Goal: Task Accomplishment & Management: Use online tool/utility

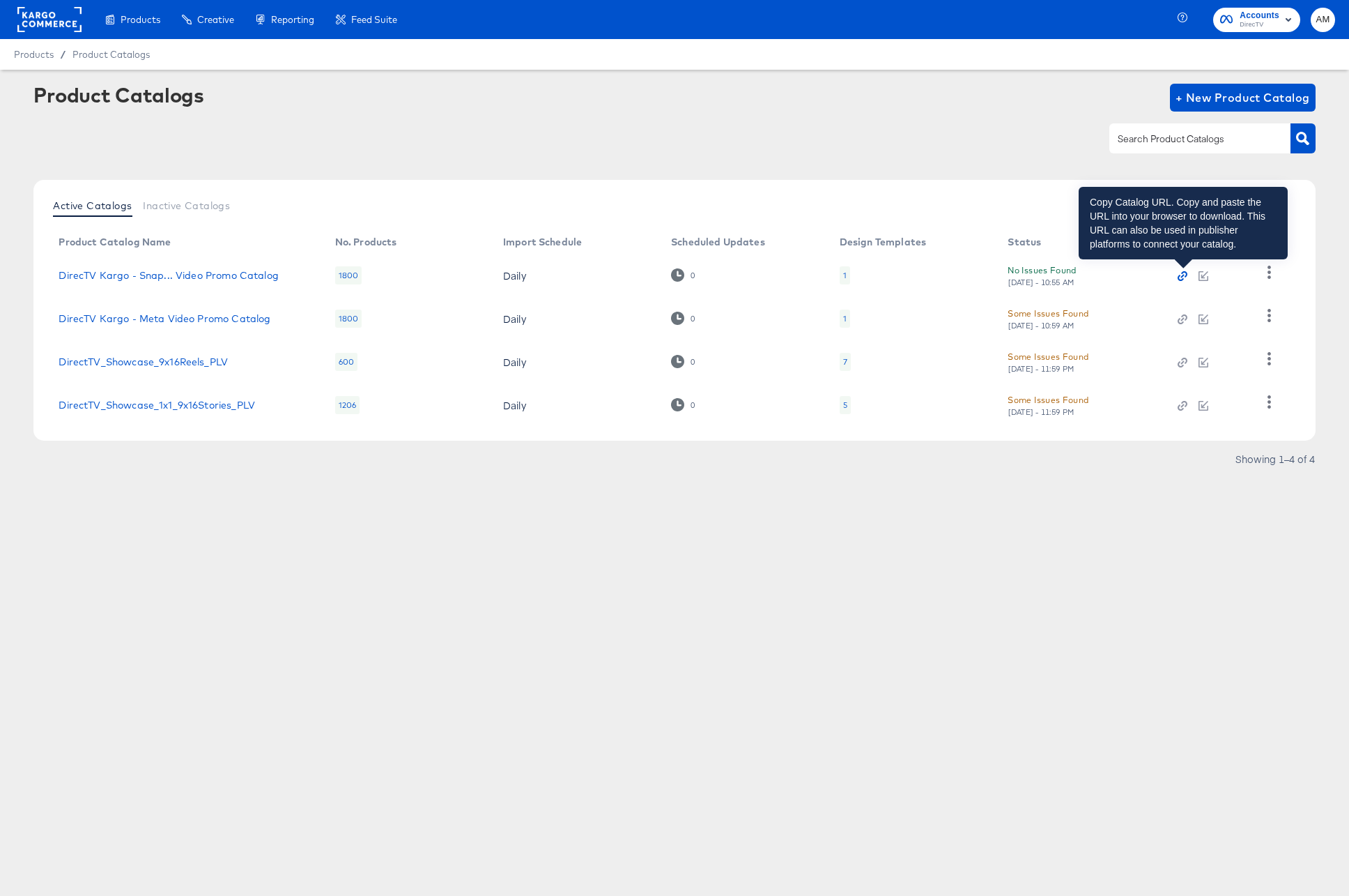
click at [1186, 278] on icon "button" at bounding box center [1183, 276] width 9 height 9
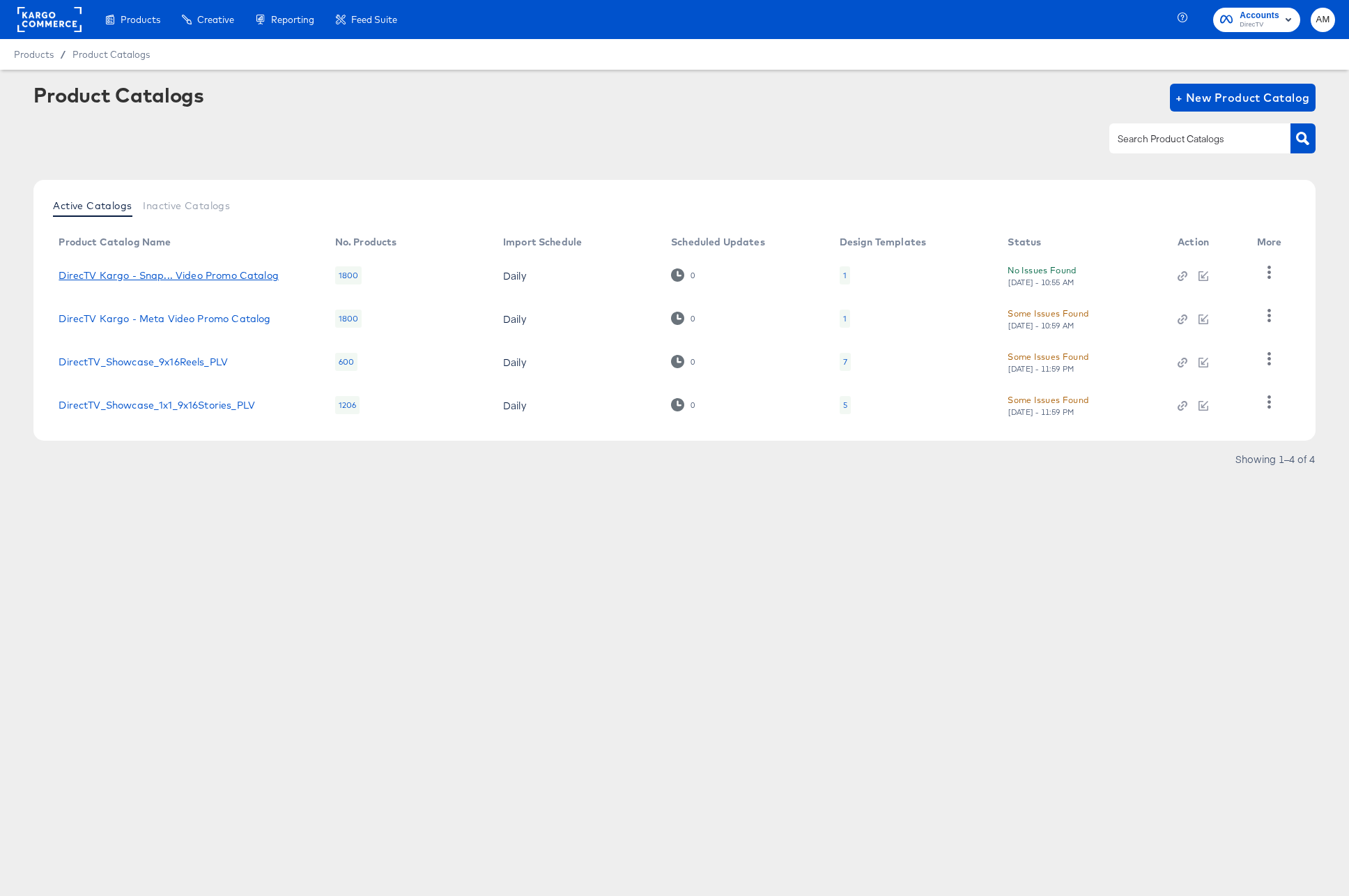
click at [265, 275] on div "DirecTV Kargo - Snap... Video Promo Catalog" at bounding box center [168, 276] width 220 height 11
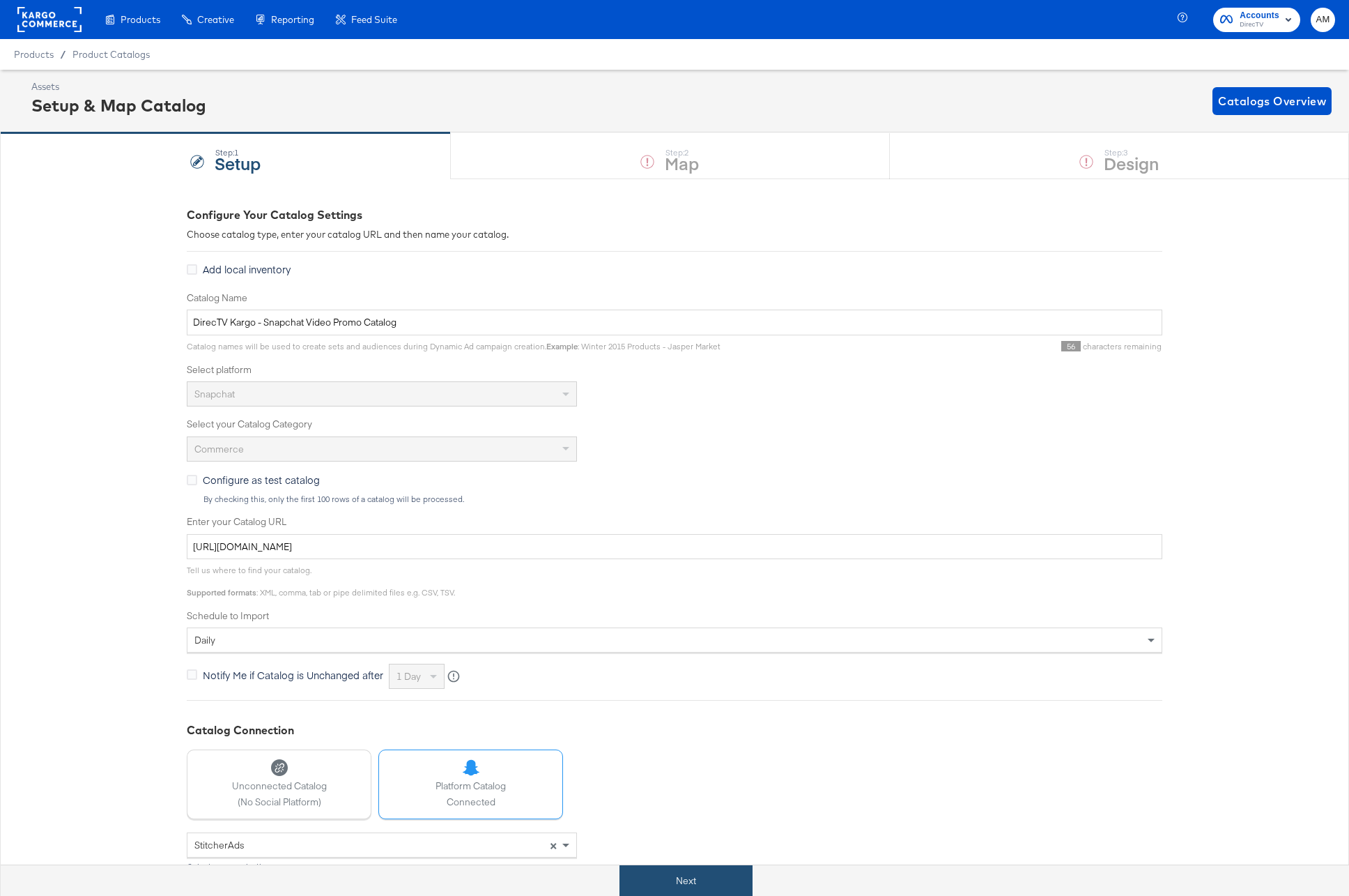
click at [685, 874] on button "Next" at bounding box center [685, 880] width 133 height 31
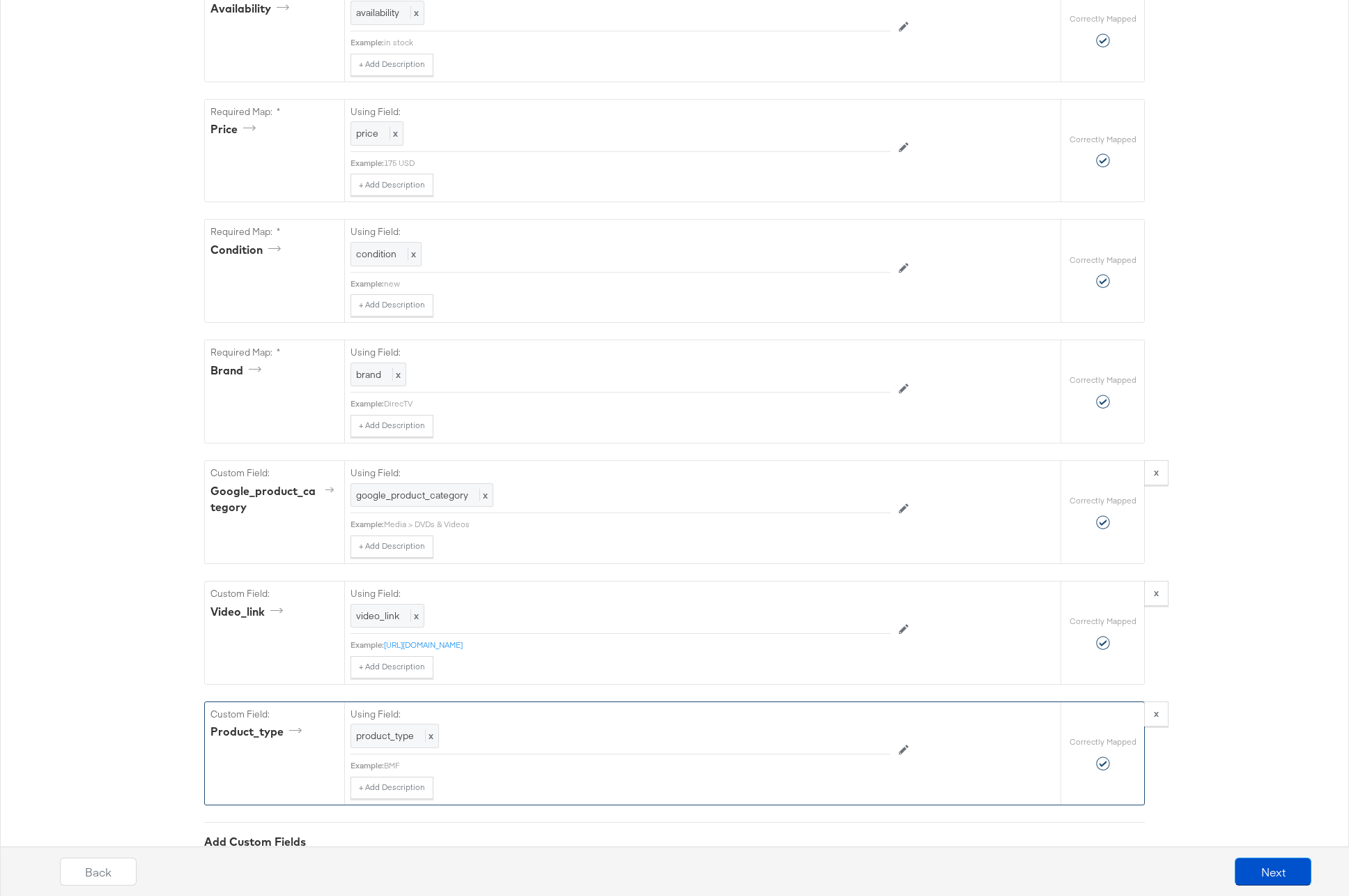
scroll to position [1064, 0]
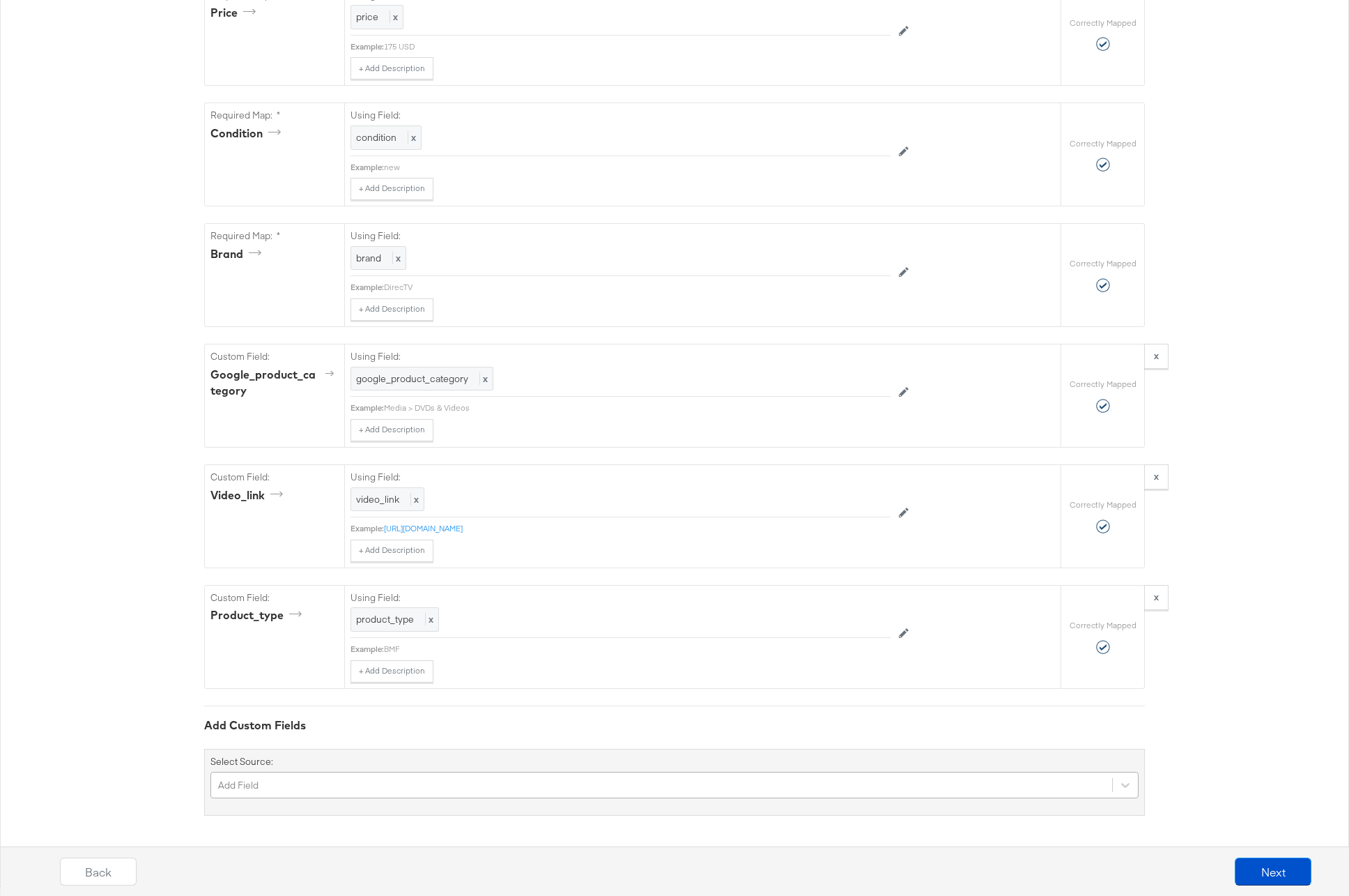
click at [353, 783] on div "Add Field" at bounding box center [674, 785] width 928 height 26
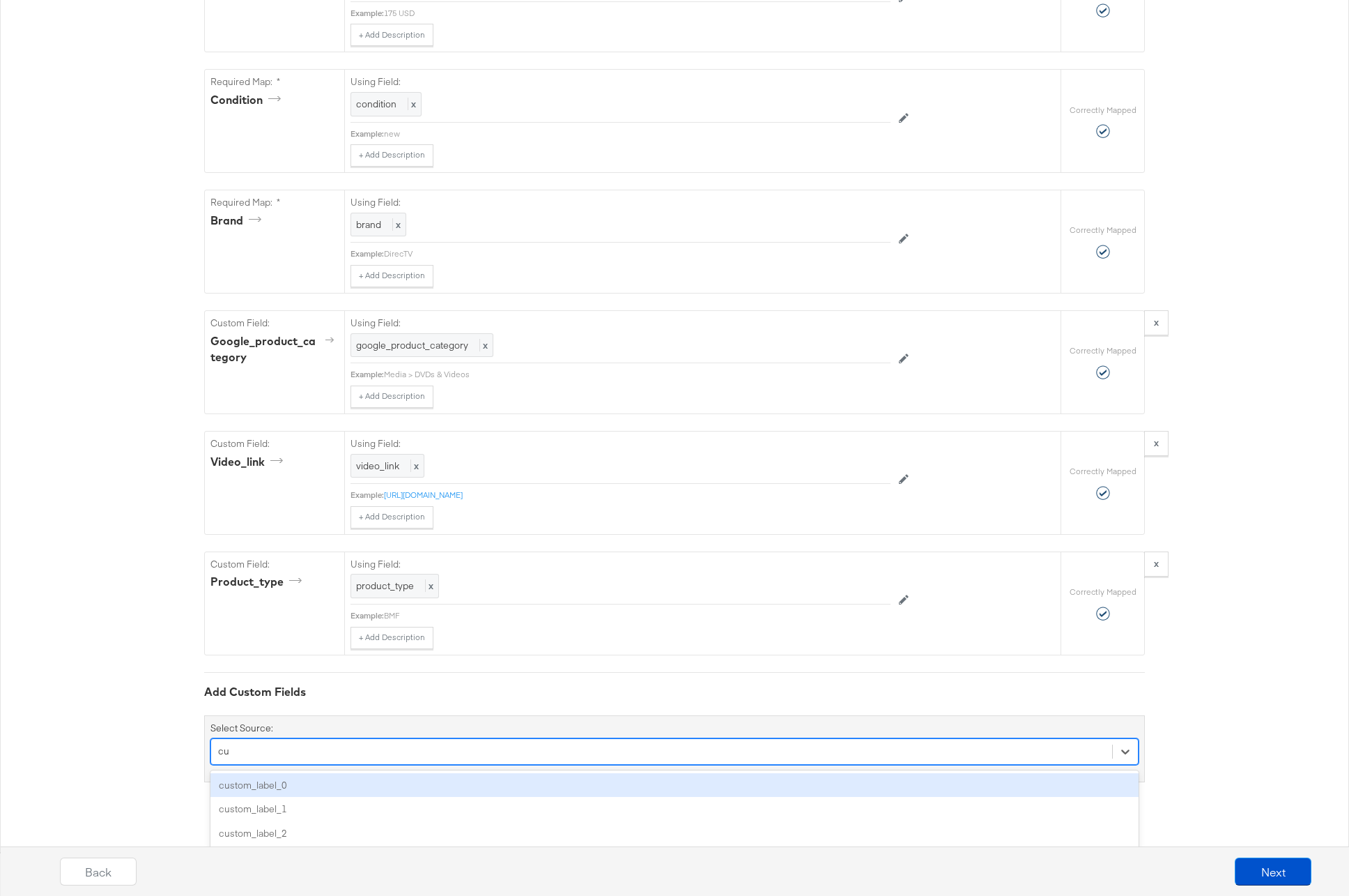
scroll to position [1097, 0]
type input "custom"
click at [332, 786] on div "custom_label_0" at bounding box center [674, 786] width 928 height 25
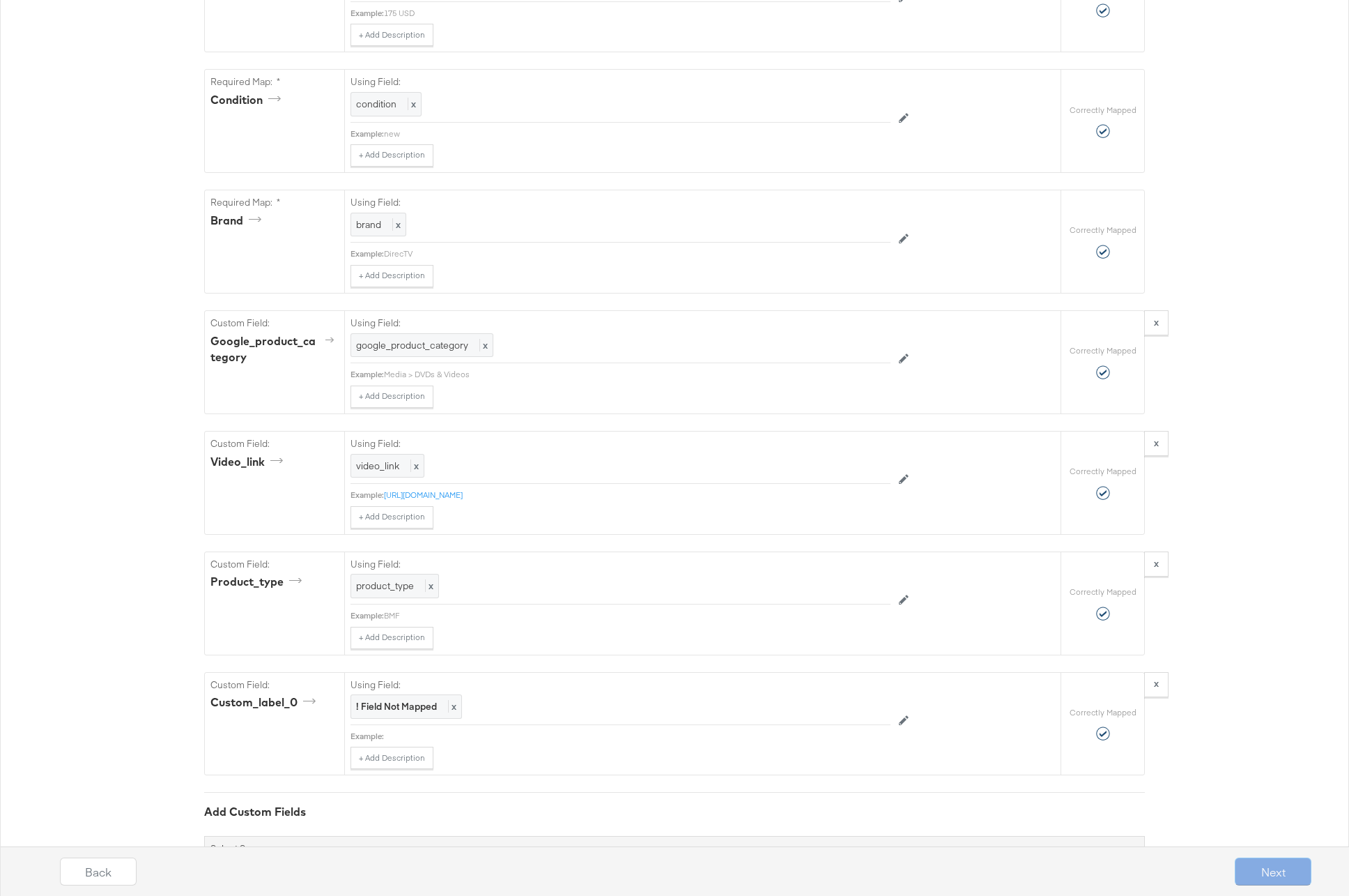
scroll to position [1181, 0]
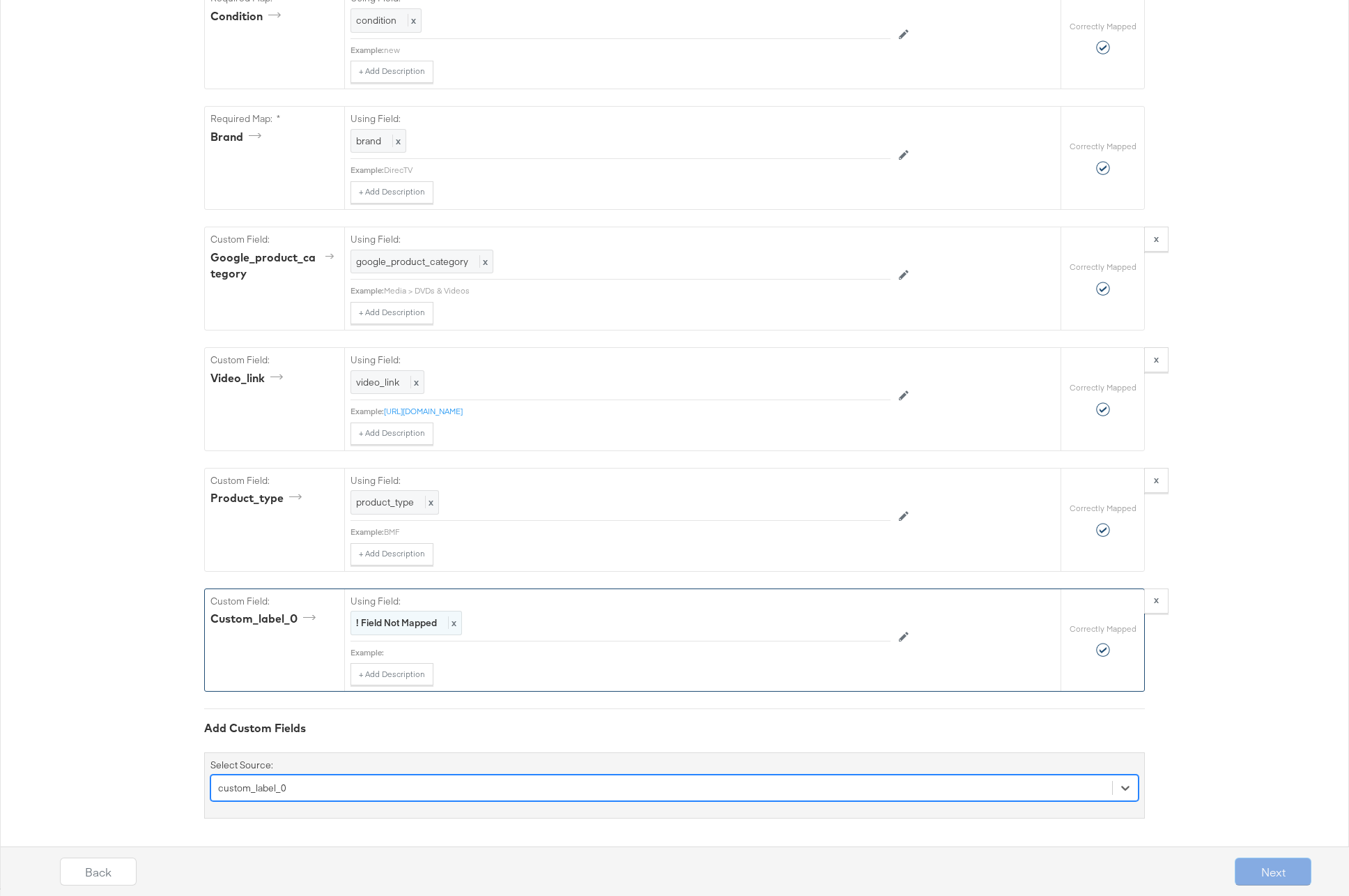
click at [396, 622] on strong "! Field Not Mapped" at bounding box center [396, 622] width 81 height 12
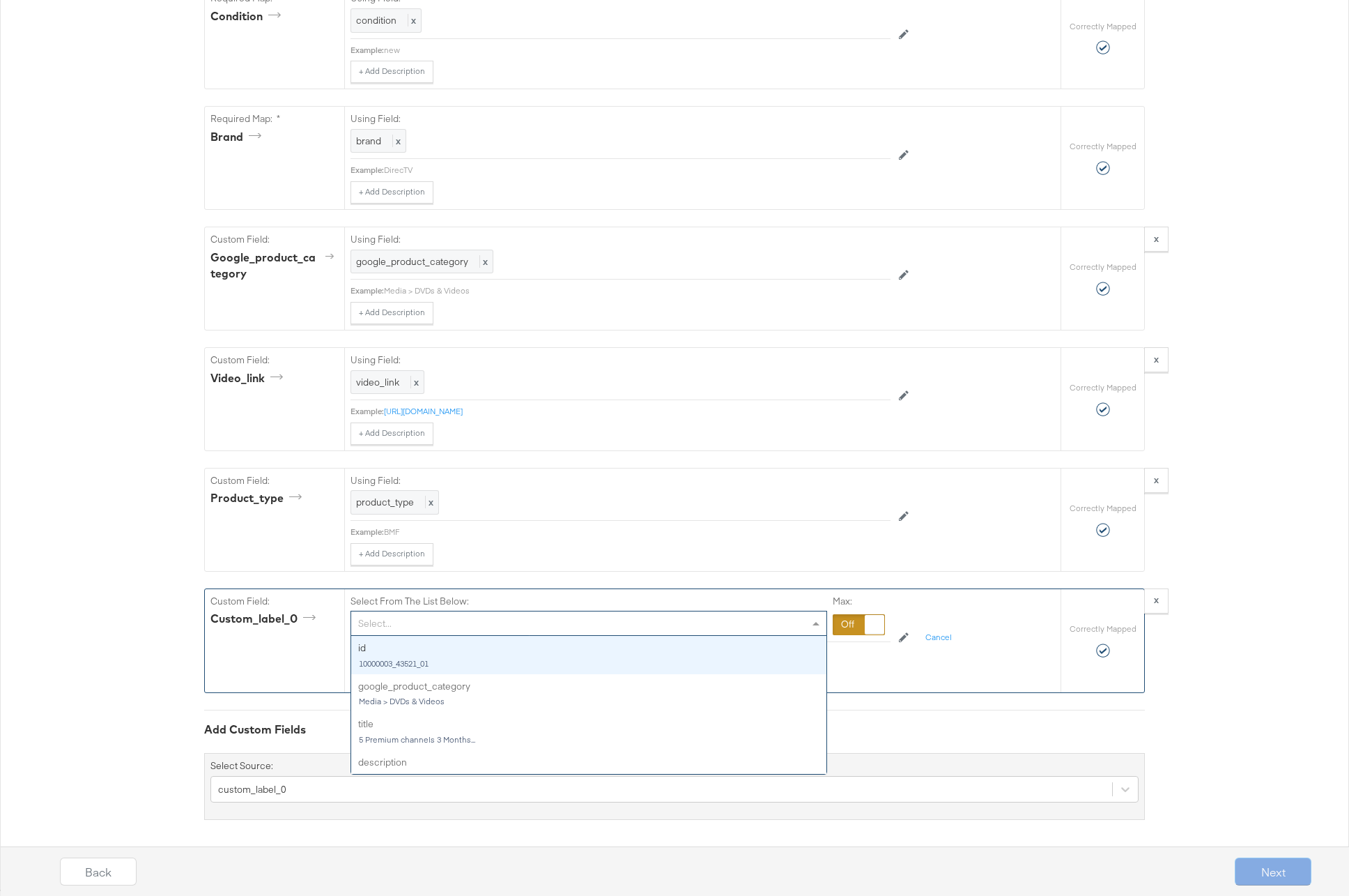
click at [396, 621] on div "Select..." at bounding box center [588, 622] width 475 height 24
type input "product"
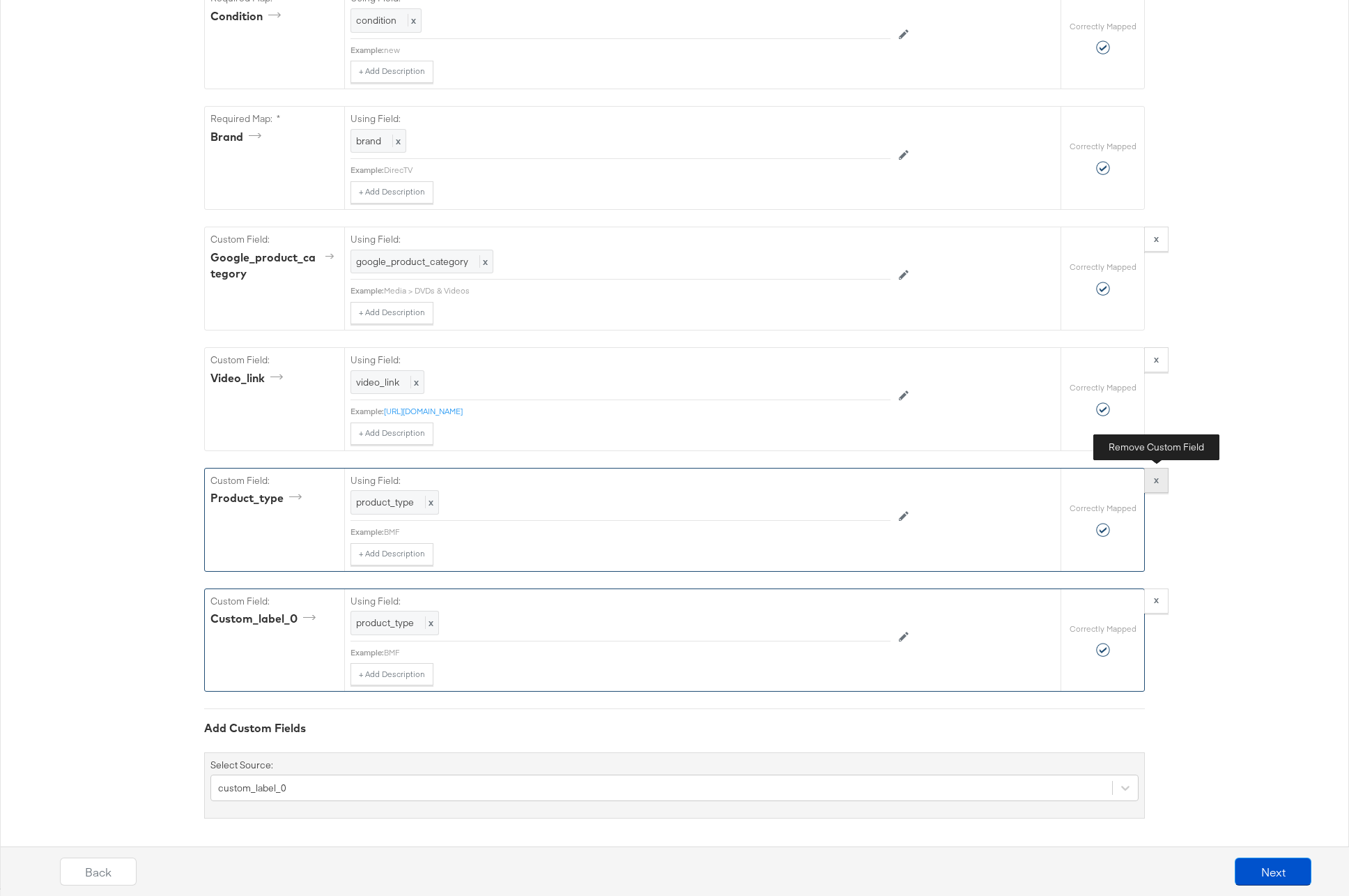
click at [1158, 485] on strong "x" at bounding box center [1156, 479] width 5 height 12
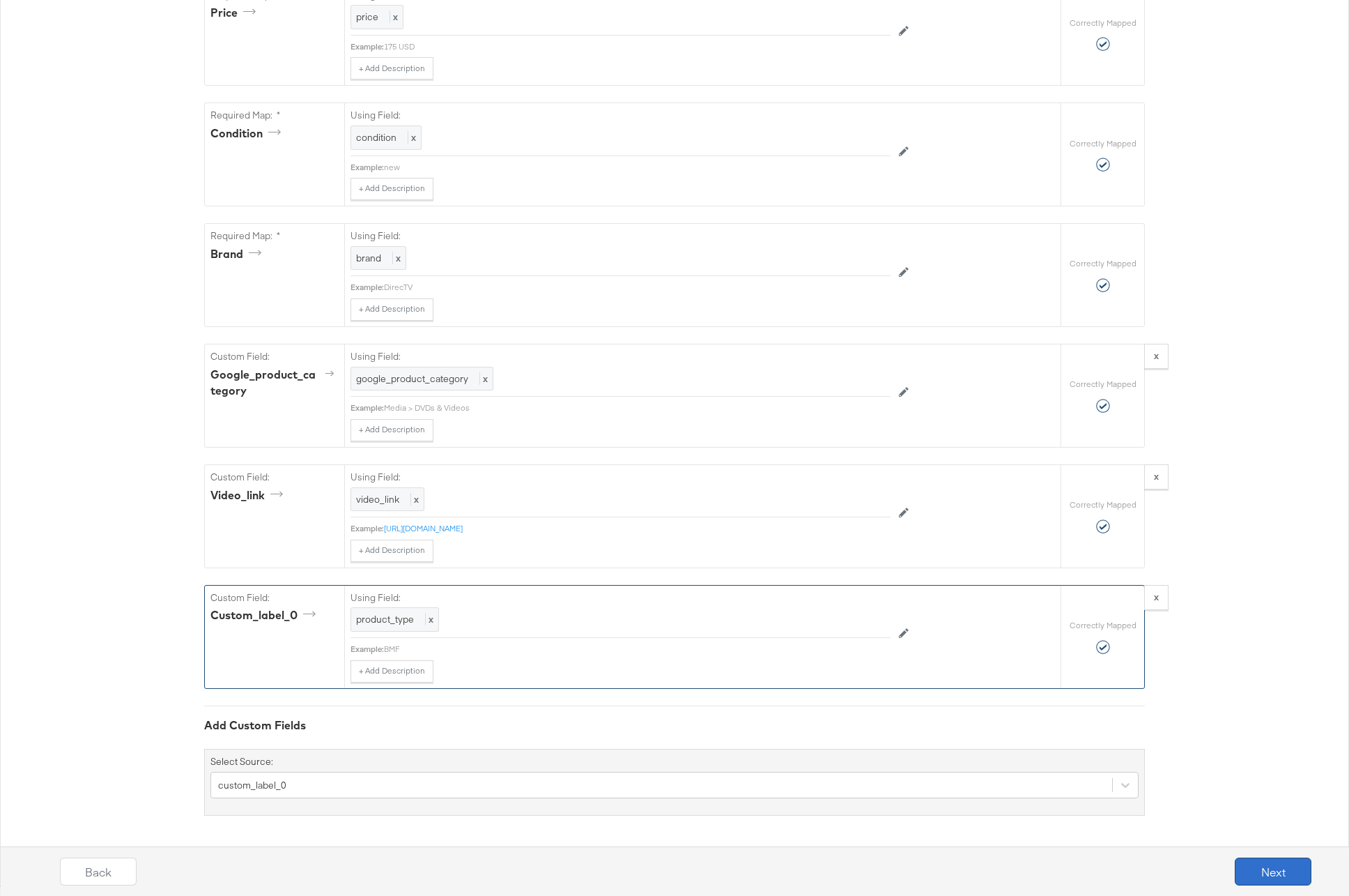
click at [1256, 866] on button "Next" at bounding box center [1273, 871] width 76 height 28
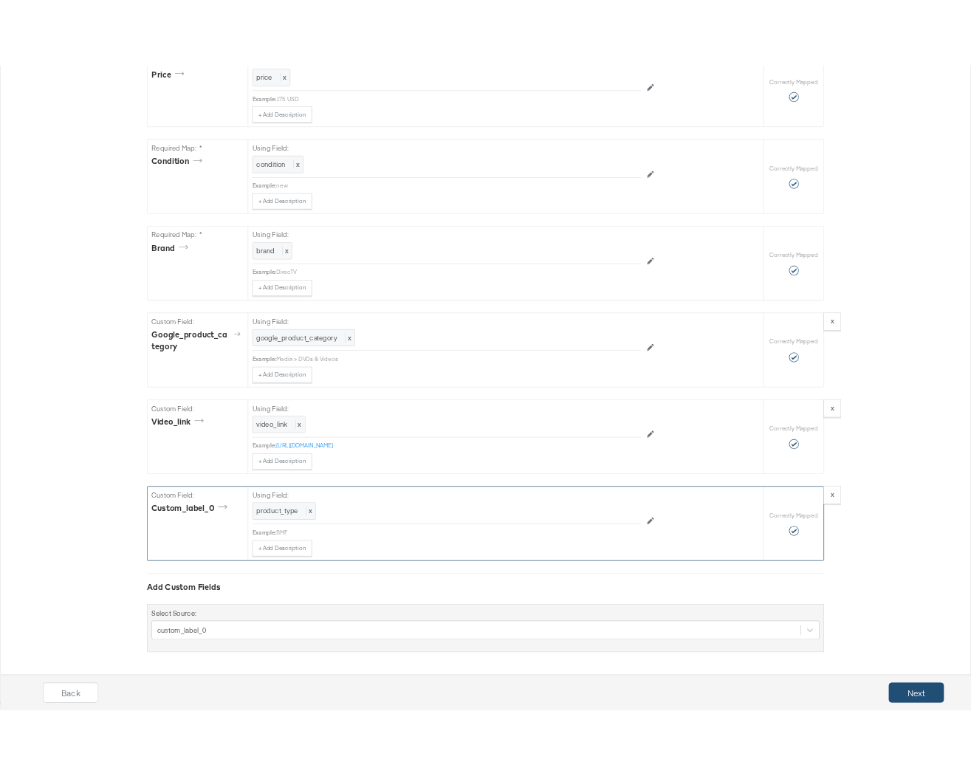
scroll to position [0, 0]
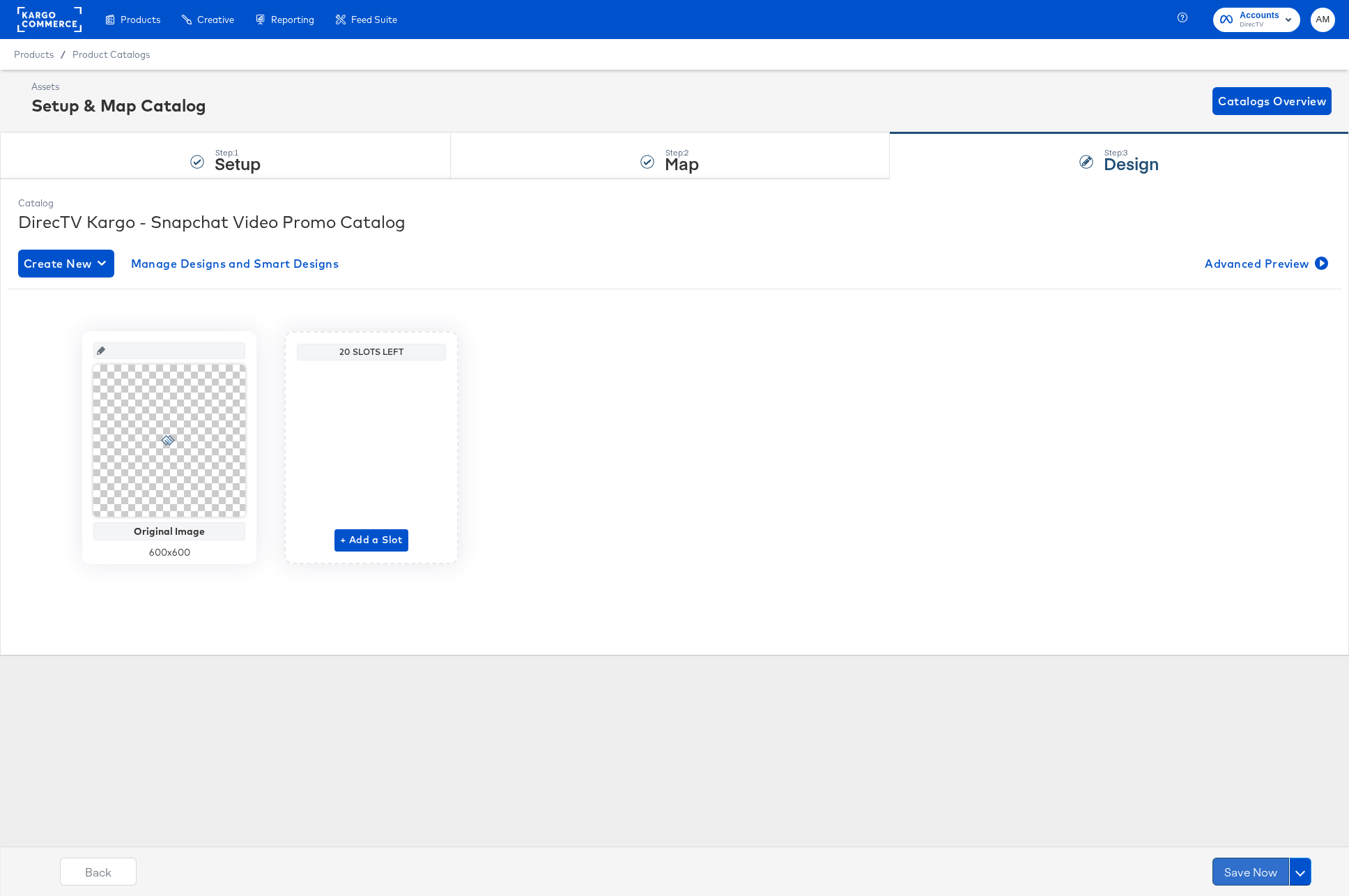
click at [1257, 869] on button "Save Now" at bounding box center [1251, 871] width 76 height 28
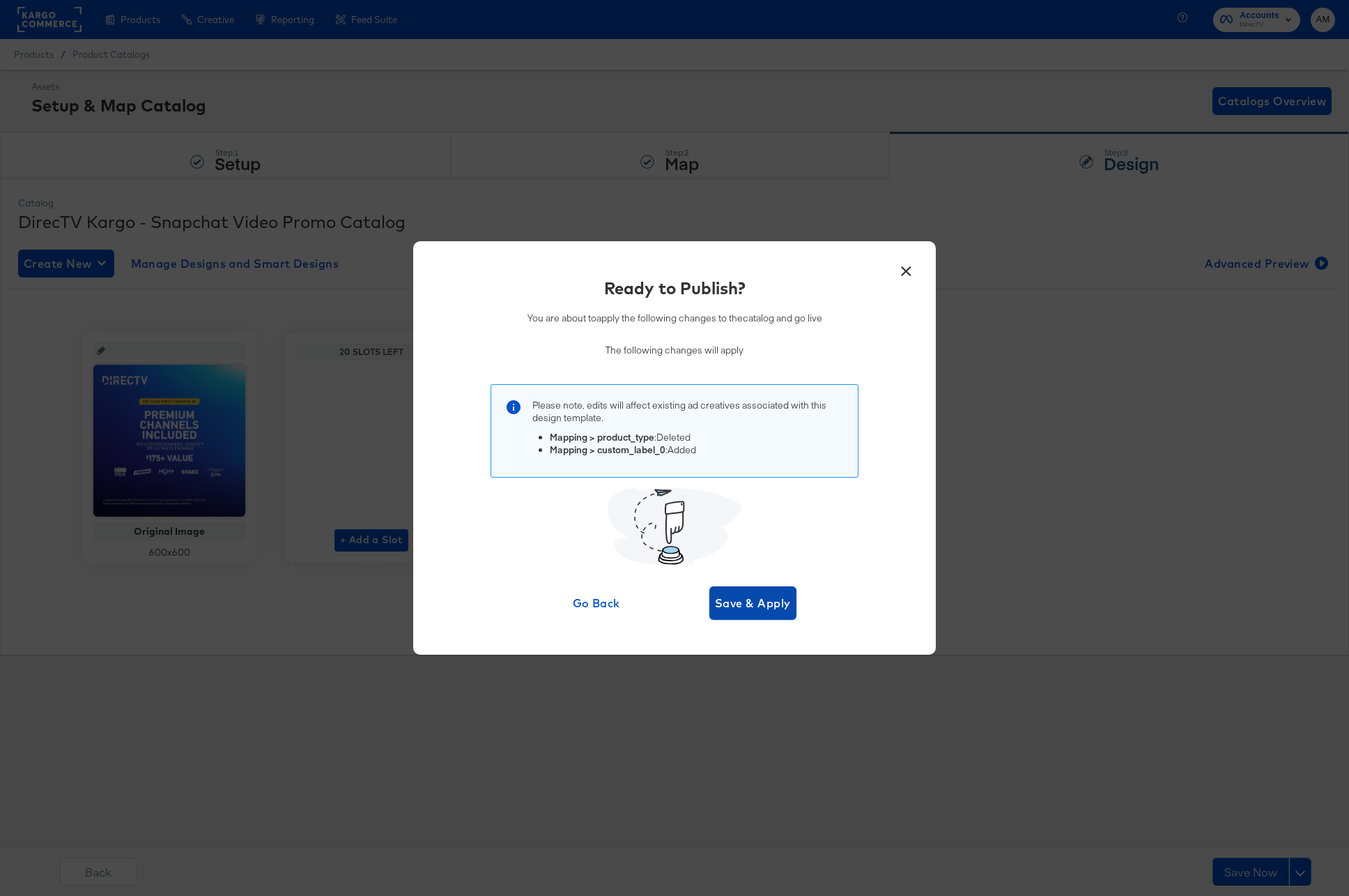
click at [729, 609] on span "Save & Apply" at bounding box center [752, 602] width 76 height 20
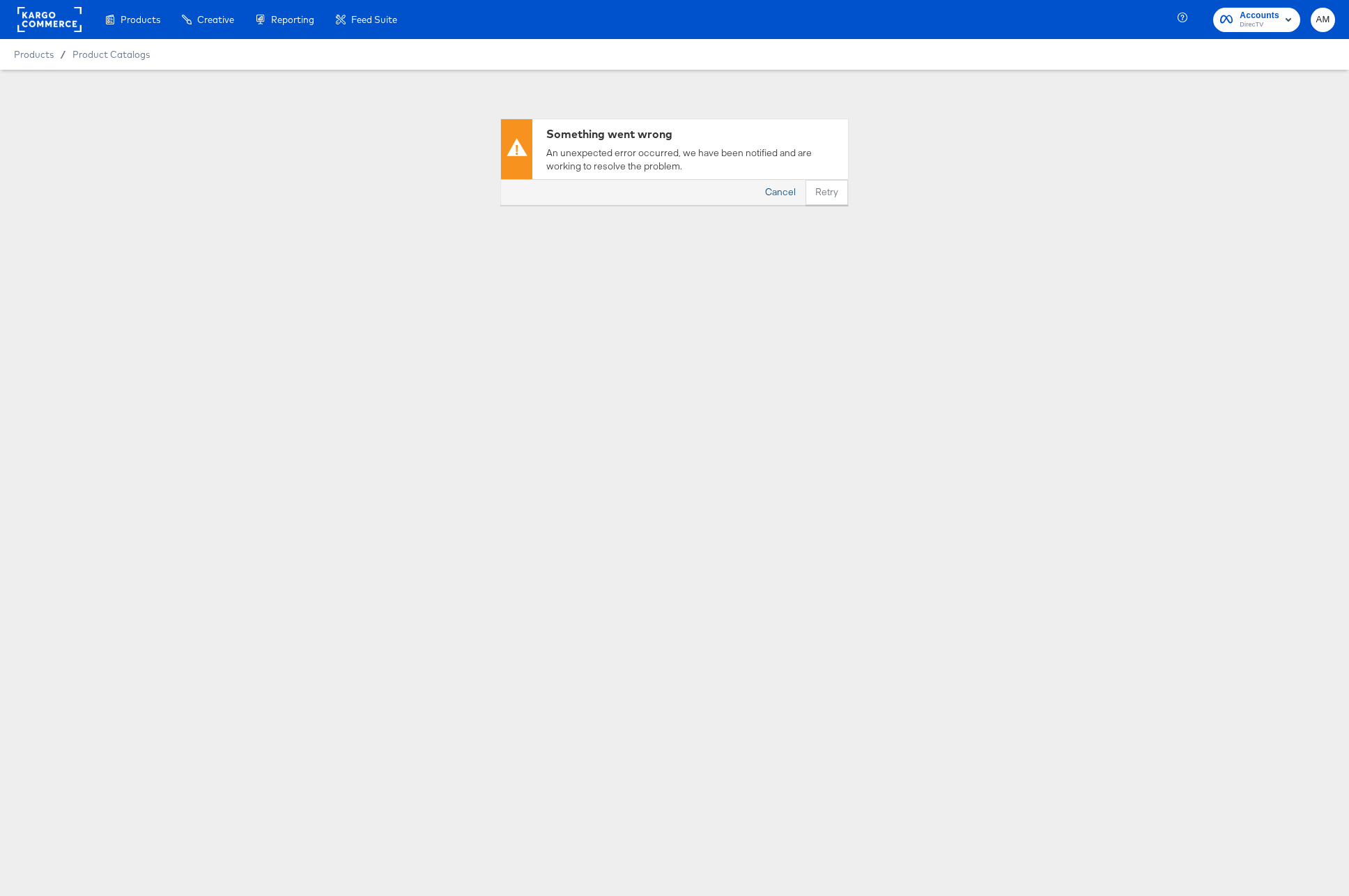
click at [777, 195] on button "Cancel" at bounding box center [780, 192] width 50 height 25
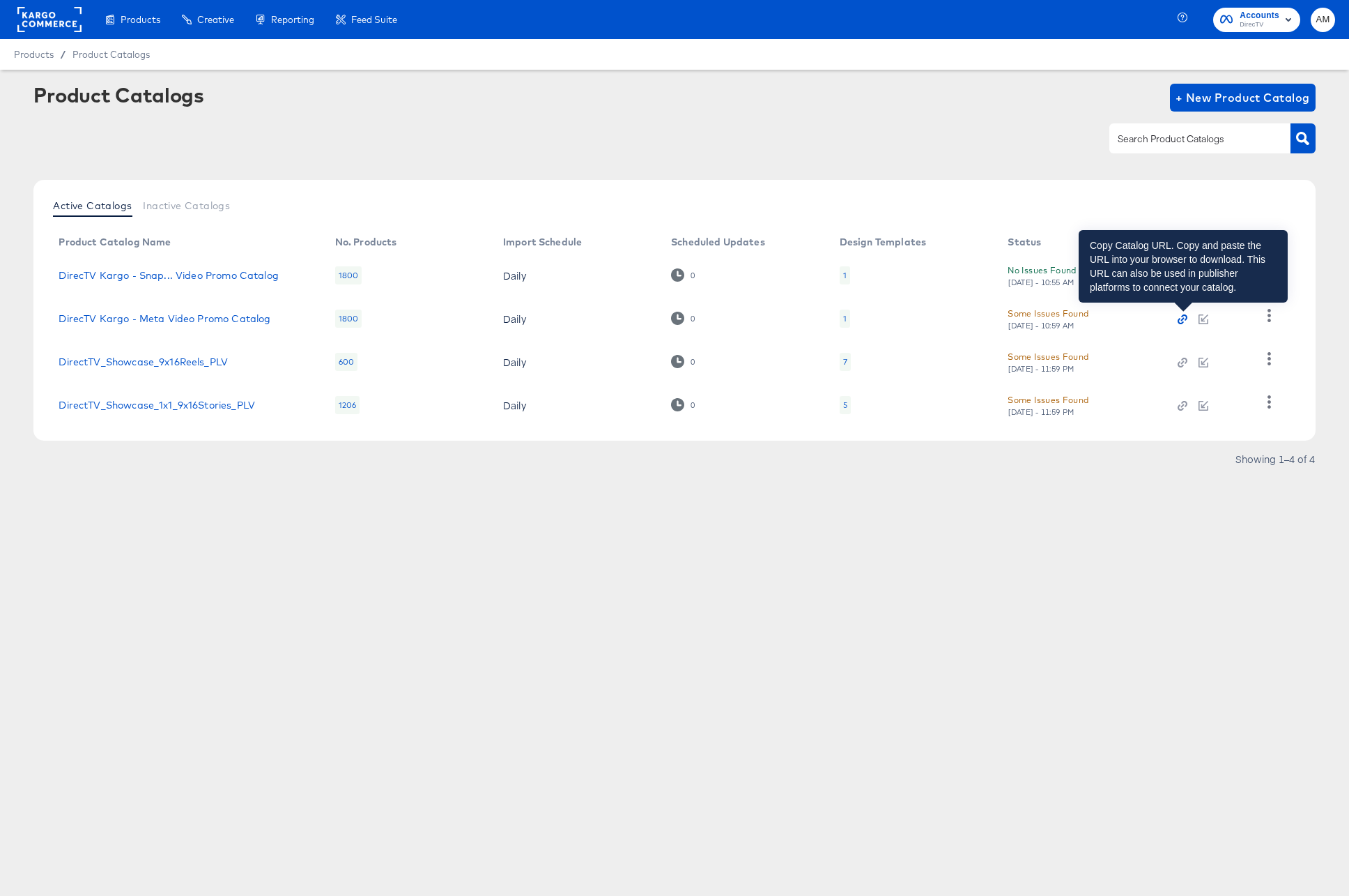
click at [1184, 321] on icon "button" at bounding box center [1183, 319] width 9 height 9
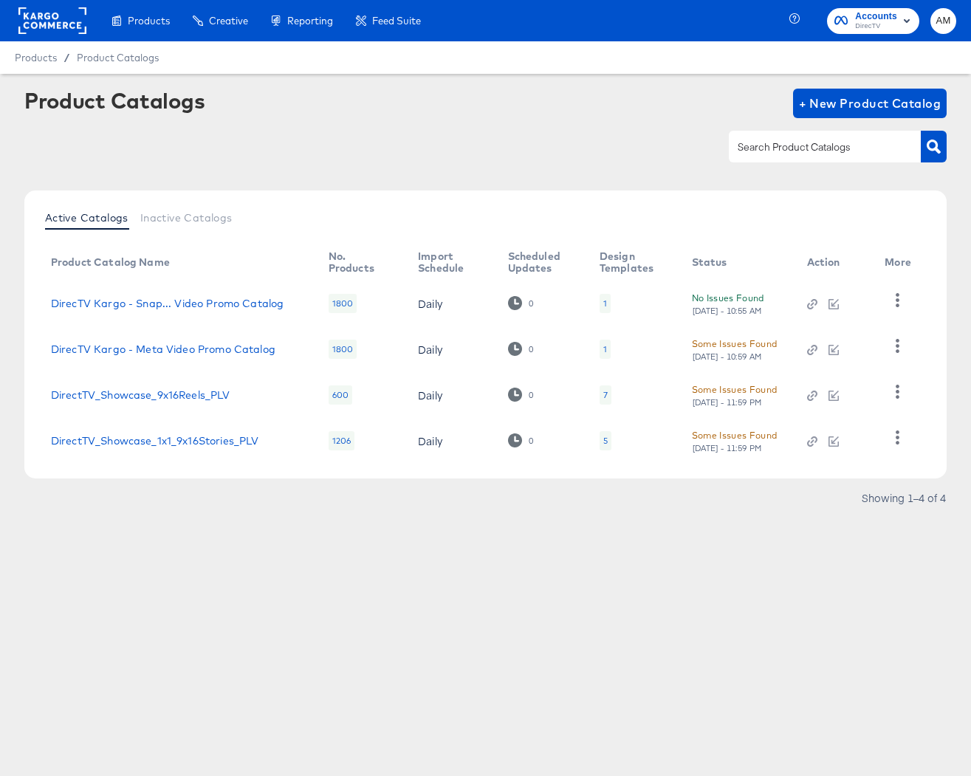
click at [48, 17] on rect at bounding box center [52, 20] width 68 height 27
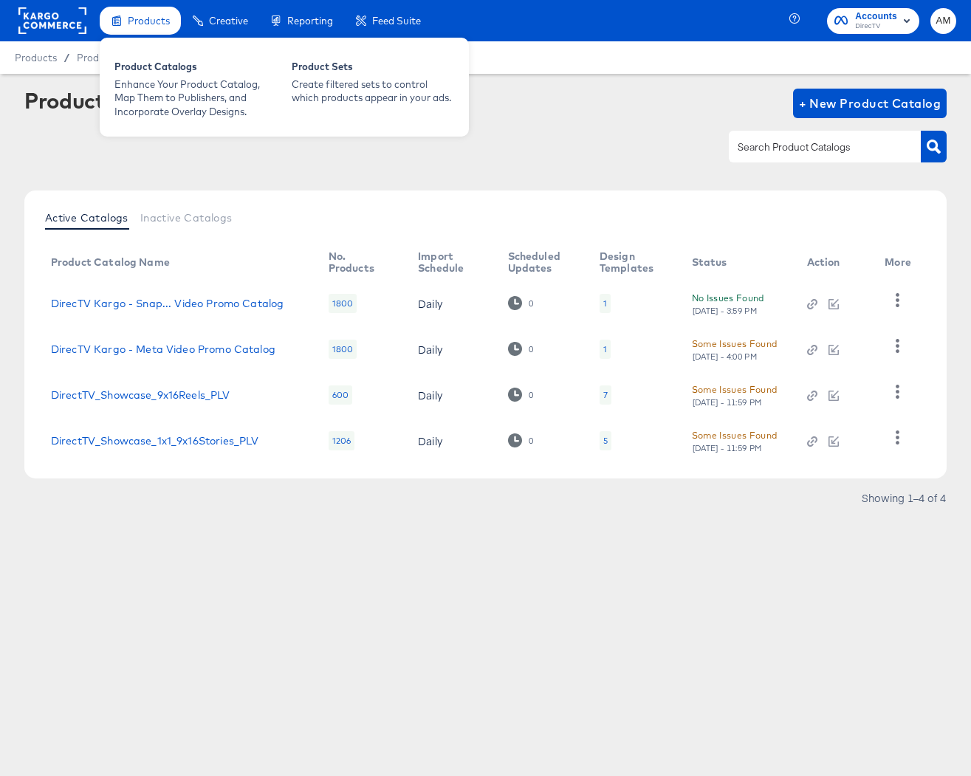
click at [137, 19] on span "Products" at bounding box center [149, 21] width 42 height 12
click at [152, 98] on div "Enhance Your Product Catalog, Map Them to Publishers, and Incorporate Overlay D…" at bounding box center [195, 98] width 162 height 41
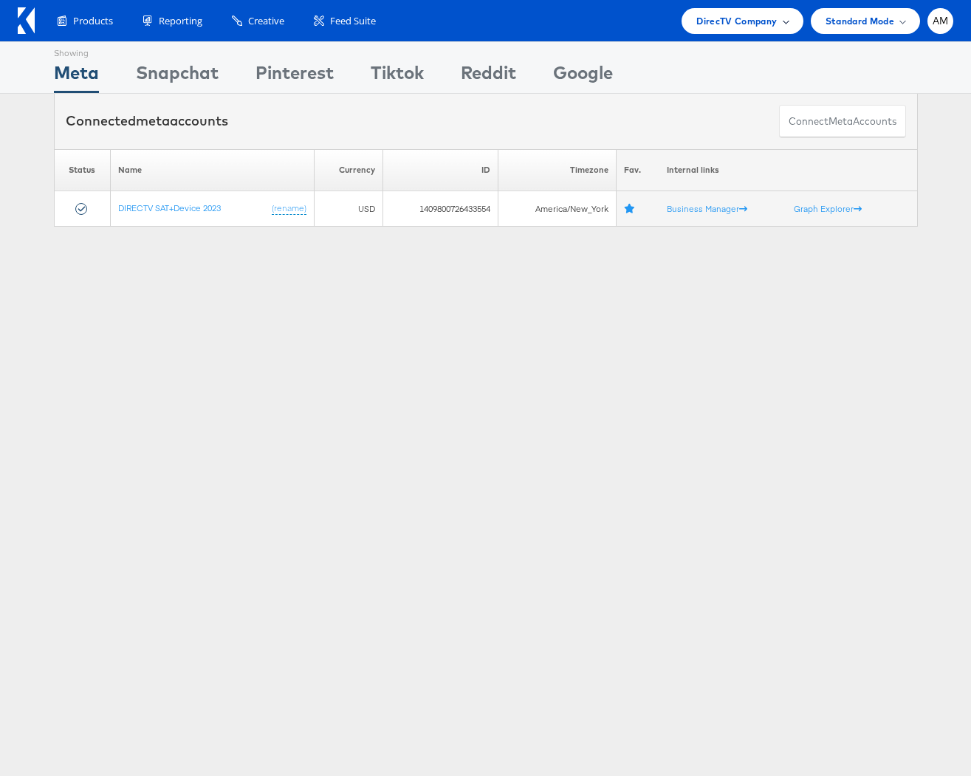
click at [736, 16] on span "DirecTV Company" at bounding box center [736, 21] width 80 height 16
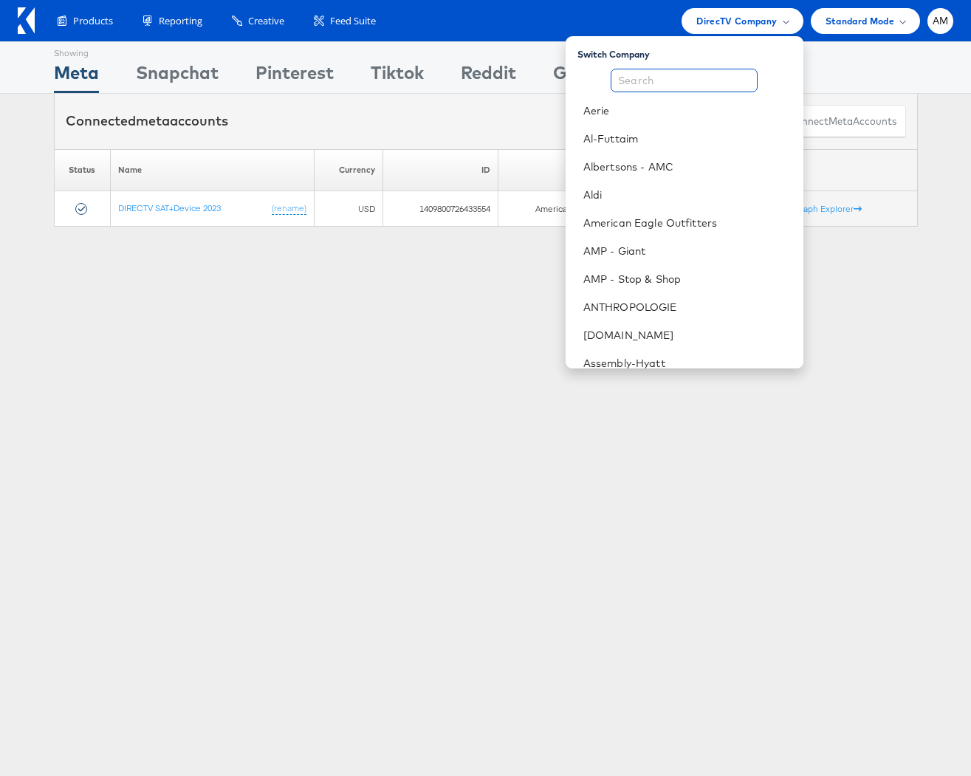
click at [675, 77] on input "text" at bounding box center [684, 81] width 147 height 24
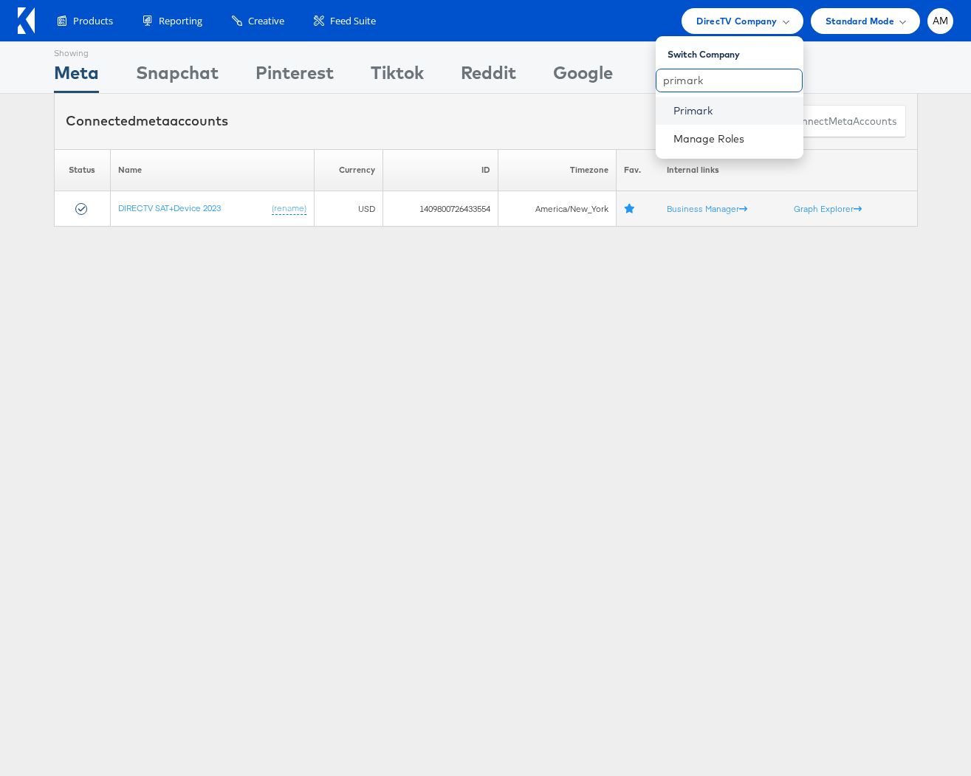
type input "primark"
click at [704, 113] on link "Primark" at bounding box center [732, 110] width 118 height 15
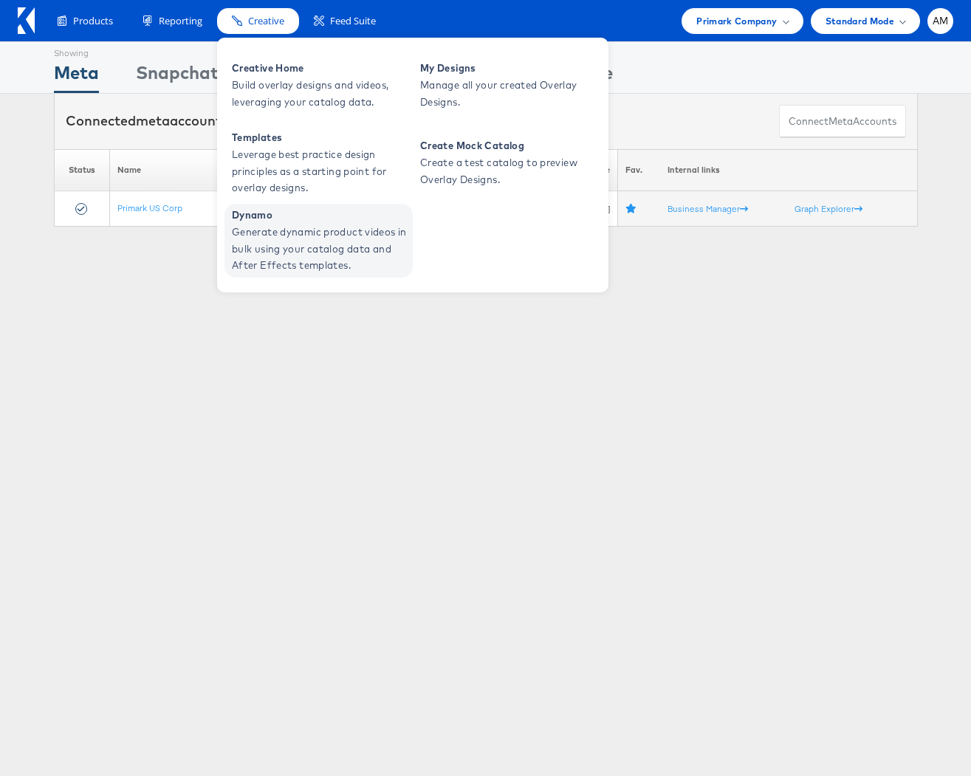
click at [263, 224] on span "Generate dynamic product videos in bulk using your catalog data and After Effec…" at bounding box center [320, 249] width 177 height 50
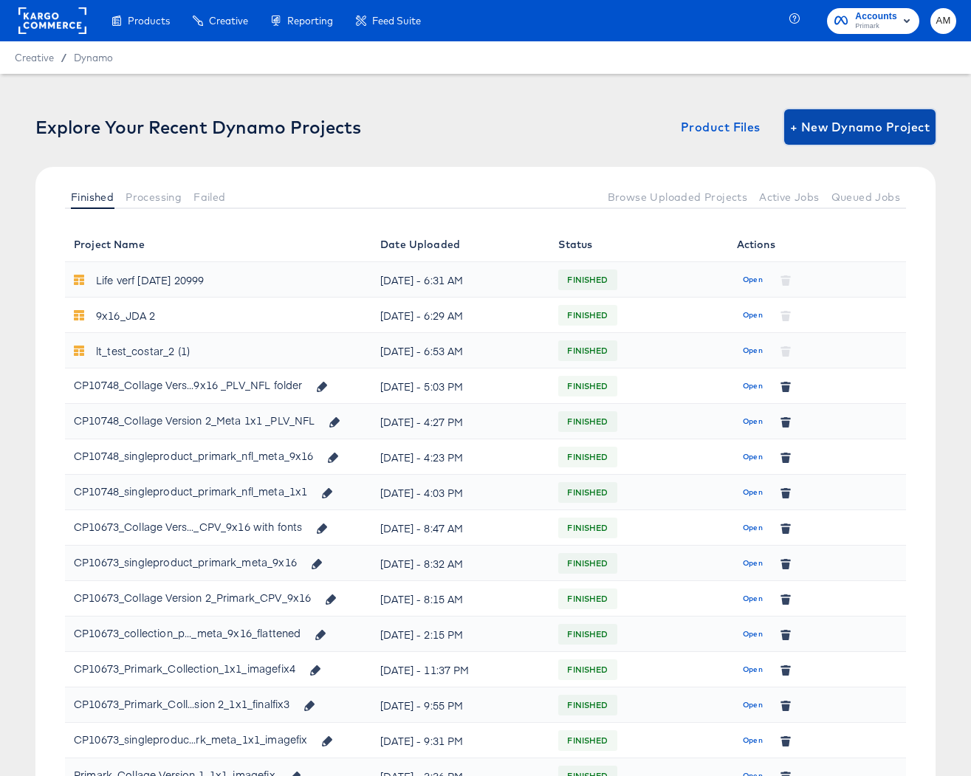
click at [870, 118] on span "+ New Dynamo Project" at bounding box center [860, 127] width 140 height 21
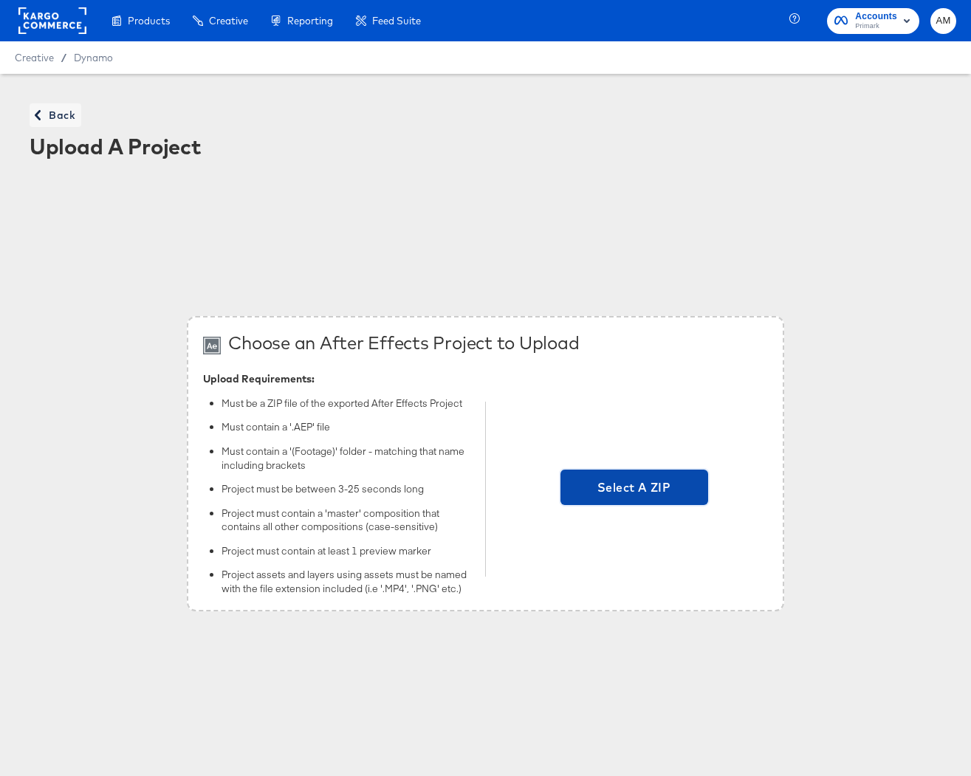
click at [625, 475] on span "Select A ZIP" at bounding box center [634, 487] width 148 height 35
click at [634, 489] on input "Select A ZIP" at bounding box center [634, 489] width 0 height 0
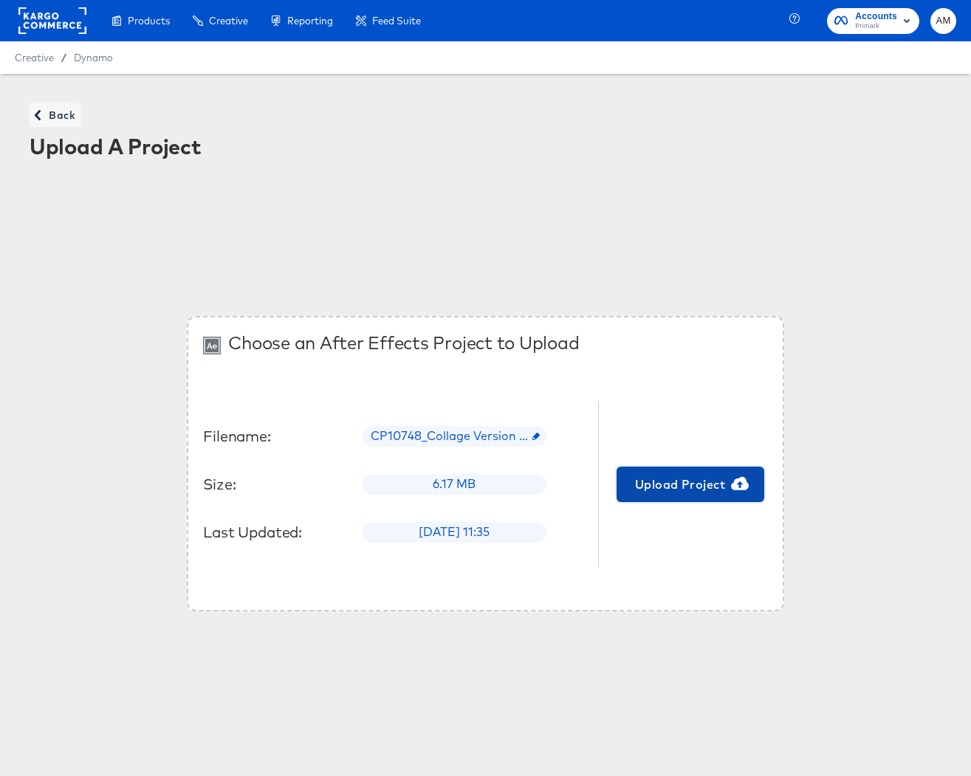
click at [665, 481] on span "Upload Project" at bounding box center [690, 484] width 136 height 21
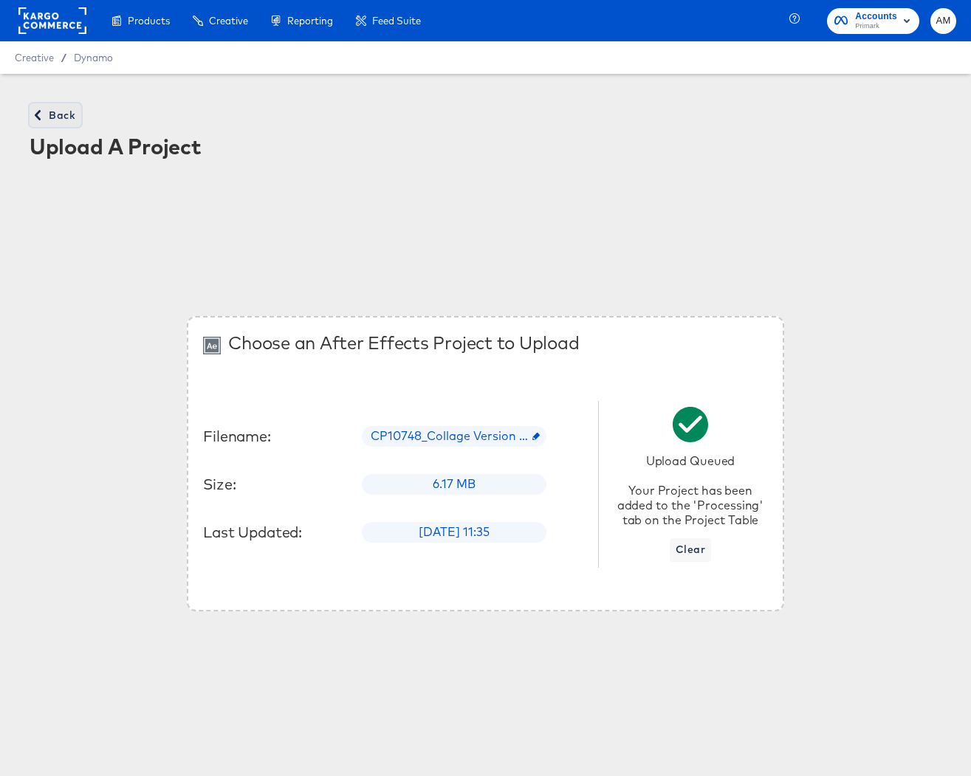
click at [48, 113] on span "Back" at bounding box center [55, 115] width 40 height 18
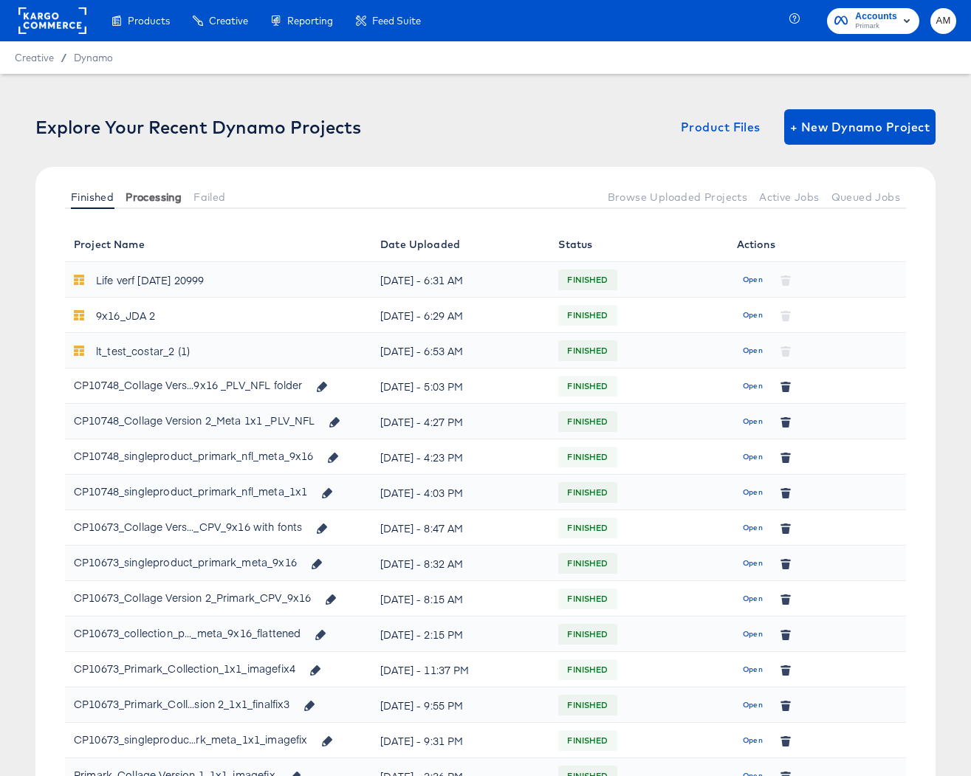
click at [154, 196] on span "Processing" at bounding box center [153, 197] width 56 height 12
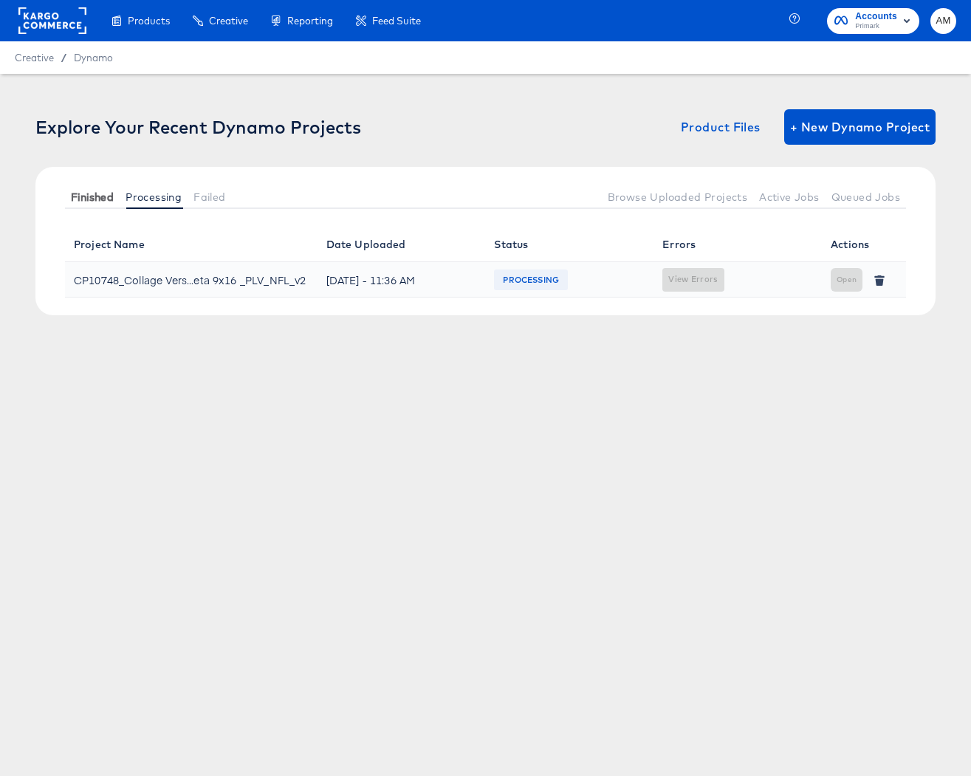
click at [84, 198] on span "Finished" at bounding box center [92, 197] width 43 height 12
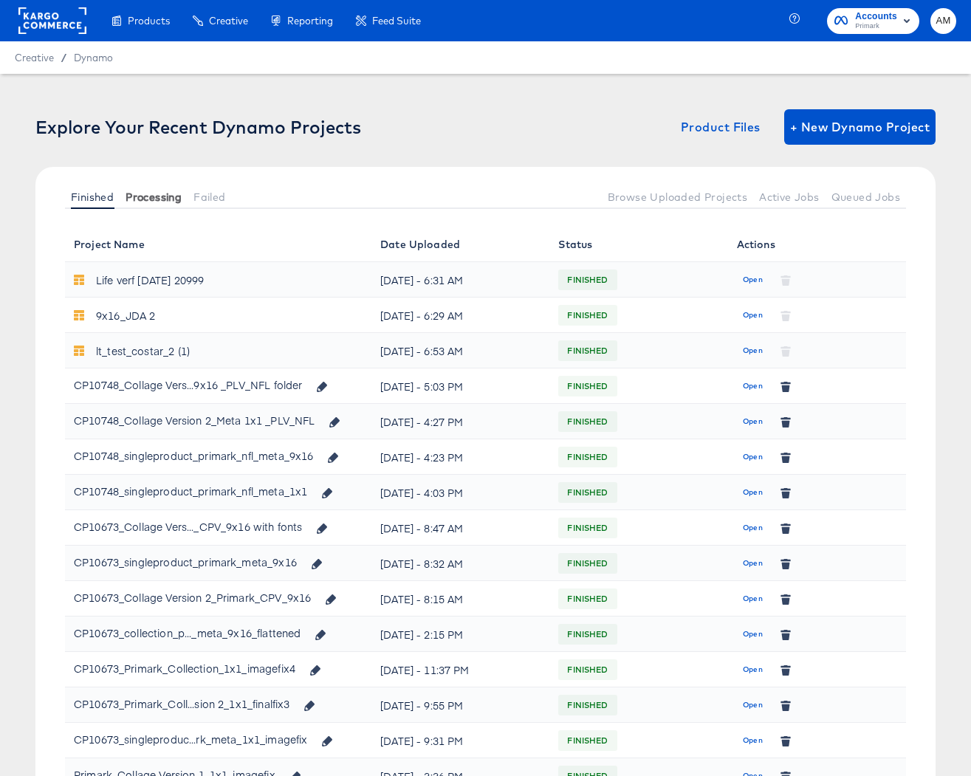
click at [157, 204] on button "Processing" at bounding box center [154, 197] width 68 height 24
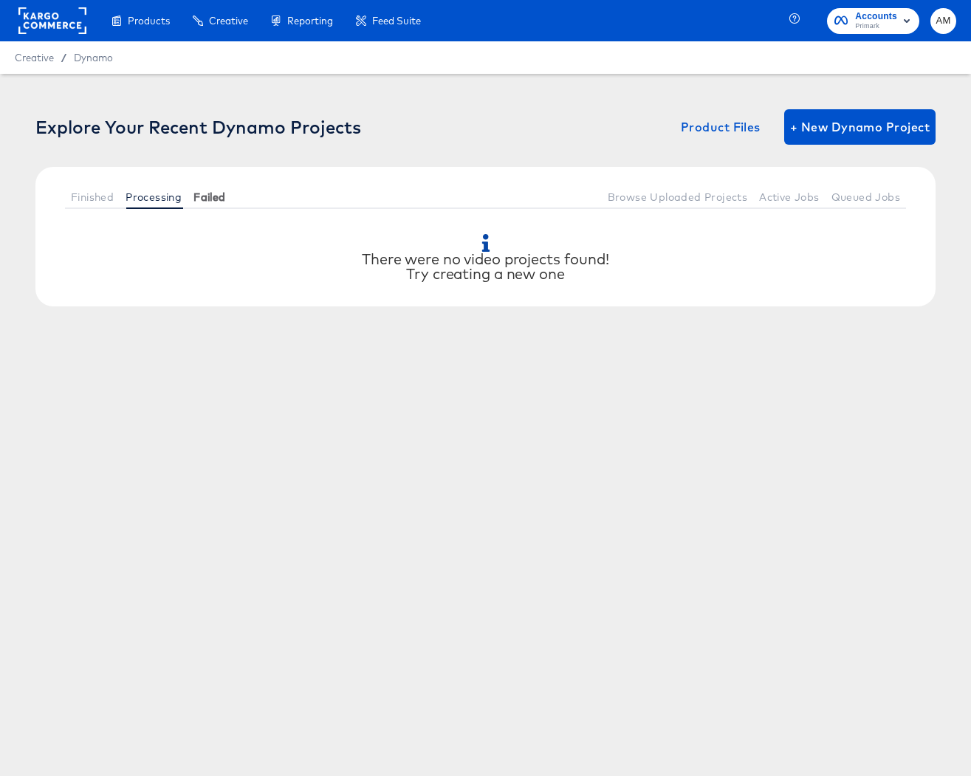
click at [215, 196] on span "Failed" at bounding box center [209, 197] width 32 height 12
click at [93, 199] on span "Finished" at bounding box center [92, 197] width 43 height 12
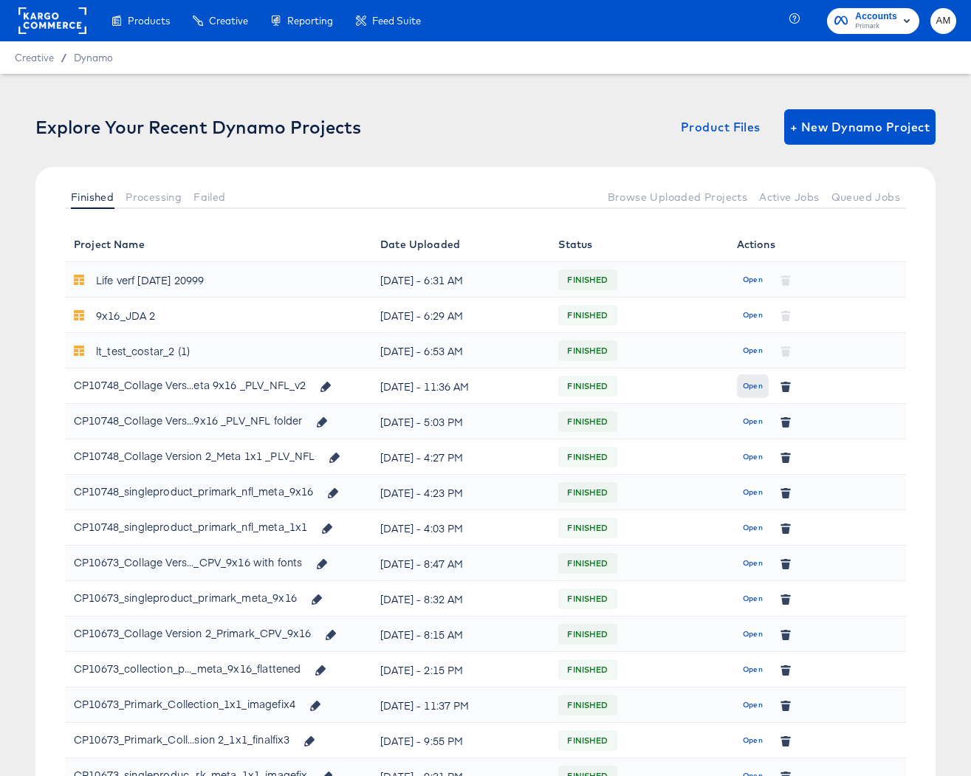
click at [752, 386] on span "Open" at bounding box center [753, 385] width 20 height 13
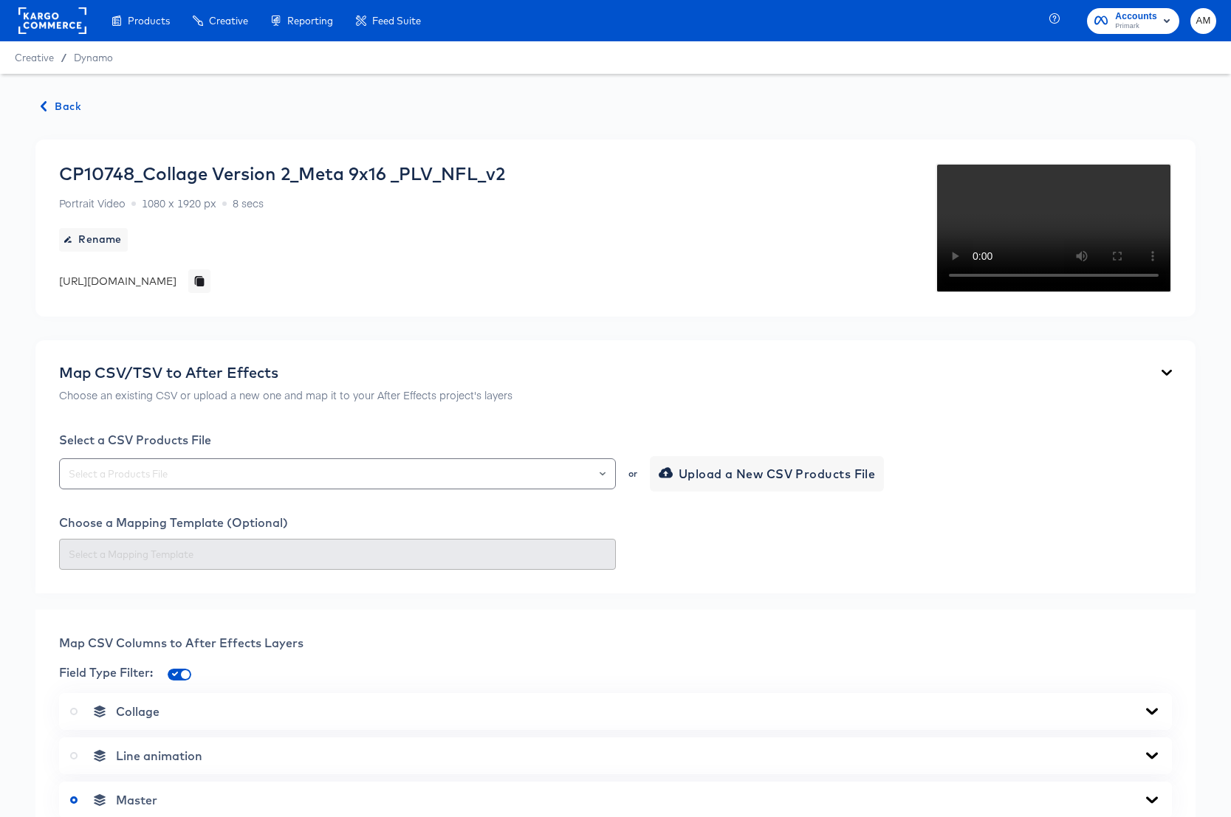
click at [58, 117] on div "Back CP10748_Collage Version 2_Meta 9x16 _PLV_NFL_v2 Portrait Video 1080 x 1920…" at bounding box center [615, 702] width 1231 height 1257
click at [61, 109] on span "Back" at bounding box center [61, 106] width 40 height 18
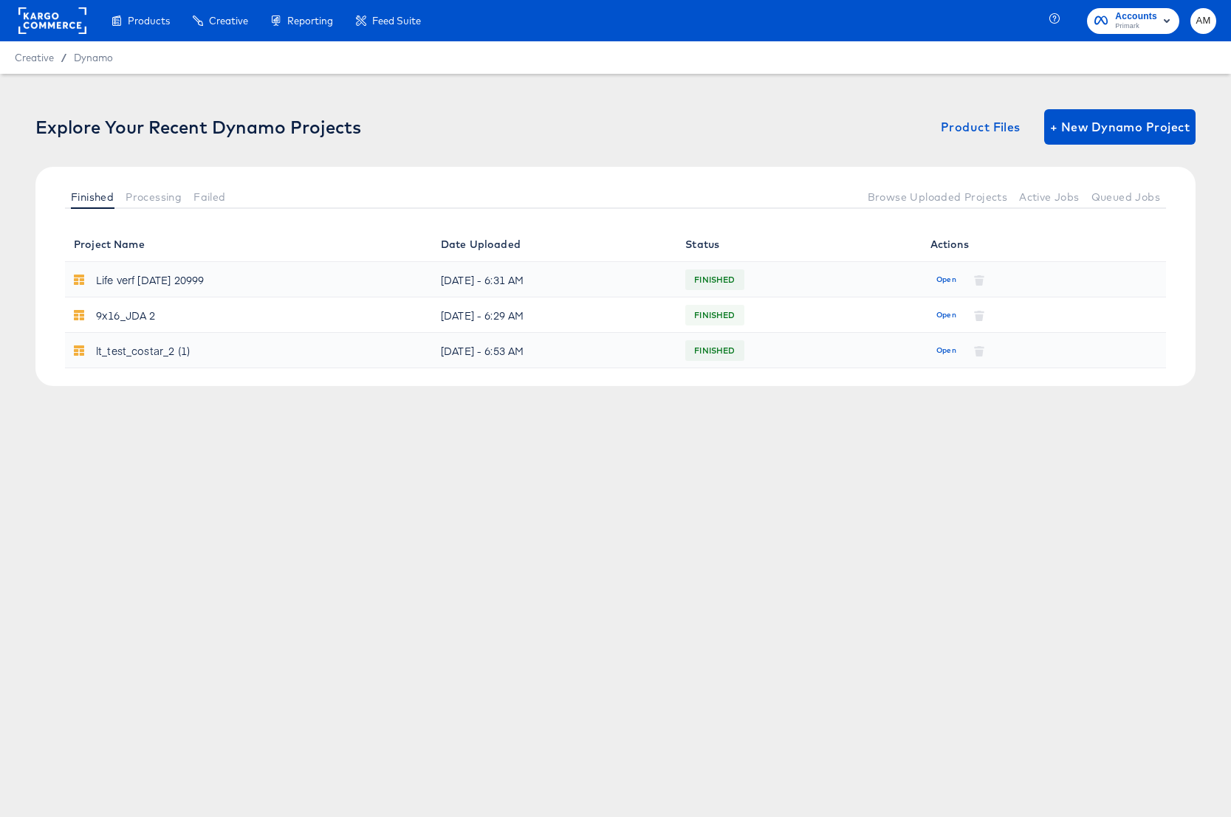
click at [28, 21] on rect at bounding box center [52, 20] width 68 height 27
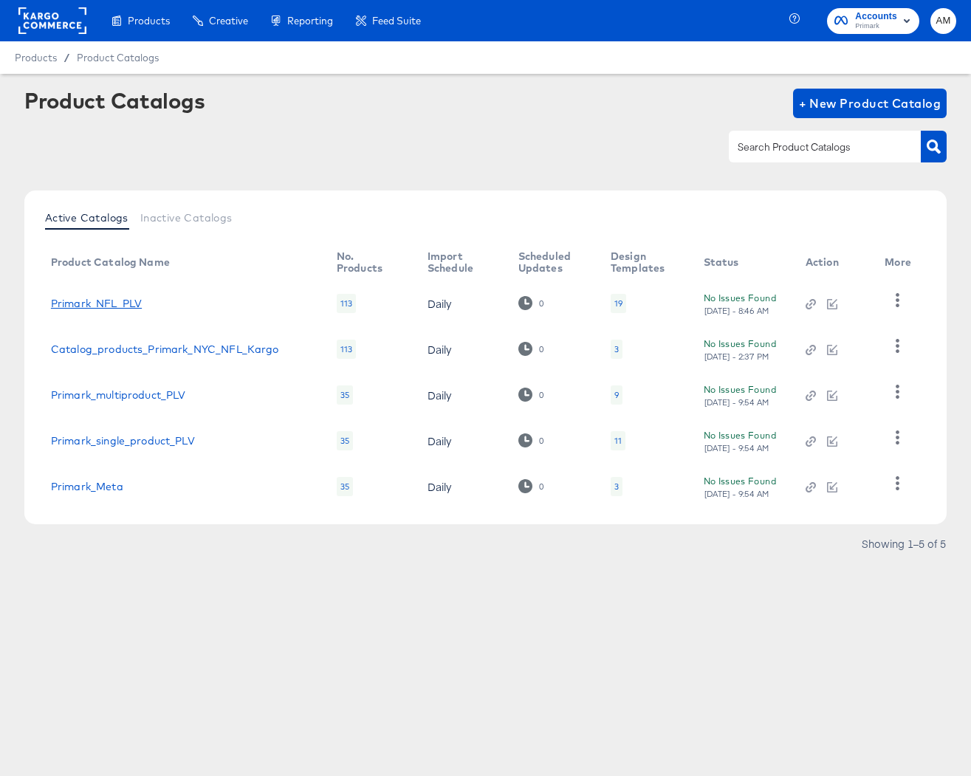
click at [106, 300] on link "Primark_NFL_PLV" at bounding box center [96, 304] width 91 height 12
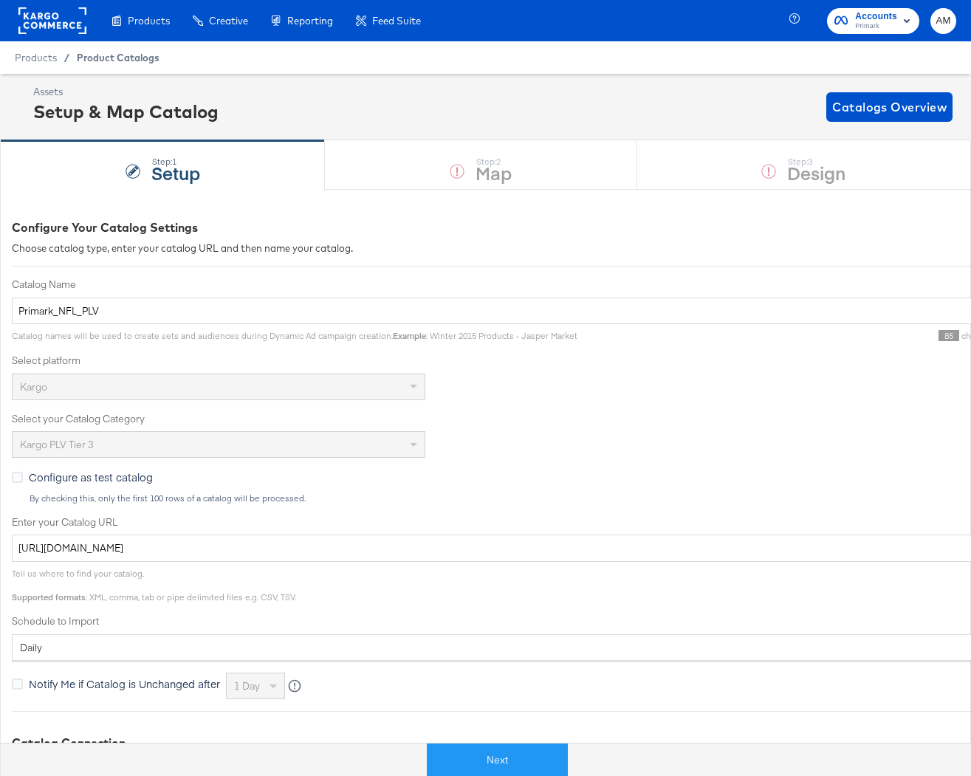
click at [103, 55] on span "Product Catalogs" at bounding box center [118, 58] width 83 height 12
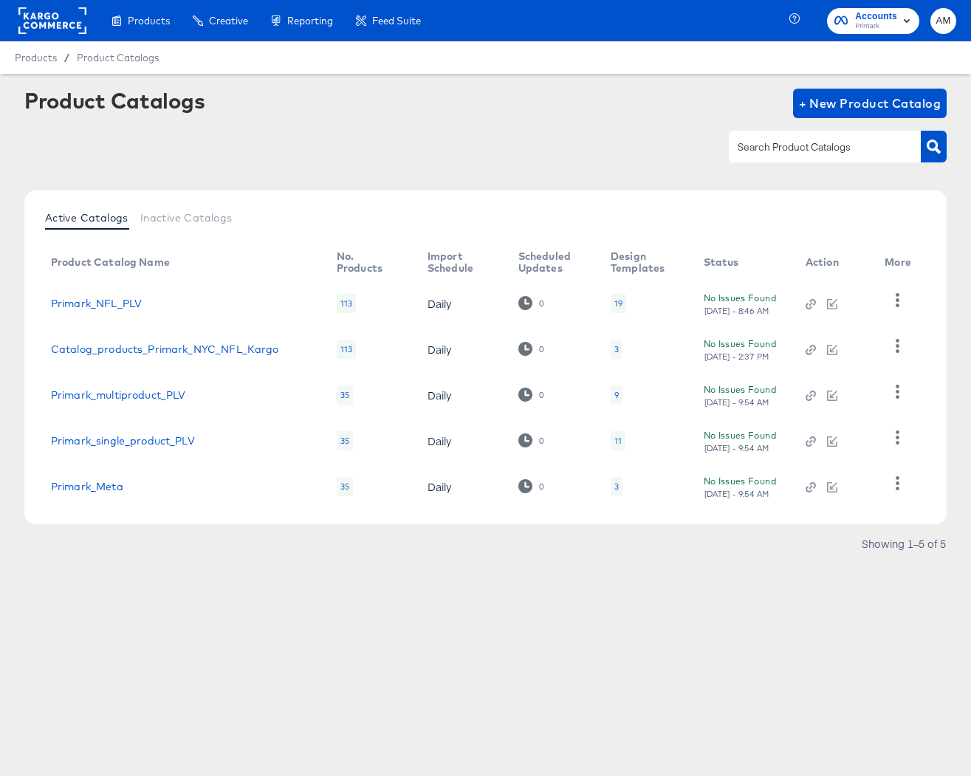
click at [57, 10] on rect at bounding box center [52, 20] width 68 height 27
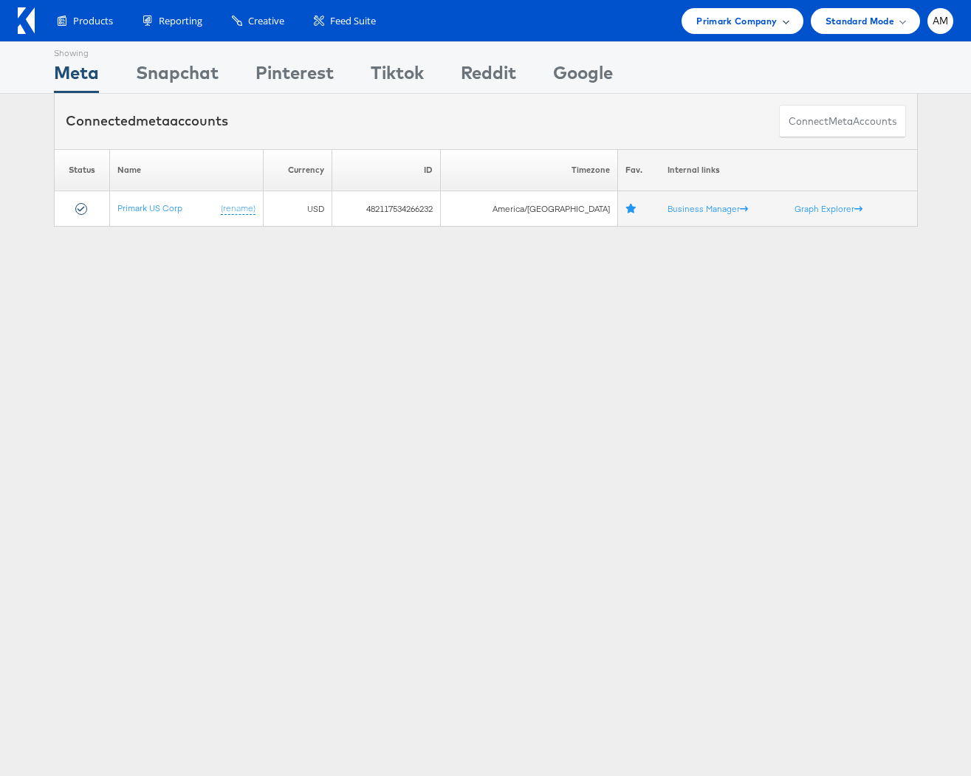
click at [709, 19] on span "Primark Company" at bounding box center [736, 21] width 80 height 16
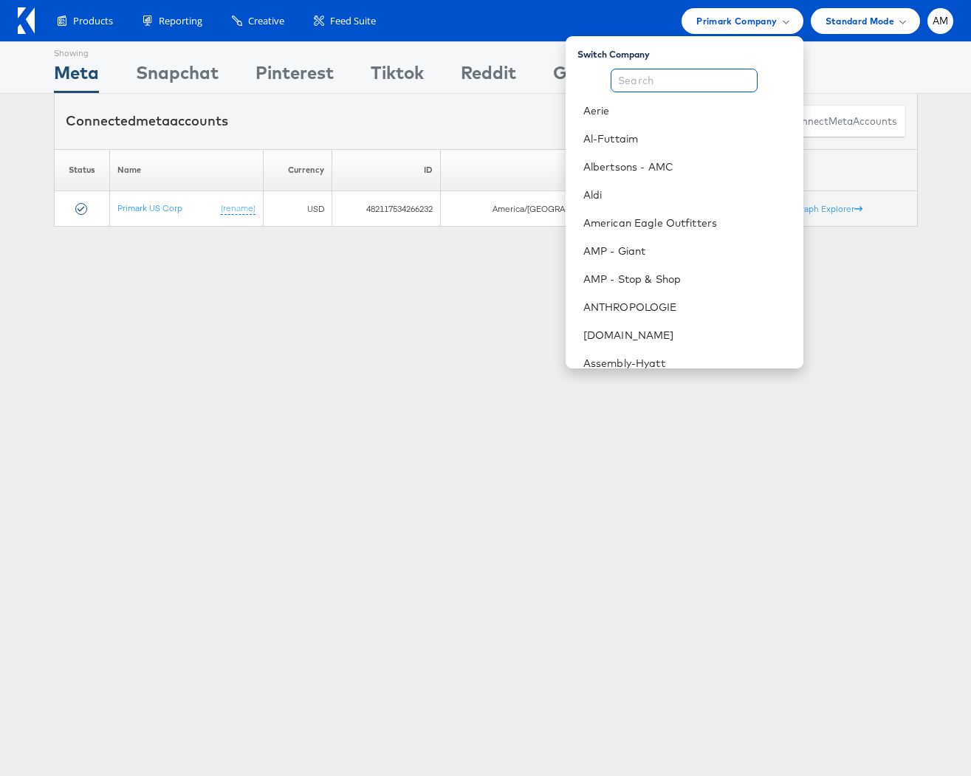
click at [716, 81] on input "text" at bounding box center [684, 81] width 147 height 24
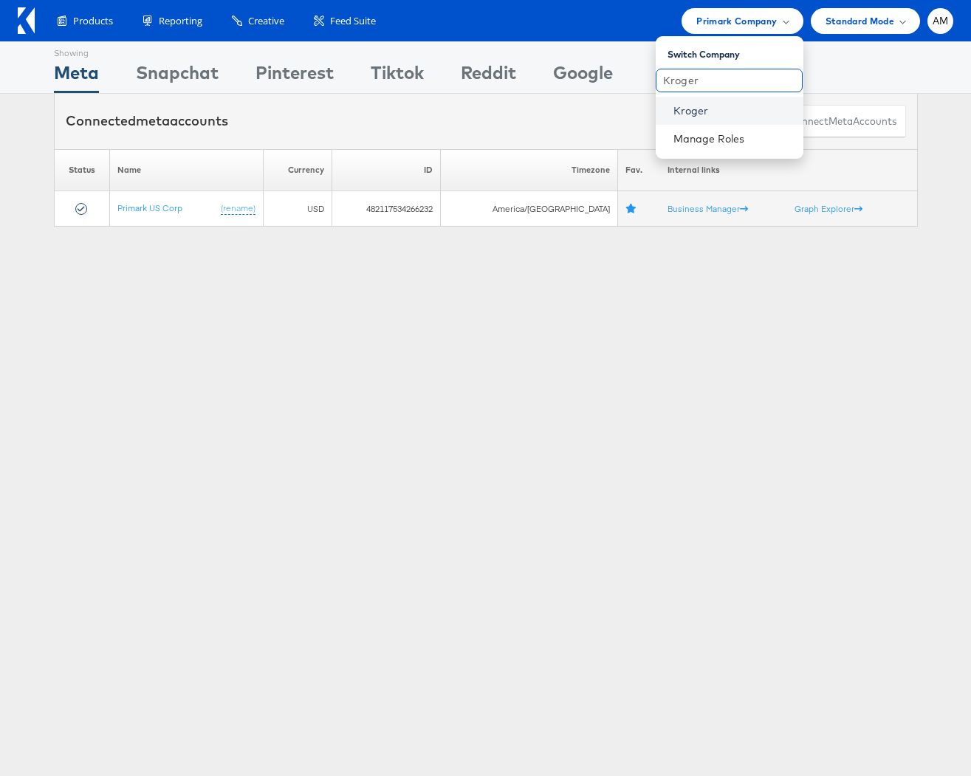
type input "Kroger"
click at [692, 114] on link "Kroger" at bounding box center [732, 110] width 118 height 15
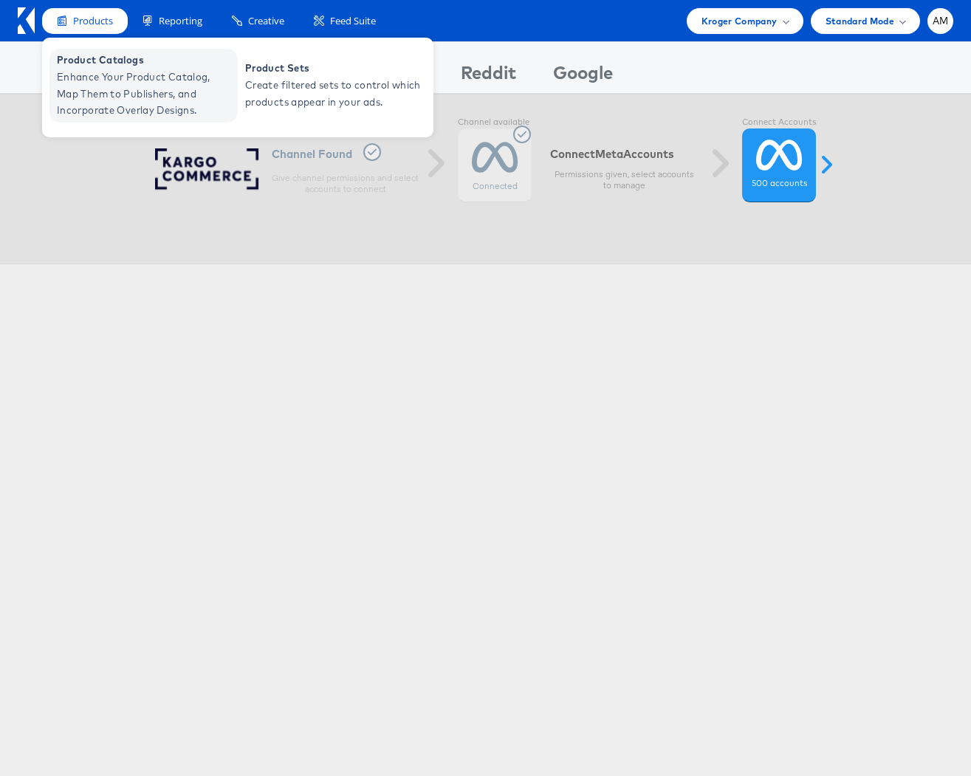
click at [111, 86] on span "Enhance Your Product Catalog, Map Them to Publishers, and Incorporate Overlay D…" at bounding box center [145, 94] width 177 height 50
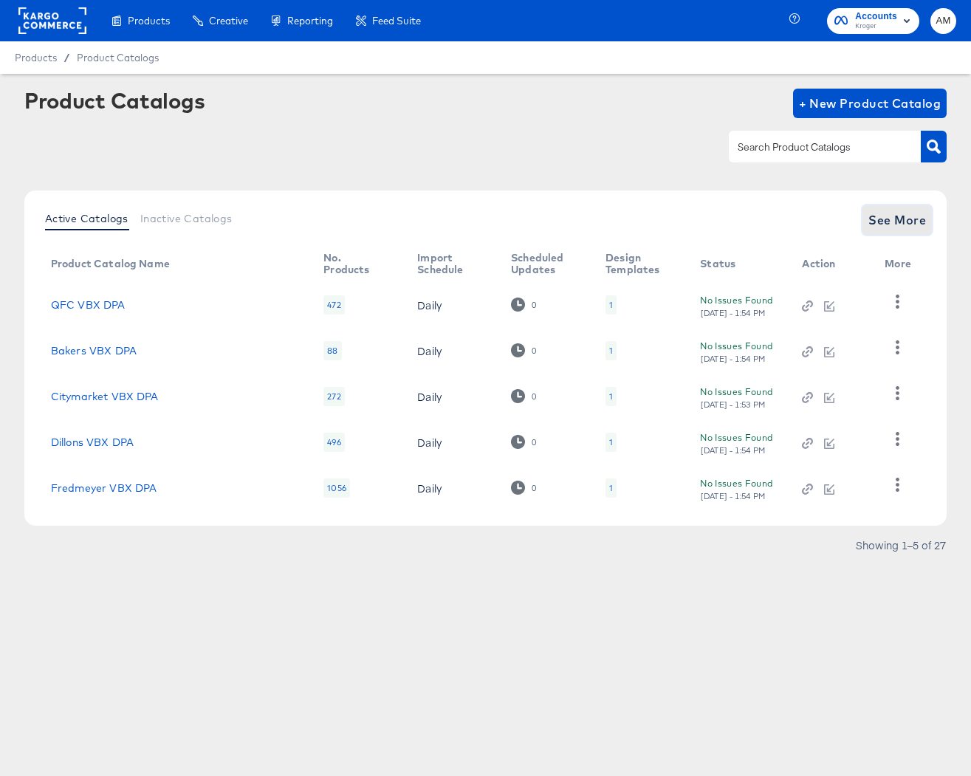
click at [884, 224] on span "See More" at bounding box center [897, 220] width 58 height 21
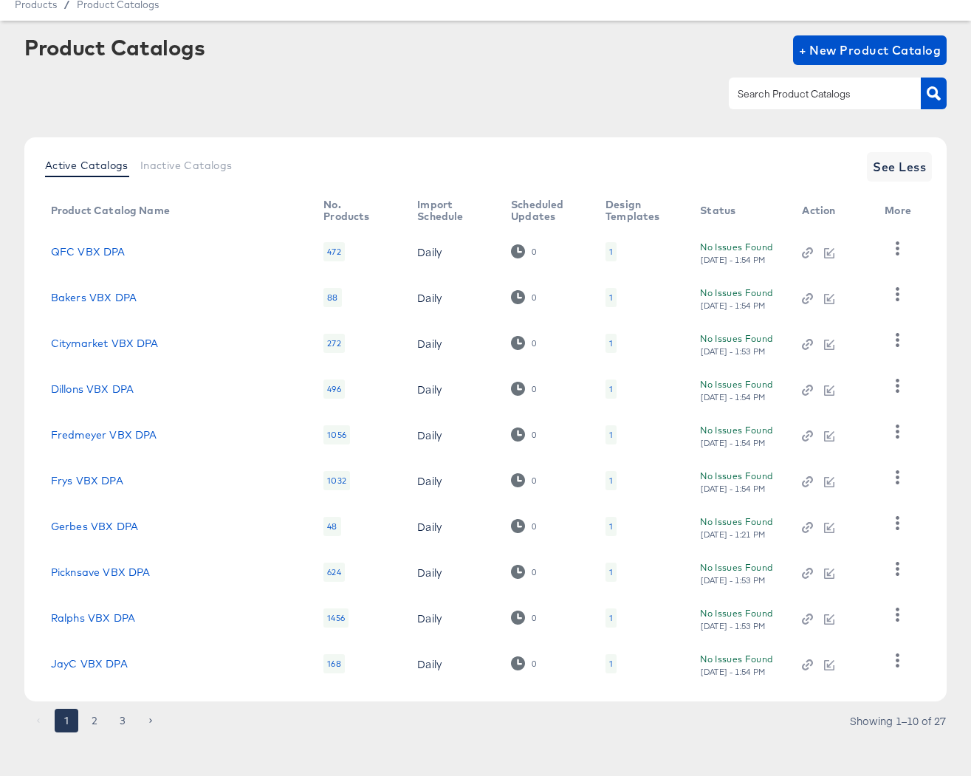
scroll to position [61, 0]
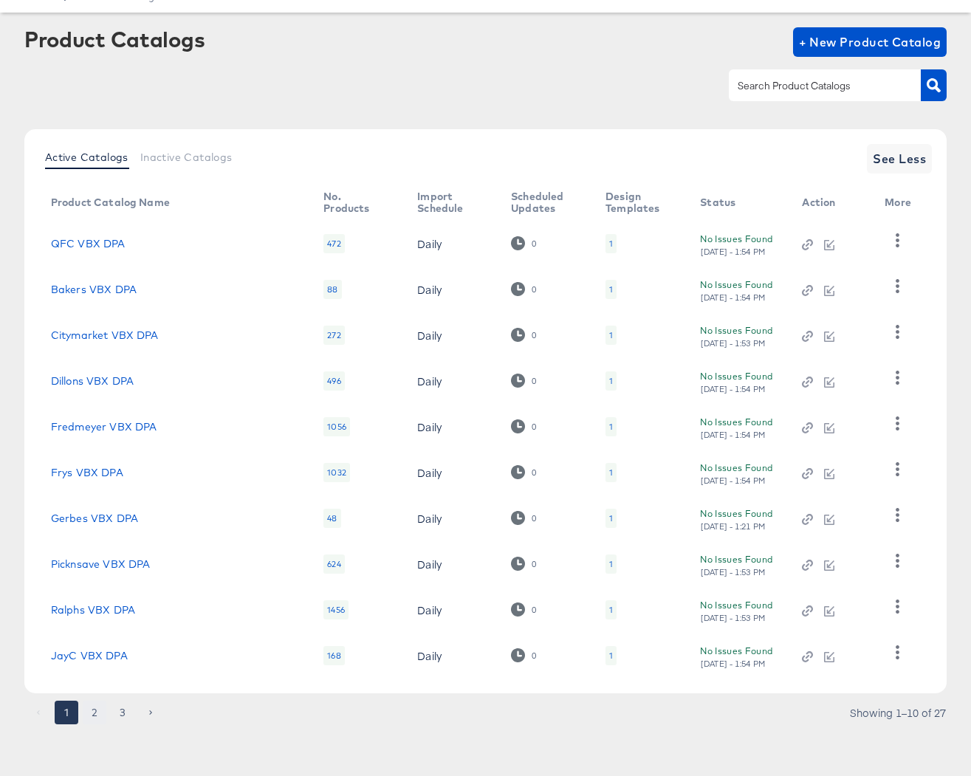
click at [98, 715] on button "2" at bounding box center [95, 713] width 24 height 24
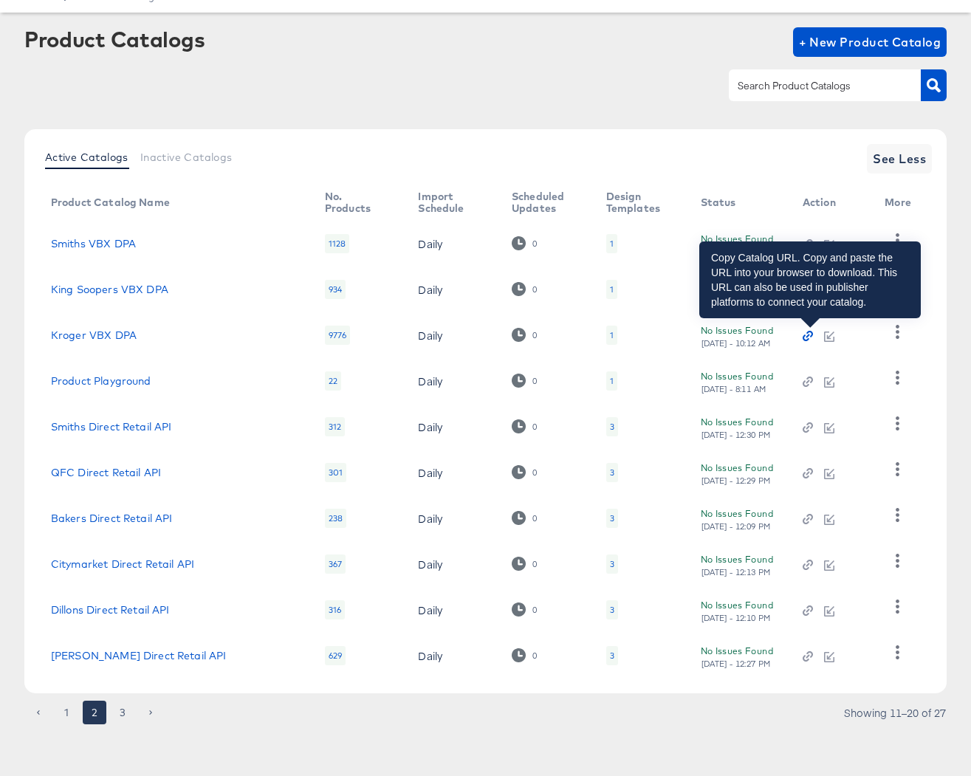
click at [810, 336] on icon "button" at bounding box center [808, 336] width 4 height 4
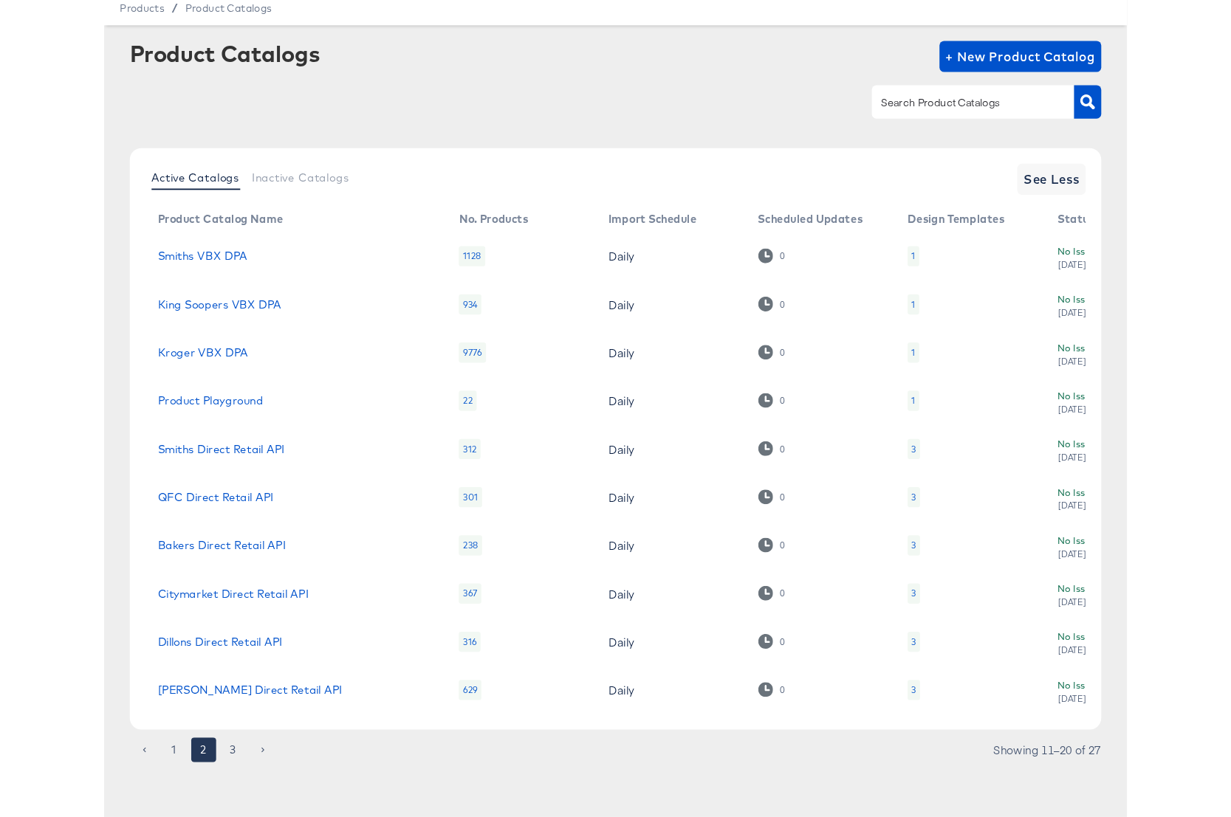
scroll to position [8, 0]
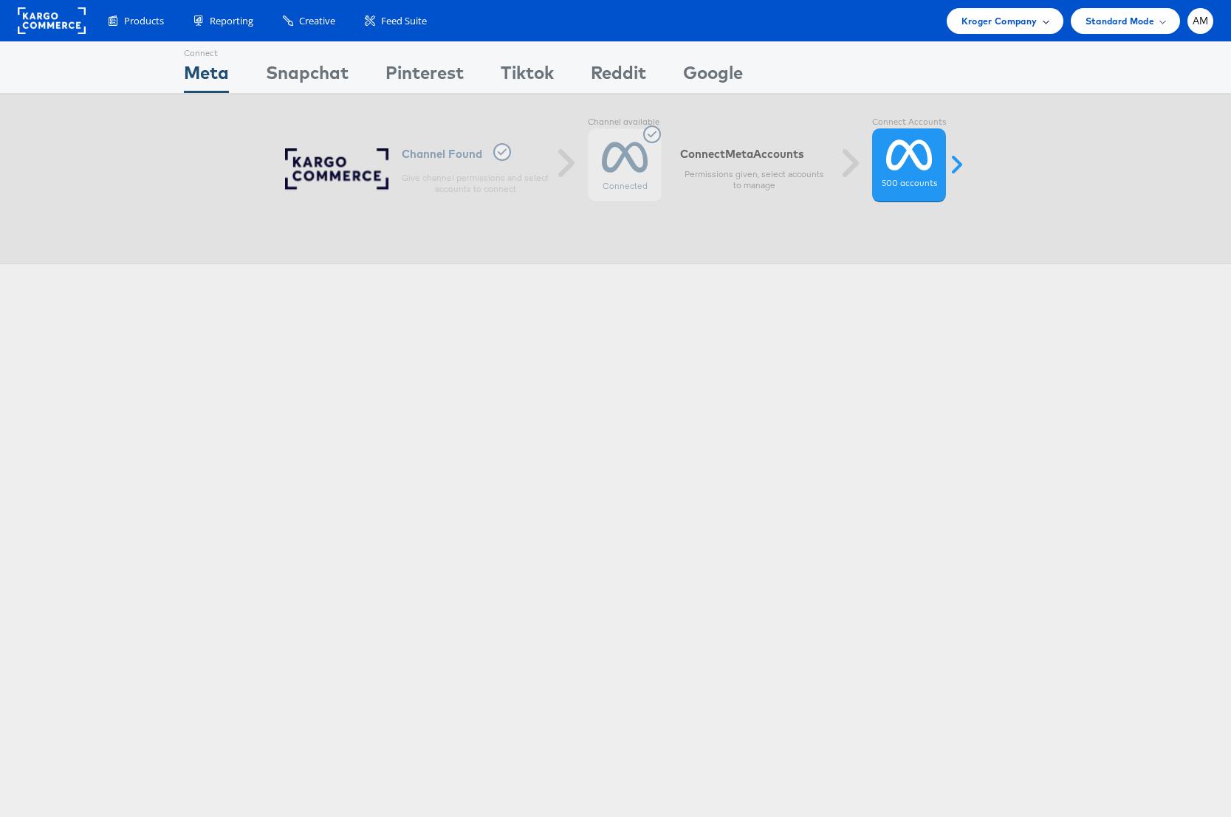
click at [958, 30] on div "Kroger Company" at bounding box center [1004, 21] width 117 height 26
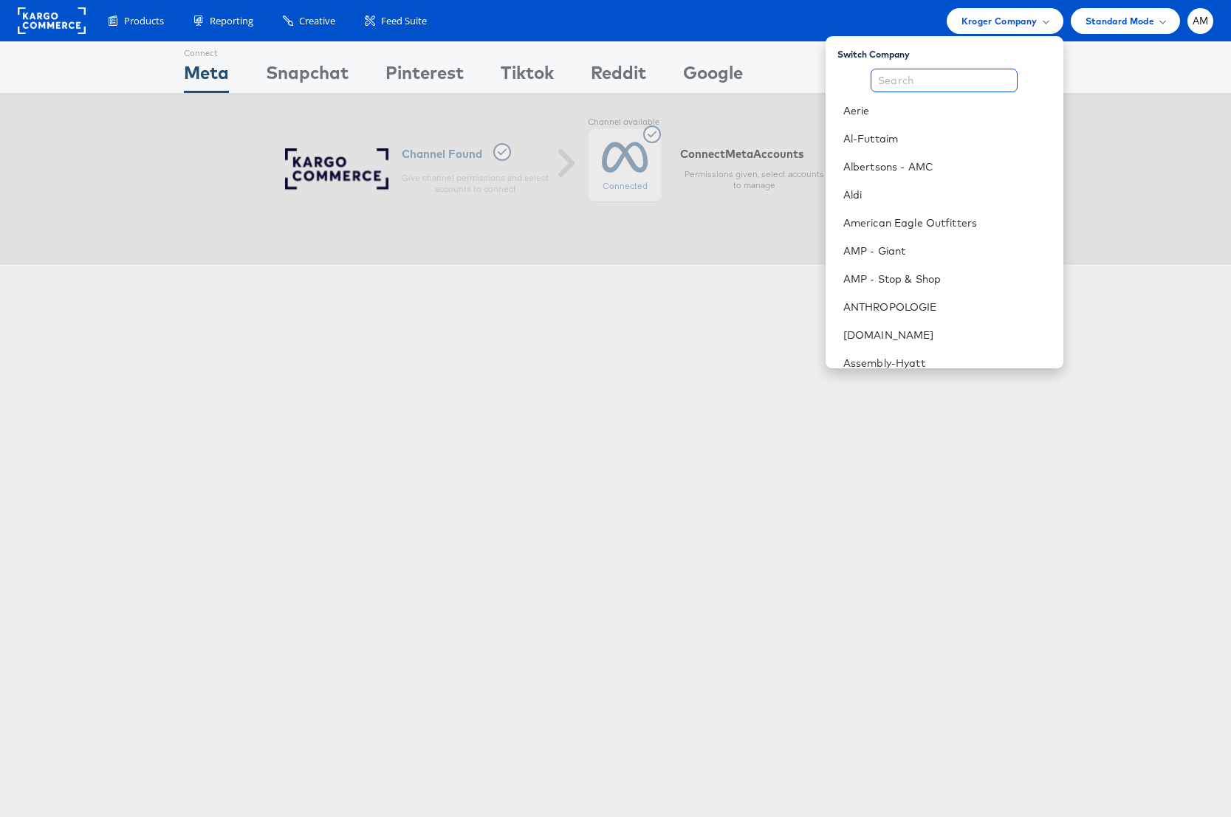
click at [952, 70] on input "text" at bounding box center [943, 81] width 147 height 24
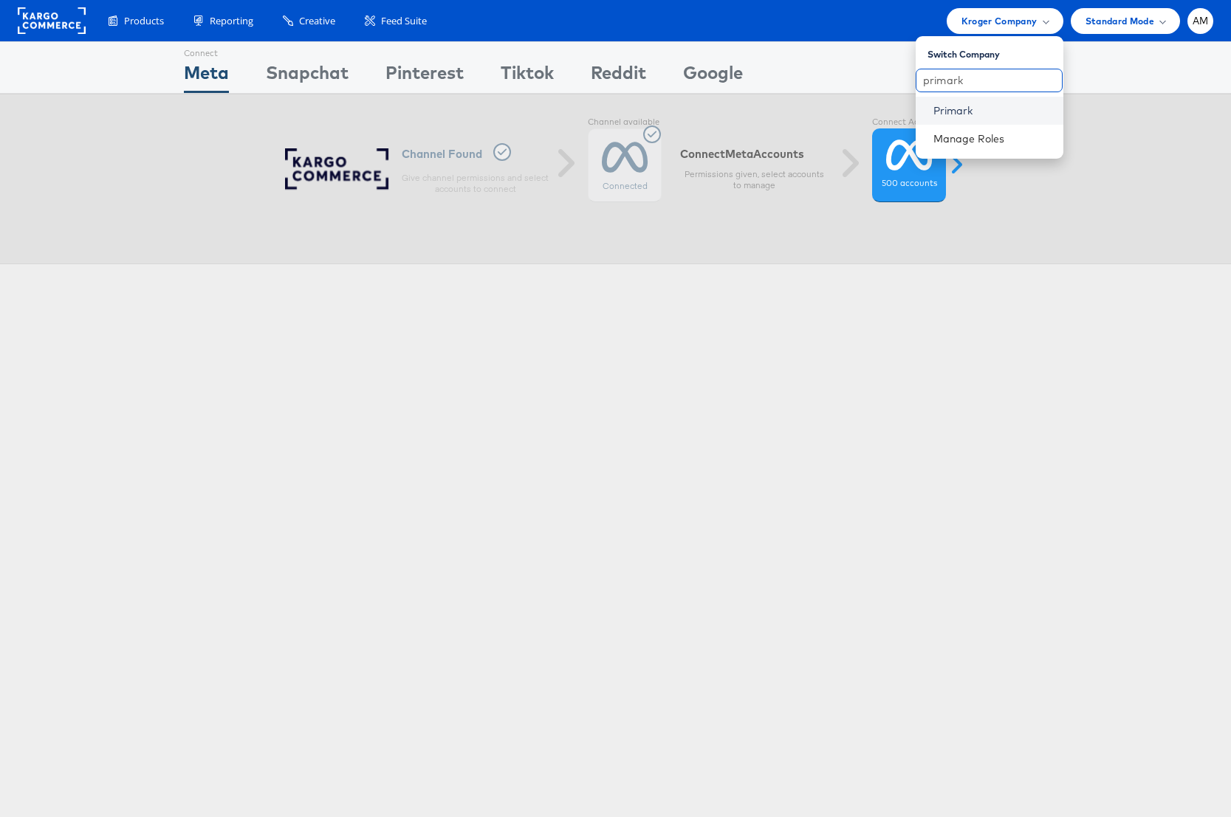
type input "primark"
click at [965, 107] on link "Primark" at bounding box center [992, 110] width 118 height 15
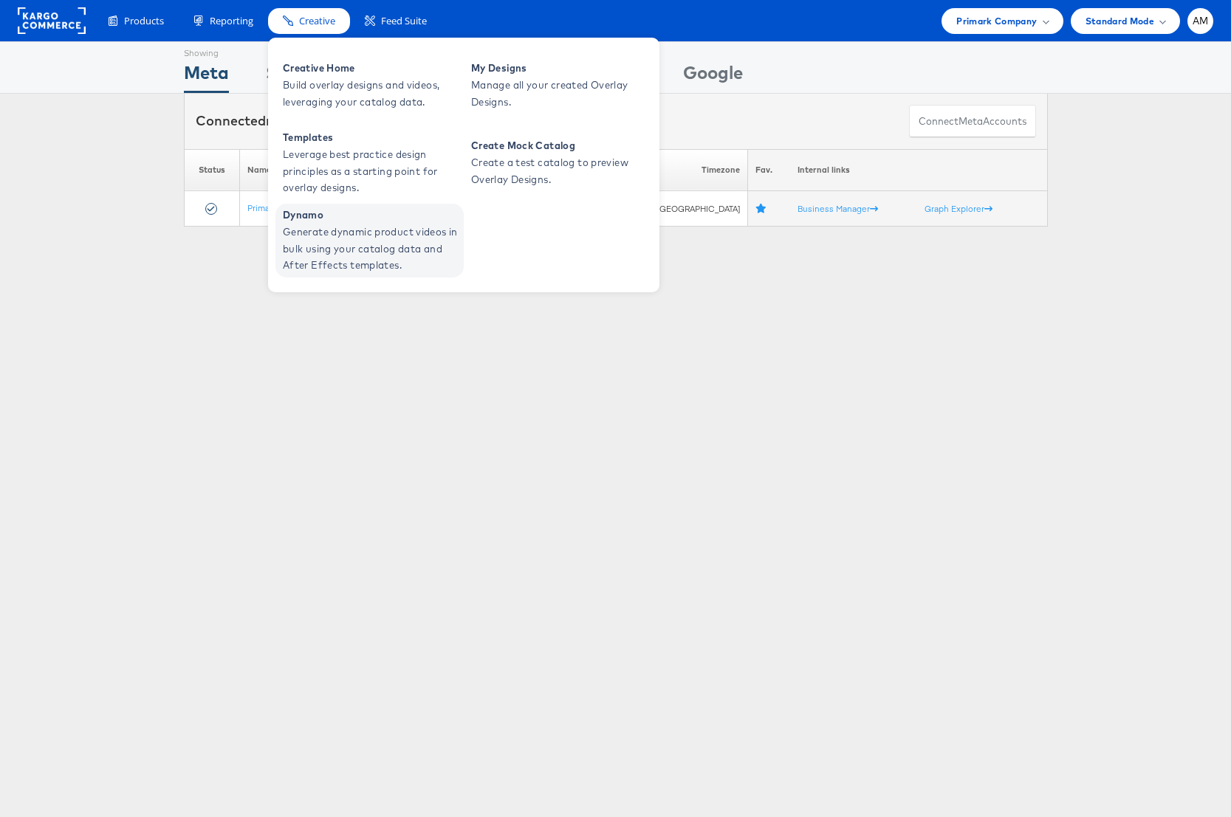
click at [324, 225] on span "Generate dynamic product videos in bulk using your catalog data and After Effec…" at bounding box center [371, 249] width 177 height 50
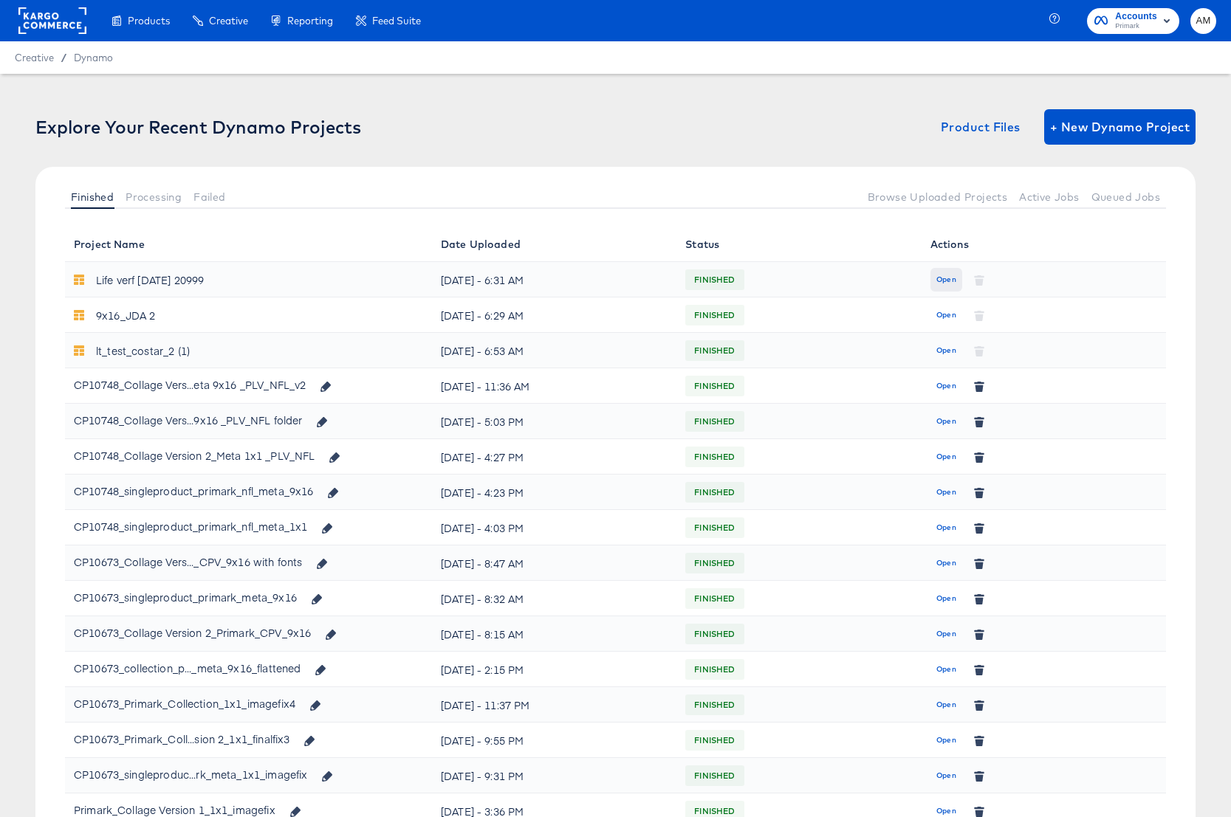
click at [950, 283] on span "Open" at bounding box center [946, 279] width 20 height 13
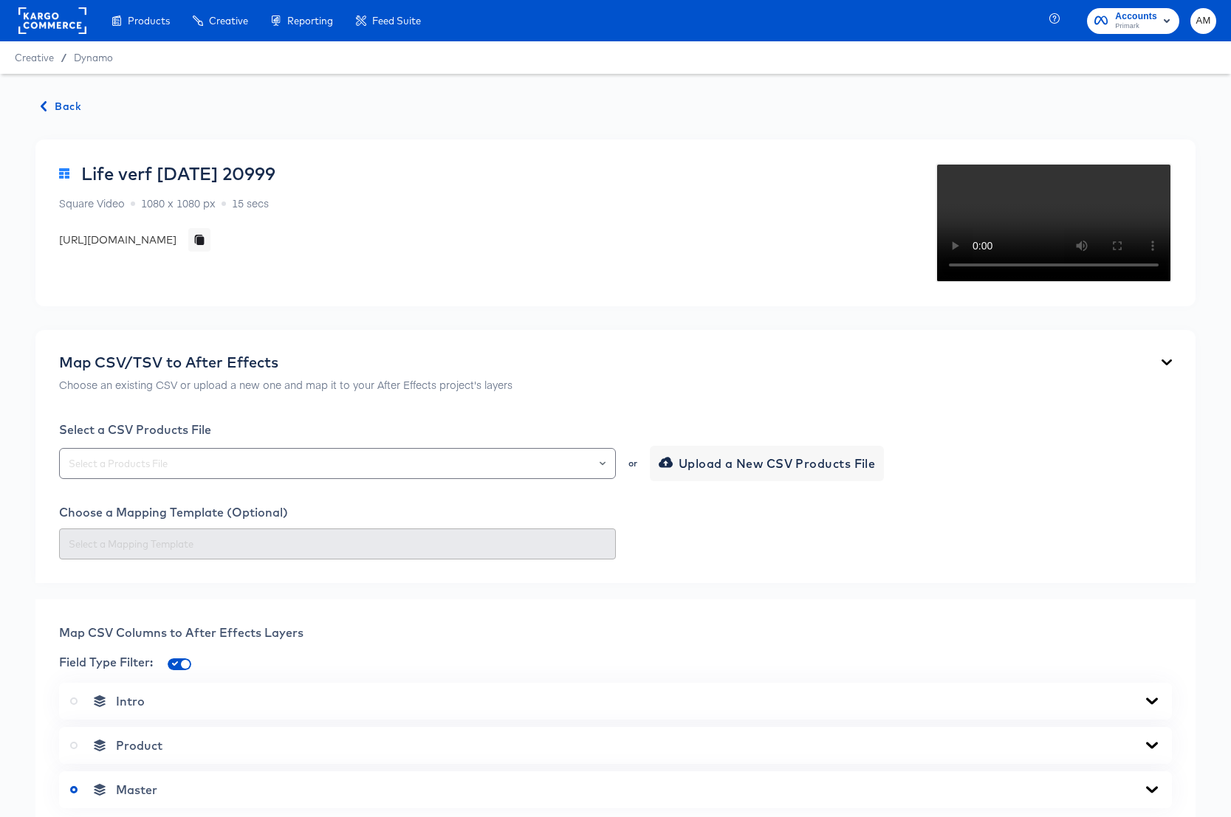
click at [55, 107] on span "Back" at bounding box center [61, 106] width 40 height 18
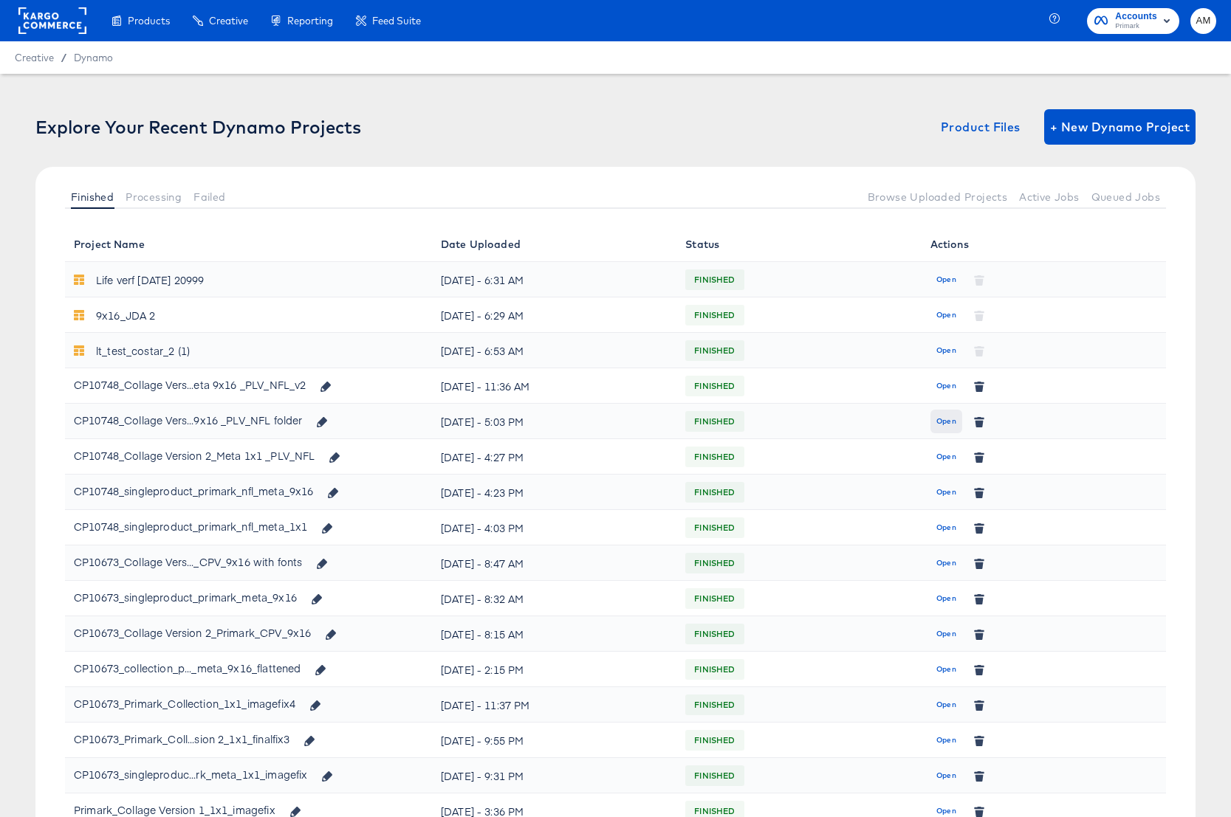
click at [948, 421] on span "Open" at bounding box center [946, 421] width 20 height 13
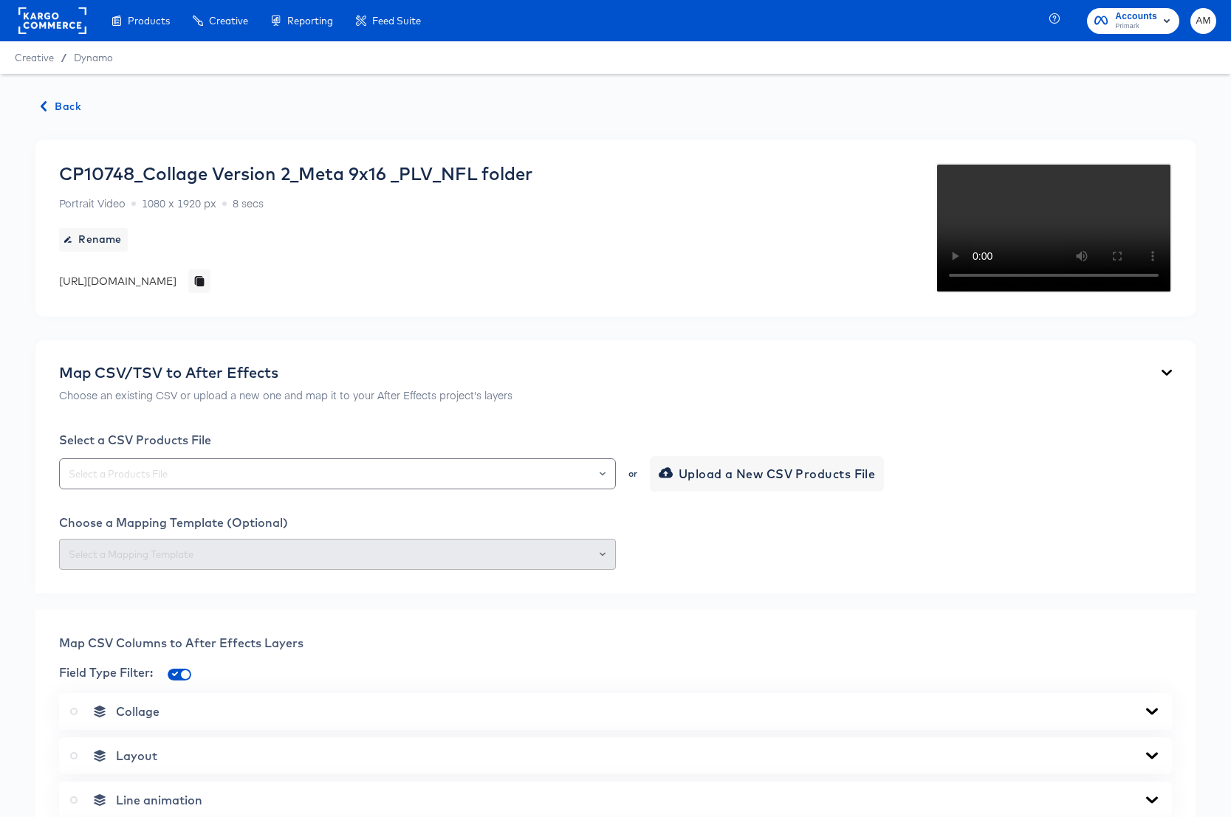
scroll to position [413, 0]
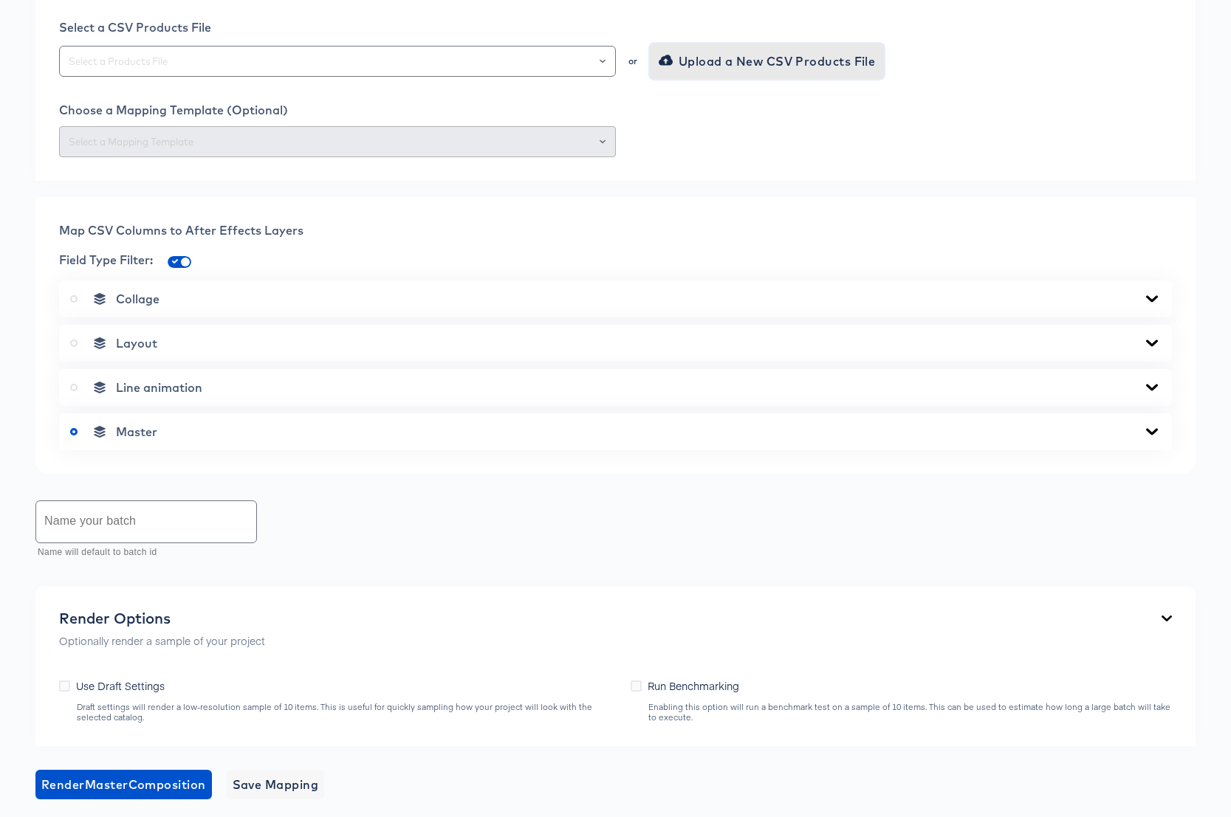
click at [689, 72] on span "Upload a New CSV Products File" at bounding box center [768, 61] width 214 height 21
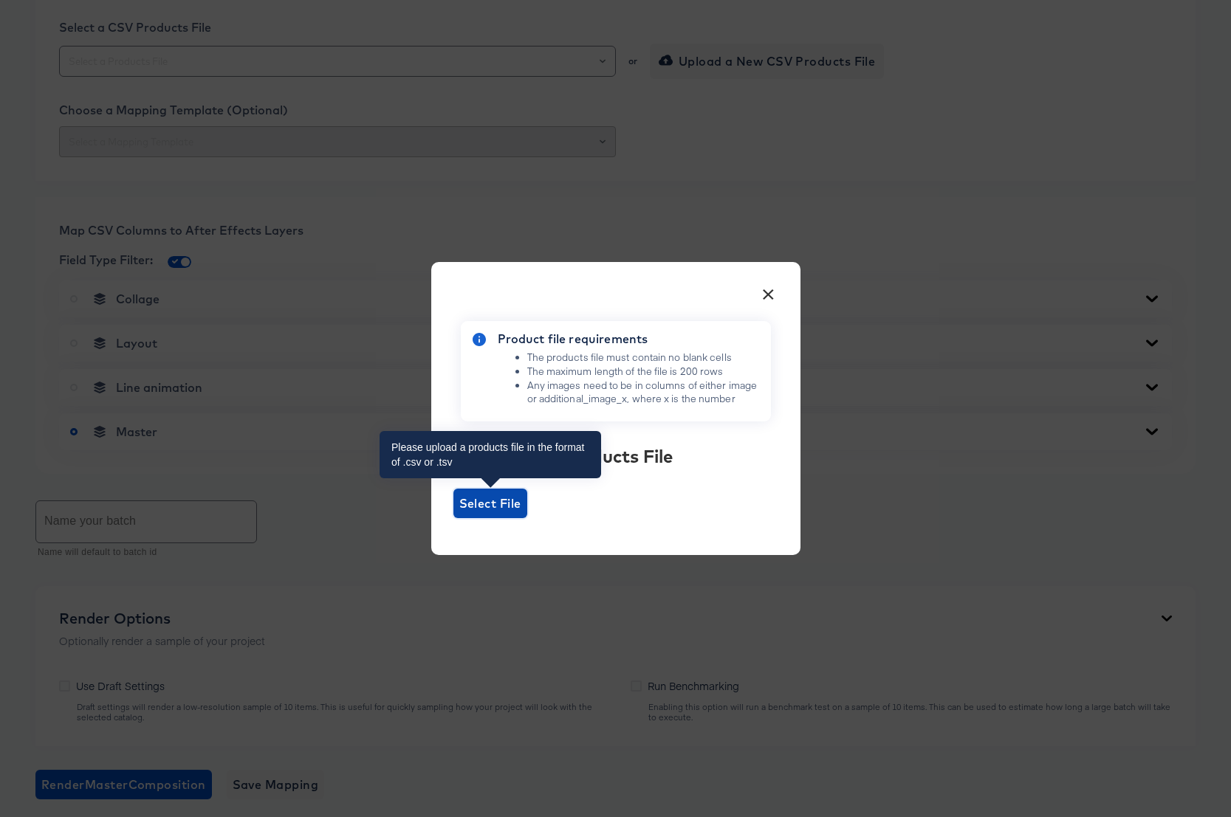
click at [493, 503] on span "Select File" at bounding box center [490, 503] width 62 height 21
click at [453, 518] on input "Select File" at bounding box center [453, 518] width 0 height 0
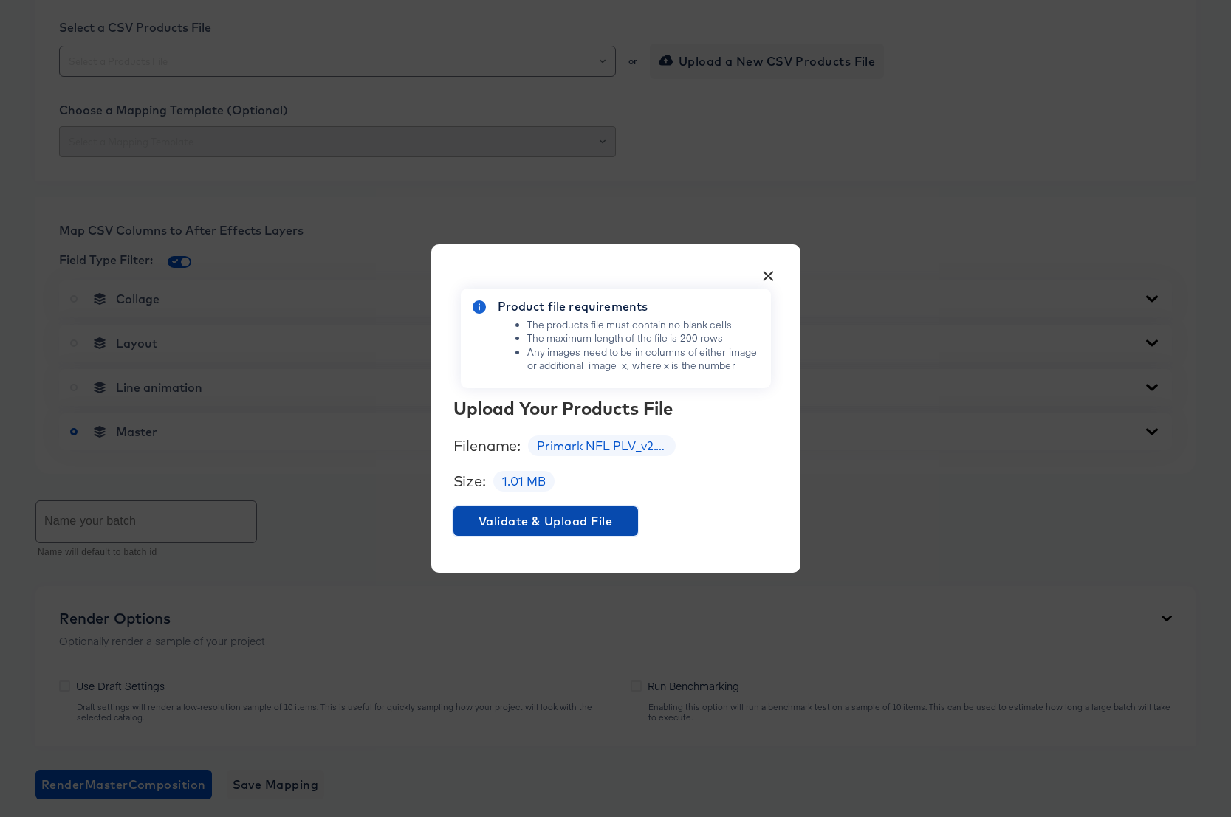
click at [560, 517] on span "Validate & Upload File" at bounding box center [545, 521] width 173 height 21
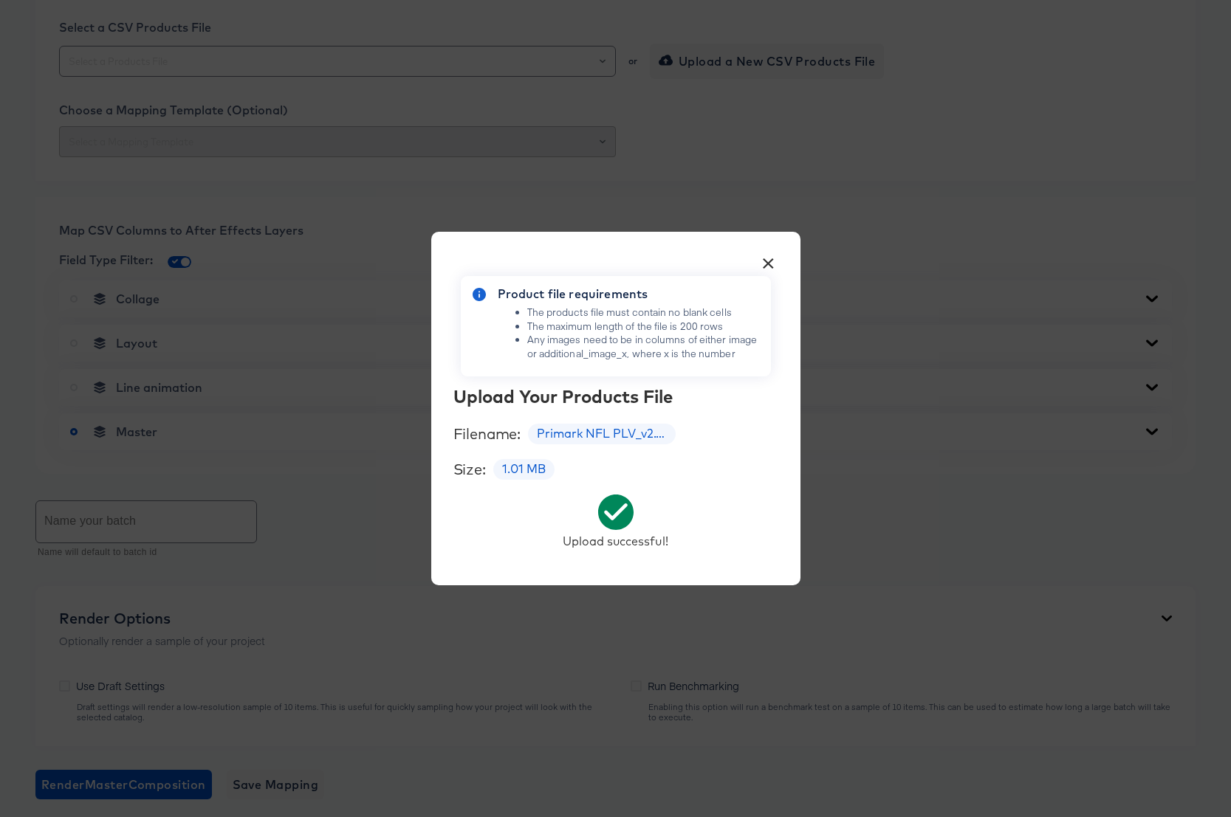
click at [770, 260] on button "×" at bounding box center [768, 260] width 27 height 27
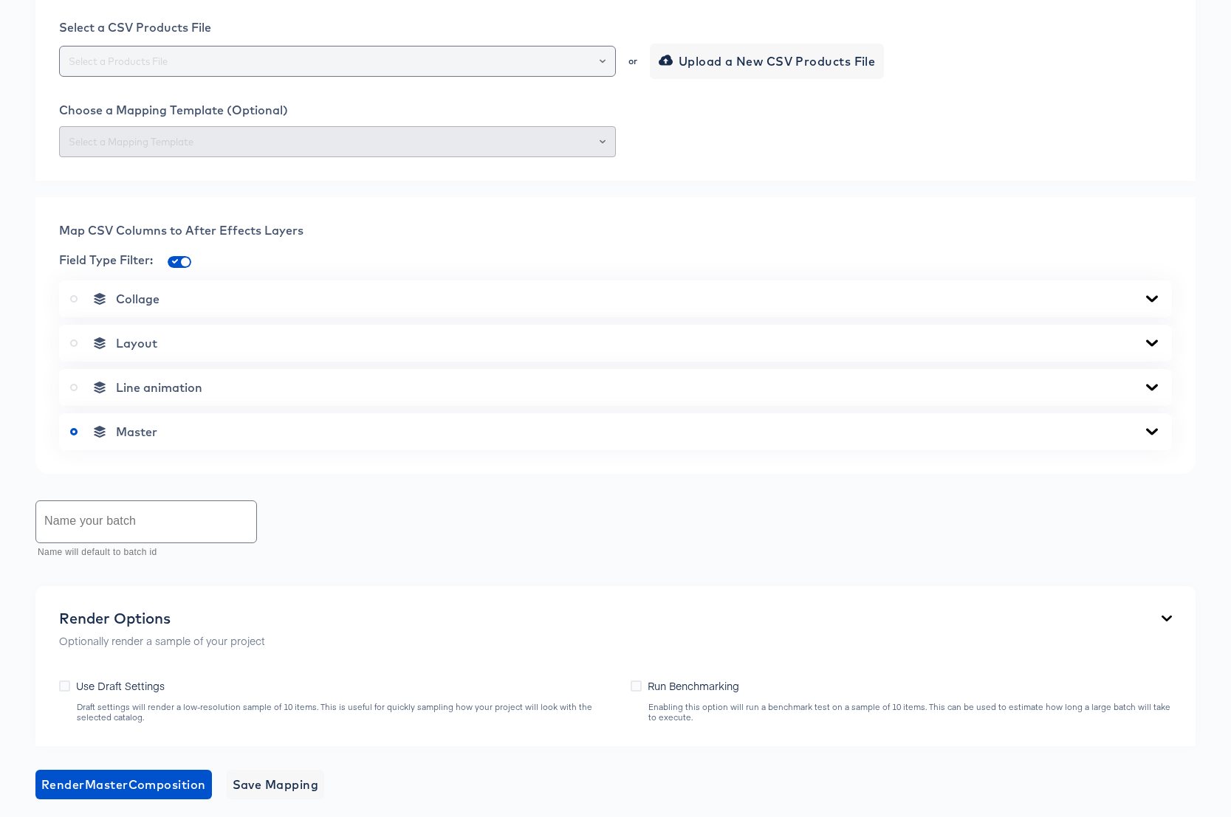
click at [605, 72] on div at bounding box center [595, 61] width 25 height 21
click at [602, 64] on icon "Open" at bounding box center [602, 61] width 6 height 6
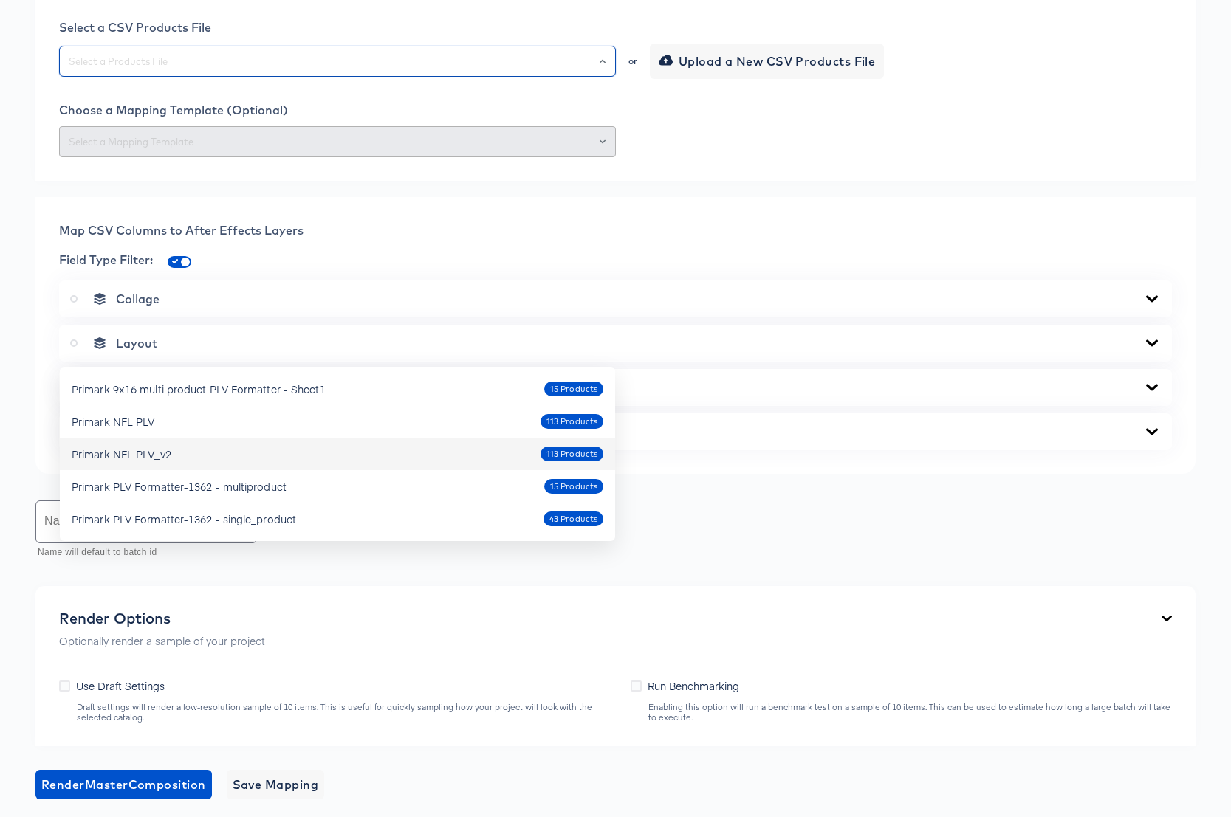
click at [167, 451] on div "Primark NFL PLV_v2" at bounding box center [122, 454] width 100 height 15
type input "Primark NFL PLV_v2"
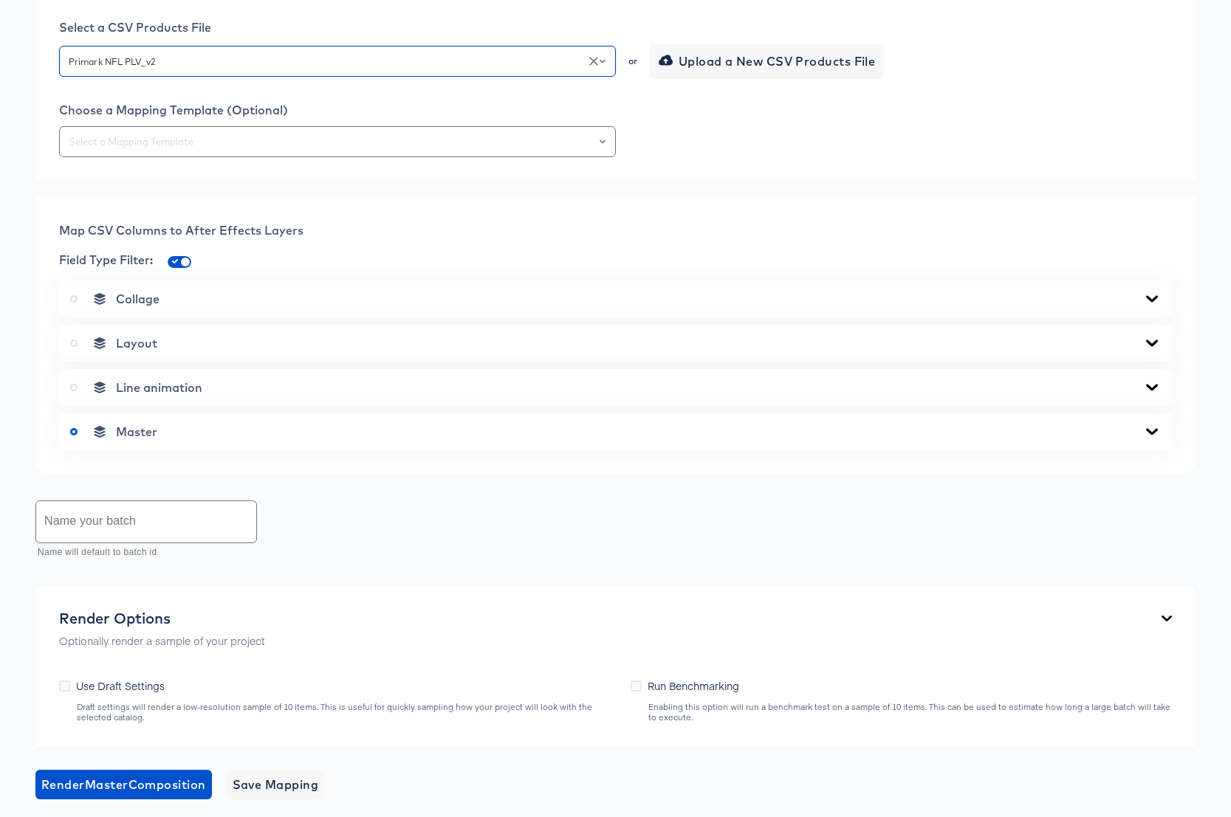
click at [284, 181] on div "Map CSV/TSV to After Effects Choose an existing CSV or upload a new one and map…" at bounding box center [615, 54] width 1160 height 253
click at [282, 151] on input "text" at bounding box center [337, 142] width 543 height 17
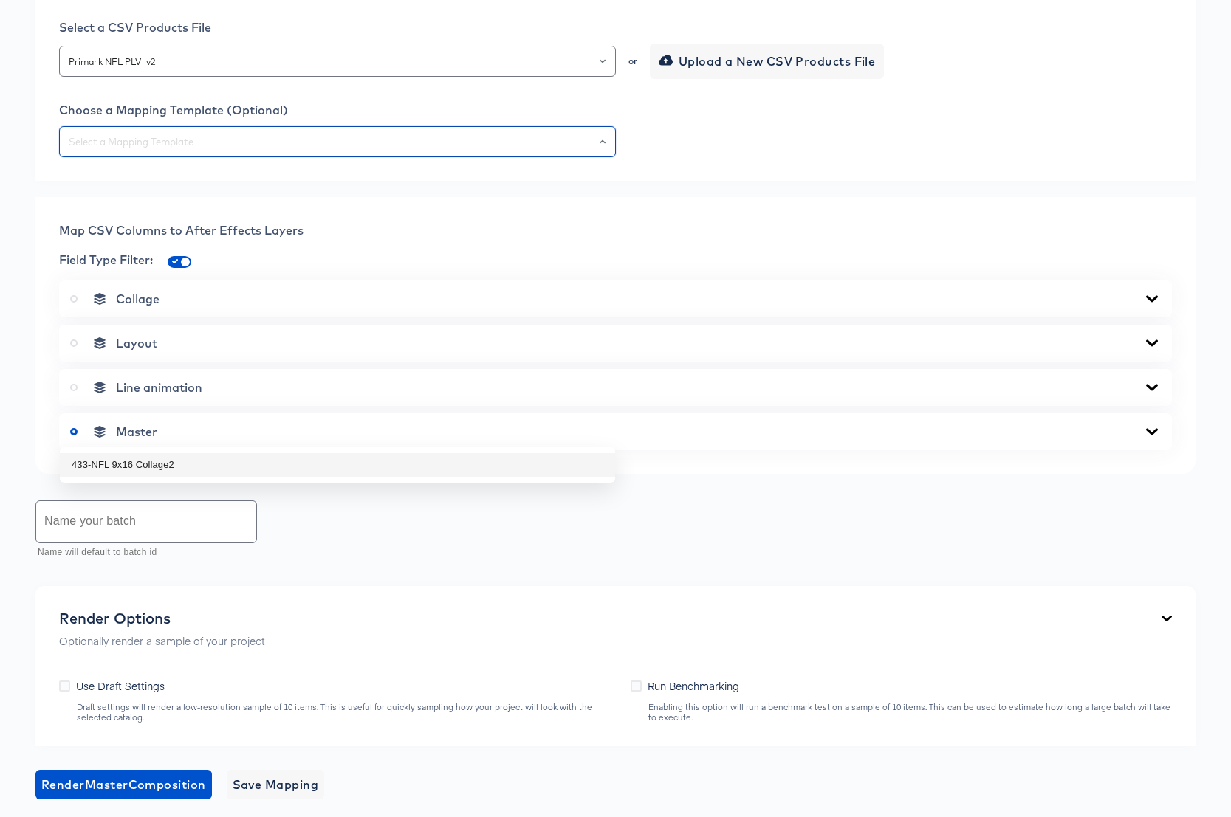
drag, startPoint x: 167, startPoint y: 469, endPoint x: 185, endPoint y: 472, distance: 18.1
click at [167, 469] on li "433-NFL 9x16 Collage2" at bounding box center [337, 465] width 555 height 24
type input "433-NFL 9x16 Collage2"
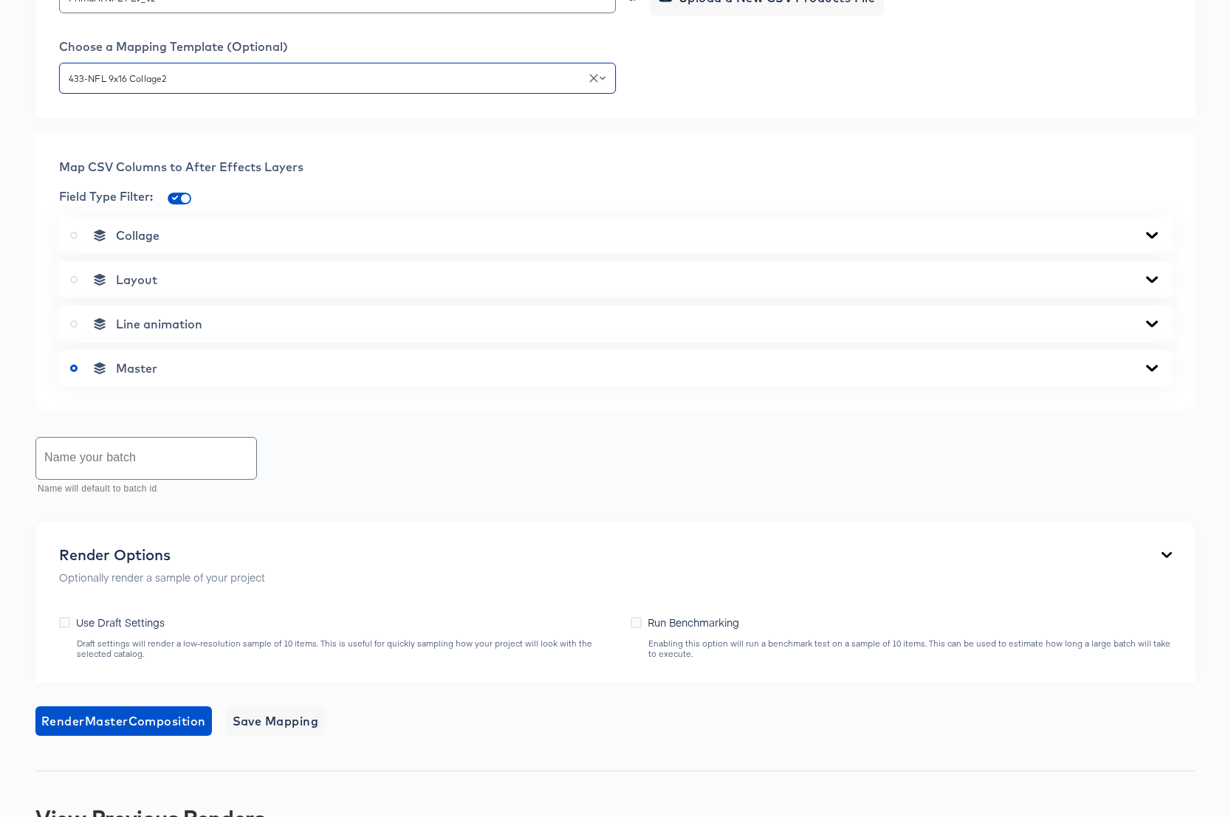
scroll to position [847, 0]
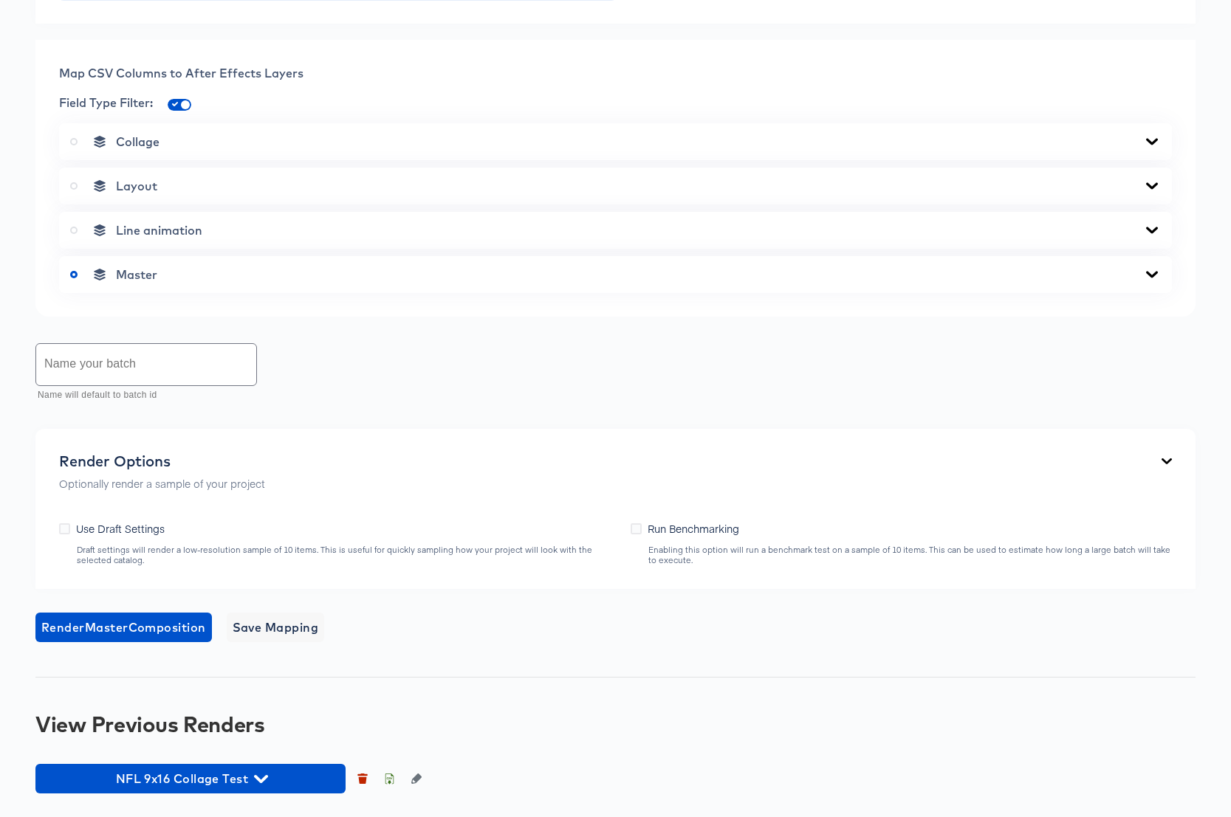
click at [1152, 280] on icon at bounding box center [1152, 275] width 18 height 12
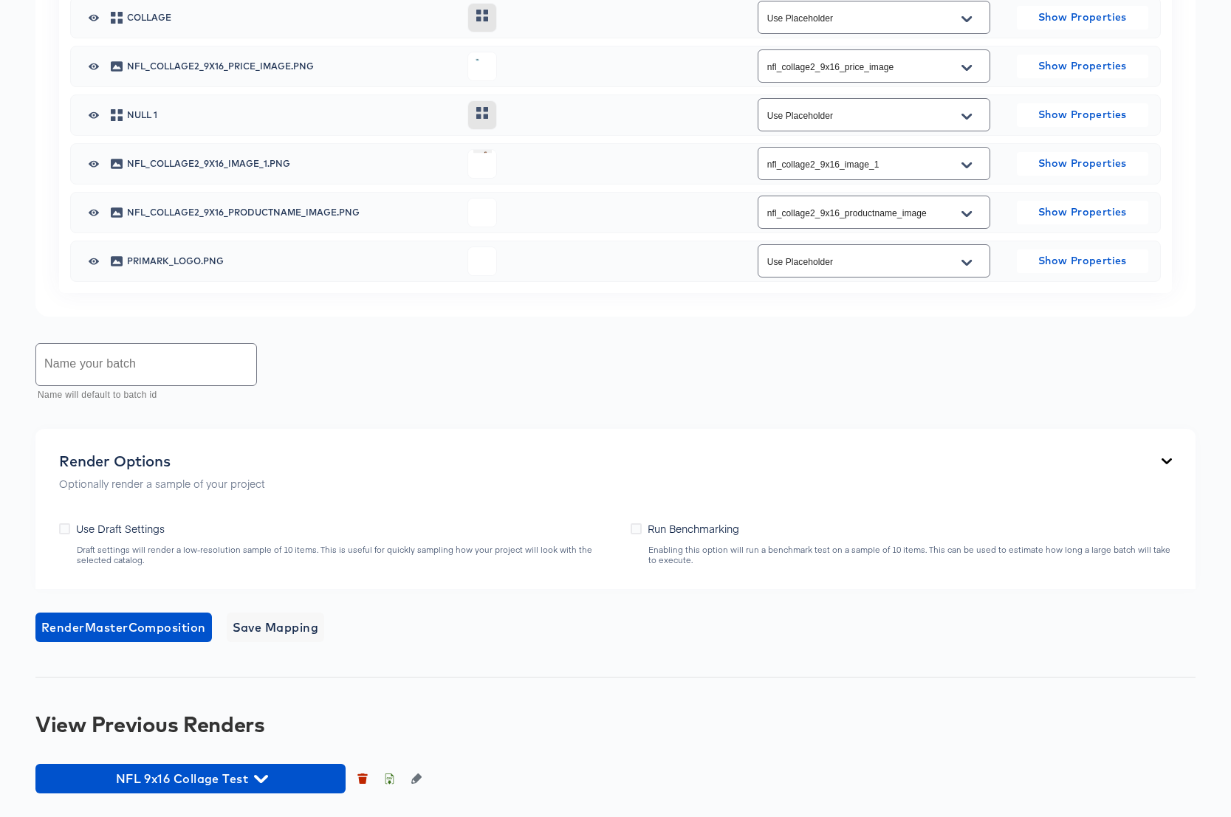
scroll to position [1498, 0]
click at [137, 369] on input "text" at bounding box center [146, 364] width 220 height 41
type input "NFL 9x16 Collage Test 2"
click at [63, 524] on icon at bounding box center [64, 528] width 11 height 11
click at [0, 0] on input "Use Draft Settings" at bounding box center [0, 0] width 0 height 0
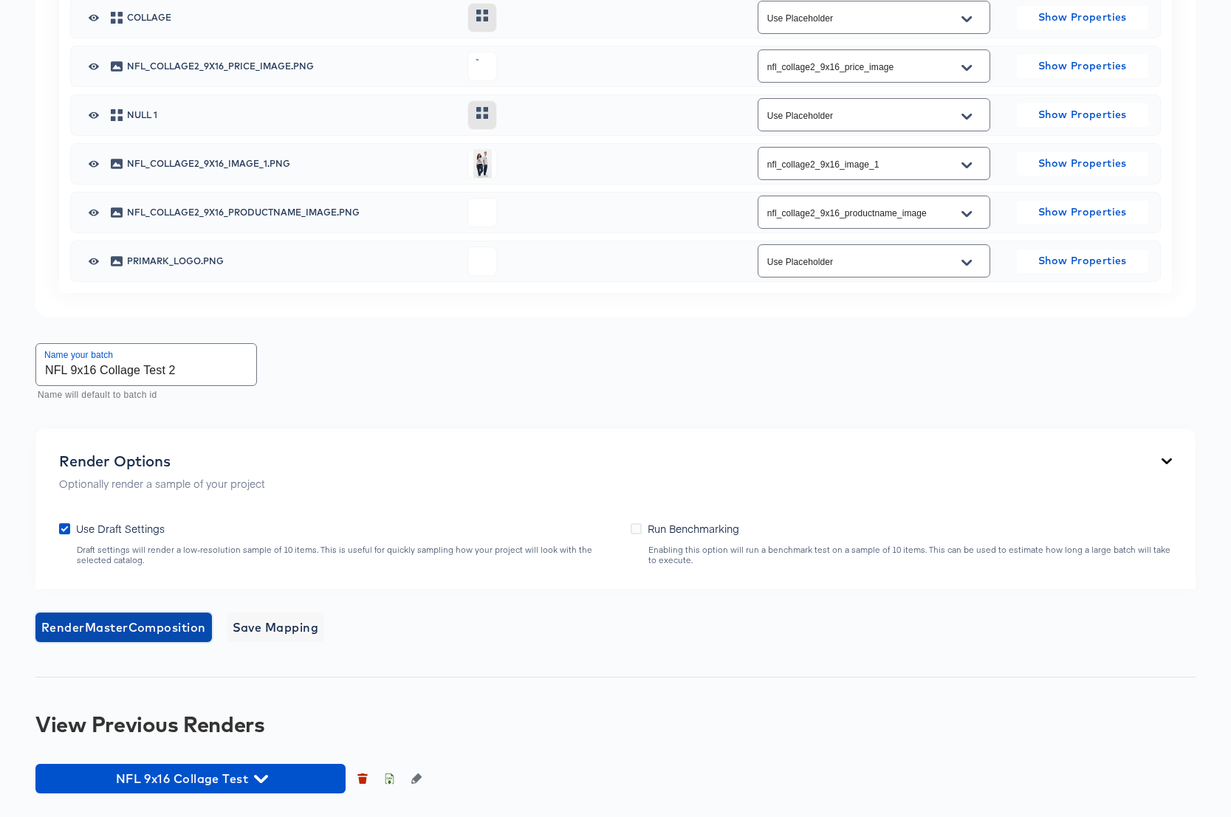
click at [145, 625] on span "Render Master Composition" at bounding box center [123, 627] width 165 height 21
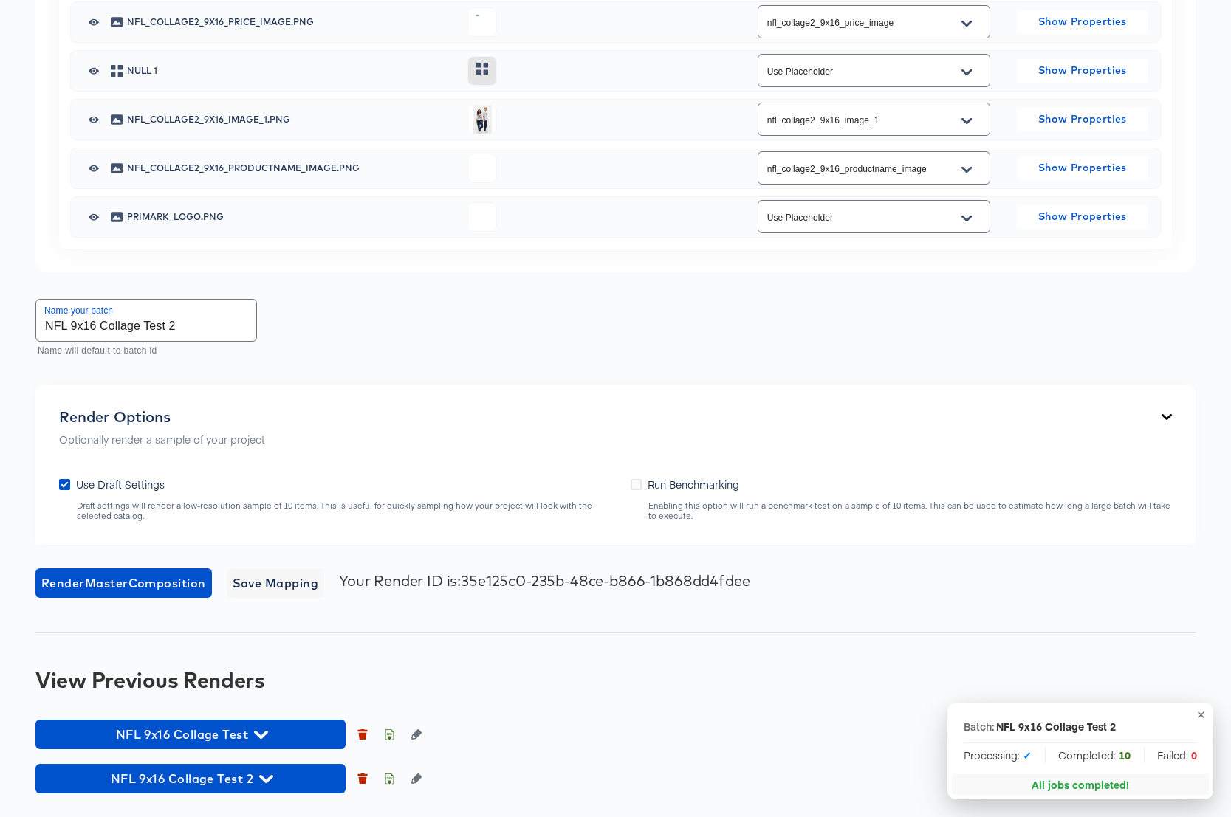
scroll to position [1542, 0]
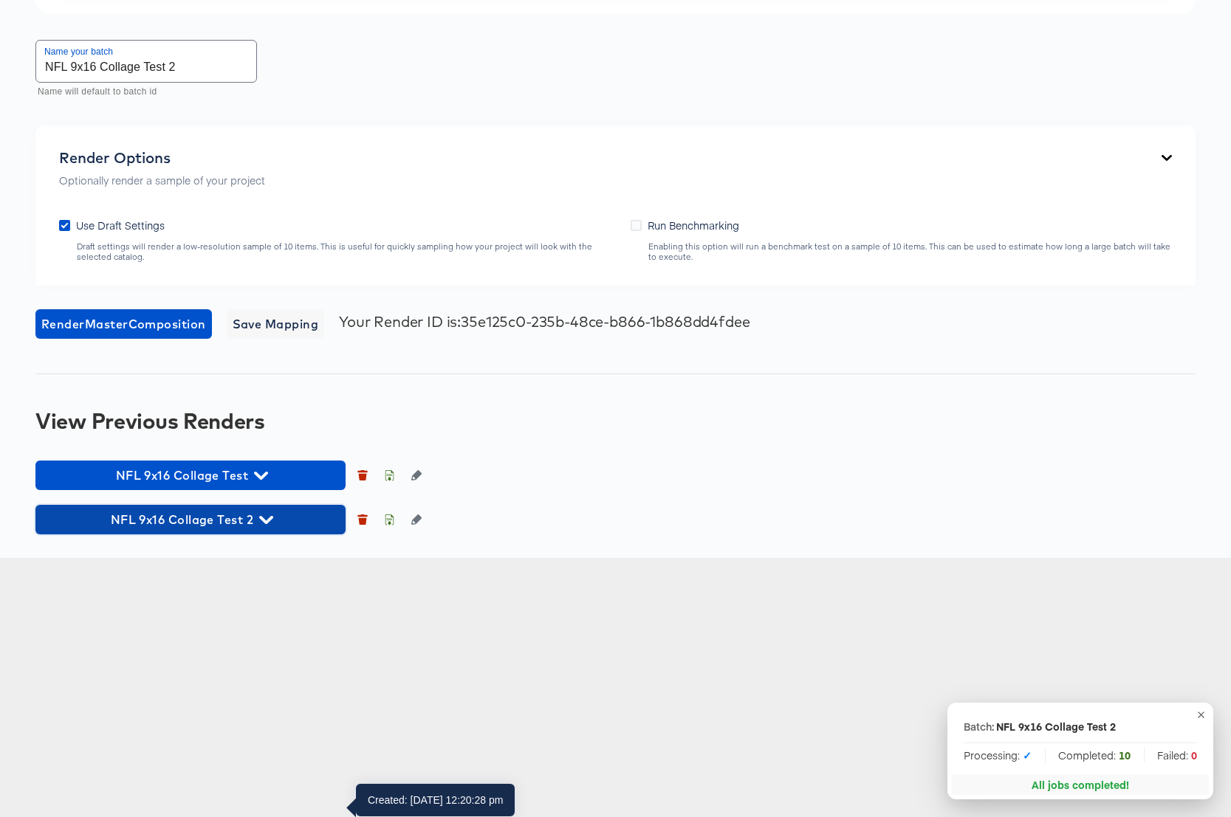
click at [270, 524] on icon "button" at bounding box center [266, 520] width 14 height 8
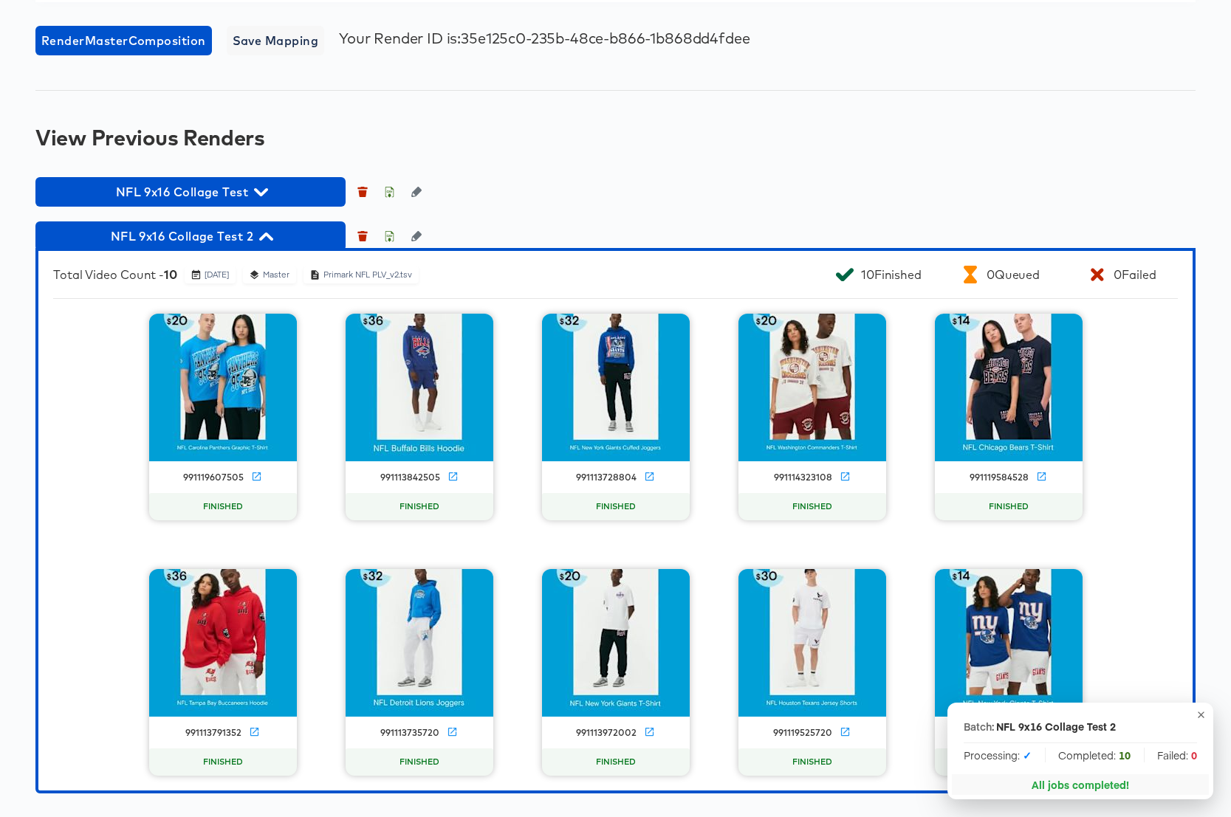
scroll to position [2085, 0]
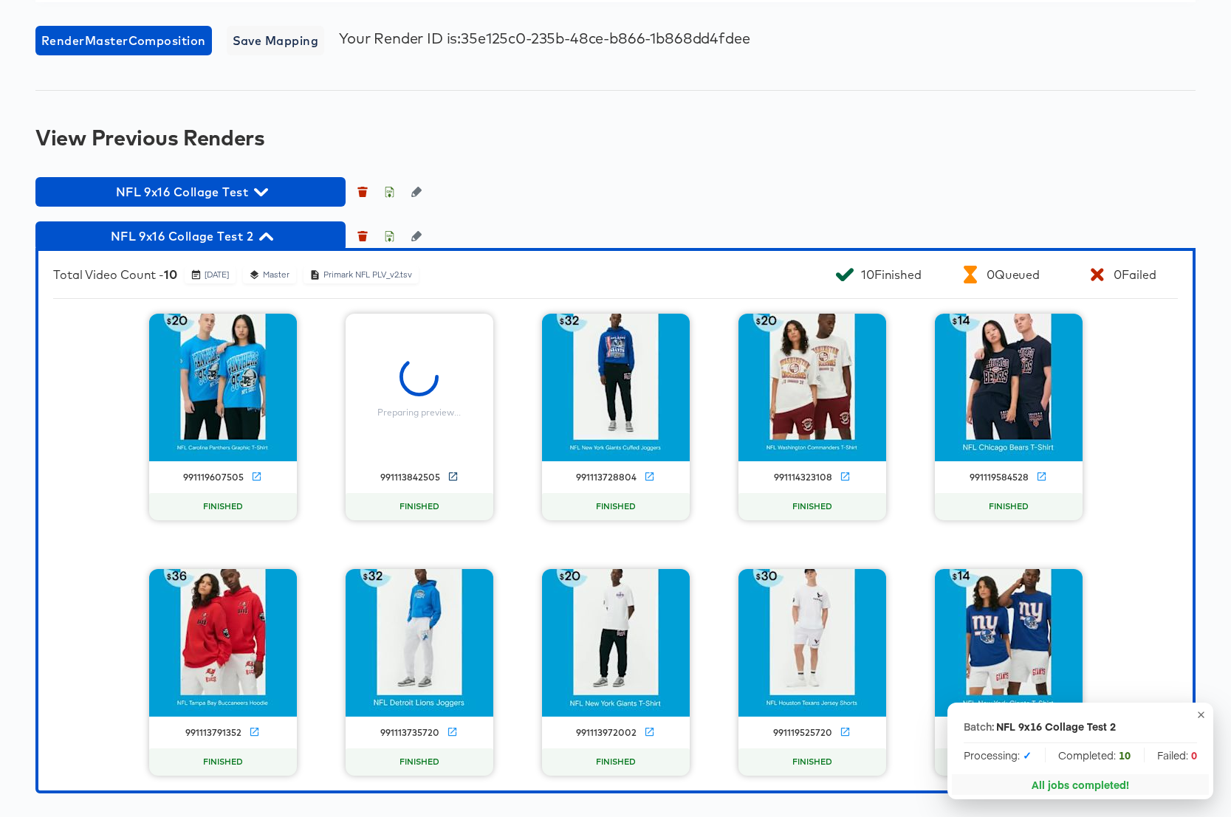
click at [454, 480] on icon at bounding box center [452, 476] width 8 height 8
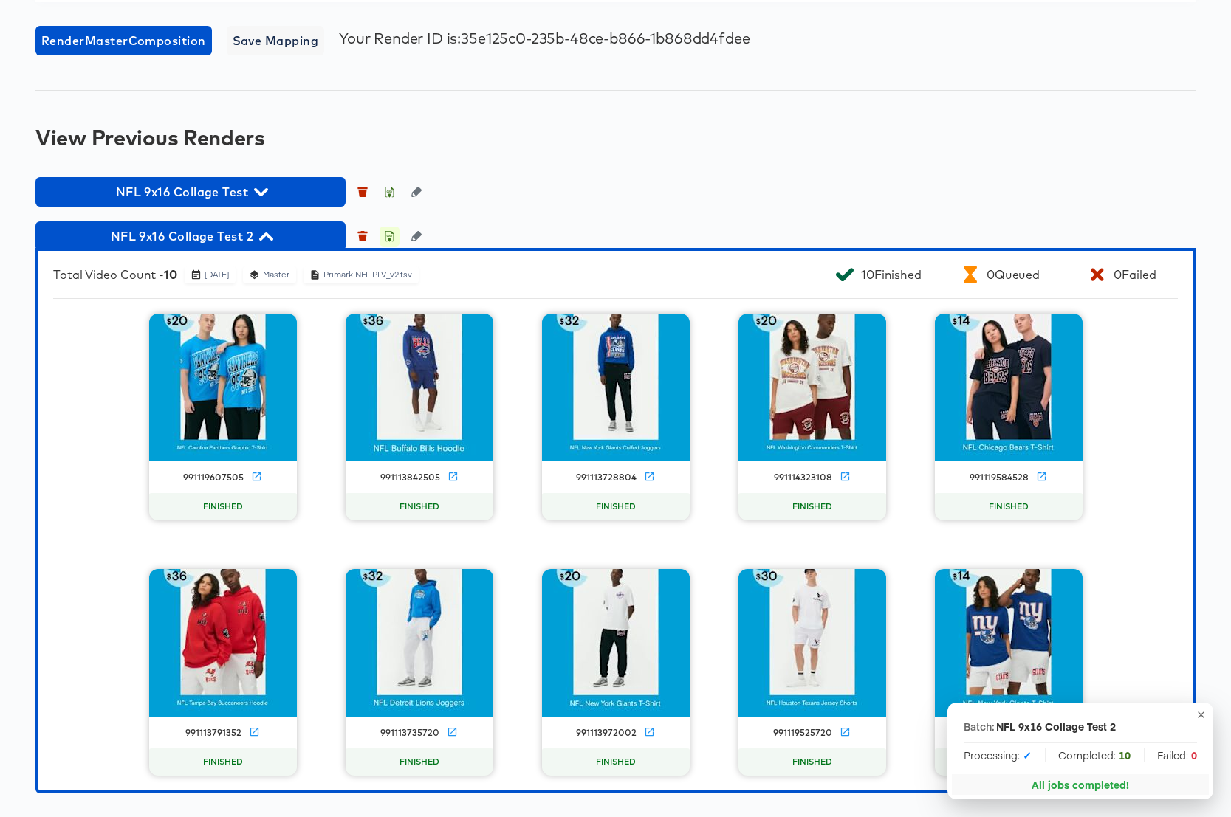
click at [391, 238] on icon "button" at bounding box center [389, 236] width 10 height 10
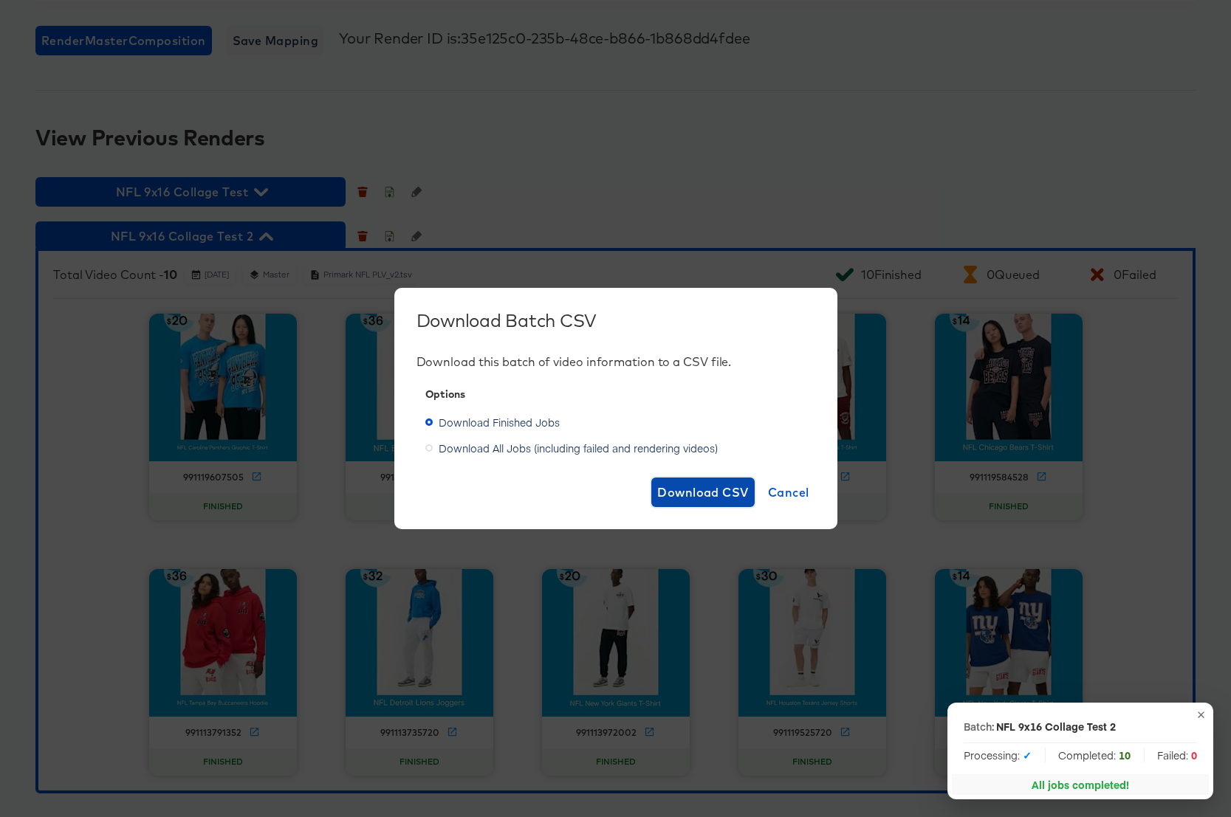
click at [712, 488] on span "Download CSV" at bounding box center [703, 492] width 92 height 21
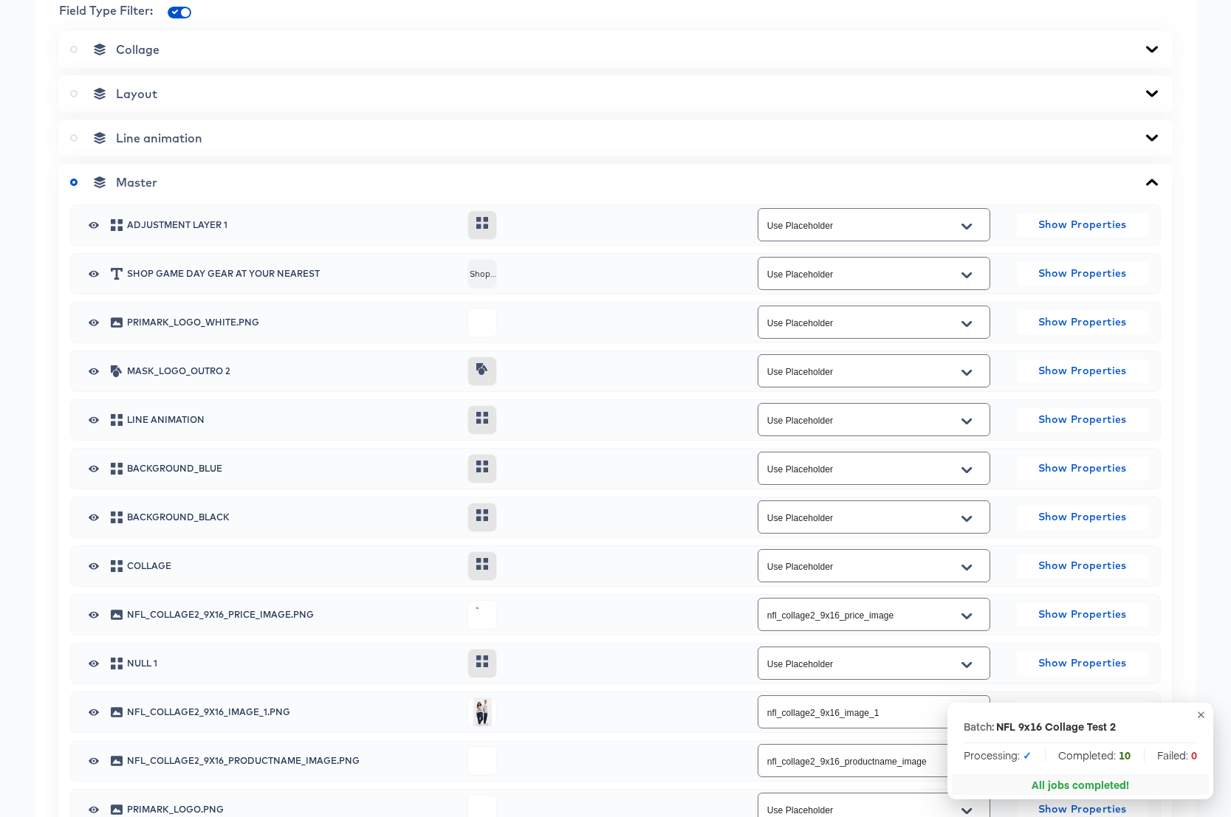
scroll to position [0, 0]
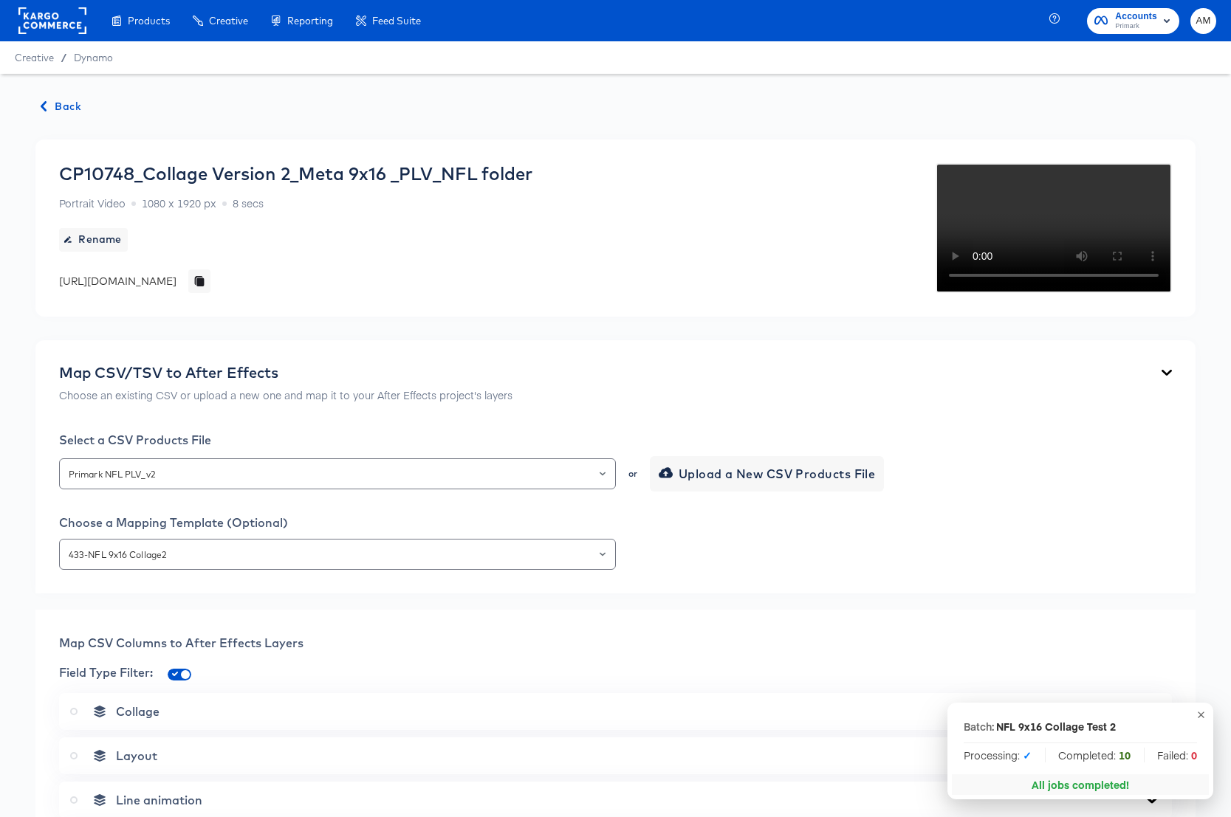
click at [66, 105] on span "Back" at bounding box center [61, 106] width 40 height 18
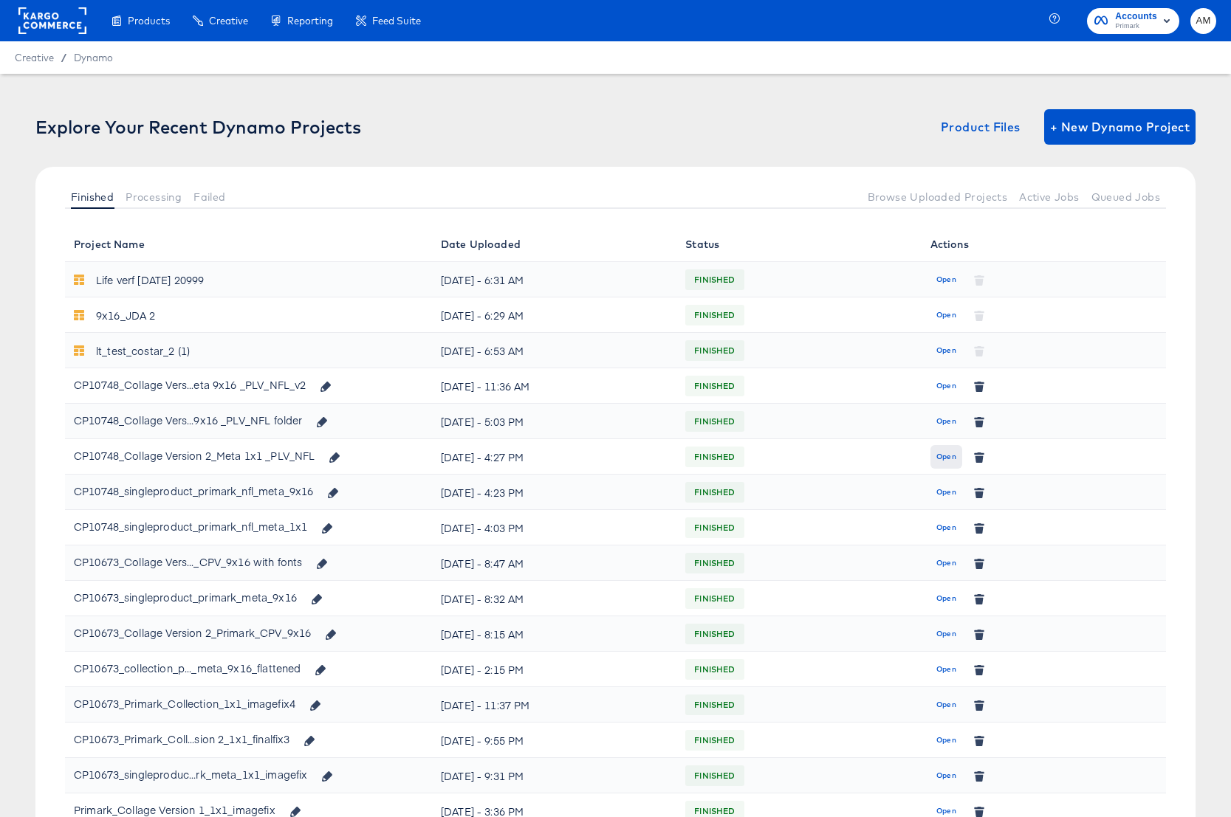
click at [946, 460] on span "Open" at bounding box center [946, 456] width 20 height 13
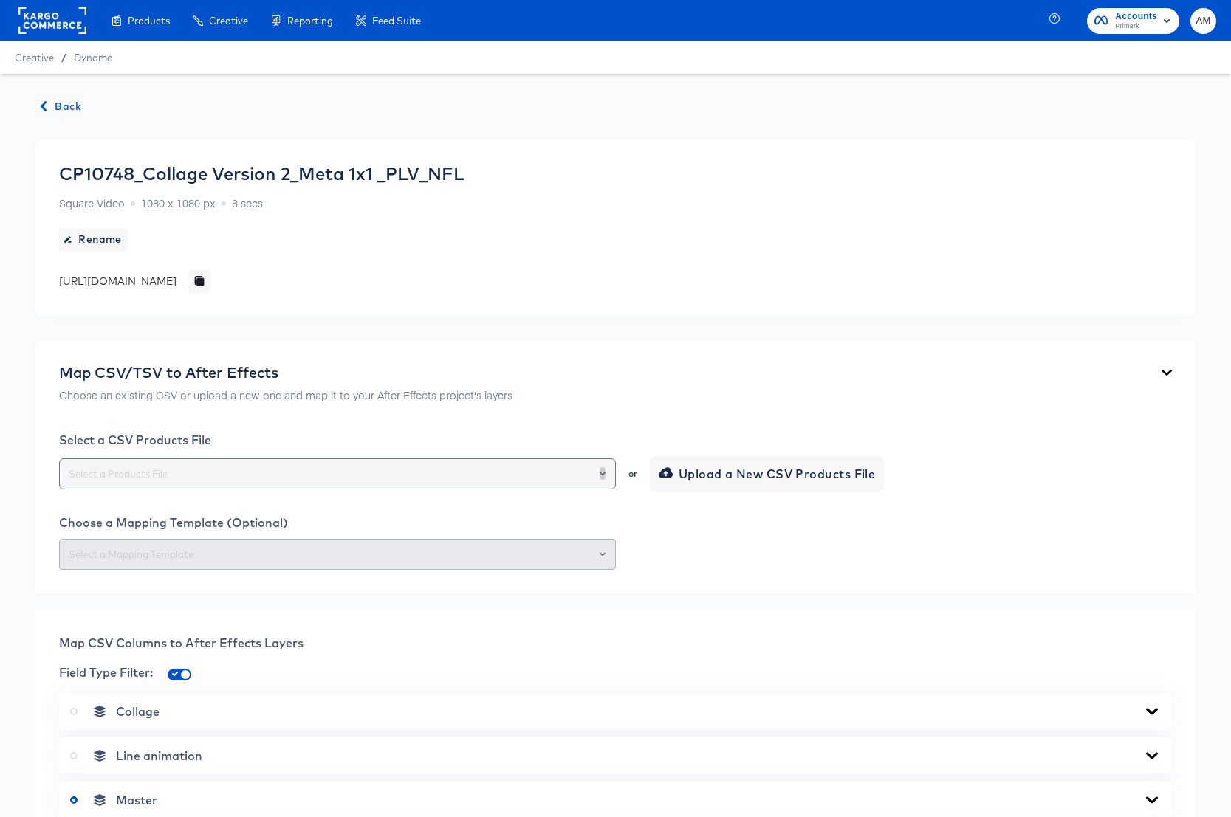
click at [602, 471] on icon "Open" at bounding box center [602, 474] width 6 height 6
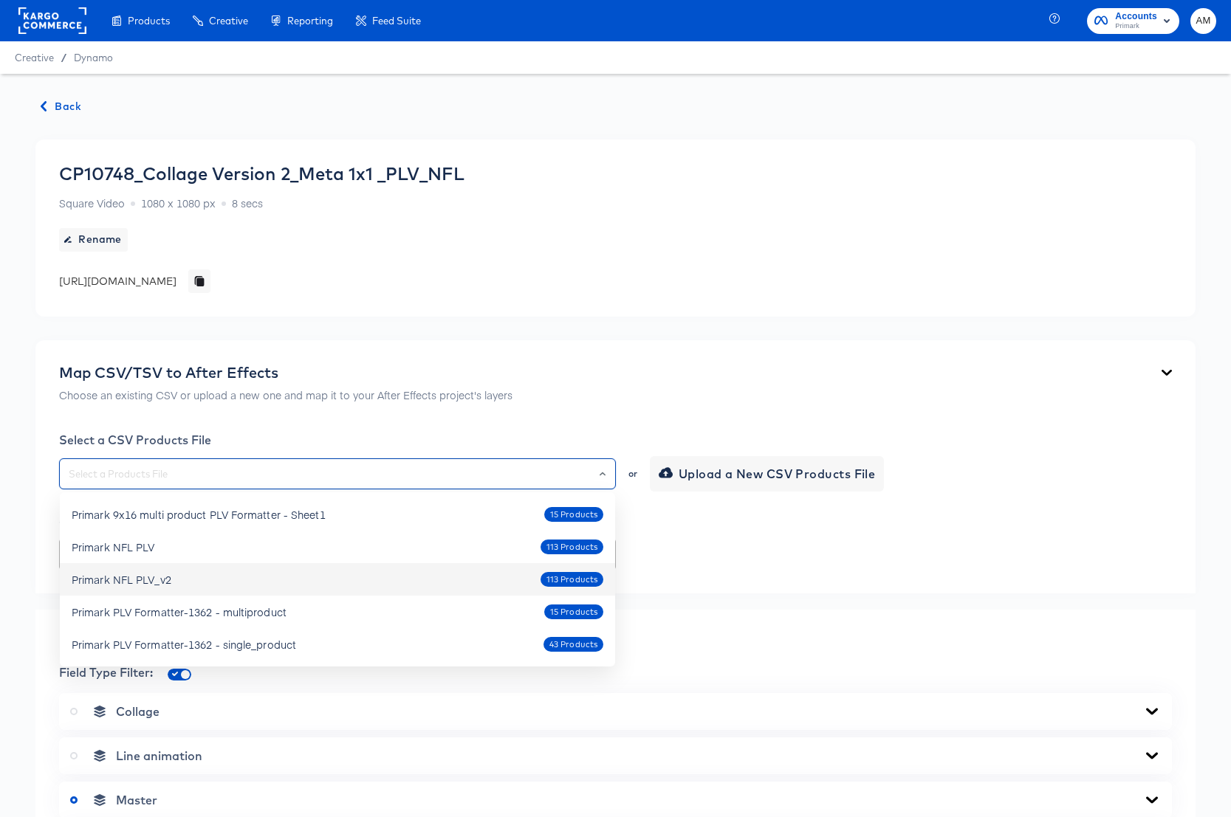
click at [171, 582] on div "Primark NFL PLV_v2 113 Products" at bounding box center [338, 580] width 532 height 24
type input "Primark NFL PLV_v2"
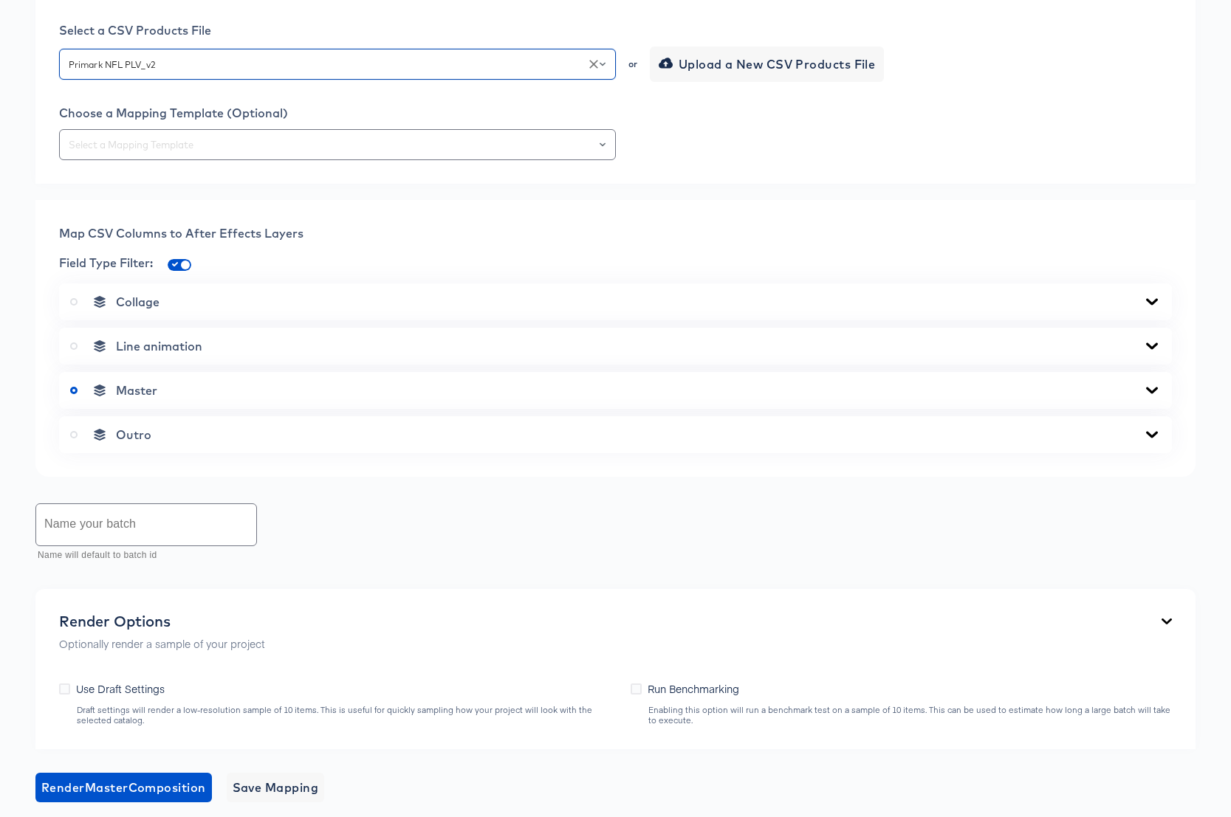
scroll to position [410, 0]
click at [601, 144] on icon "Open" at bounding box center [602, 144] width 6 height 4
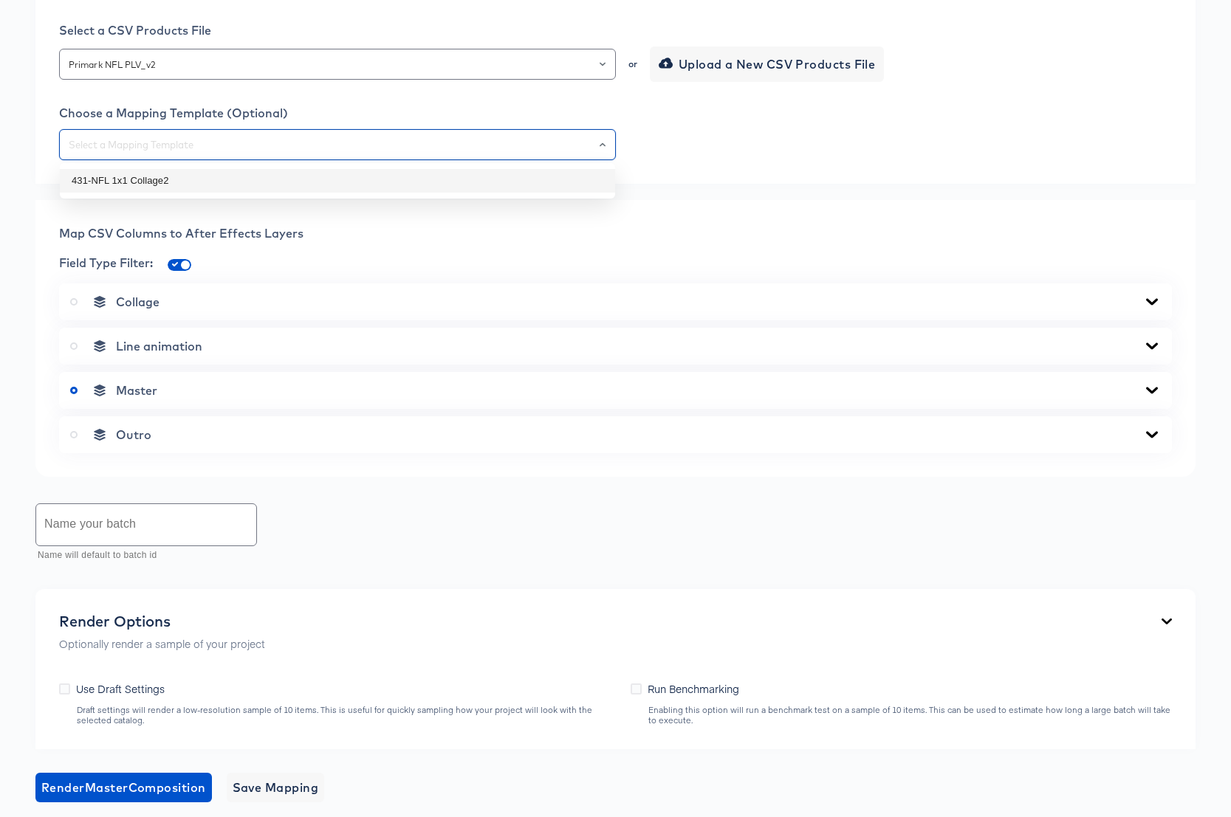
click at [119, 179] on li "431-NFL 1x1 Collage2" at bounding box center [337, 181] width 555 height 24
type input "431-NFL 1x1 Collage2"
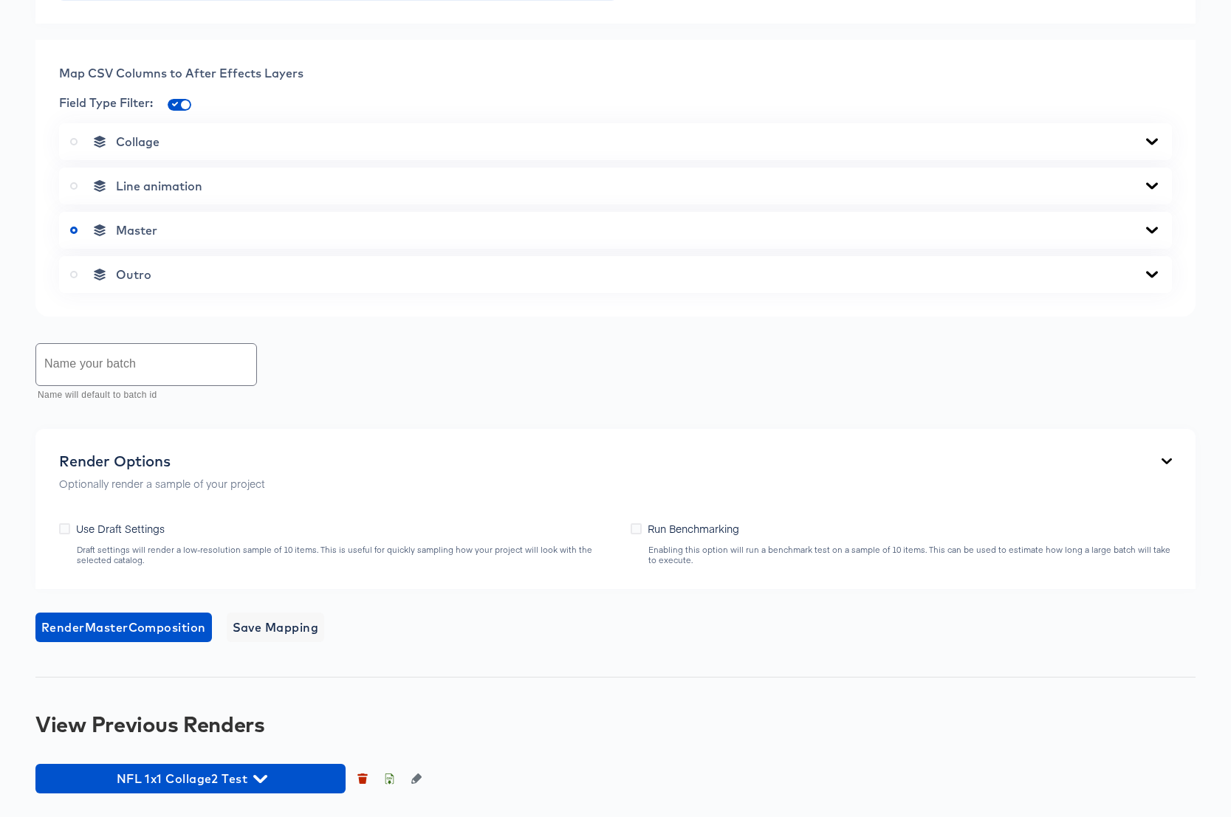
click at [183, 370] on input "text" at bounding box center [146, 364] width 220 height 41
type input "NFL 1x1 Collage2 Test 2"
click at [152, 622] on span "Render Master Composition" at bounding box center [123, 627] width 165 height 21
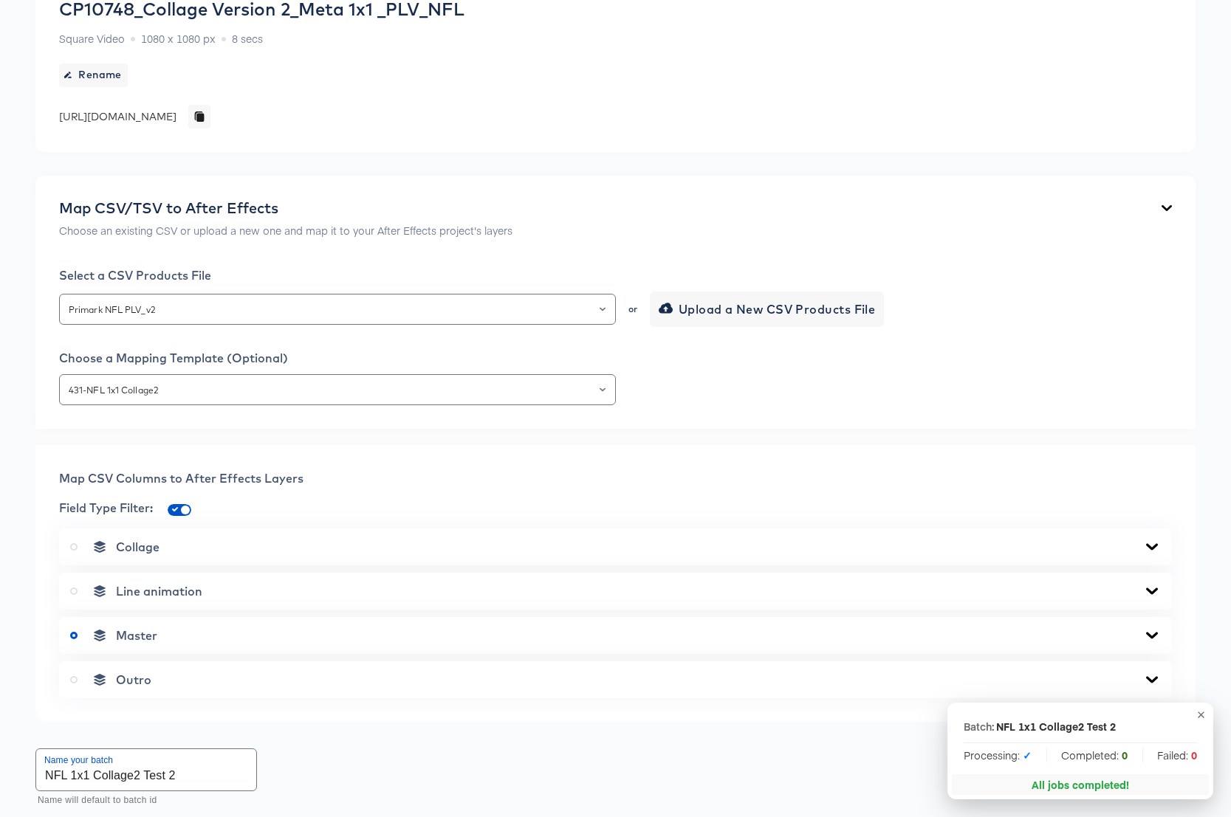
scroll to position [0, 0]
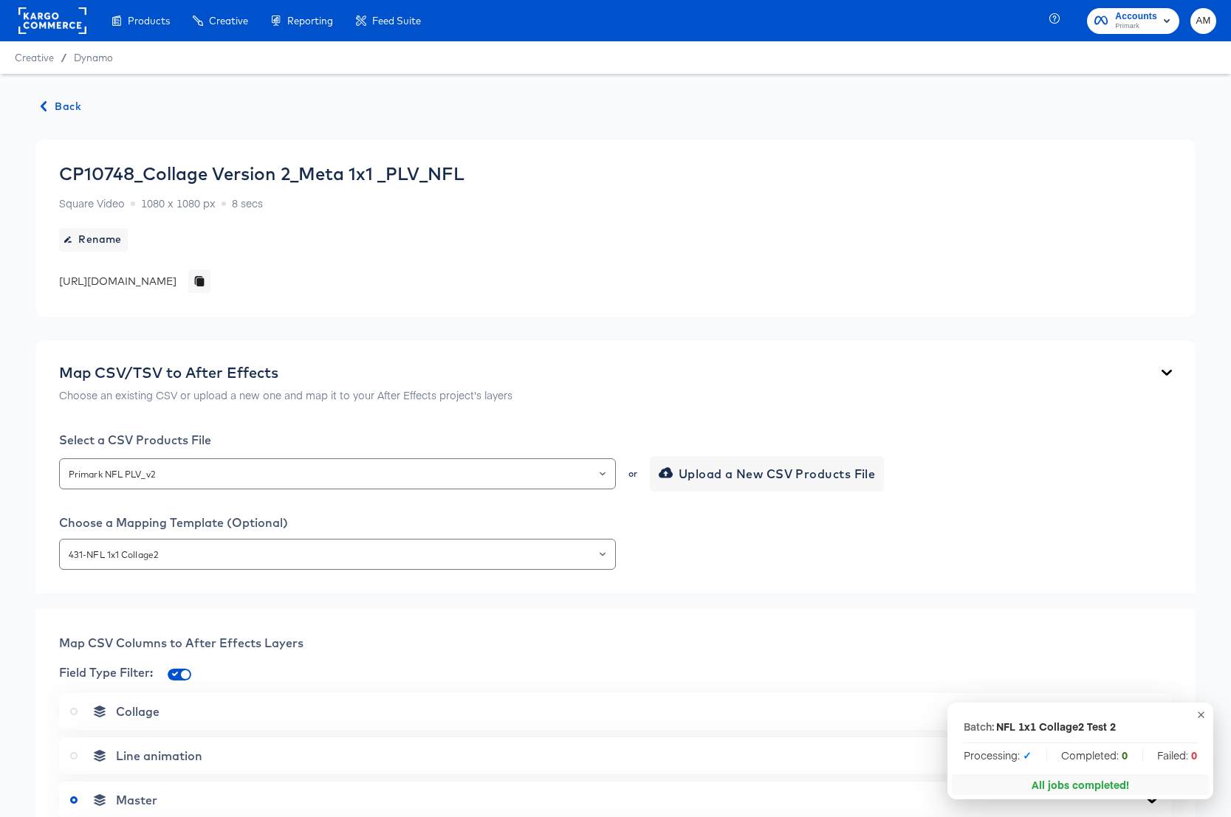
click at [54, 106] on span "Back" at bounding box center [61, 106] width 40 height 18
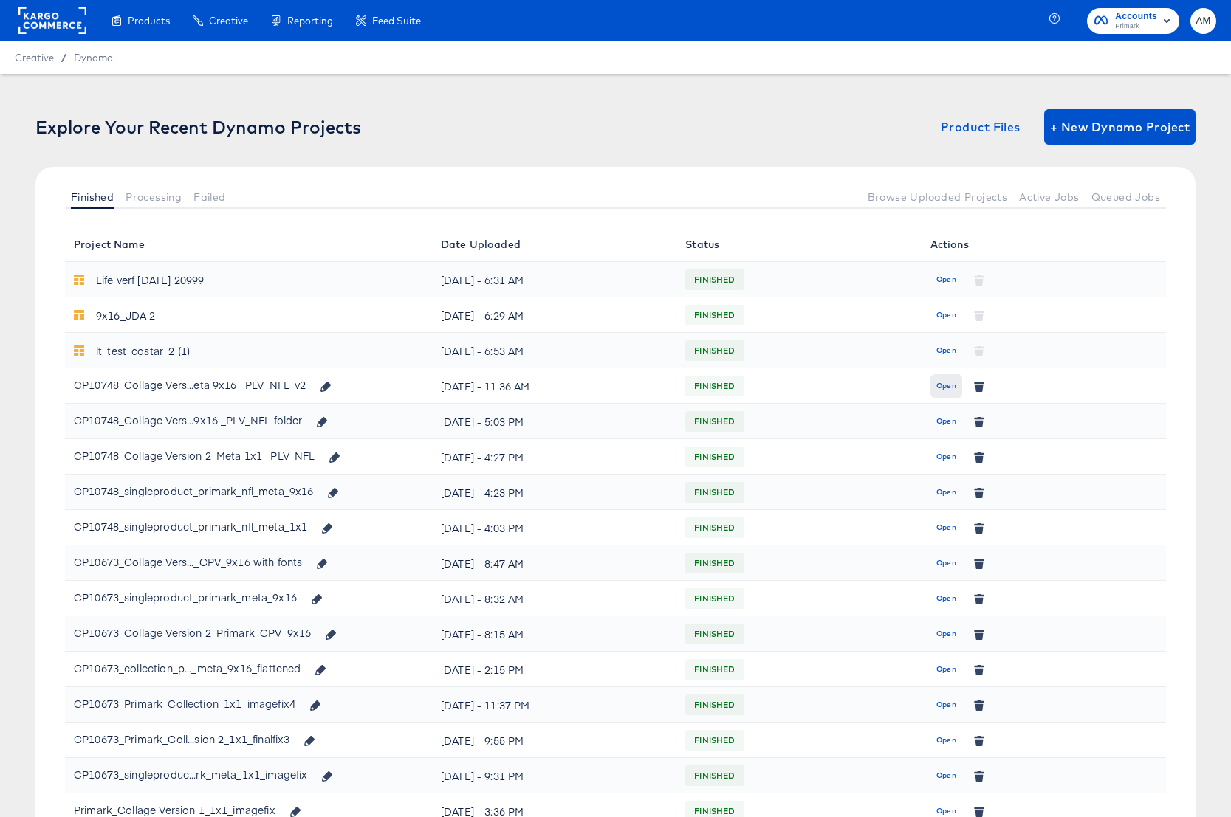
click at [952, 387] on span "Open" at bounding box center [946, 385] width 20 height 13
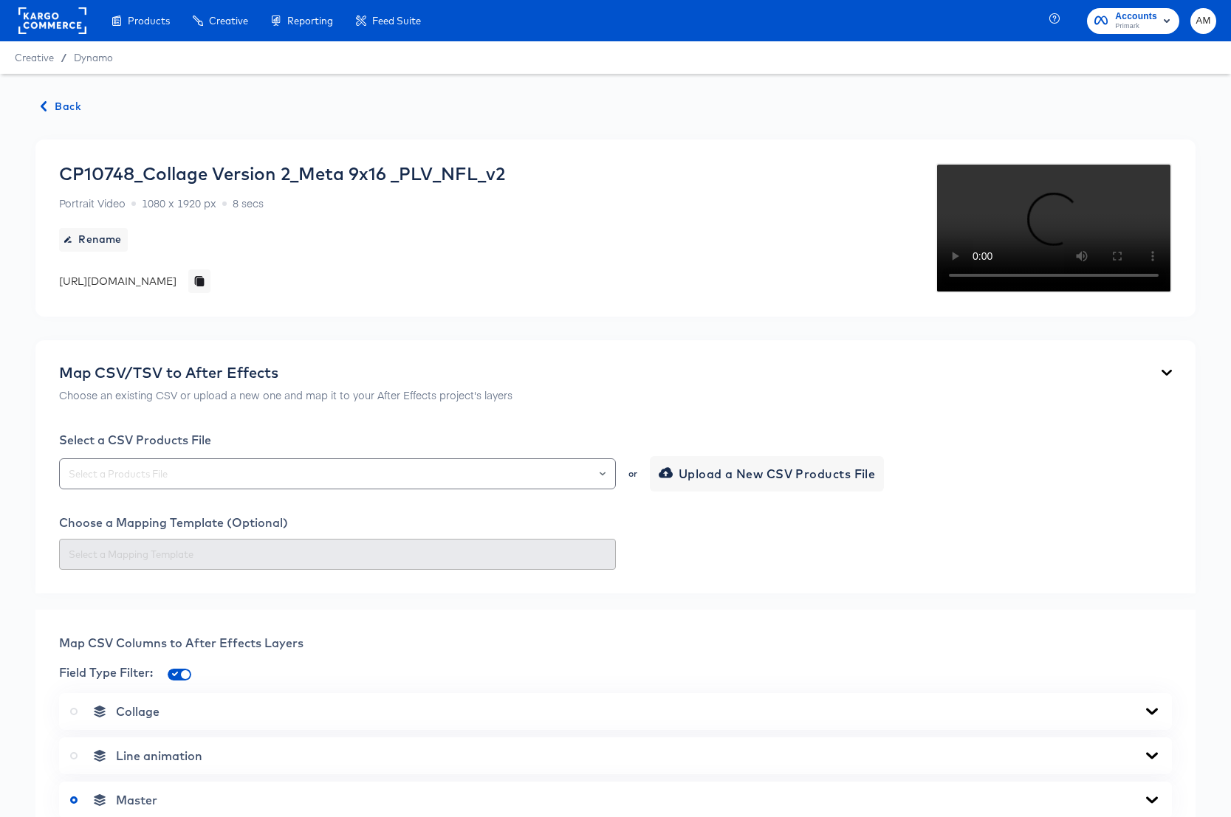
scroll to position [478, 0]
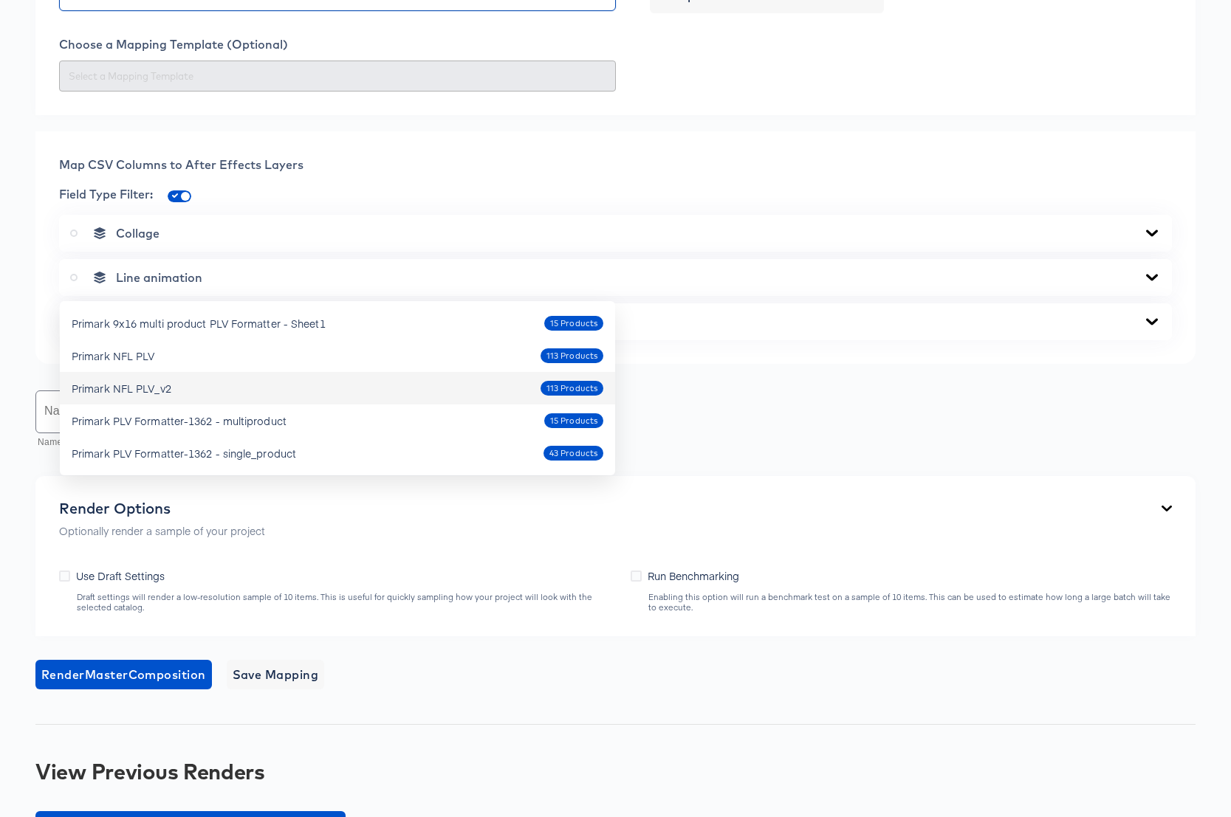
click at [182, 388] on div "Primark NFL PLV_v2 113 Products" at bounding box center [338, 388] width 532 height 24
type input "Primark NFL PLV_v2"
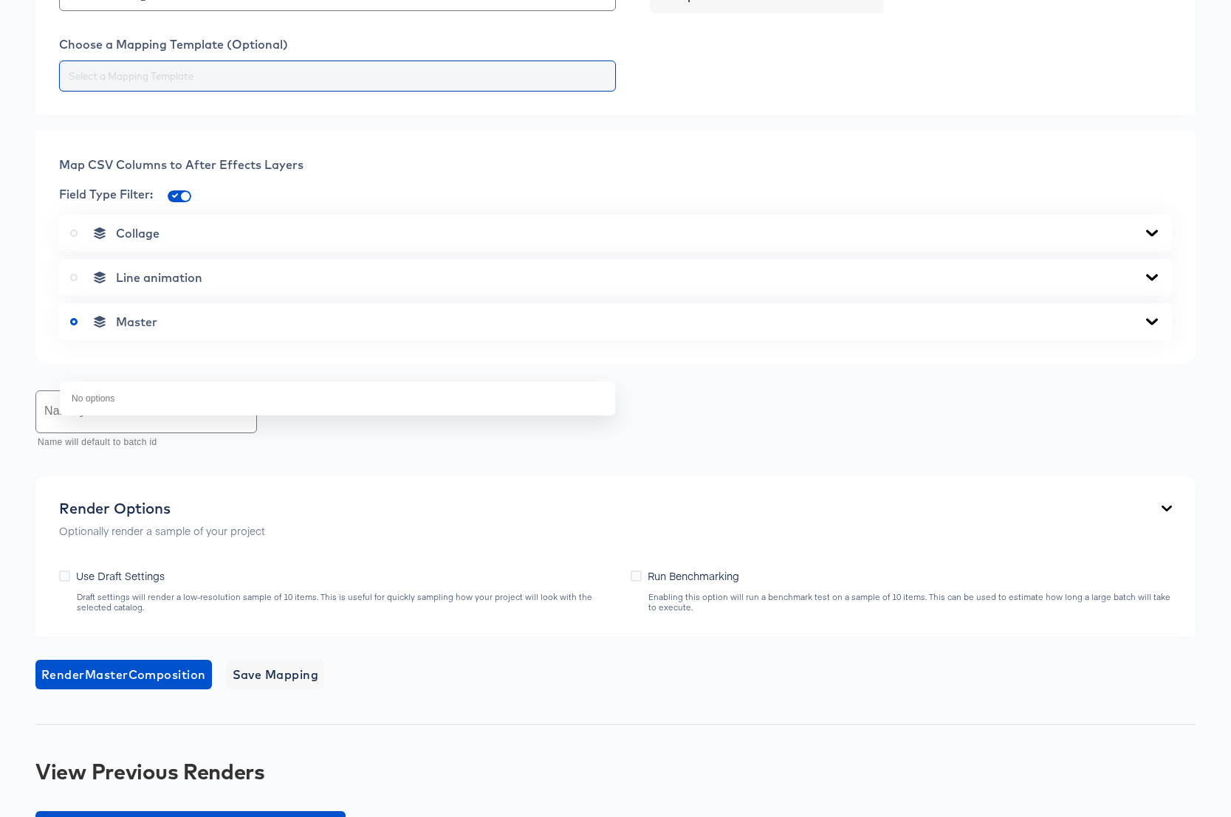
click at [520, 85] on input "text" at bounding box center [337, 76] width 543 height 17
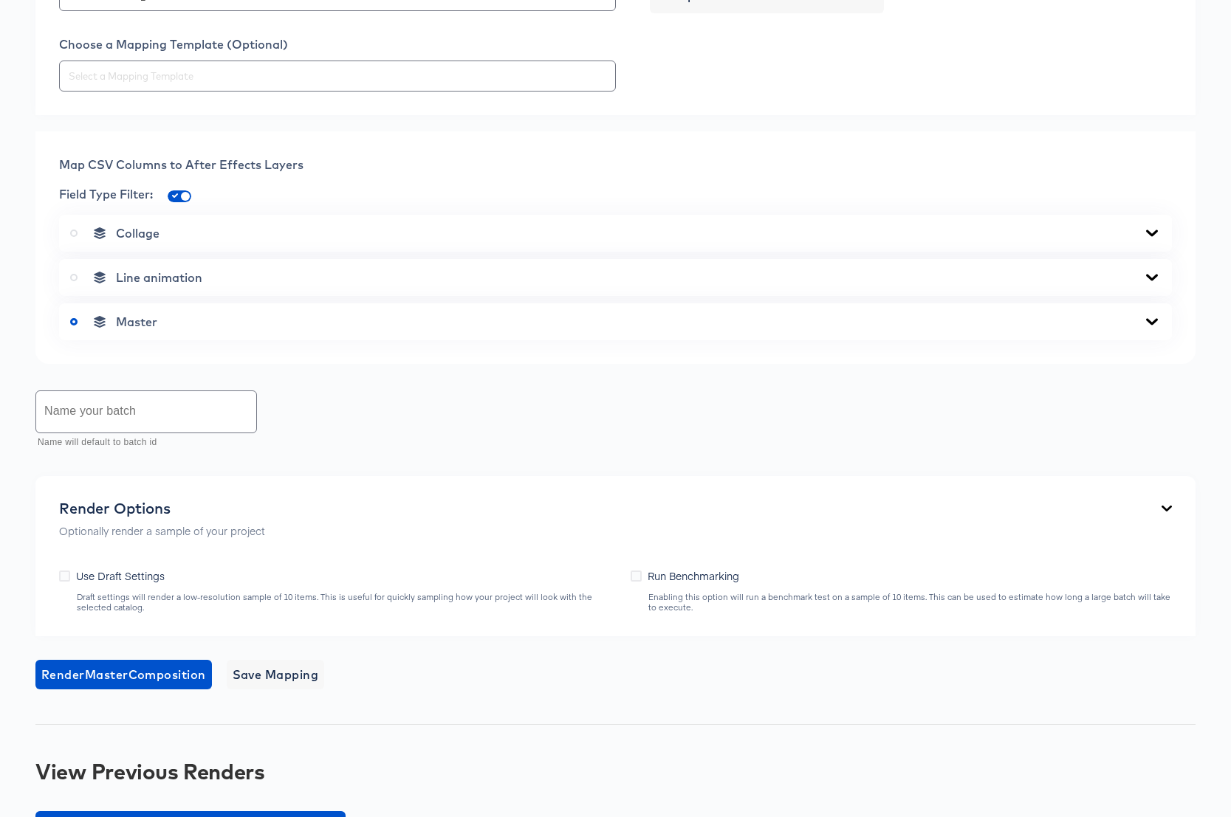
click at [724, 92] on div at bounding box center [615, 76] width 1113 height 31
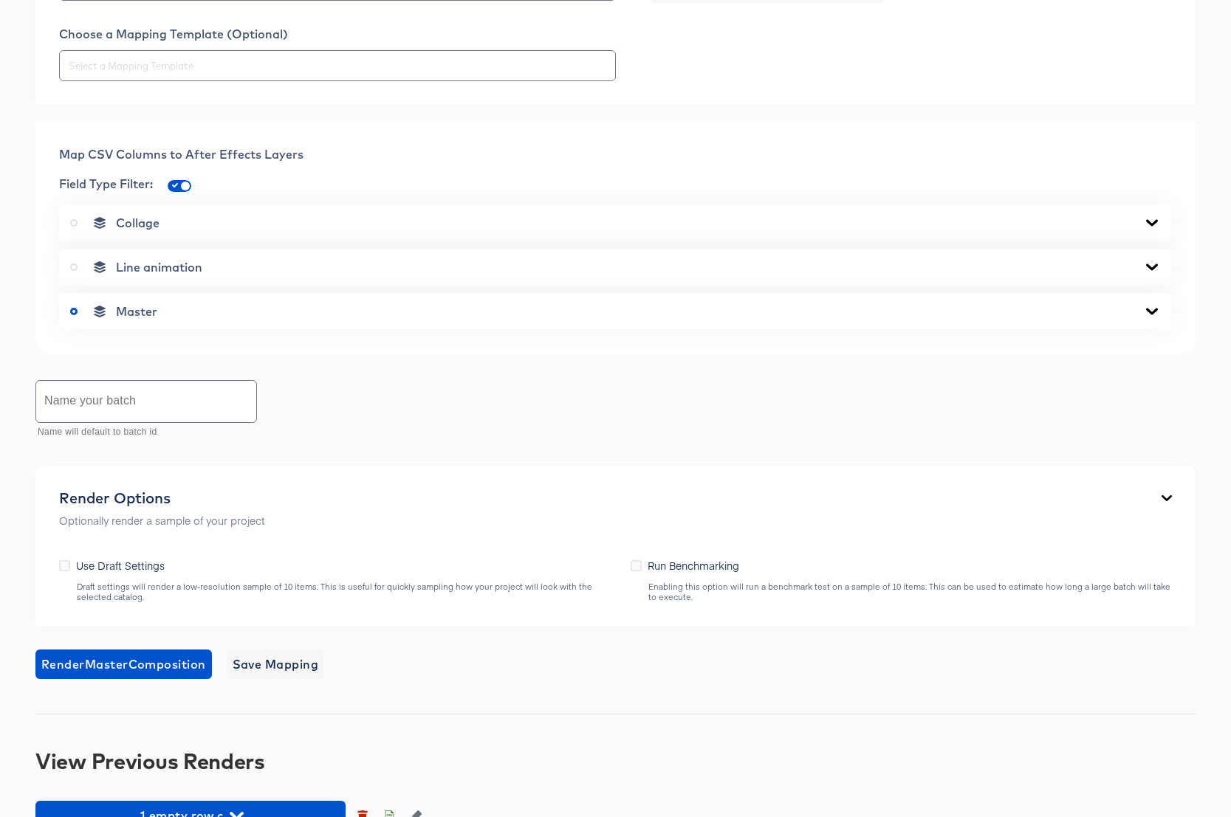
scroll to position [489, 0]
click at [1151, 317] on icon at bounding box center [1152, 311] width 18 height 12
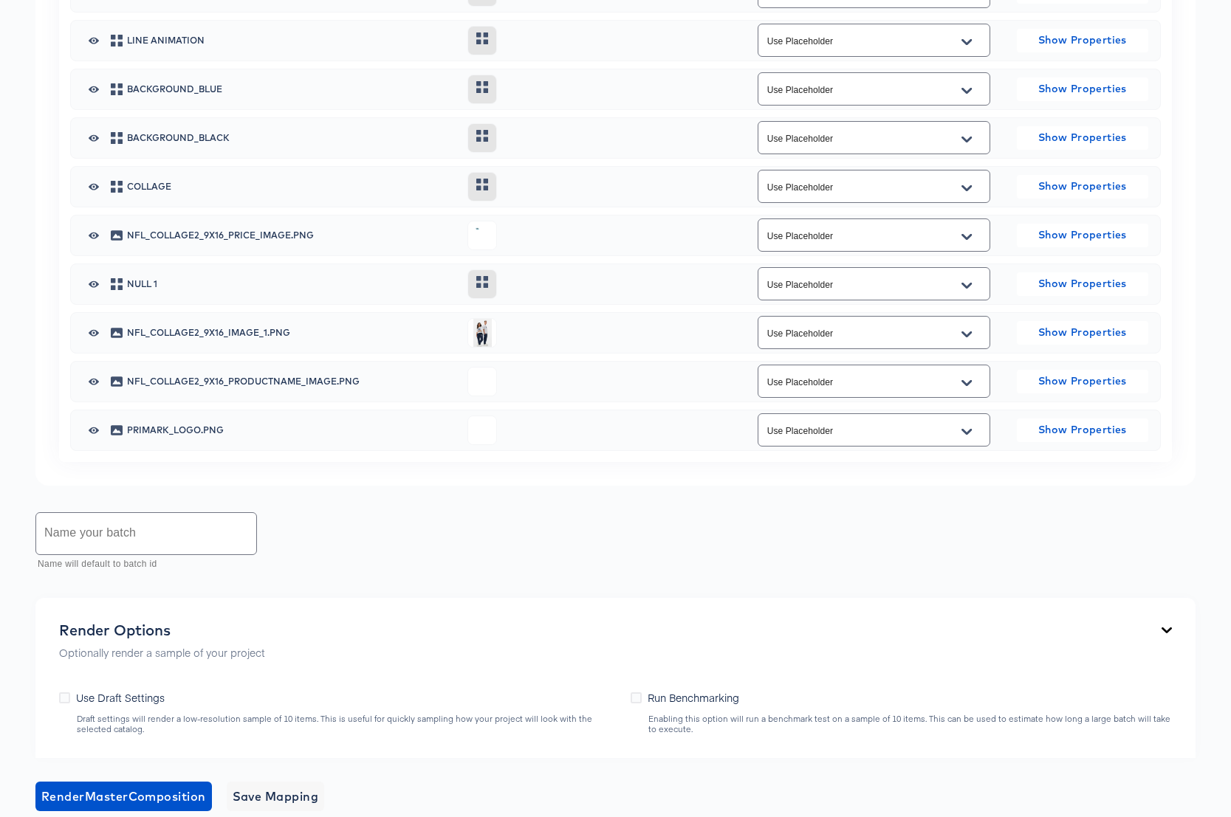
scroll to position [1019, 0]
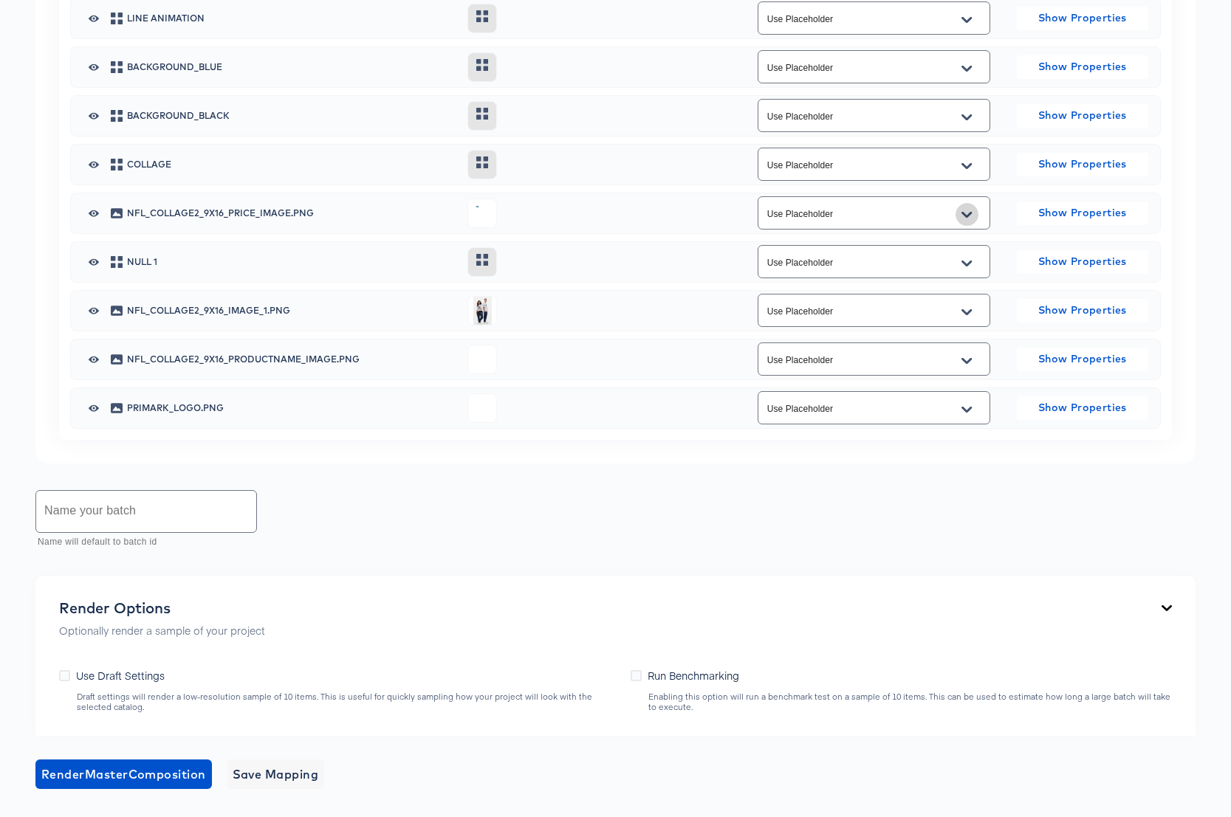
click at [966, 221] on icon "Open" at bounding box center [966, 215] width 10 height 12
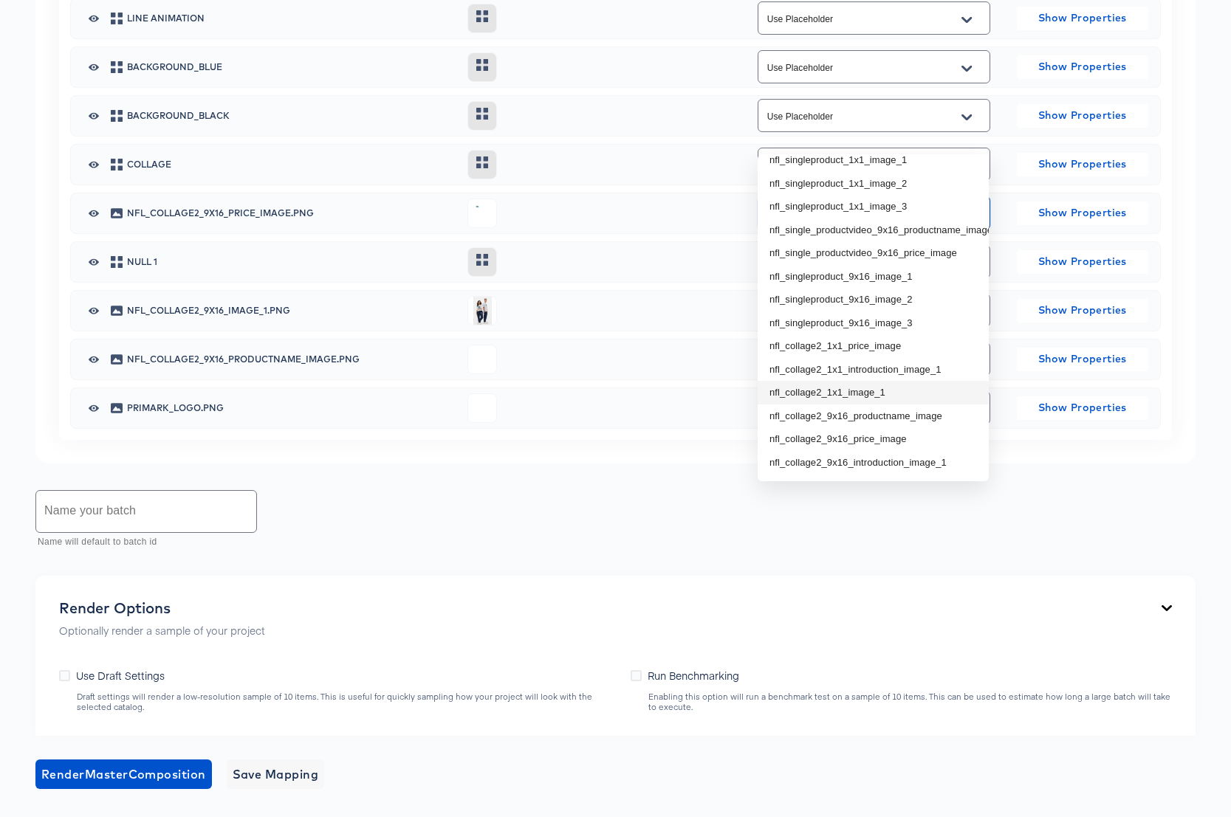
scroll to position [126, 0]
click at [894, 418] on li "nfl_collage2_9x16_price_image" at bounding box center [872, 418] width 231 height 24
type input "nfl_collage2_9x16_price_image"
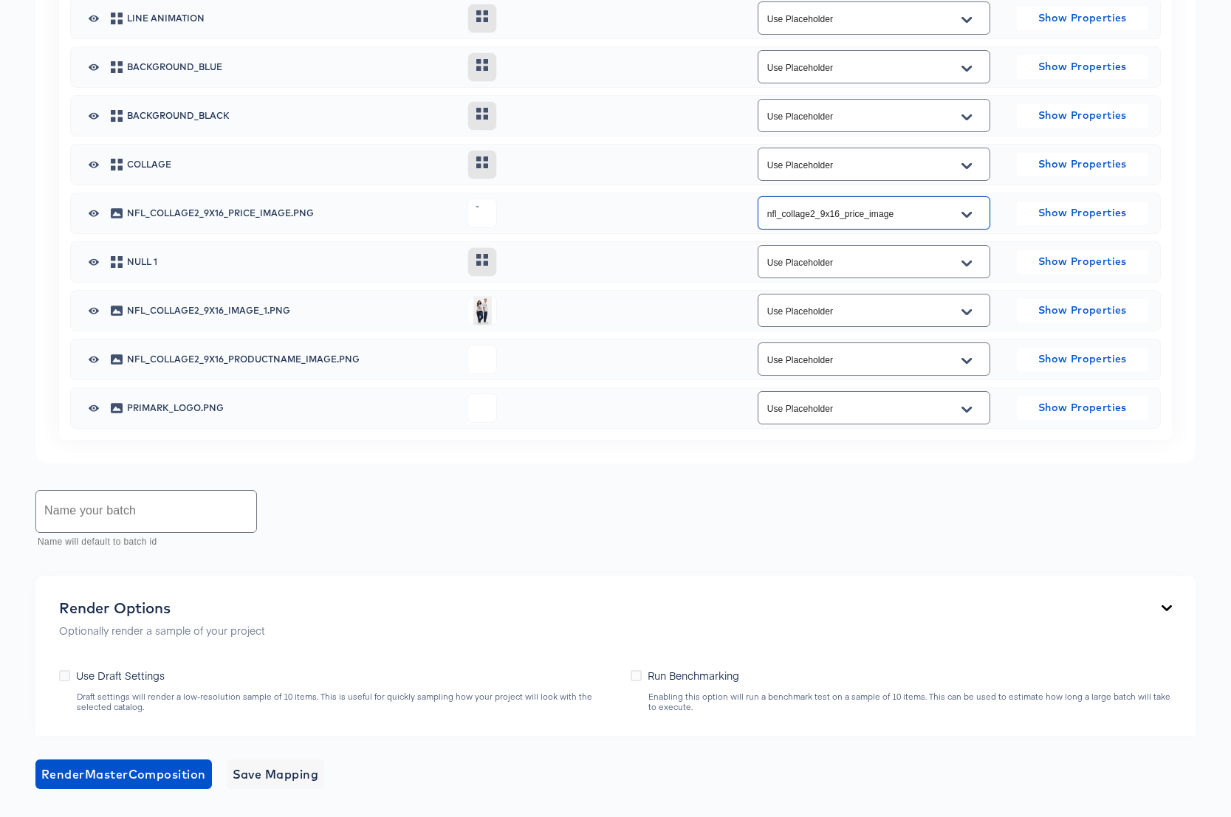
click at [969, 314] on icon "Open" at bounding box center [966, 312] width 10 height 6
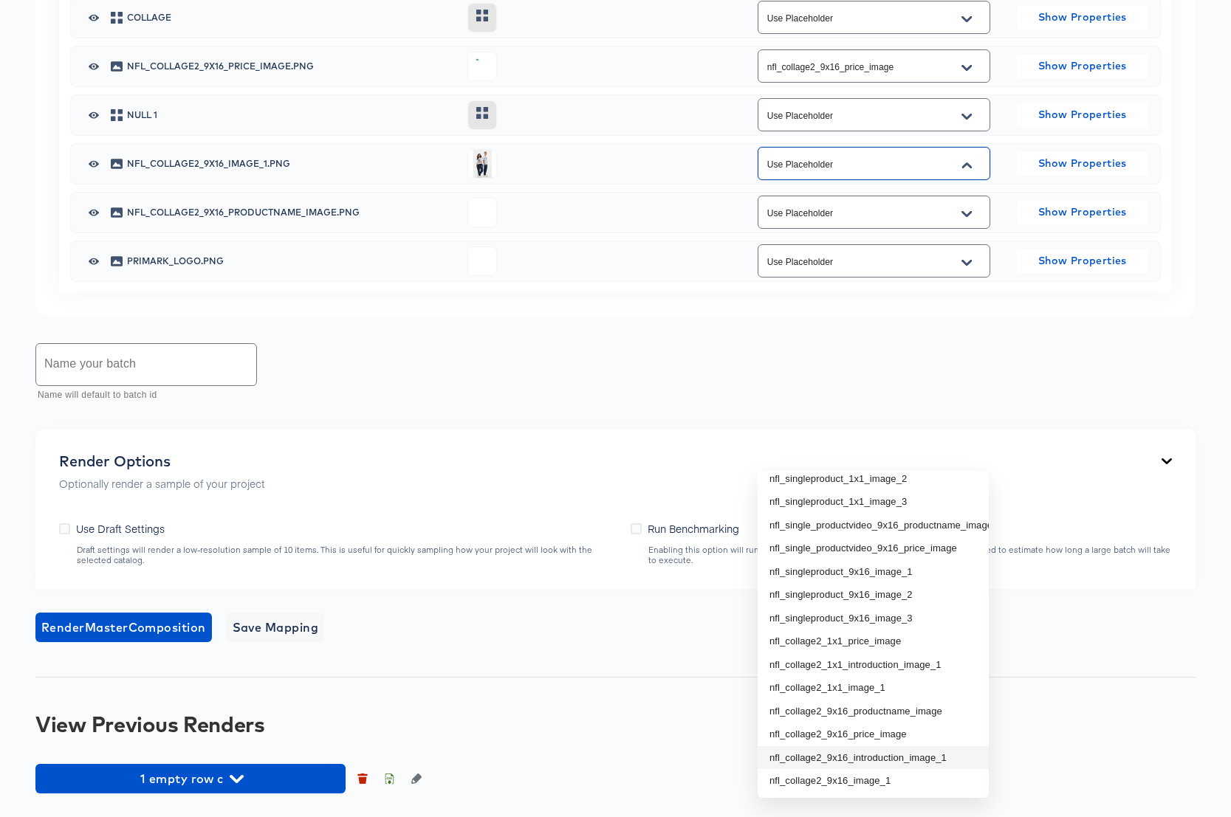
scroll to position [1454, 0]
click at [882, 769] on li "nfl_collage2_9x16_image_1" at bounding box center [872, 781] width 231 height 24
type input "nfl_collage2_9x16_image_1"
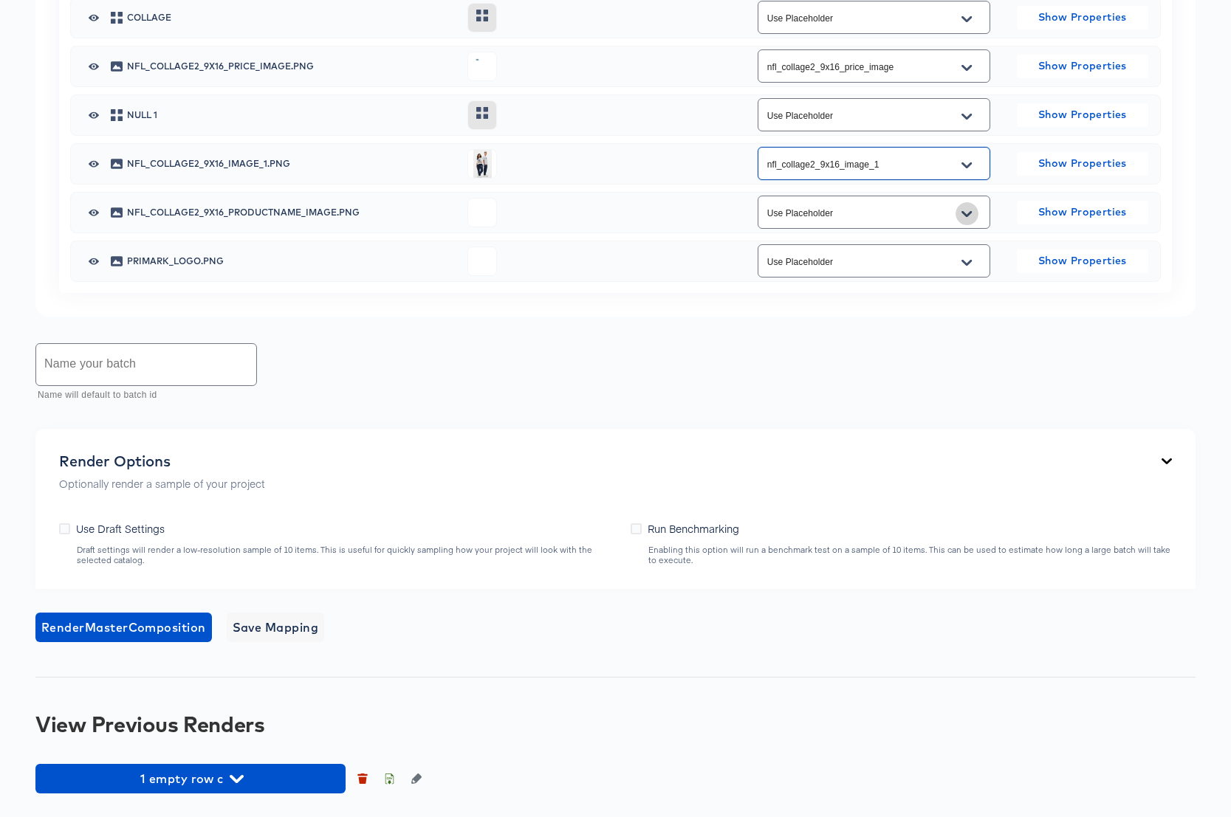
click at [972, 215] on button "Open" at bounding box center [966, 214] width 22 height 24
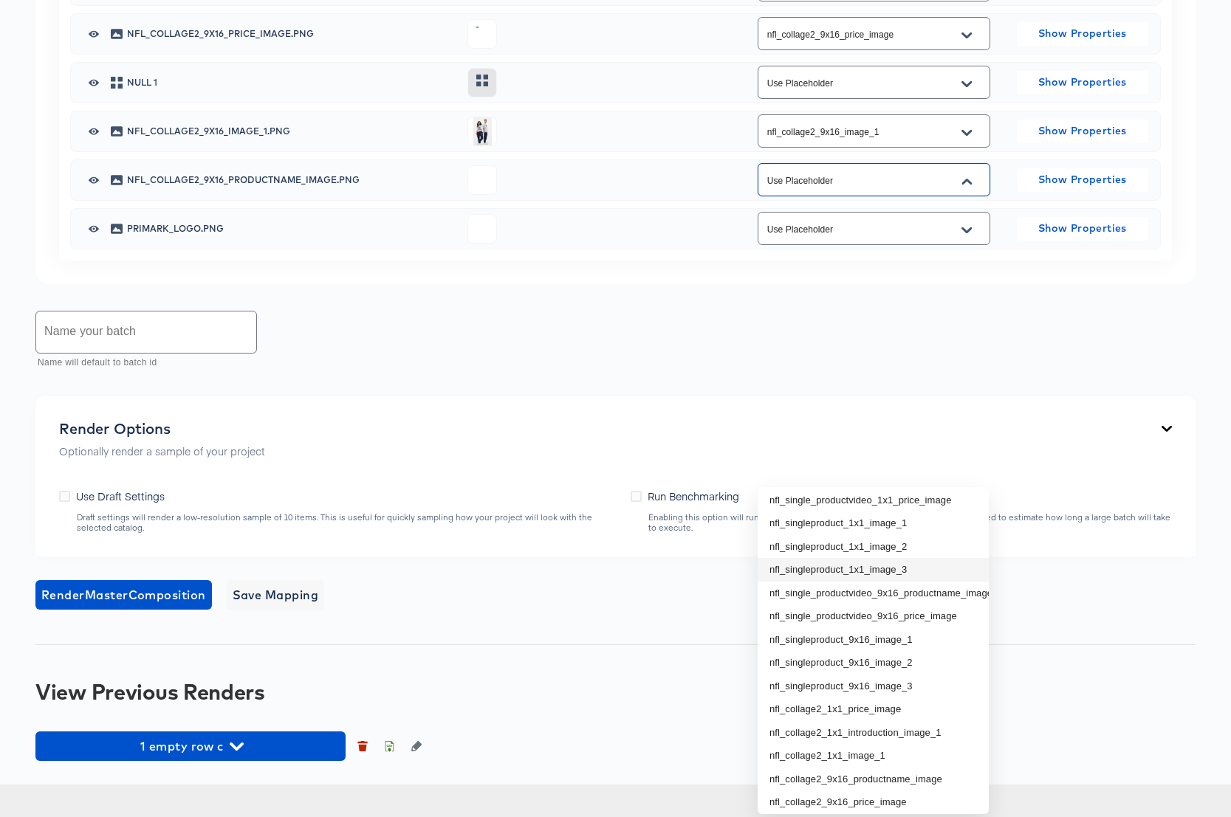
scroll to position [126, 0]
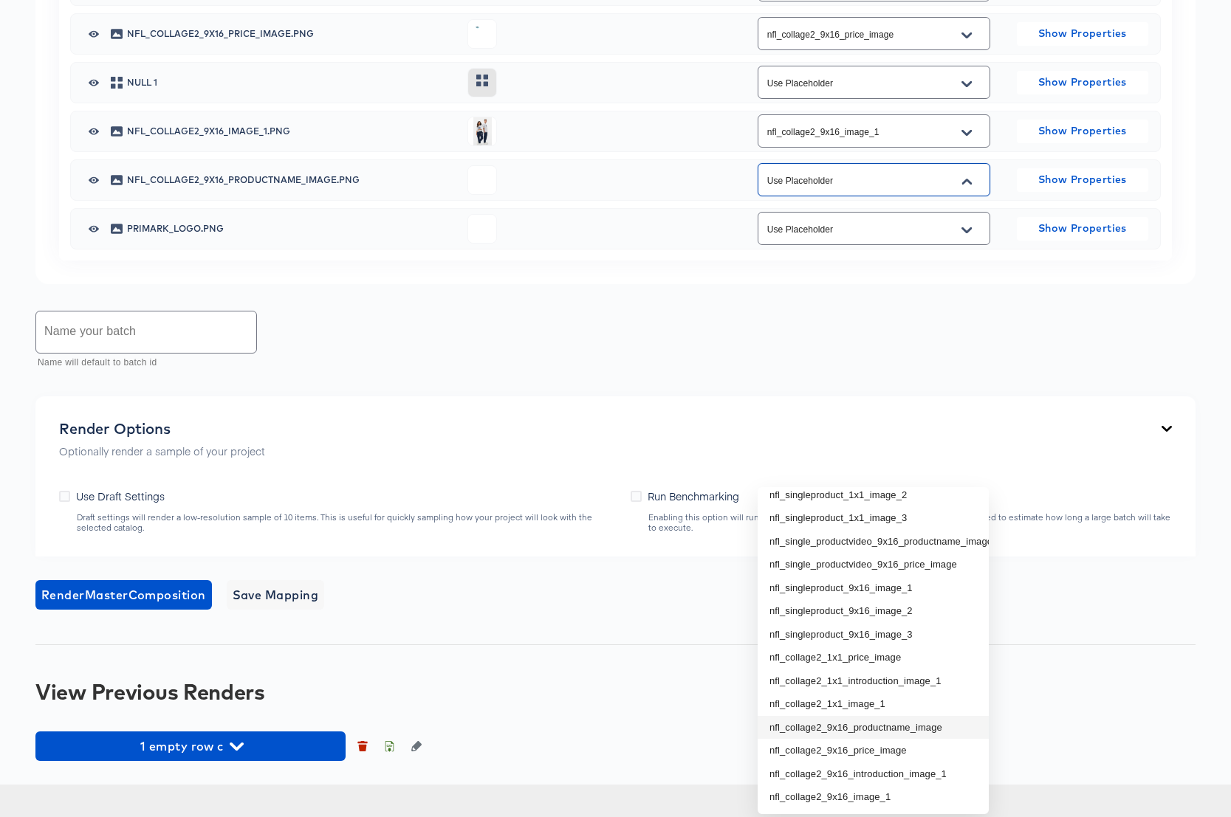
click at [883, 716] on li "nfl_collage2_9x16_productname_image" at bounding box center [872, 728] width 231 height 24
type input "nfl_collage2_9x16_productname_image"
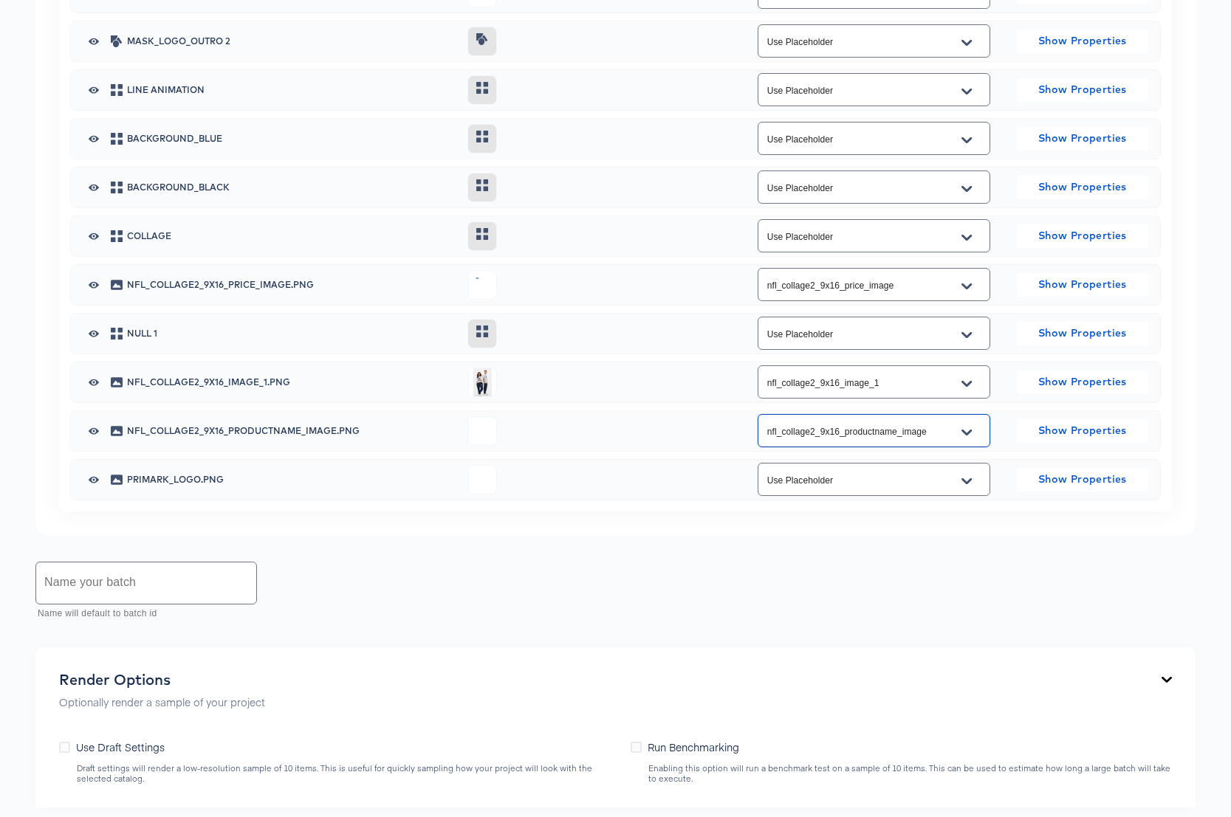
scroll to position [771, 0]
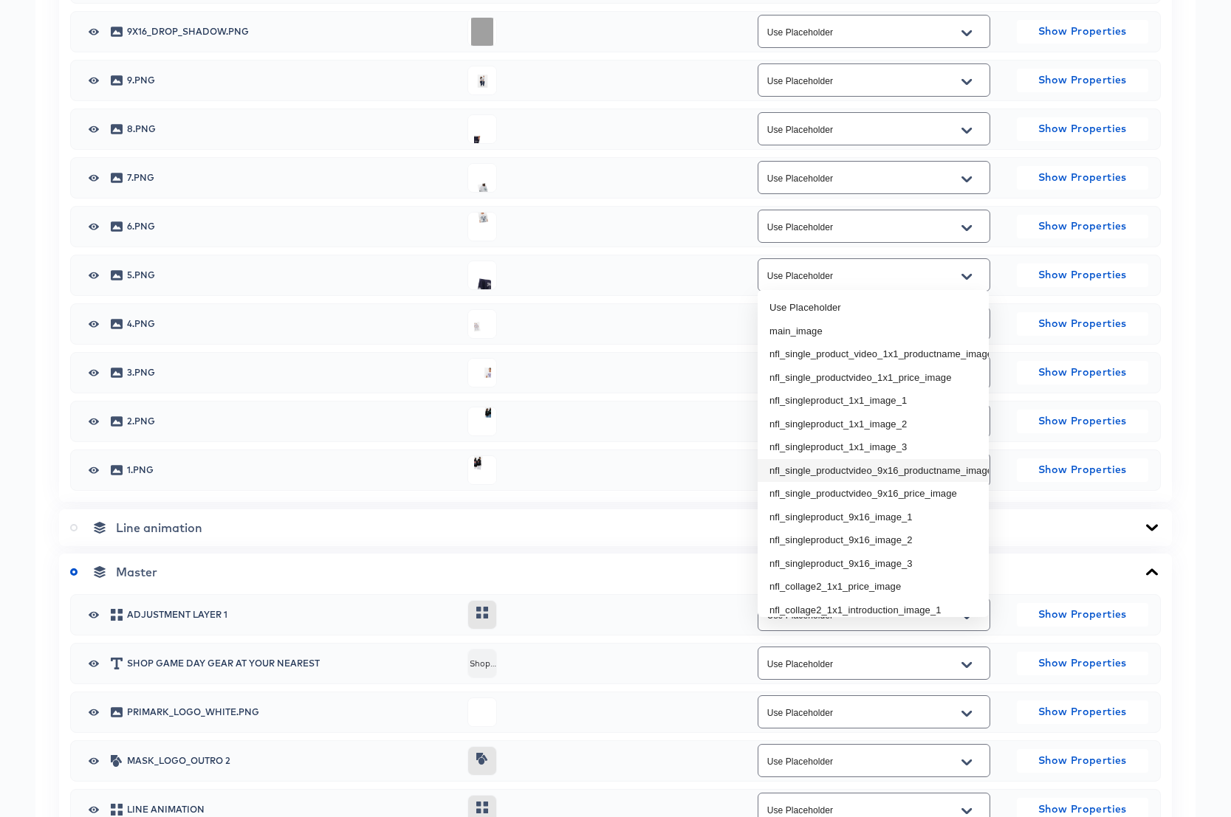
scroll to position [126, 0]
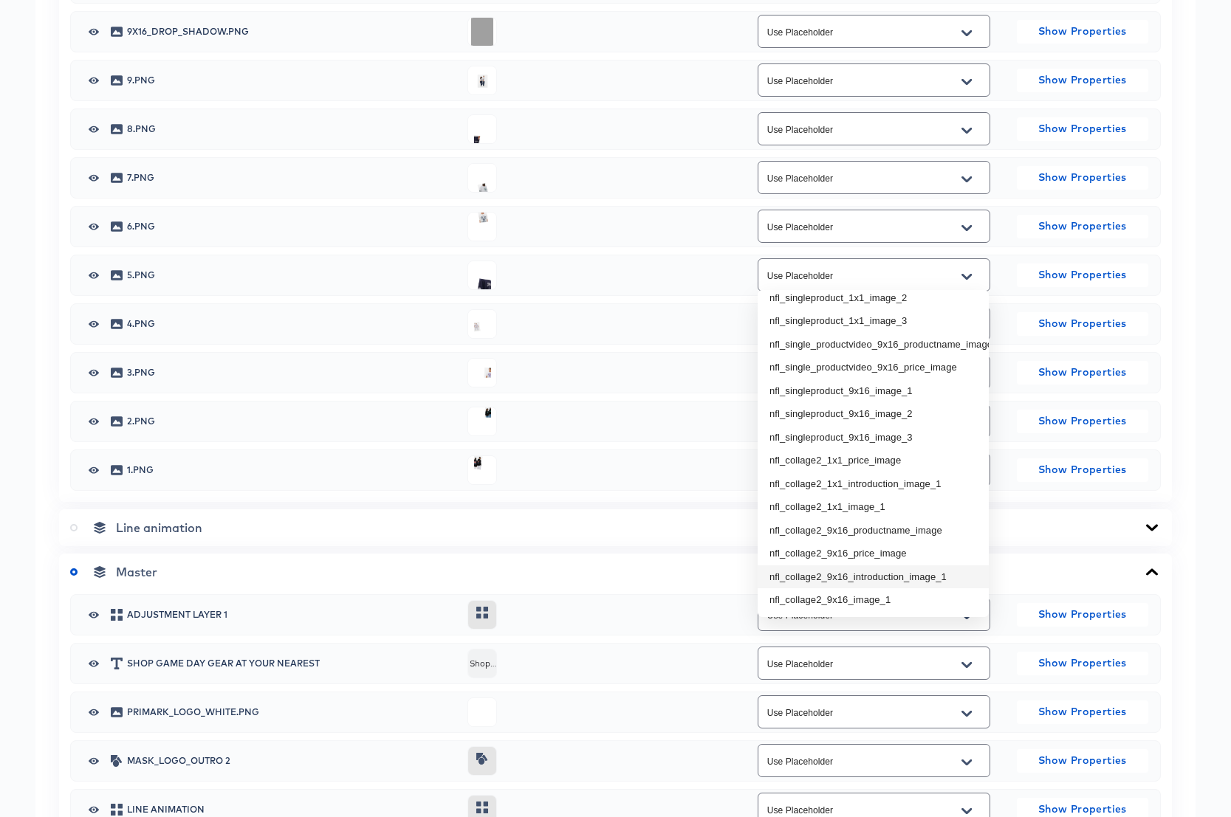
click at [876, 575] on li "nfl_collage2_9x16_introduction_image_1" at bounding box center [872, 577] width 231 height 24
type input "nfl_collage2_9x16_introduction_image_1"
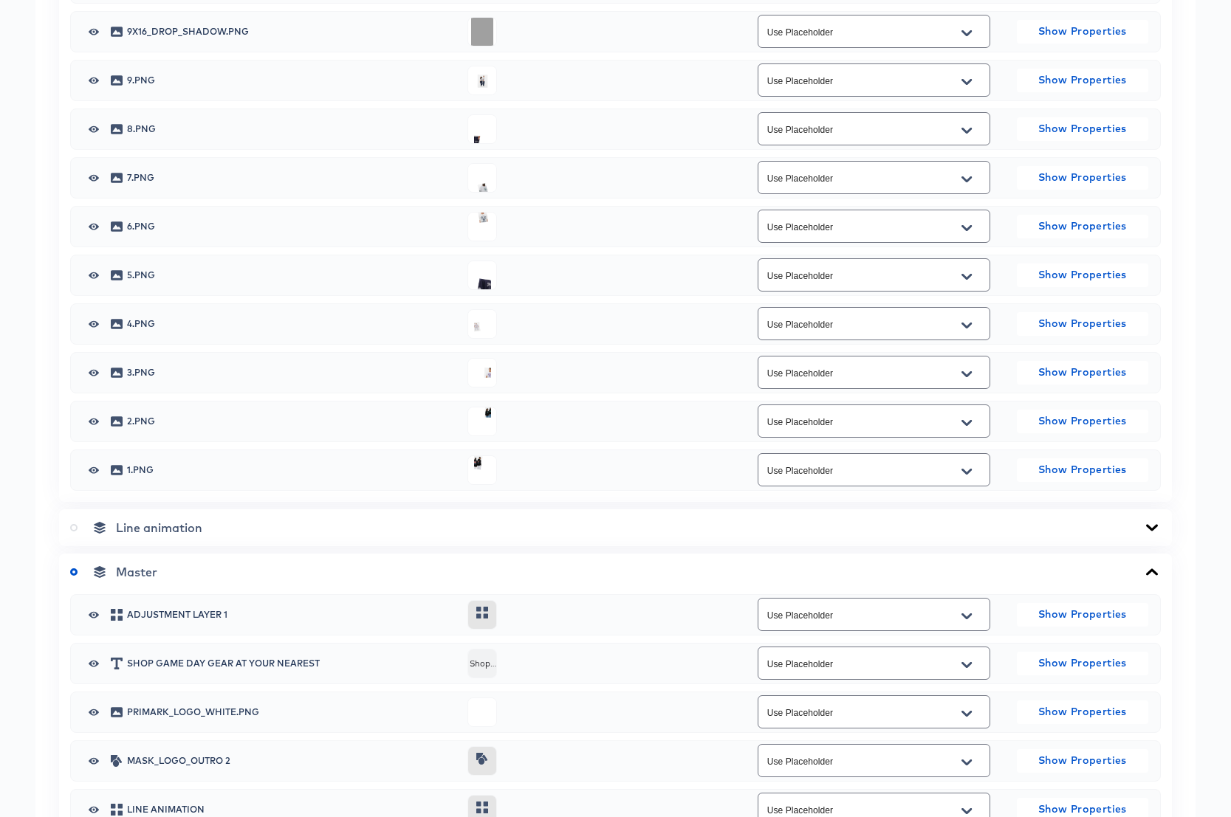
click at [783, 213] on div "Collage nfl_collage2_9-16_introduction_image_1.png nfl_collage2_9x16_introducti…" at bounding box center [615, 212] width 1113 height 580
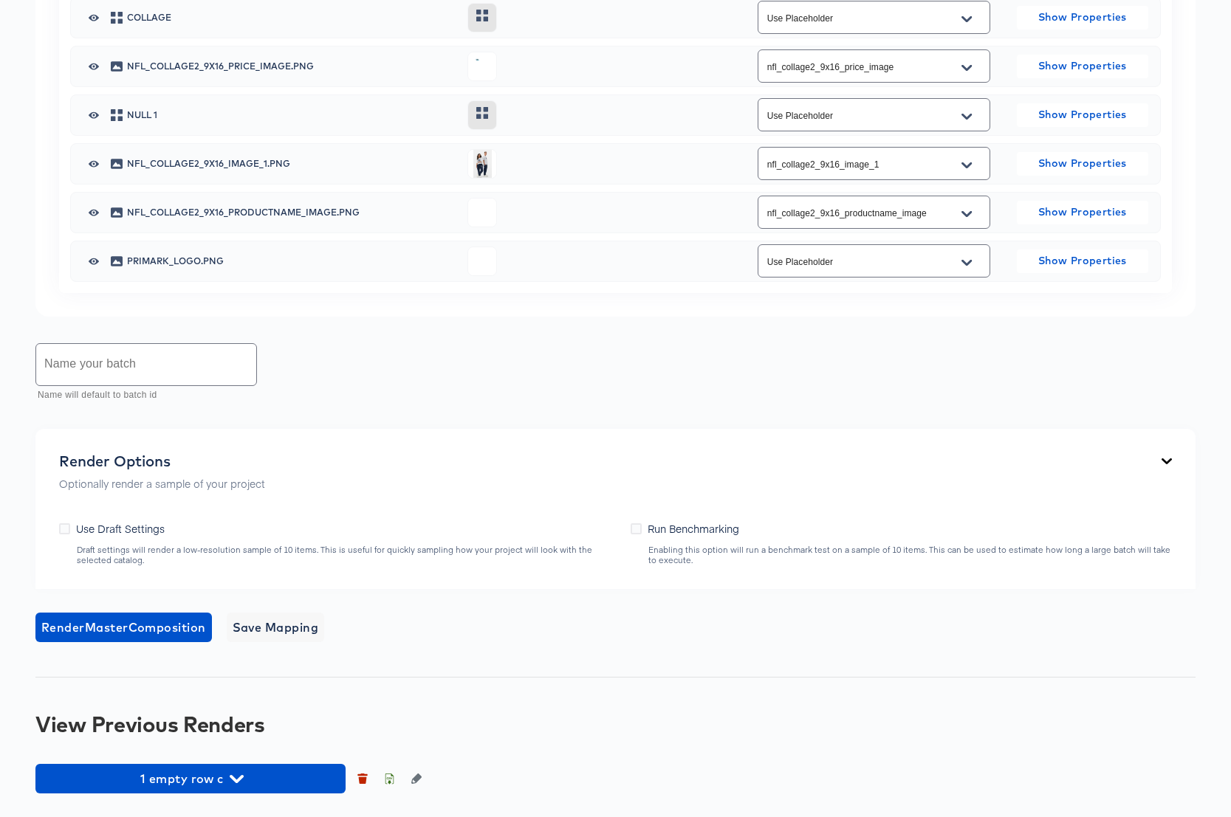
scroll to position [1997, 0]
click at [66, 532] on icon at bounding box center [64, 528] width 11 height 11
click at [0, 0] on input "Use Draft Settings" at bounding box center [0, 0] width 0 height 0
click at [289, 626] on span "Save Mapping" at bounding box center [276, 627] width 86 height 21
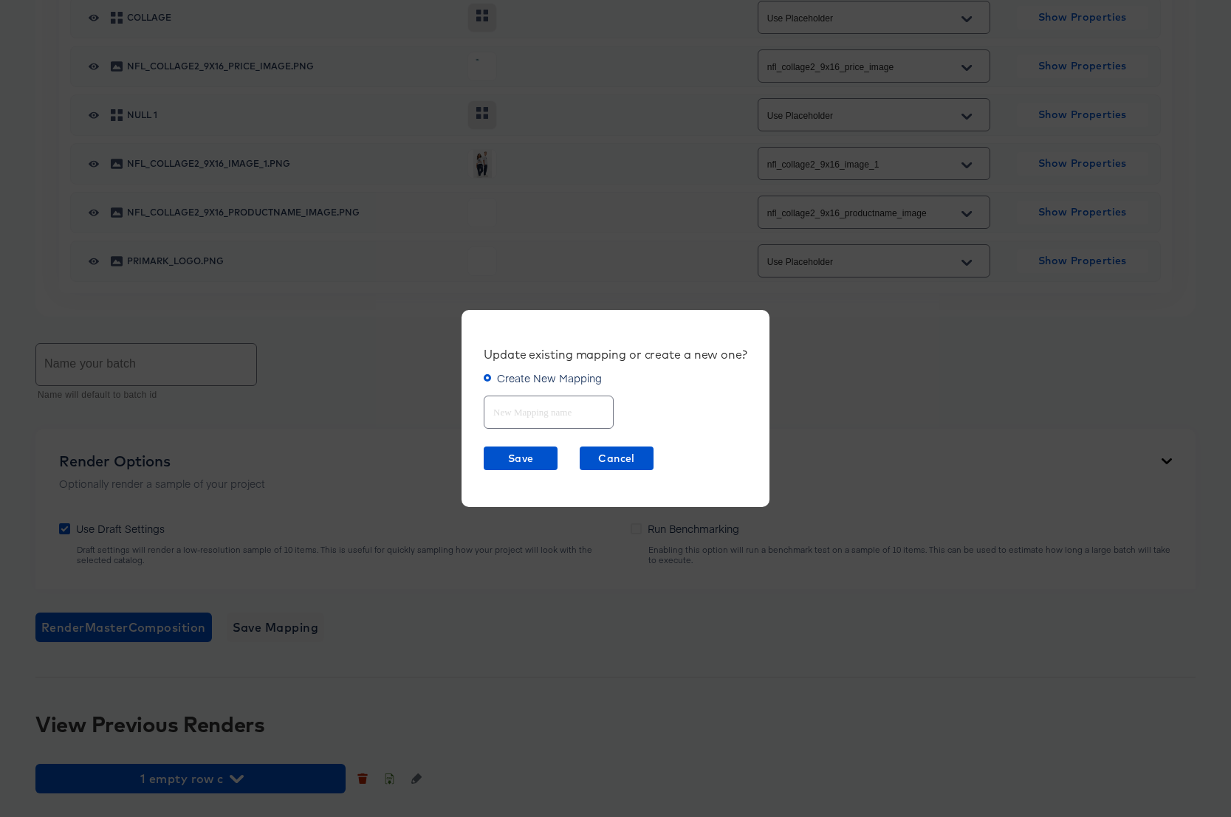
click at [535, 414] on input "text" at bounding box center [548, 407] width 128 height 32
type input "NFL Collage2 9x16"
click at [527, 458] on span "Save" at bounding box center [520, 459] width 62 height 18
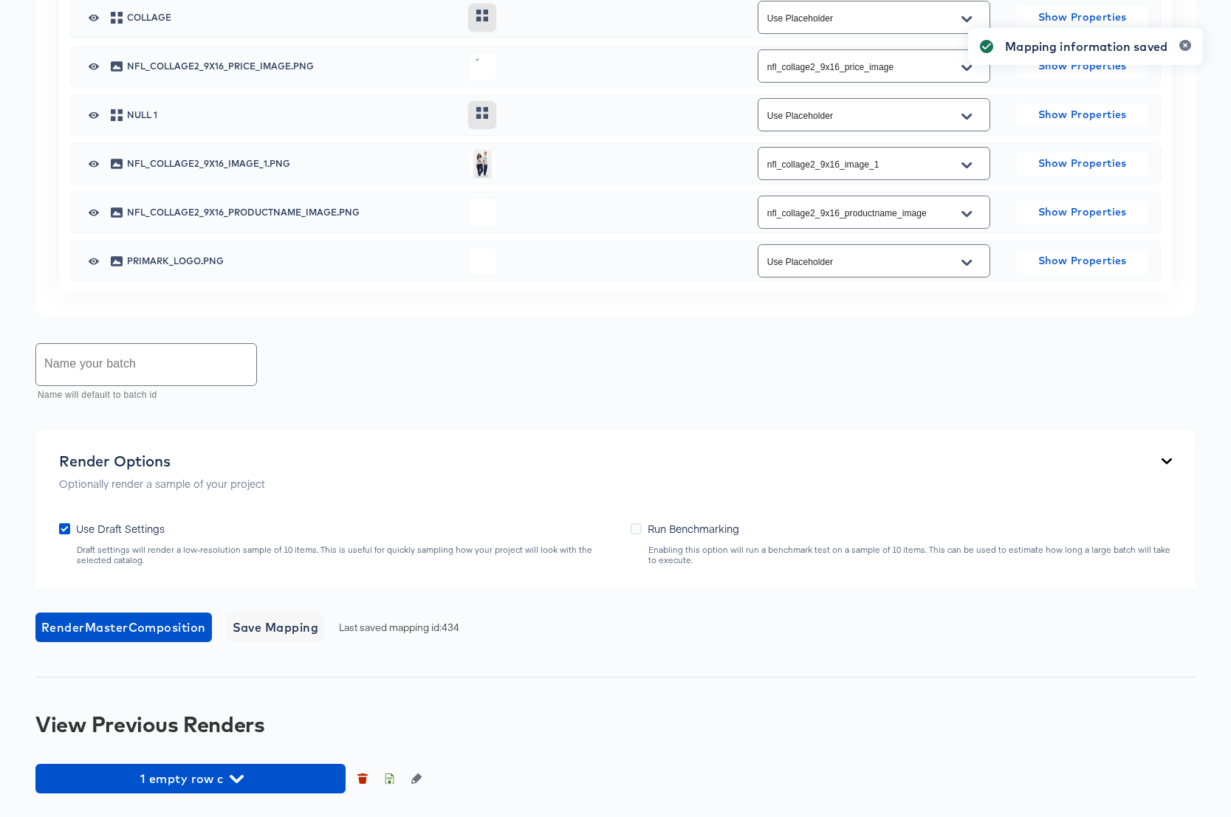
click at [158, 369] on input "text" at bounding box center [146, 364] width 220 height 41
type input "NFL Collage2 9x16 Test"
click at [159, 622] on span "Render Master Composition" at bounding box center [123, 627] width 165 height 21
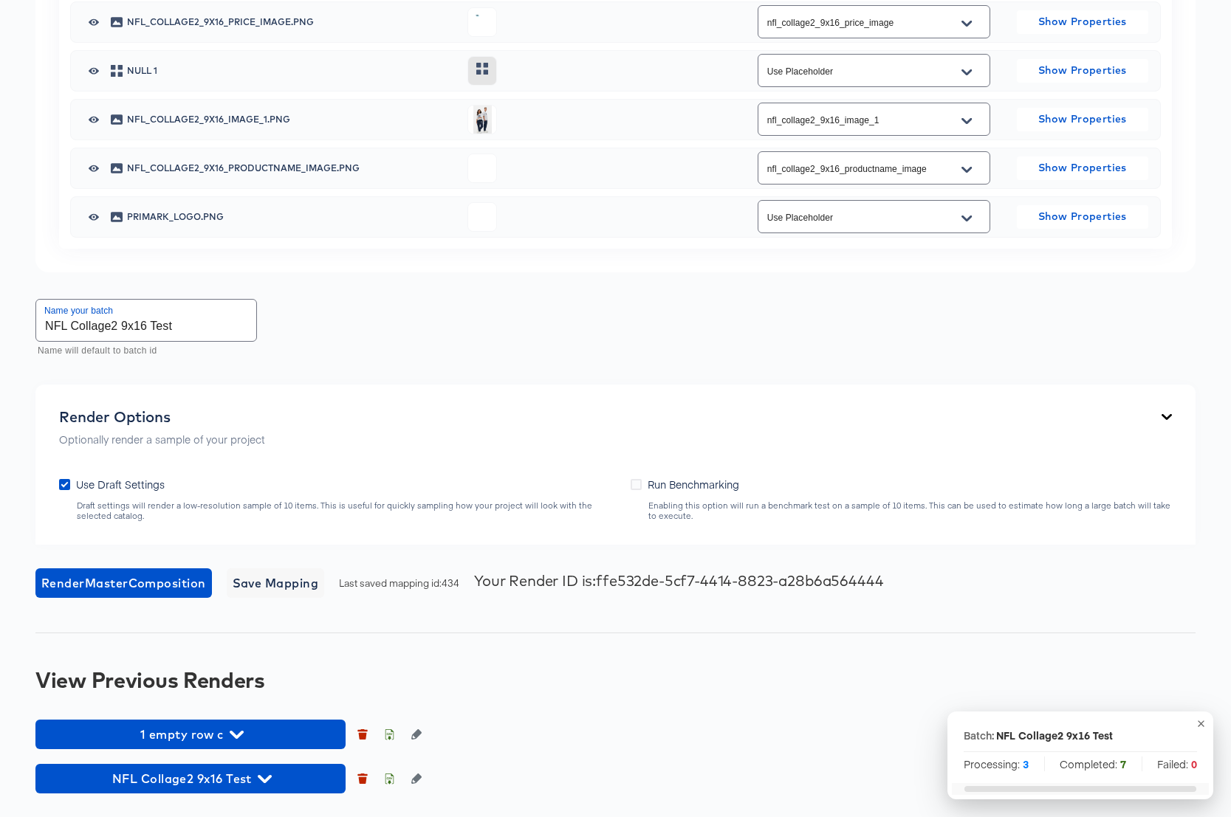
scroll to position [2041, 0]
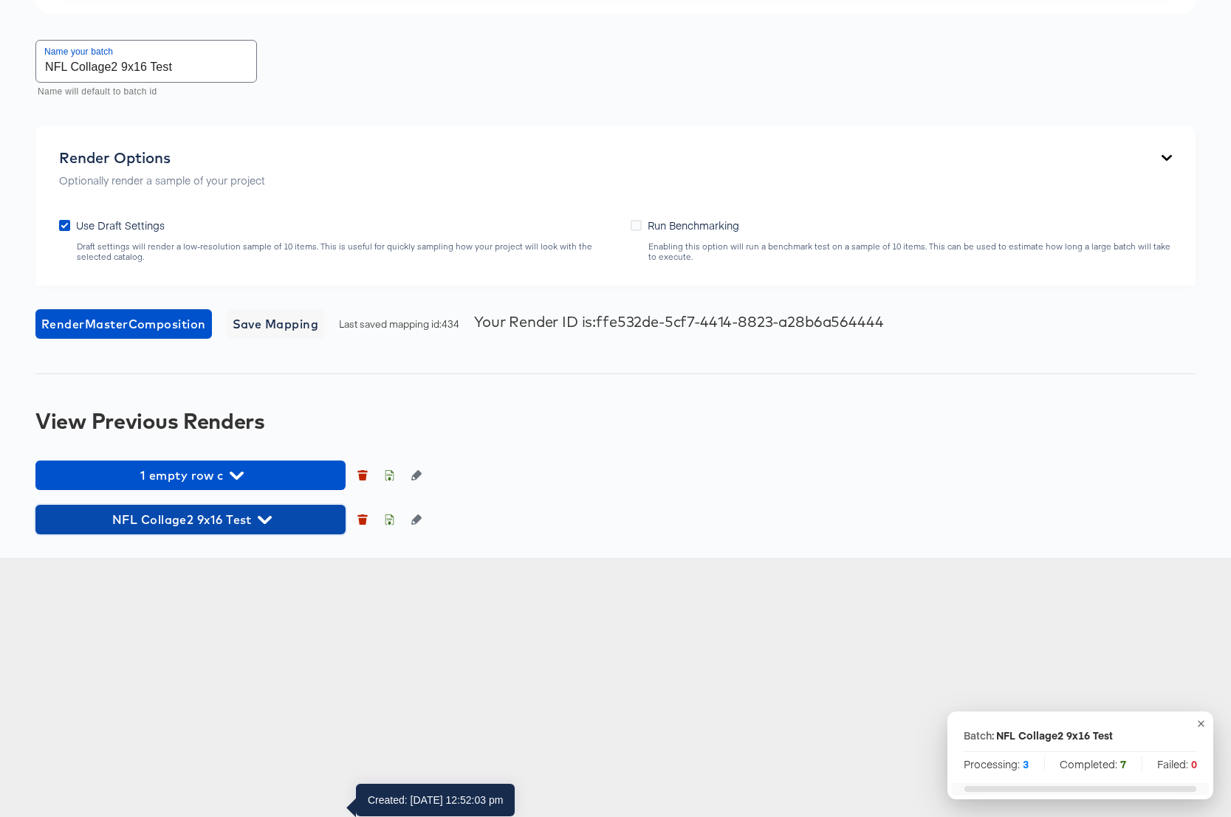
click at [267, 527] on icon "button" at bounding box center [265, 520] width 14 height 14
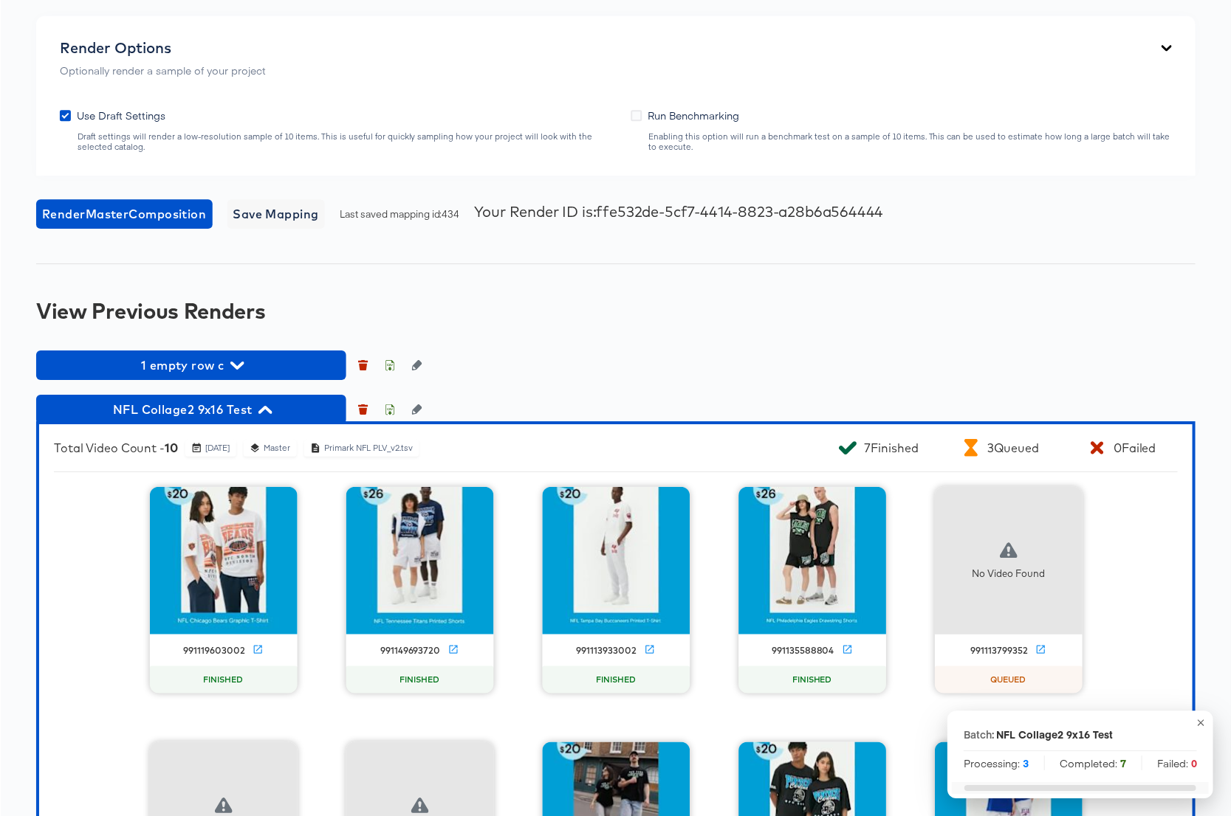
scroll to position [2584, 0]
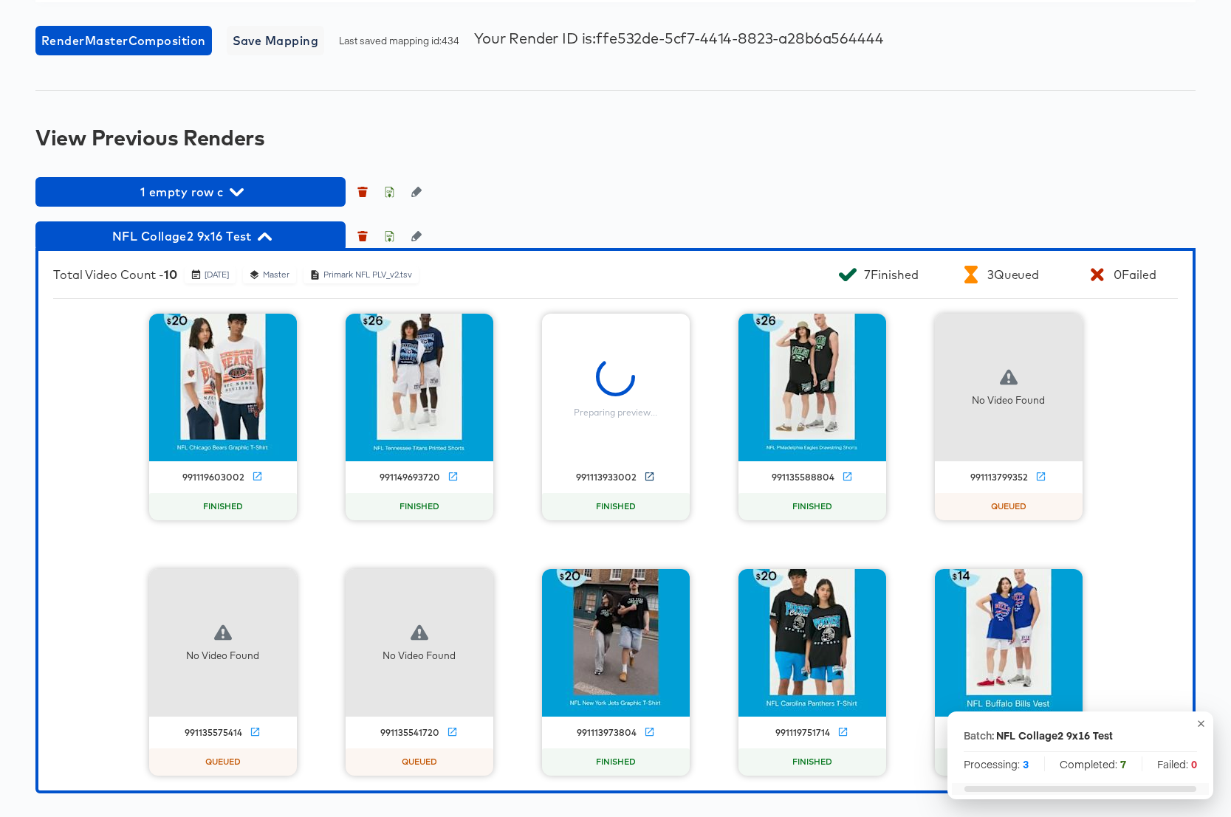
click at [649, 475] on icon at bounding box center [649, 476] width 8 height 8
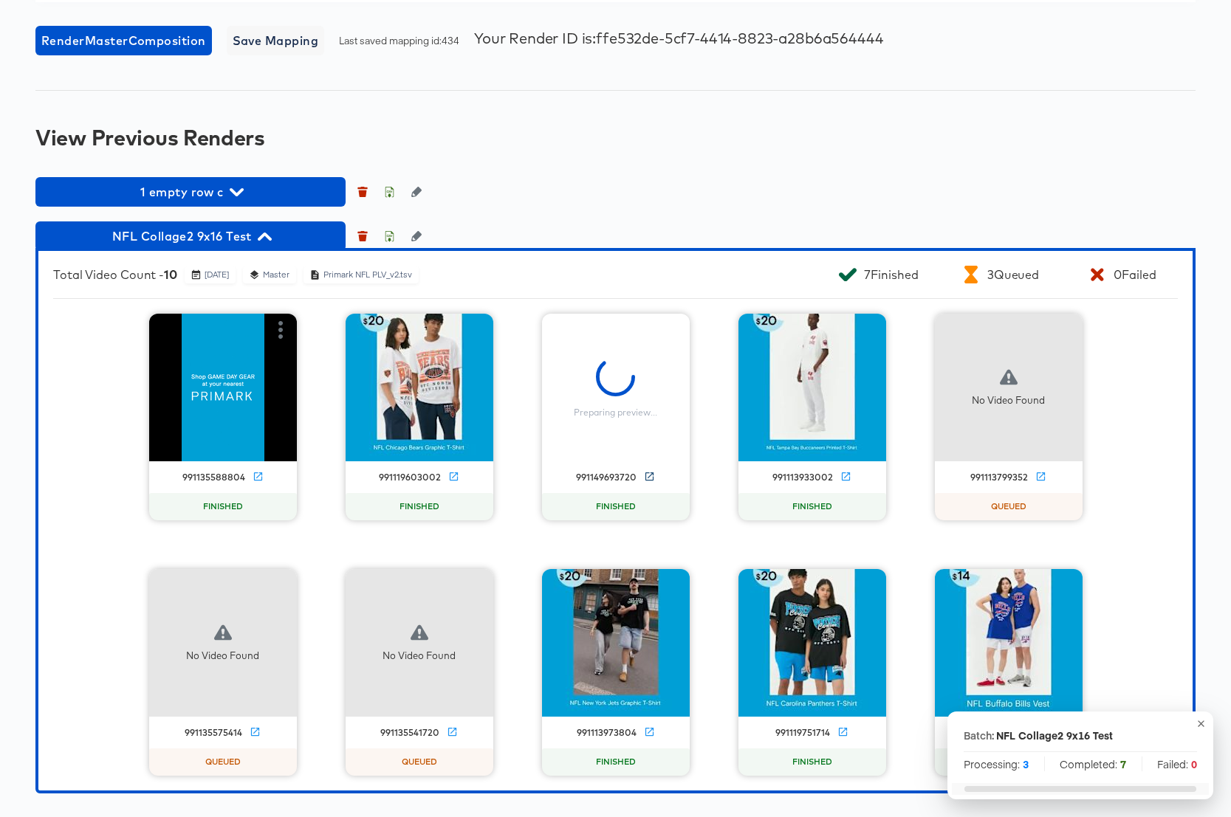
click at [650, 475] on icon at bounding box center [649, 476] width 11 height 11
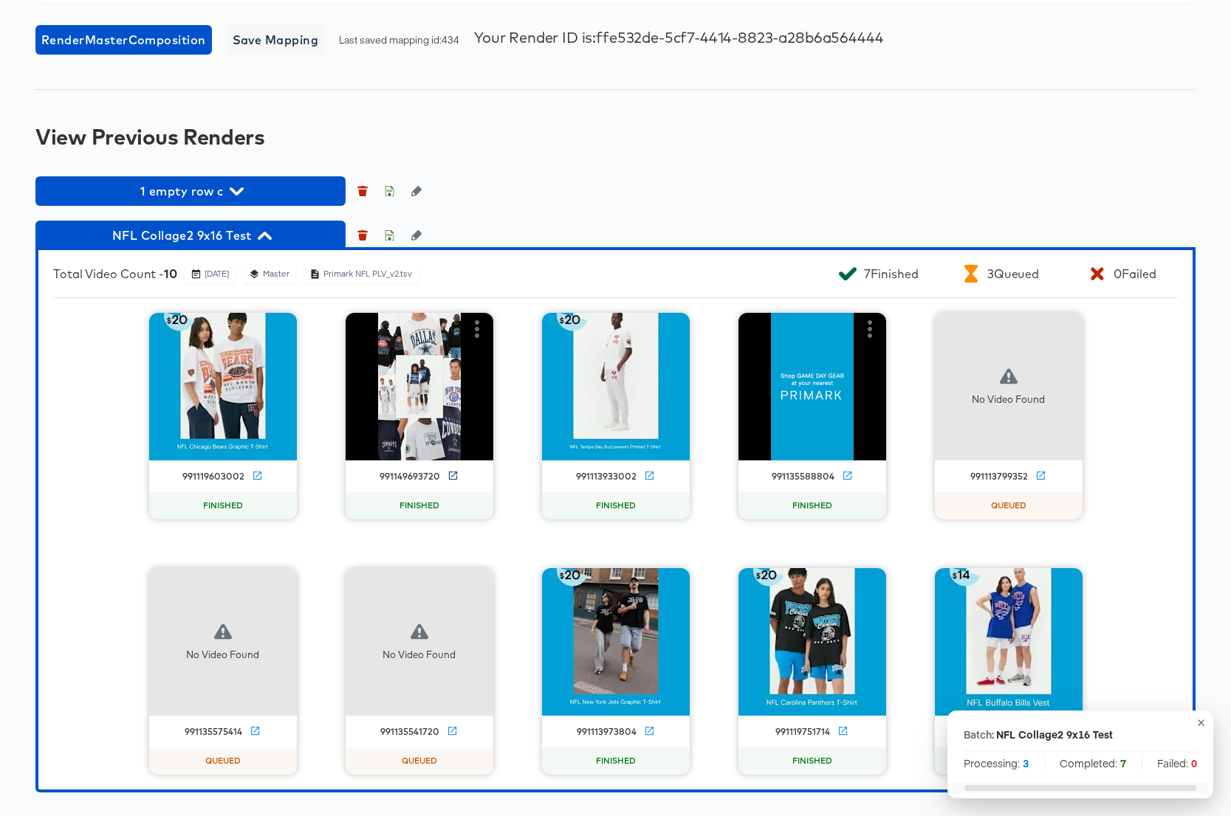
scroll to position [2585, 0]
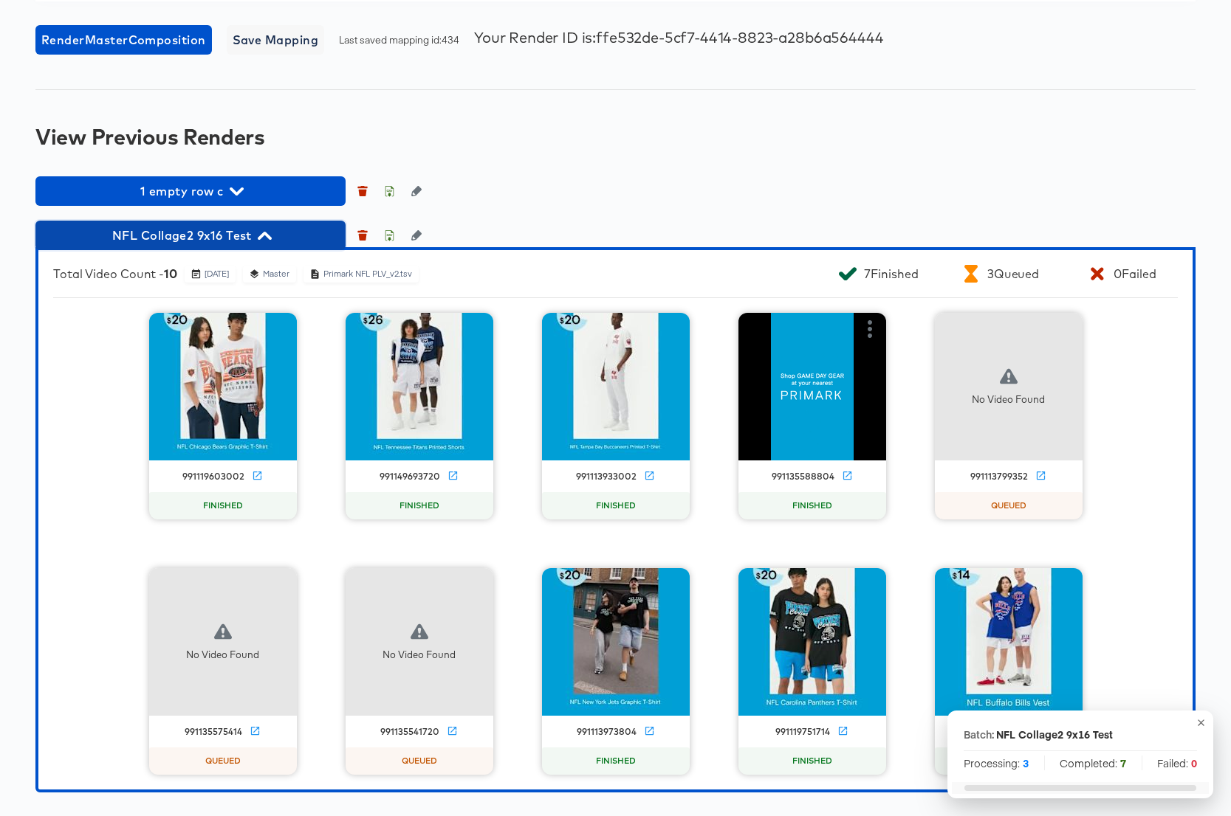
click at [267, 233] on icon "button" at bounding box center [265, 236] width 14 height 8
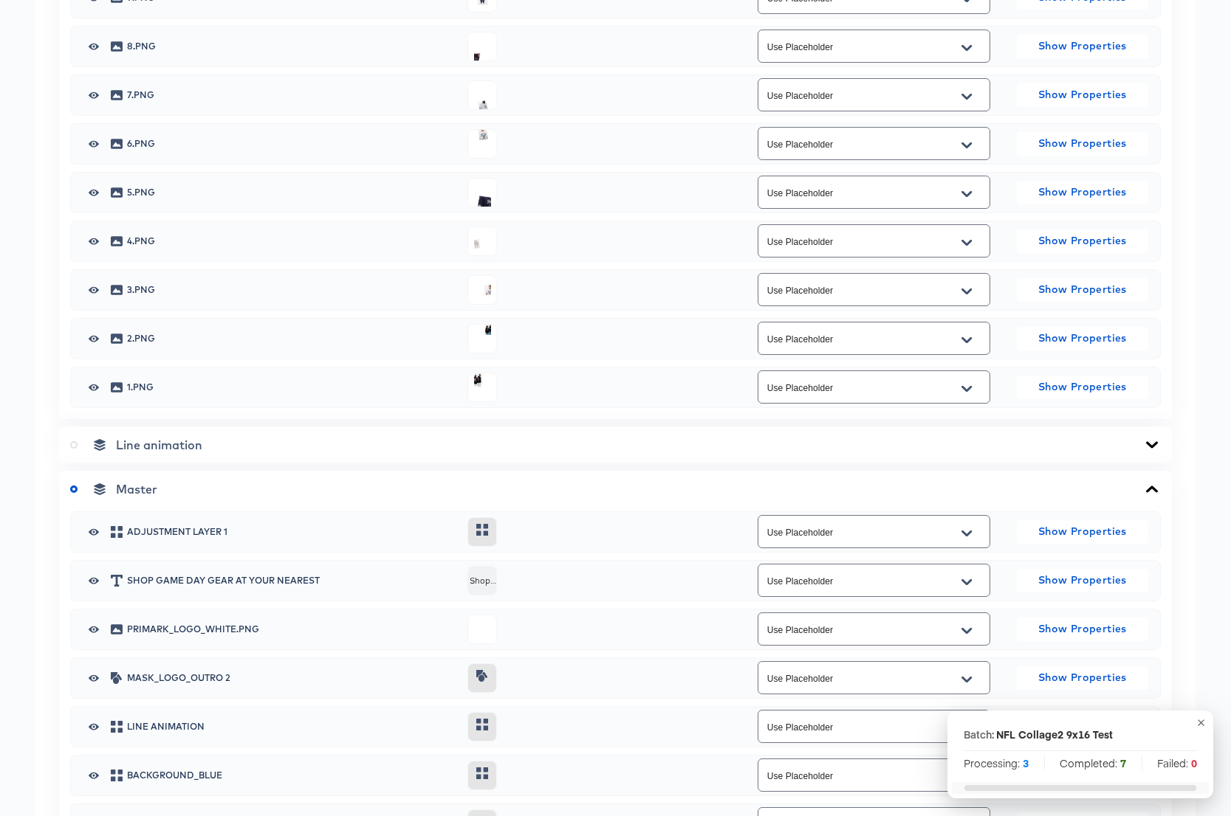
scroll to position [2042, 0]
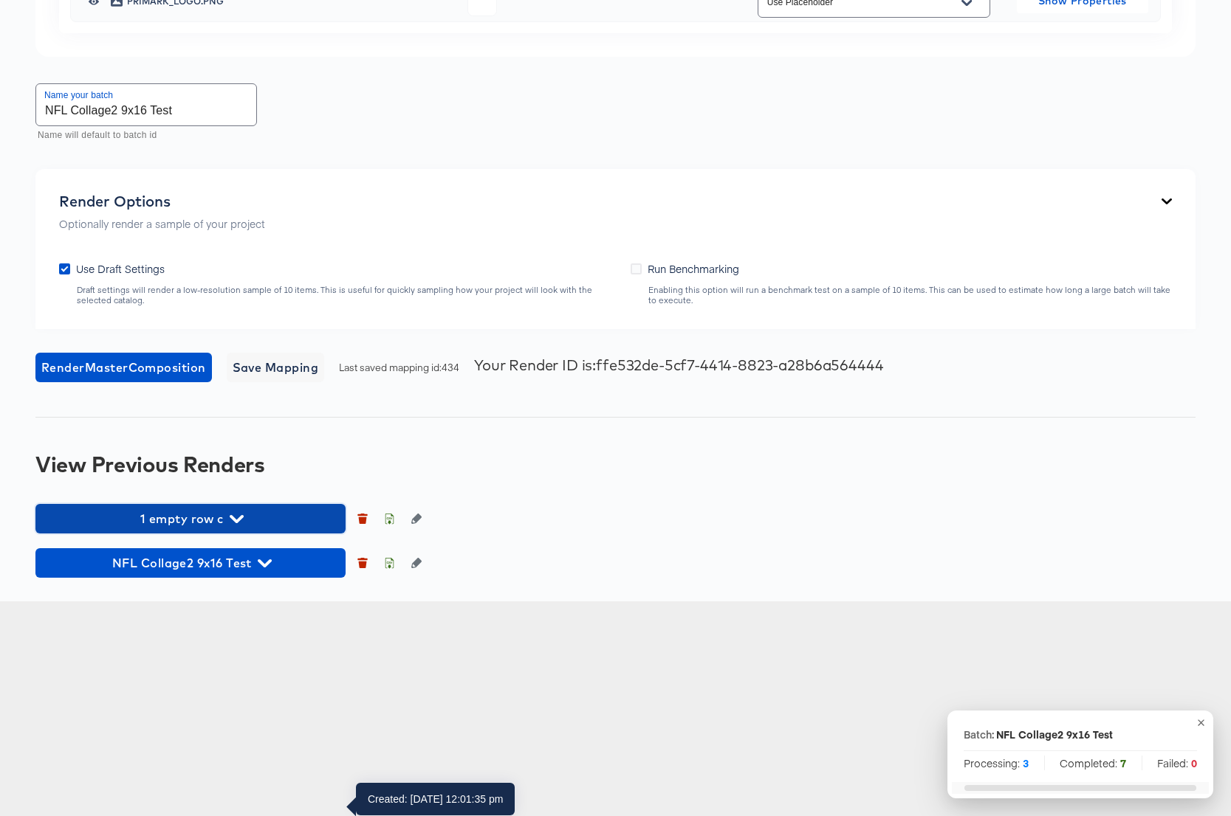
click at [236, 526] on icon "button" at bounding box center [237, 519] width 14 height 14
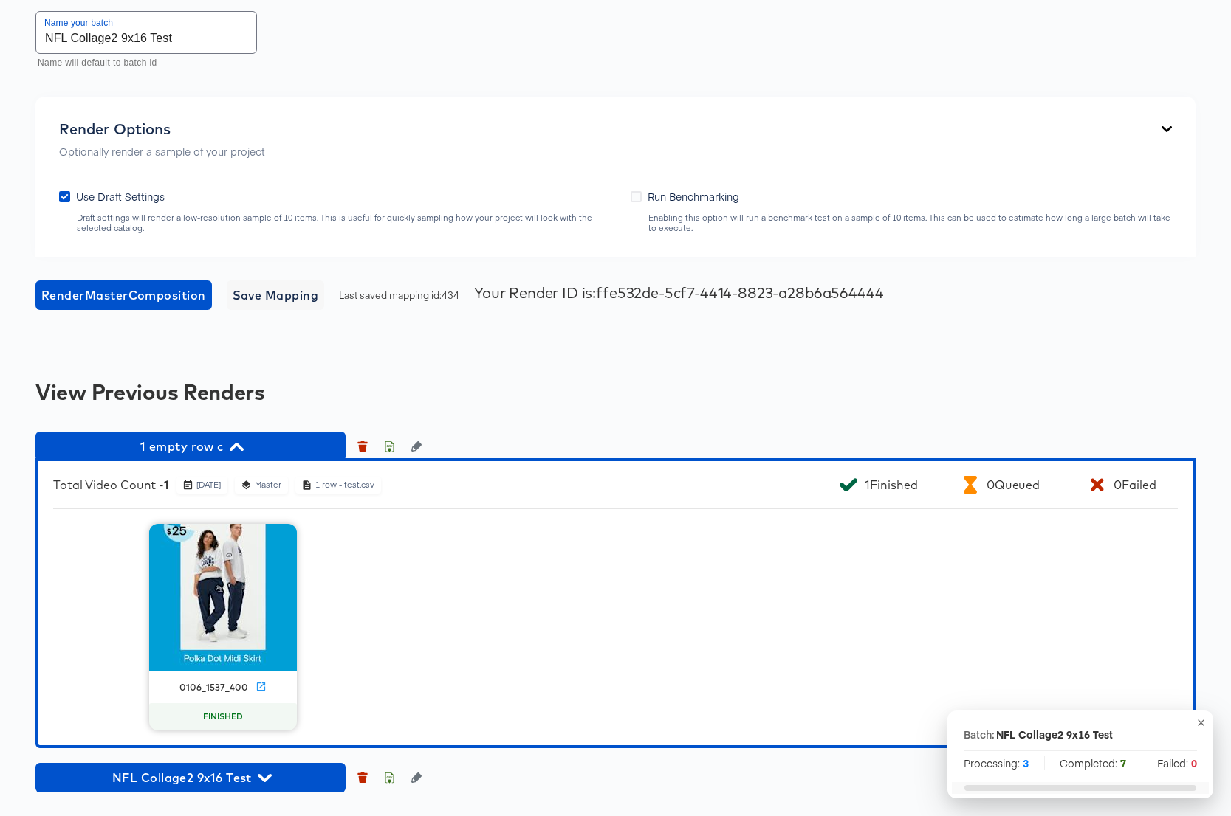
scroll to position [2329, 0]
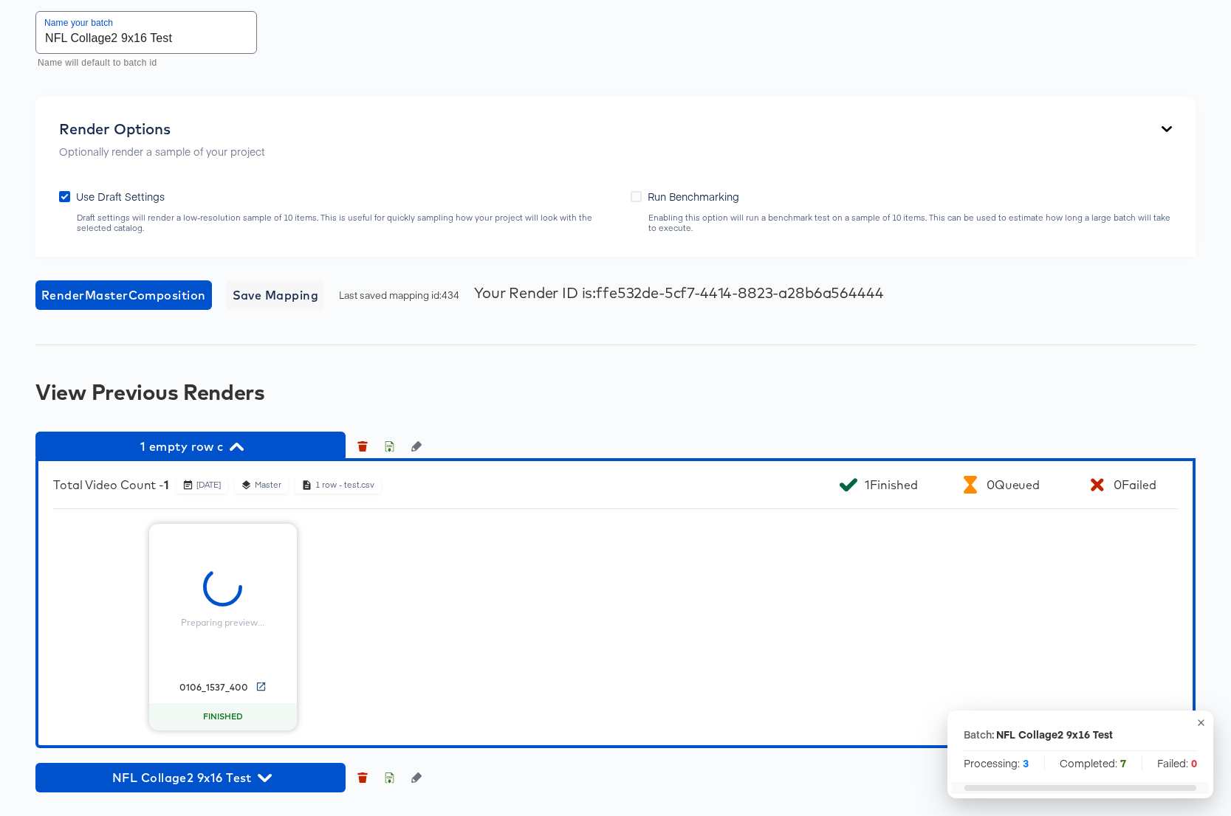
click at [258, 686] on icon at bounding box center [260, 686] width 11 height 11
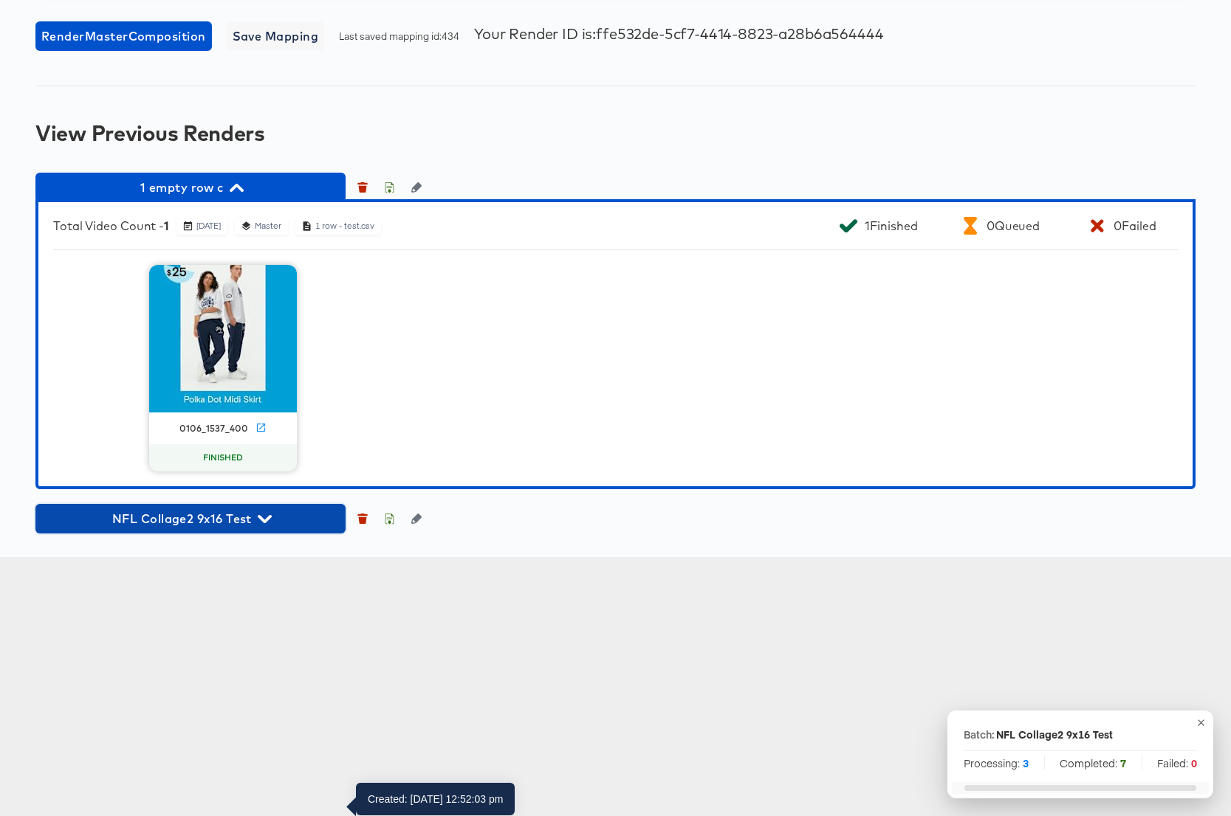
click at [261, 526] on icon "button" at bounding box center [265, 519] width 14 height 14
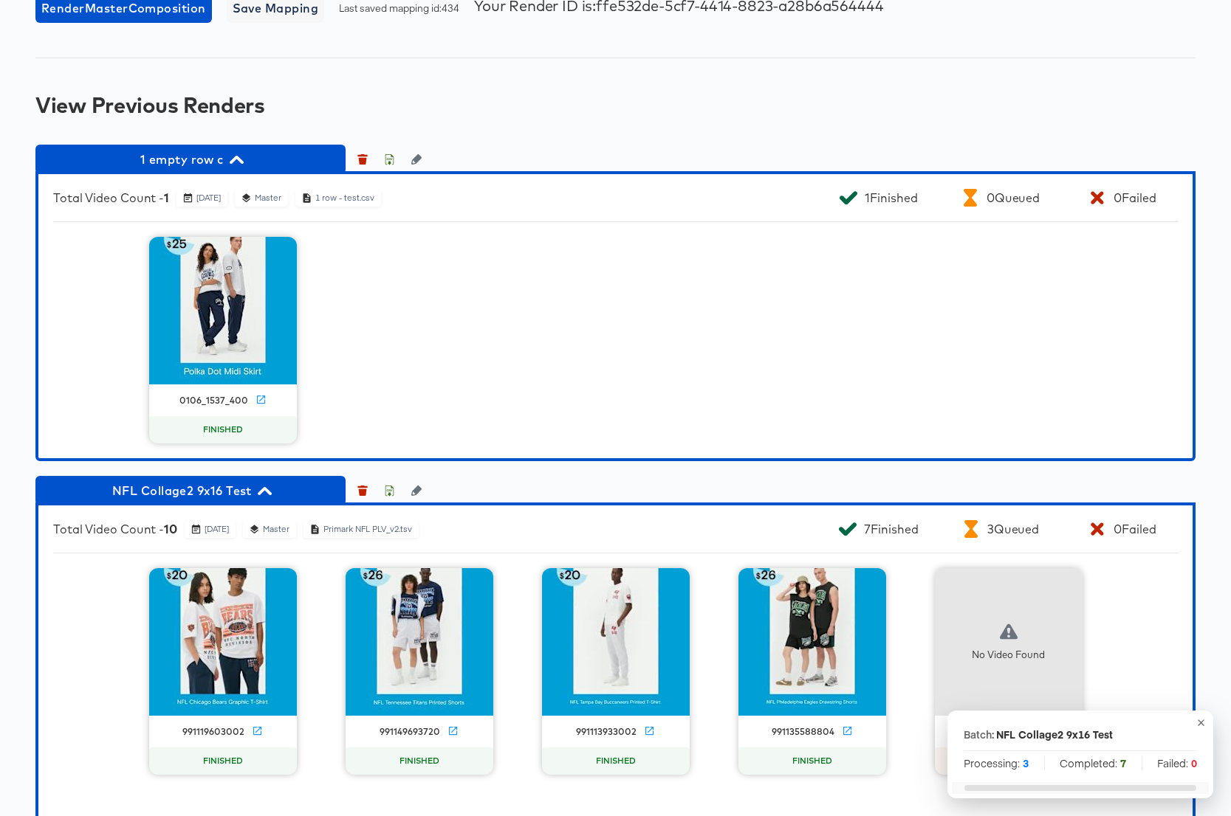
scroll to position [2760, 0]
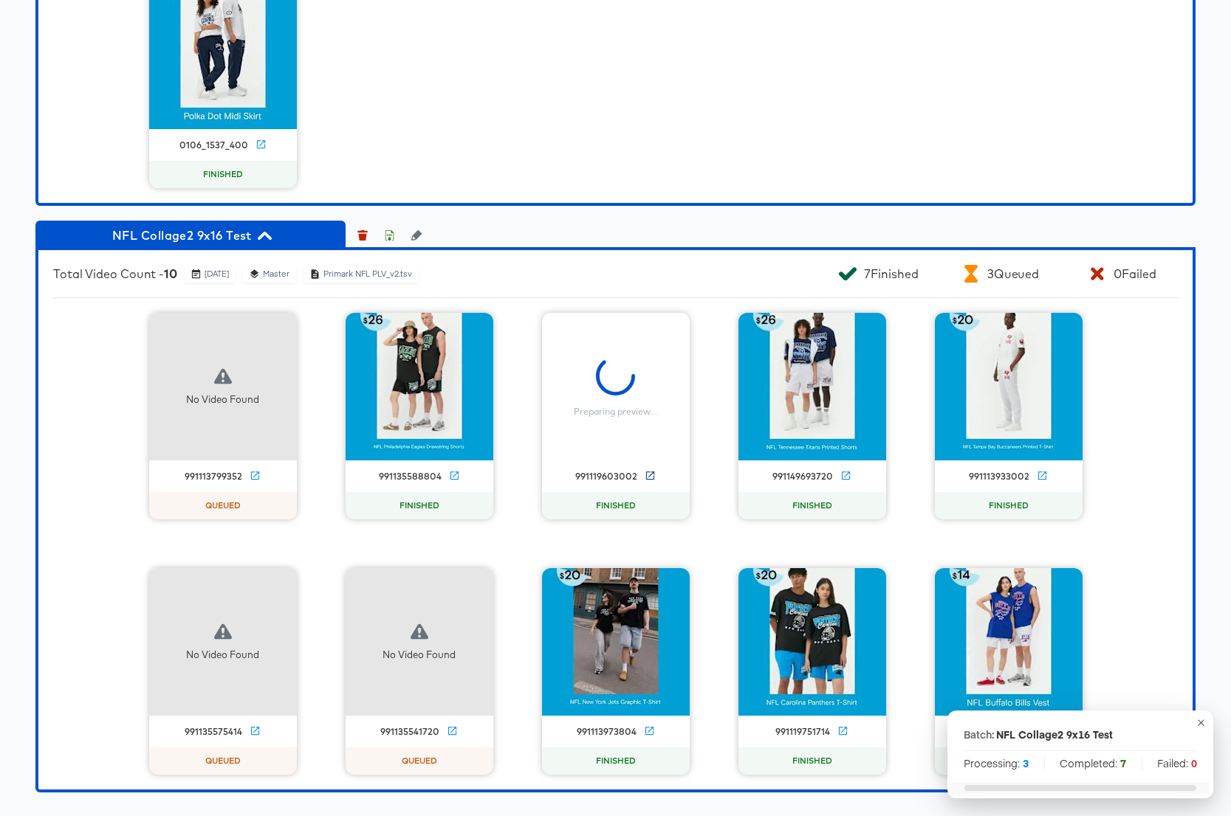
click at [650, 481] on icon at bounding box center [649, 475] width 11 height 11
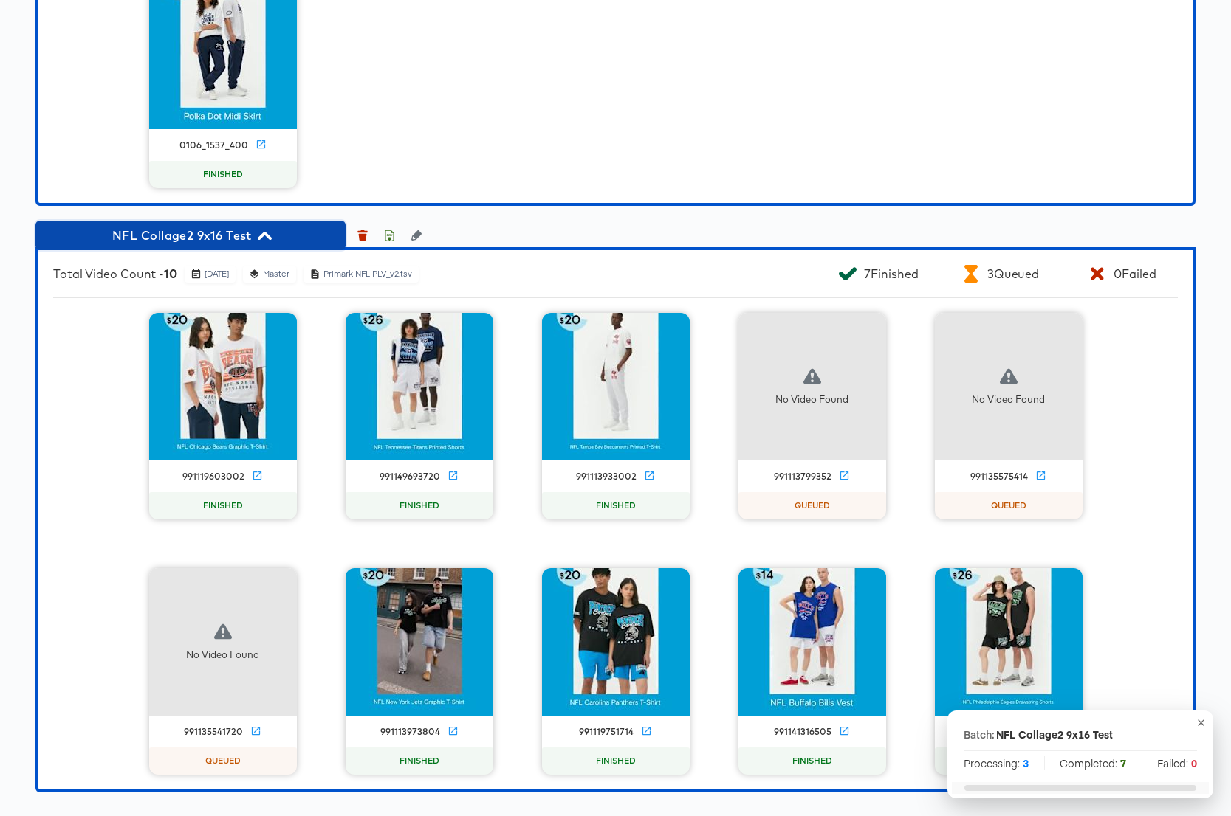
click at [267, 240] on icon "button" at bounding box center [265, 236] width 14 height 8
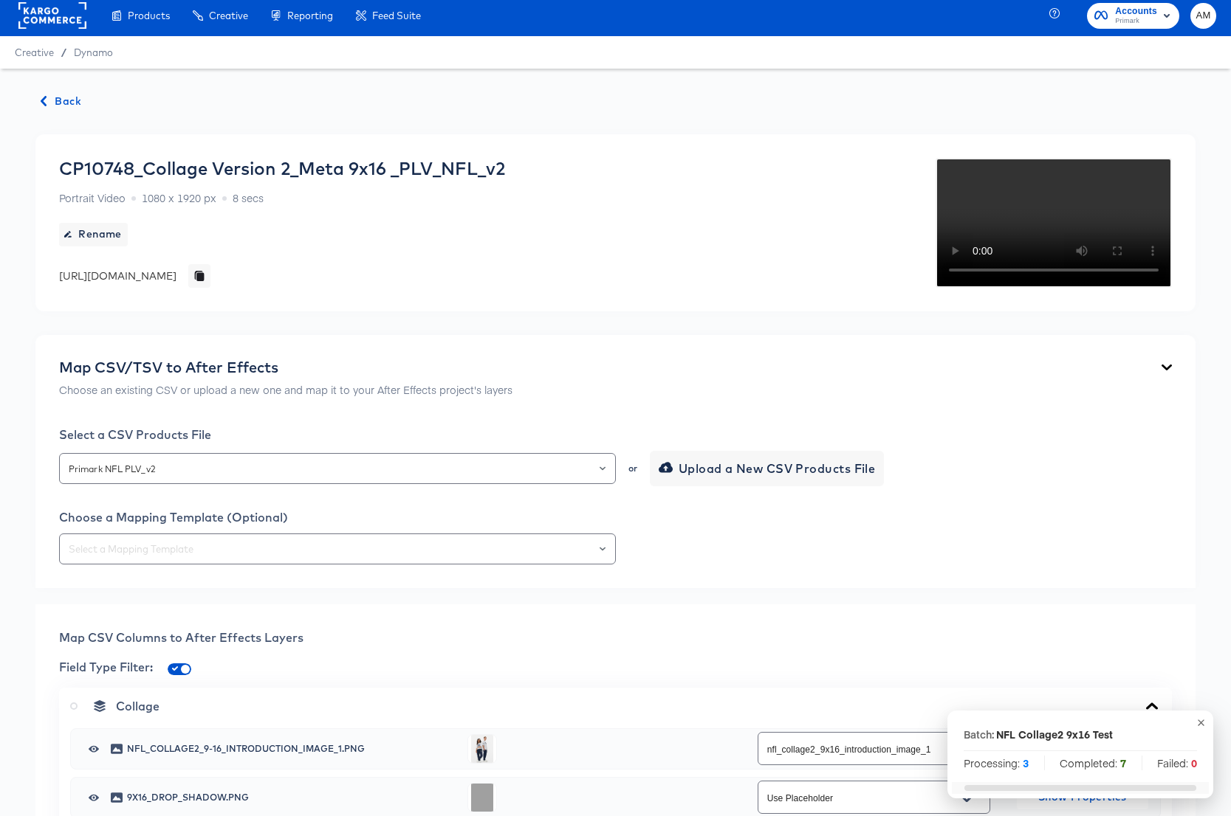
scroll to position [0, 0]
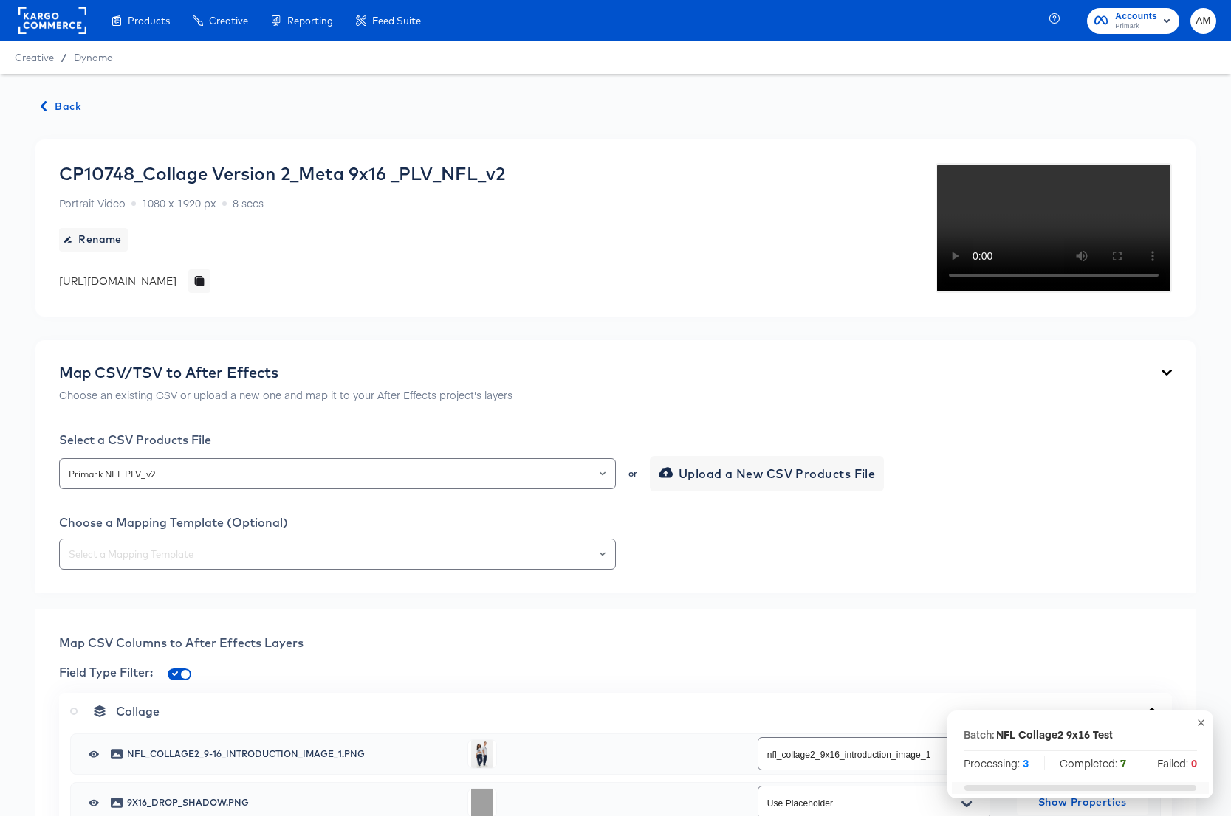
click at [44, 103] on icon "button" at bounding box center [44, 106] width 6 height 10
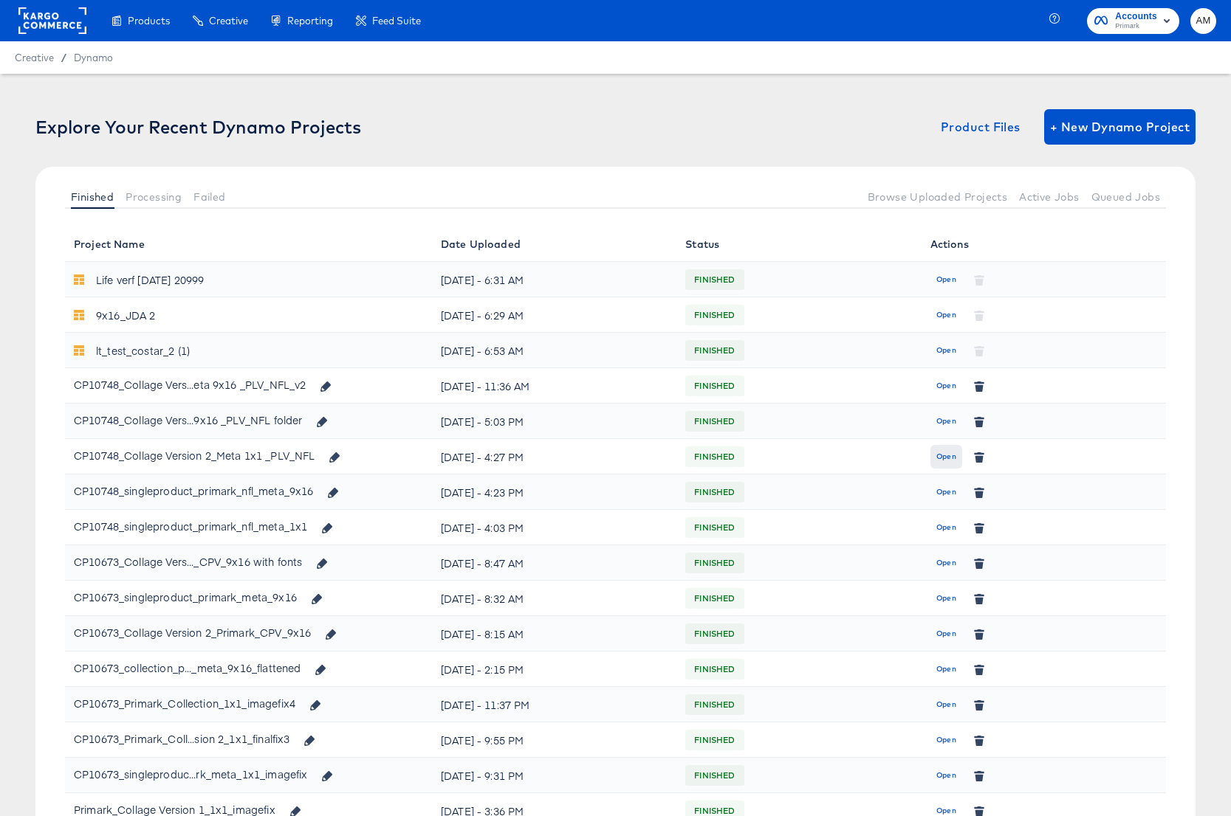
click at [951, 455] on span "Open" at bounding box center [946, 456] width 20 height 13
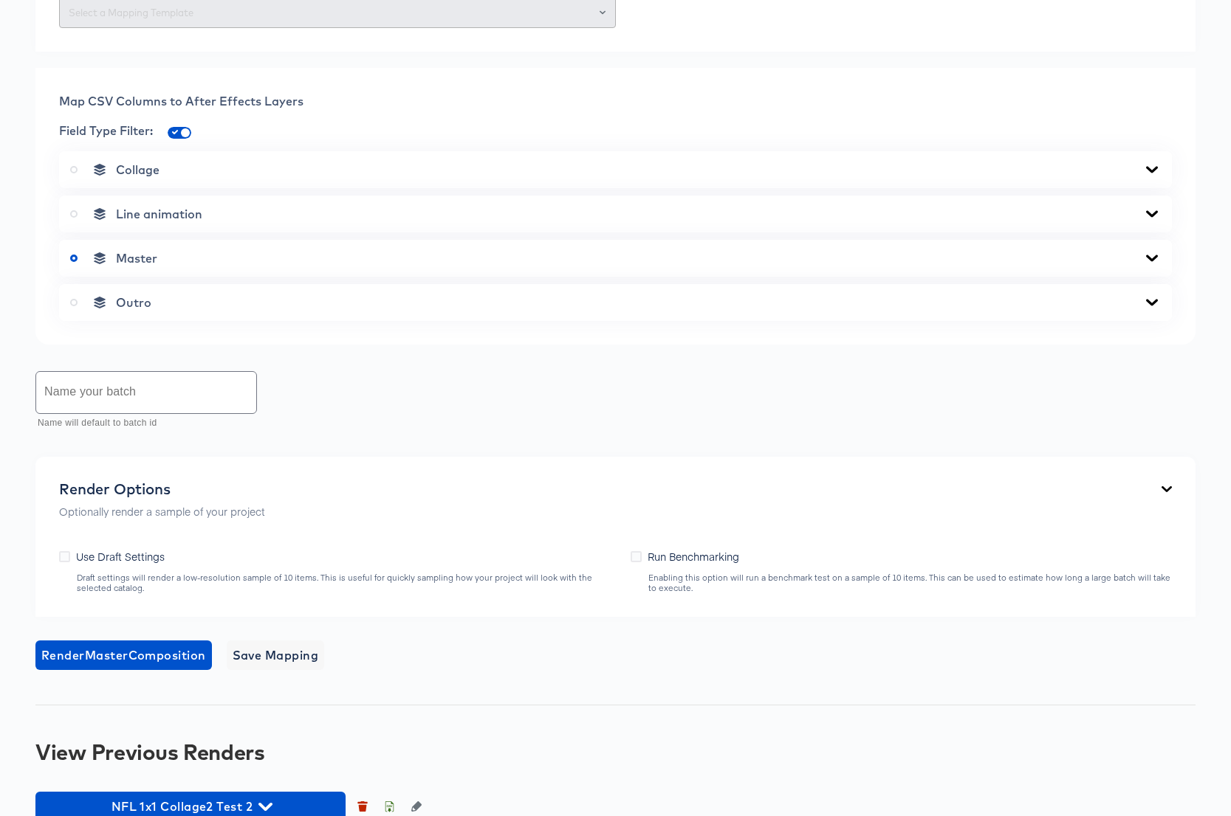
scroll to position [615, 0]
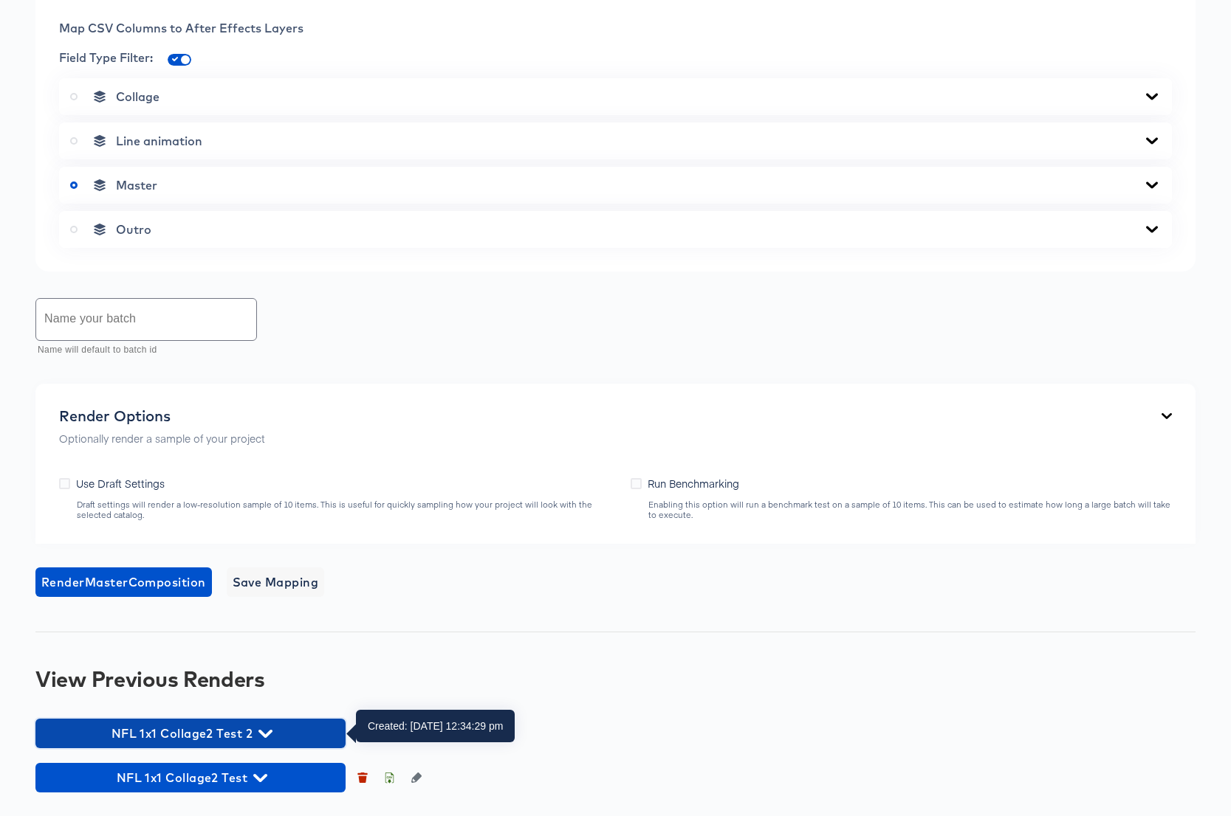
click at [269, 736] on icon "button" at bounding box center [265, 734] width 14 height 14
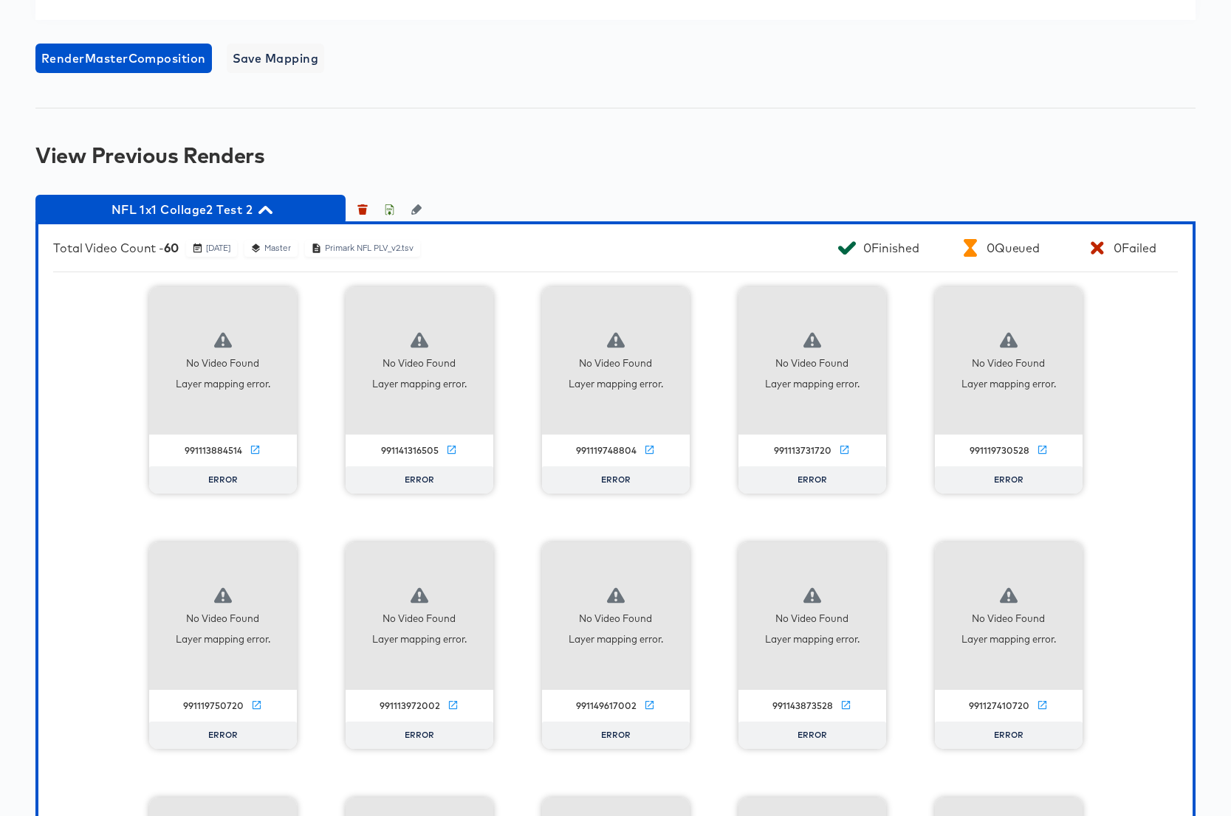
scroll to position [1138, 0]
click at [362, 209] on icon "button" at bounding box center [363, 212] width 8 height 7
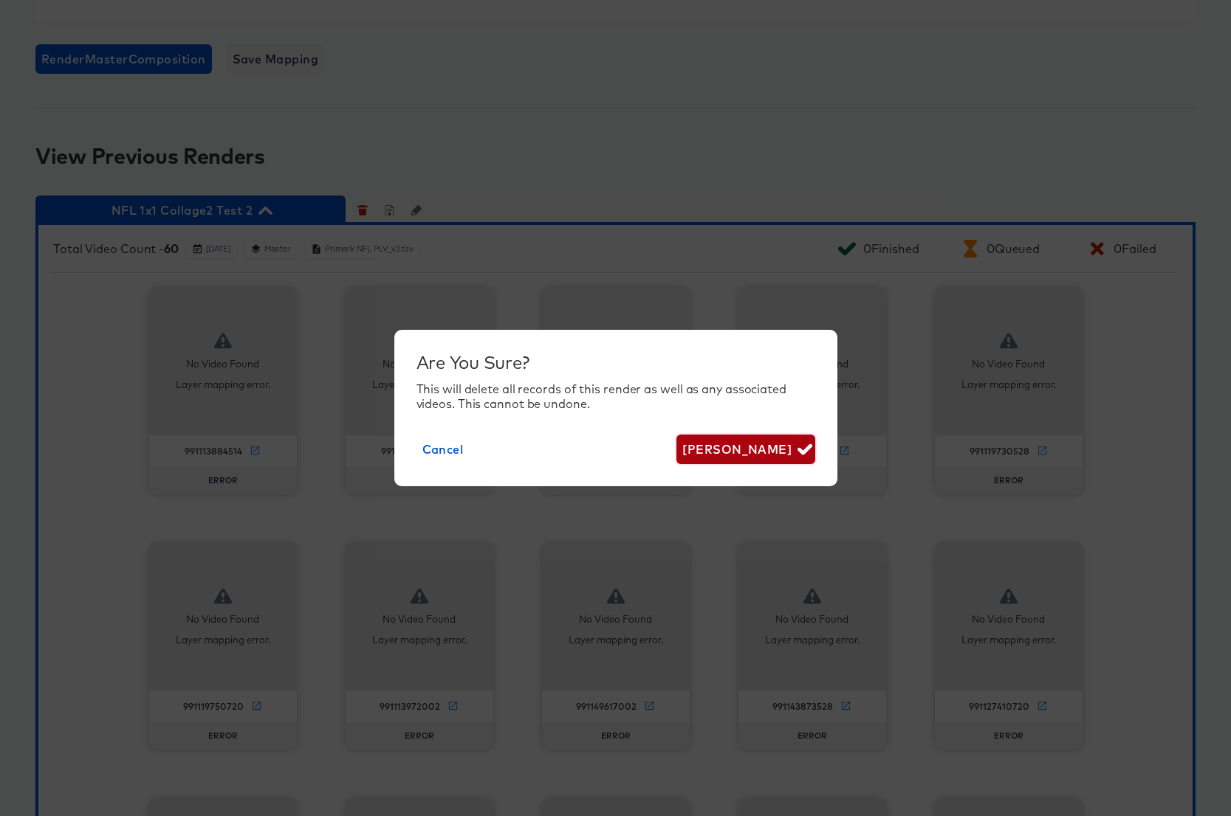
click at [726, 449] on span "Delete Render" at bounding box center [745, 449] width 126 height 21
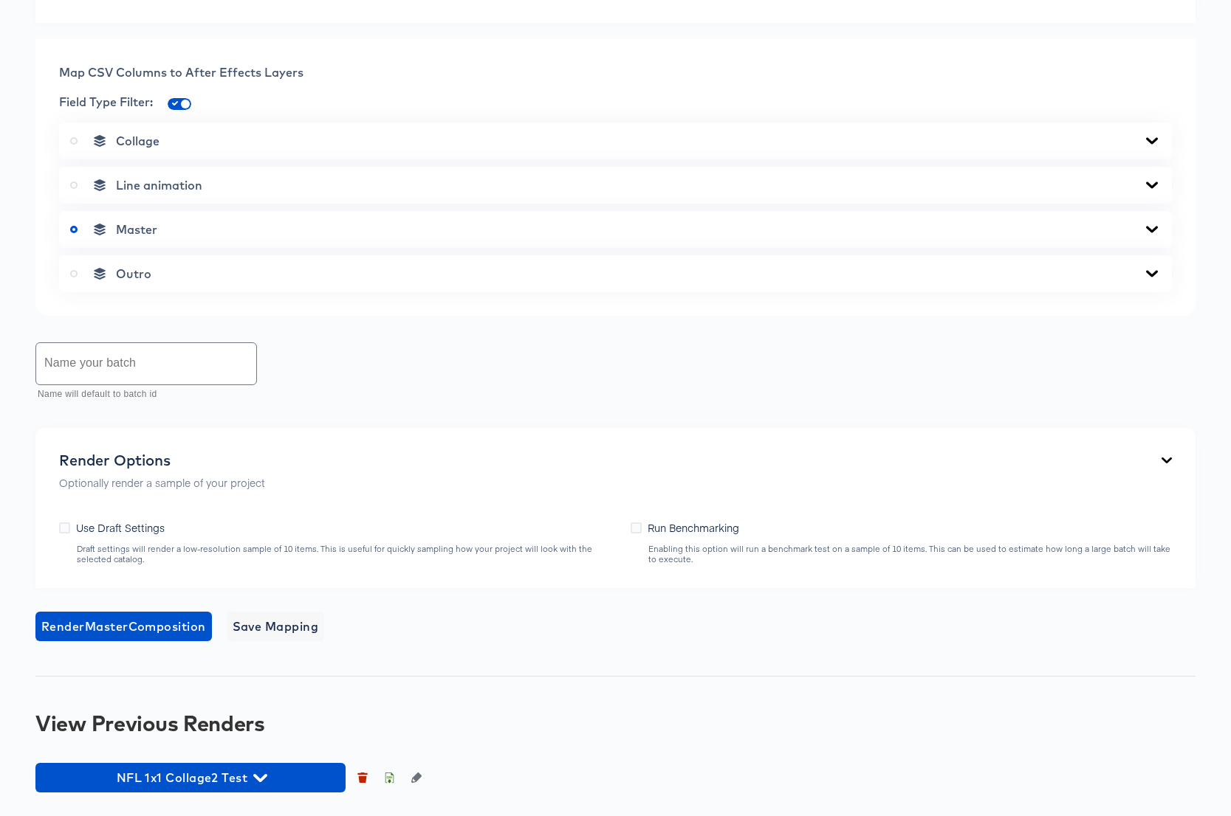
scroll to position [76, 0]
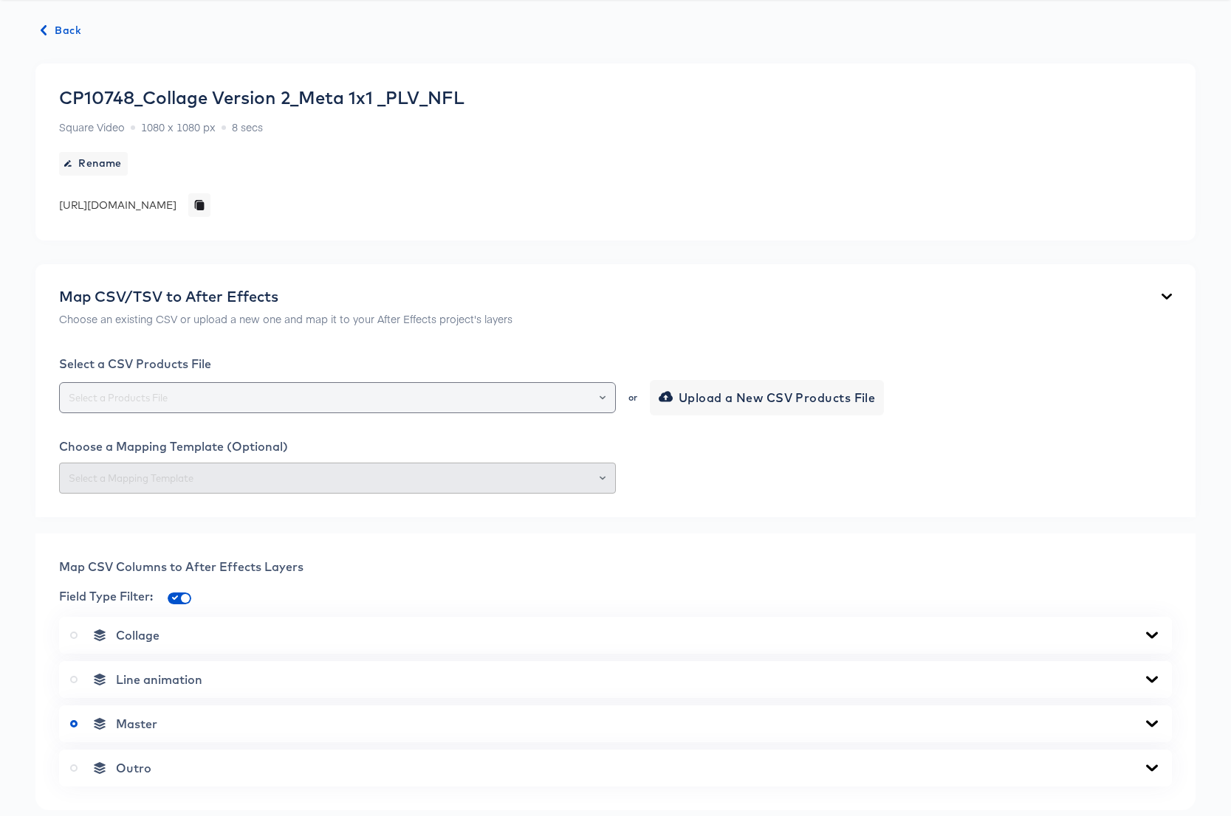
click at [334, 396] on input "text" at bounding box center [337, 398] width 543 height 17
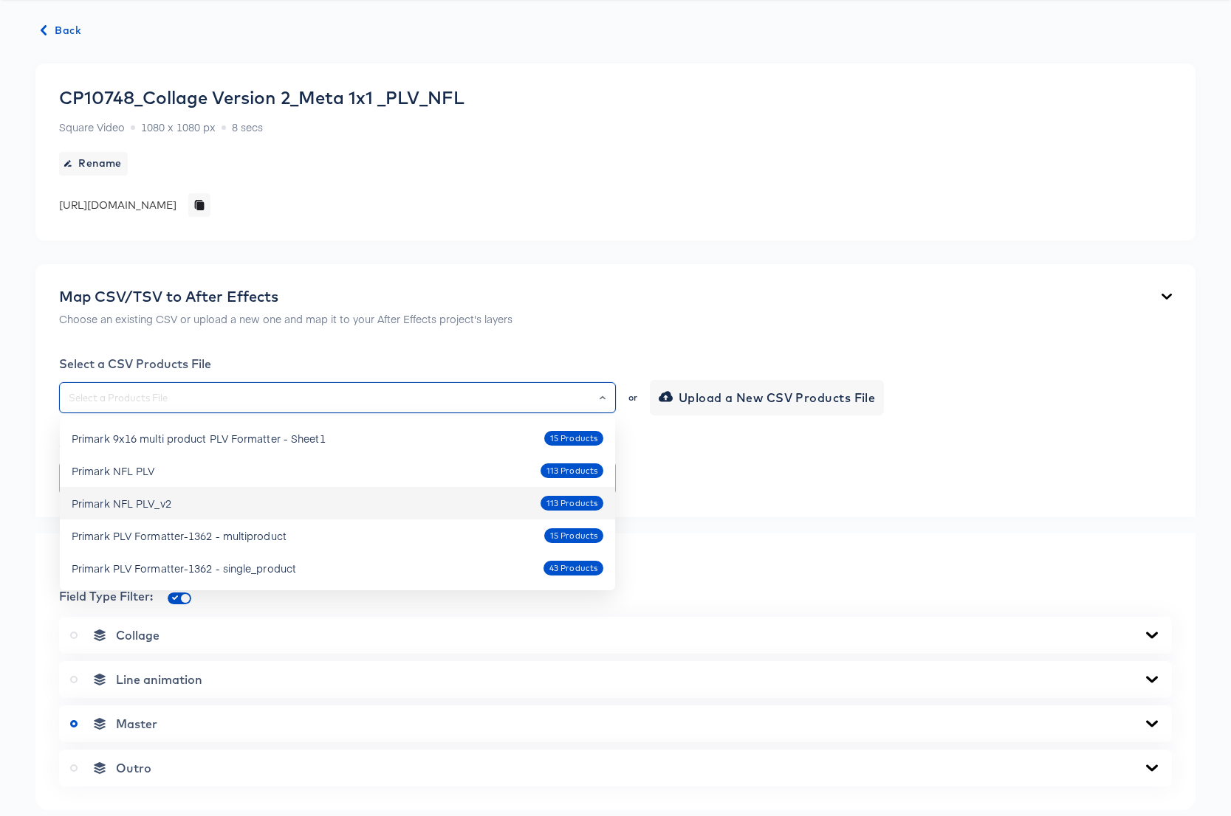
click at [207, 499] on div "Primark NFL PLV_v2 113 Products" at bounding box center [338, 504] width 532 height 24
type input "Primark NFL PLV_v2"
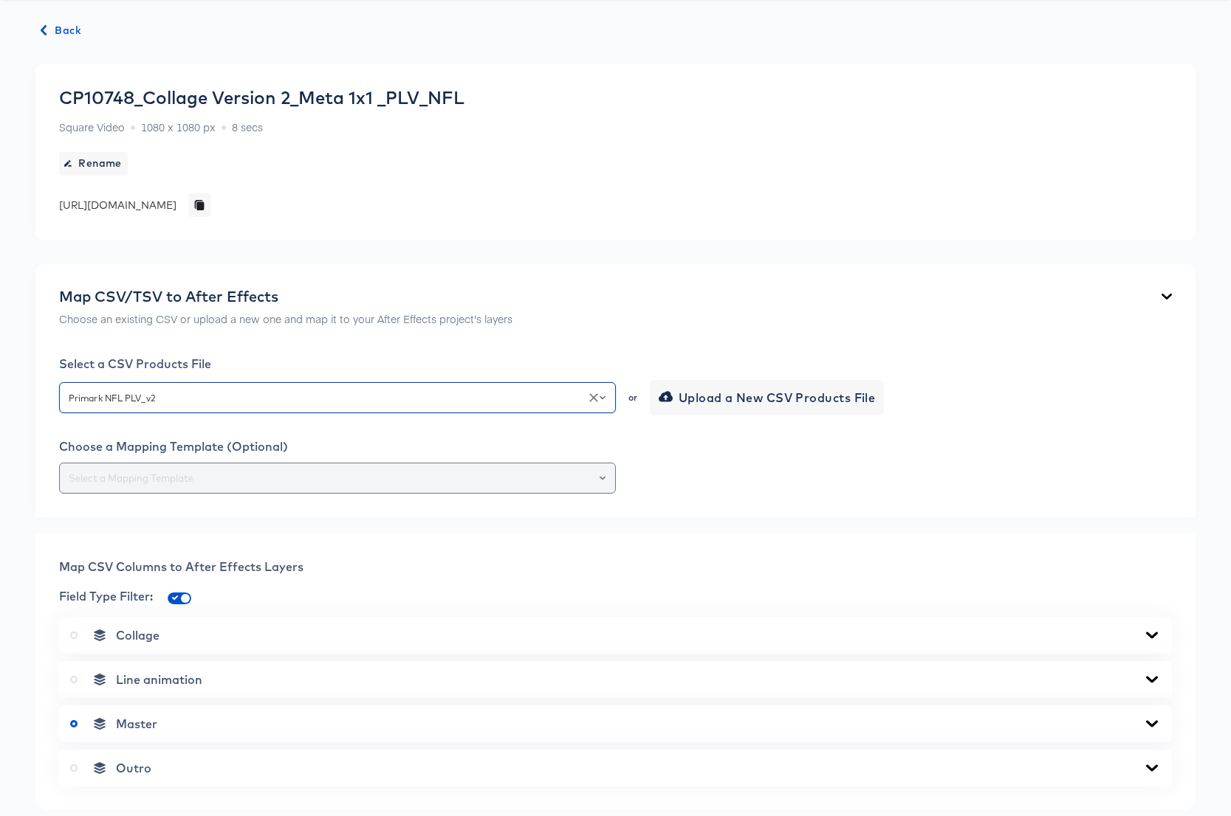
click at [207, 485] on input "text" at bounding box center [337, 478] width 543 height 17
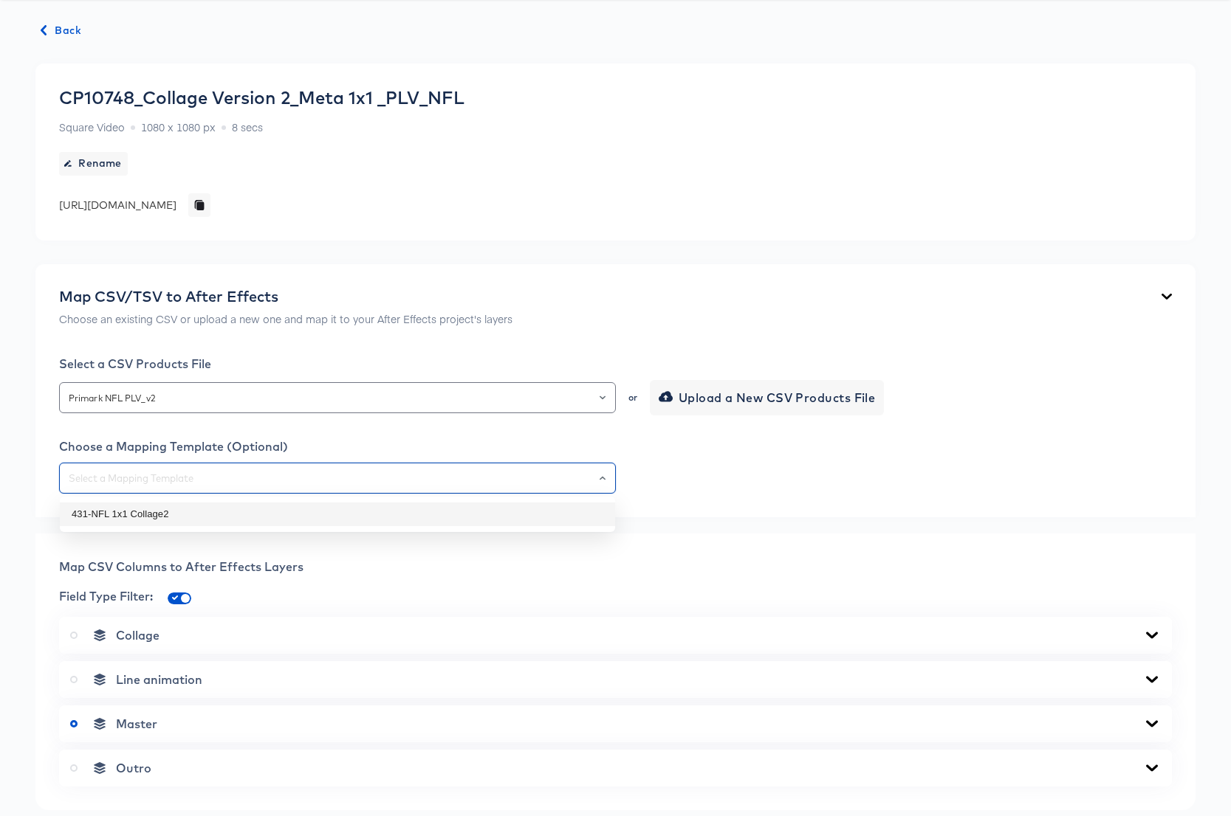
click at [190, 514] on li "431-NFL 1x1 Collage2" at bounding box center [337, 515] width 555 height 24
type input "431-NFL 1x1 Collage2"
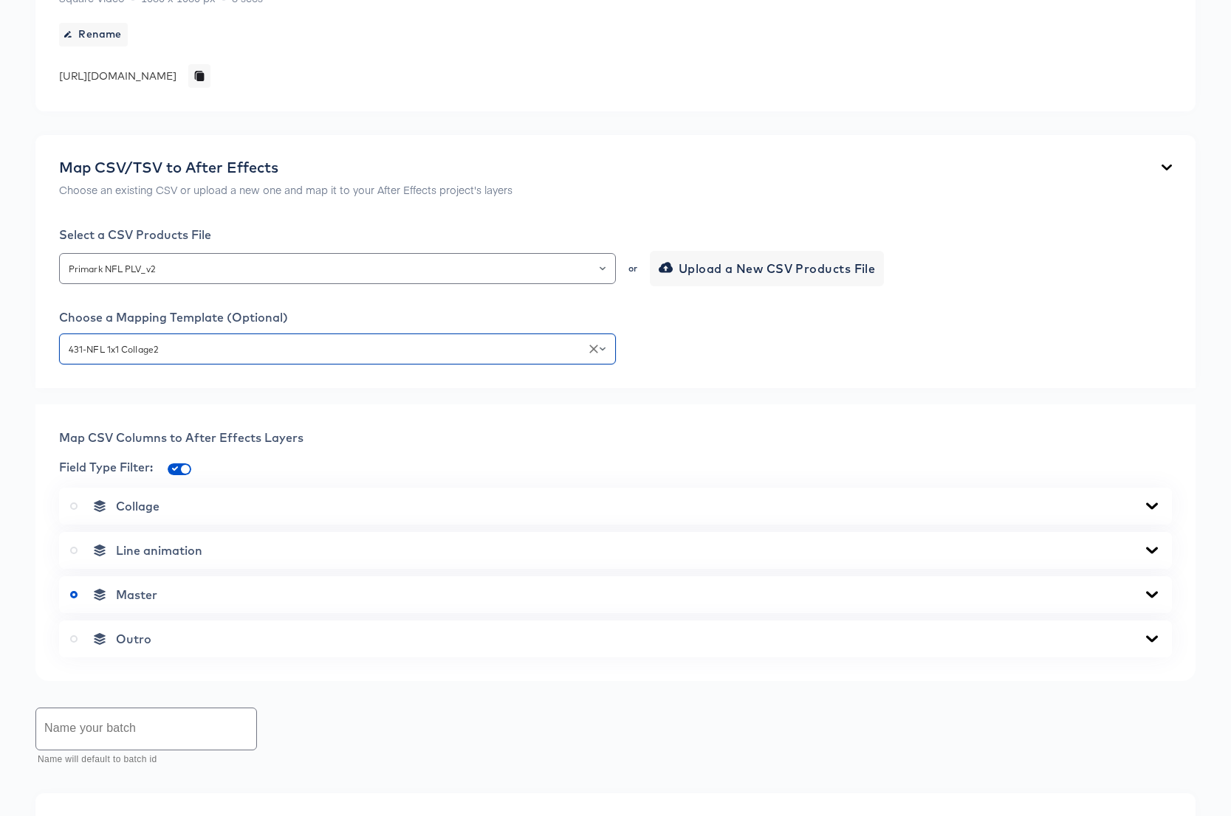
scroll to position [534, 0]
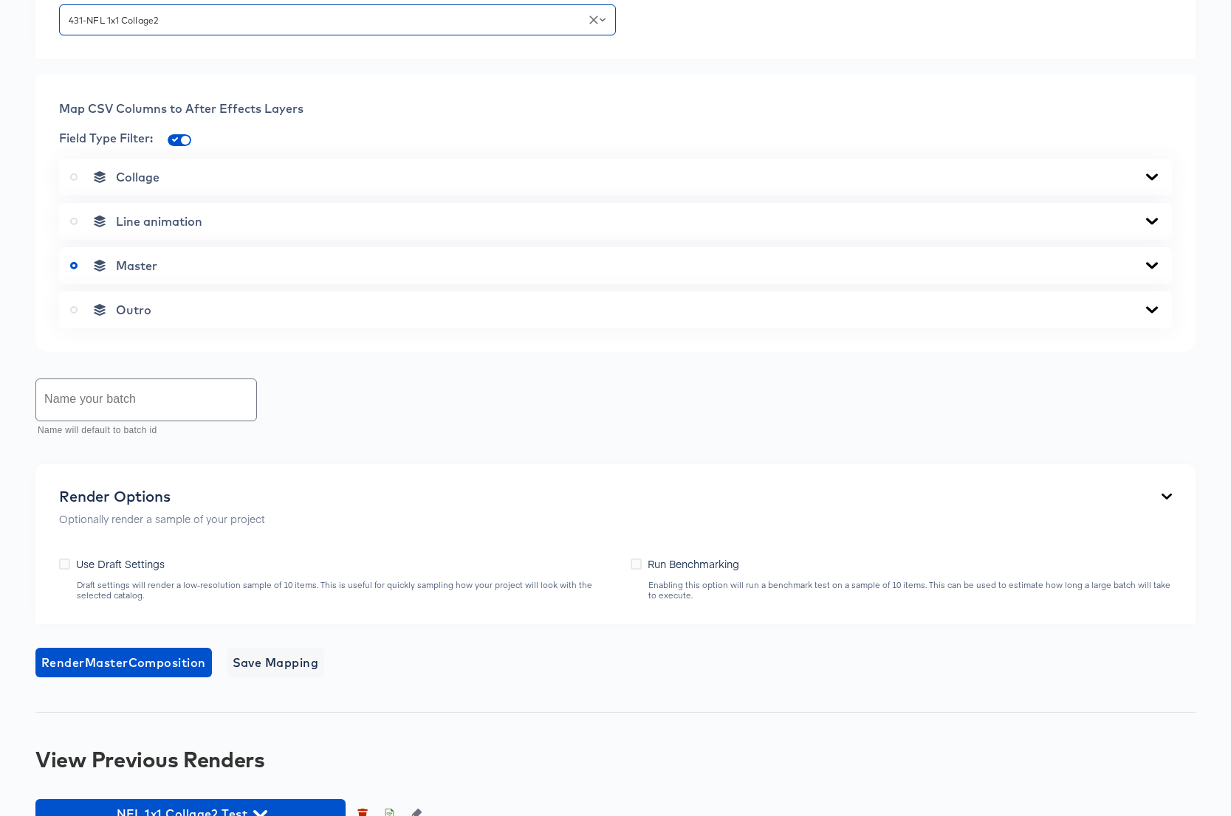
click at [1151, 173] on icon at bounding box center [1152, 177] width 18 height 12
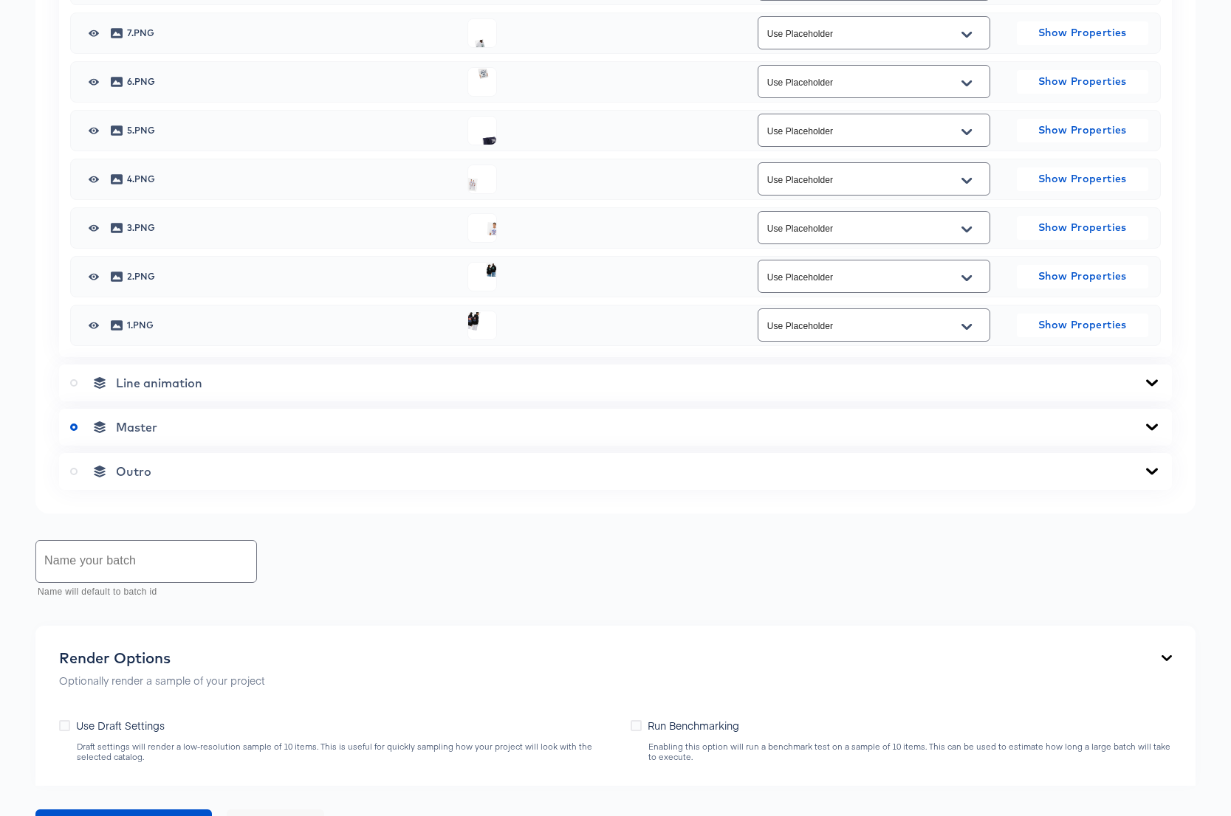
scroll to position [924, 0]
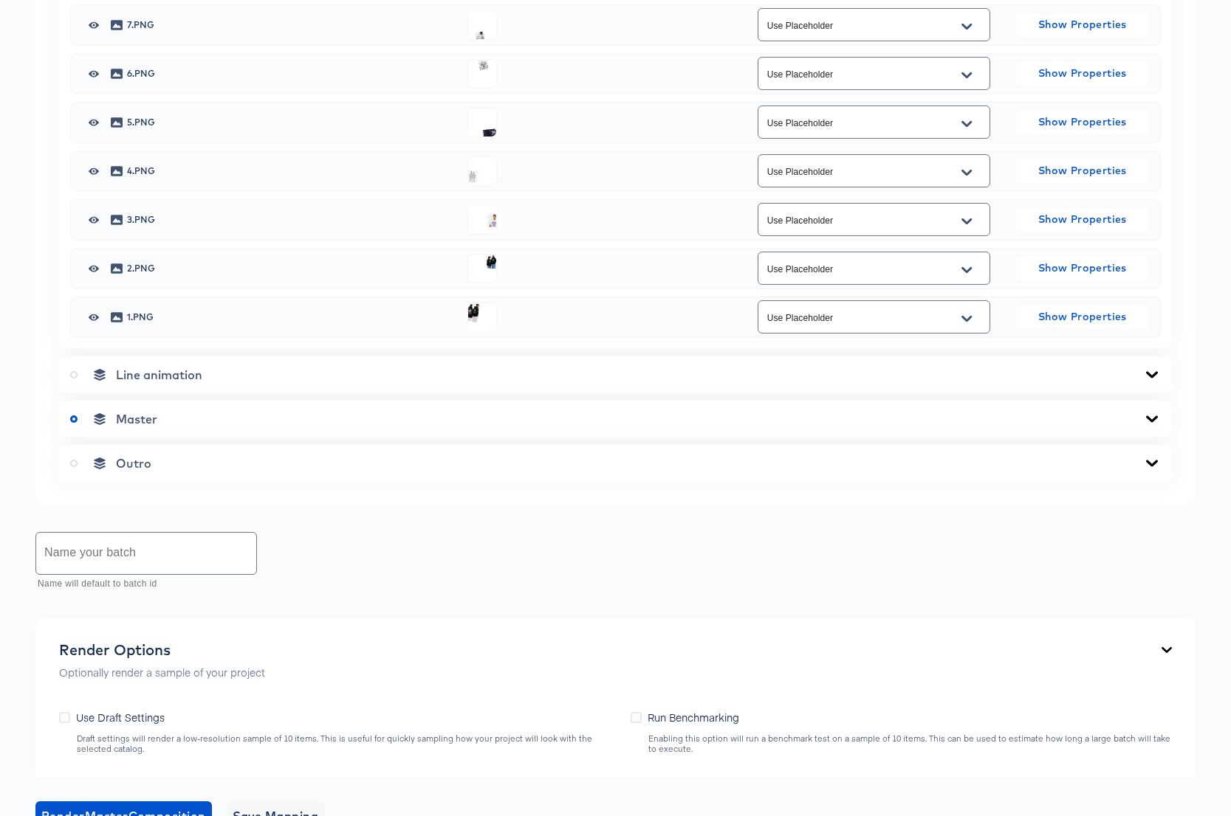
click at [1150, 418] on icon at bounding box center [1152, 419] width 12 height 7
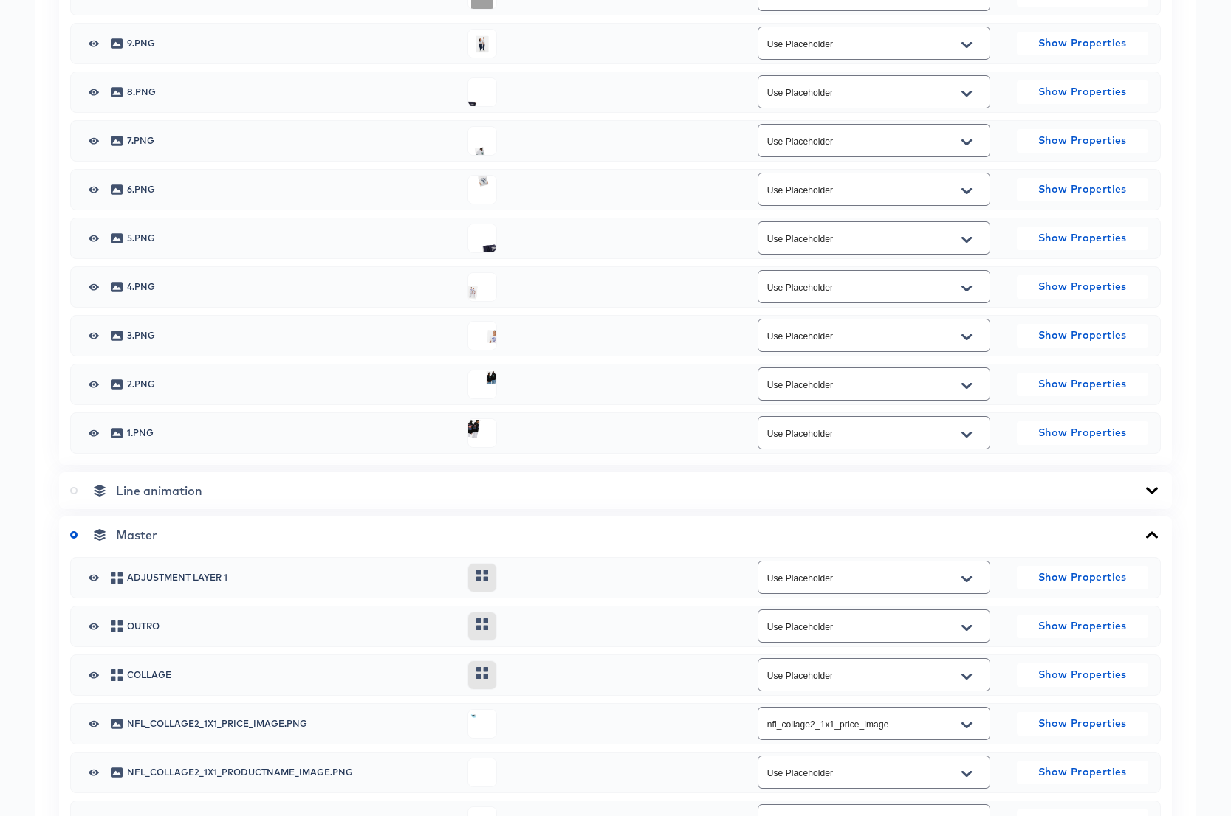
scroll to position [1248, 0]
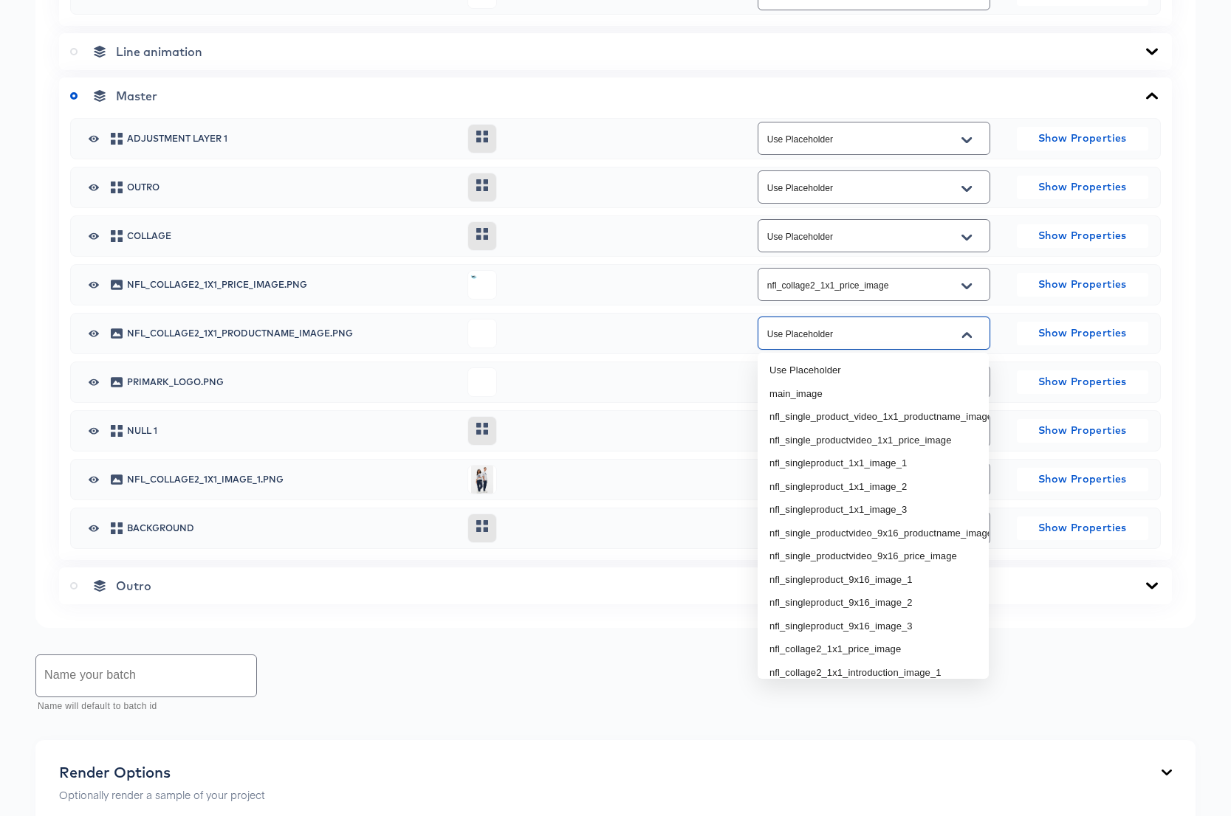
click at [868, 330] on input "Use Placeholder" at bounding box center [862, 334] width 196 height 17
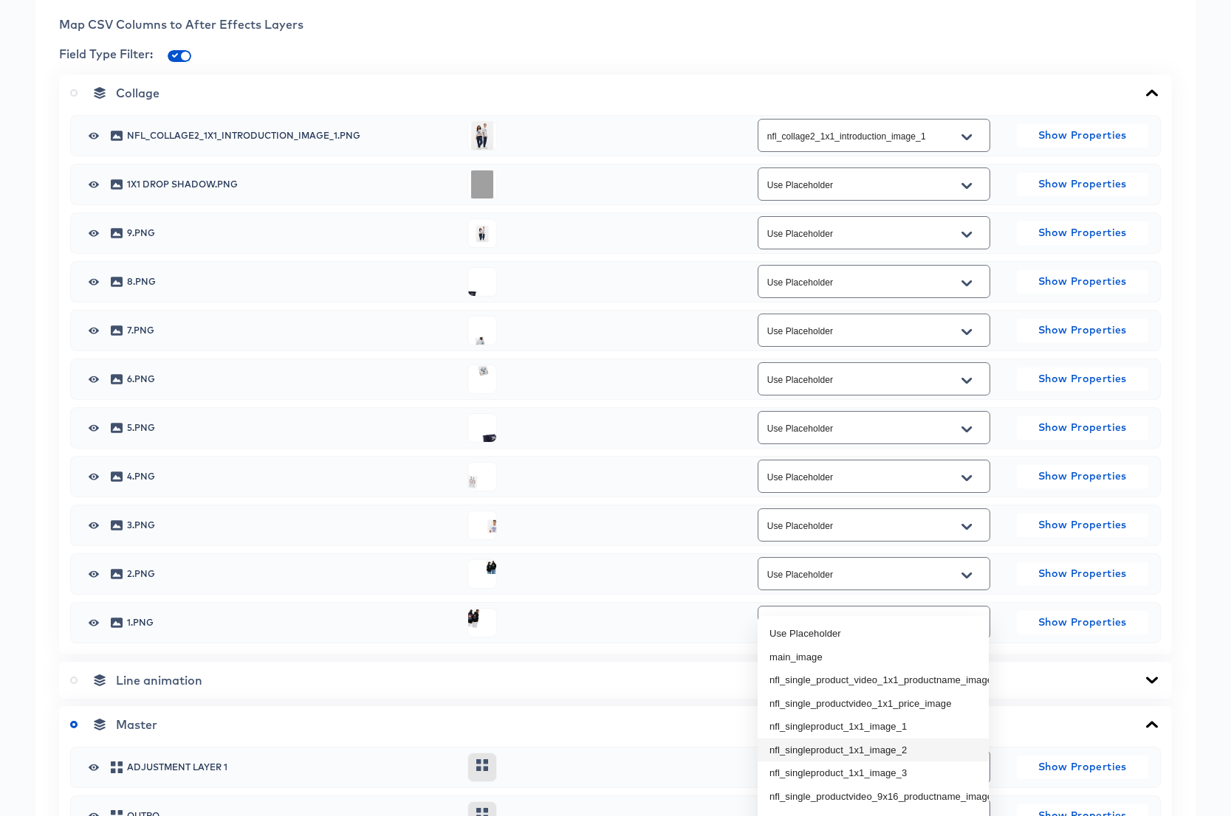
scroll to position [424, 0]
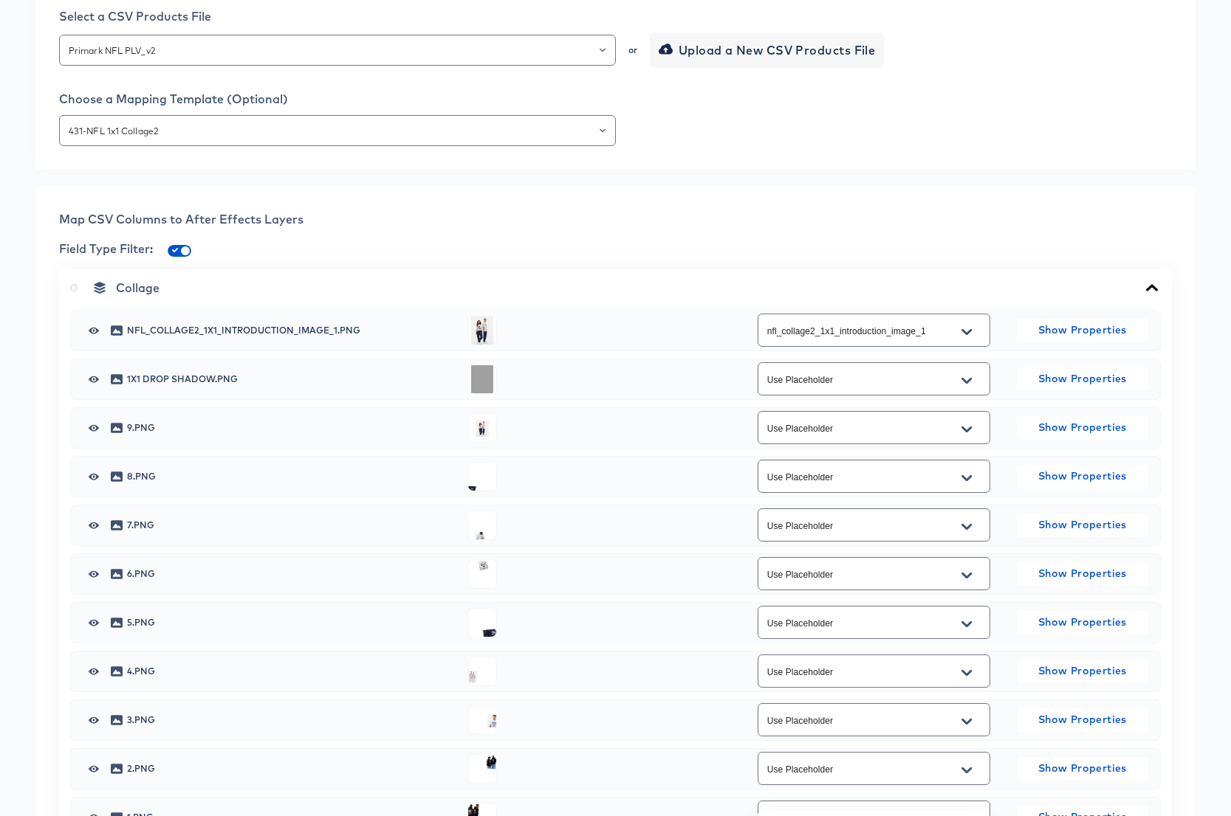
click at [178, 247] on span at bounding box center [180, 251] width 24 height 12
click at [177, 249] on input "checkbox" at bounding box center [185, 254] width 35 height 12
checkbox input "false"
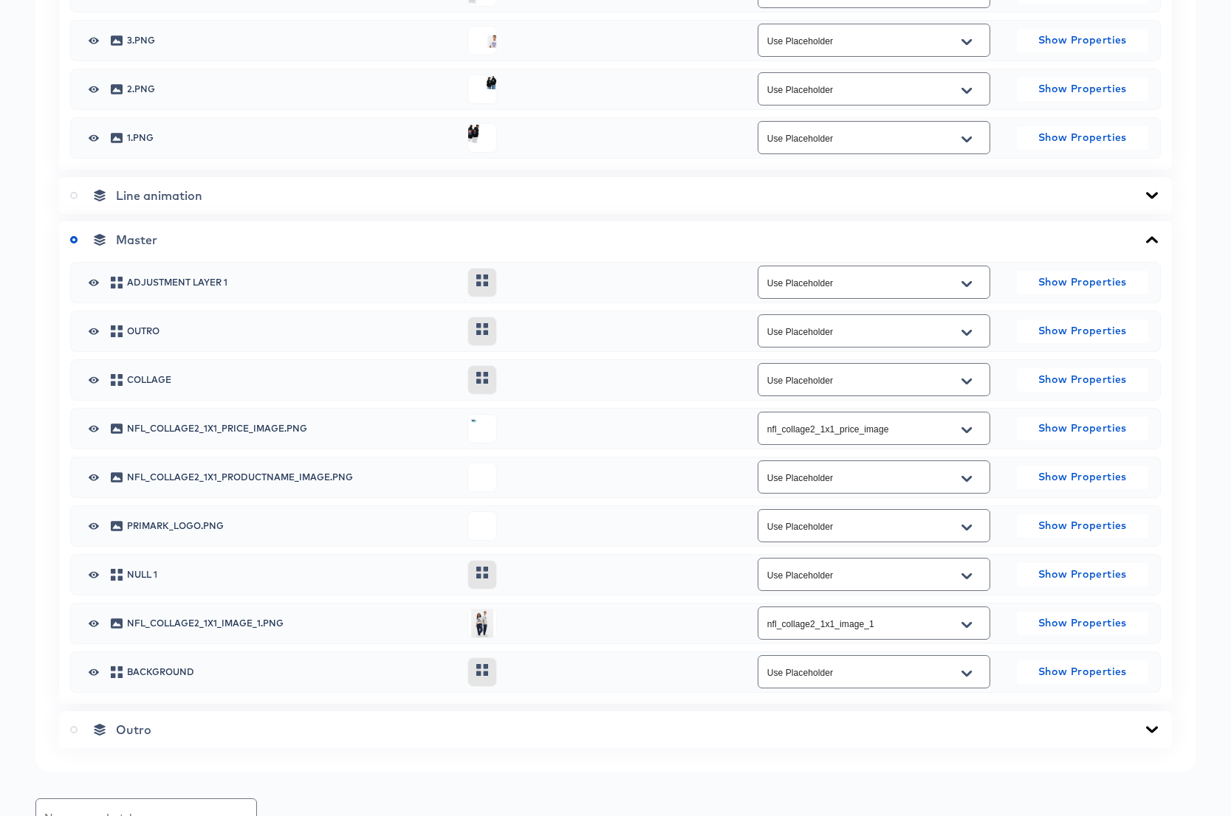
scroll to position [1201, 0]
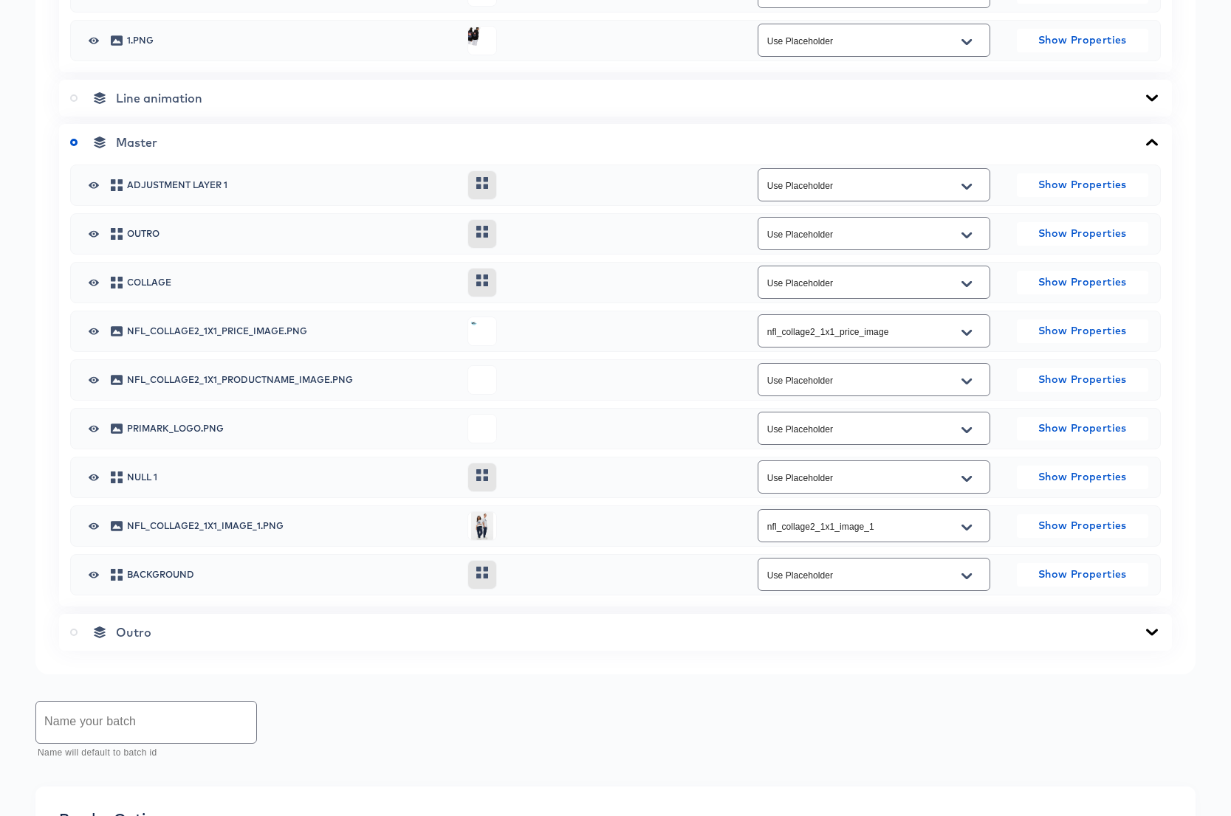
click at [969, 384] on icon "Open" at bounding box center [966, 382] width 10 height 12
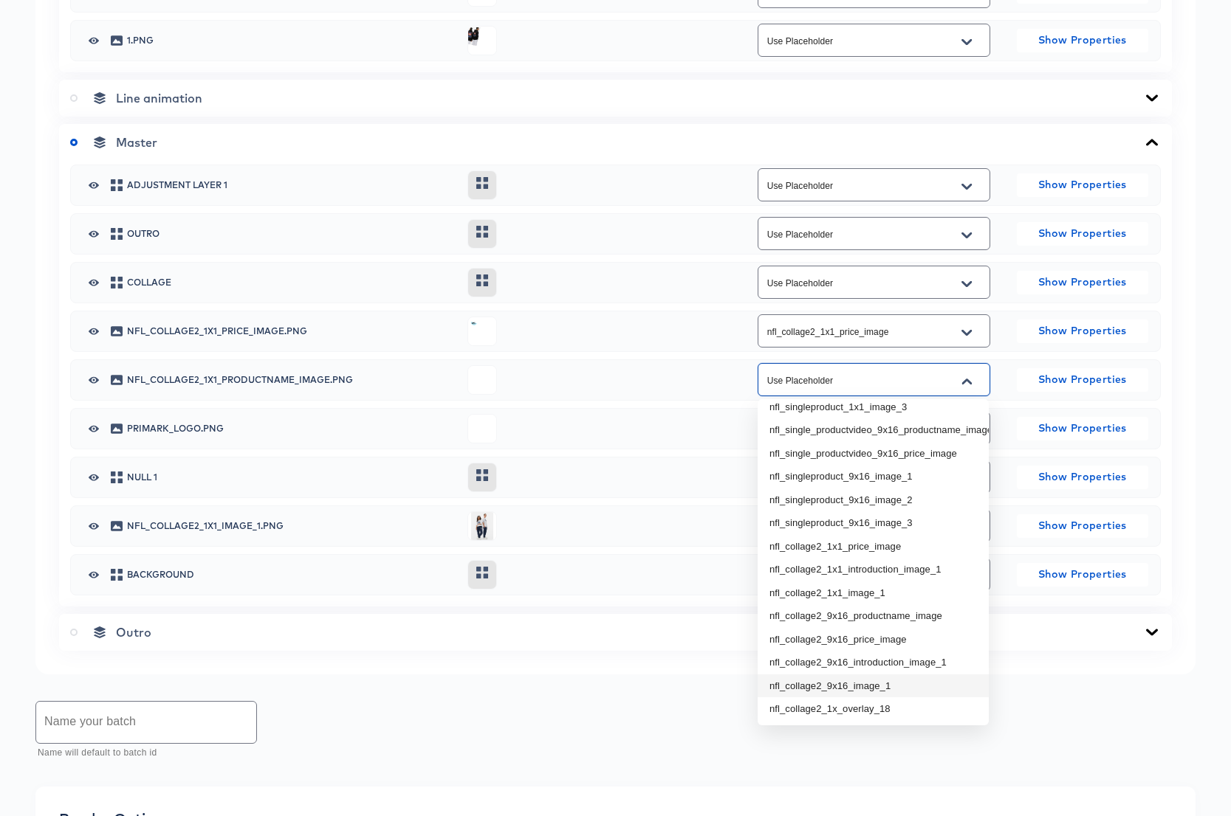
scroll to position [220, 0]
click at [868, 712] on li "nfl_collage2_1x_overlay_18" at bounding box center [872, 709] width 231 height 24
type input "nfl_collage2_1x_overlay_18"
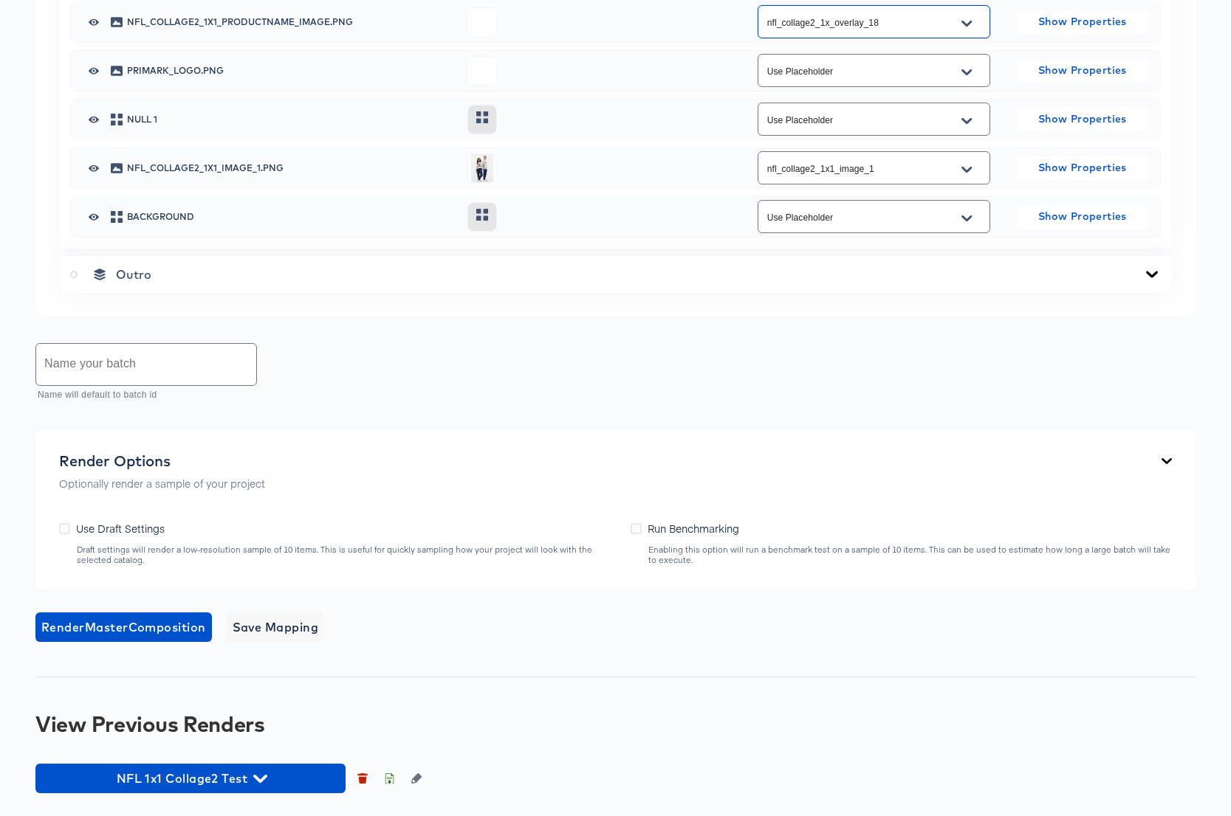
scroll to position [1560, 0]
click at [150, 625] on span "Render Master Composition" at bounding box center [123, 626] width 165 height 21
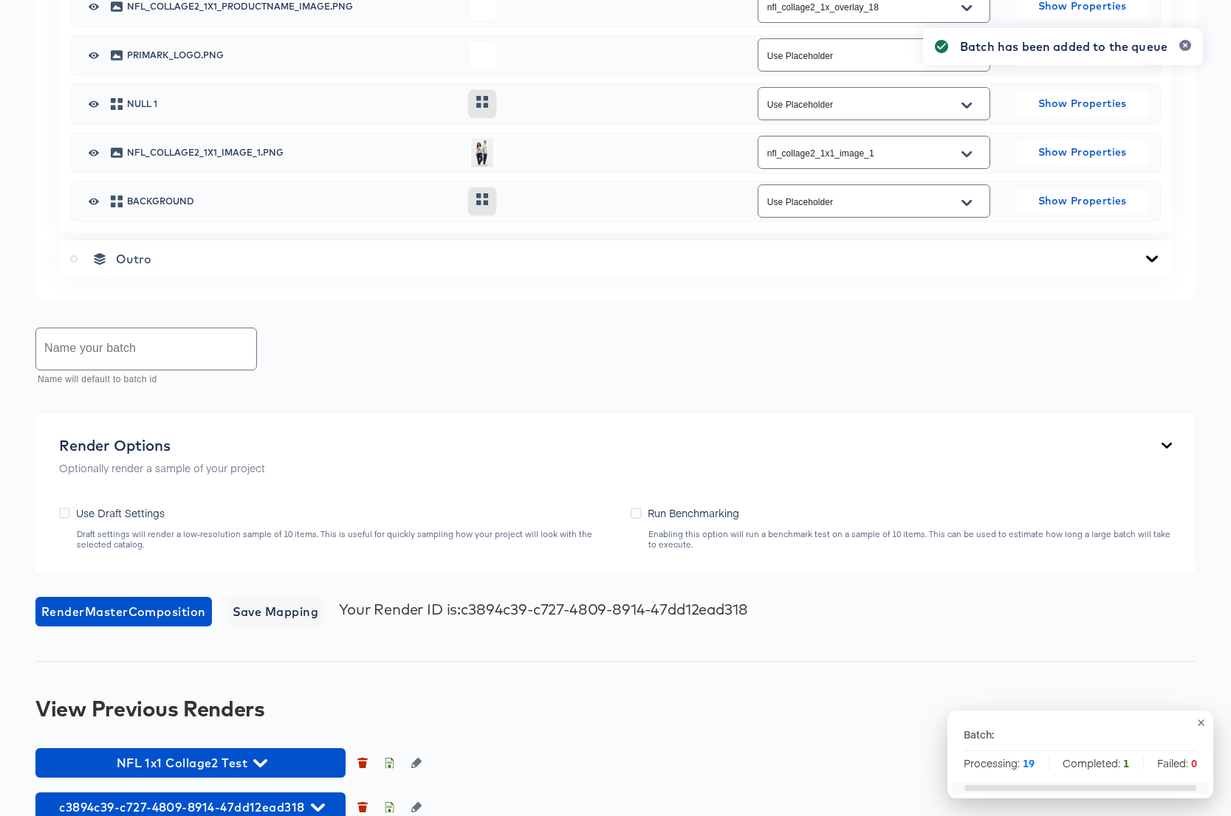
scroll to position [1604, 0]
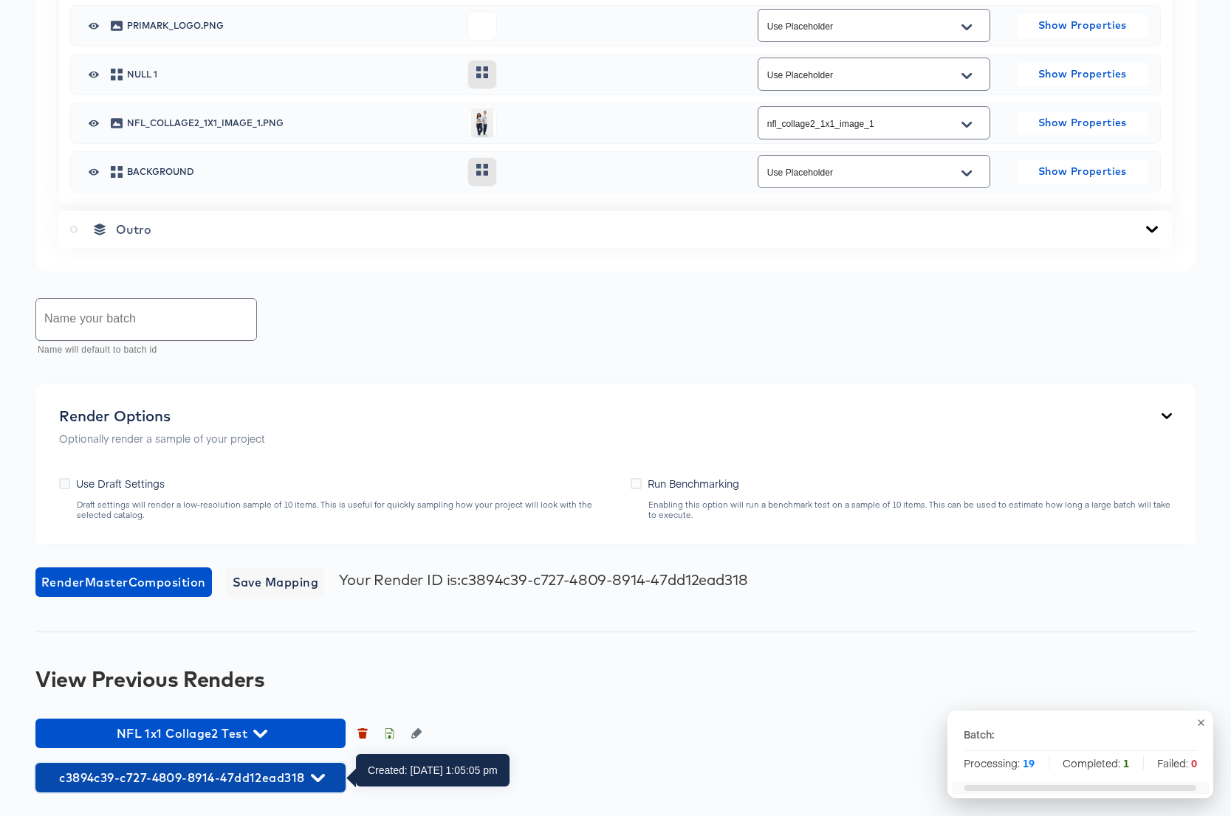
click at [317, 780] on icon "button" at bounding box center [318, 778] width 14 height 8
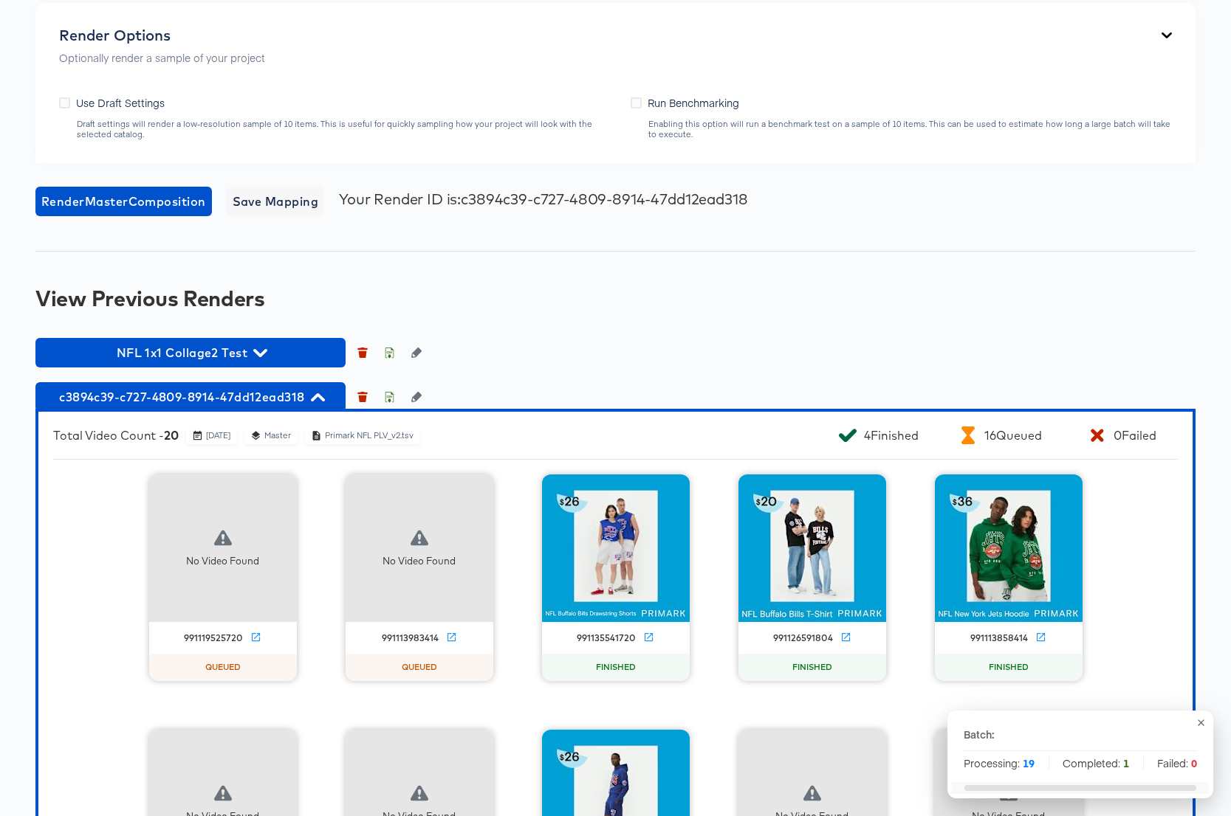
scroll to position [2362, 0]
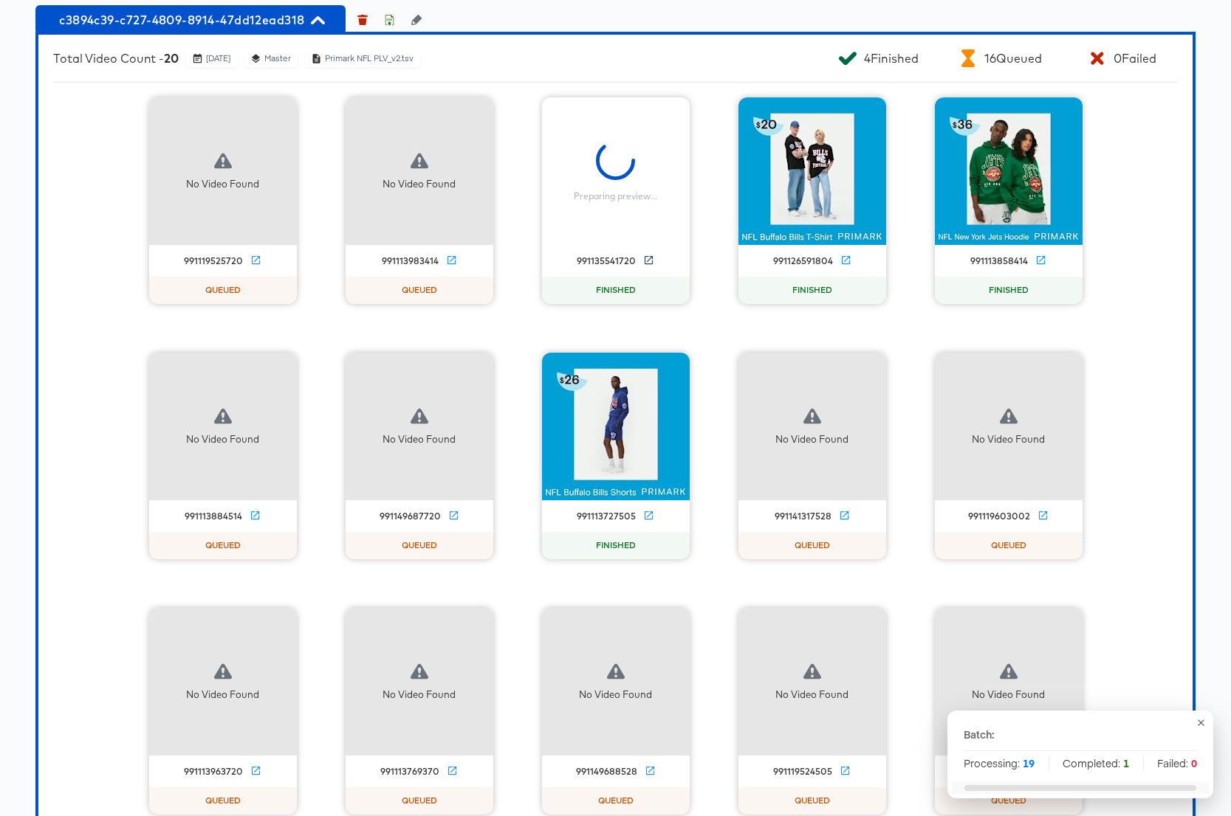
click at [648, 260] on icon at bounding box center [648, 260] width 11 height 11
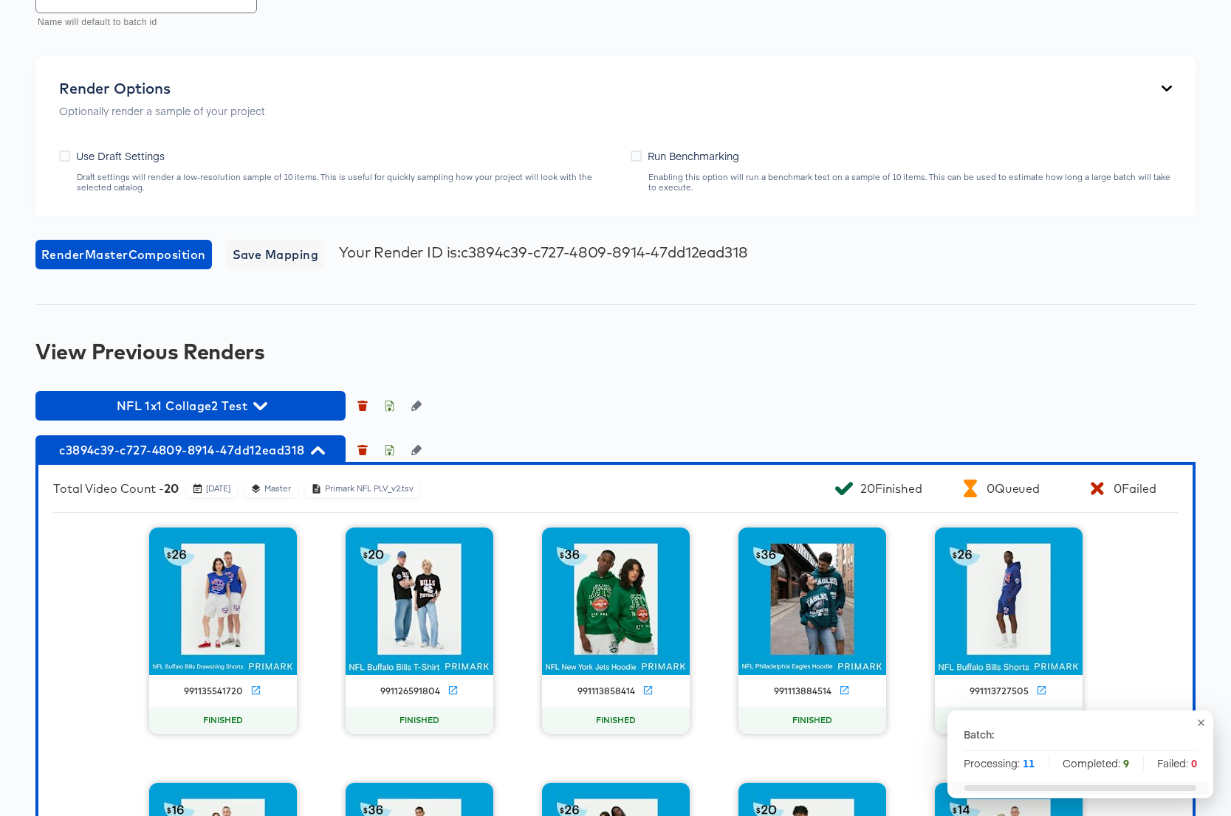
scroll to position [1945, 0]
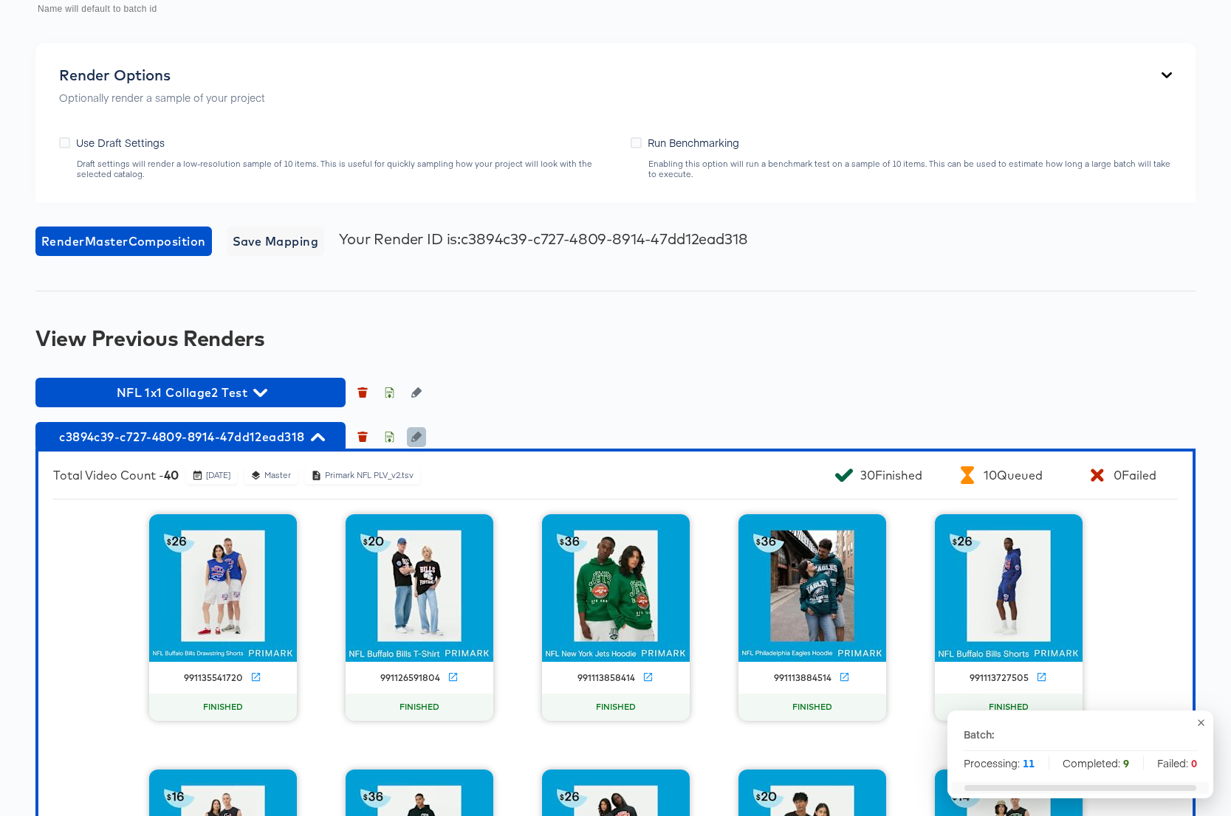
click at [419, 434] on icon "button" at bounding box center [416, 437] width 10 height 10
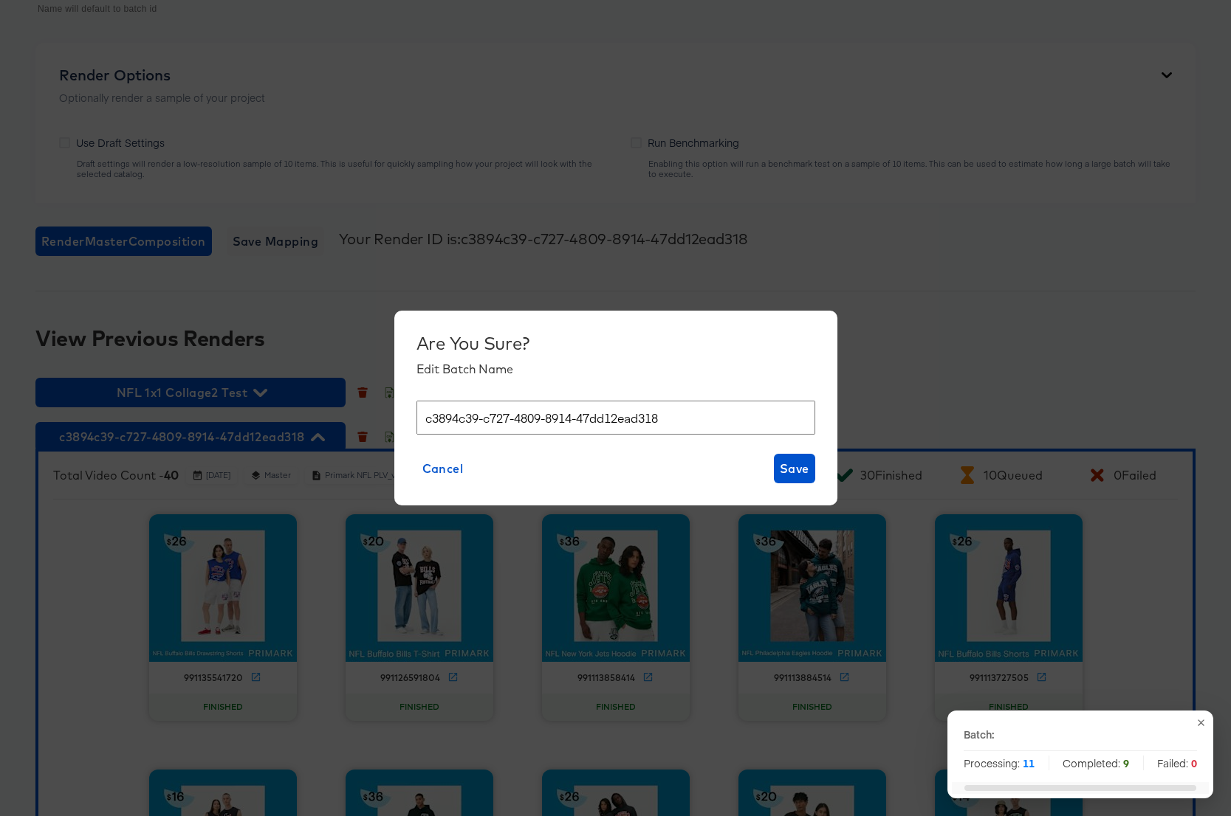
drag, startPoint x: 695, startPoint y: 416, endPoint x: 354, endPoint y: 417, distance: 341.1
click at [354, 417] on div "Are You Sure? Edit Batch Name c3894c39-c727-4809-8914-47dd12ead318 Cancel Save" at bounding box center [615, 408] width 1231 height 816
type input "NFL 1x1 Collage2 Full Render"
click at [806, 467] on span "Save" at bounding box center [795, 468] width 30 height 21
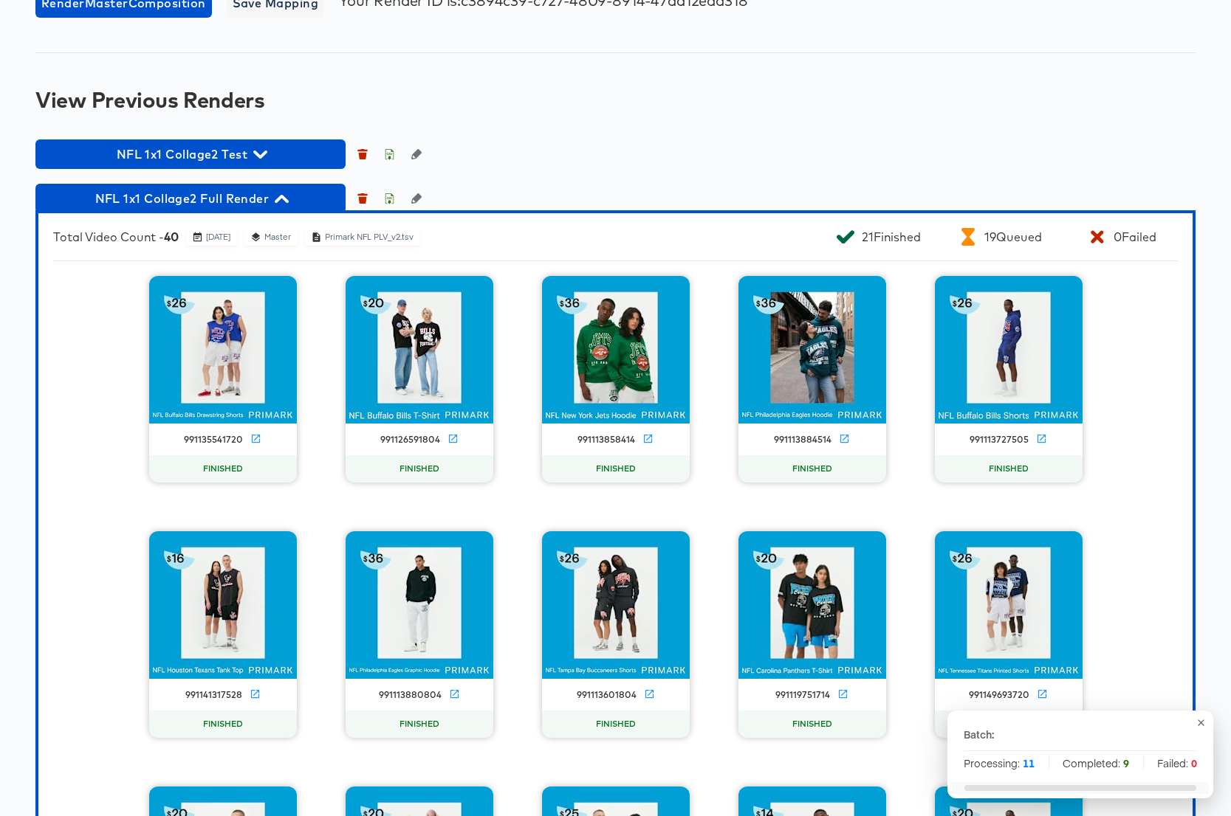
scroll to position [2105, 0]
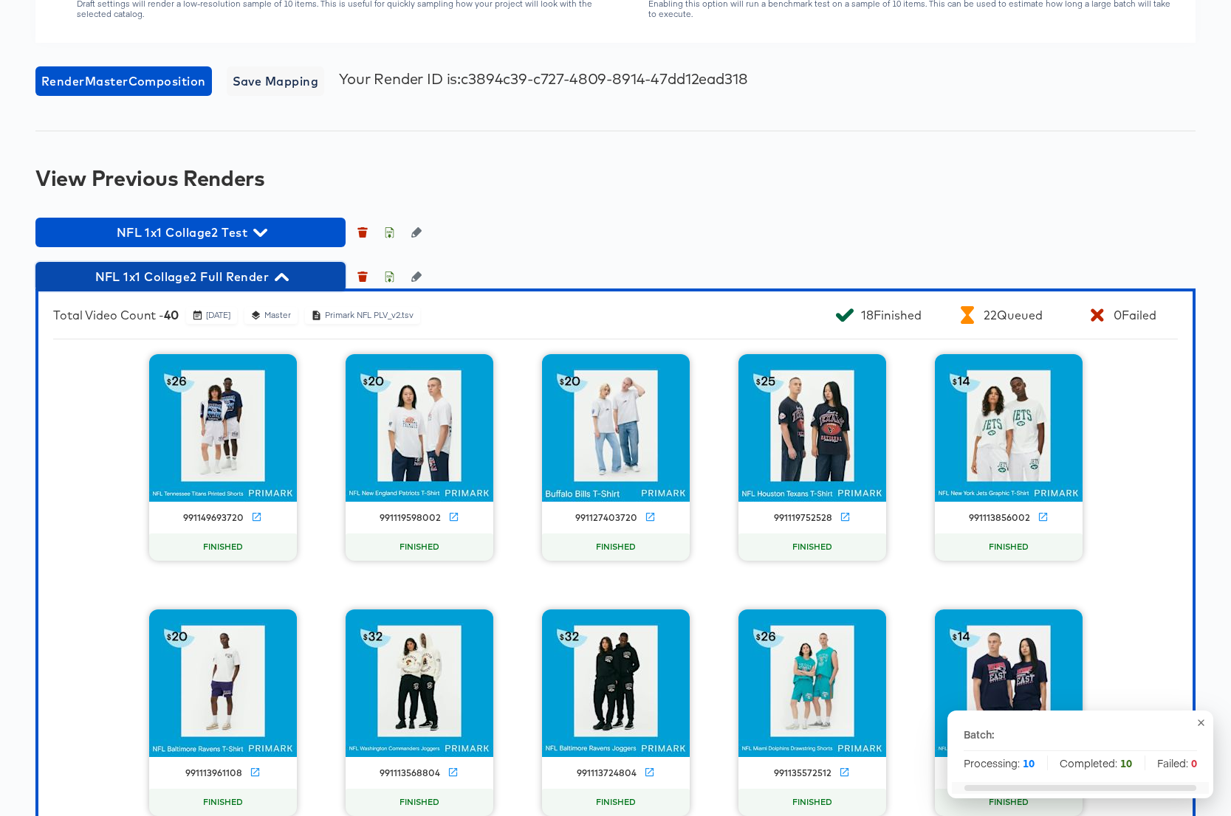
click at [275, 275] on icon "button" at bounding box center [282, 277] width 14 height 14
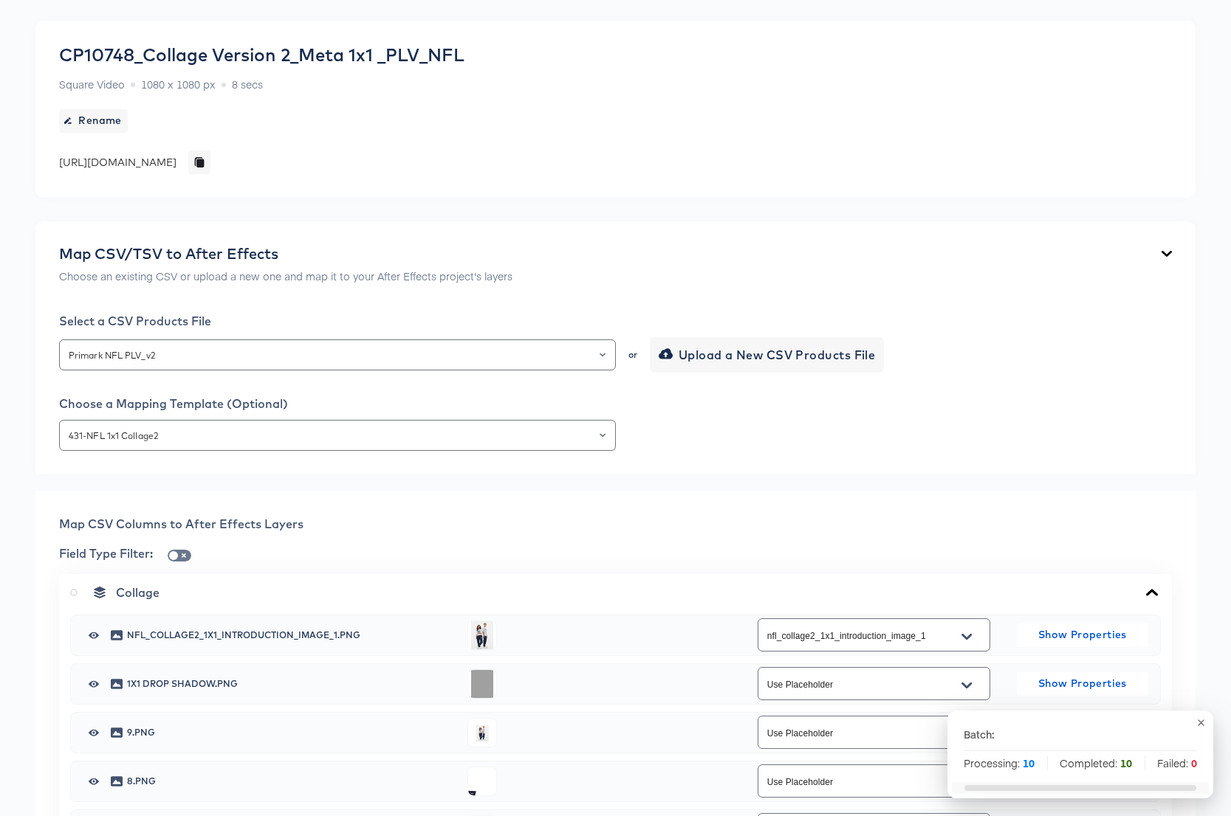
scroll to position [0, 0]
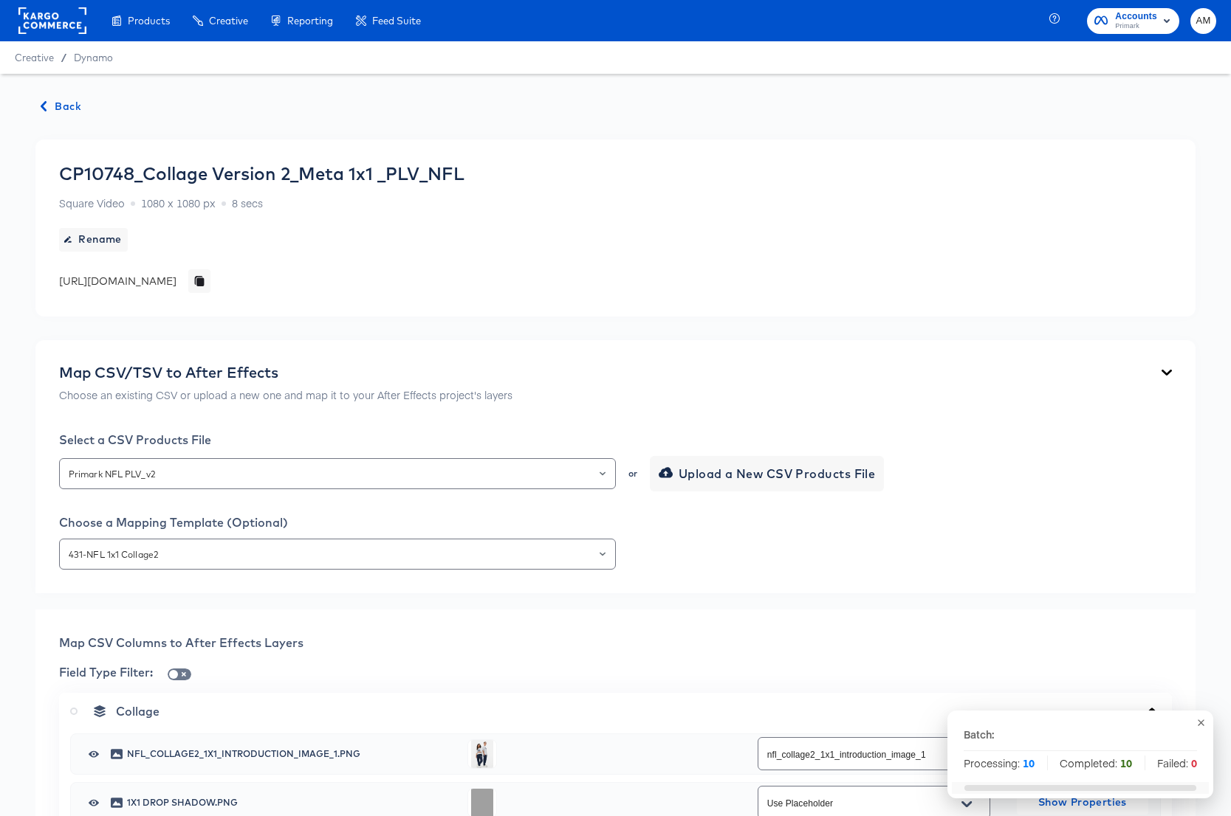
click at [57, 103] on span "Back" at bounding box center [61, 106] width 40 height 18
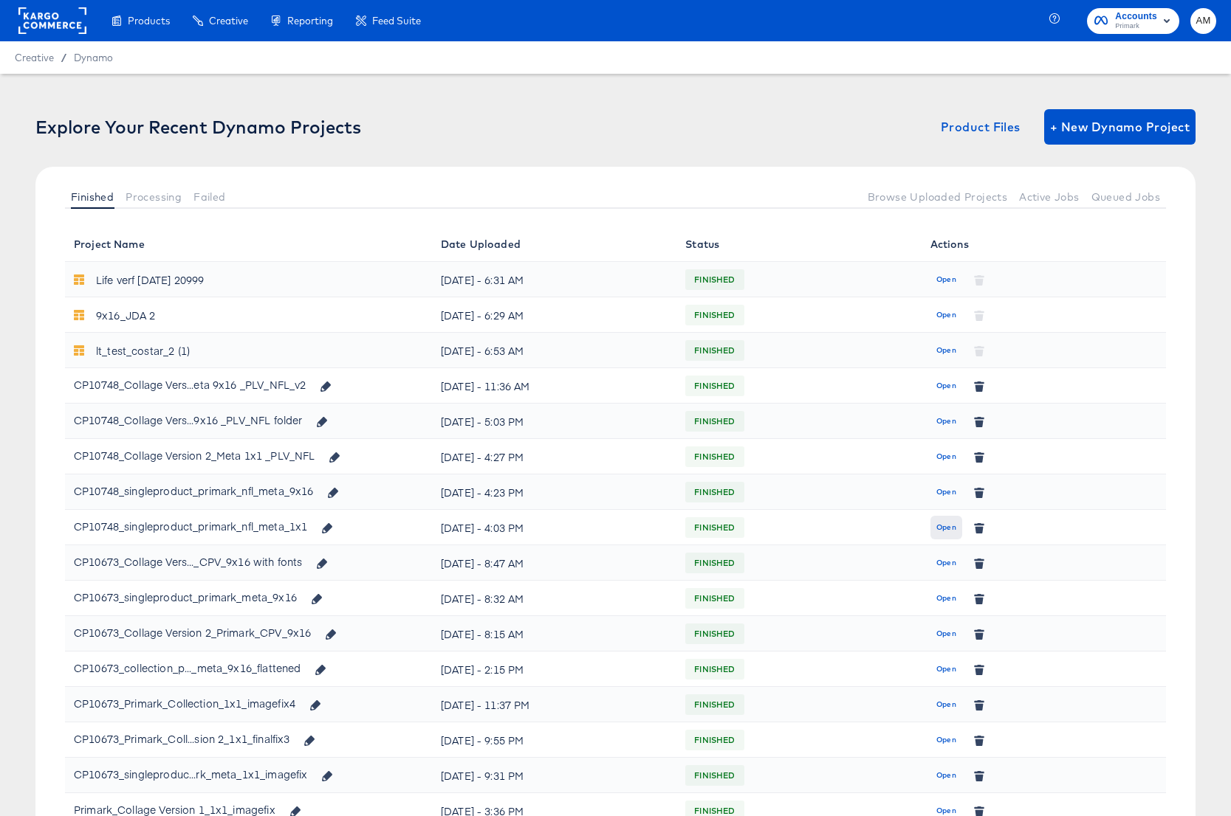
click at [953, 526] on span "Open" at bounding box center [946, 527] width 20 height 13
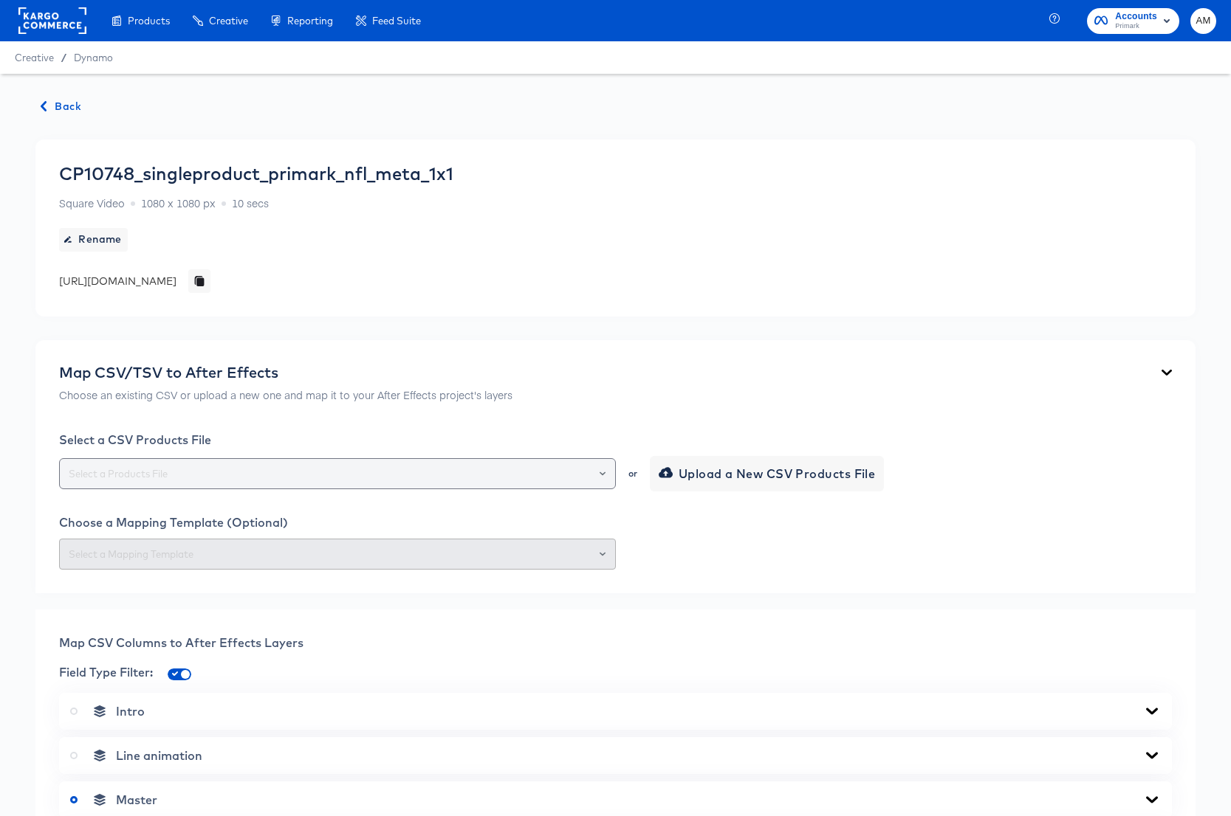
click at [604, 471] on icon "Open" at bounding box center [602, 474] width 6 height 6
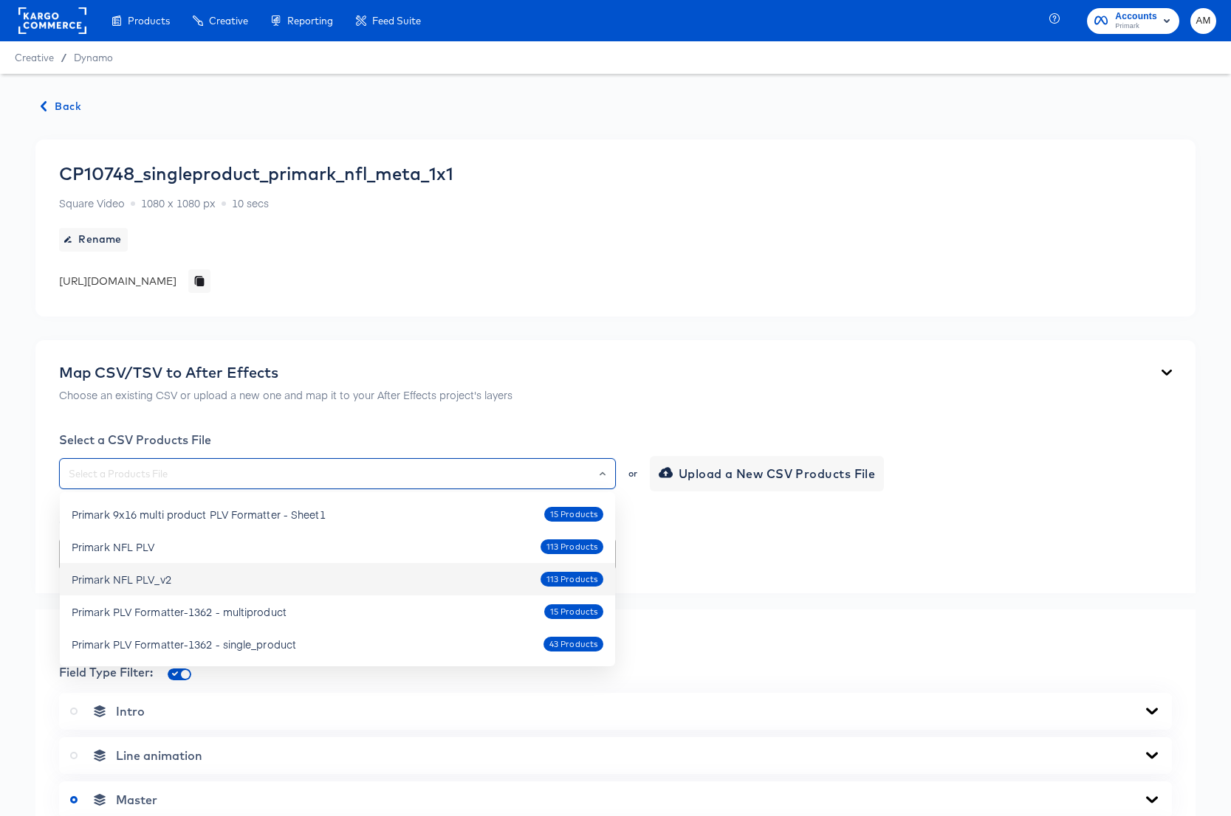
click at [172, 583] on div "Primark NFL PLV_v2 113 Products" at bounding box center [338, 580] width 532 height 24
type input "Primark NFL PLV_v2"
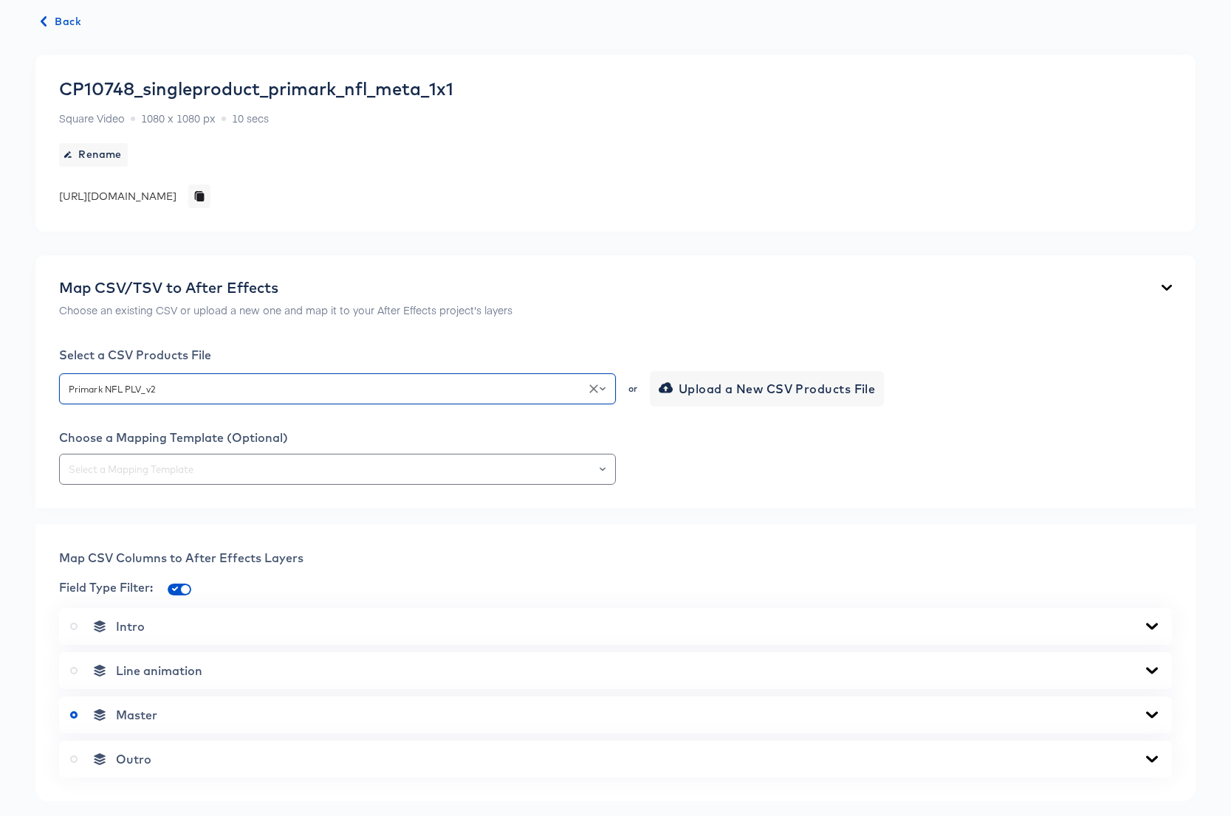
scroll to position [250, 0]
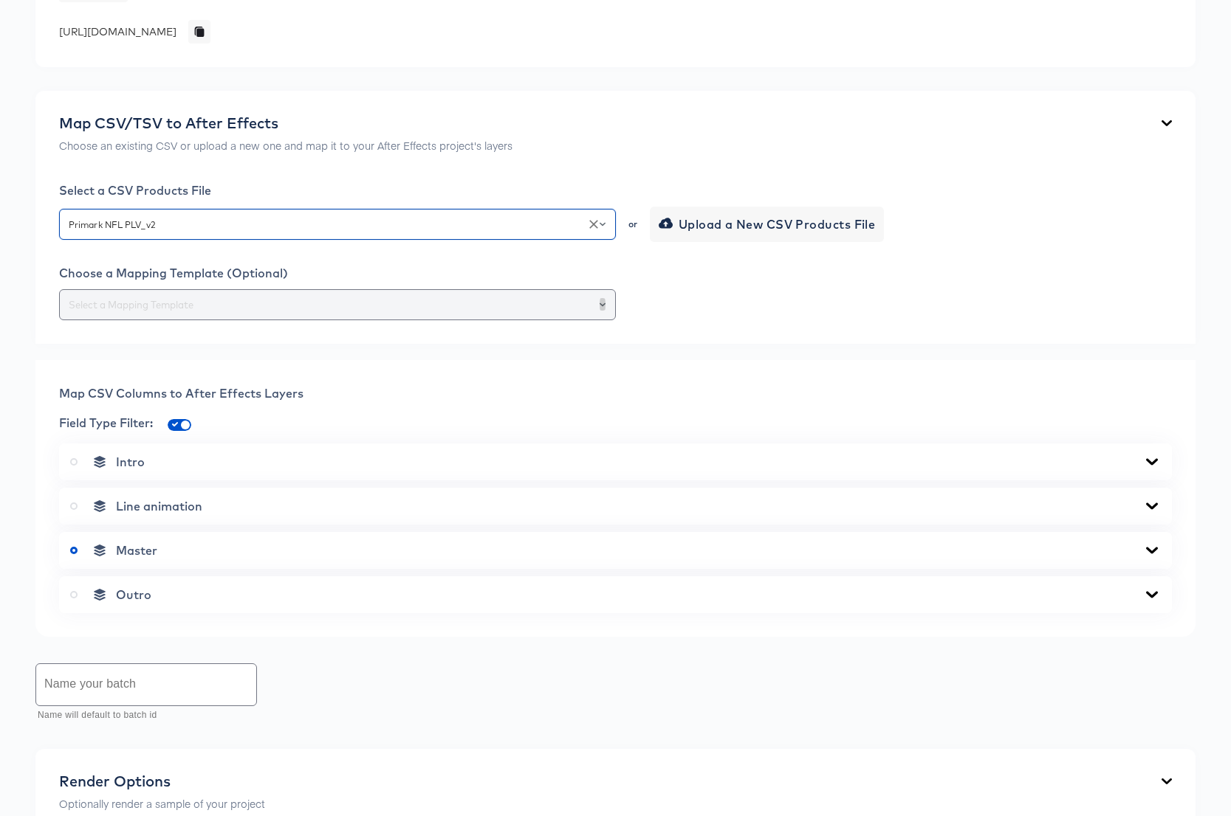
click at [602, 300] on button "Open" at bounding box center [602, 305] width 6 height 21
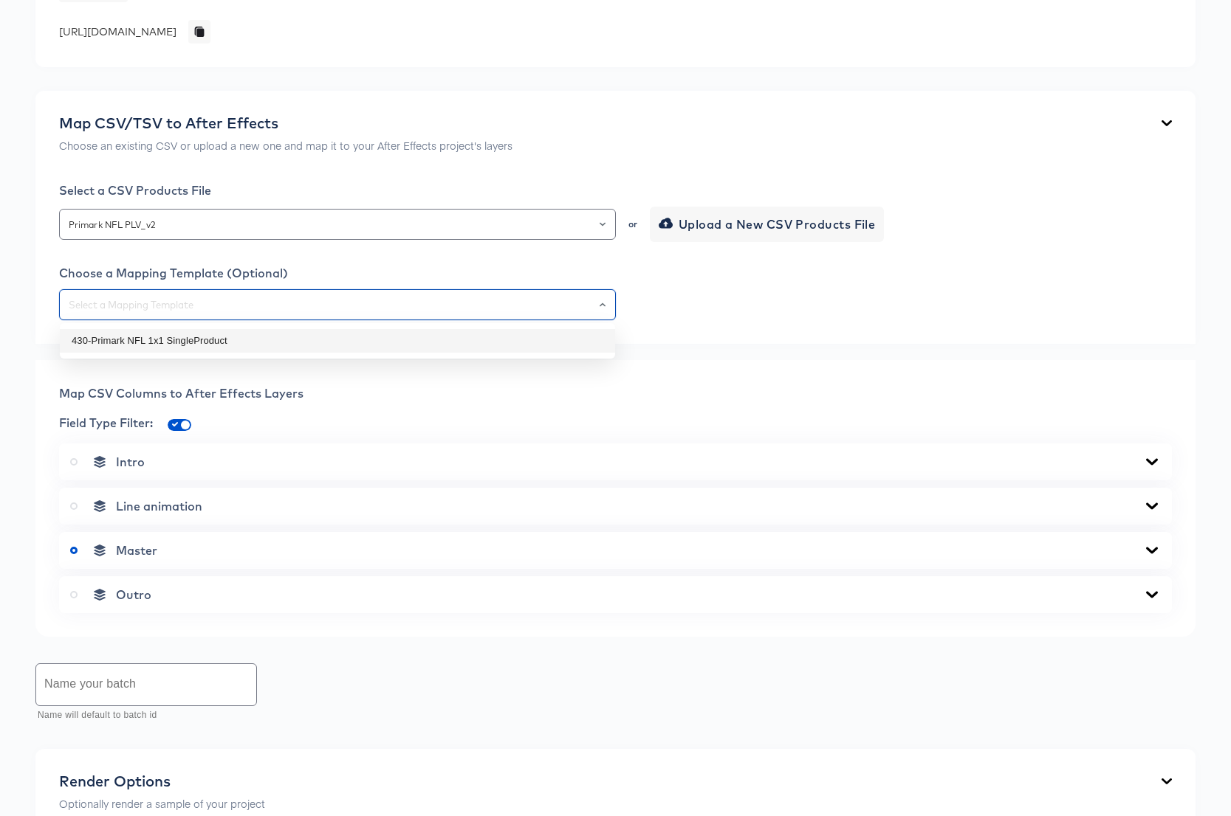
click at [207, 336] on li "430-Primark NFL 1x1 SingleProduct" at bounding box center [337, 341] width 555 height 24
type input "430-Primark NFL 1x1 SingleProduct"
click at [173, 426] on input "checkbox" at bounding box center [185, 428] width 35 height 12
checkbox input "false"
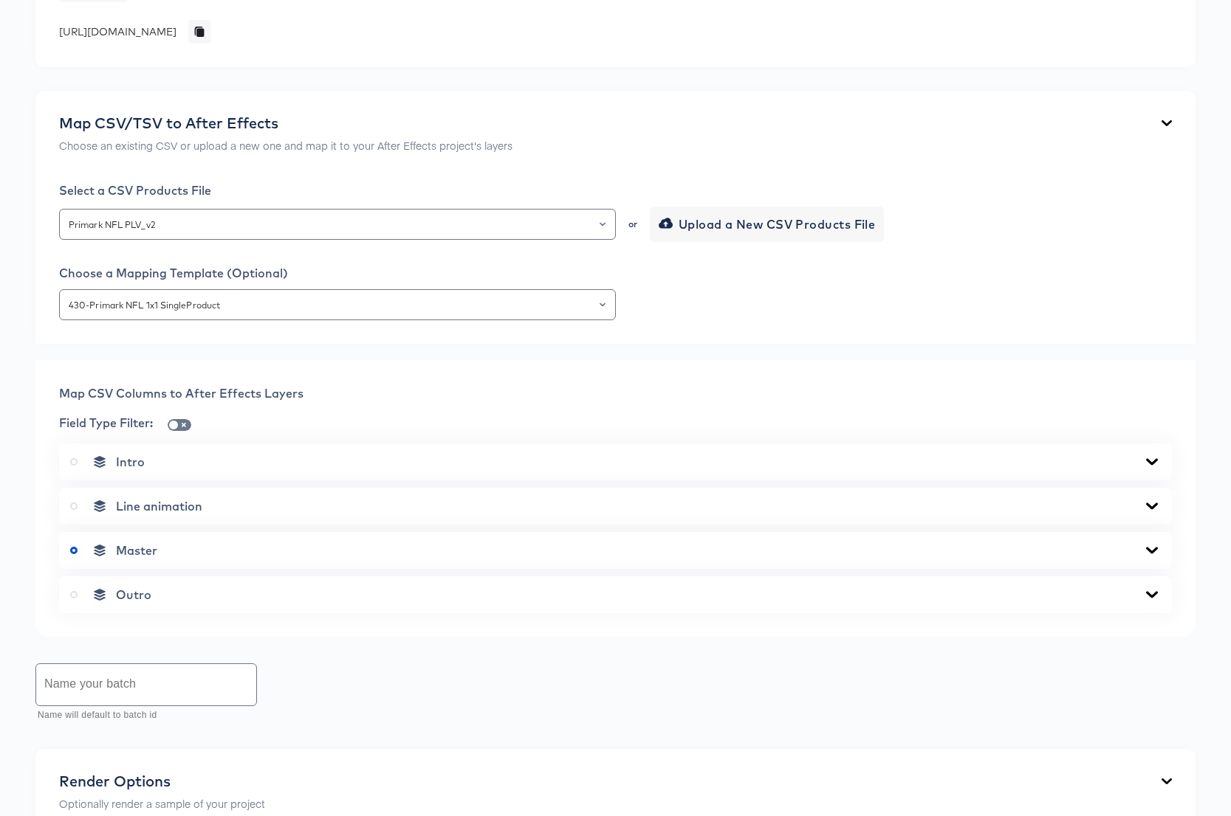
click at [1148, 545] on icon at bounding box center [1152, 551] width 18 height 12
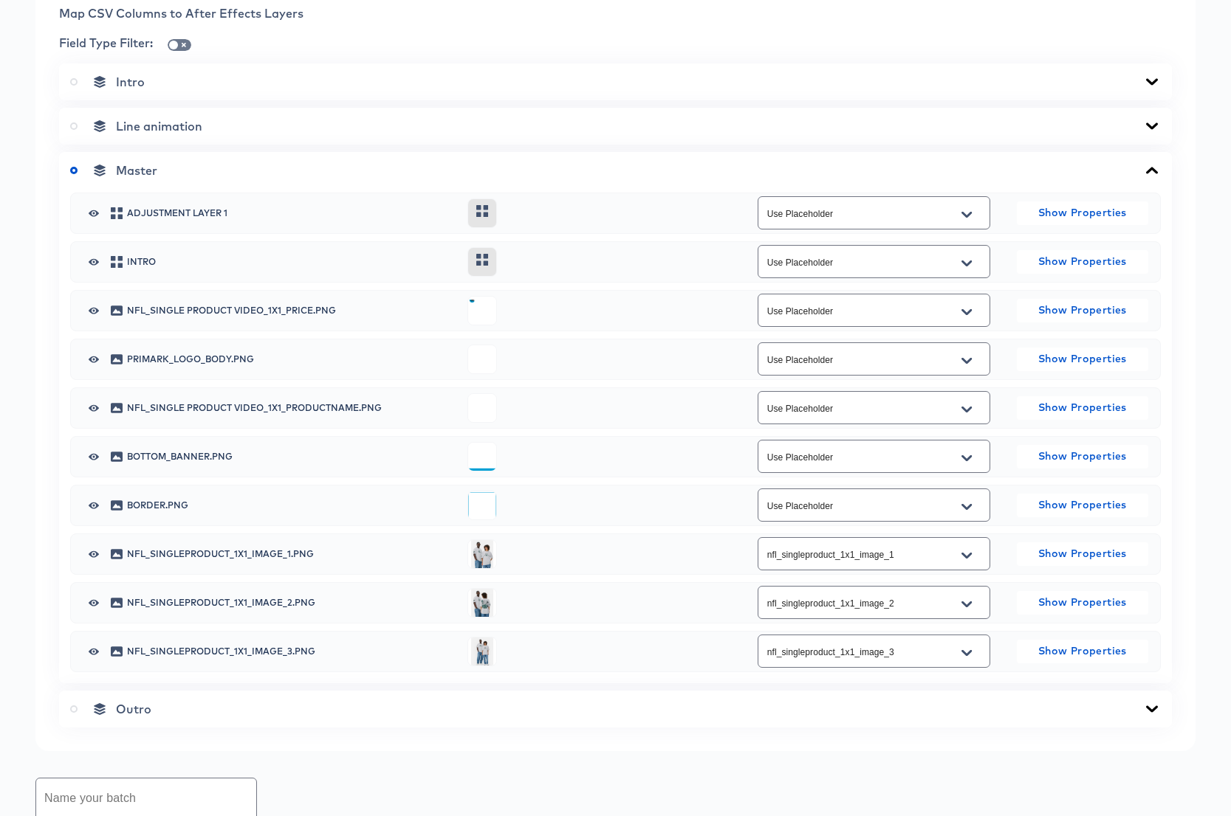
scroll to position [599, 0]
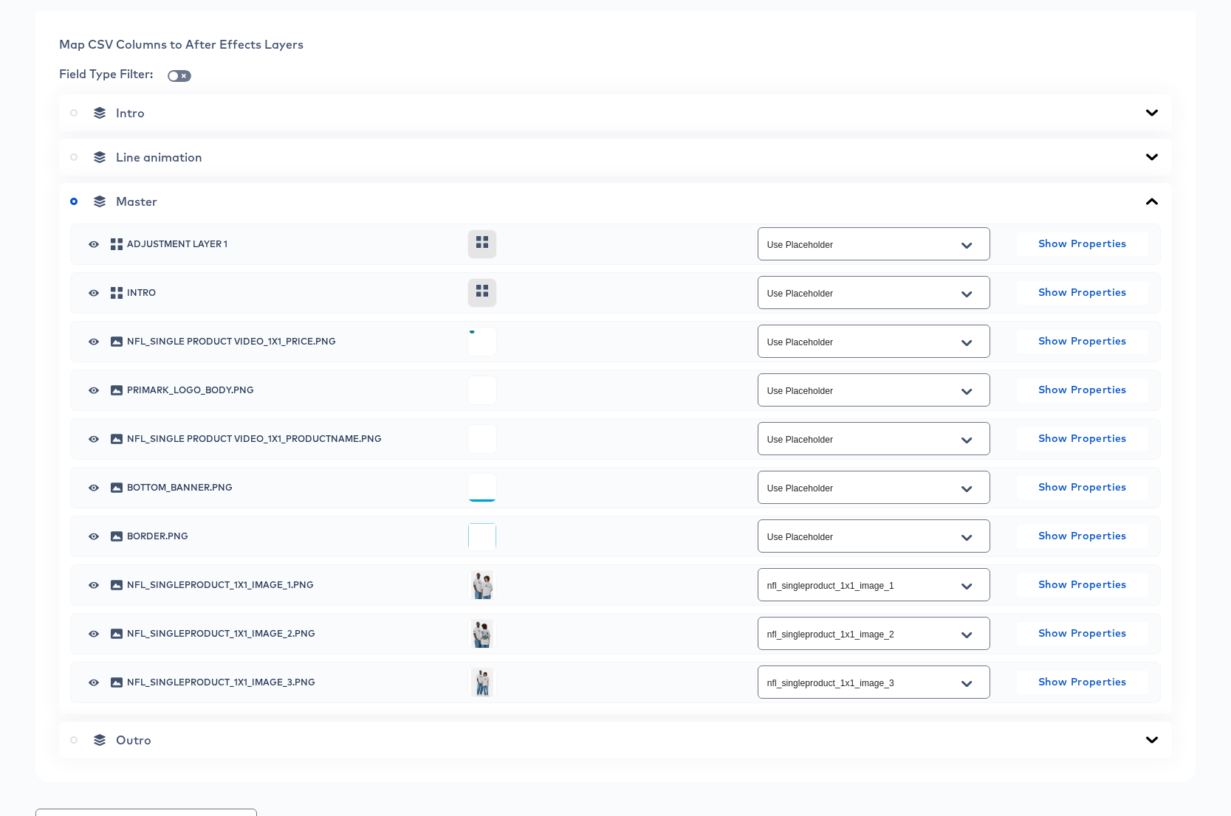
click at [969, 340] on icon "Open" at bounding box center [966, 343] width 10 height 12
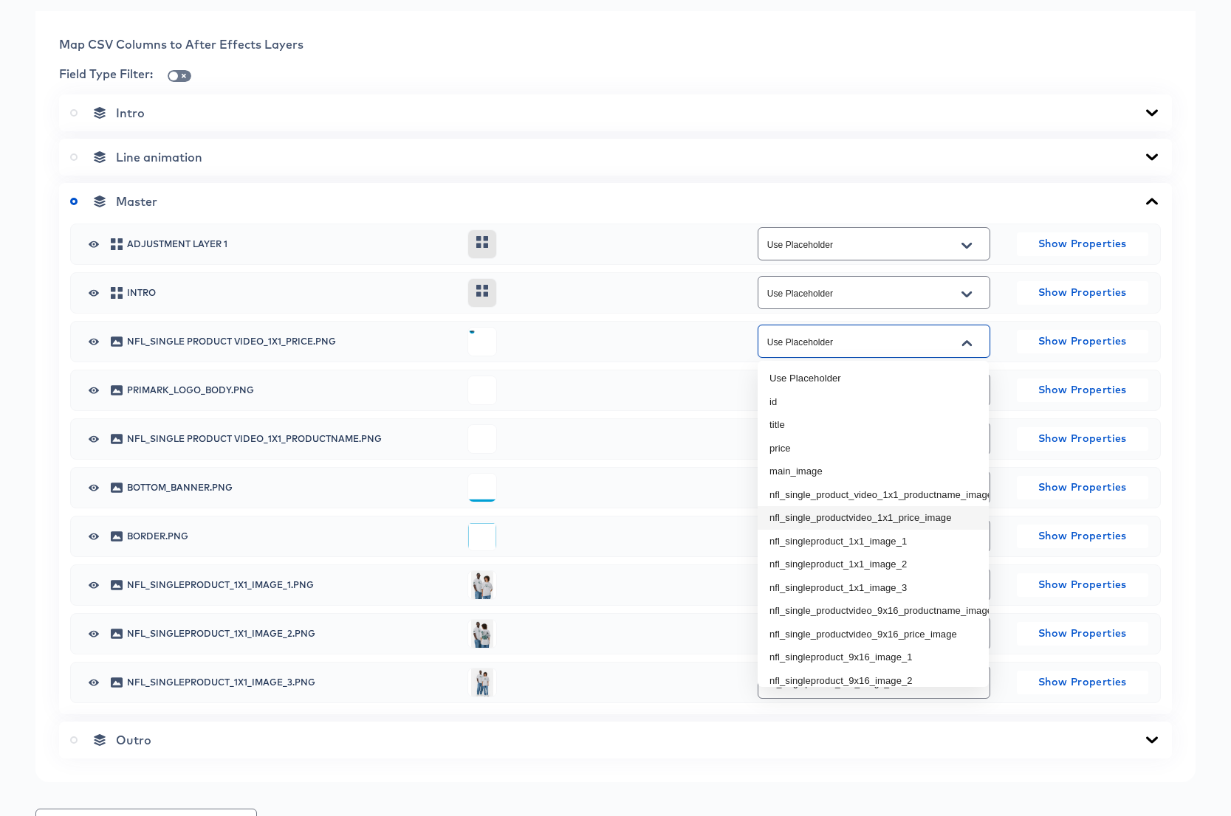
click at [946, 519] on li "nfl_single_productvideo_1x1_price_image" at bounding box center [872, 518] width 231 height 24
type input "nfl_single_productvideo_1x1_price_image"
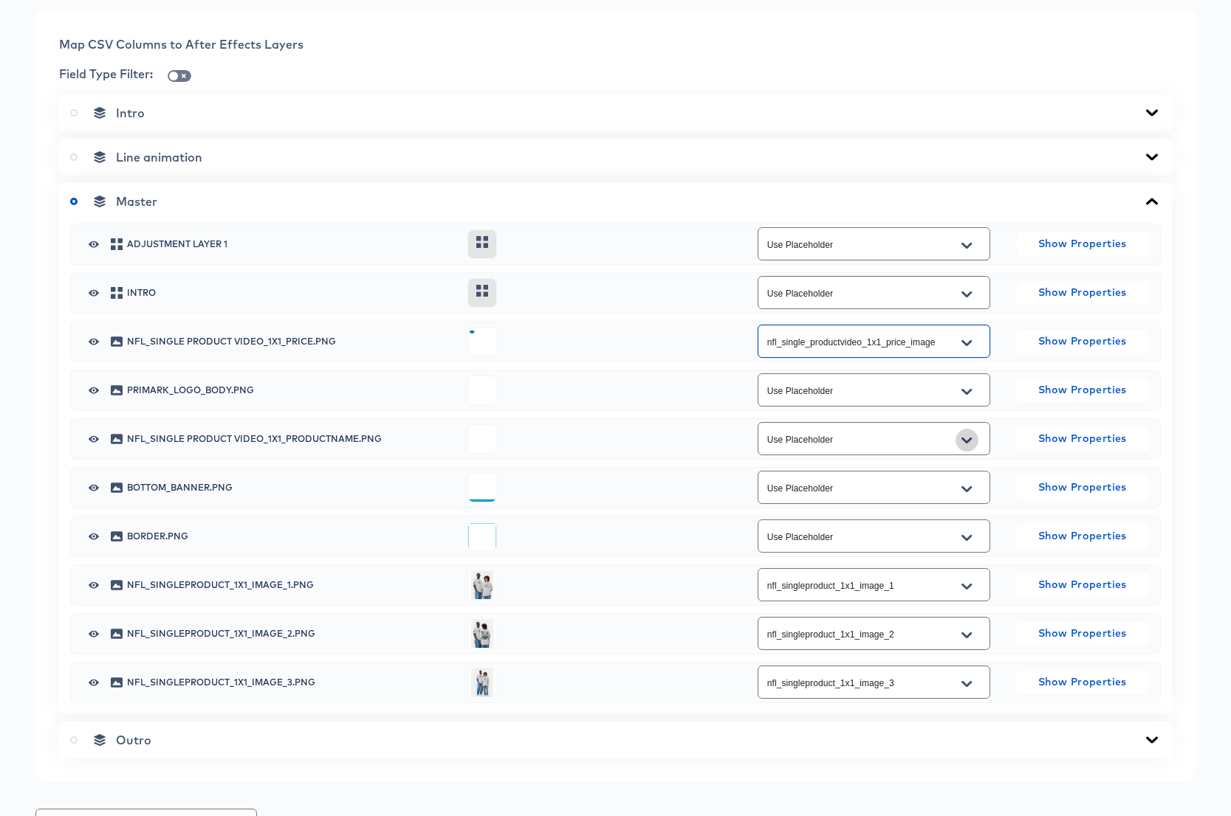
click at [969, 440] on icon "Open" at bounding box center [966, 440] width 10 height 6
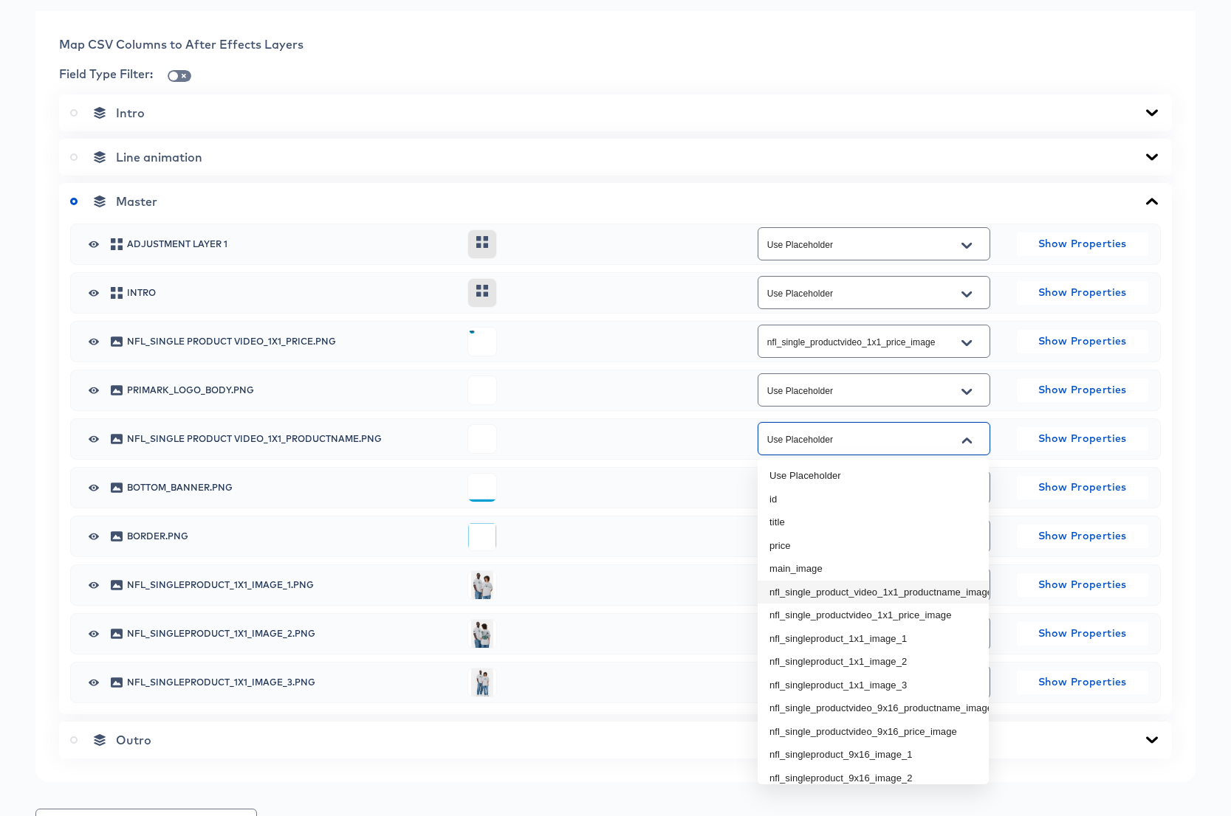
click at [949, 594] on li "nfl_single_product_video_1x1_productname_image" at bounding box center [872, 593] width 231 height 24
type input "nfl_single_product_video_1x1_productname_image"
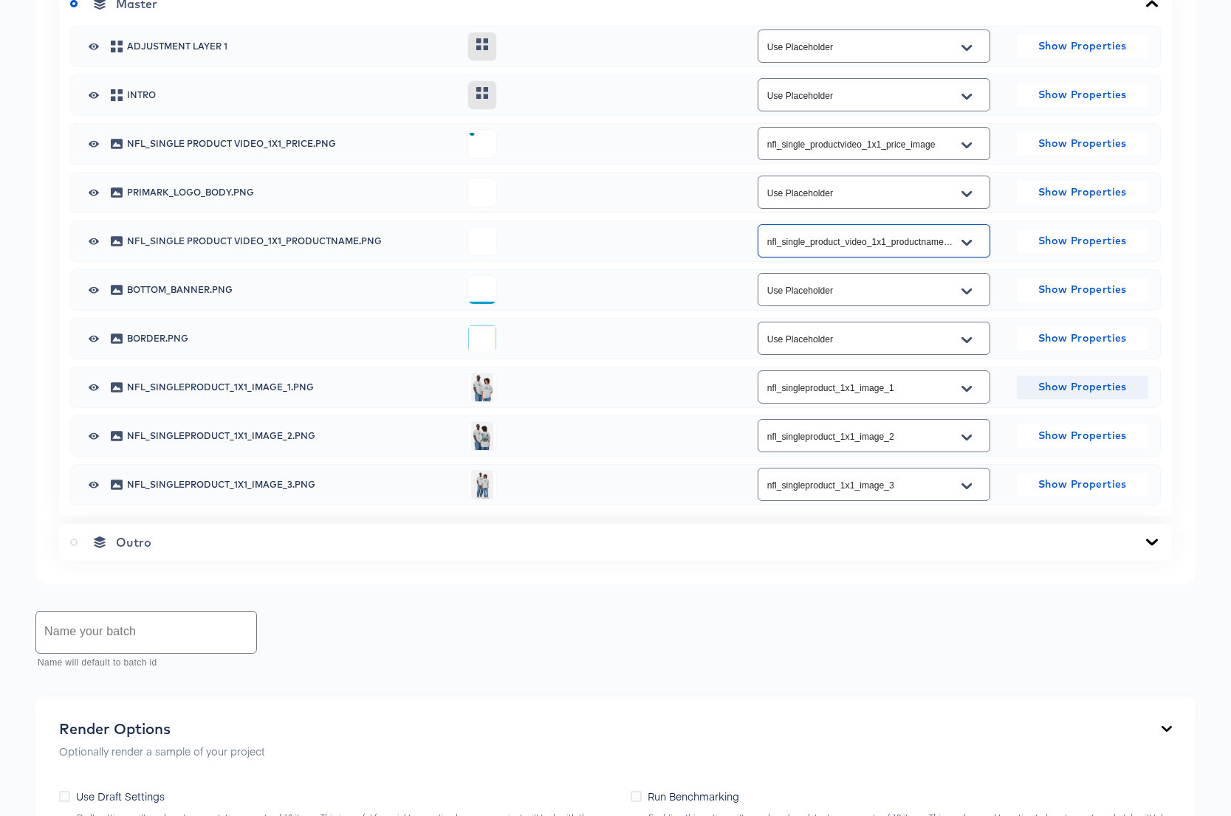
scroll to position [1065, 0]
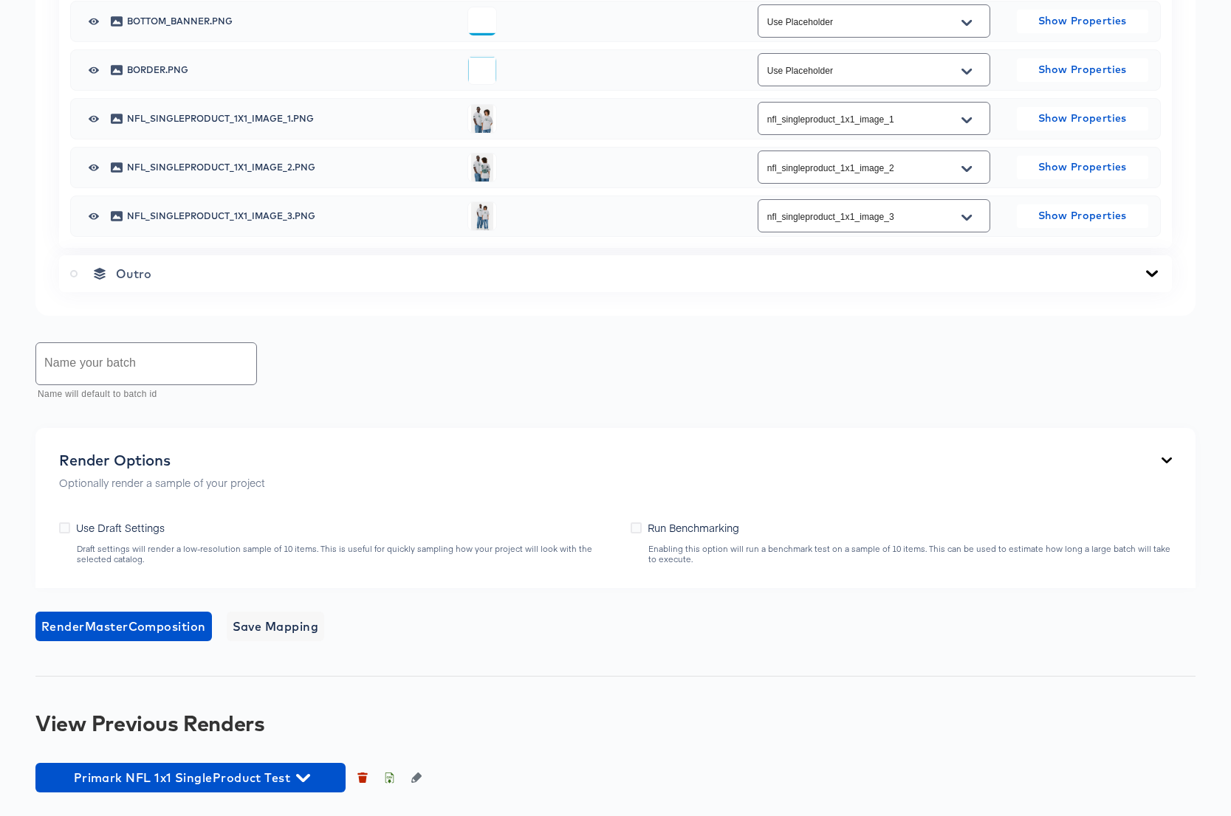
click at [184, 367] on input "text" at bounding box center [146, 363] width 220 height 41
type input "NFL 1x1 SingleProduct Full"
click at [153, 624] on span "Render Master Composition" at bounding box center [123, 626] width 165 height 21
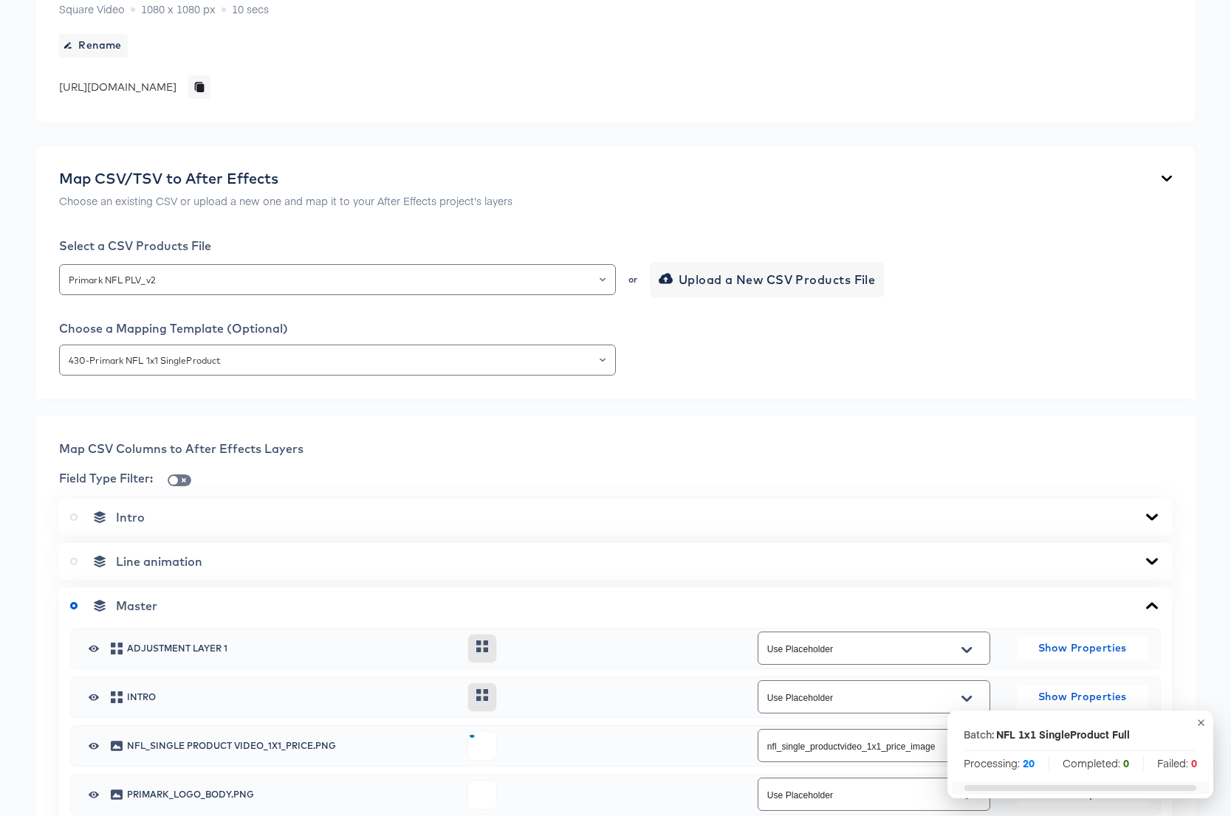
scroll to position [0, 0]
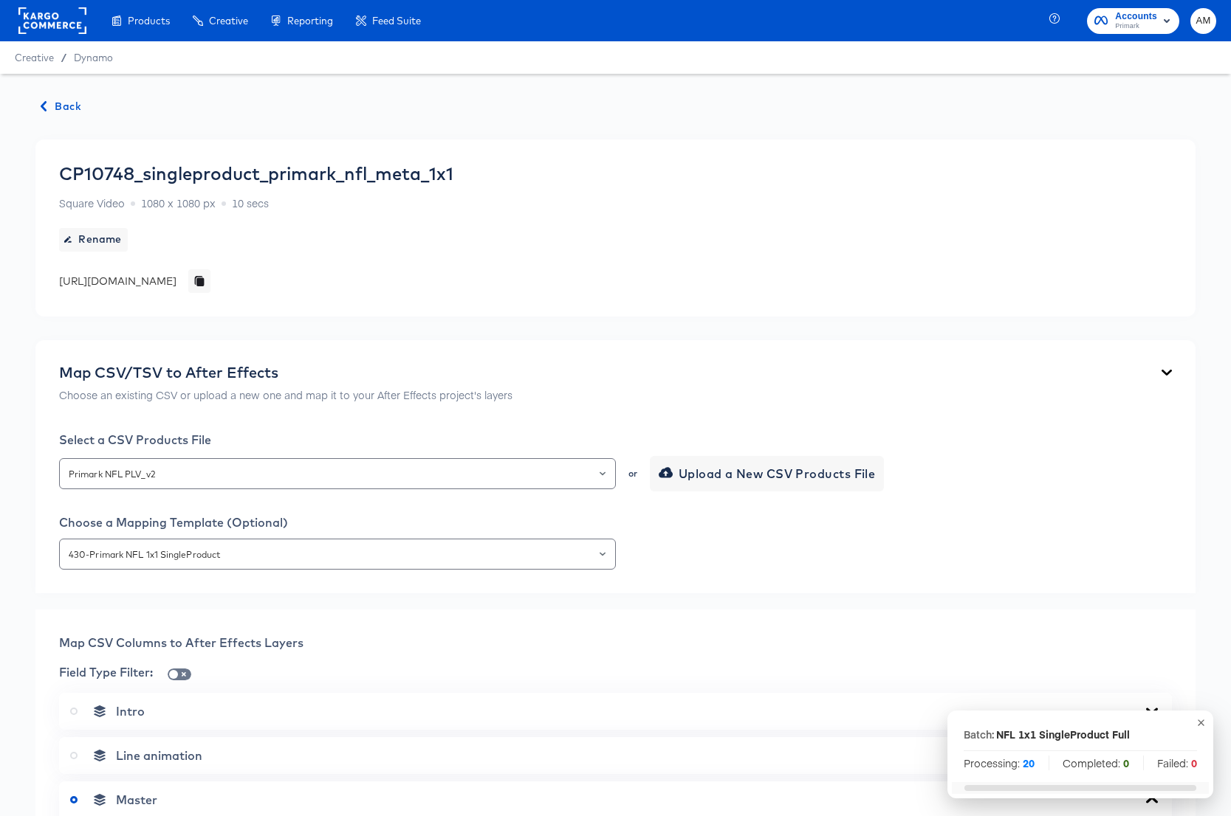
click at [61, 106] on span "Back" at bounding box center [61, 106] width 40 height 18
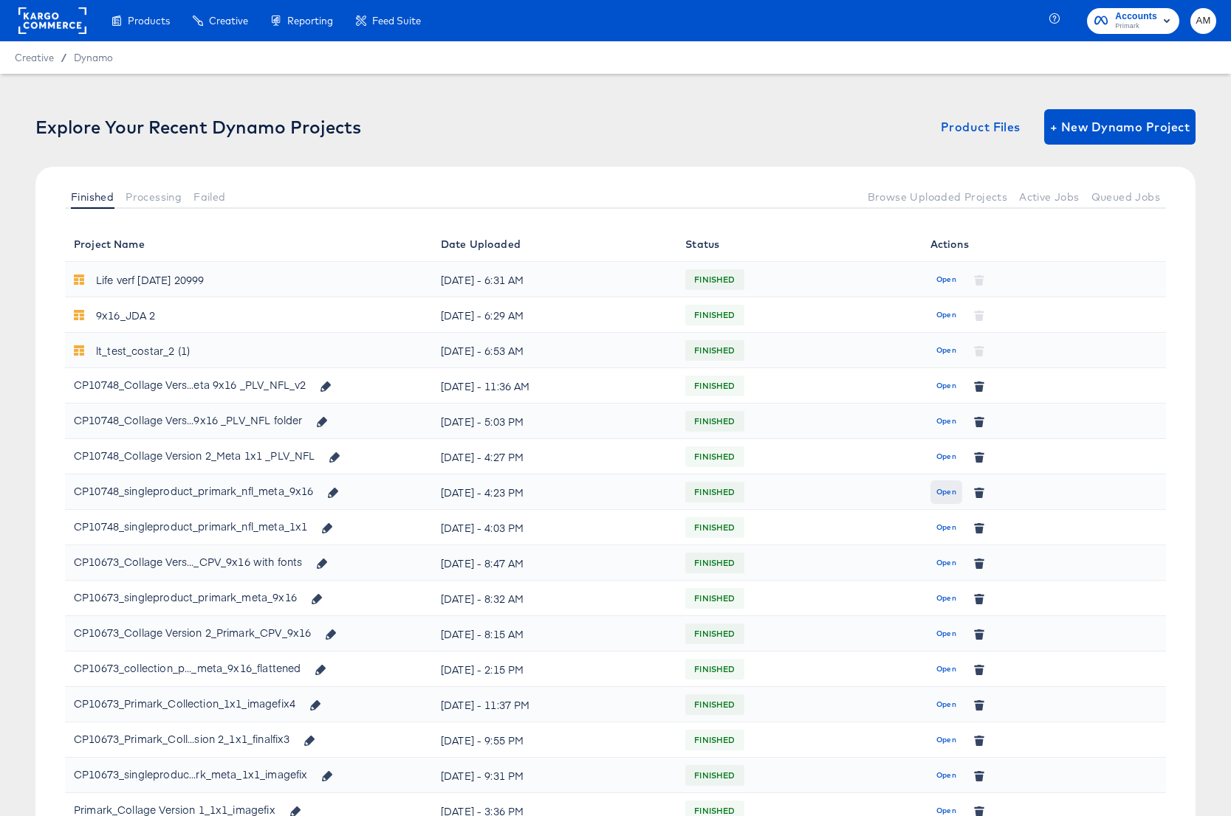
click at [950, 492] on span "Open" at bounding box center [946, 492] width 20 height 13
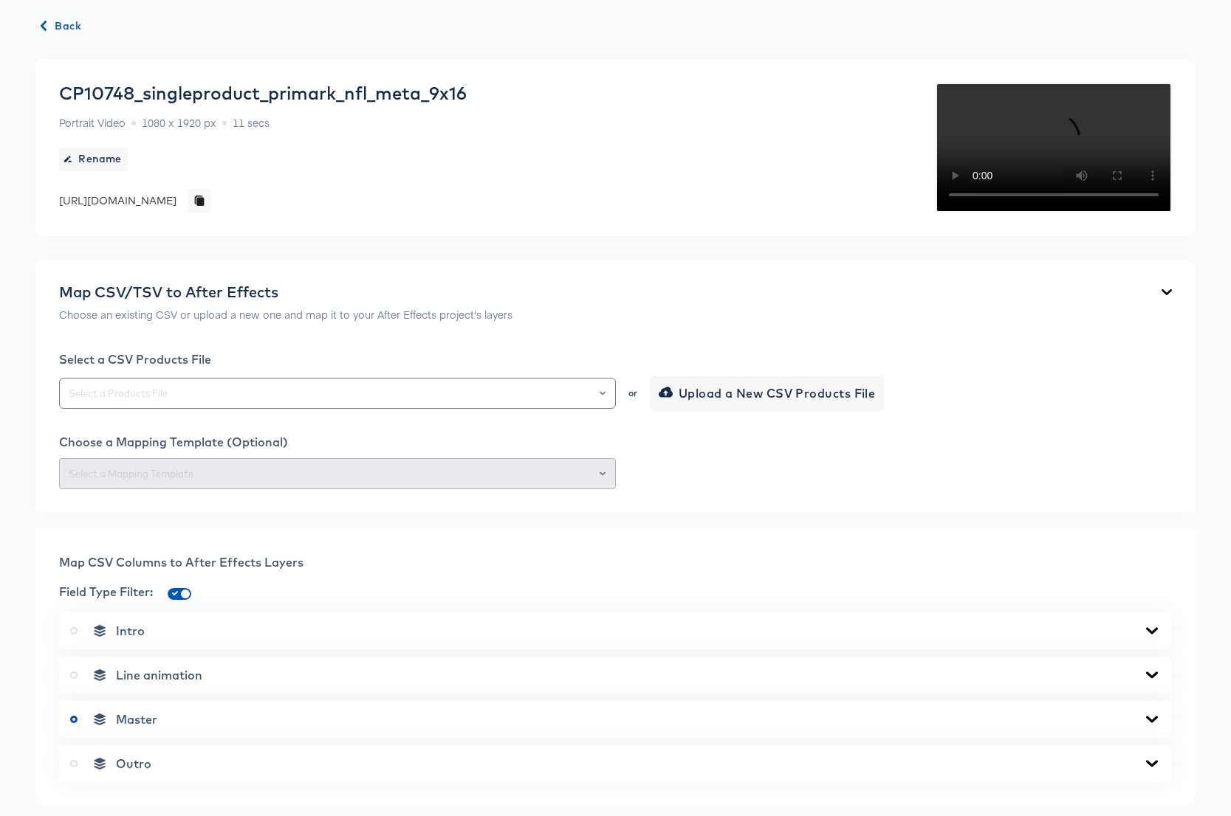
scroll to position [258, 0]
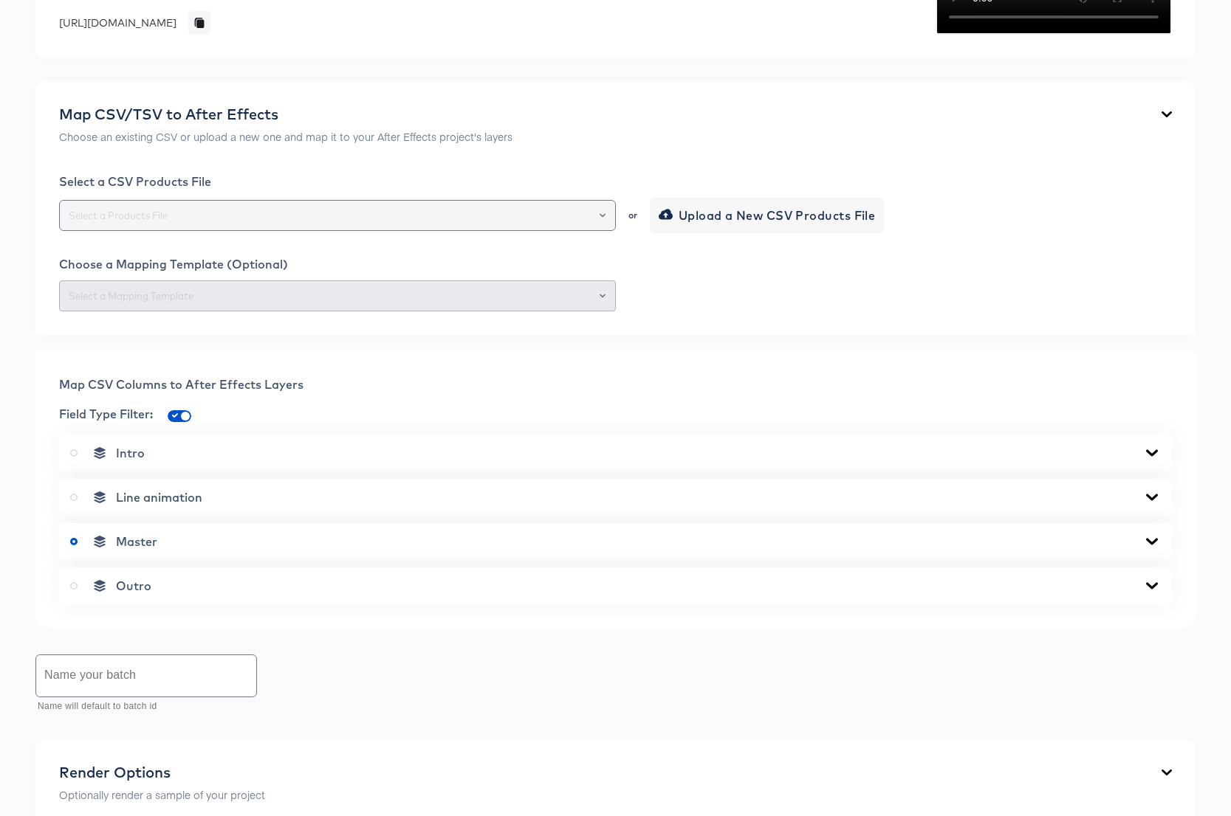
click at [246, 224] on input "text" at bounding box center [337, 215] width 543 height 17
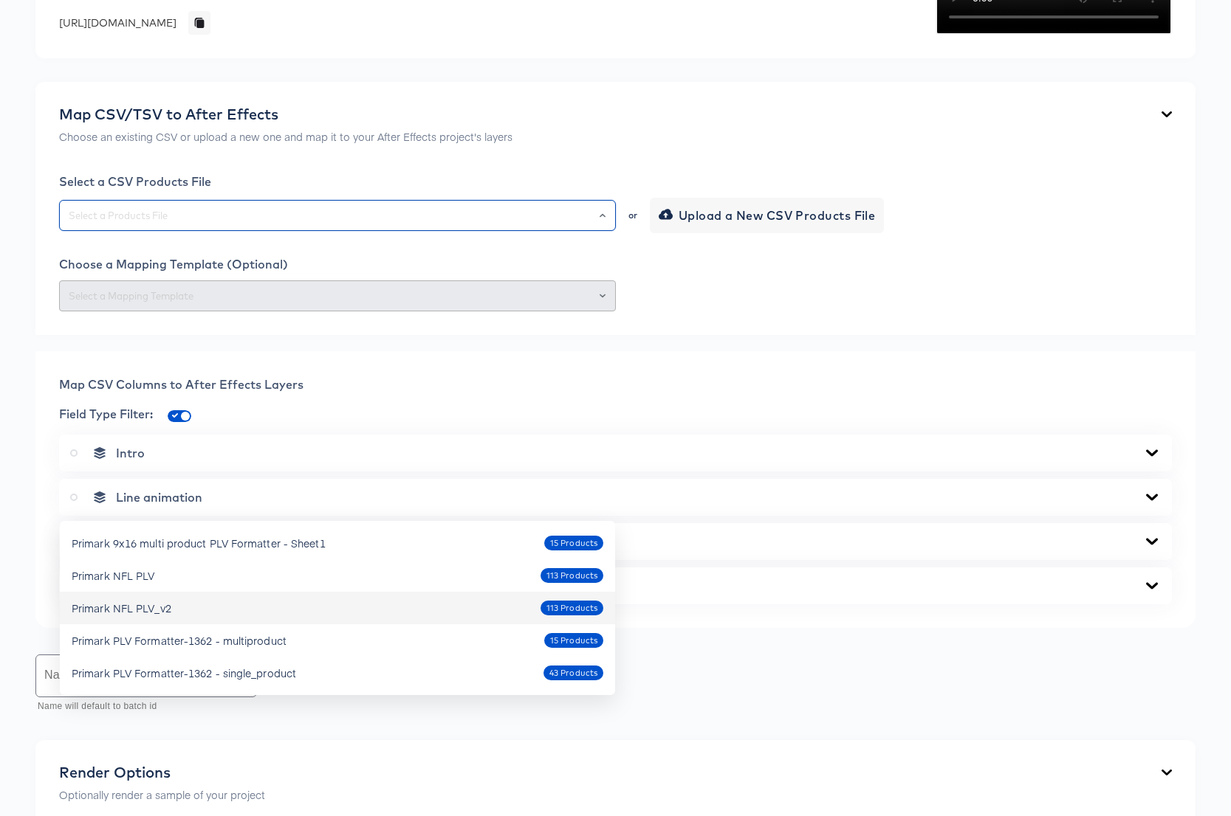
click at [176, 602] on div "Primark NFL PLV_v2 113 Products" at bounding box center [338, 608] width 532 height 24
type input "Primark NFL PLV_v2"
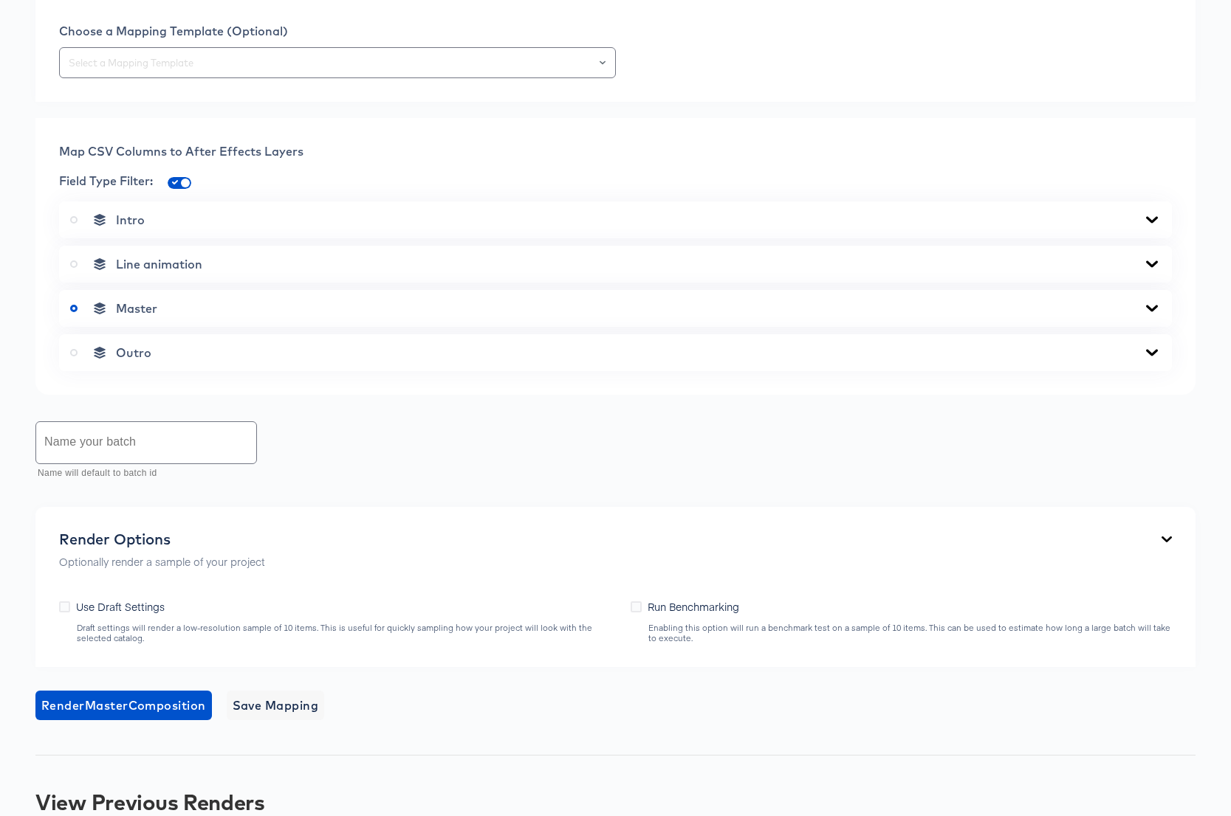
scroll to position [679, 0]
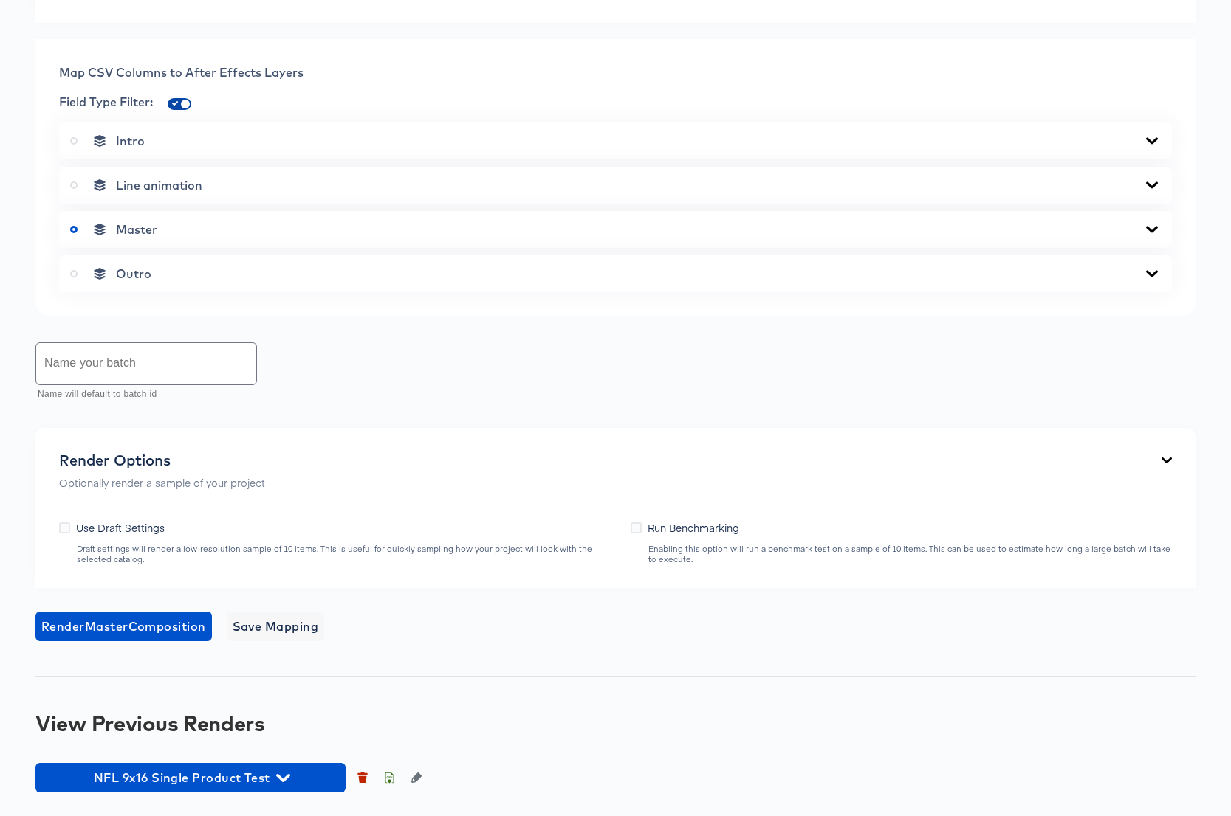
click at [176, 113] on input "checkbox" at bounding box center [185, 107] width 35 height 12
checkbox input "false"
click at [1152, 233] on icon at bounding box center [1152, 229] width 12 height 7
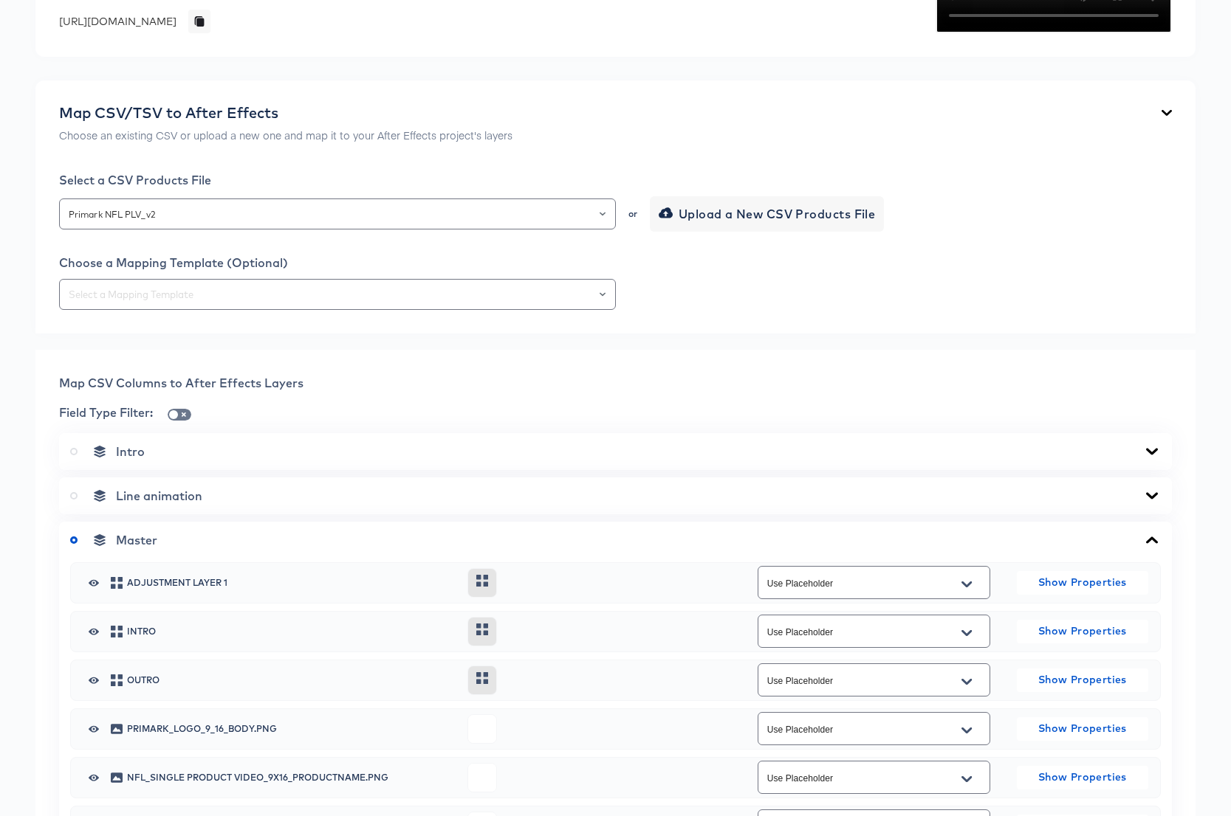
scroll to position [318, 0]
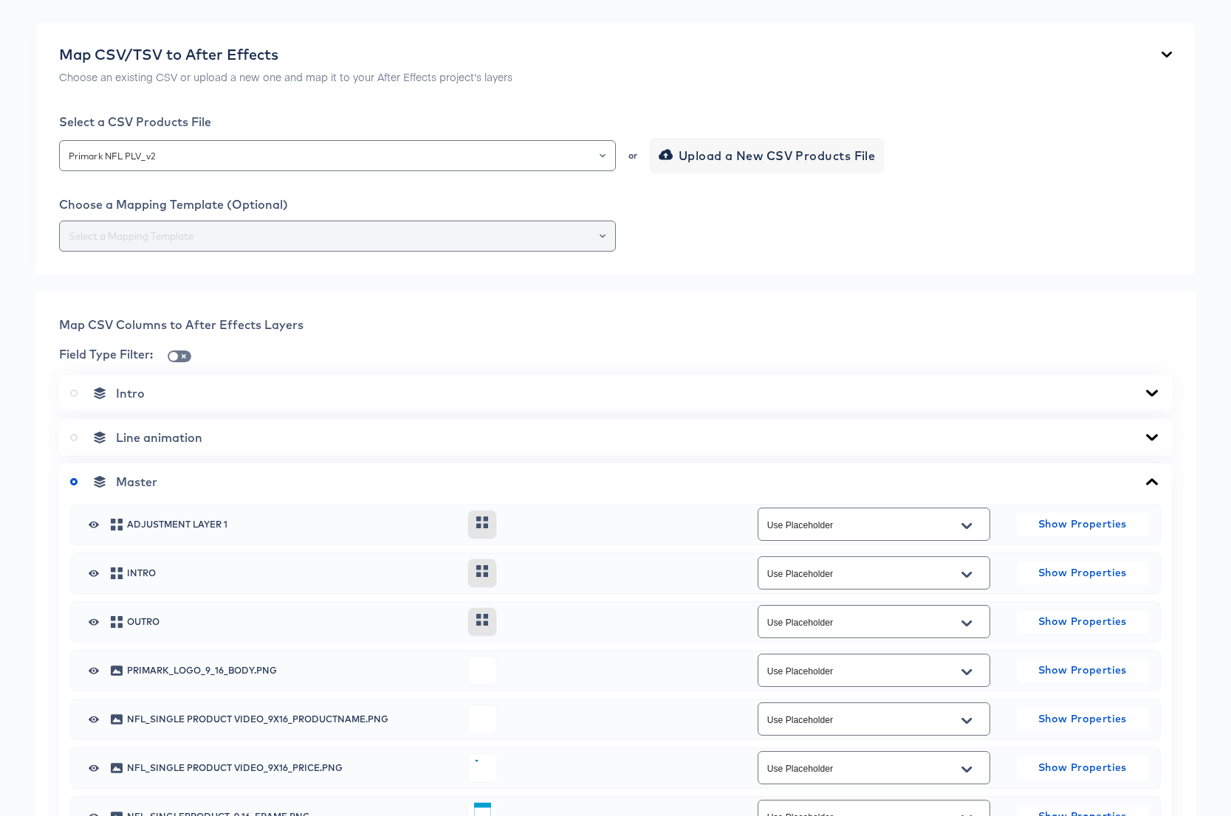
click at [219, 245] on input "text" at bounding box center [337, 236] width 543 height 17
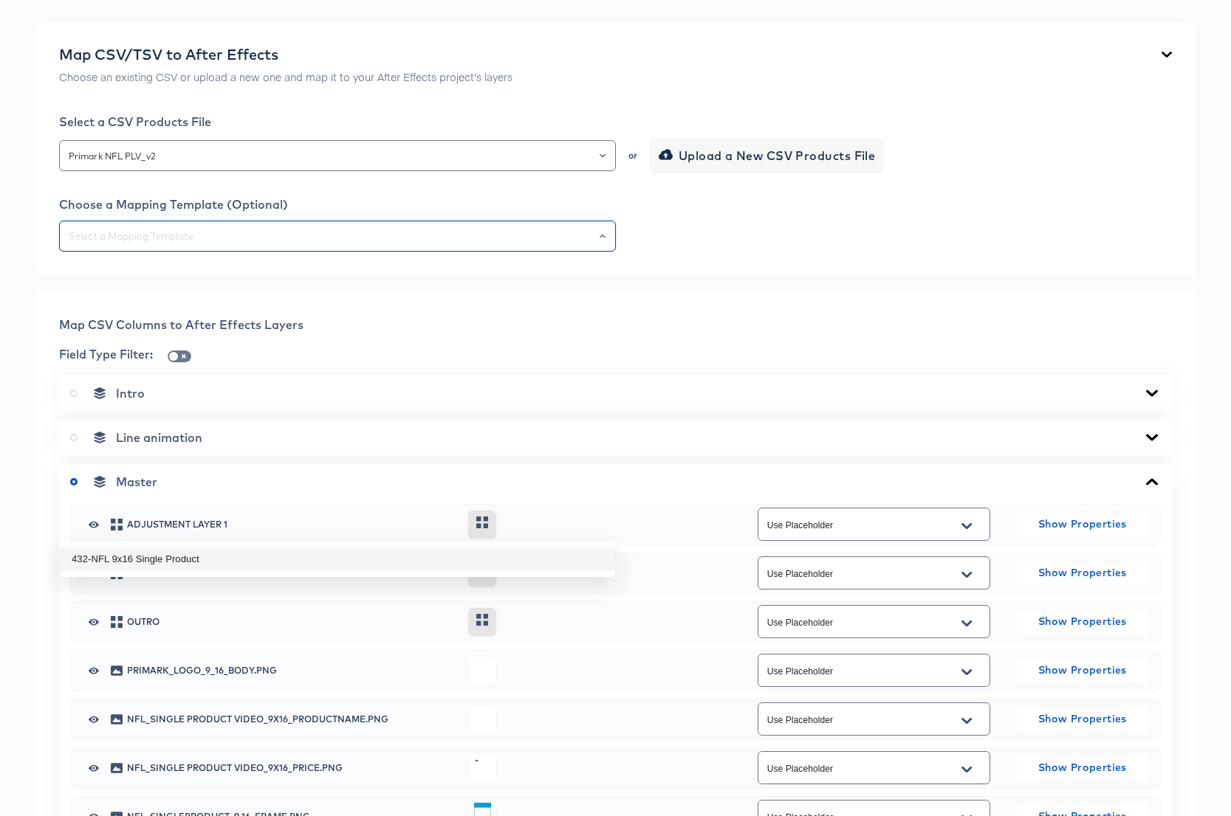
click at [151, 561] on li "432-NFL 9x16 Single Product" at bounding box center [337, 560] width 555 height 24
type input "432-NFL 9x16 Single Product"
type input "nfl_singleproduct_9x16_image_3"
type input "nfl_singleproduct_9x16_image_2"
type input "nfl_singleproduct_9x16_image_1"
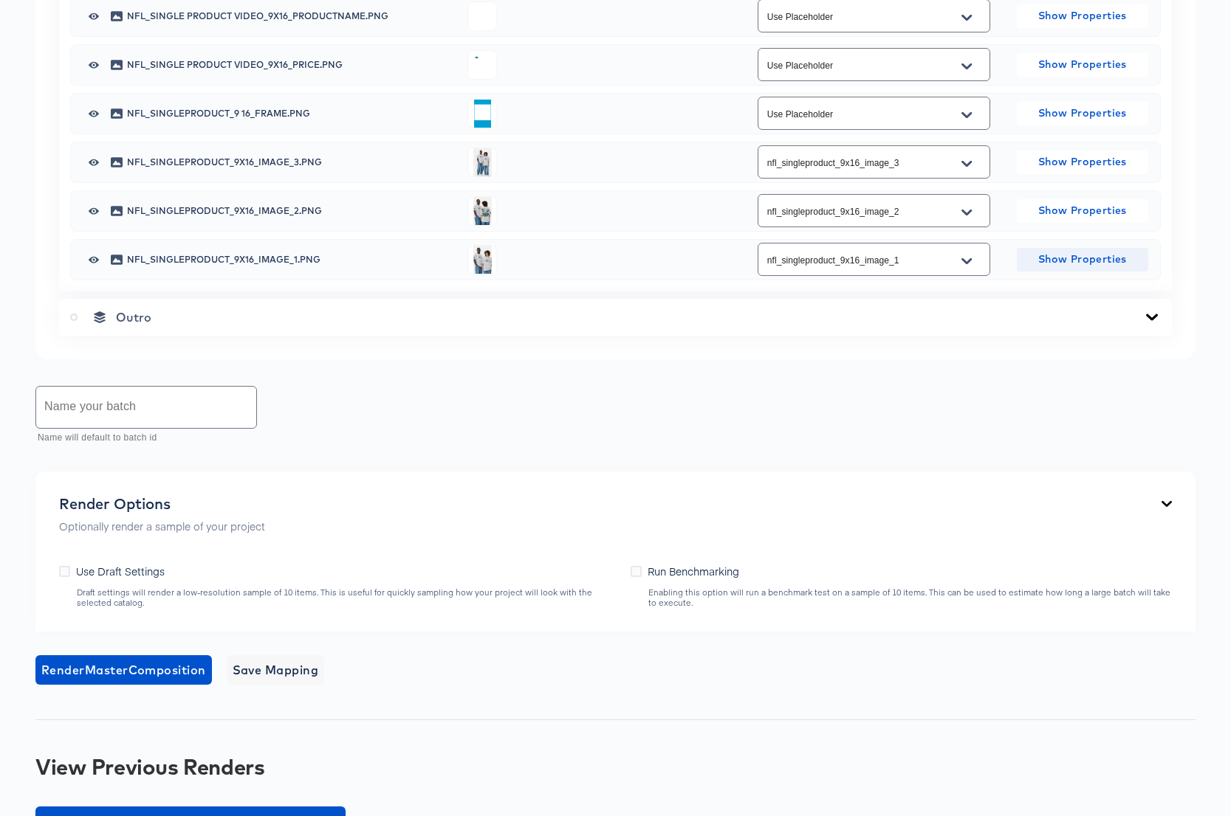
scroll to position [921, 0]
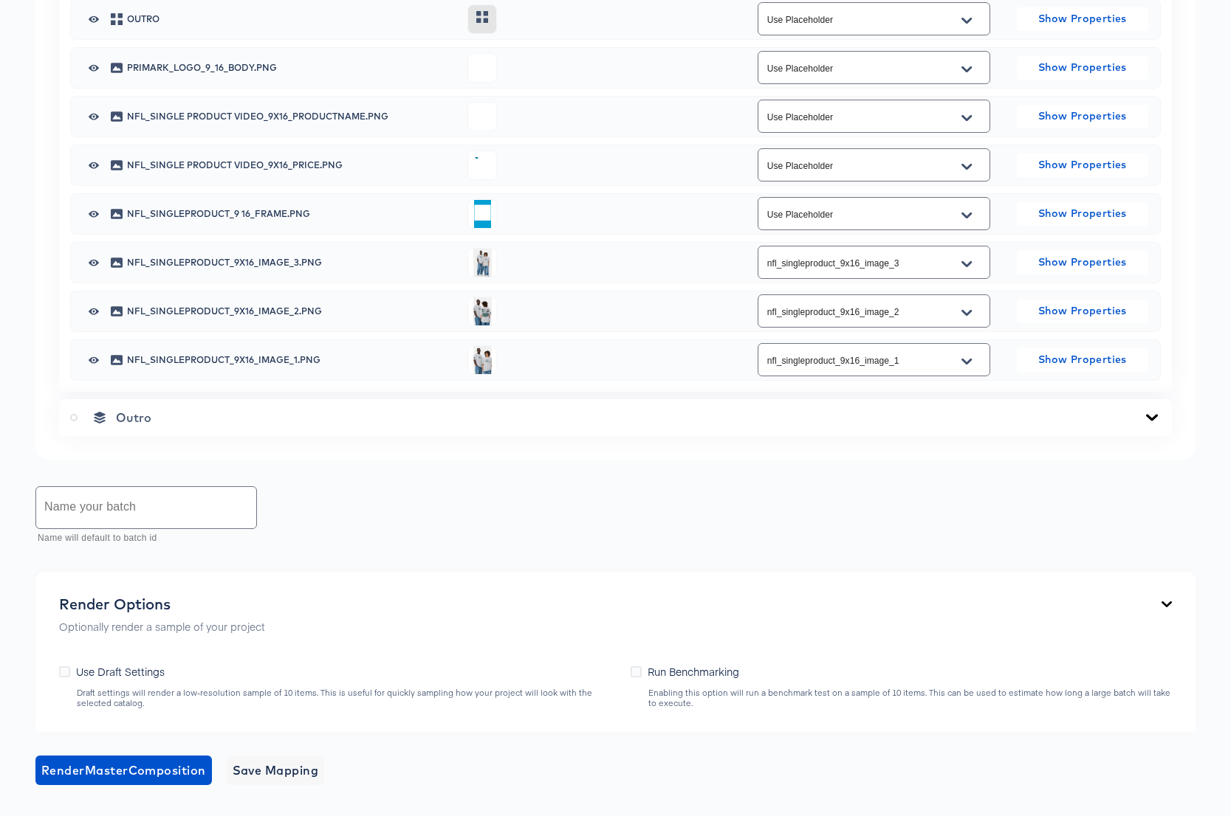
click at [894, 125] on input "Use Placeholder" at bounding box center [862, 117] width 196 height 17
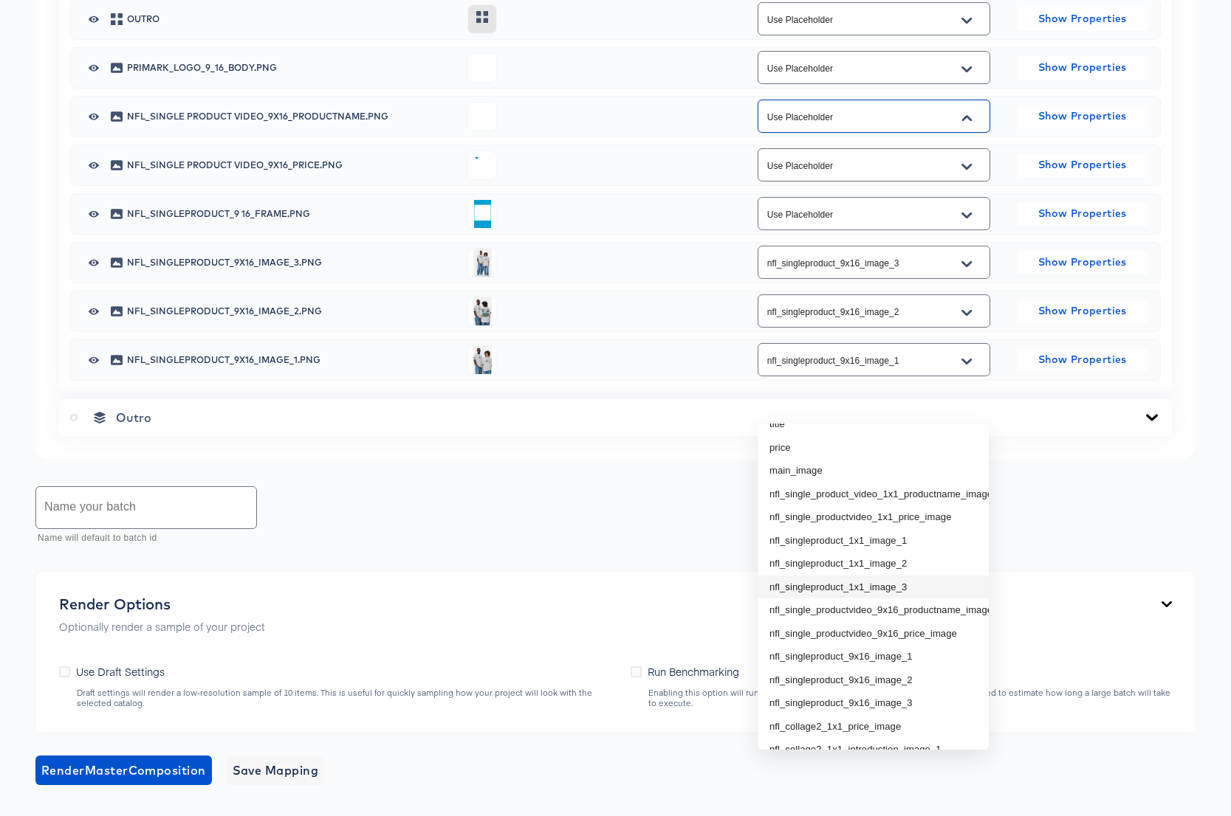
scroll to position [65, 0]
click at [941, 607] on li "nfl_single_productvideo_9x16_productname_image" at bounding box center [872, 609] width 231 height 24
type input "nfl_single_productvideo_9x16_productname_image"
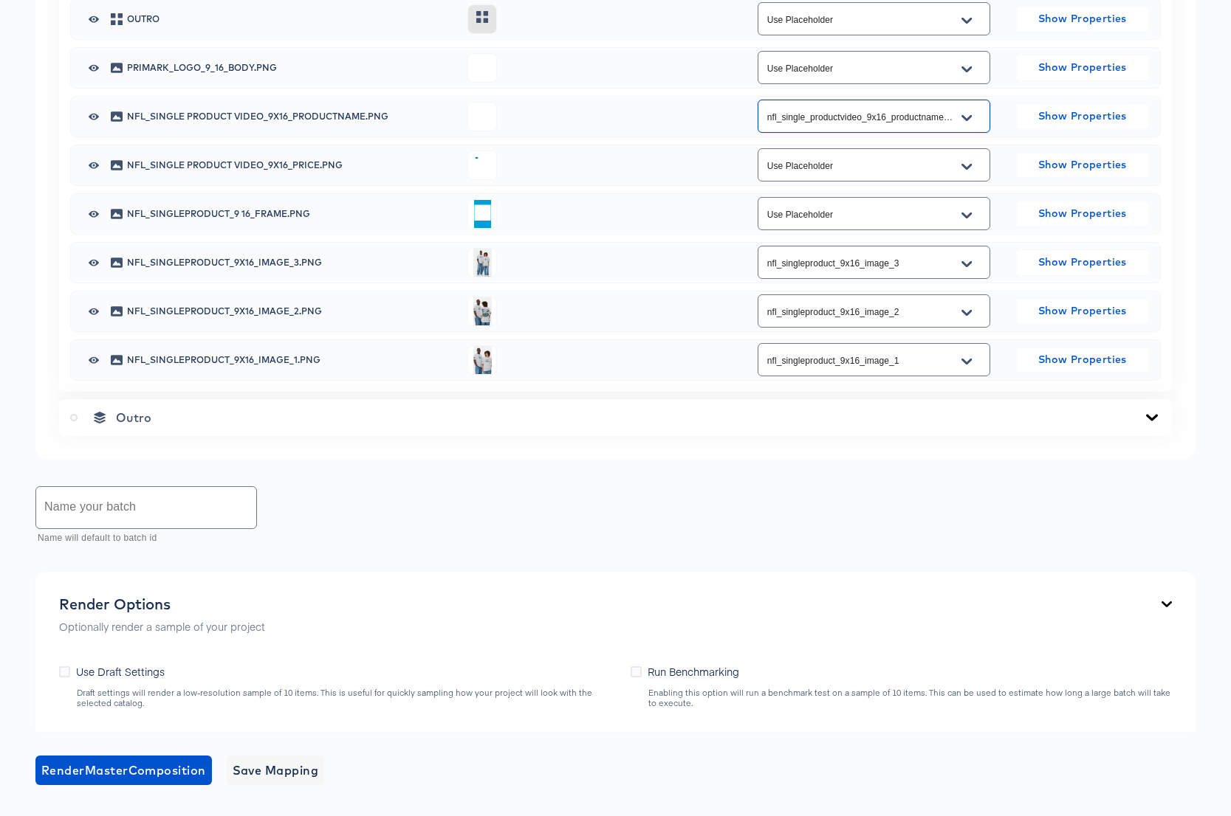
click at [907, 174] on input "Use Placeholder" at bounding box center [862, 165] width 196 height 17
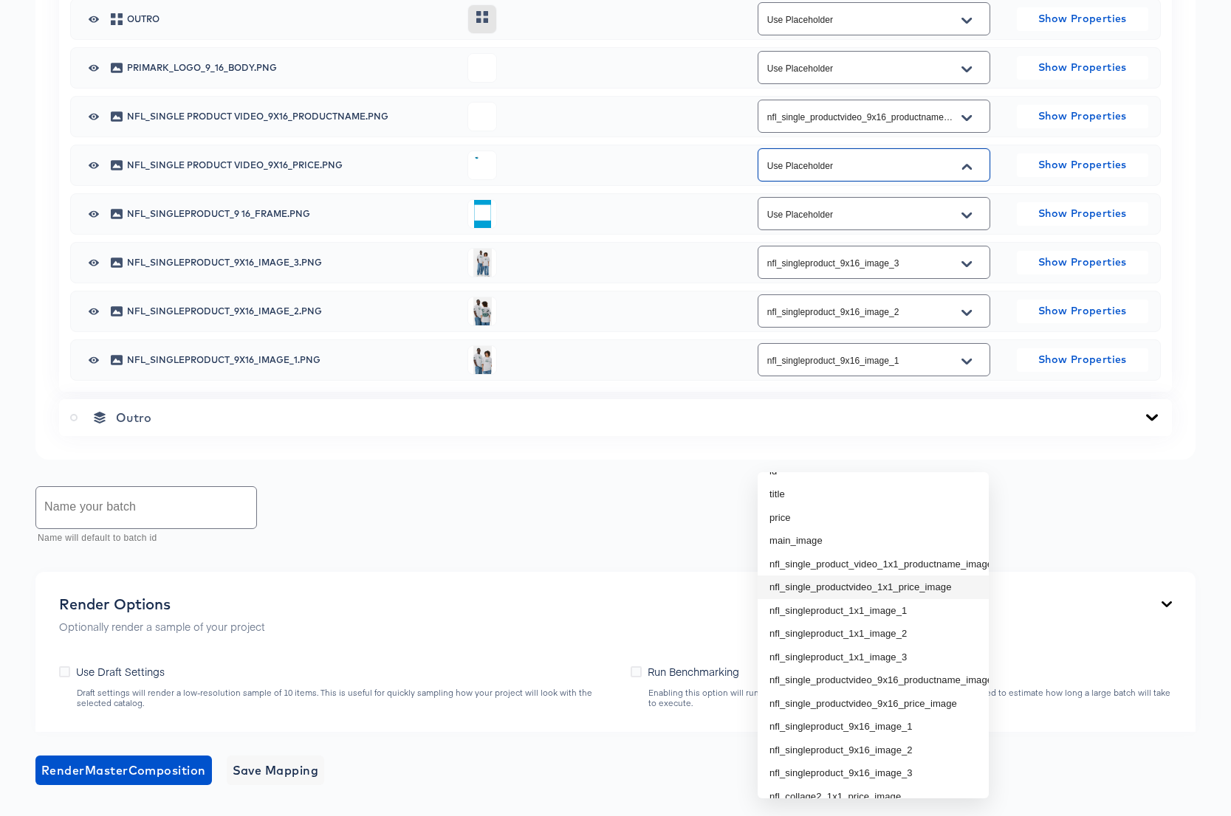
scroll to position [60, 0]
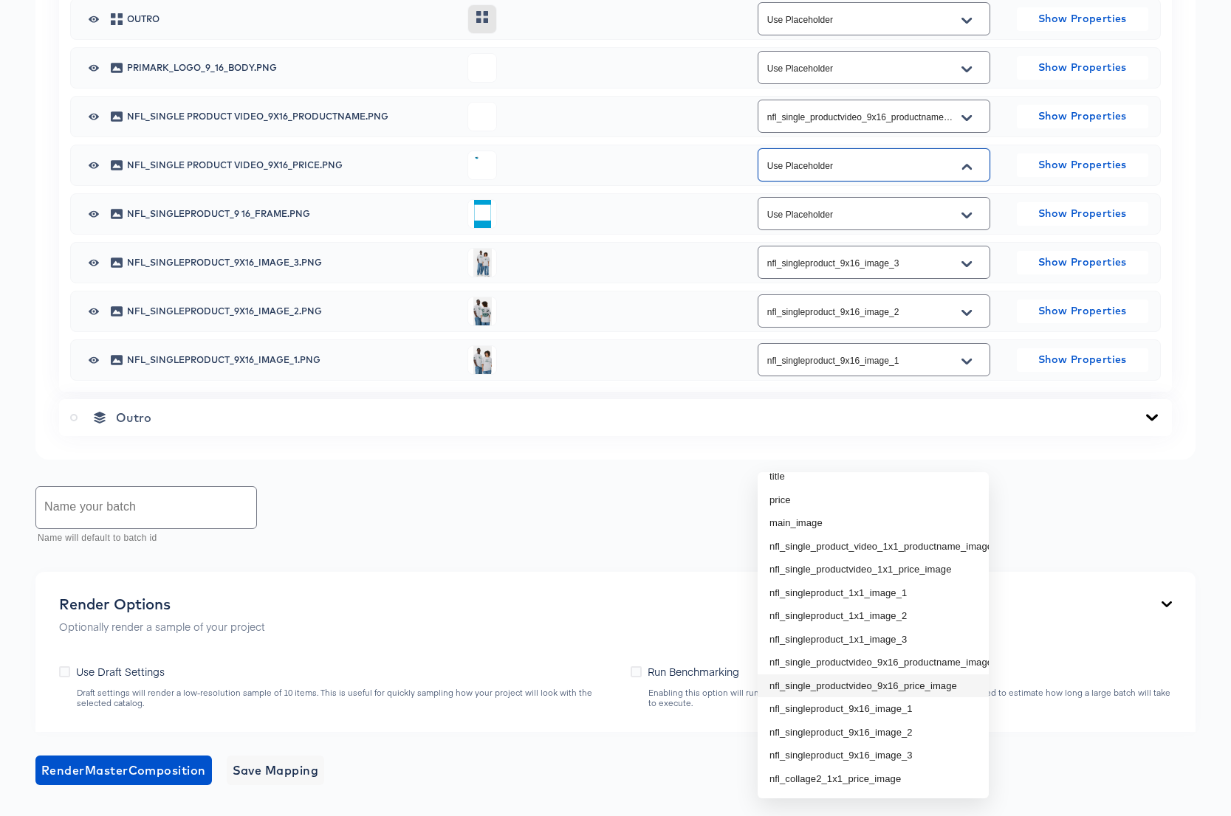
click at [904, 681] on li "nfl_single_productvideo_9x16_price_image" at bounding box center [872, 687] width 231 height 24
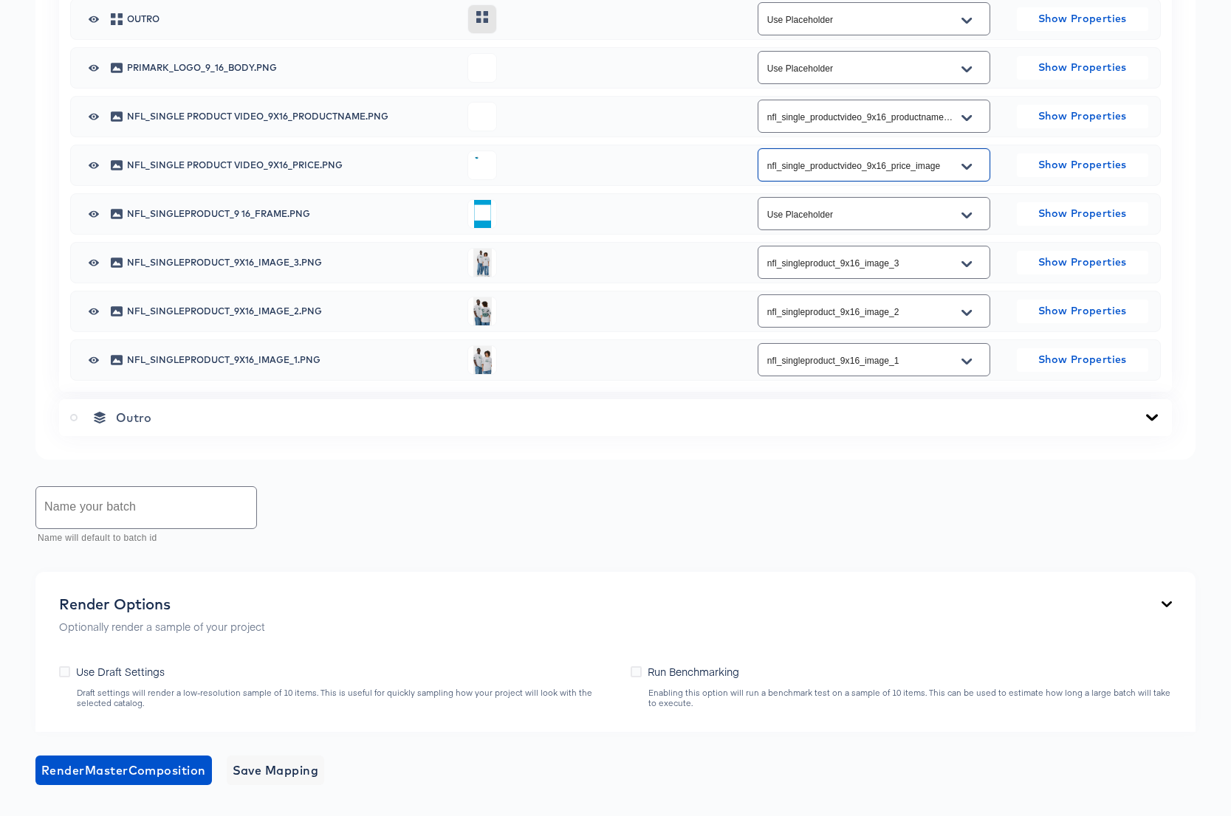
type input "nfl_single_productvideo_9x16_price_image"
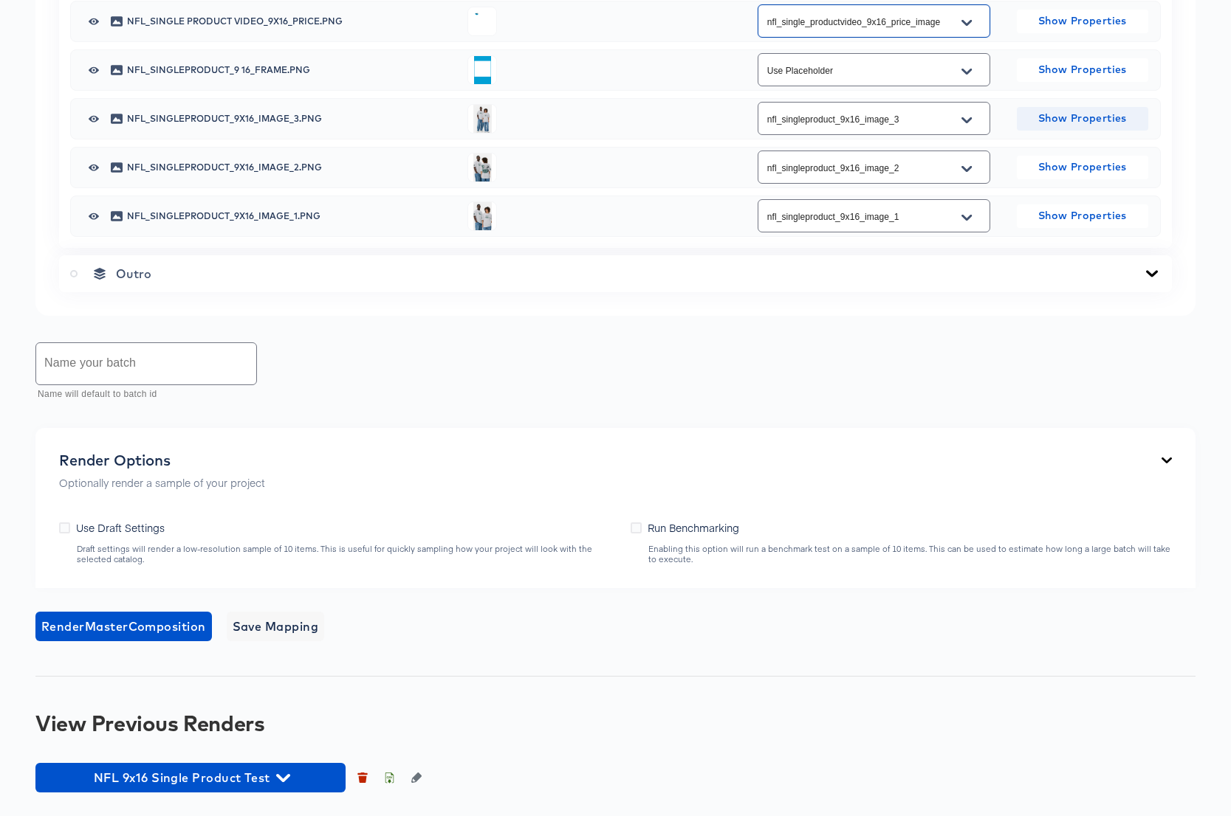
scroll to position [1137, 0]
click at [126, 385] on input "text" at bounding box center [146, 363] width 220 height 41
type input "NFL 1x1 Single Product Full"
click at [78, 627] on span "Render Master Composition" at bounding box center [123, 626] width 165 height 21
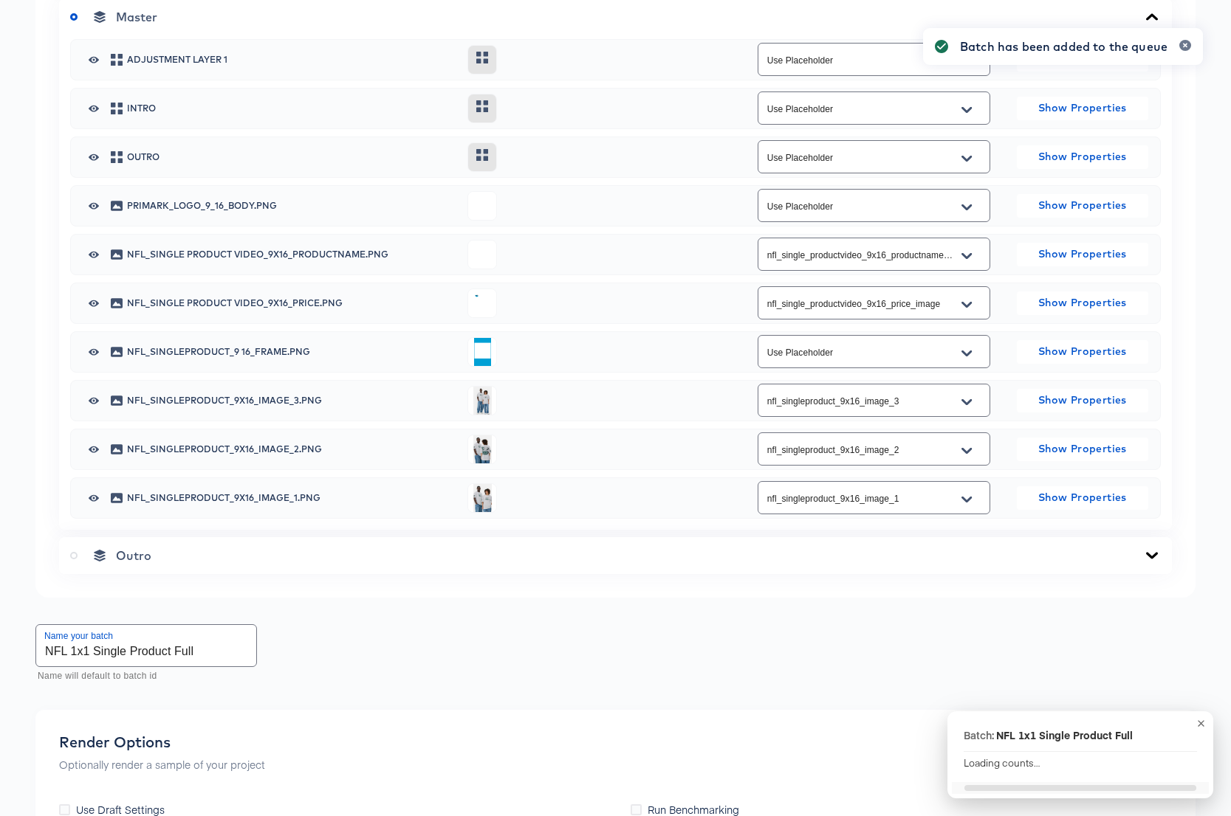
scroll to position [0, 0]
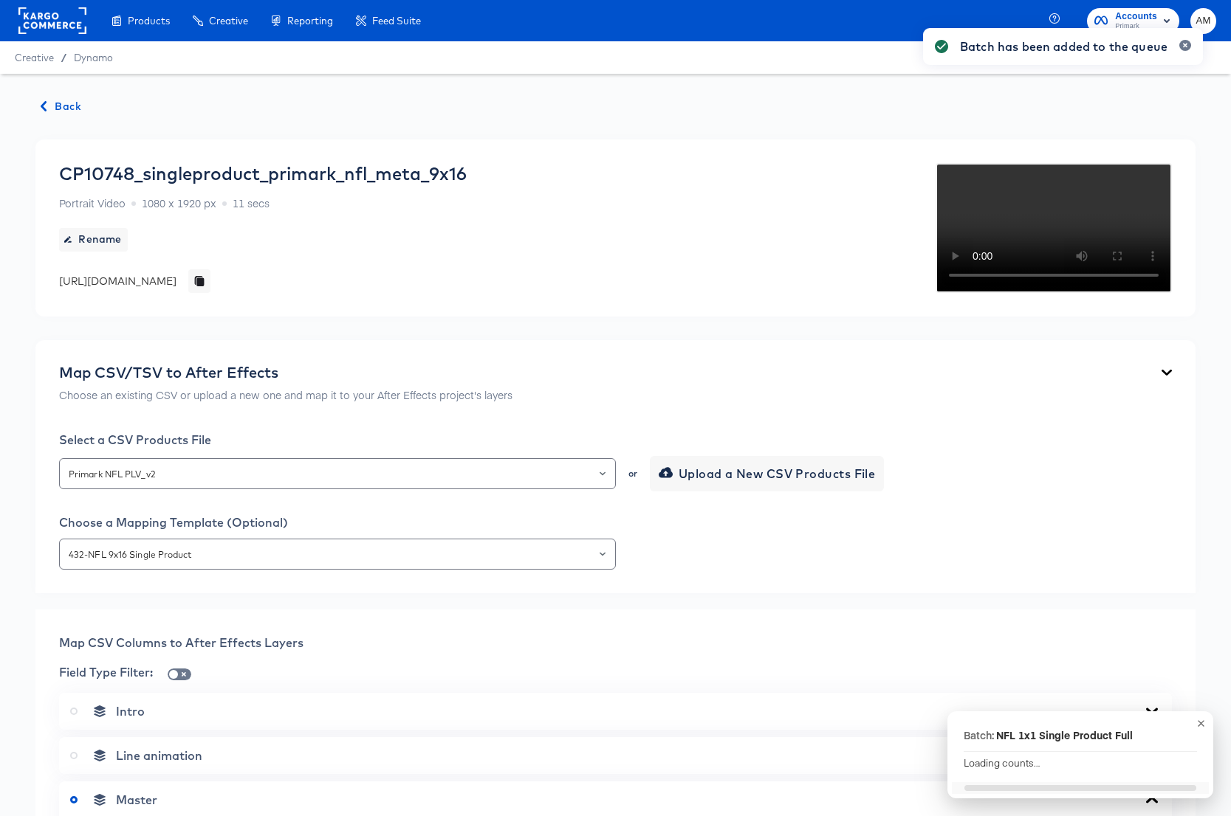
click at [63, 106] on span "Back" at bounding box center [61, 106] width 40 height 18
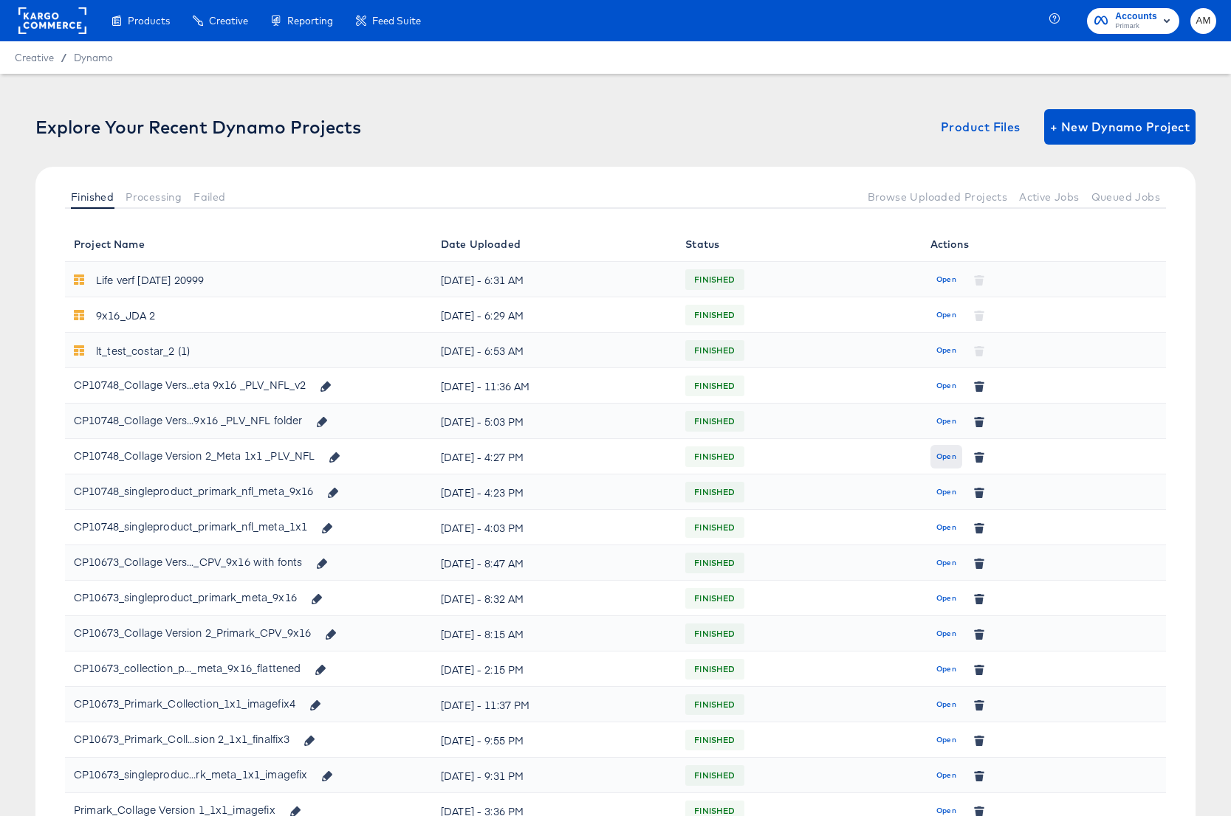
click at [949, 457] on span "Open" at bounding box center [946, 456] width 20 height 13
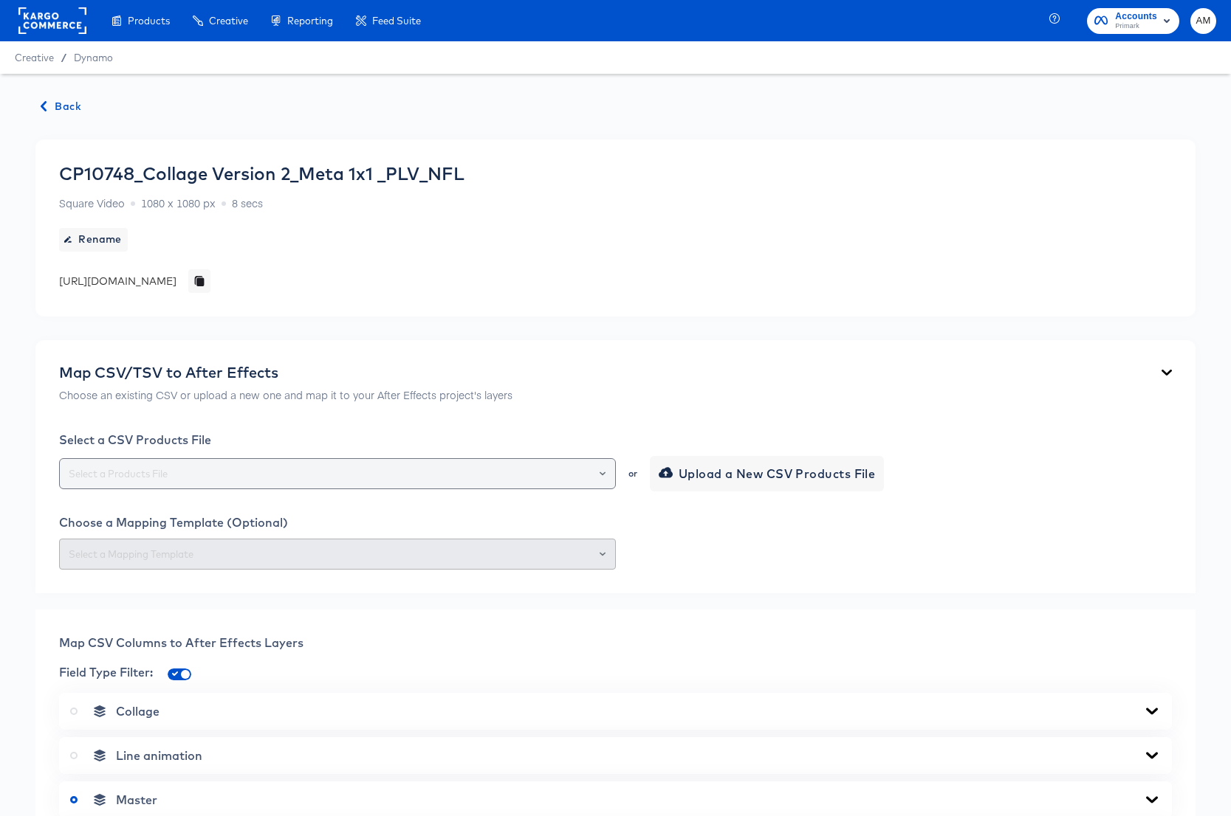
click at [607, 470] on div at bounding box center [595, 474] width 25 height 21
drag, startPoint x: 600, startPoint y: 471, endPoint x: 584, endPoint y: 471, distance: 16.2
click at [599, 471] on icon "Open" at bounding box center [602, 474] width 6 height 6
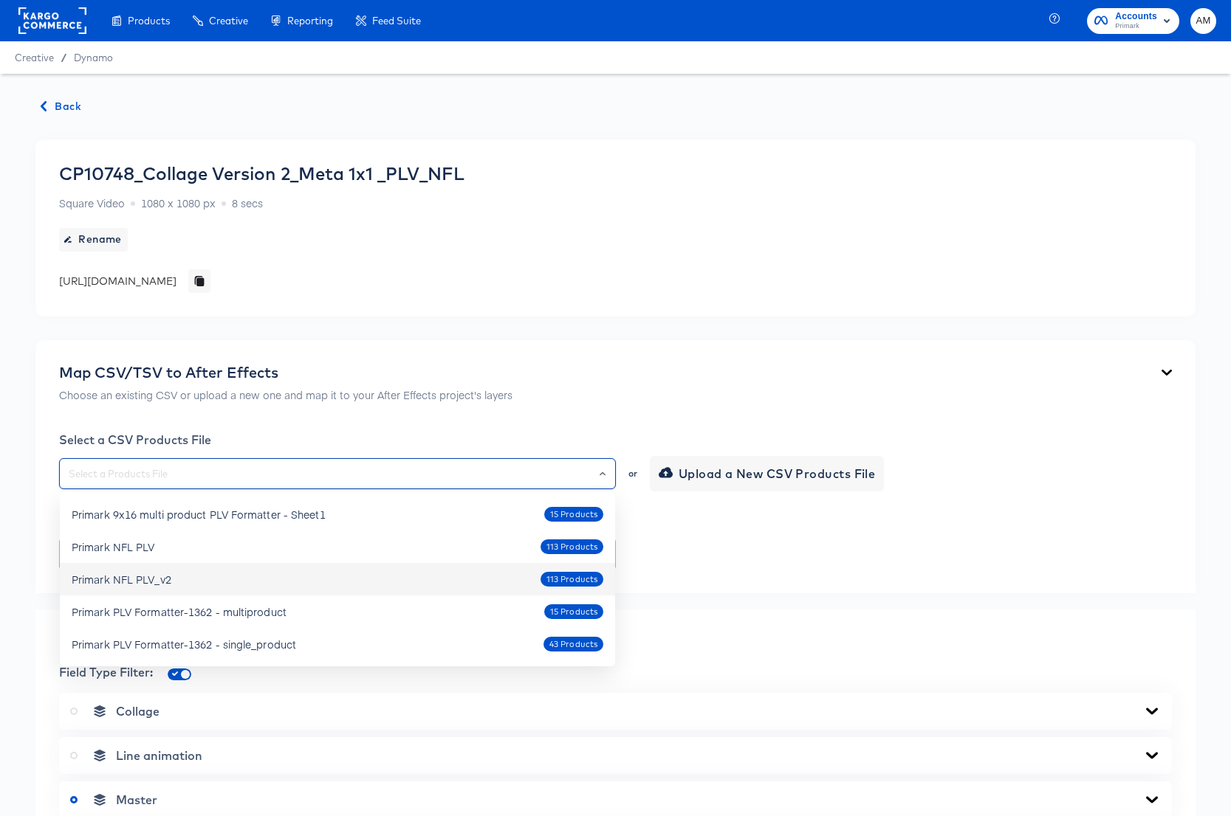
drag, startPoint x: 183, startPoint y: 579, endPoint x: 216, endPoint y: 577, distance: 33.3
click at [183, 579] on div "Primark NFL PLV_v2 113 Products" at bounding box center [338, 580] width 532 height 24
type input "Primark NFL PLV_v2"
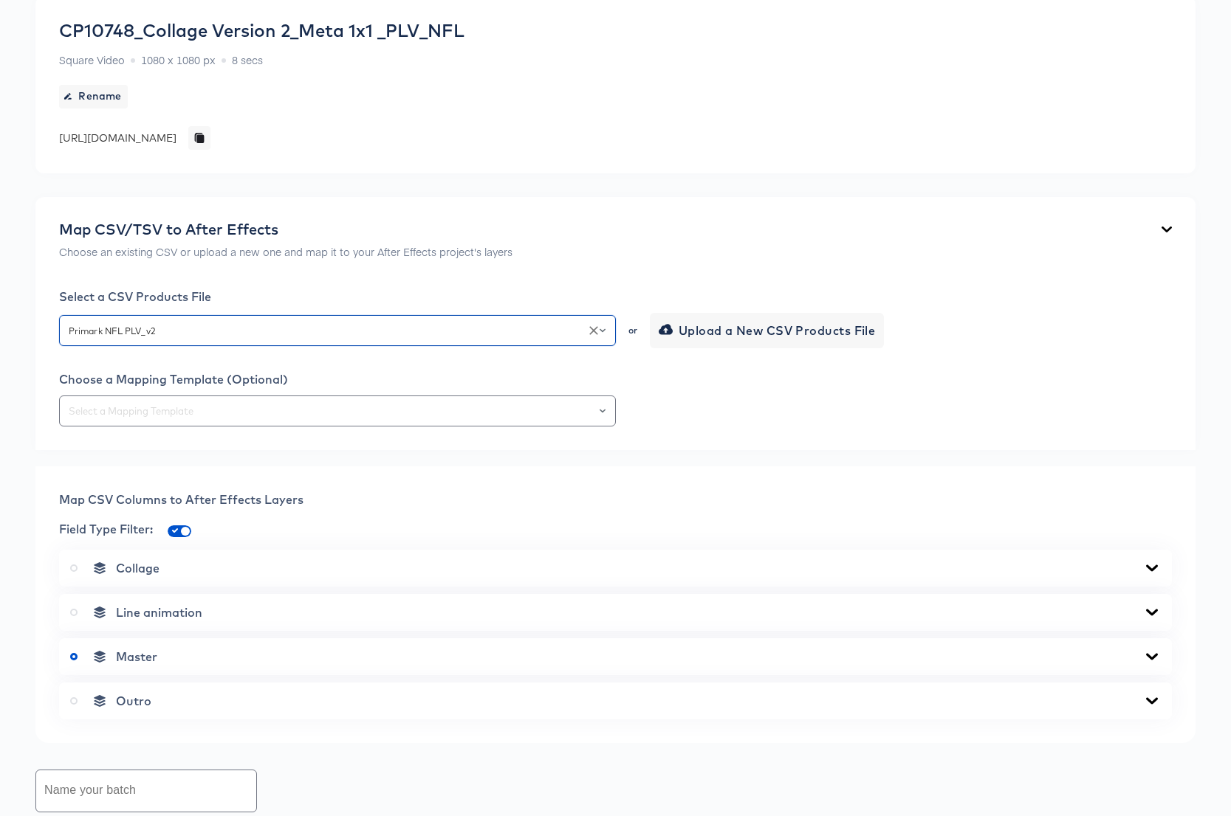
scroll to position [179, 0]
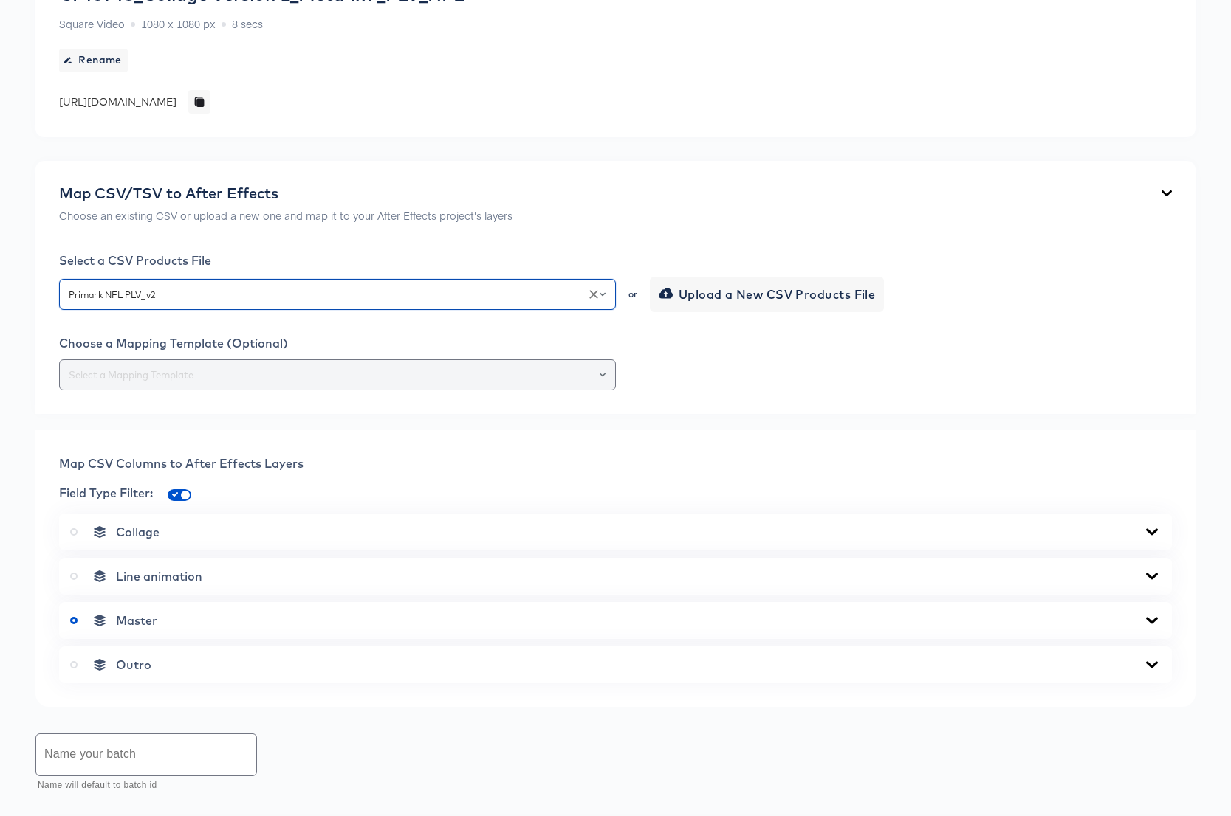
click at [601, 374] on icon "Open" at bounding box center [602, 375] width 6 height 6
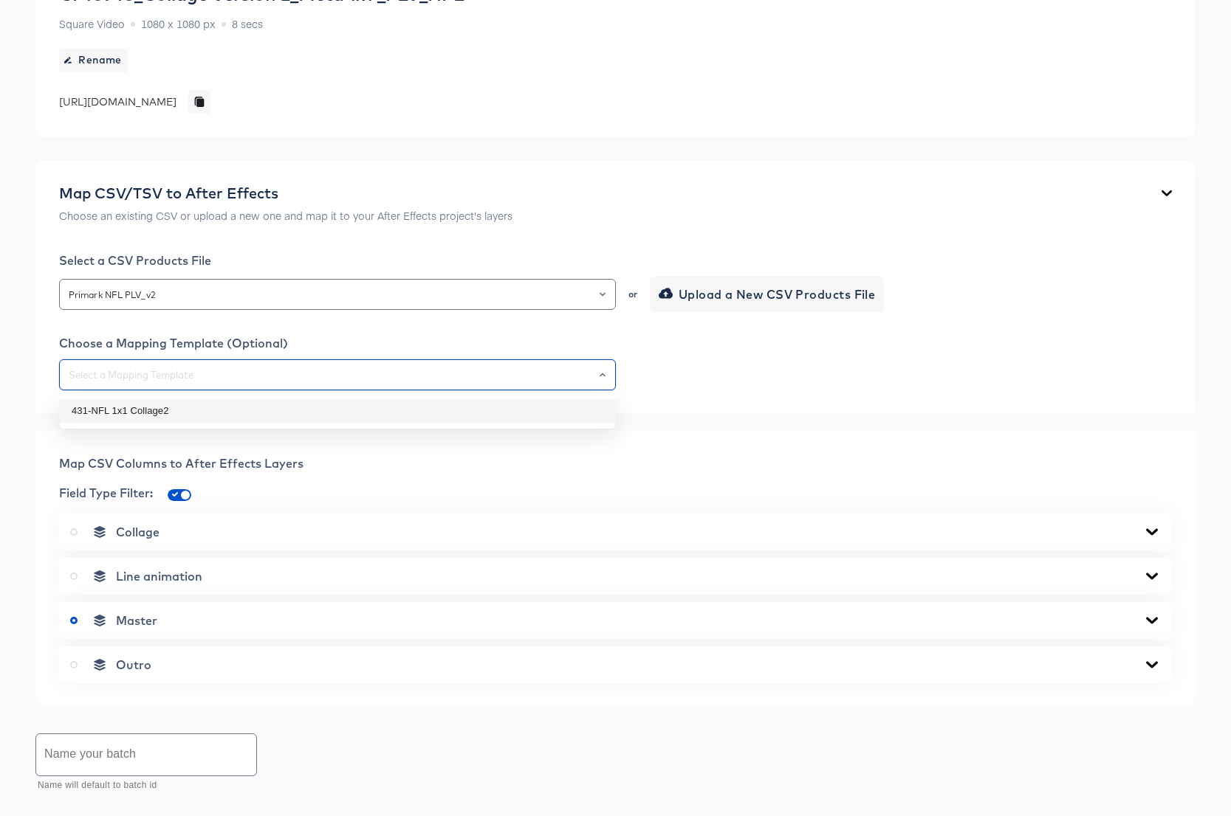
click at [268, 398] on ul "431-NFL 1x1 Collage2" at bounding box center [337, 410] width 555 height 35
click at [323, 415] on li "431-NFL 1x1 Collage2" at bounding box center [337, 411] width 555 height 24
type input "431-NFL 1x1 Collage2"
click at [1149, 532] on icon at bounding box center [1152, 532] width 12 height 7
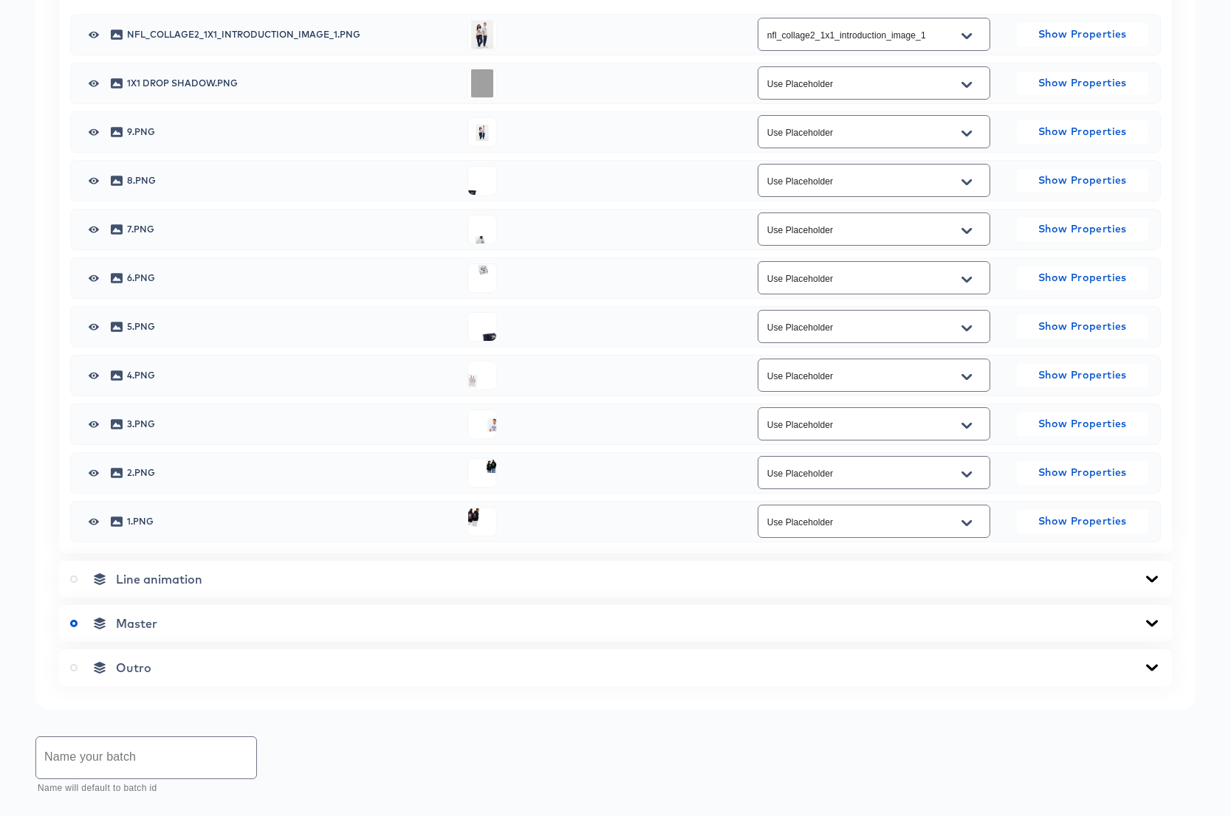
scroll to position [742, 0]
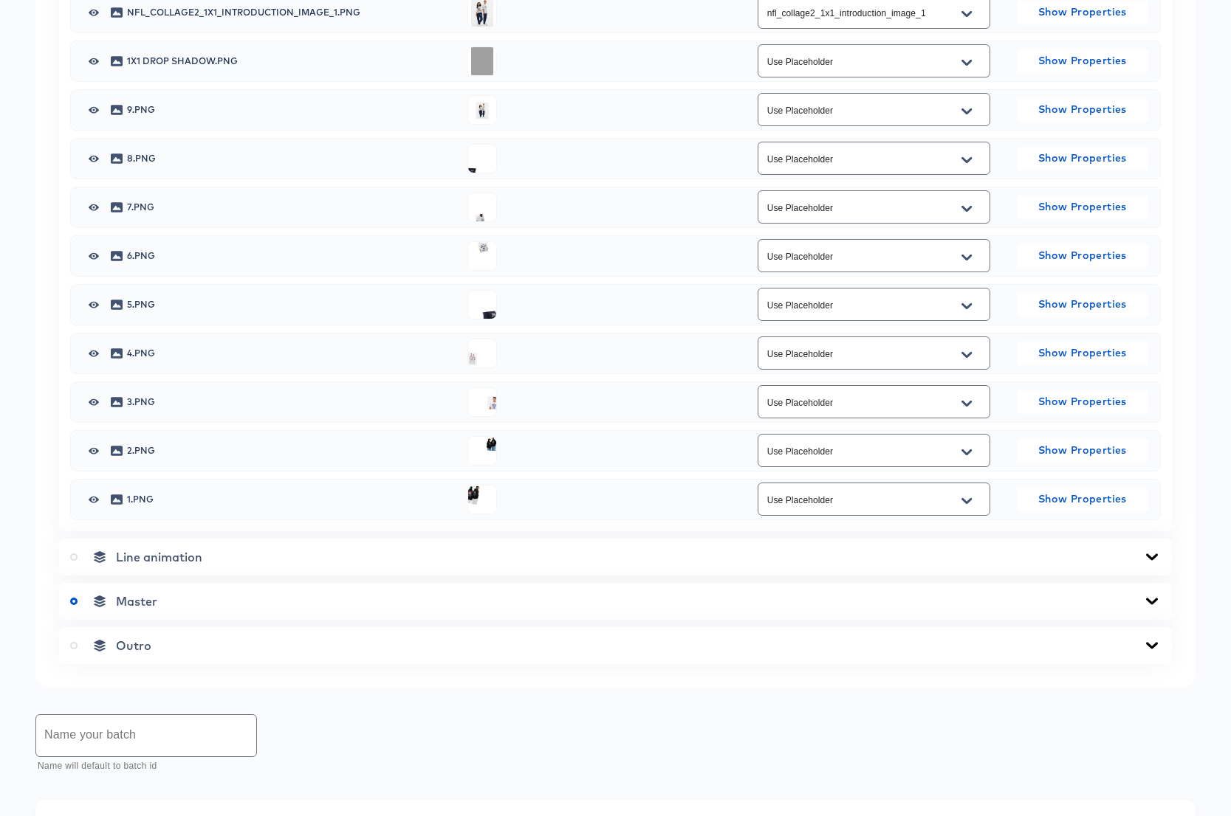
click at [1151, 599] on icon at bounding box center [1152, 602] width 18 height 12
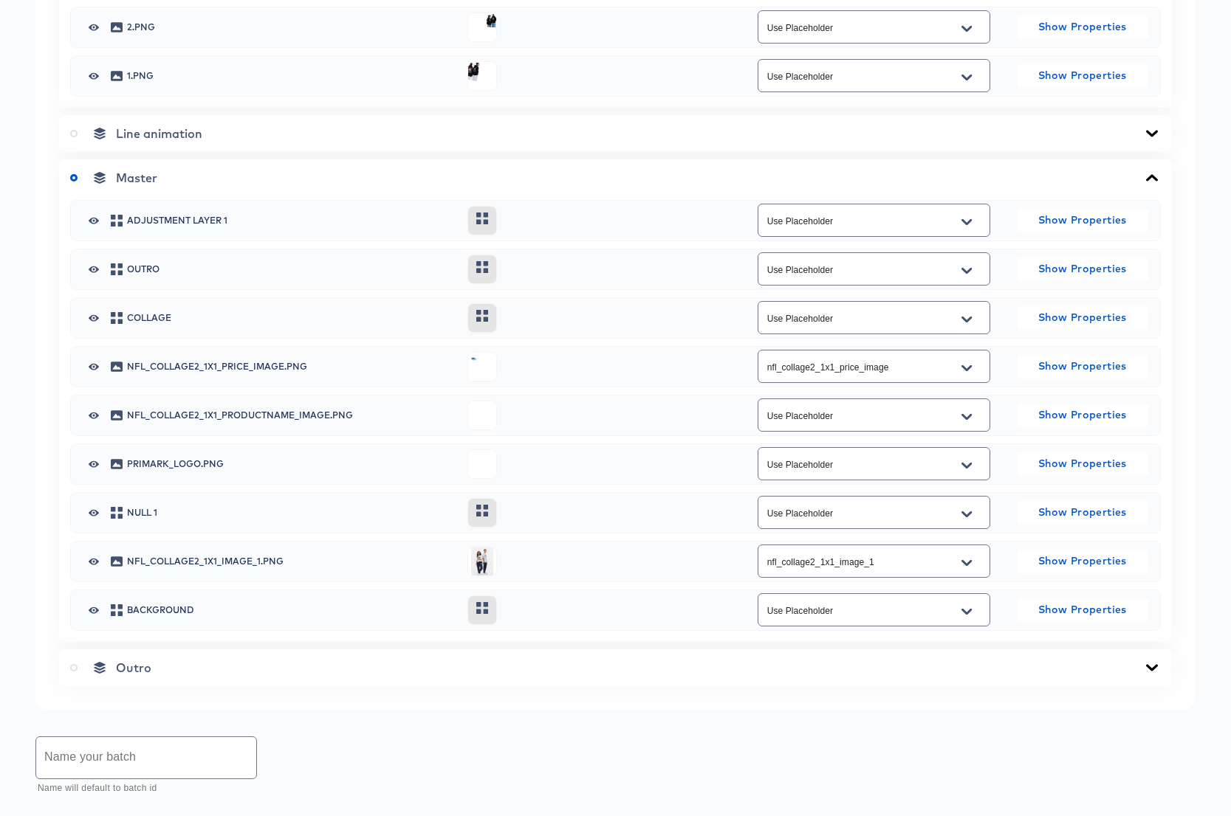
scroll to position [1170, 0]
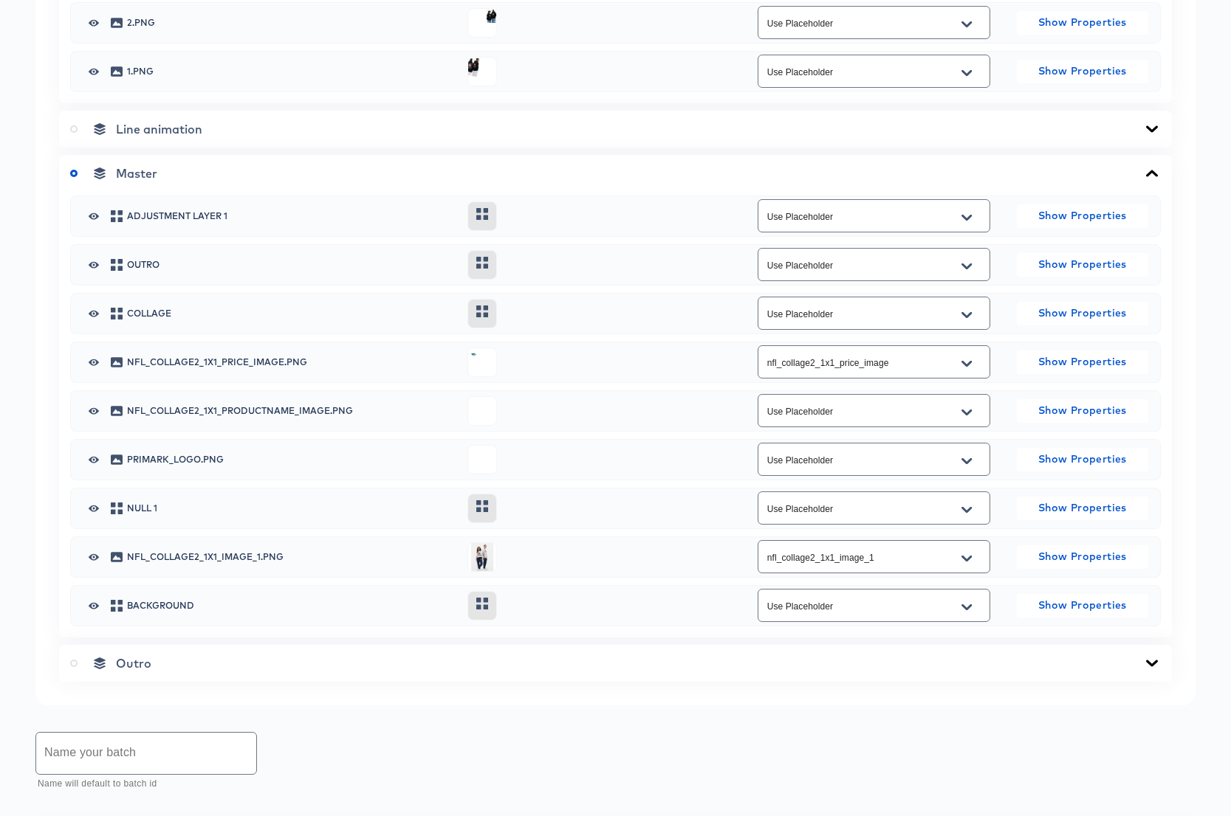
click at [969, 414] on icon "Open" at bounding box center [966, 413] width 10 height 12
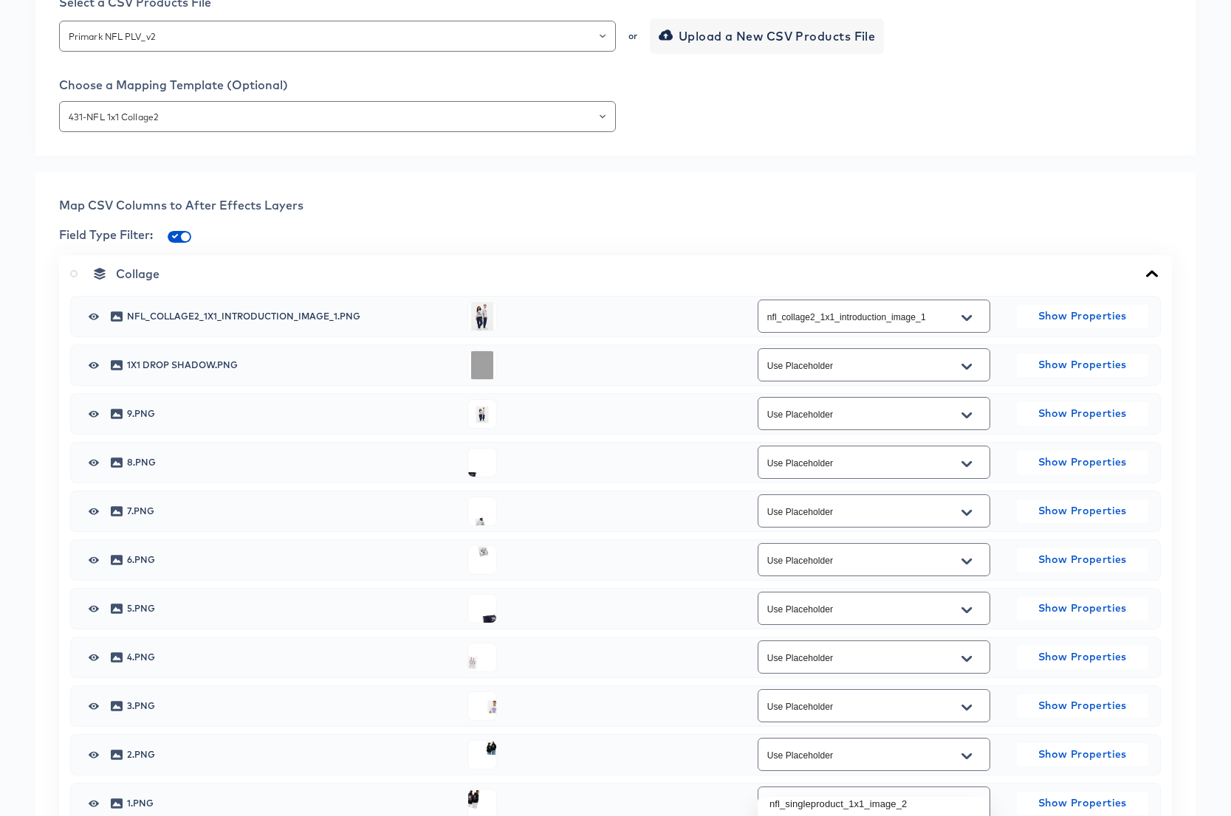
scroll to position [413, 0]
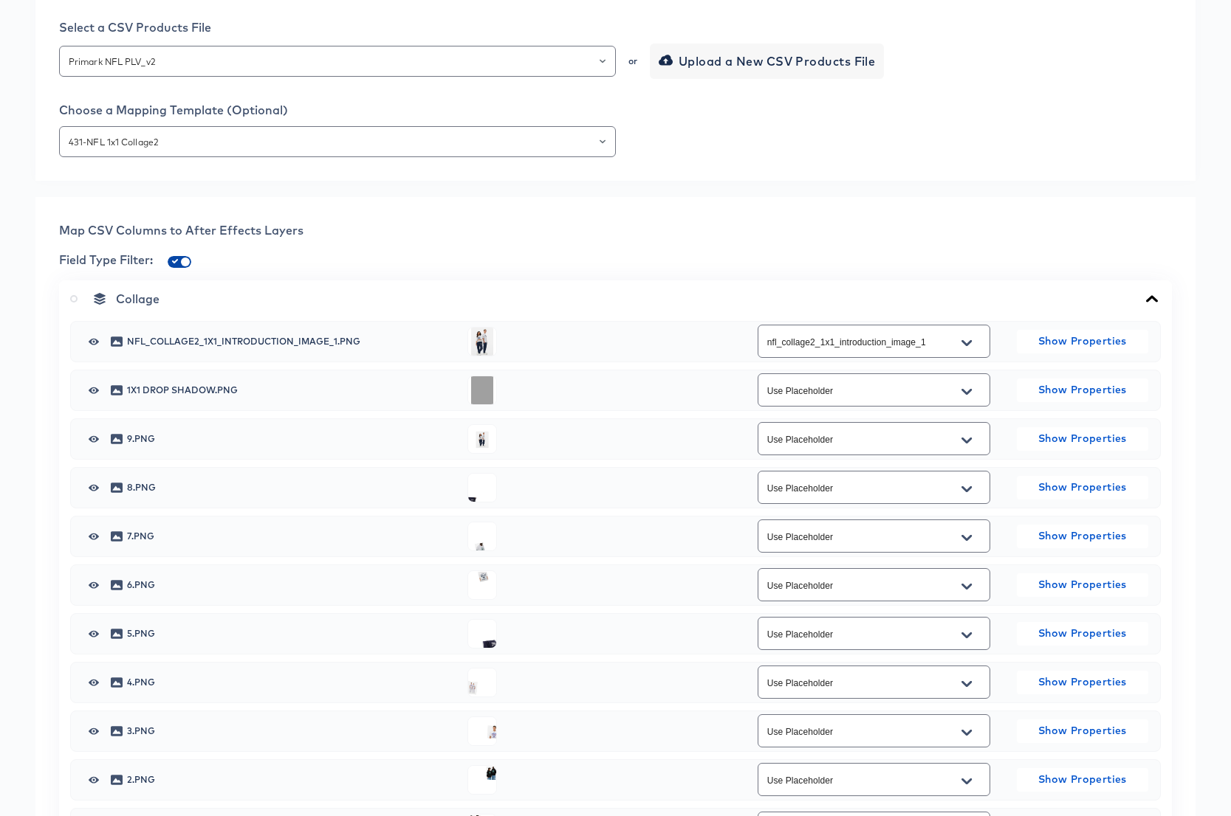
click at [179, 260] on input "checkbox" at bounding box center [185, 265] width 35 height 12
checkbox input "false"
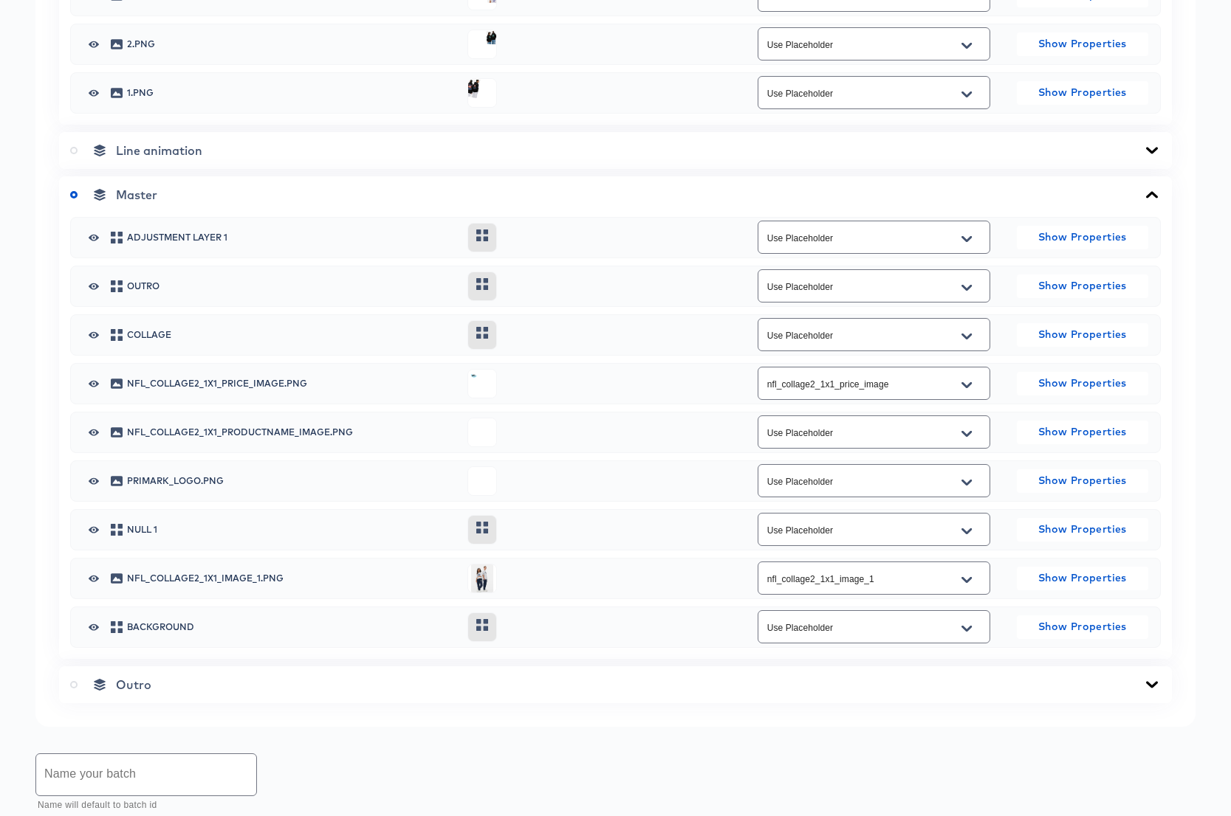
scroll to position [1147, 0]
click at [966, 436] on icon "Open" at bounding box center [966, 435] width 10 height 6
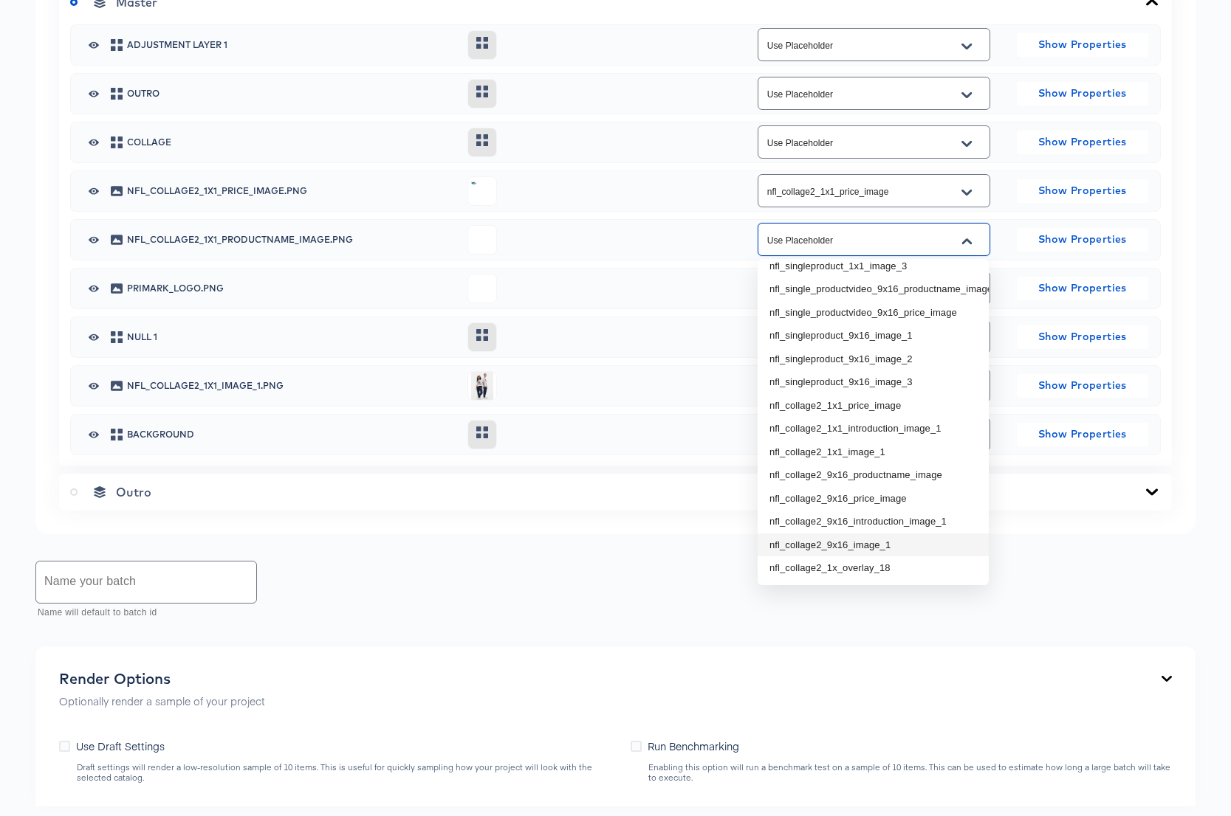
scroll to position [1374, 0]
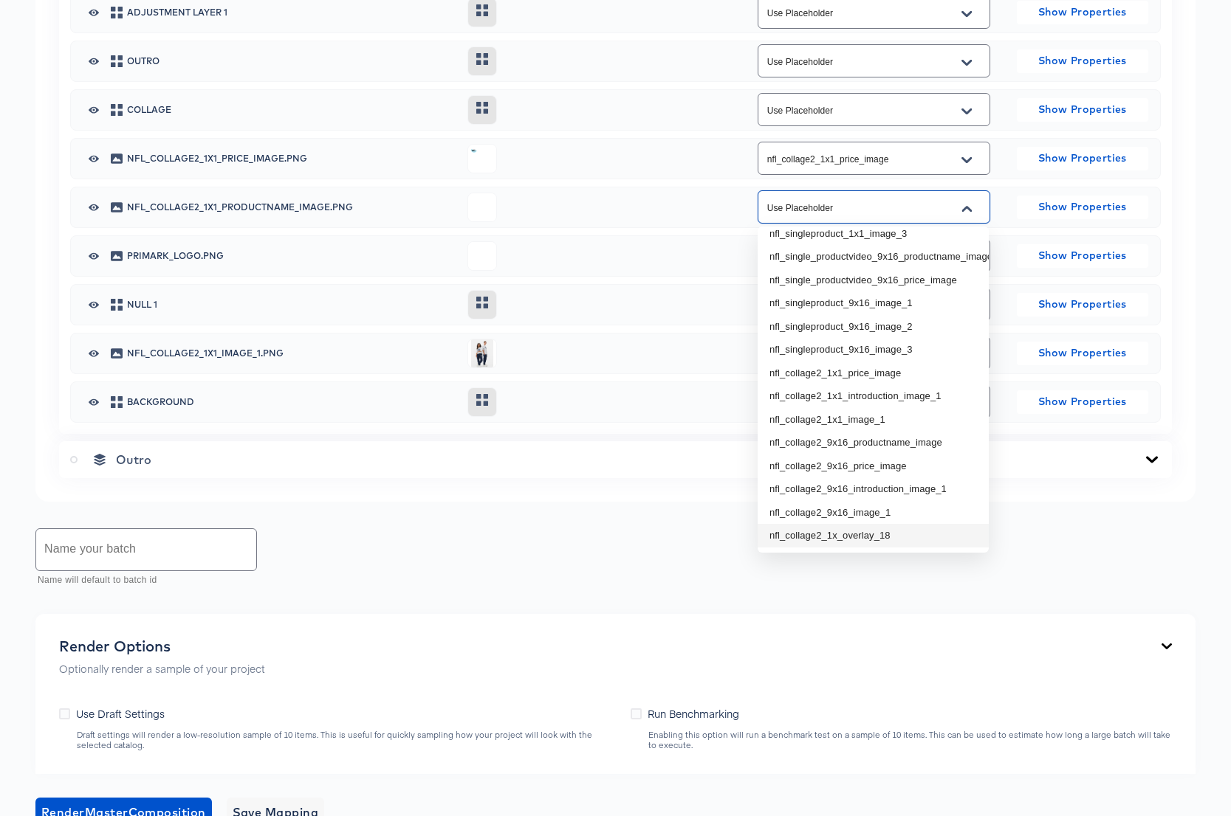
click at [872, 537] on li "nfl_collage2_1x_overlay_18" at bounding box center [872, 536] width 231 height 24
type input "nfl_collage2_1x_overlay_18"
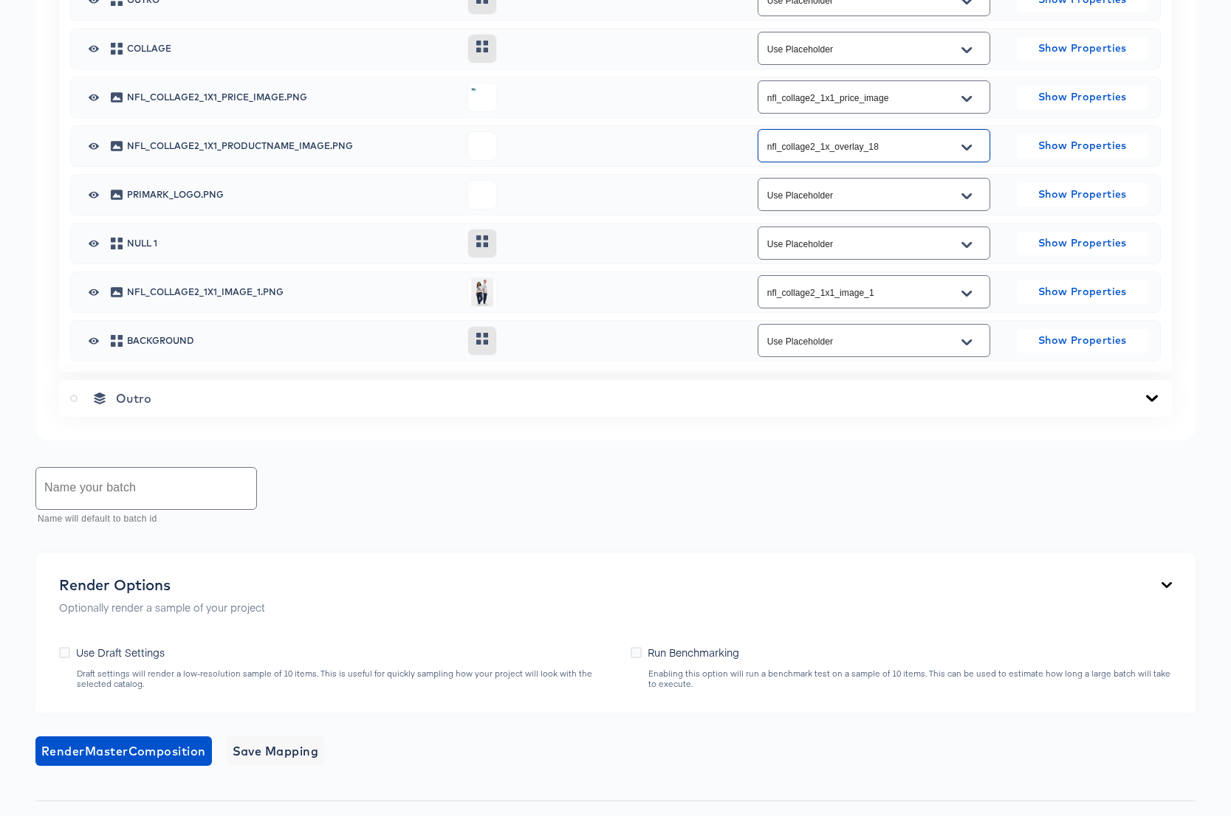
scroll to position [1604, 0]
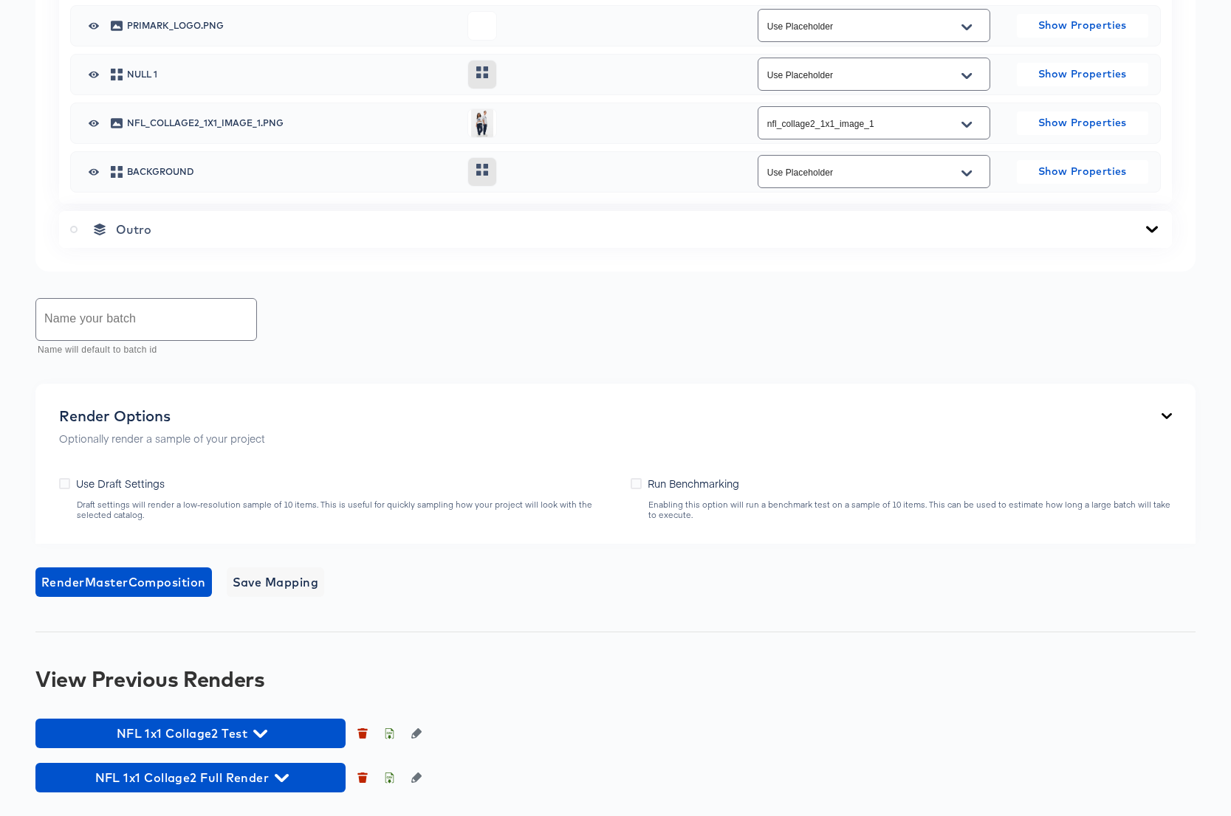
click at [119, 324] on input "text" at bounding box center [146, 319] width 220 height 41
type input "NFL Collage2 1x1 Full"
click at [286, 779] on icon "button" at bounding box center [282, 778] width 14 height 8
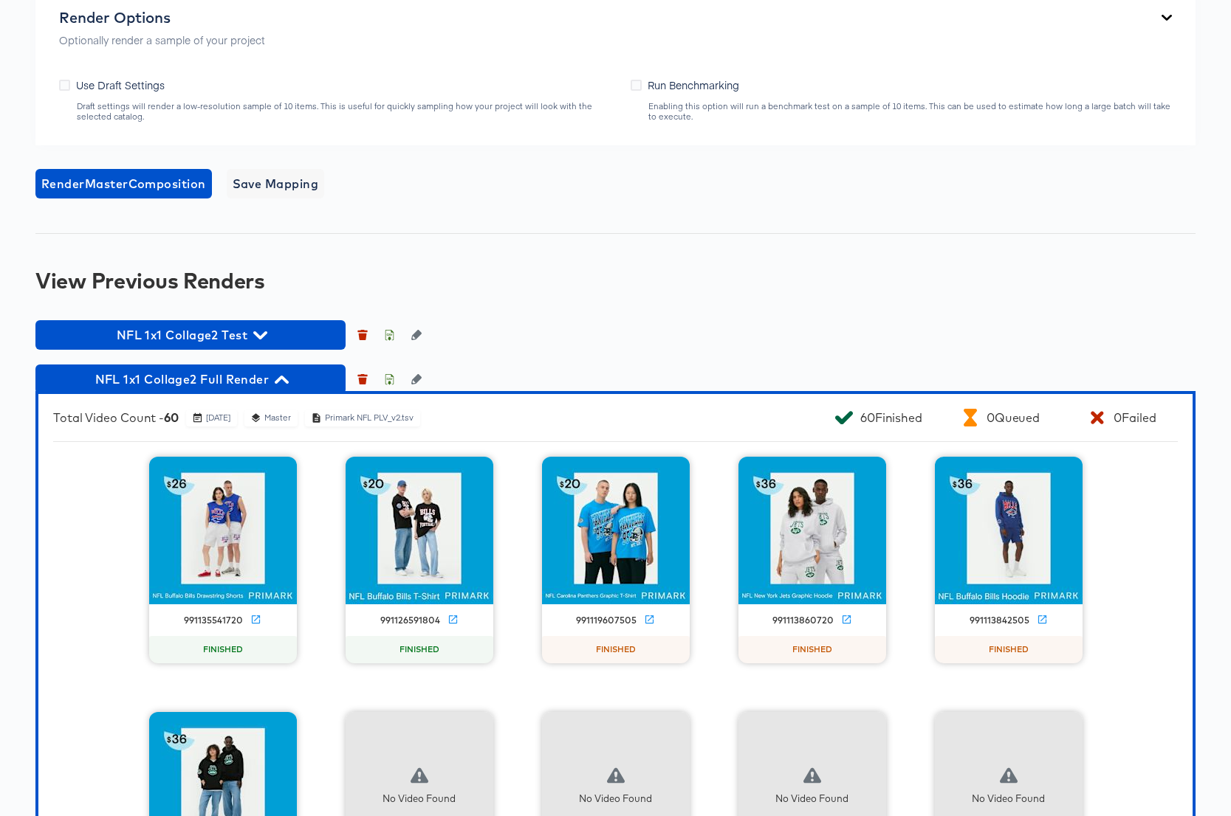
scroll to position [2380, 0]
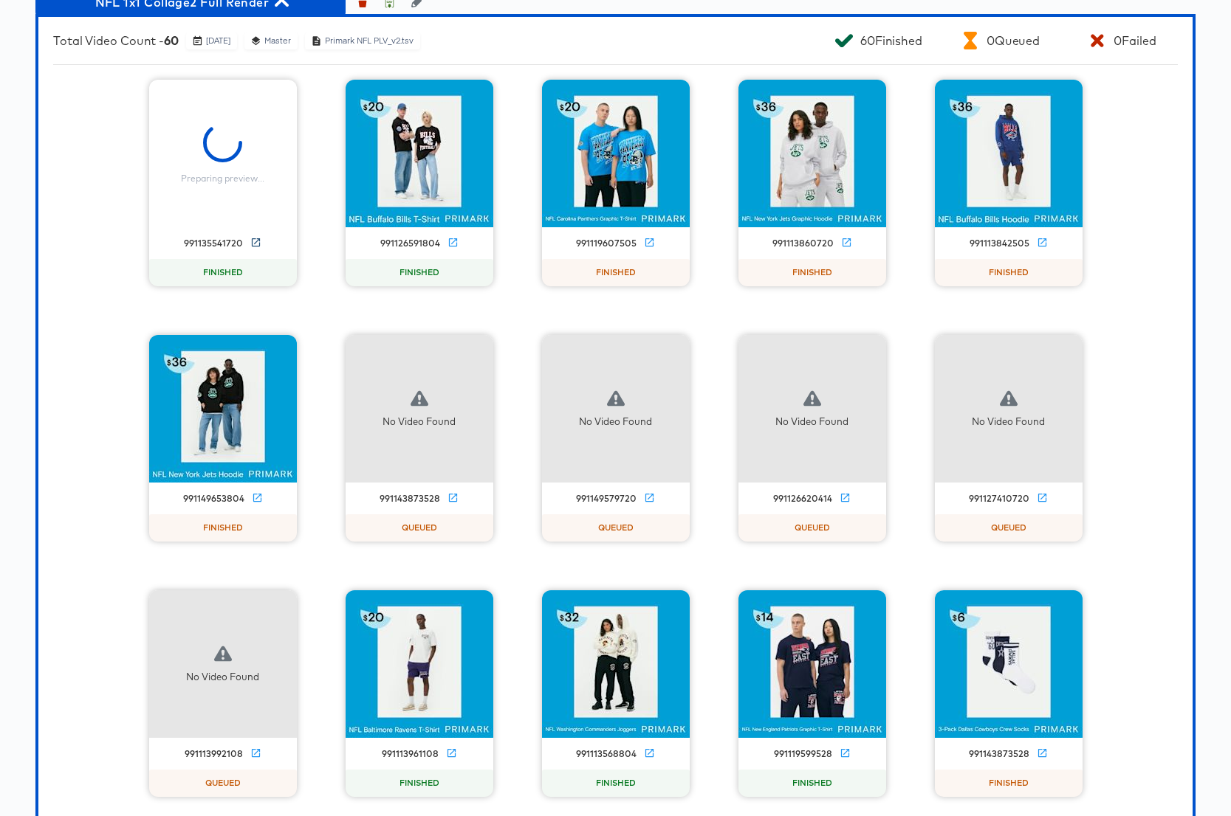
click at [255, 240] on icon at bounding box center [255, 242] width 11 height 11
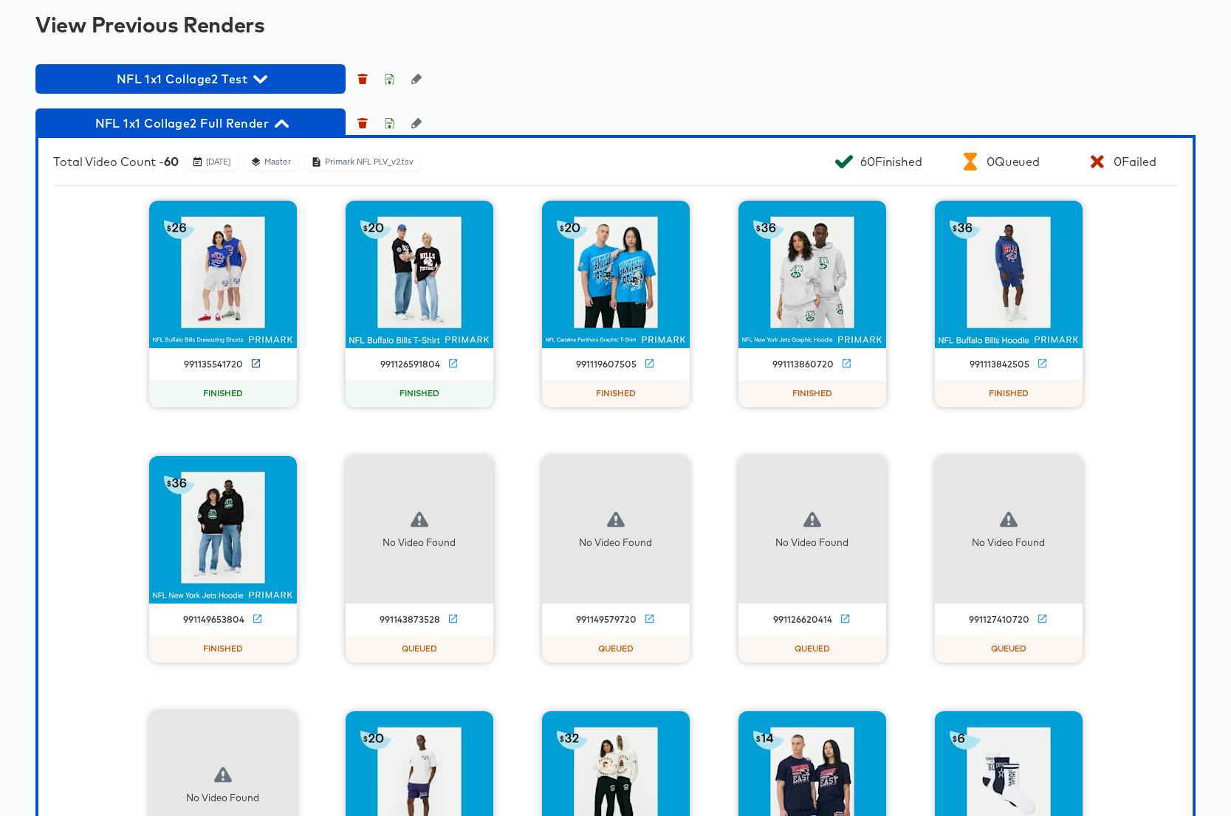
scroll to position [2103, 0]
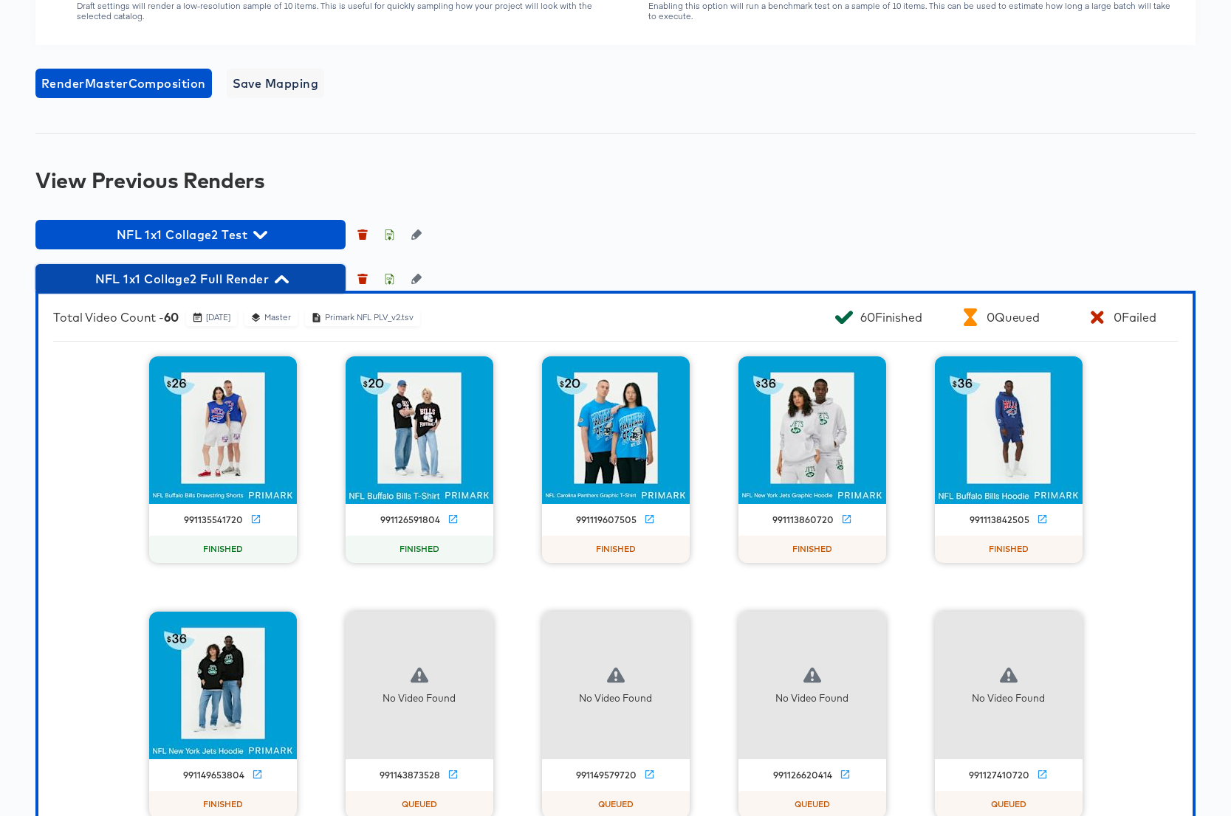
click at [284, 274] on icon "button" at bounding box center [282, 279] width 14 height 14
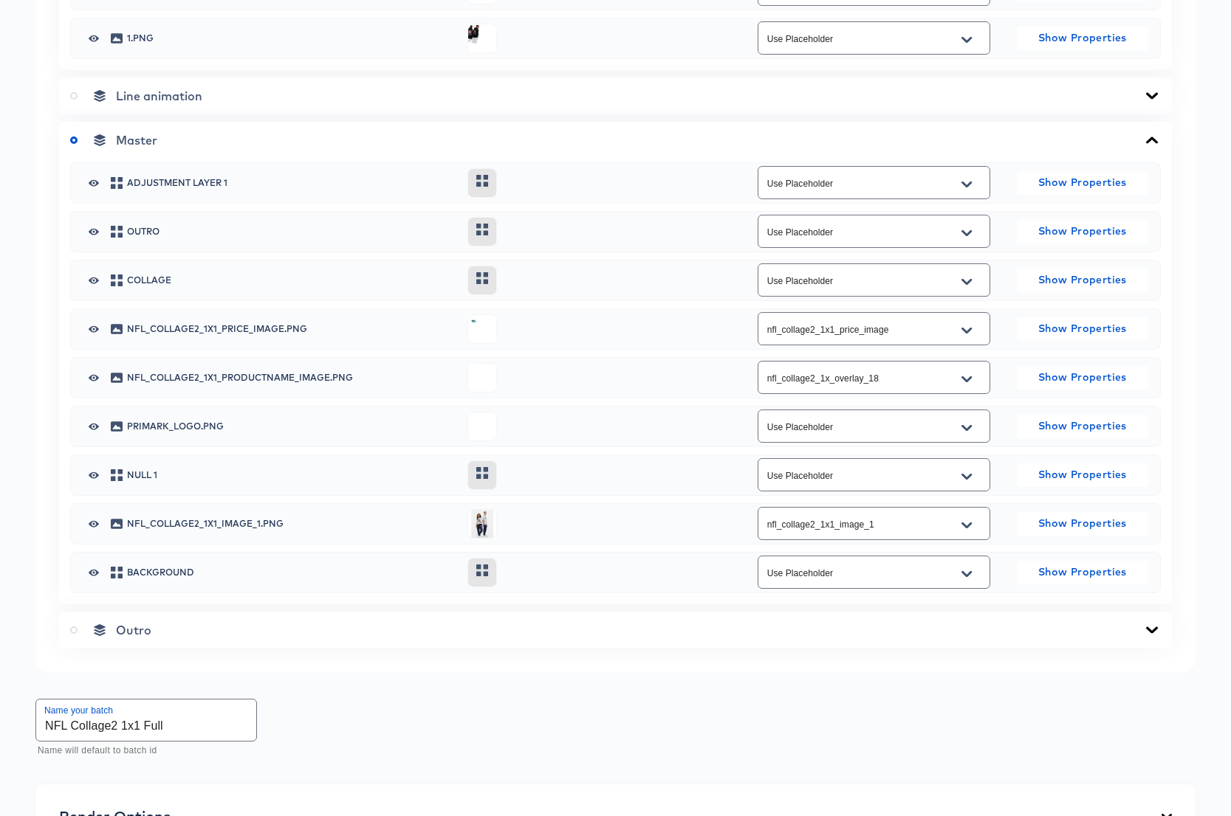
scroll to position [0, 0]
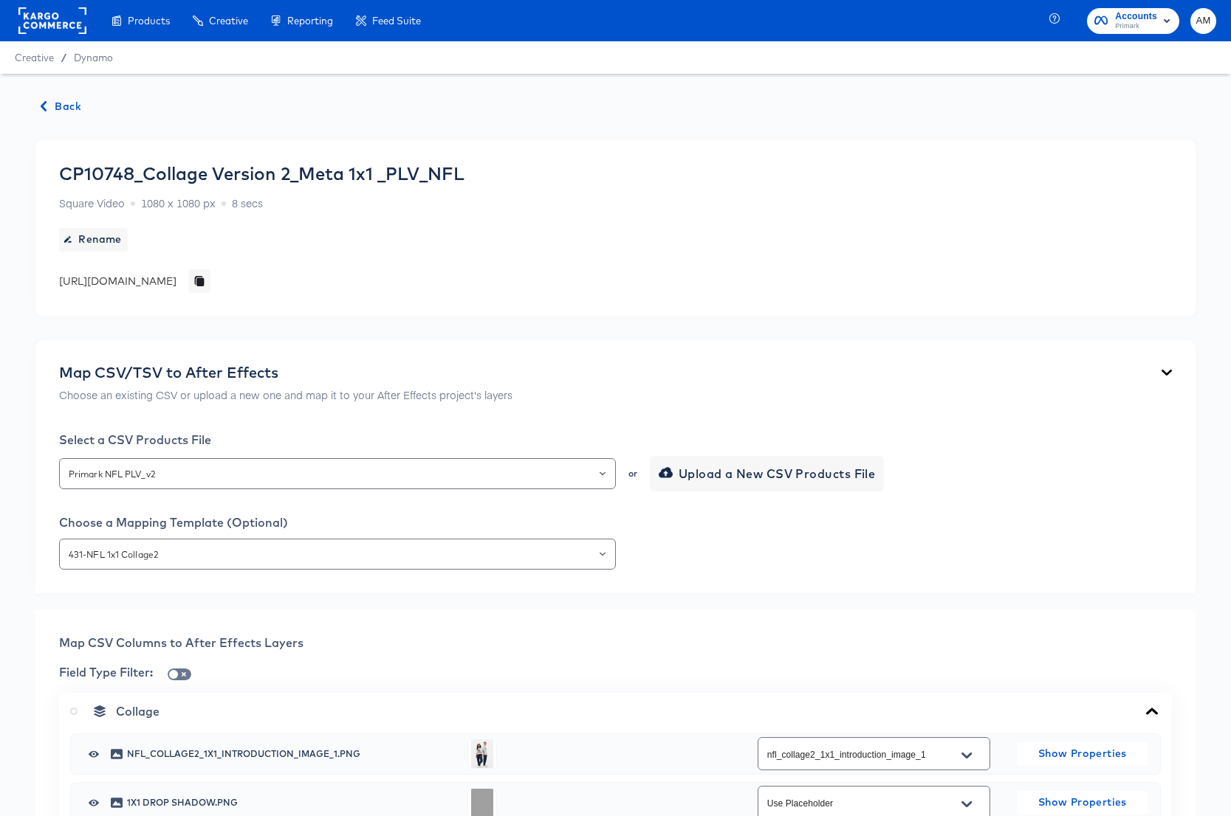
click at [64, 99] on span "Back" at bounding box center [61, 106] width 40 height 18
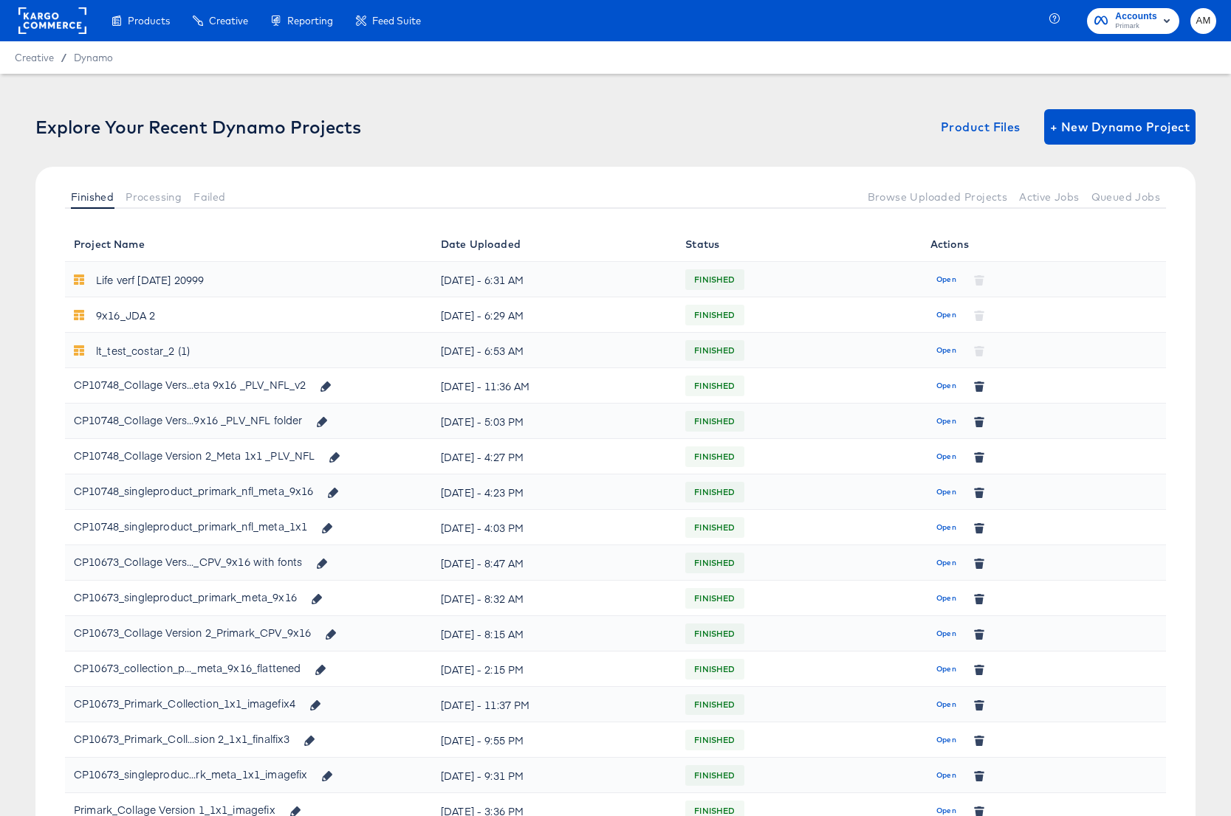
click at [955, 419] on span "Open" at bounding box center [946, 421] width 20 height 13
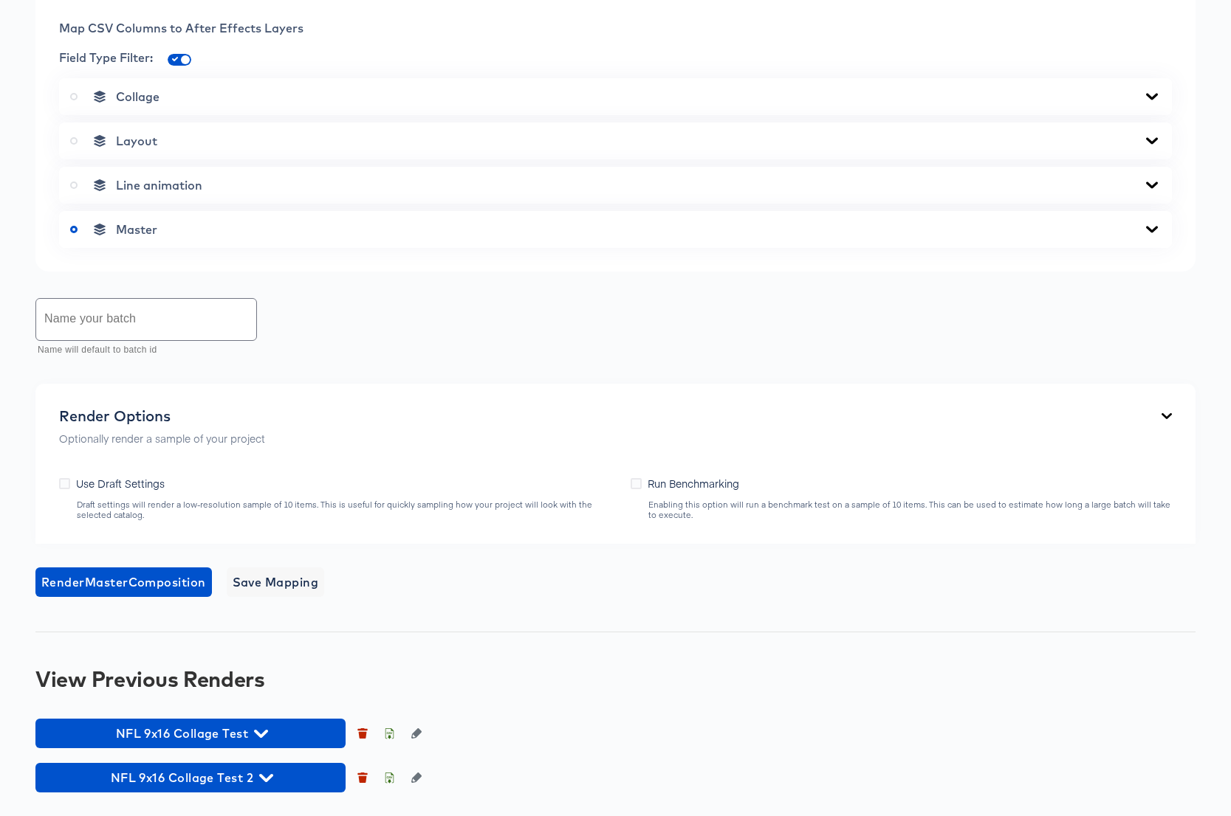
scroll to position [902, 0]
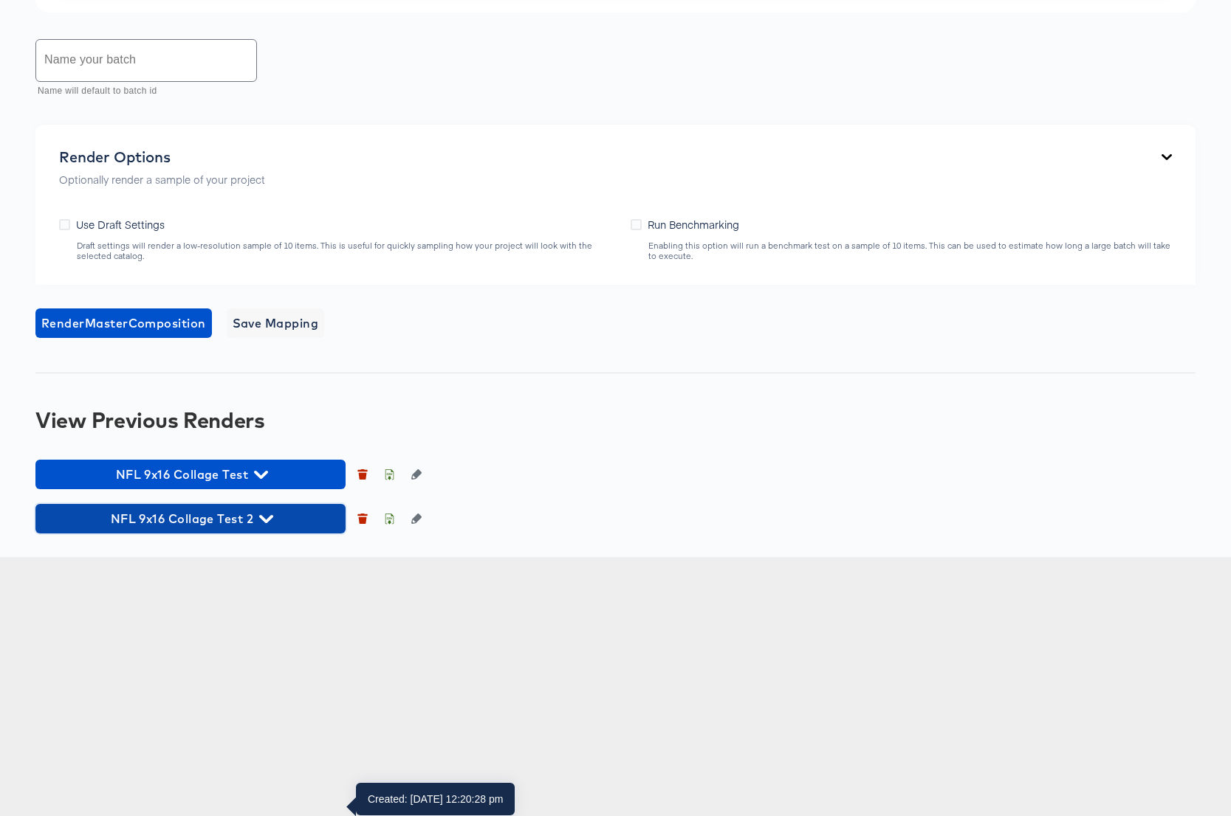
click at [266, 526] on icon "button" at bounding box center [266, 519] width 14 height 14
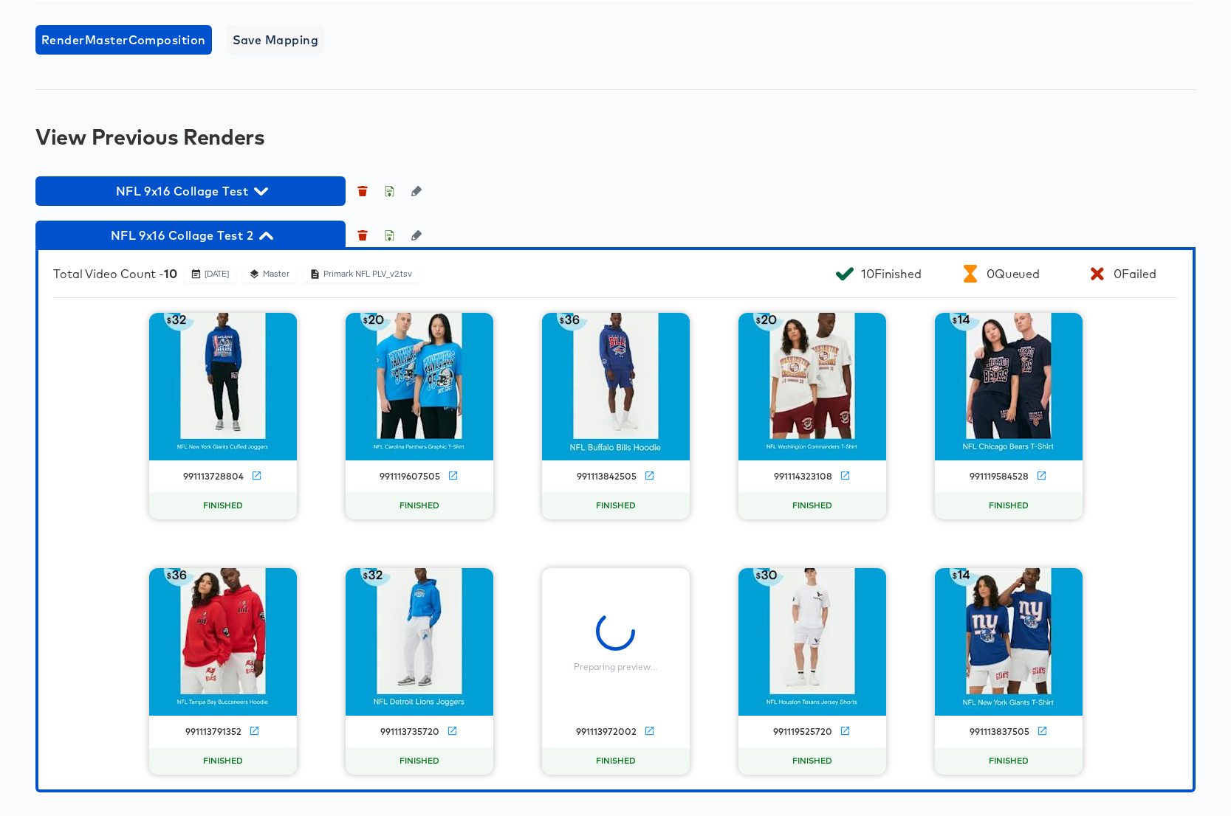
scroll to position [1445, 0]
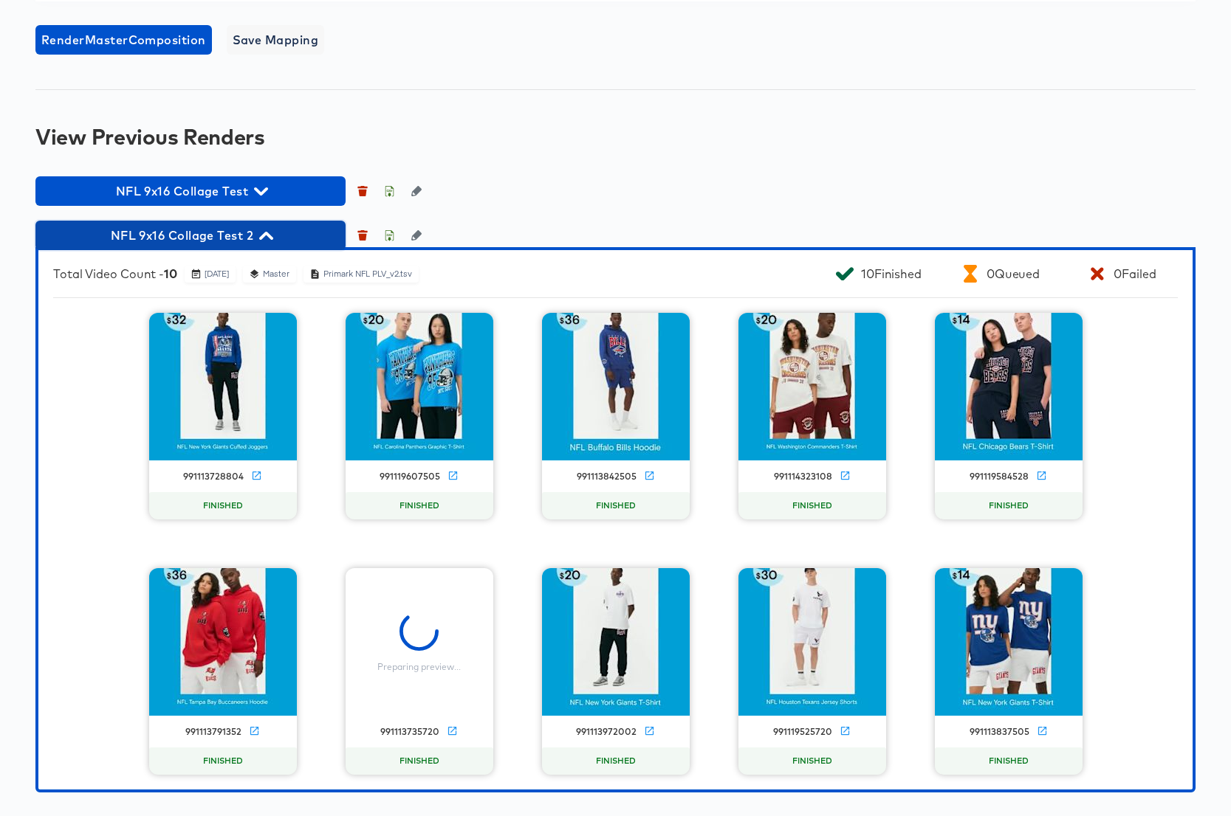
click at [266, 236] on icon "button" at bounding box center [266, 236] width 14 height 14
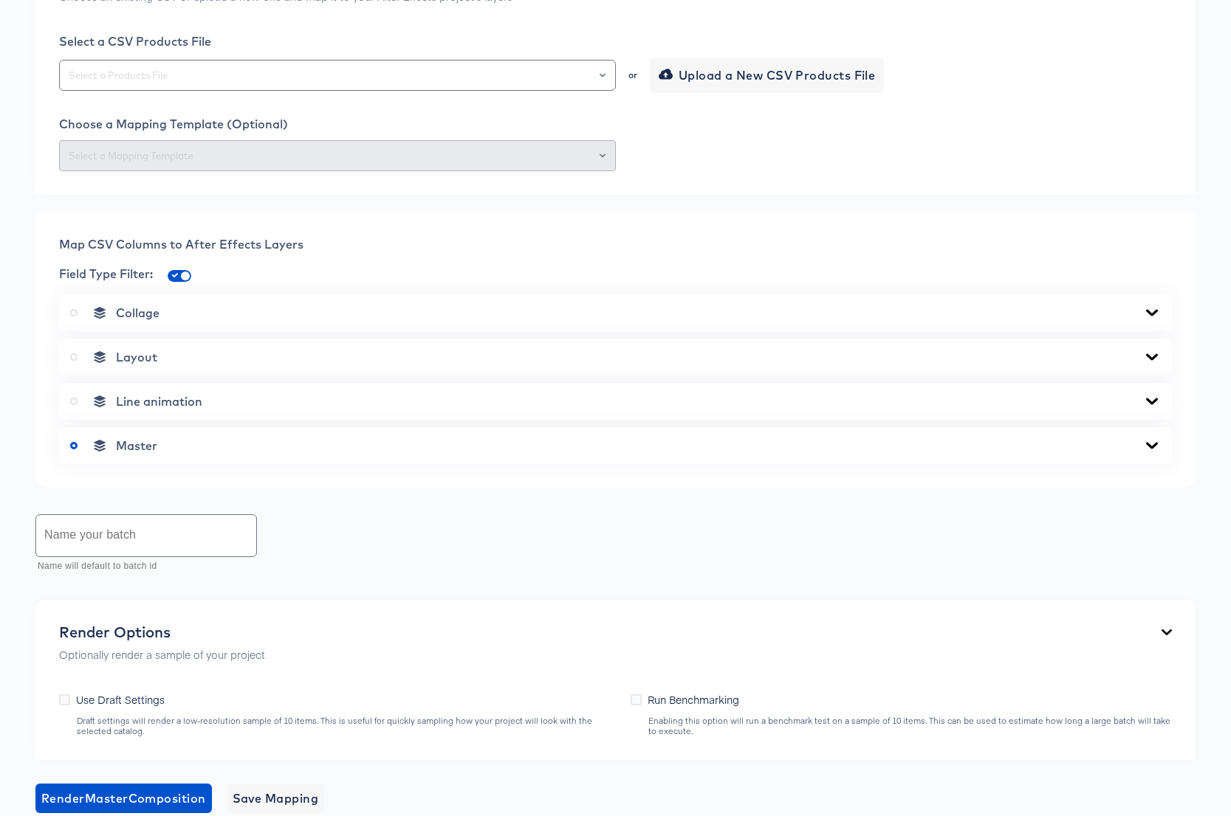
scroll to position [398, 0]
click at [178, 286] on input "checkbox" at bounding box center [185, 280] width 35 height 12
checkbox input "false"
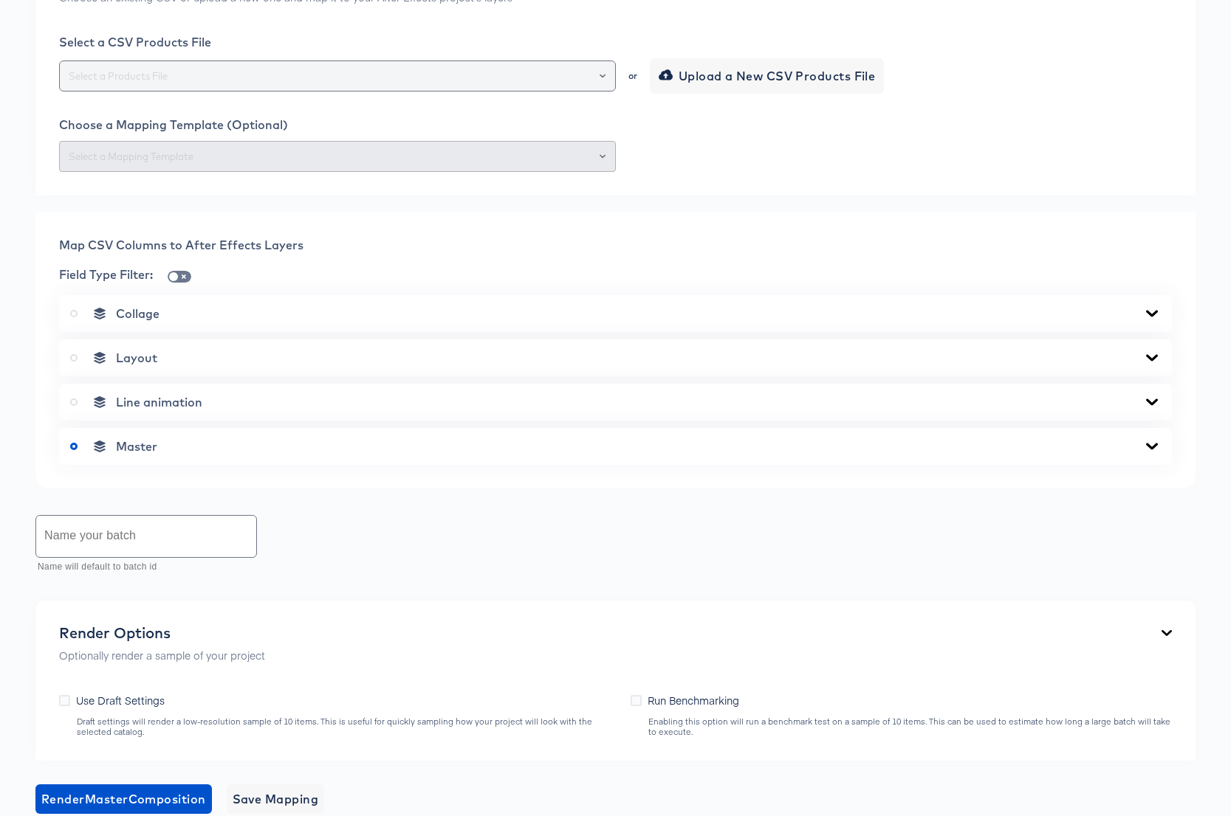
click at [603, 86] on button "Open" at bounding box center [602, 76] width 6 height 21
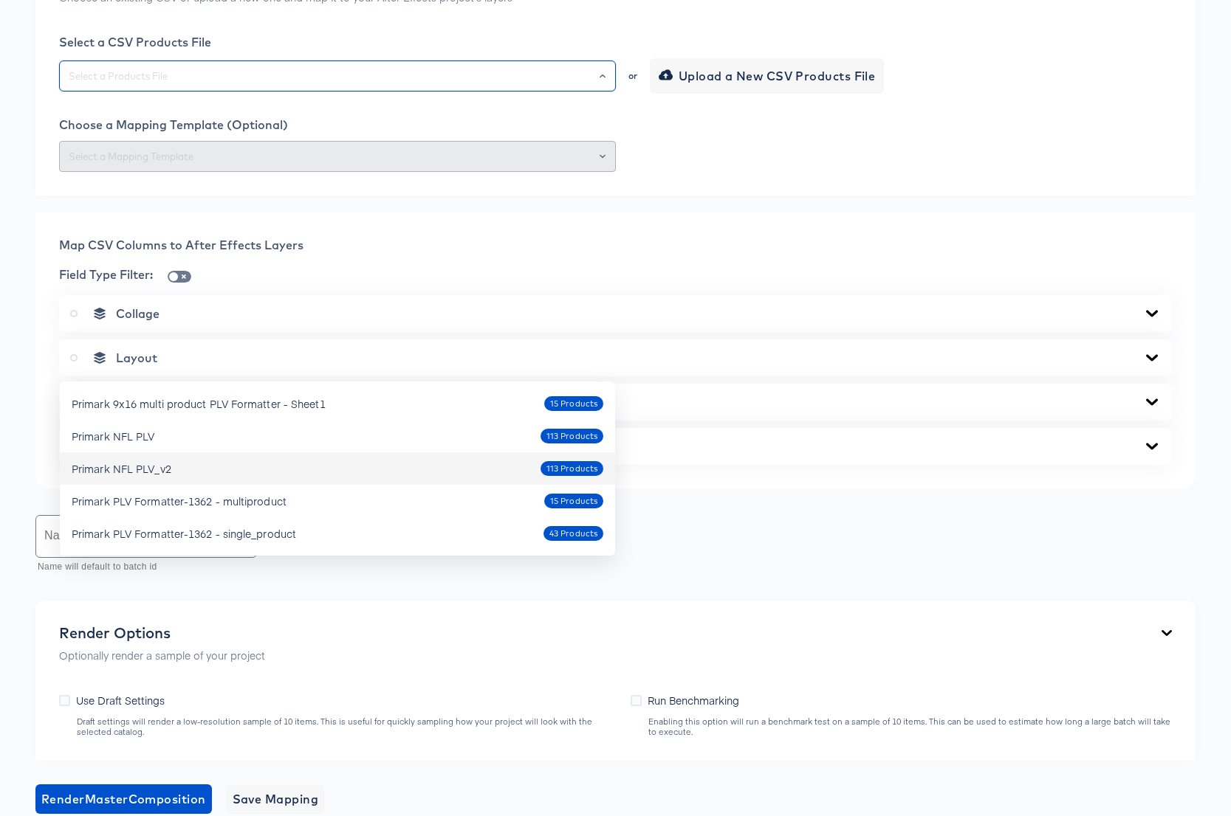
click at [214, 467] on div "Primark NFL PLV_v2 113 Products" at bounding box center [338, 469] width 532 height 24
type input "Primark NFL PLV_v2"
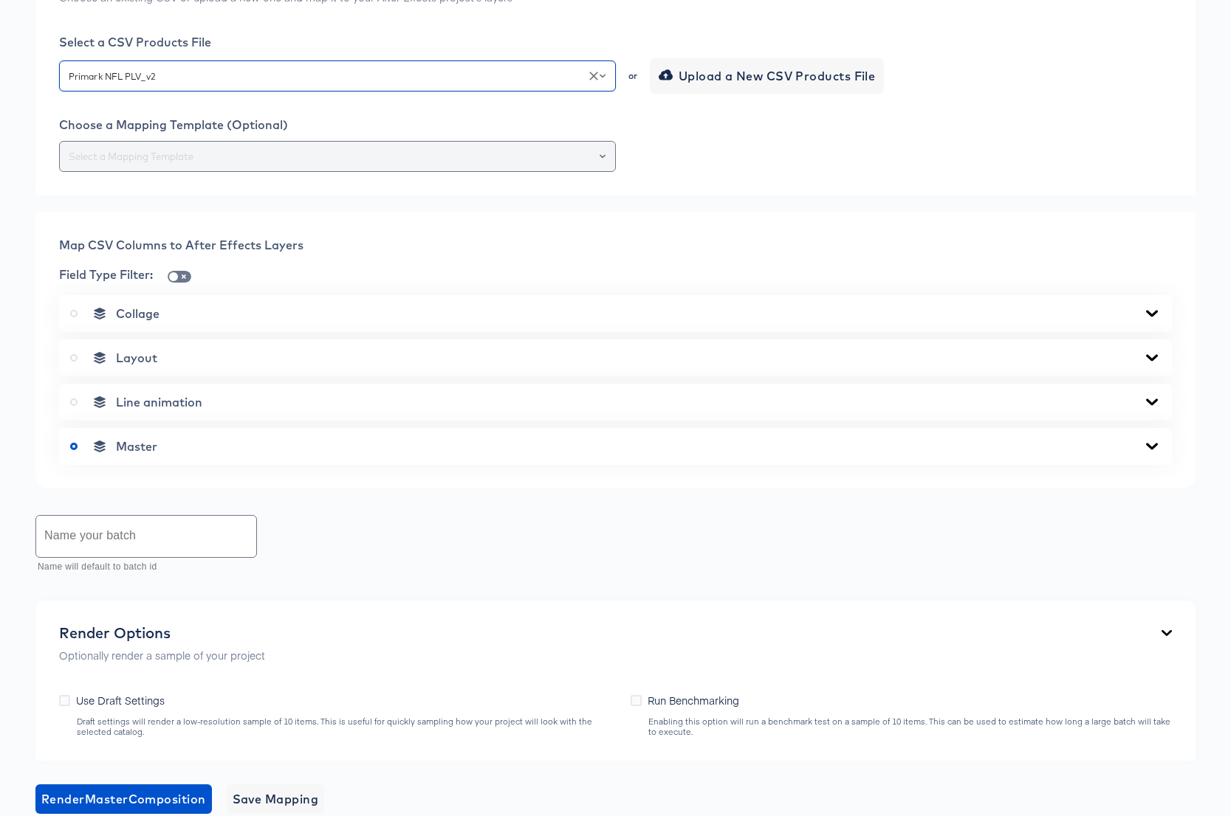
click at [560, 165] on input "text" at bounding box center [337, 156] width 543 height 17
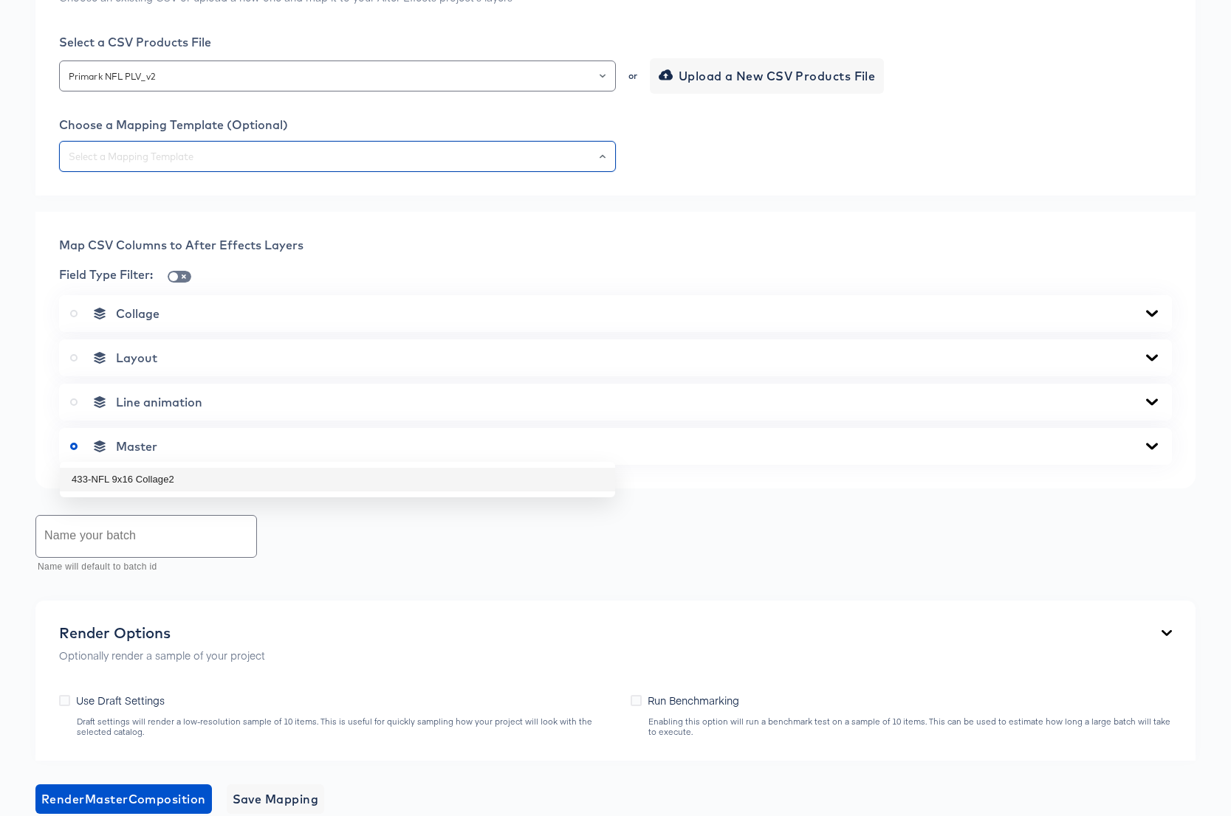
click at [301, 481] on li "433-NFL 9x16 Collage2" at bounding box center [337, 480] width 555 height 24
type input "433-NFL 9x16 Collage2"
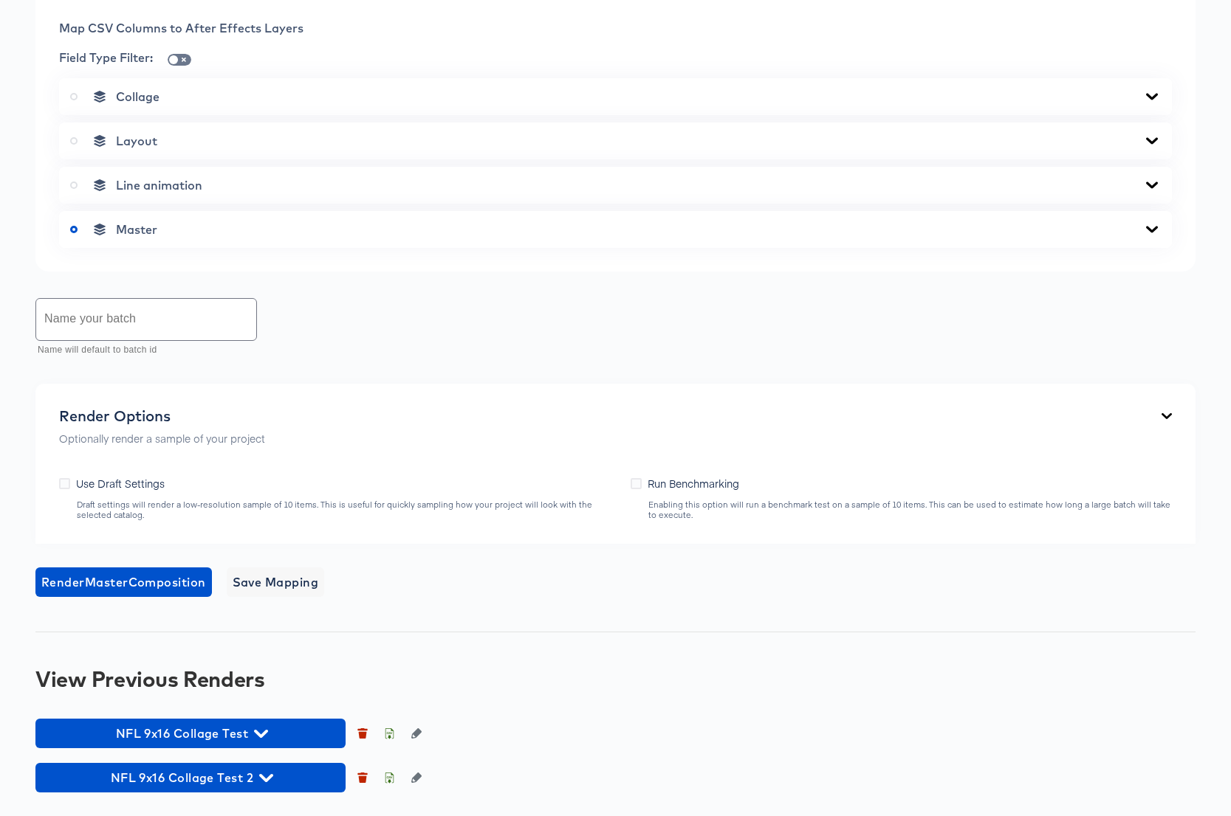
scroll to position [721, 0]
click at [1153, 100] on icon at bounding box center [1152, 96] width 12 height 7
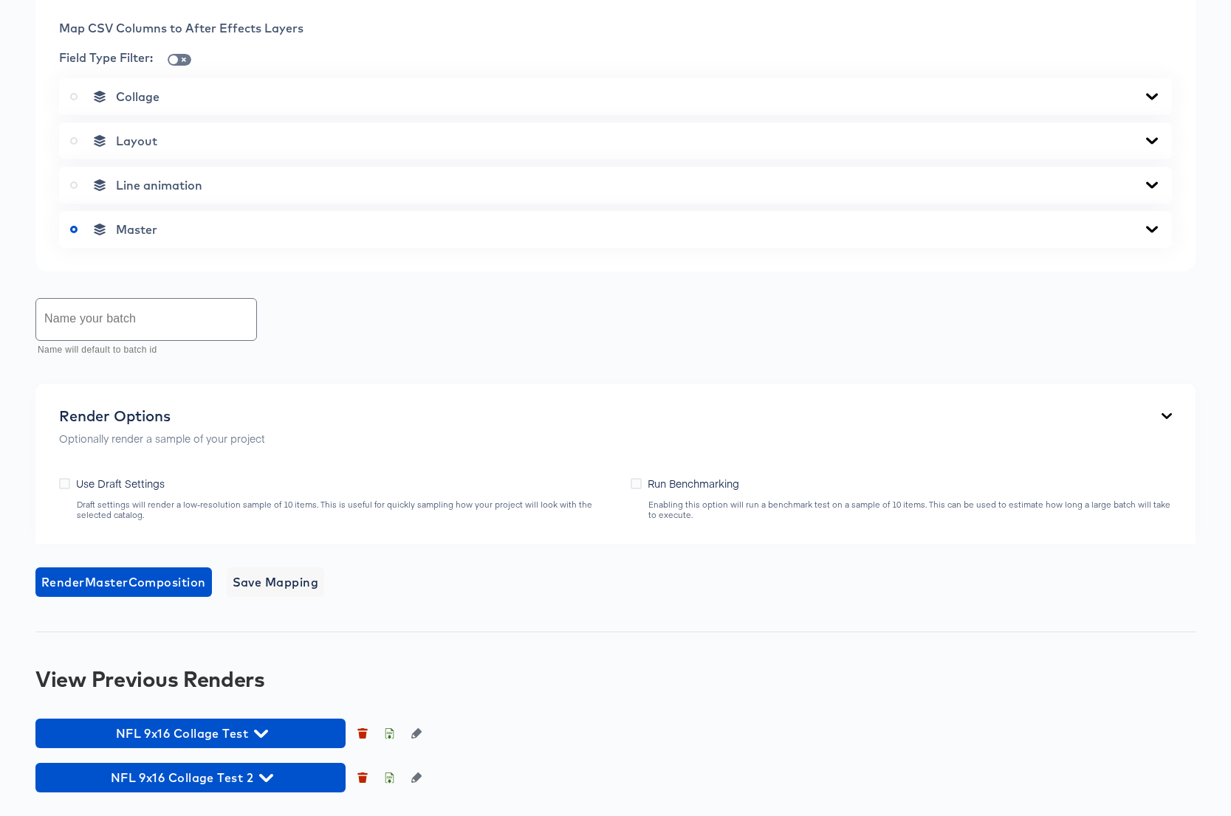
click at [1149, 235] on icon at bounding box center [1152, 230] width 18 height 12
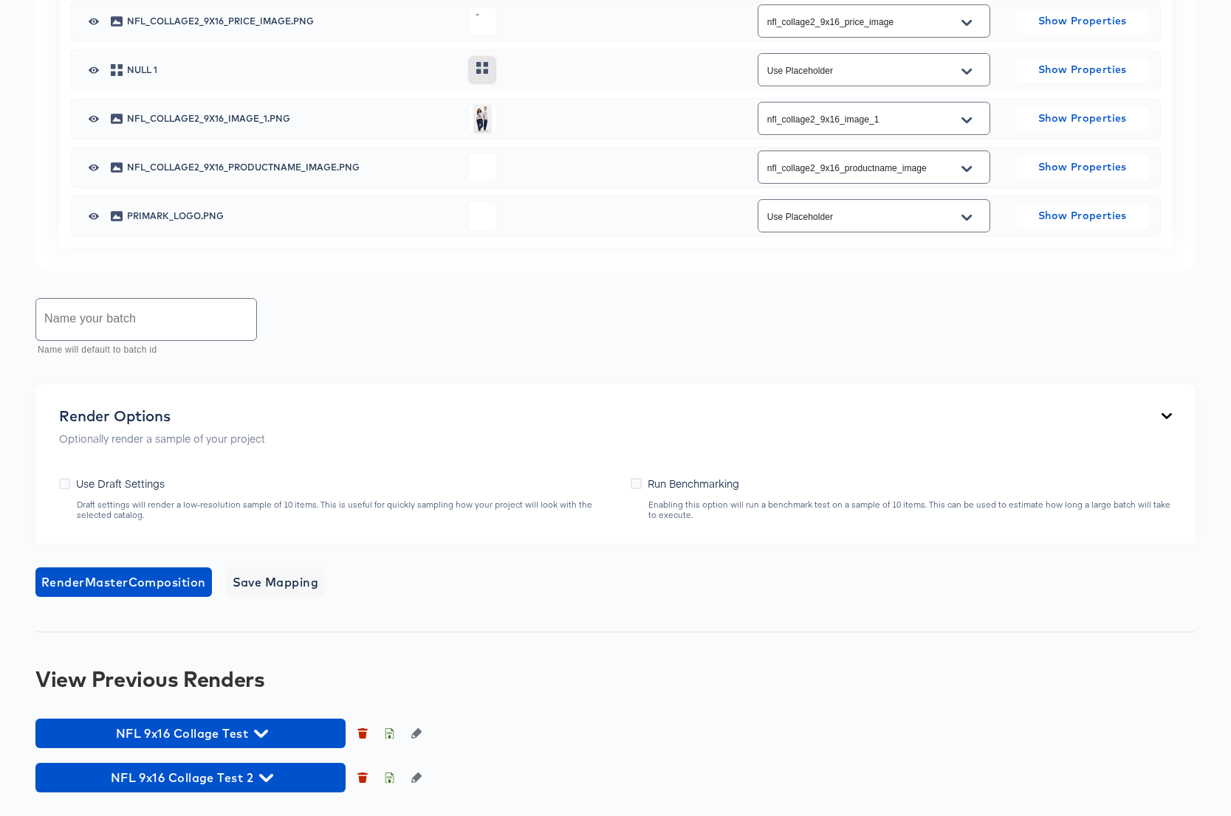
scroll to position [1543, 0]
click at [172, 329] on input "text" at bounding box center [146, 319] width 220 height 41
type input "NFL Collage2 9x16 Full"
click at [154, 580] on span "Render Master Composition" at bounding box center [123, 582] width 165 height 21
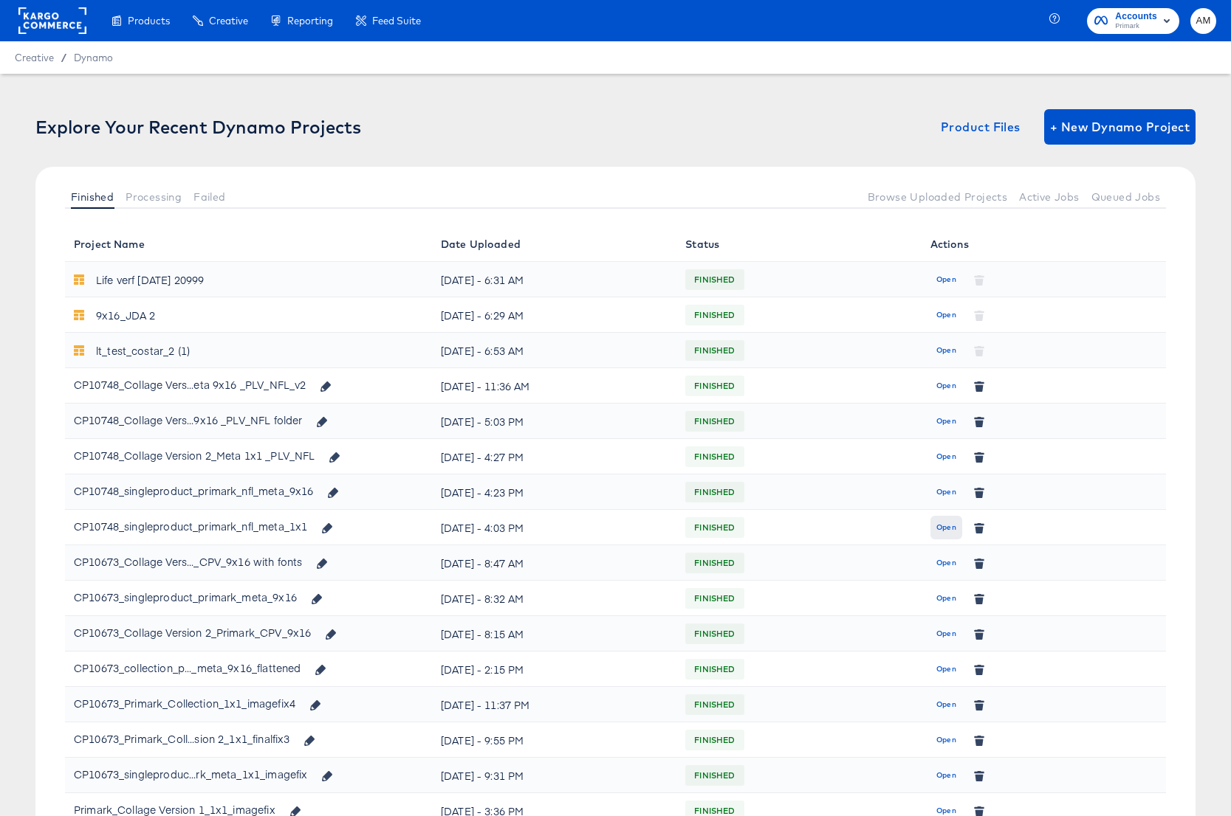
click at [944, 529] on span "Open" at bounding box center [946, 527] width 20 height 13
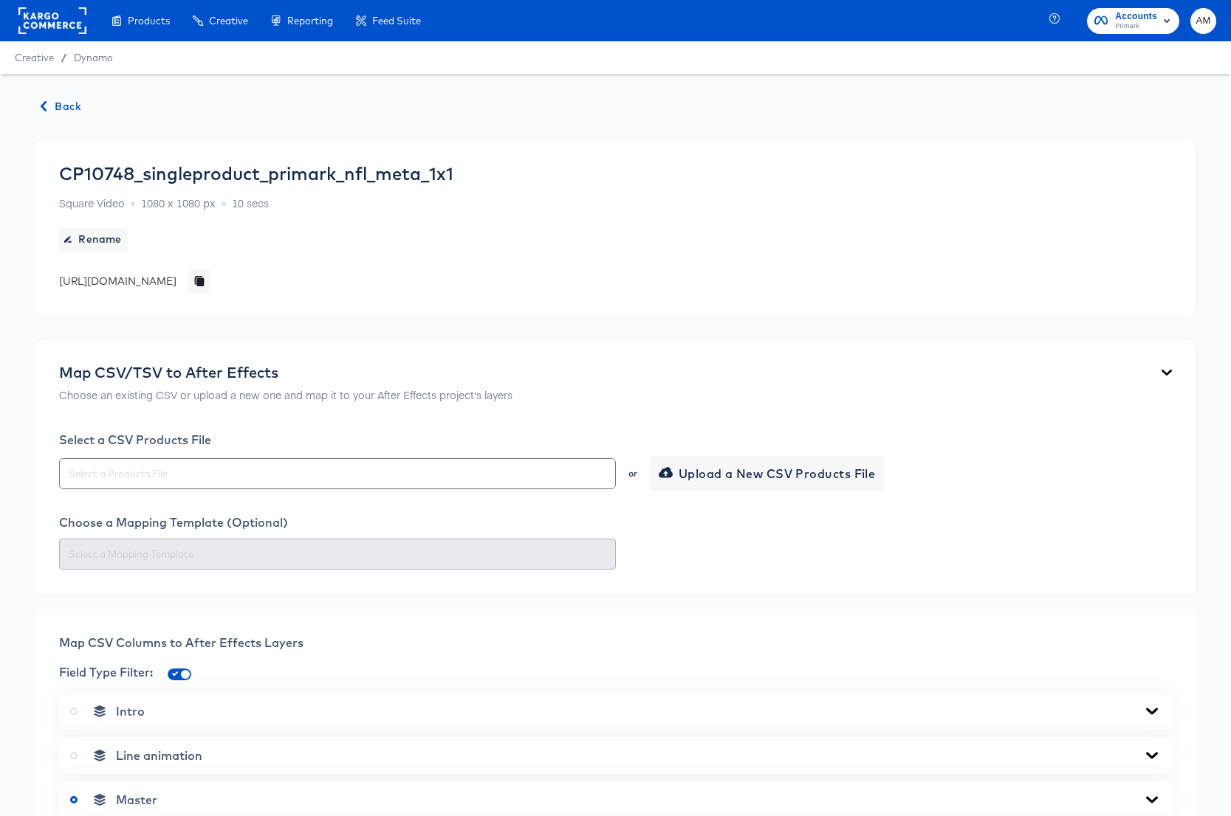
scroll to position [615, 0]
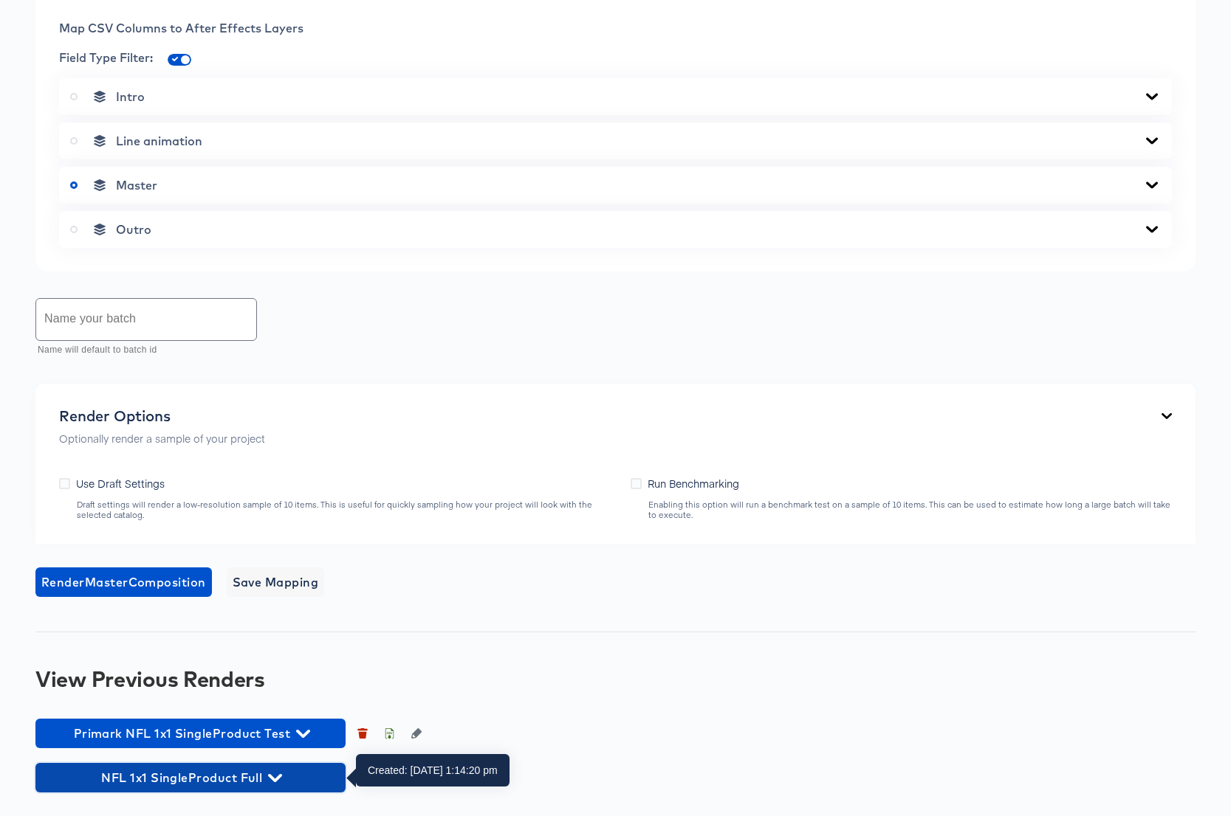
click at [272, 777] on icon "button" at bounding box center [275, 778] width 14 height 8
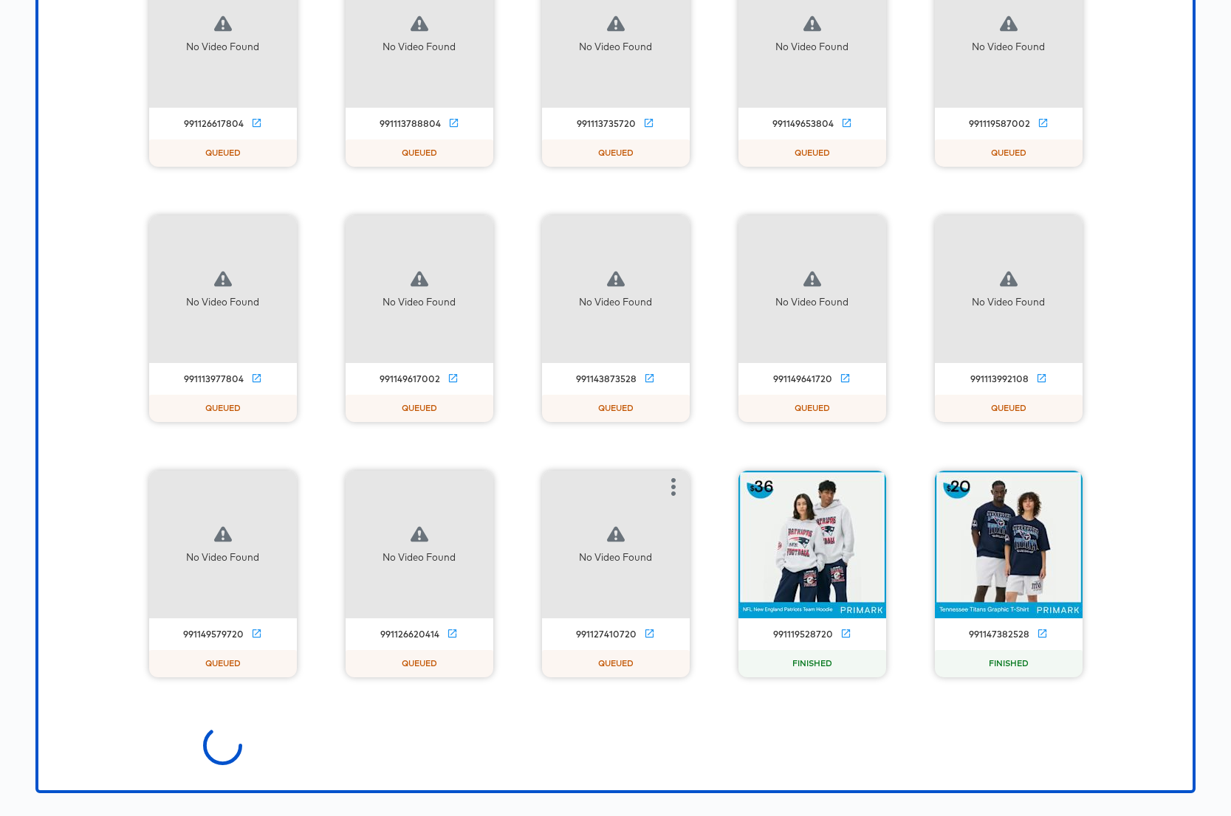
scroll to position [3810, 0]
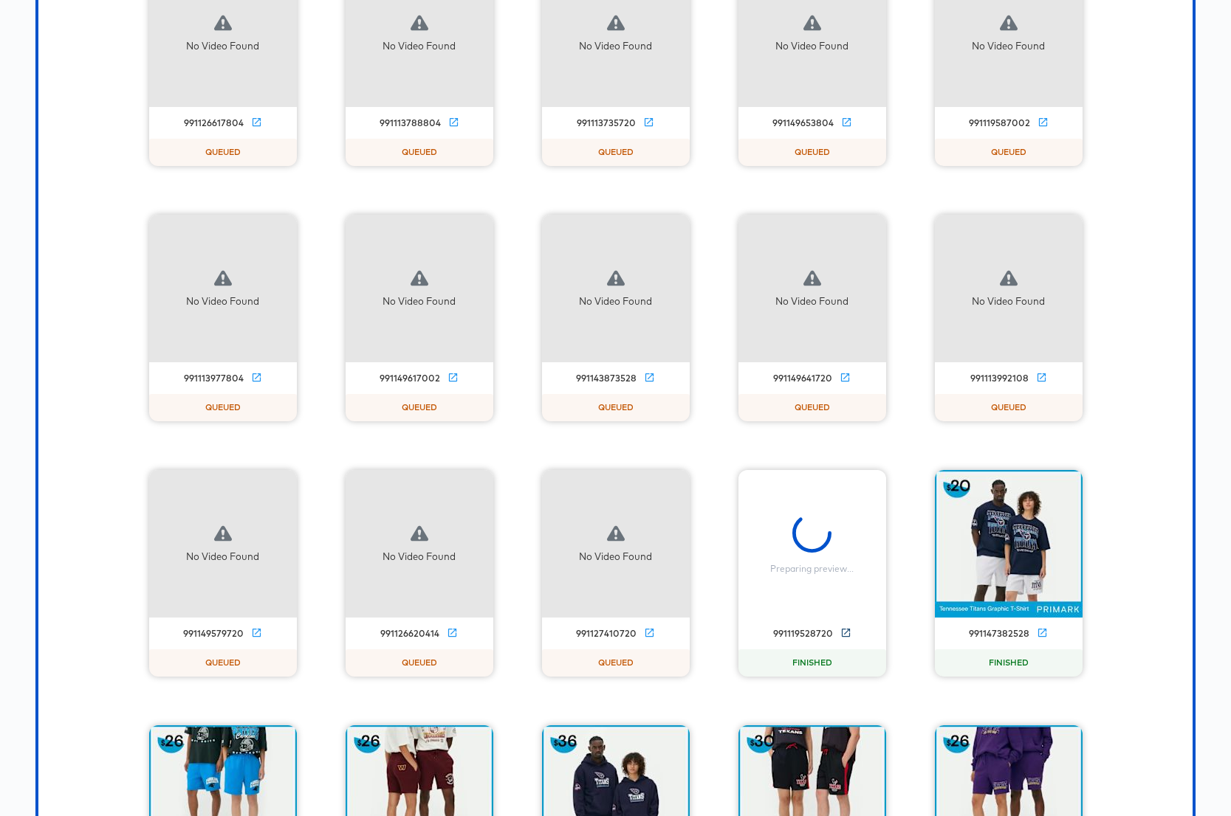
click at [847, 634] on icon at bounding box center [845, 632] width 11 height 11
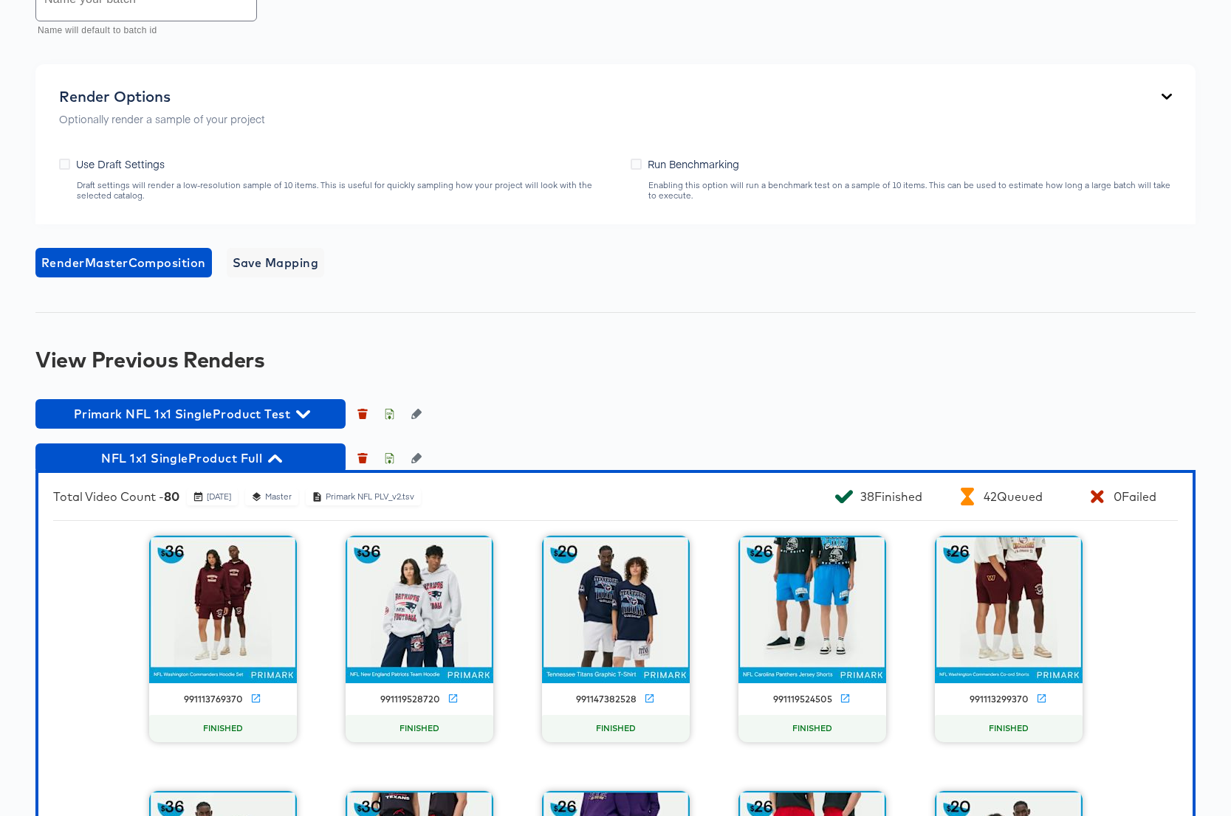
scroll to position [935, 0]
click at [389, 460] on icon "button" at bounding box center [389, 460] width 5 height 7
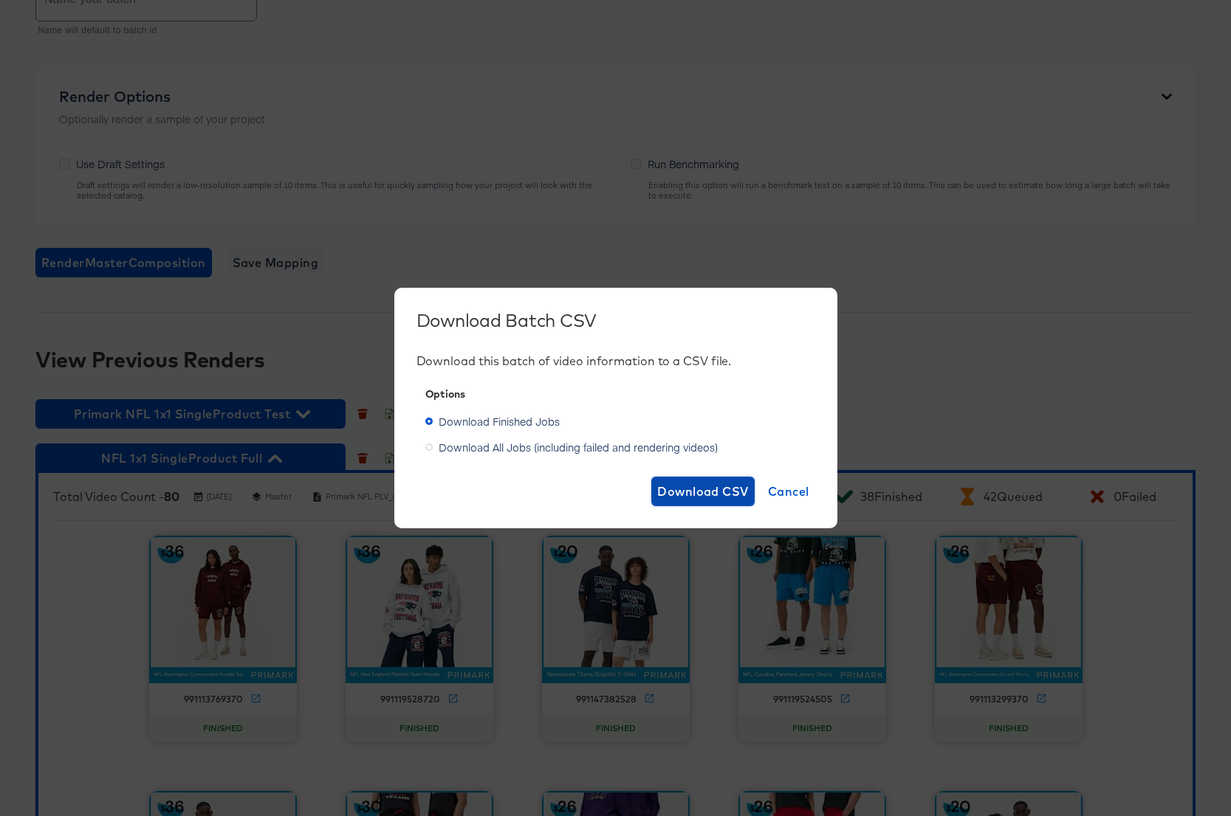
click at [675, 489] on span "Download CSV" at bounding box center [703, 491] width 92 height 21
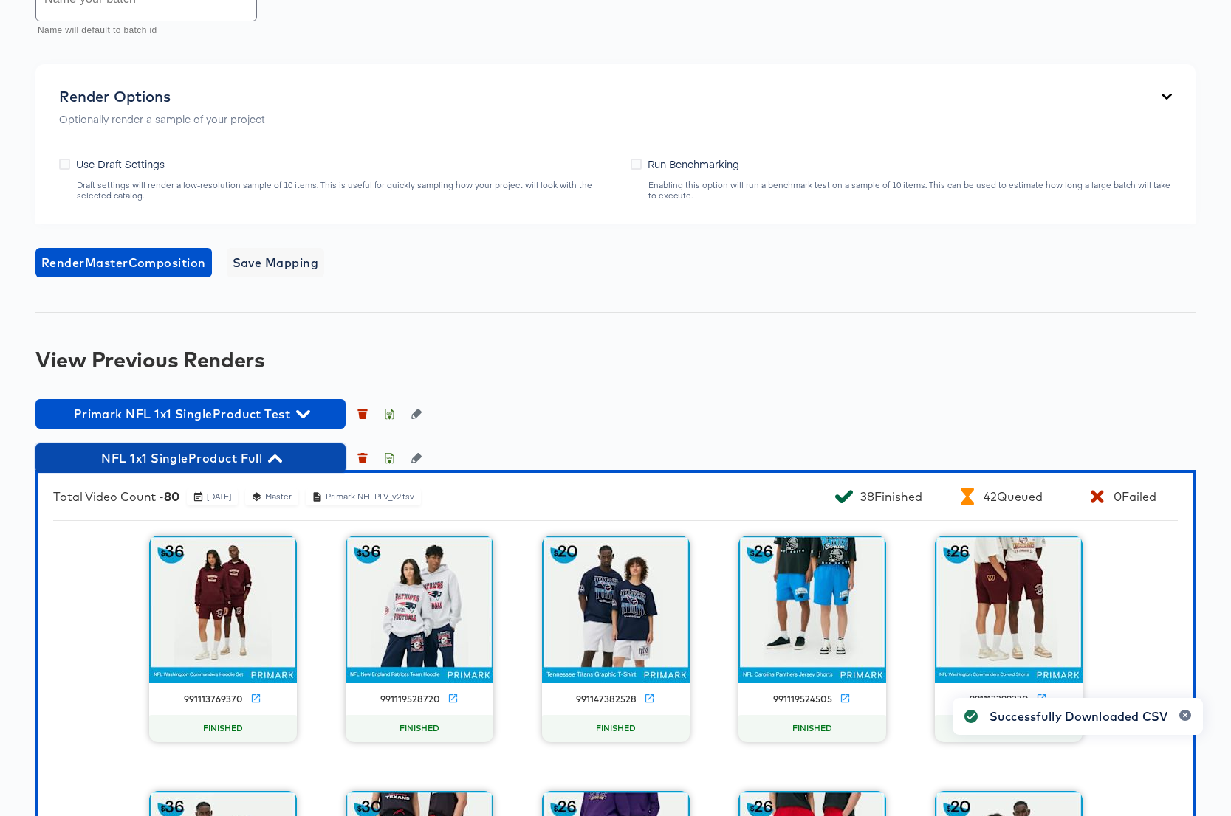
click at [273, 458] on icon "button" at bounding box center [275, 459] width 14 height 14
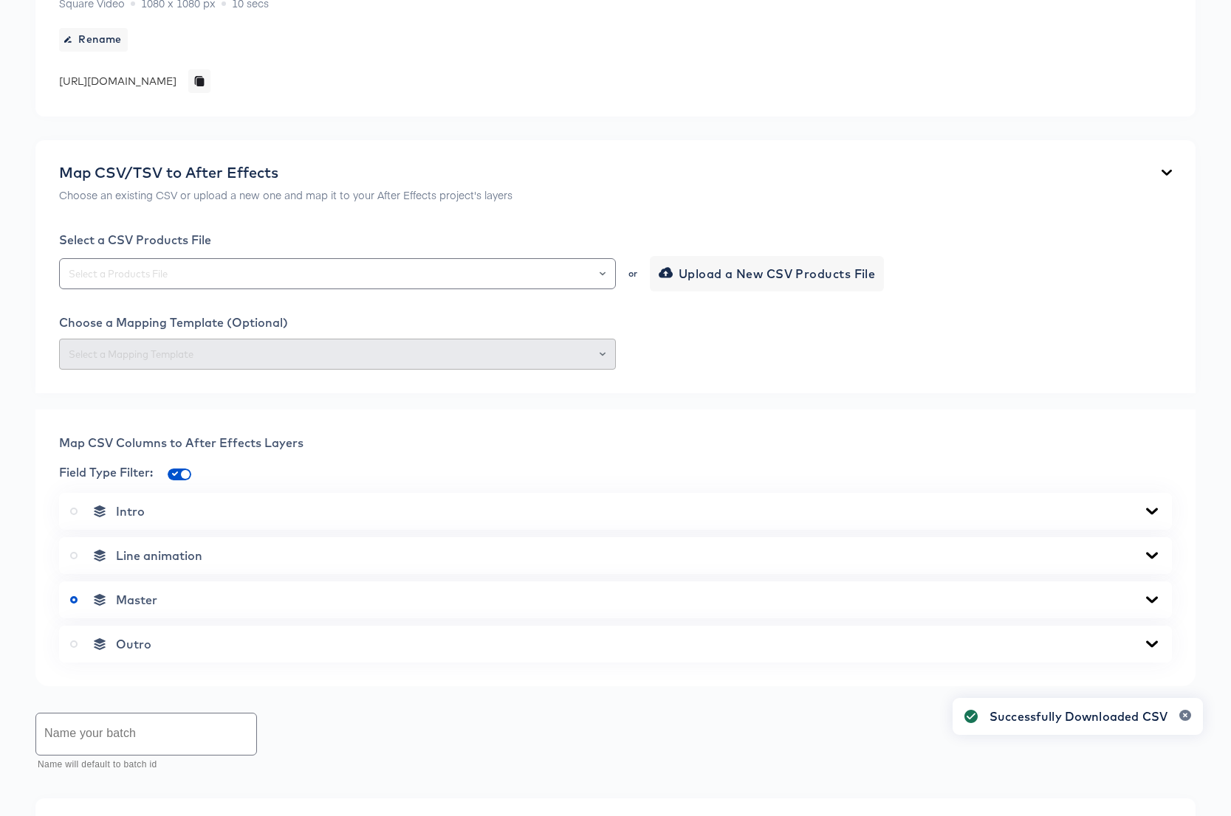
scroll to position [0, 0]
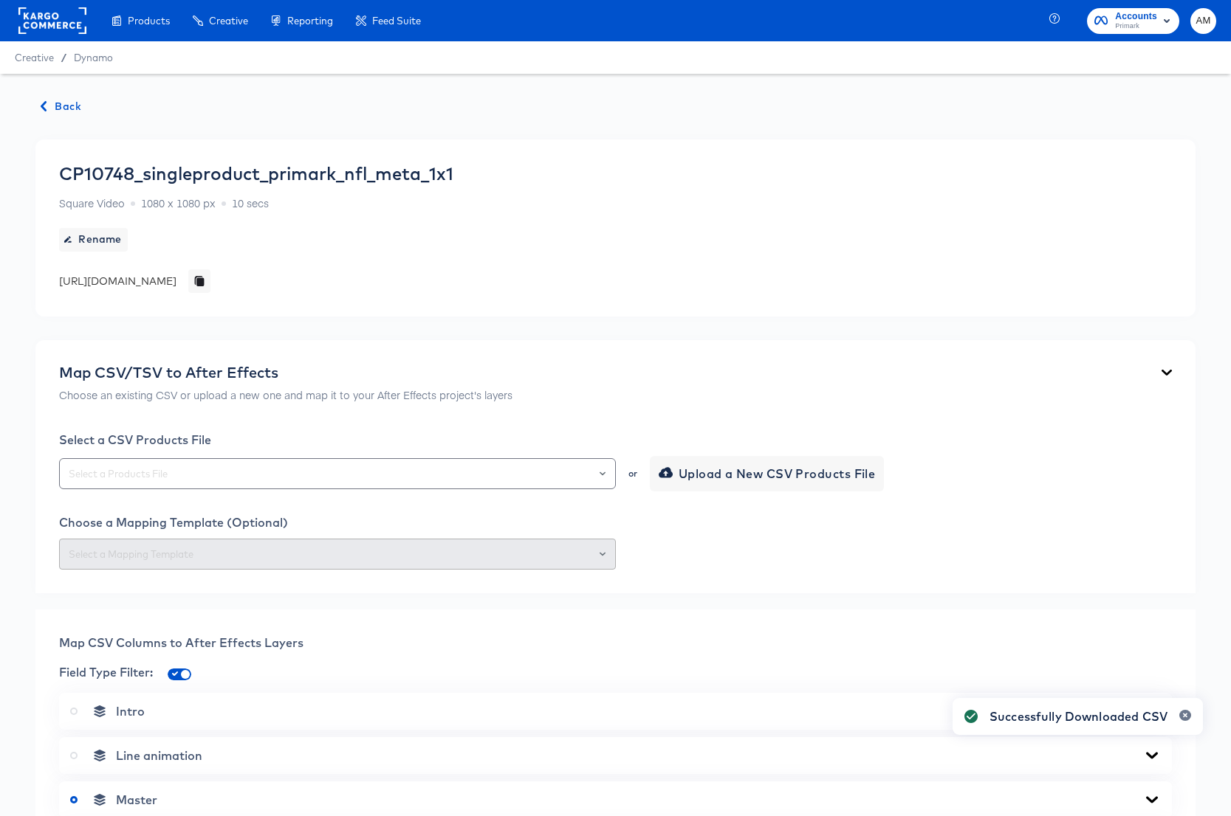
click at [59, 108] on span "Back" at bounding box center [61, 106] width 40 height 18
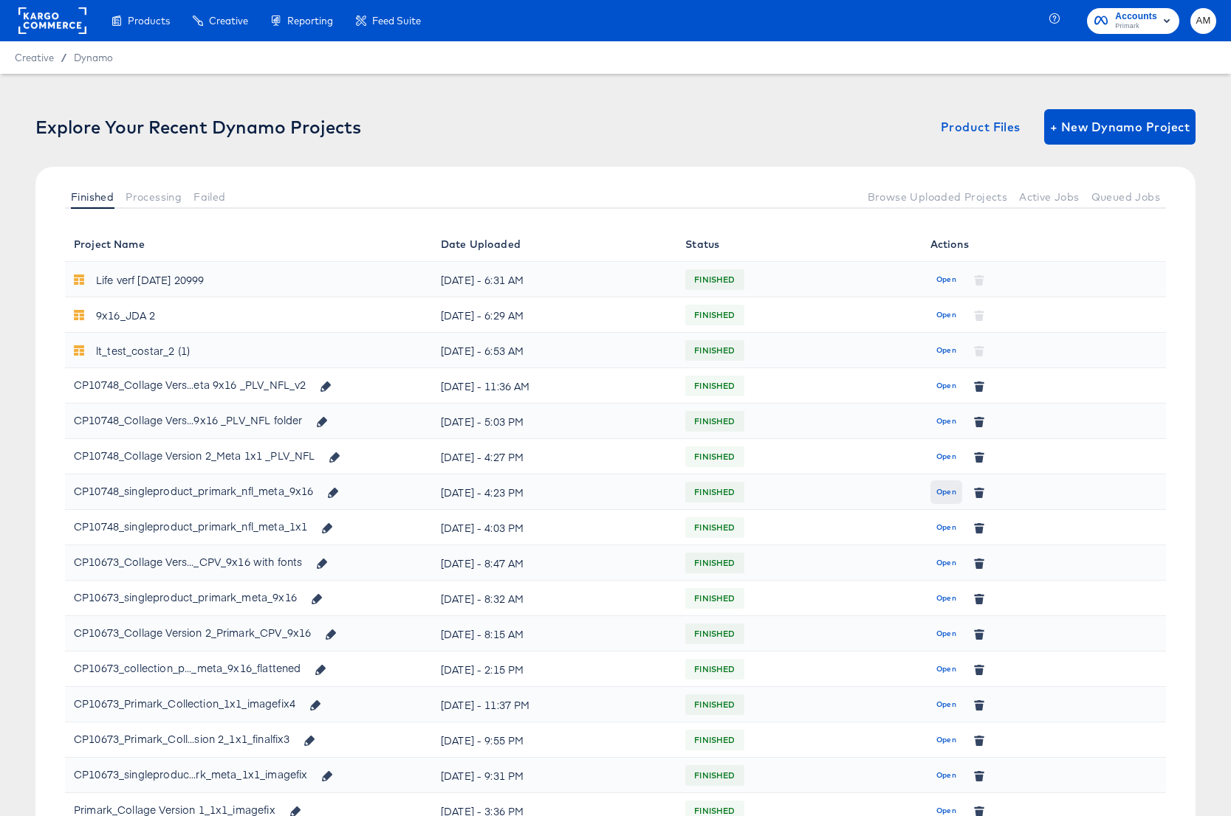
click at [952, 495] on span "Open" at bounding box center [946, 492] width 20 height 13
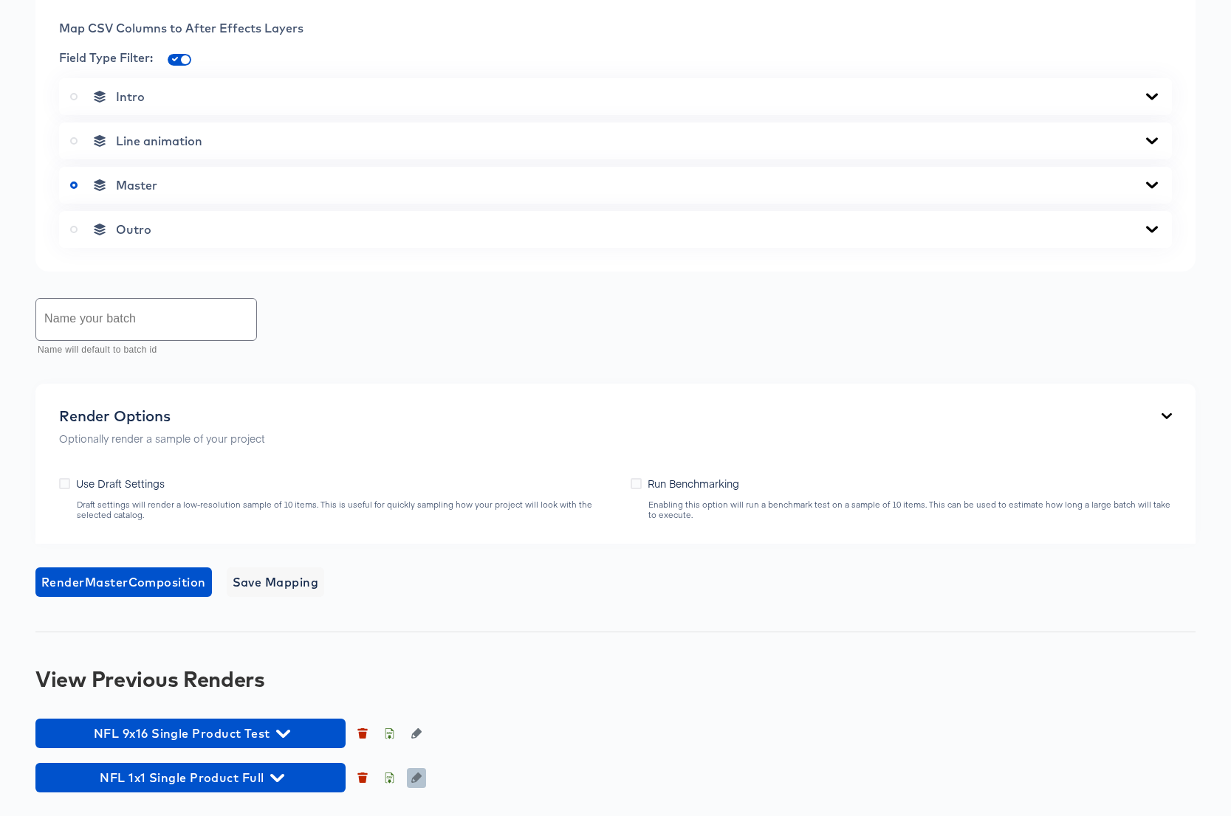
scroll to position [893, 0]
click at [391, 783] on icon "button" at bounding box center [389, 778] width 10 height 10
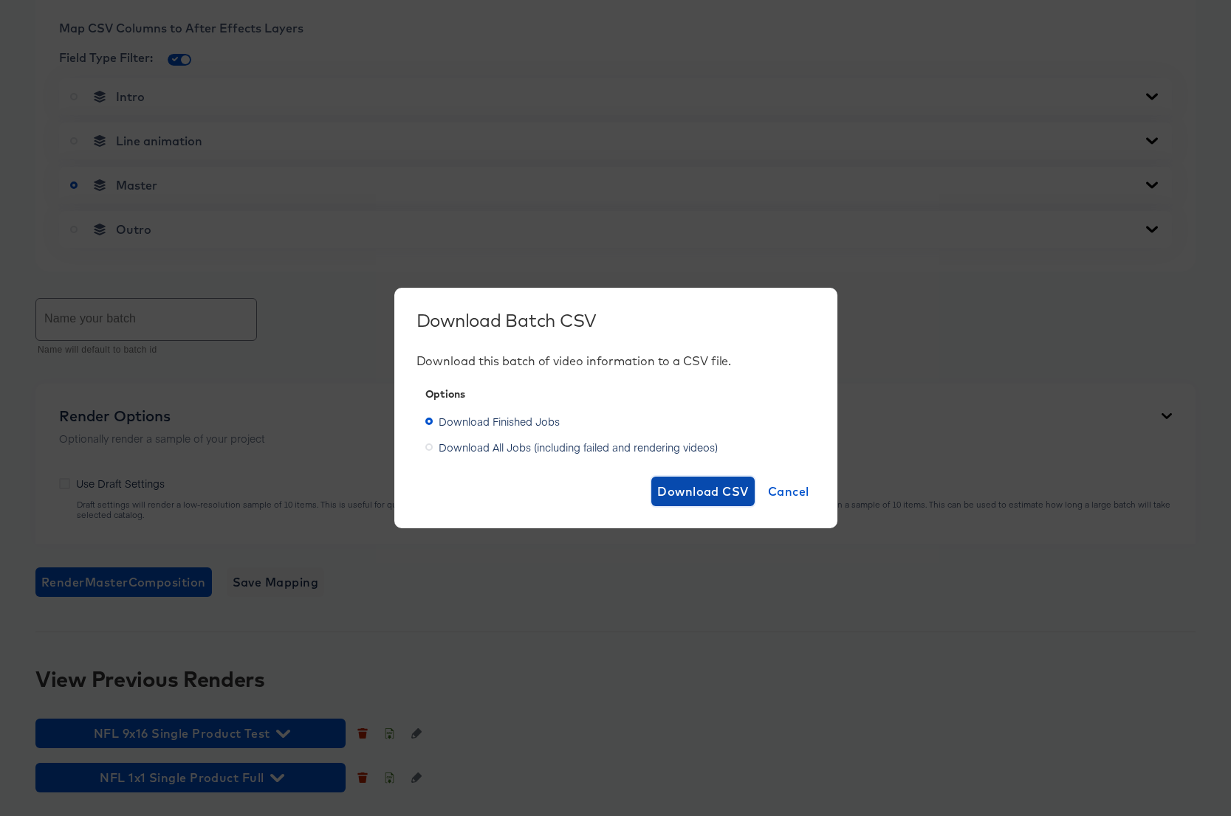
click at [677, 495] on span "Download CSV" at bounding box center [703, 491] width 92 height 21
click at [794, 495] on span "Cancel" at bounding box center [788, 491] width 41 height 21
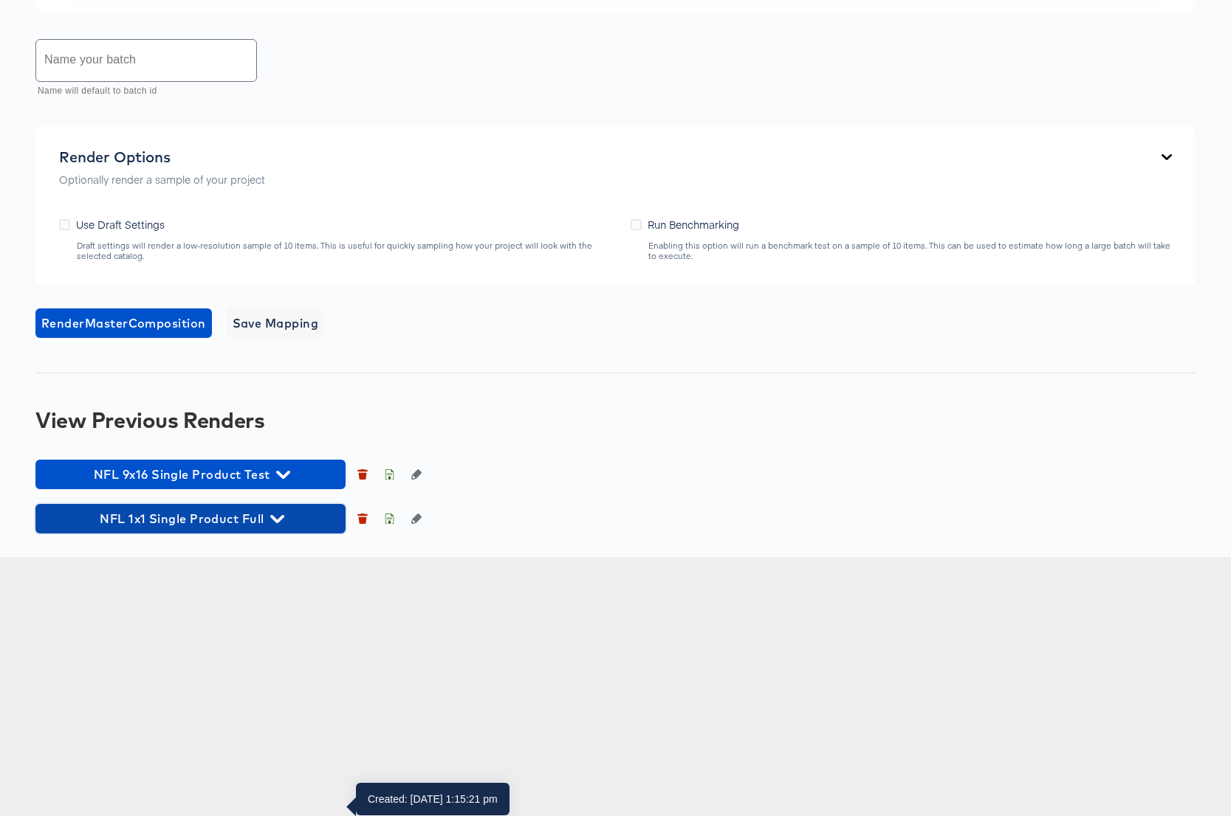
drag, startPoint x: 278, startPoint y: 785, endPoint x: 338, endPoint y: 758, distance: 66.4
click at [278, 526] on icon "button" at bounding box center [277, 519] width 14 height 14
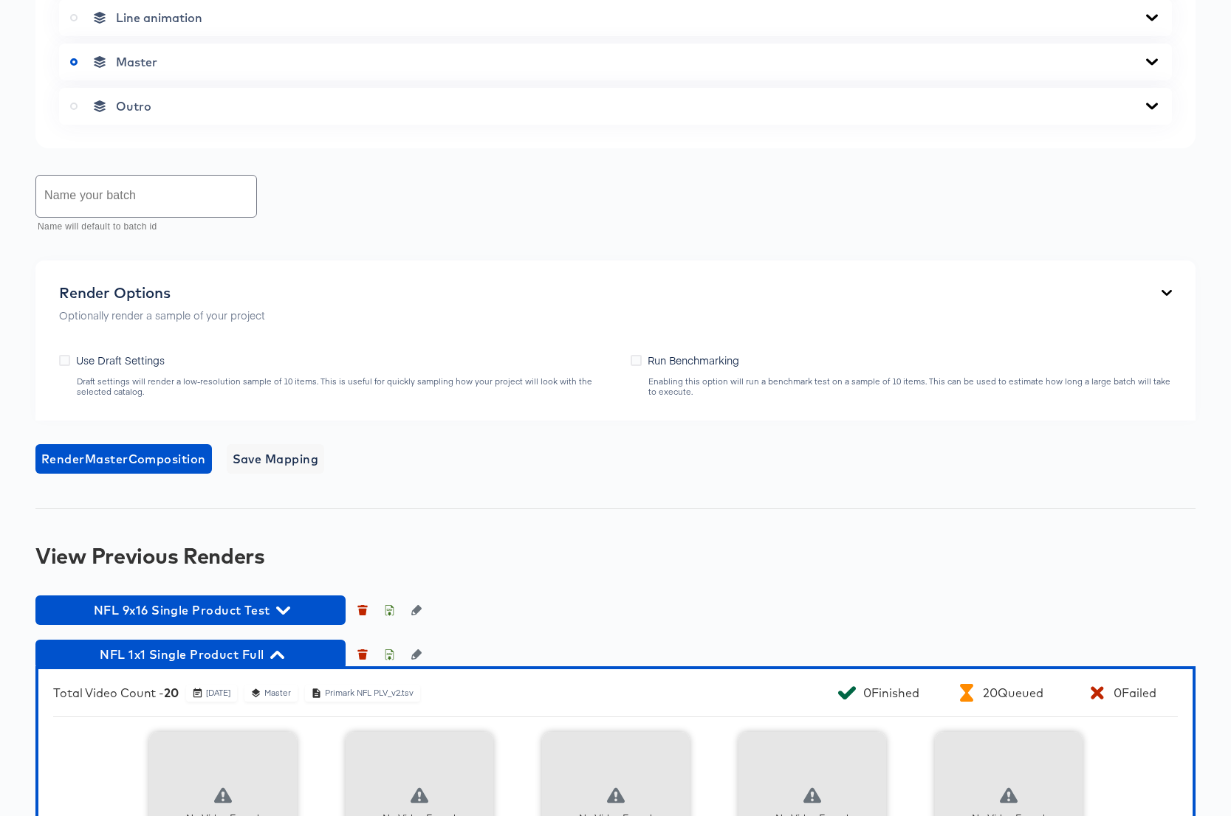
scroll to position [0, 0]
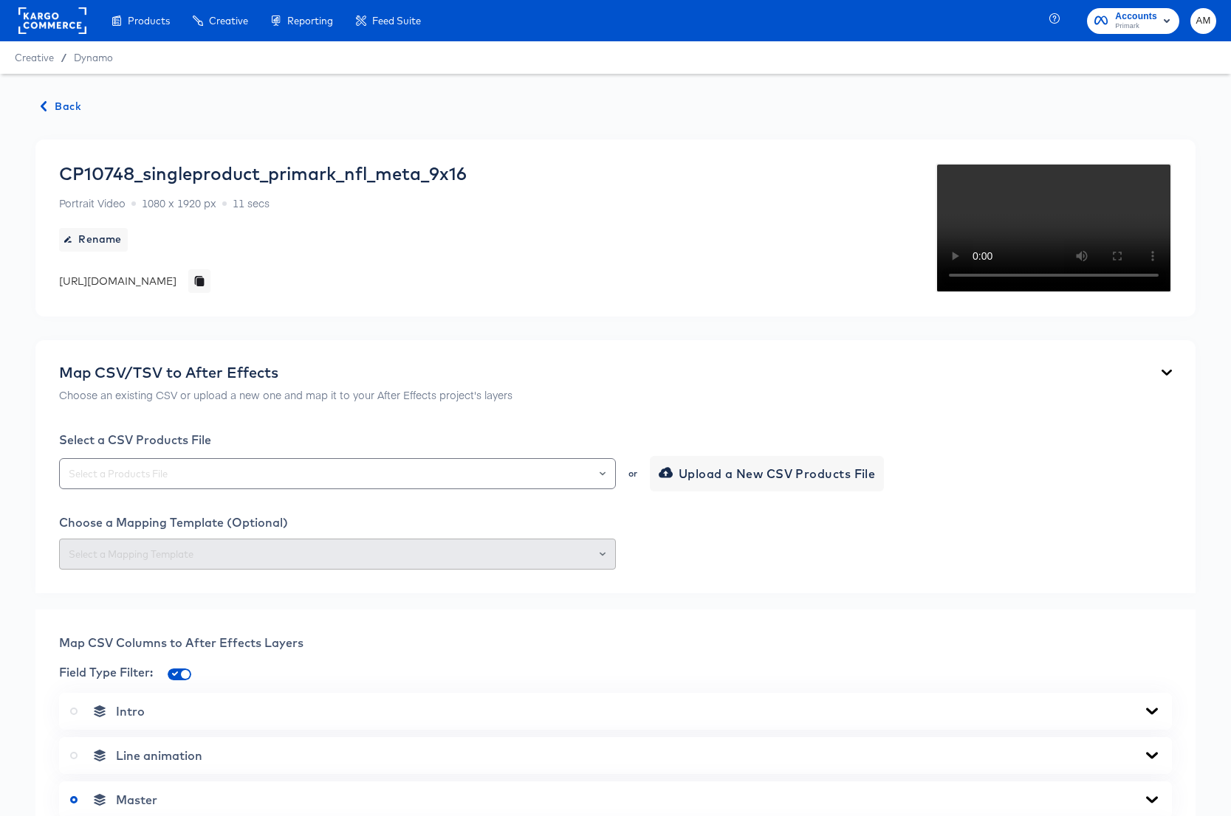
click at [58, 108] on span "Back" at bounding box center [61, 106] width 40 height 18
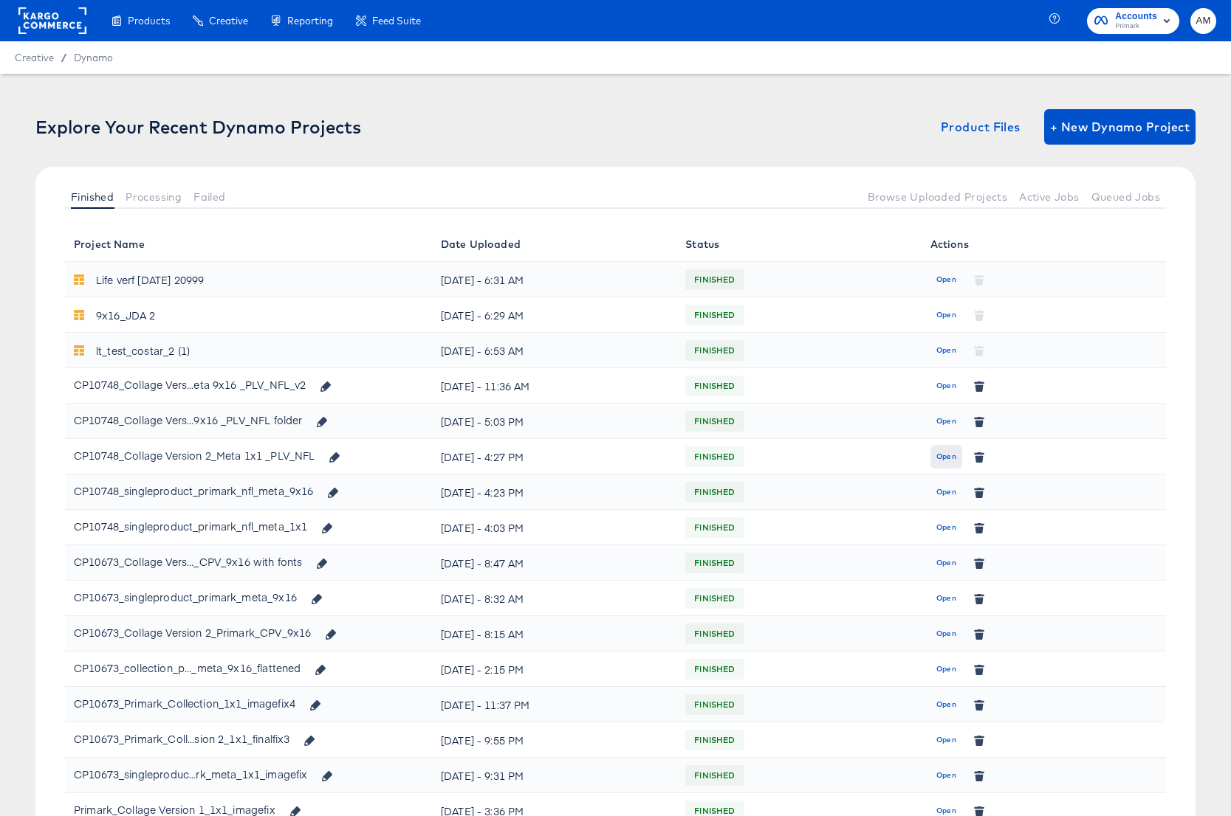
click at [938, 455] on span "Open" at bounding box center [946, 456] width 20 height 13
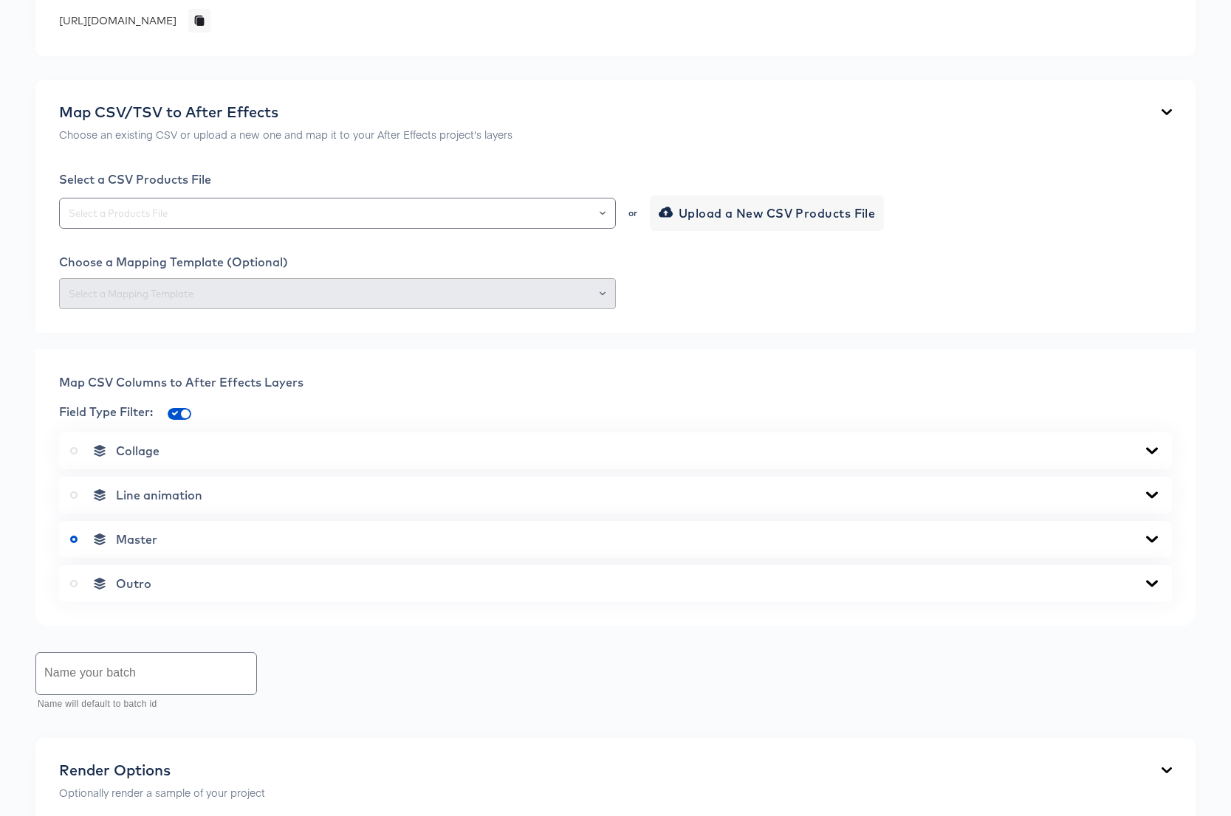
scroll to position [615, 0]
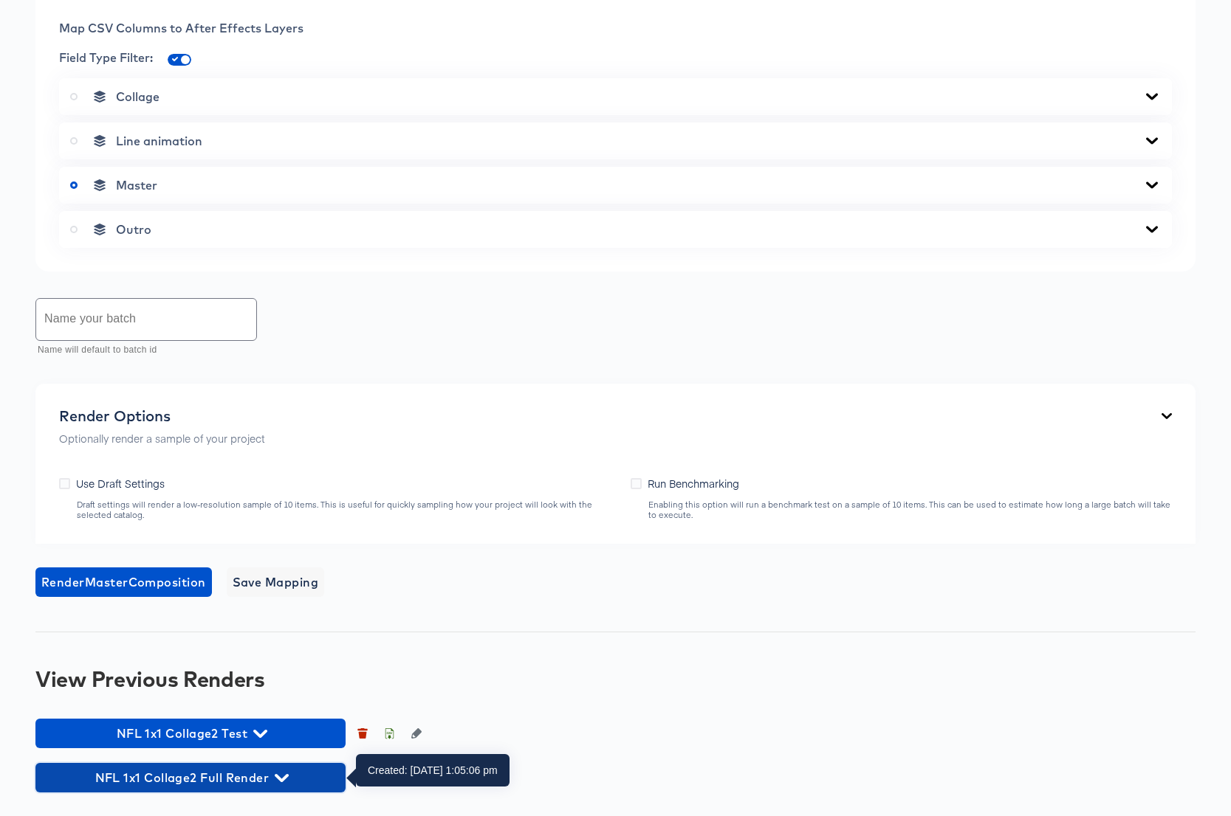
click at [286, 780] on icon "button" at bounding box center [282, 778] width 14 height 14
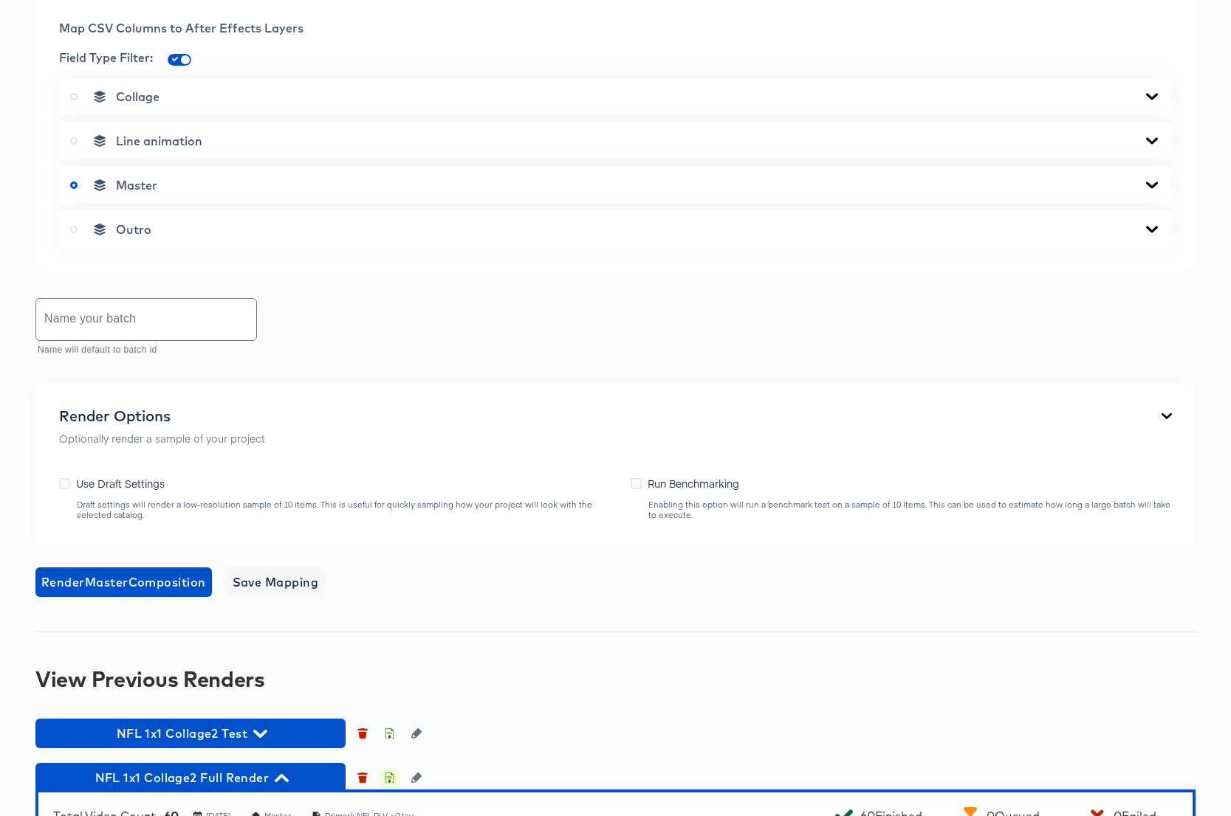
click at [391, 779] on icon "button" at bounding box center [389, 778] width 10 height 10
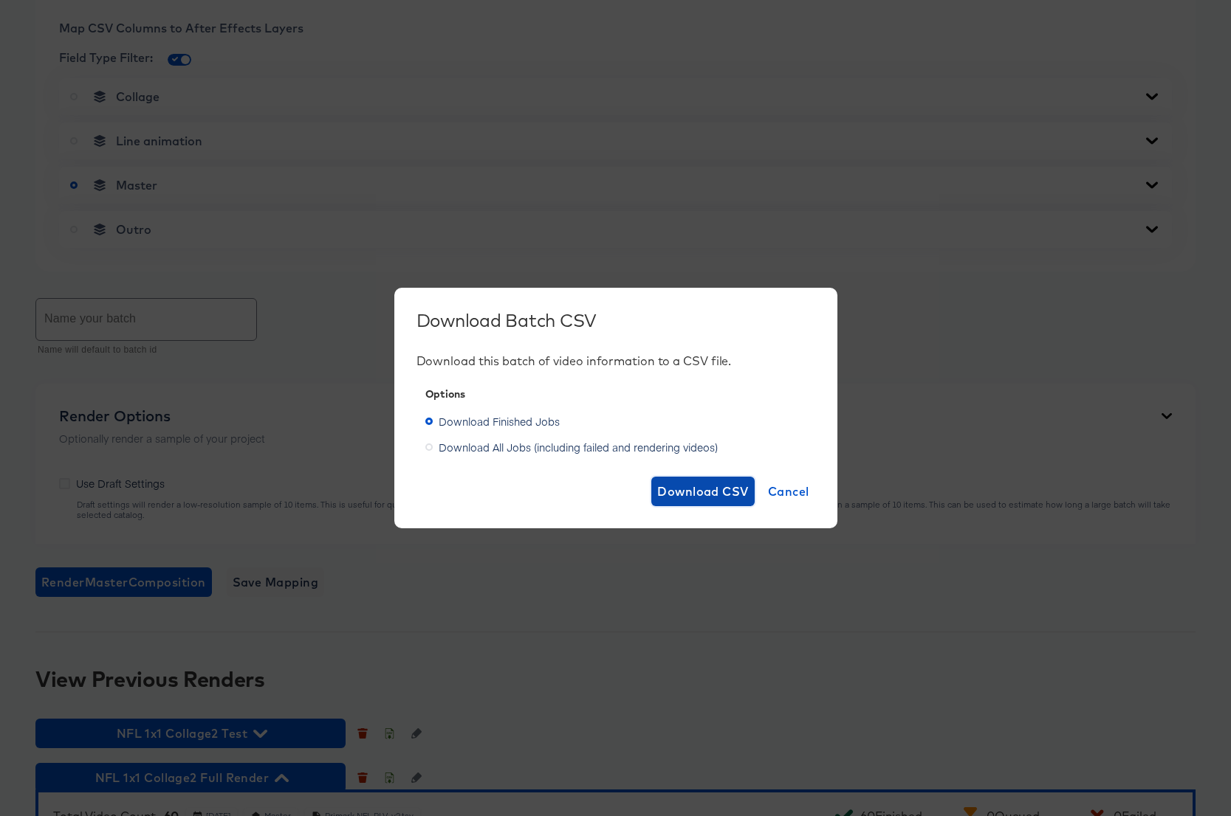
click at [689, 494] on span "Download CSV" at bounding box center [703, 491] width 92 height 21
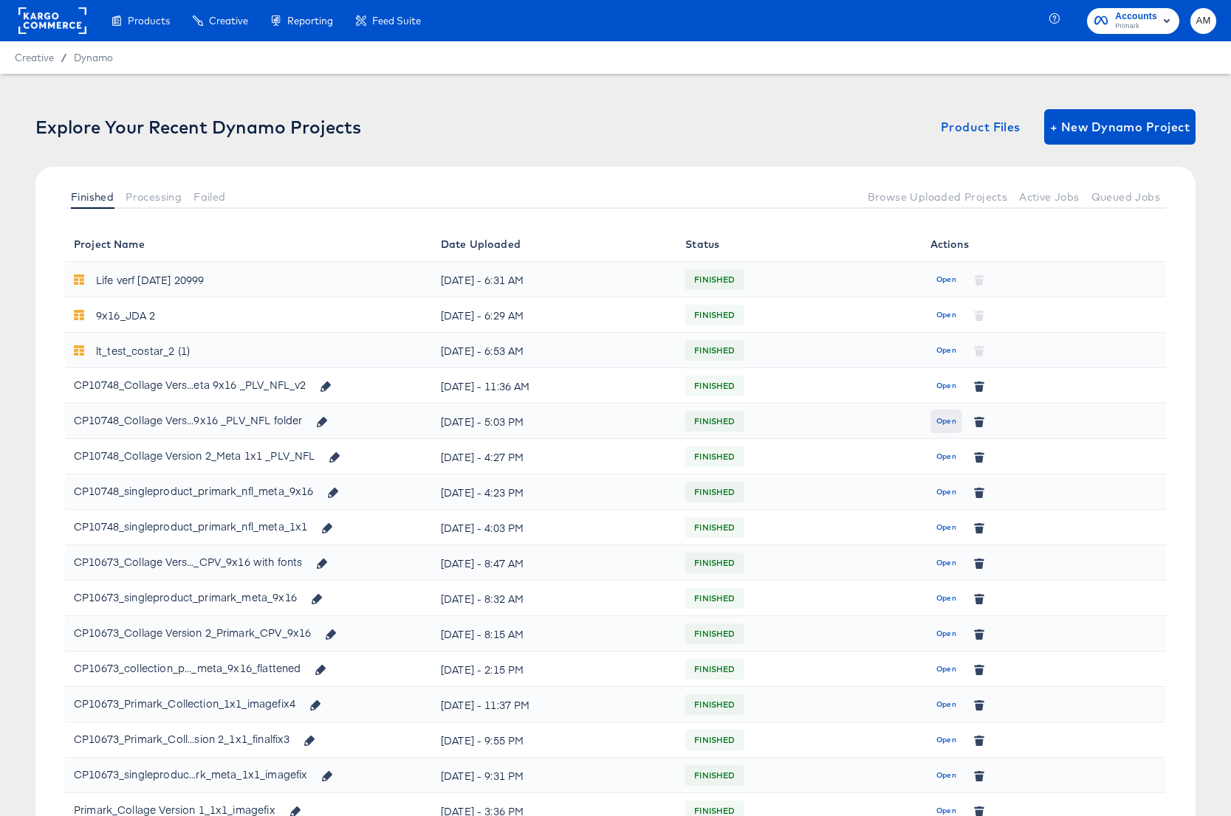
click at [949, 419] on span "Open" at bounding box center [946, 421] width 20 height 13
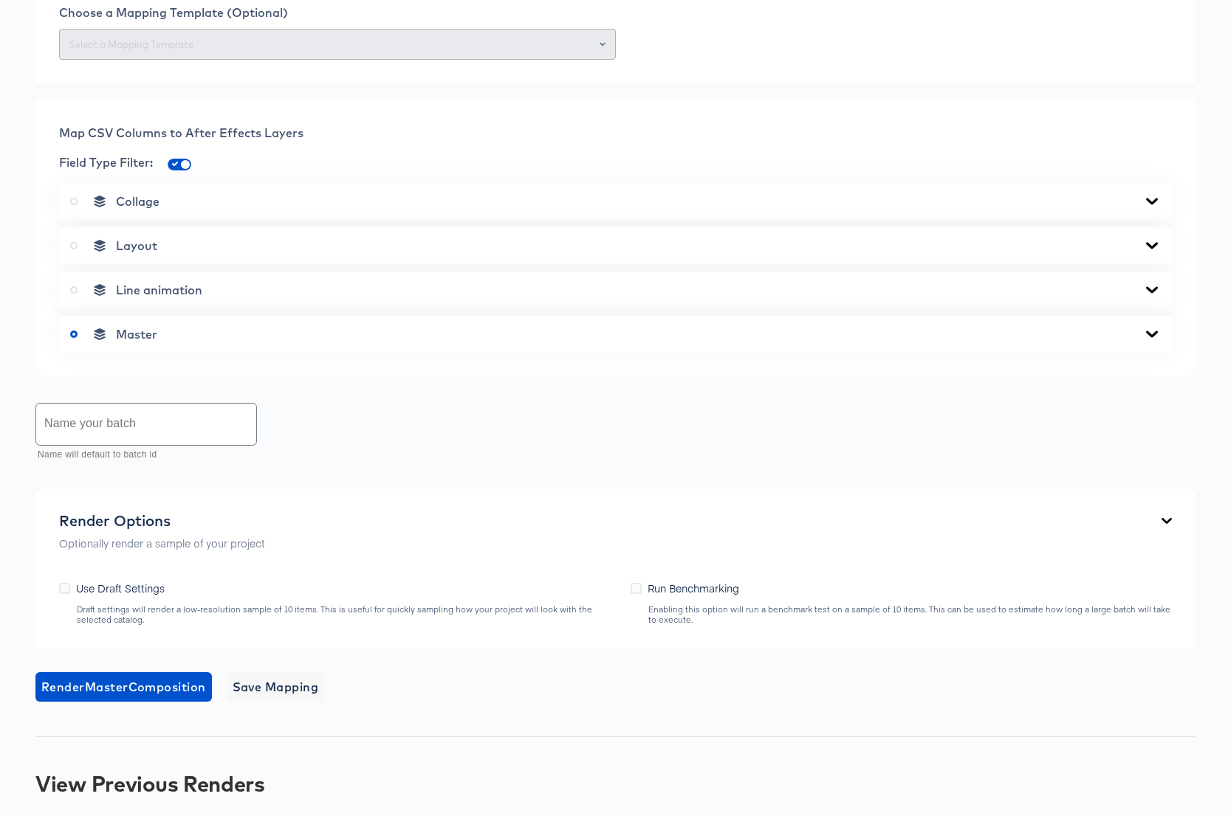
scroll to position [946, 0]
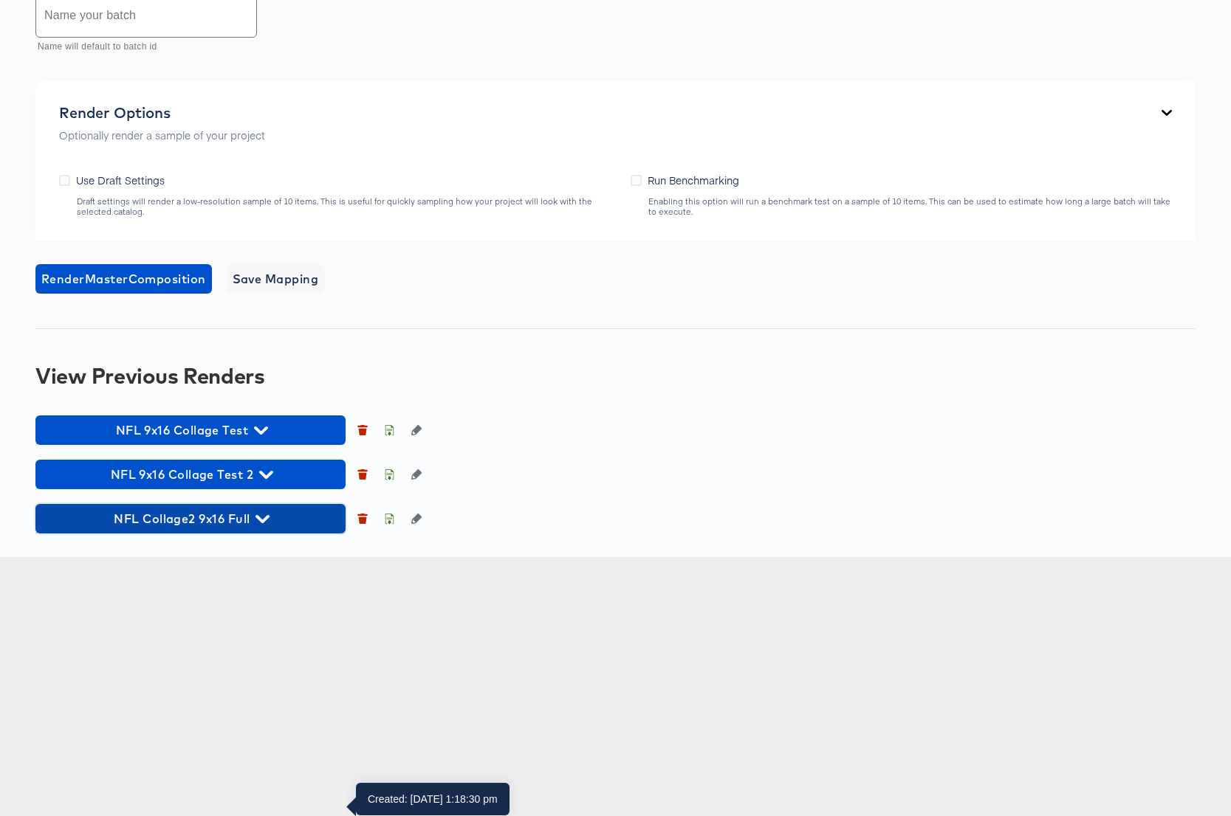
click at [265, 526] on icon "button" at bounding box center [262, 519] width 14 height 14
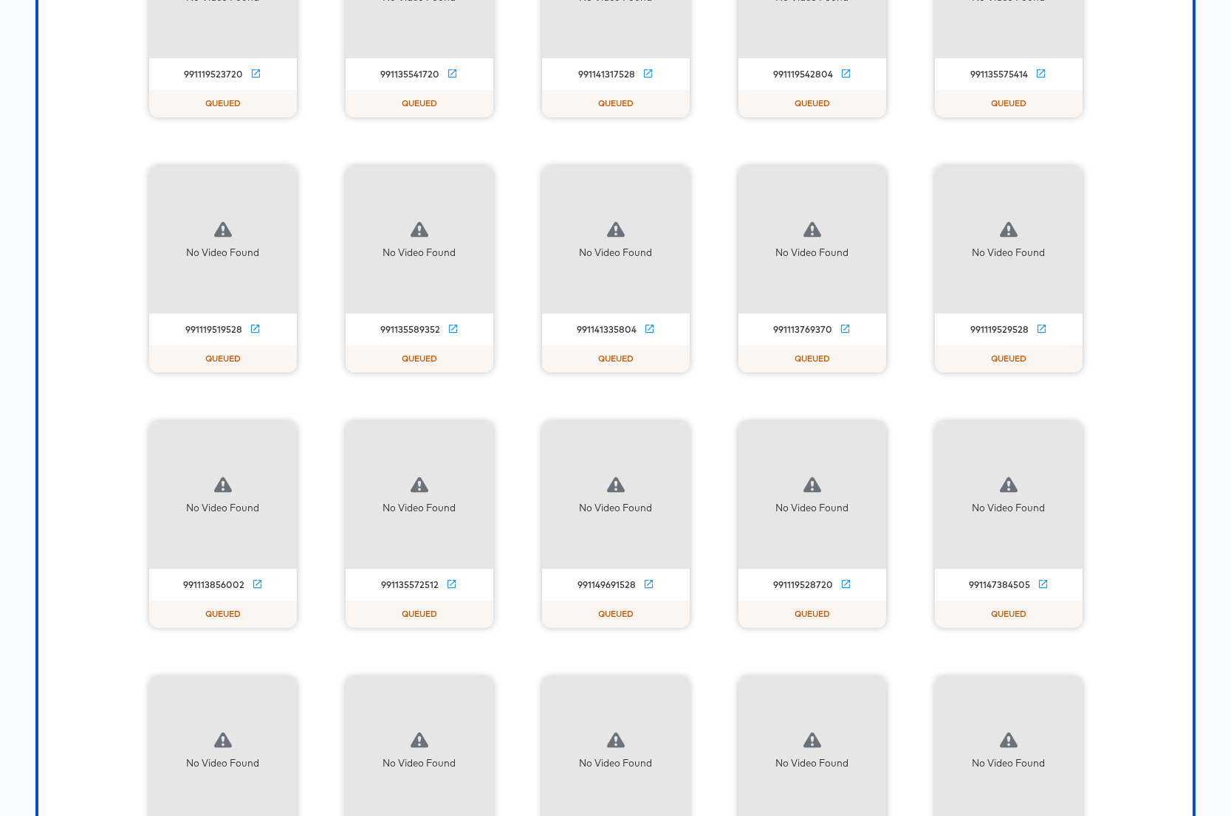
scroll to position [0, 0]
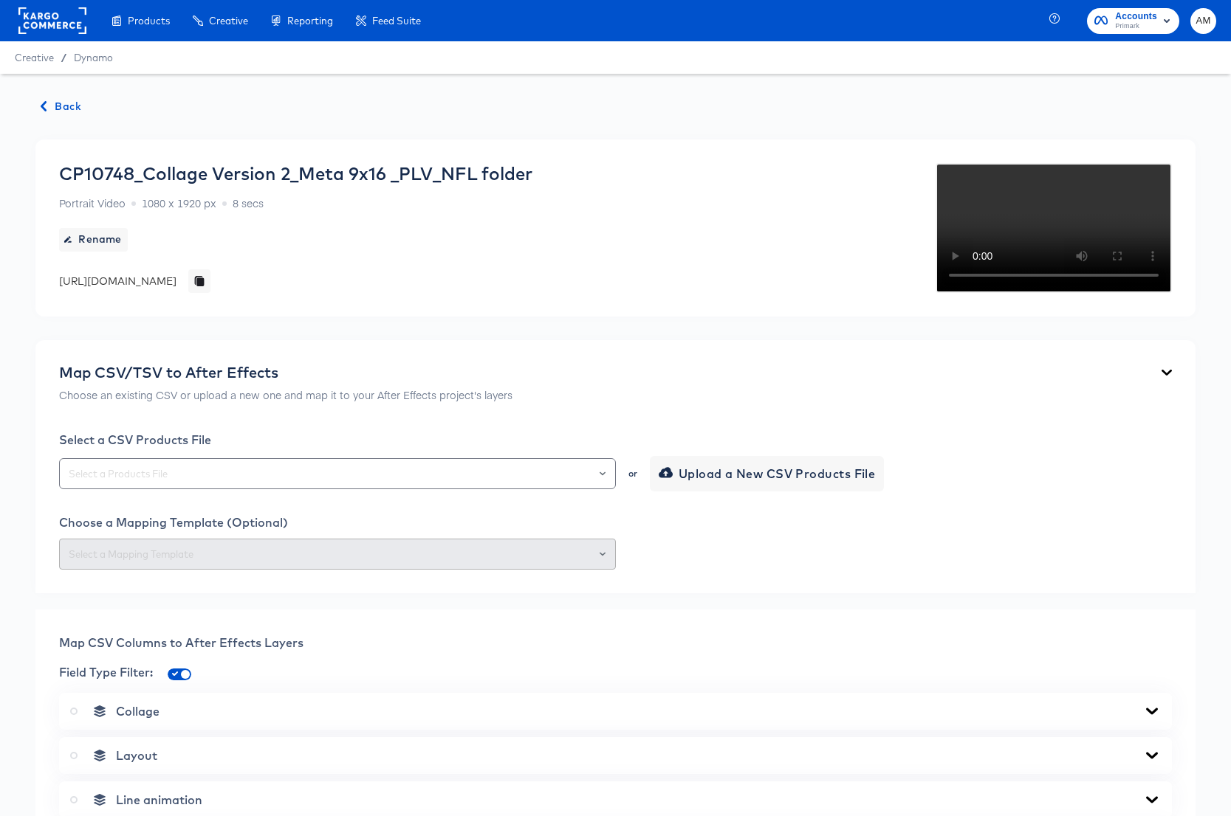
click at [58, 108] on span "Back" at bounding box center [61, 106] width 40 height 18
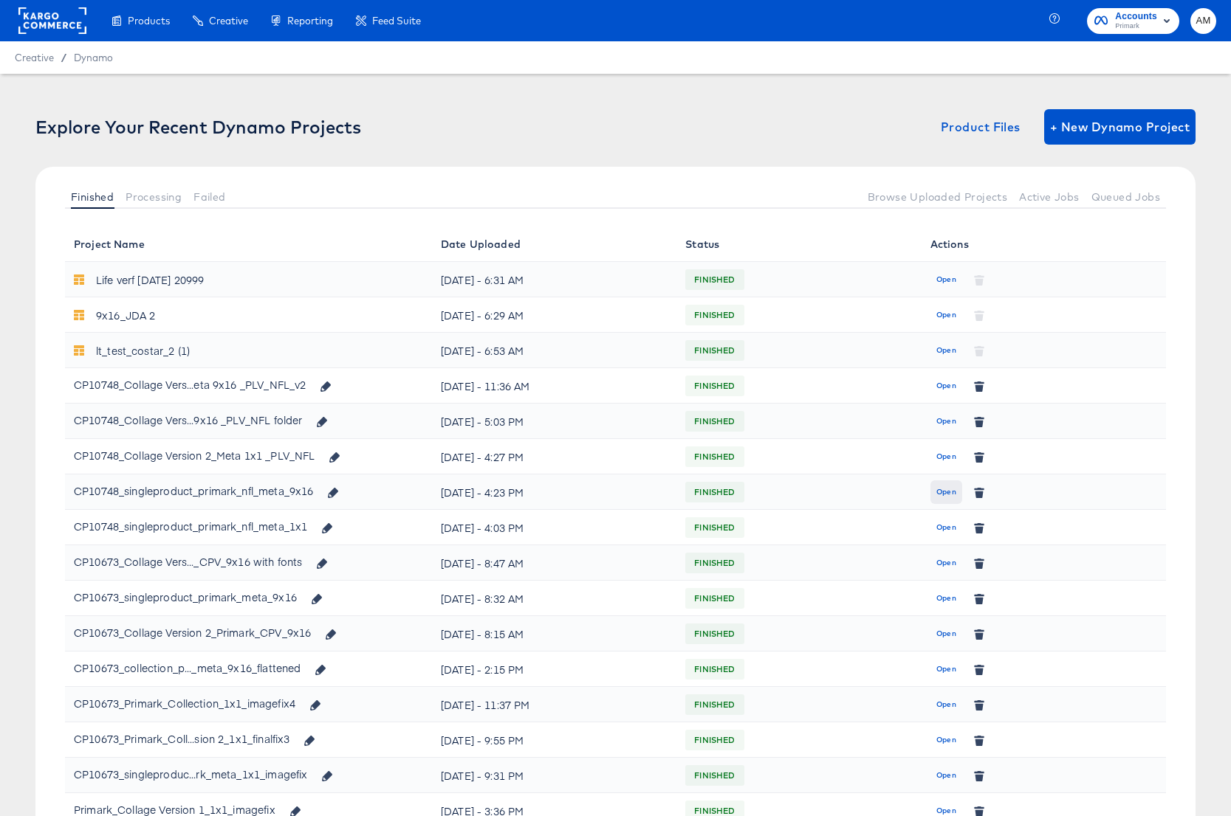
click at [945, 492] on span "Open" at bounding box center [946, 492] width 20 height 13
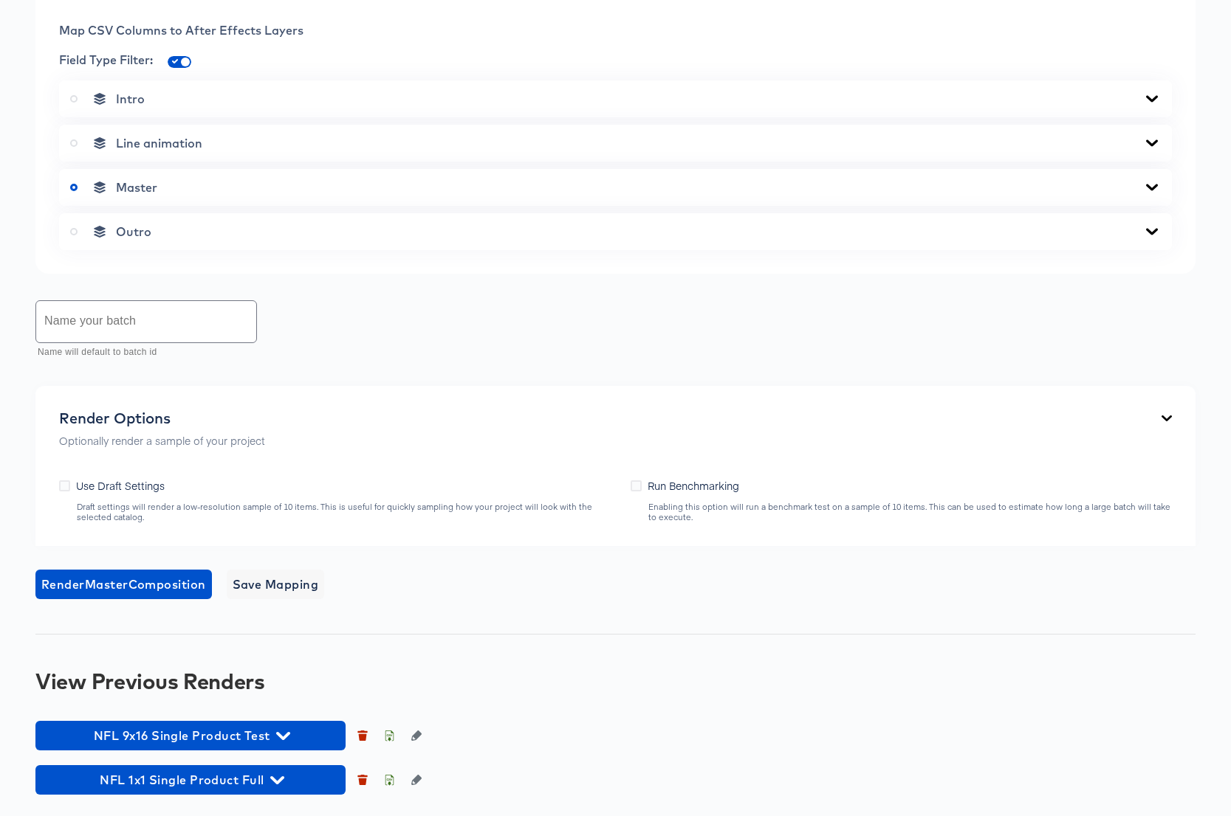
scroll to position [902, 0]
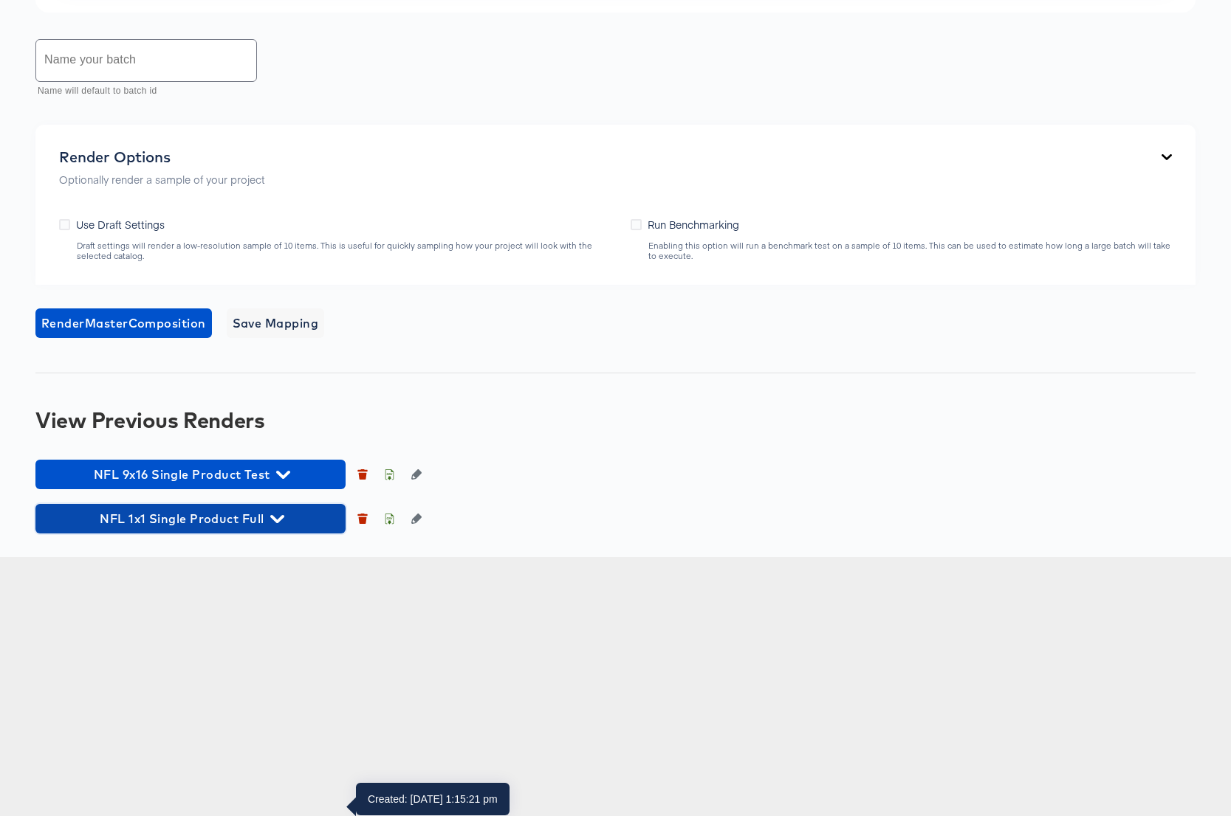
click at [280, 523] on icon "button" at bounding box center [277, 519] width 14 height 8
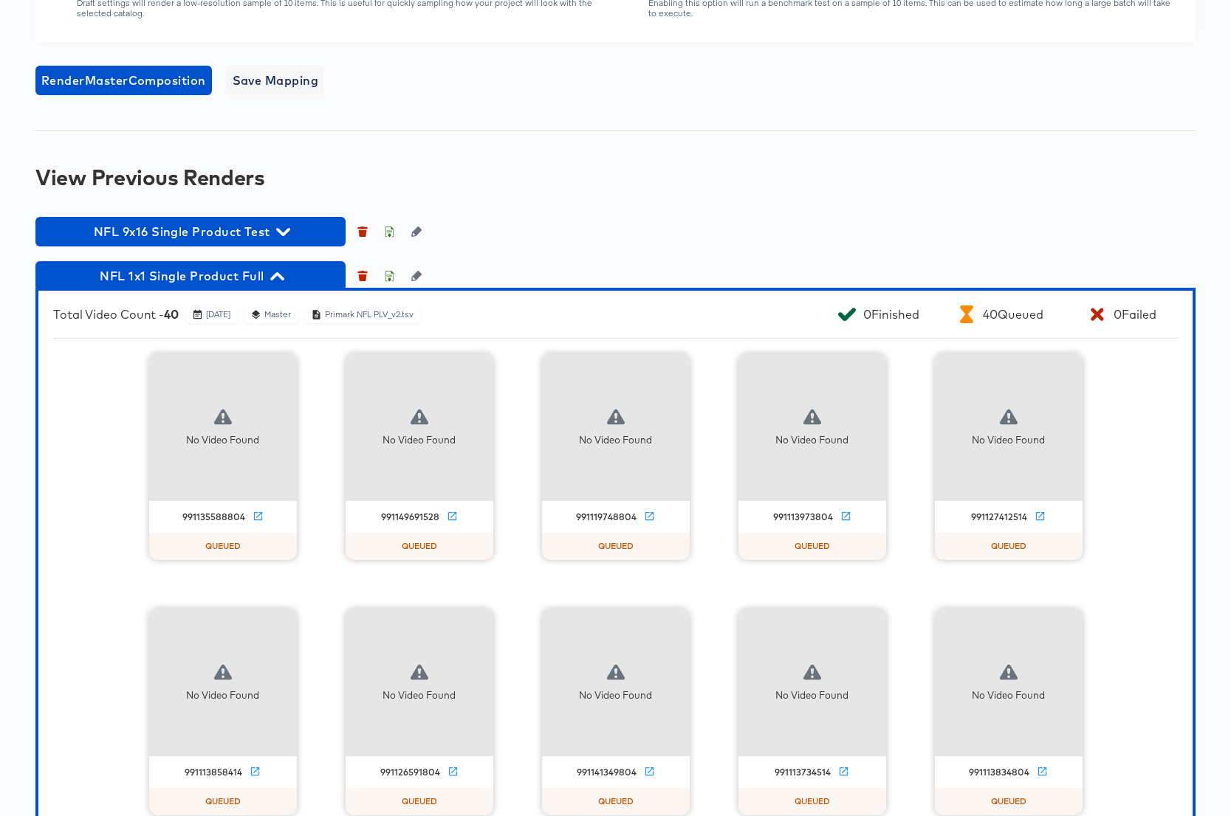
scroll to position [1366, 0]
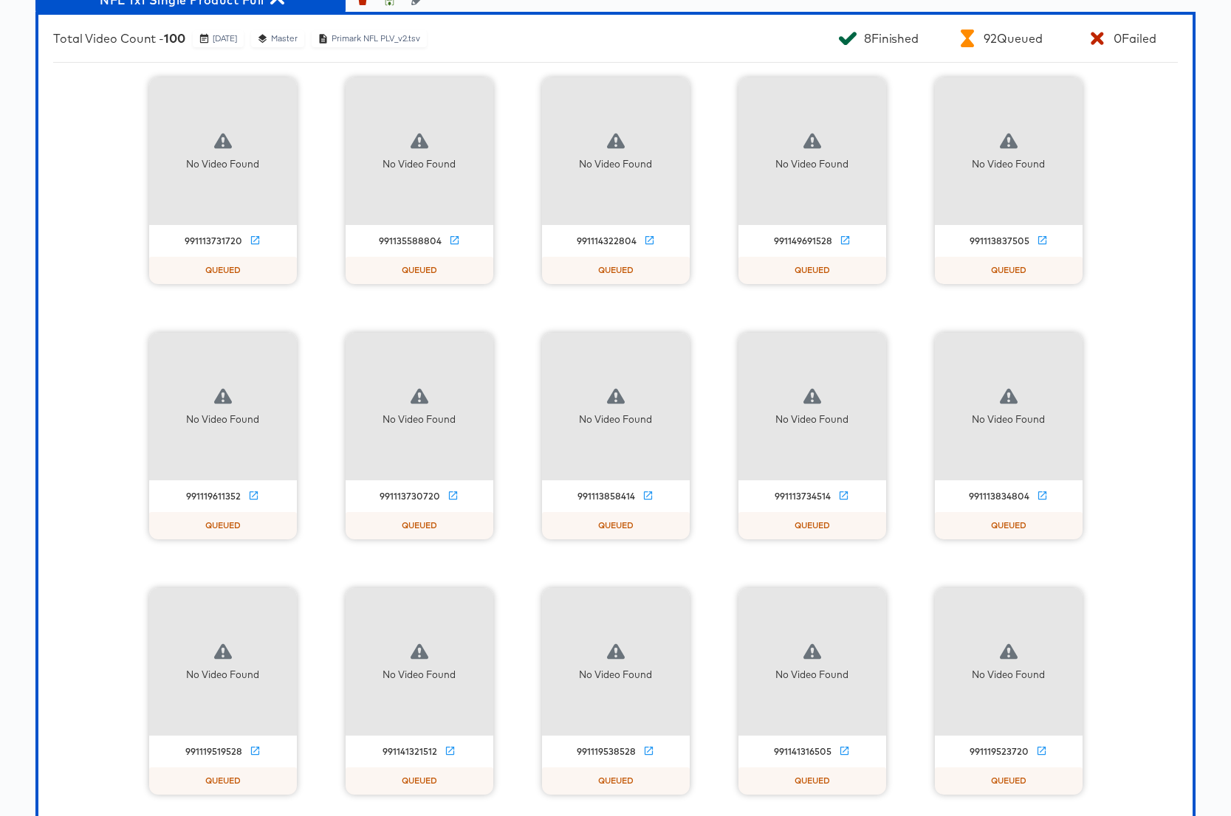
scroll to position [1392, 0]
click at [390, 6] on icon "button" at bounding box center [389, 1] width 10 height 10
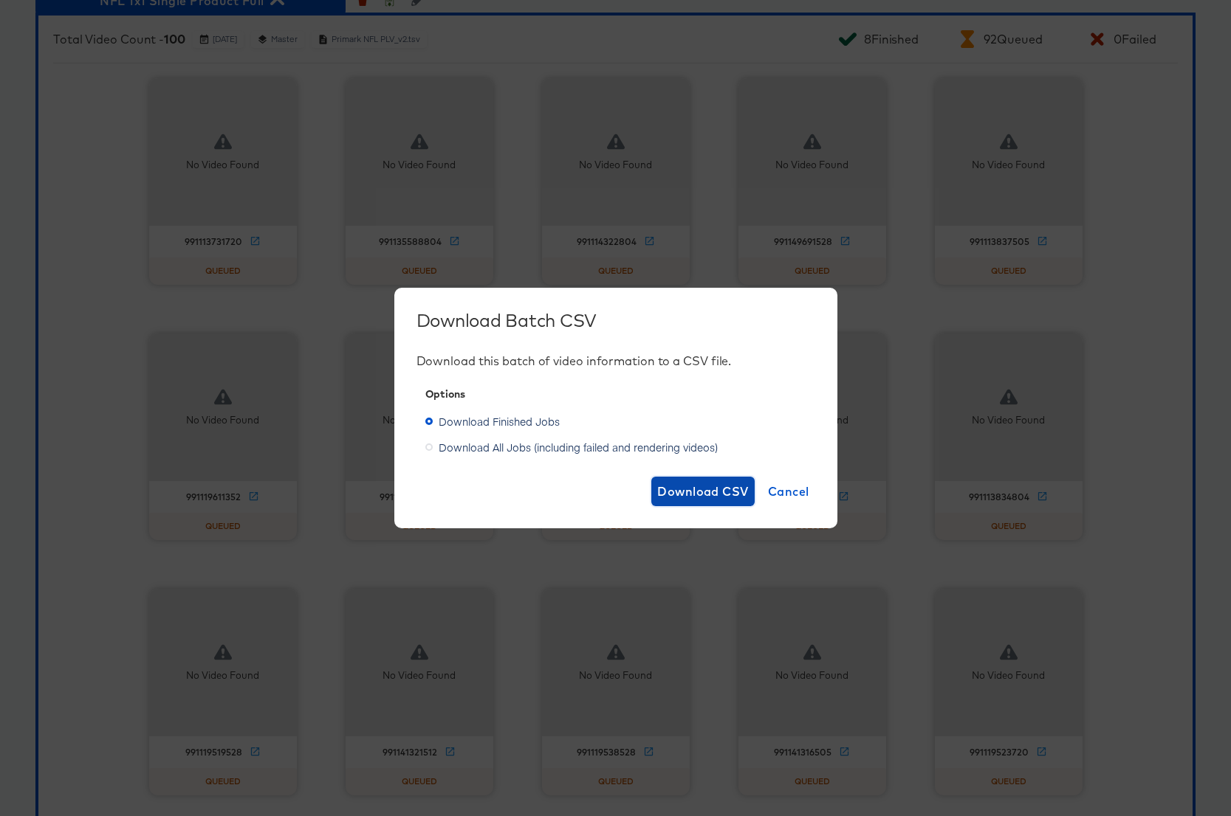
click at [681, 489] on span "Download CSV" at bounding box center [703, 491] width 92 height 21
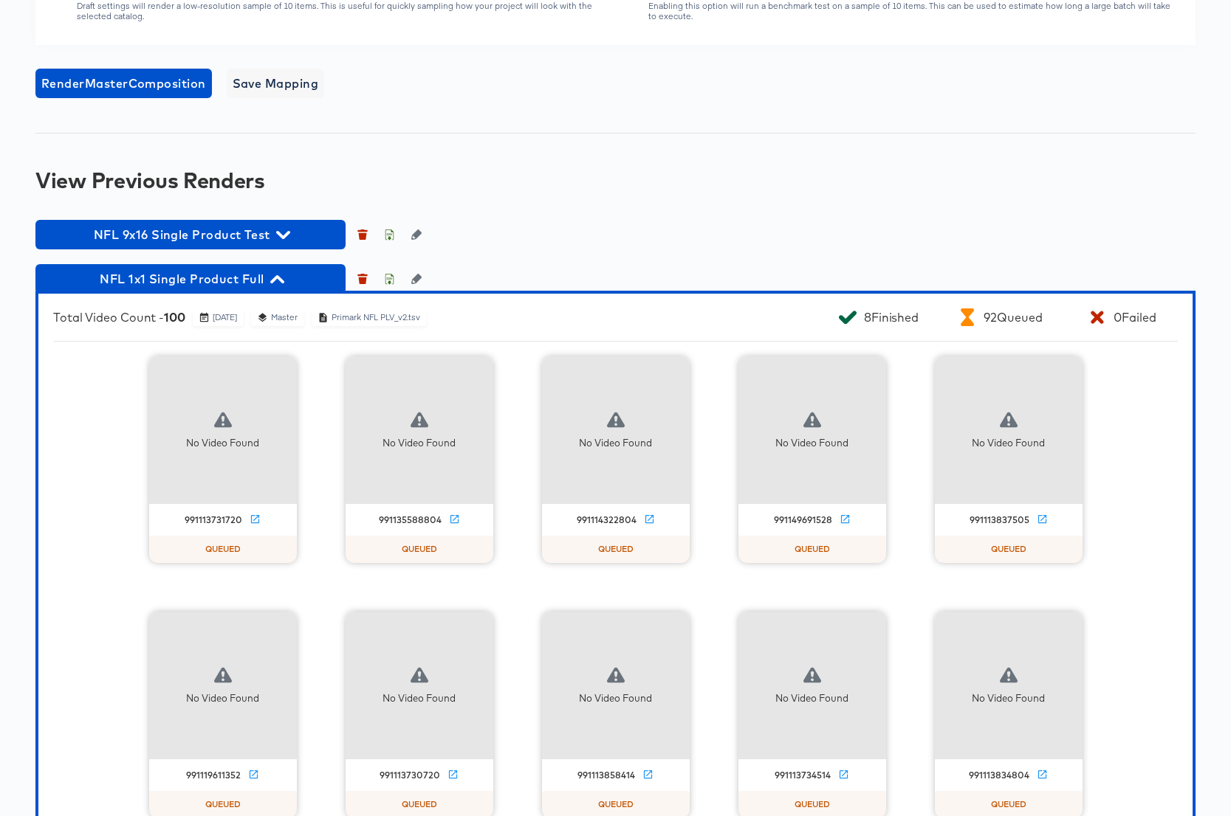
scroll to position [1443, 0]
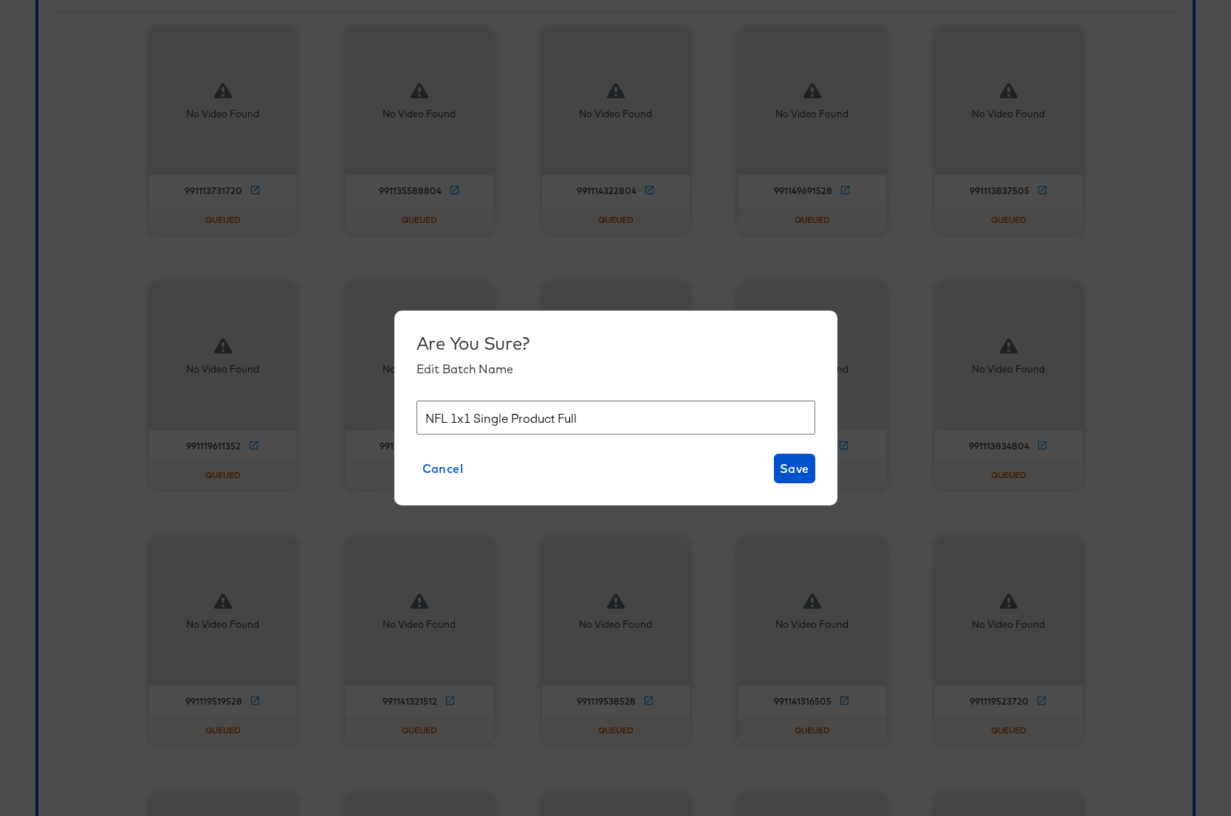
drag, startPoint x: 467, startPoint y: 422, endPoint x: 453, endPoint y: 422, distance: 14.0
click at [453, 422] on input "NFL 1x1 Single Product Full" at bounding box center [615, 418] width 399 height 35
type input "NFL 9x16 Single Product Full"
click at [795, 469] on span "Save" at bounding box center [795, 468] width 30 height 21
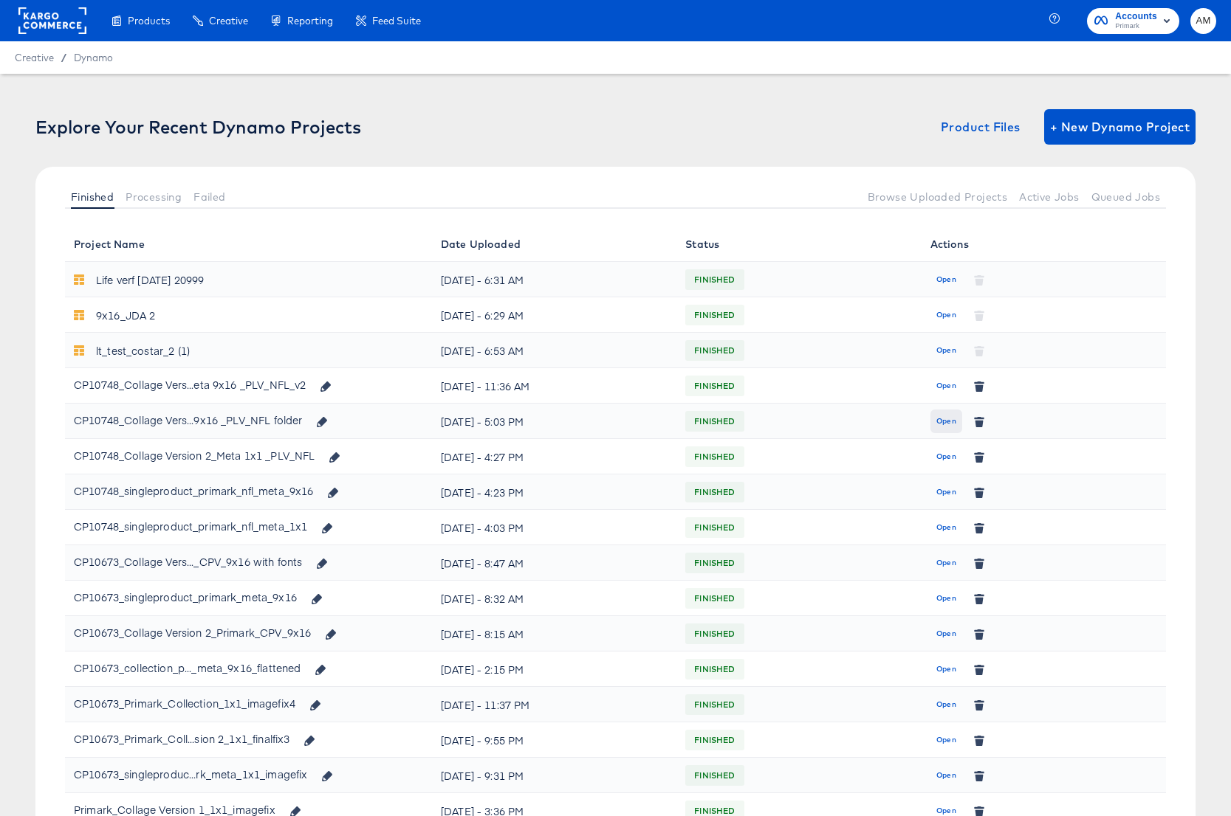
click at [949, 418] on span "Open" at bounding box center [946, 421] width 20 height 13
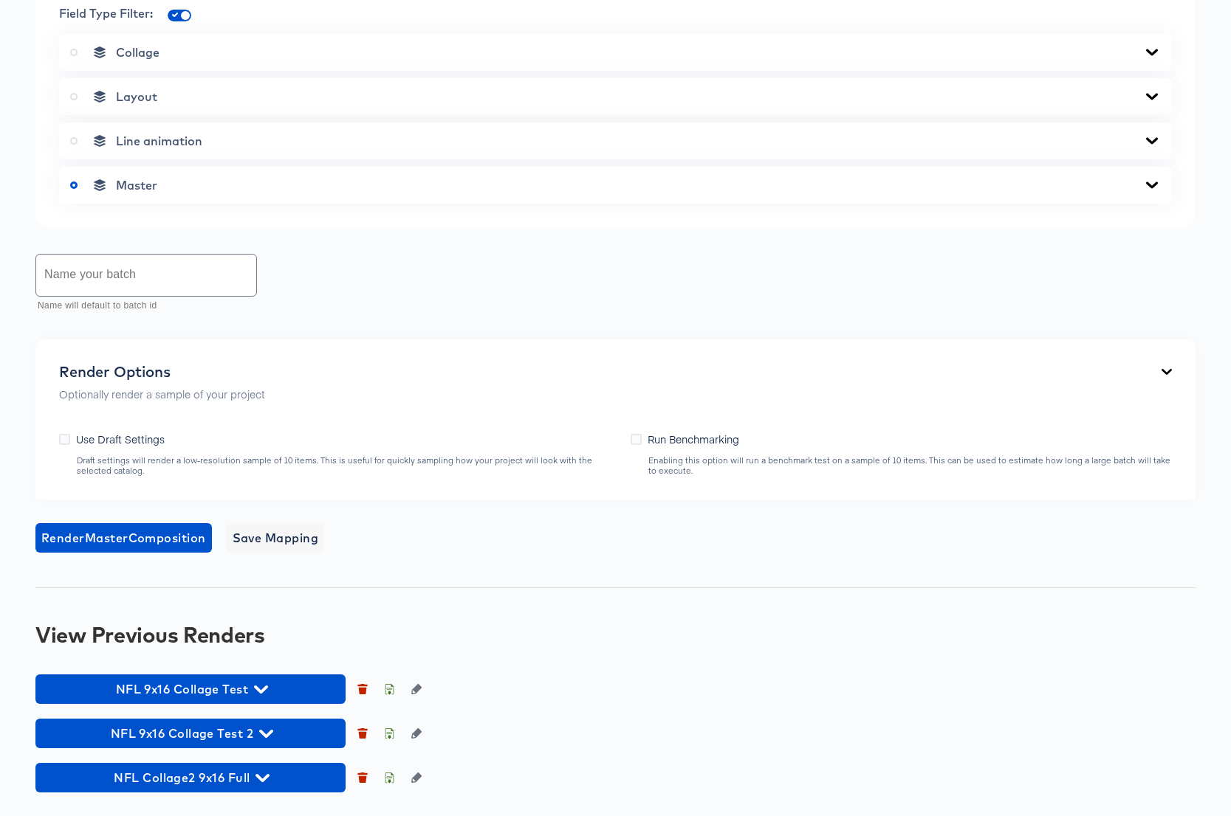
scroll to position [946, 0]
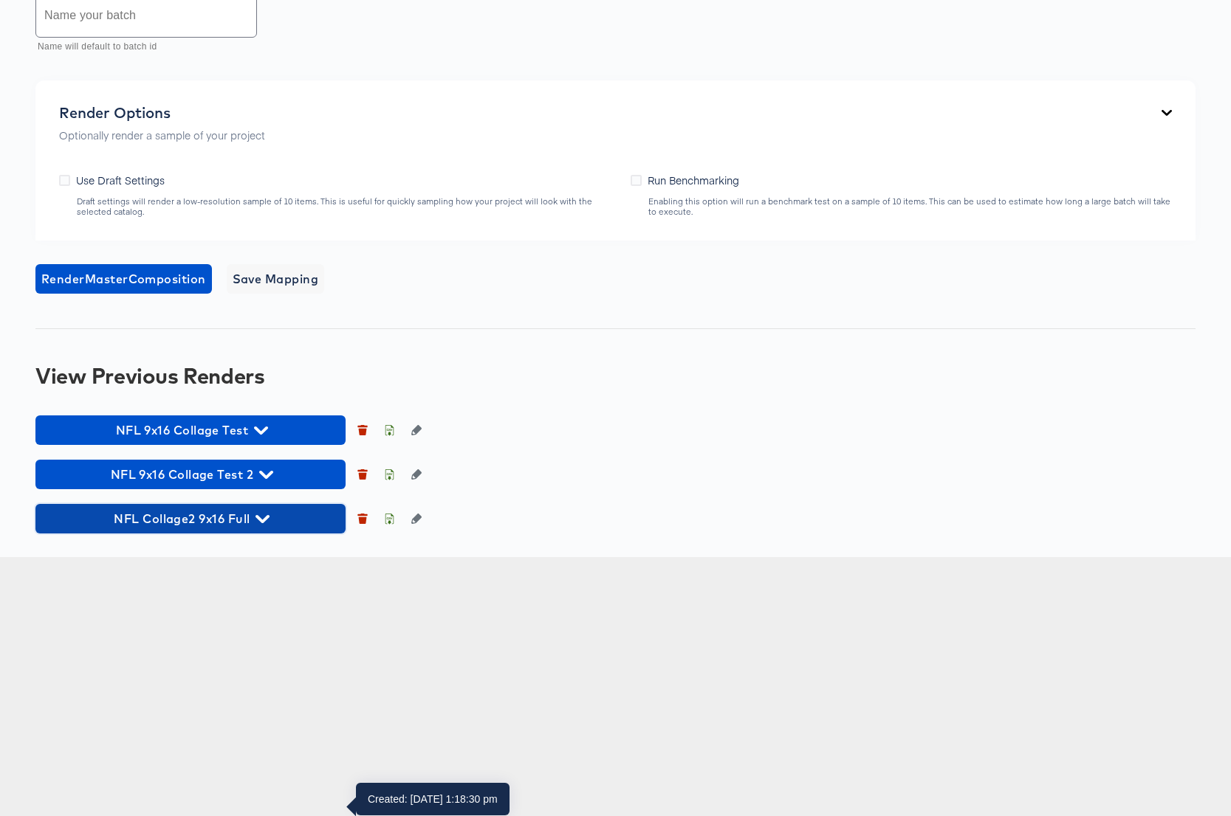
click at [280, 529] on span "NFL Collage2 9x16 Full" at bounding box center [190, 519] width 295 height 21
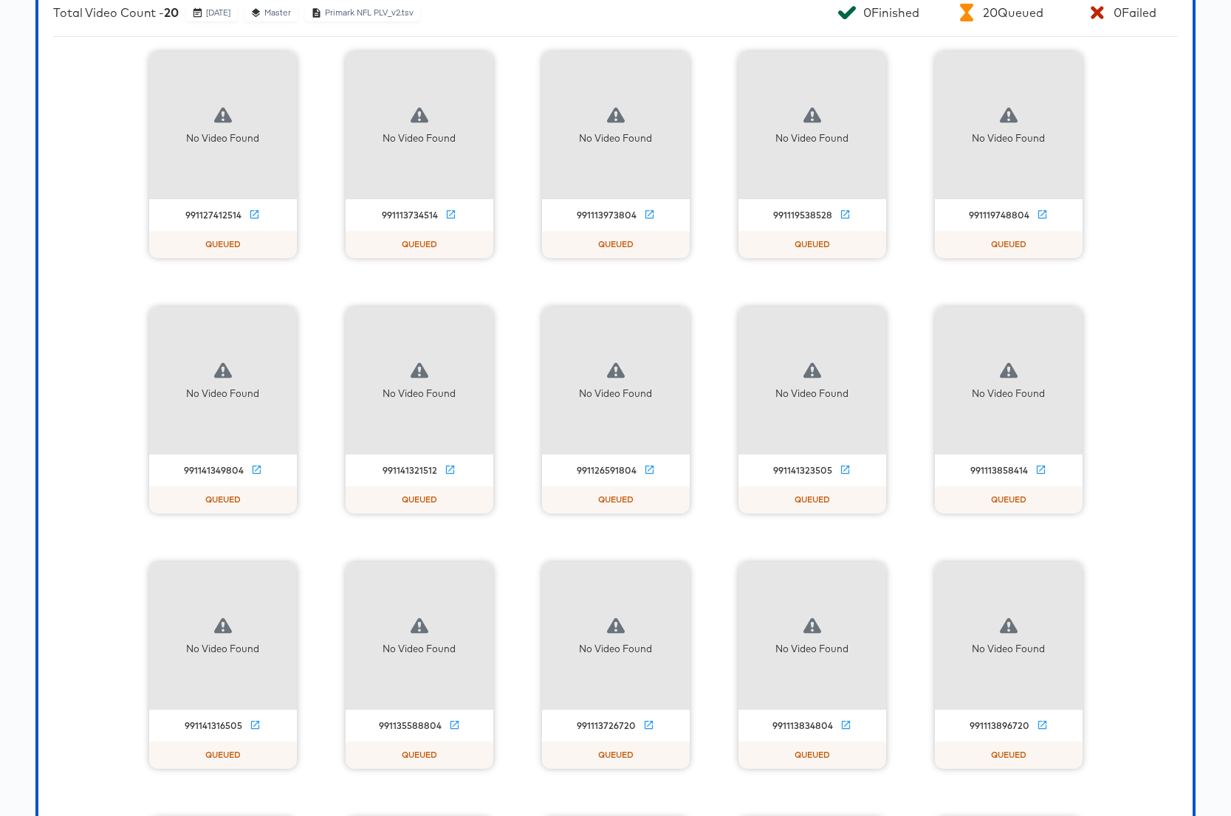
scroll to position [1468, 0]
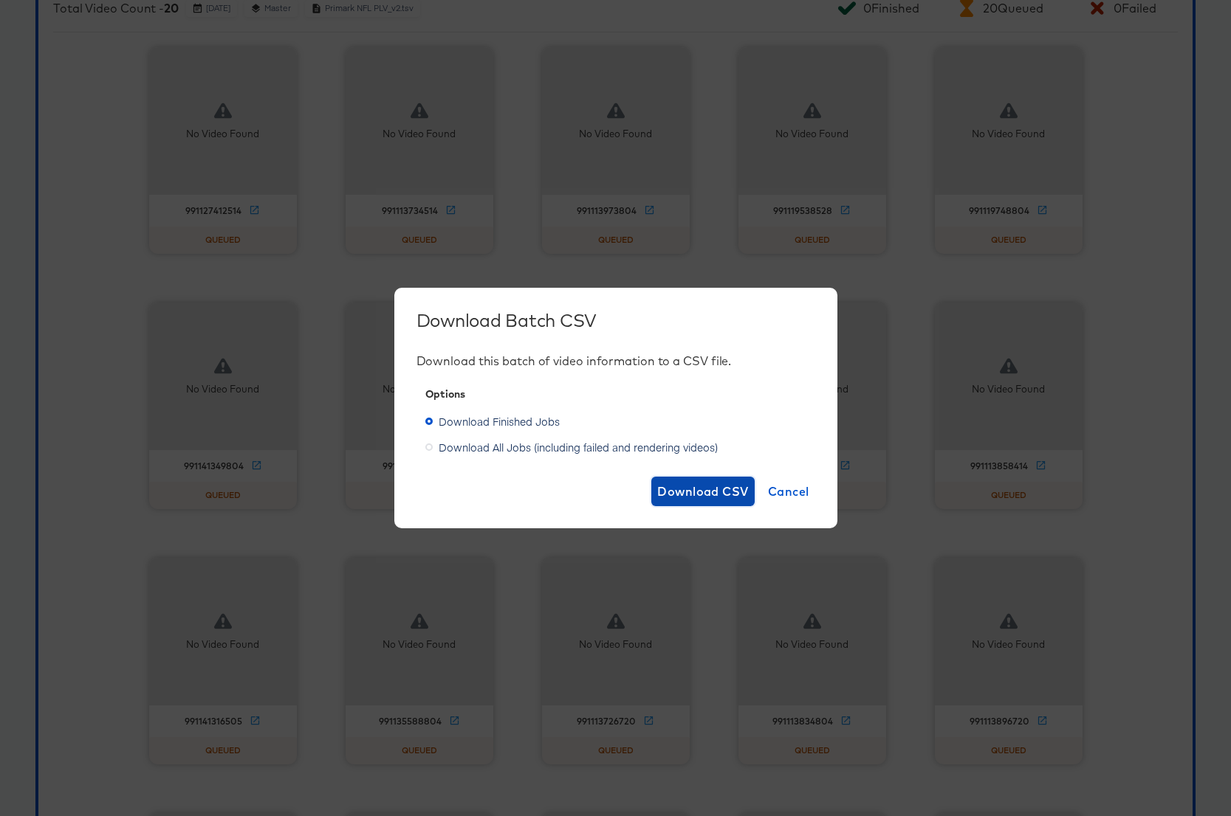
click at [673, 486] on span "Download CSV" at bounding box center [703, 491] width 92 height 21
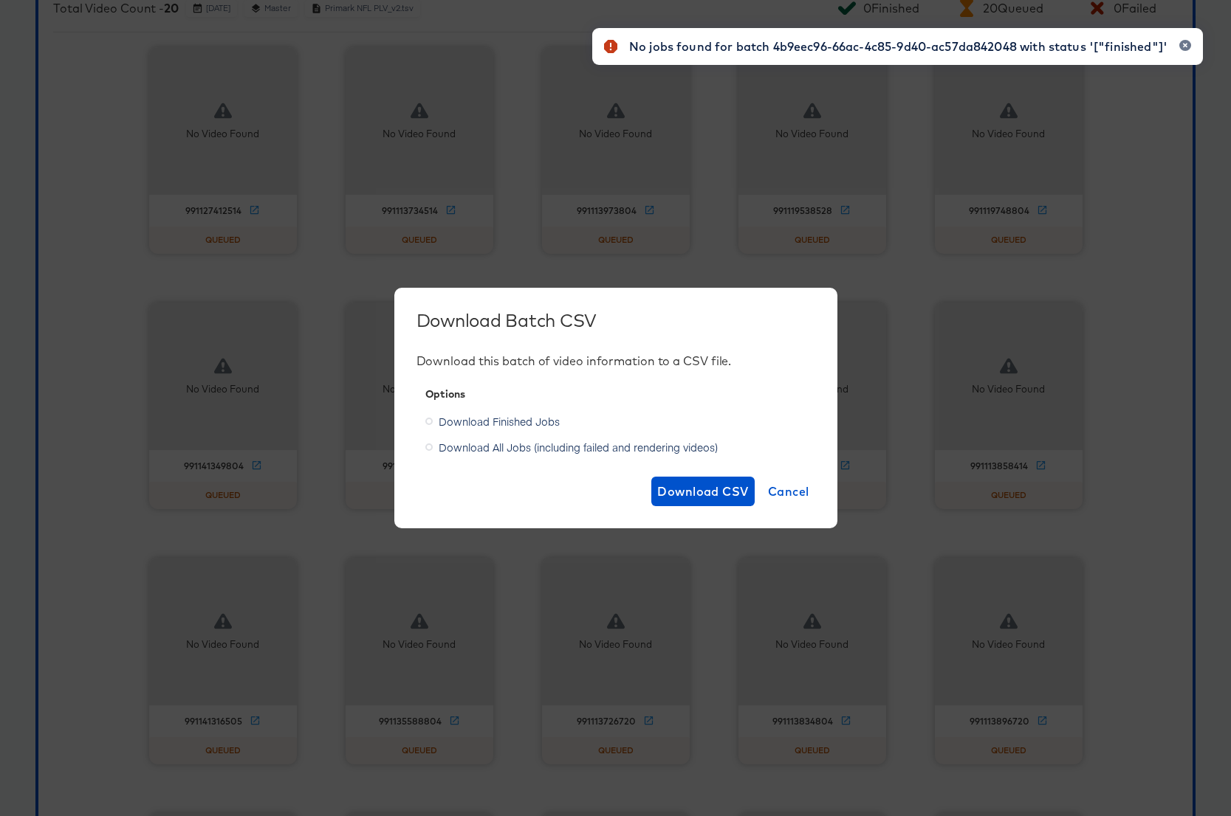
click at [787, 490] on div "No jobs found for batch 4b9eec96-66ac-4c85-9d40-ac57da842048 with status '["fin…" at bounding box center [897, 381] width 640 height 737
click at [787, 495] on div "No jobs found for batch 4b9eec96-66ac-4c85-9d40-ac57da842048 with status '["fin…" at bounding box center [897, 381] width 640 height 737
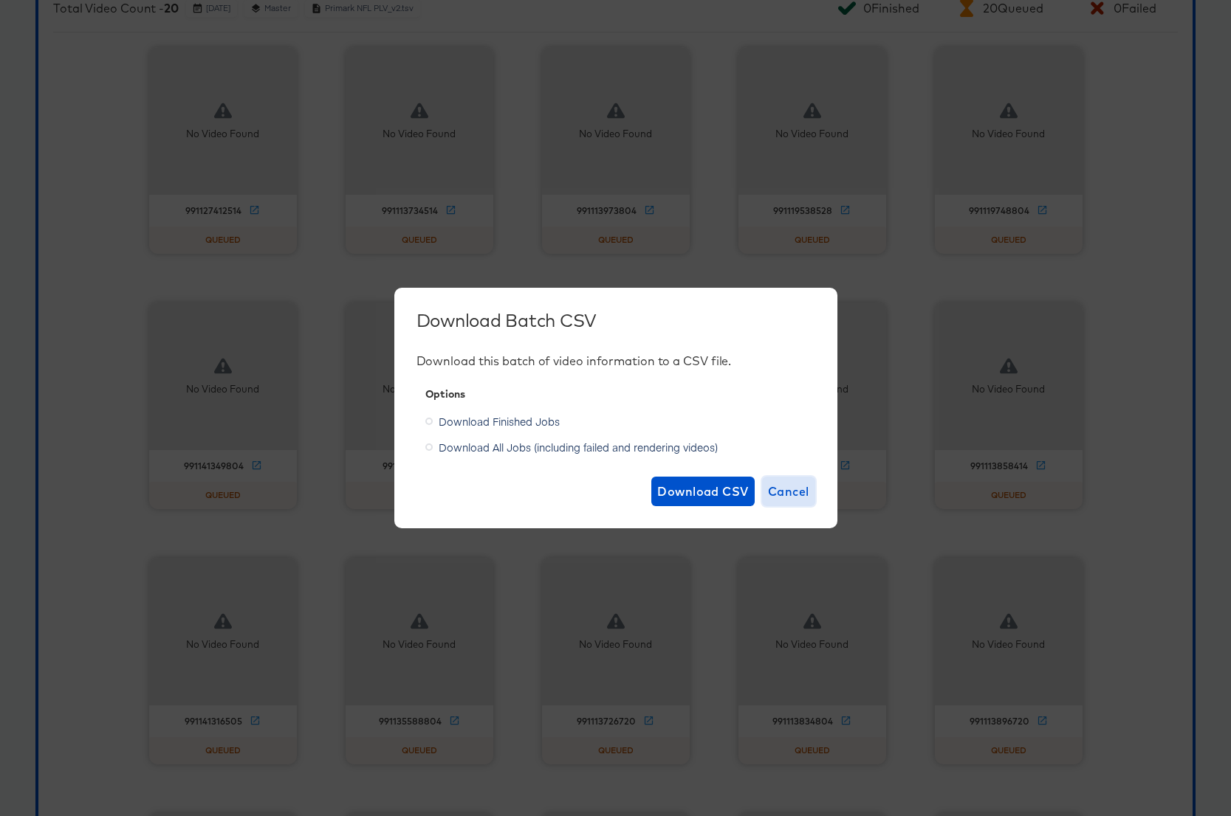
click at [776, 492] on span "Cancel" at bounding box center [788, 491] width 41 height 21
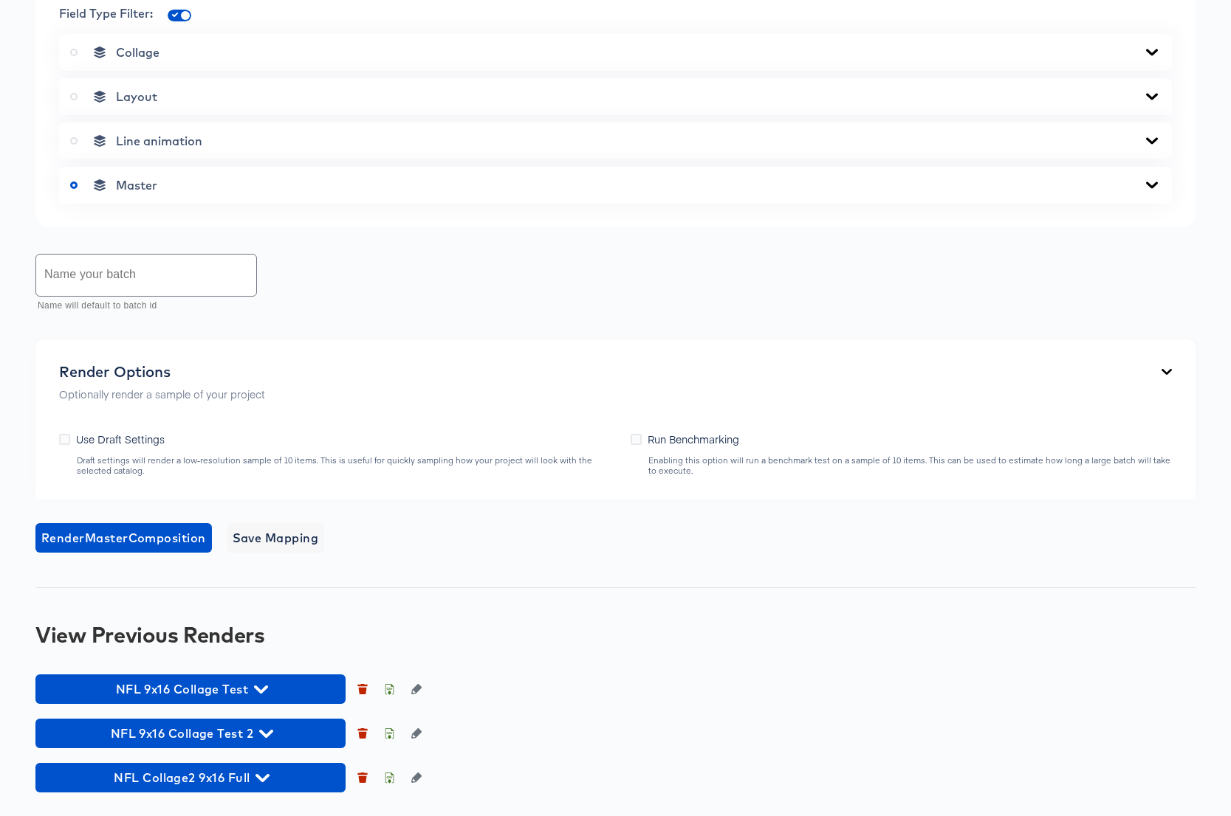
scroll to position [946, 0]
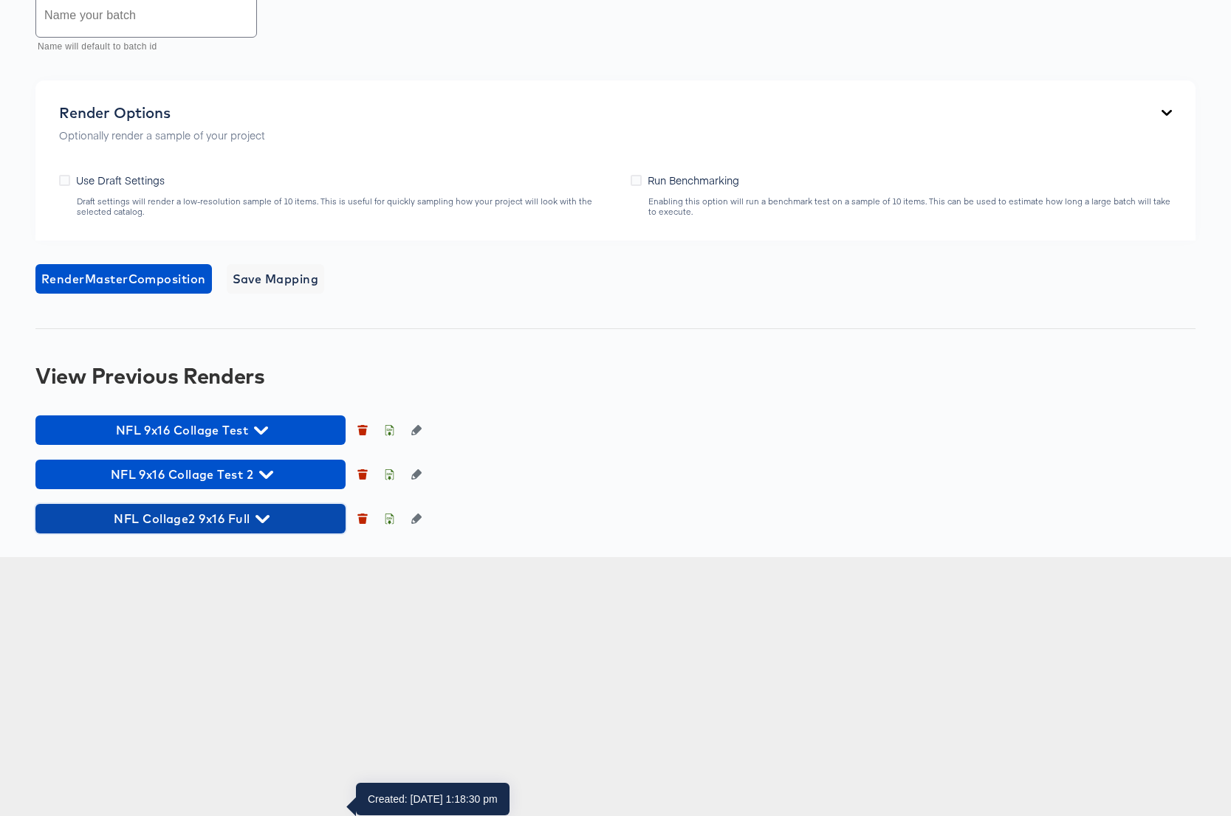
click at [266, 523] on icon "button" at bounding box center [262, 519] width 14 height 8
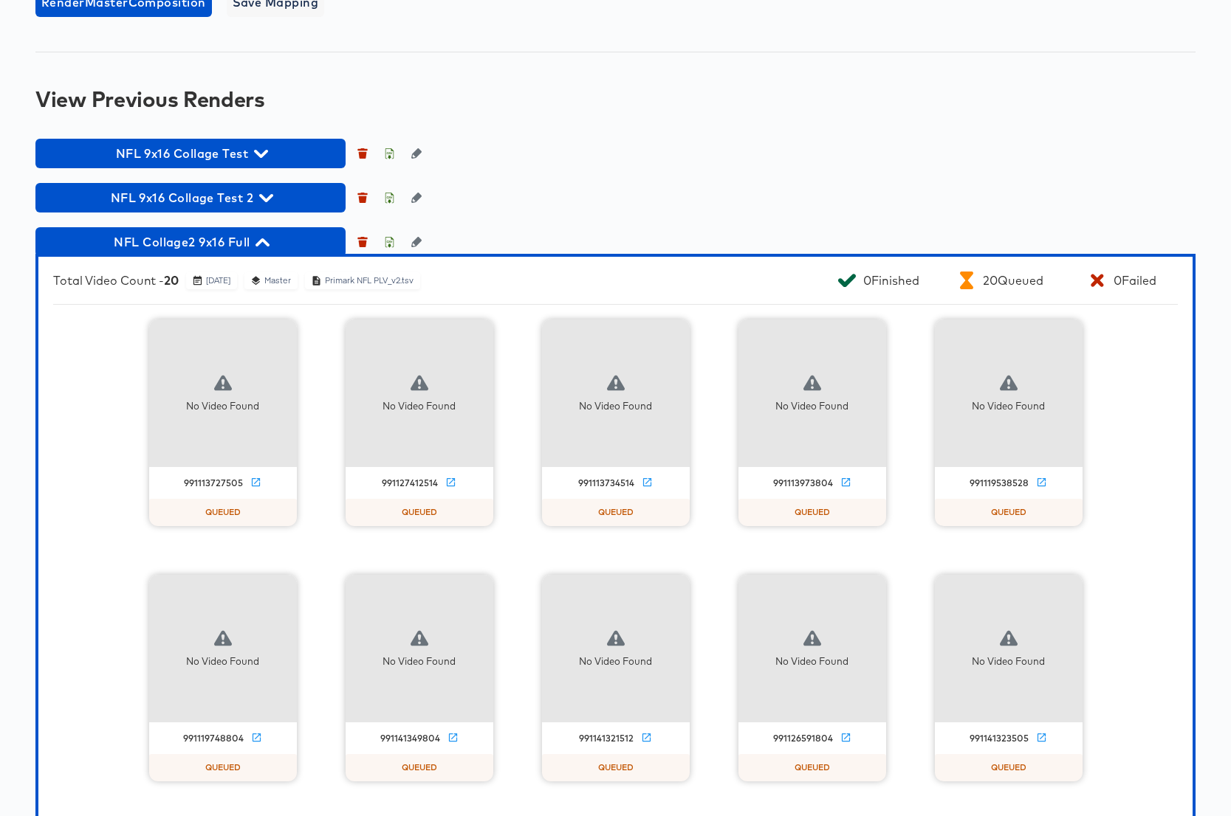
scroll to position [1412, 0]
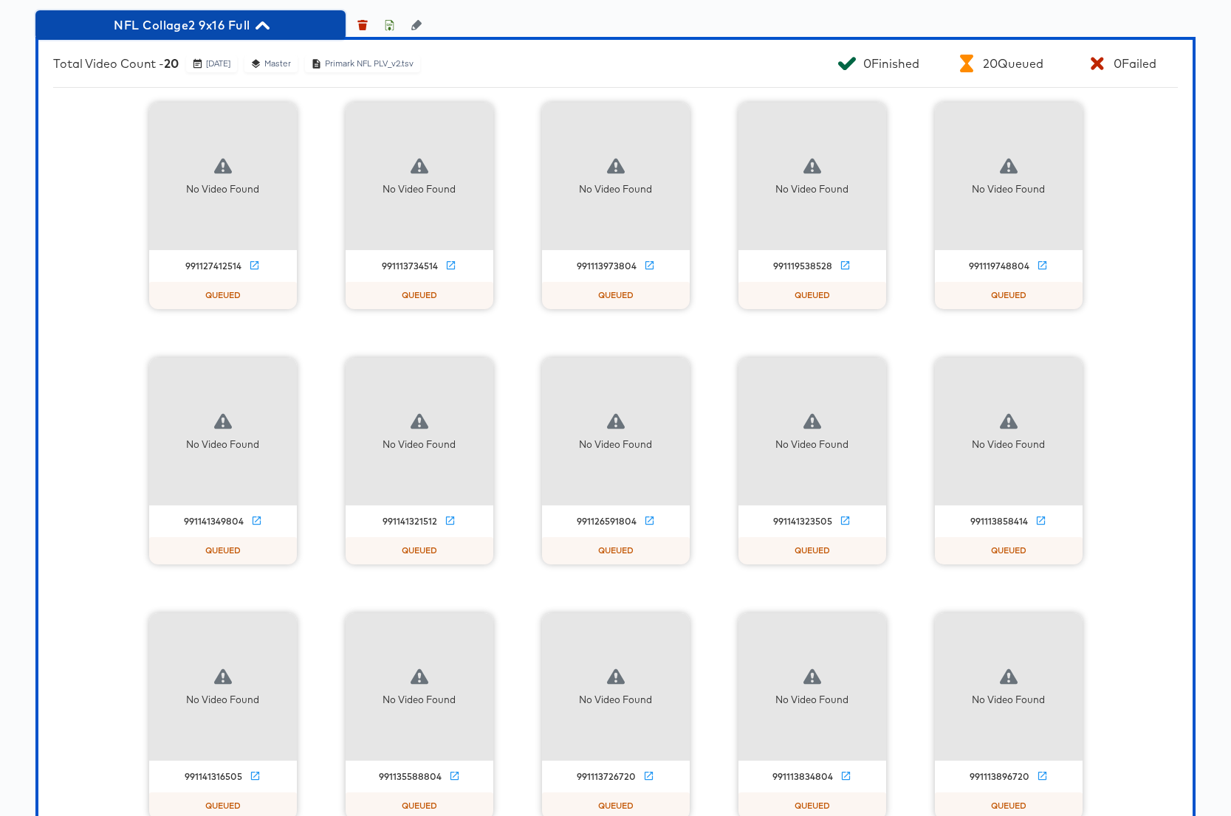
click at [265, 30] on icon "button" at bounding box center [262, 25] width 14 height 8
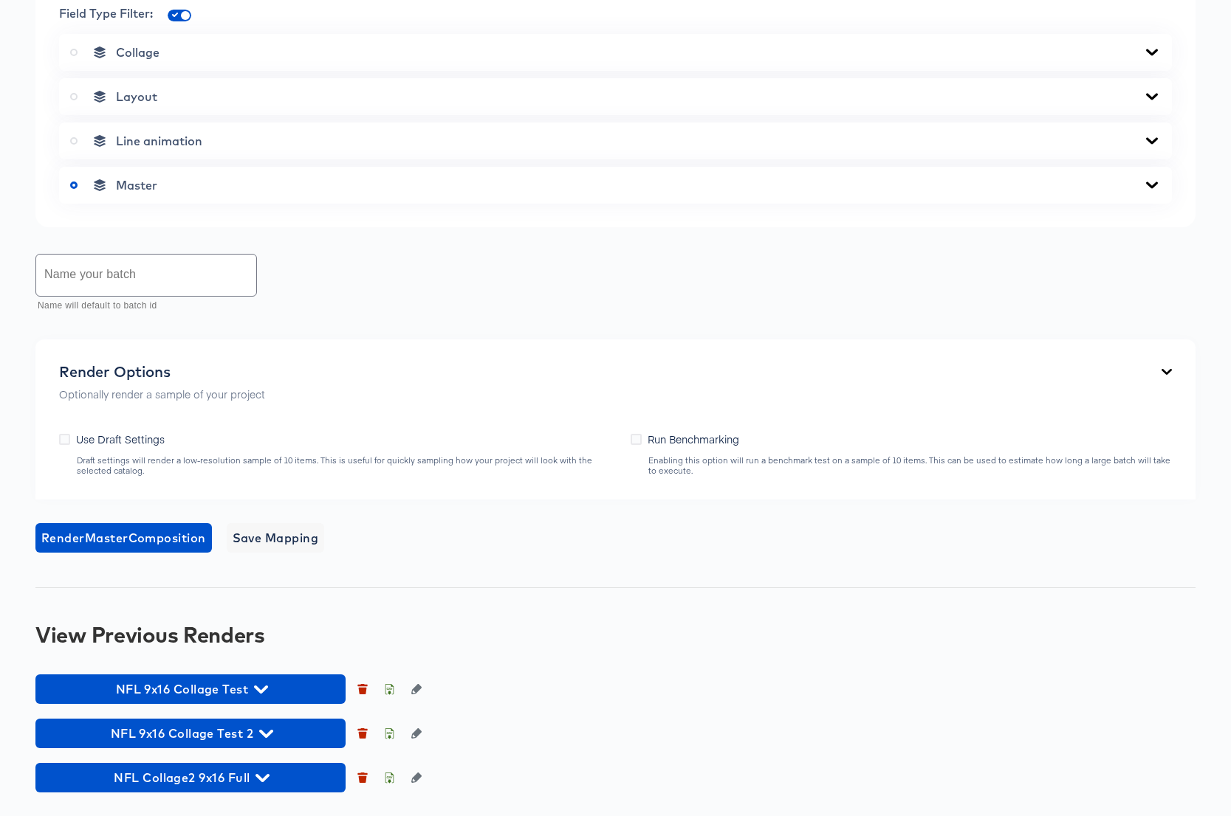
scroll to position [946, 0]
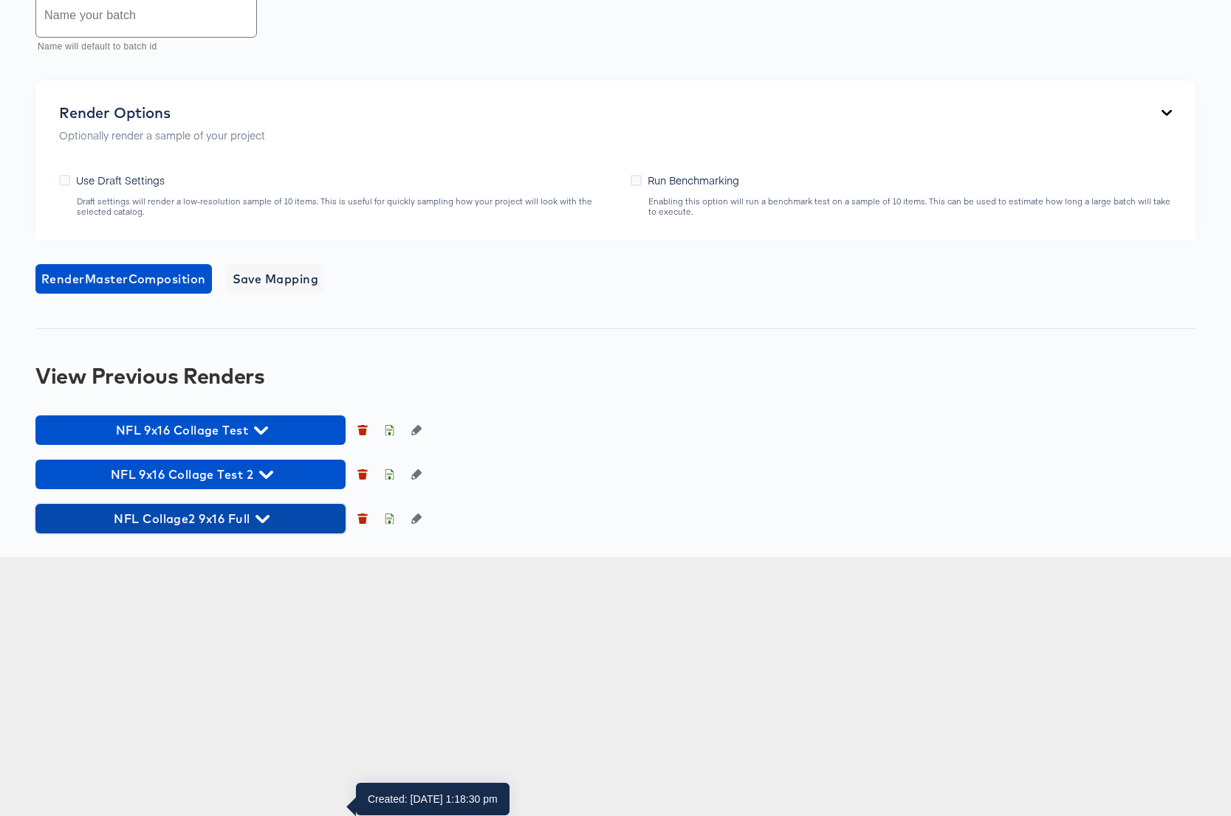
click at [263, 526] on icon "button" at bounding box center [262, 519] width 14 height 14
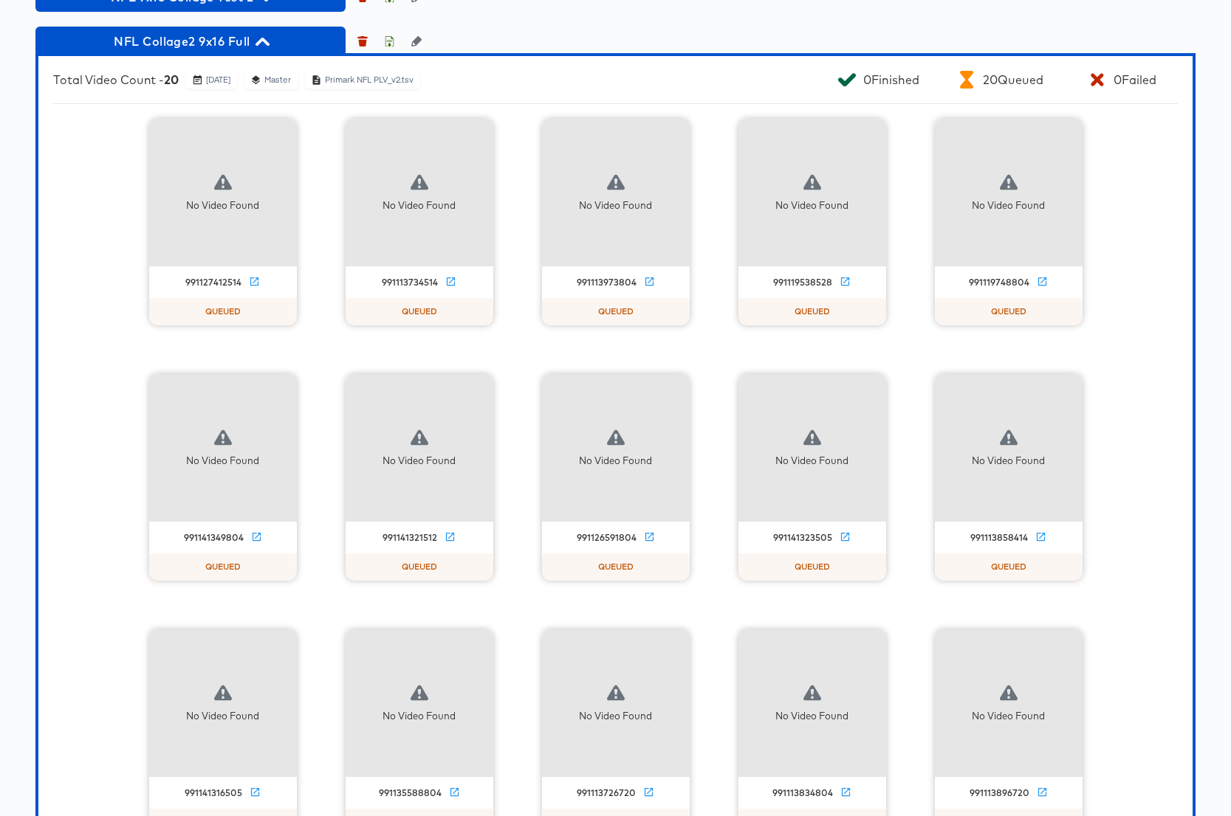
scroll to position [1397, 0]
click at [390, 46] on icon "button" at bounding box center [389, 40] width 10 height 10
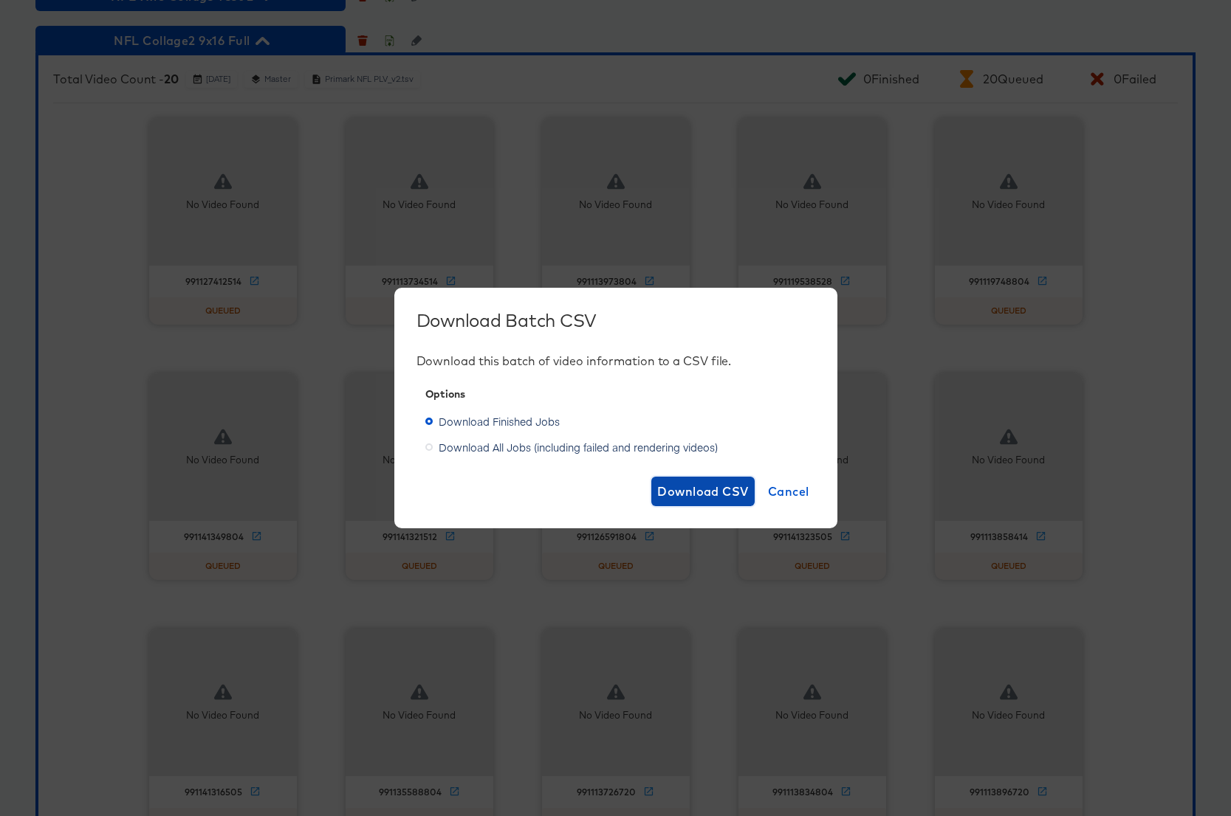
click at [690, 495] on span "Download CSV" at bounding box center [703, 491] width 92 height 21
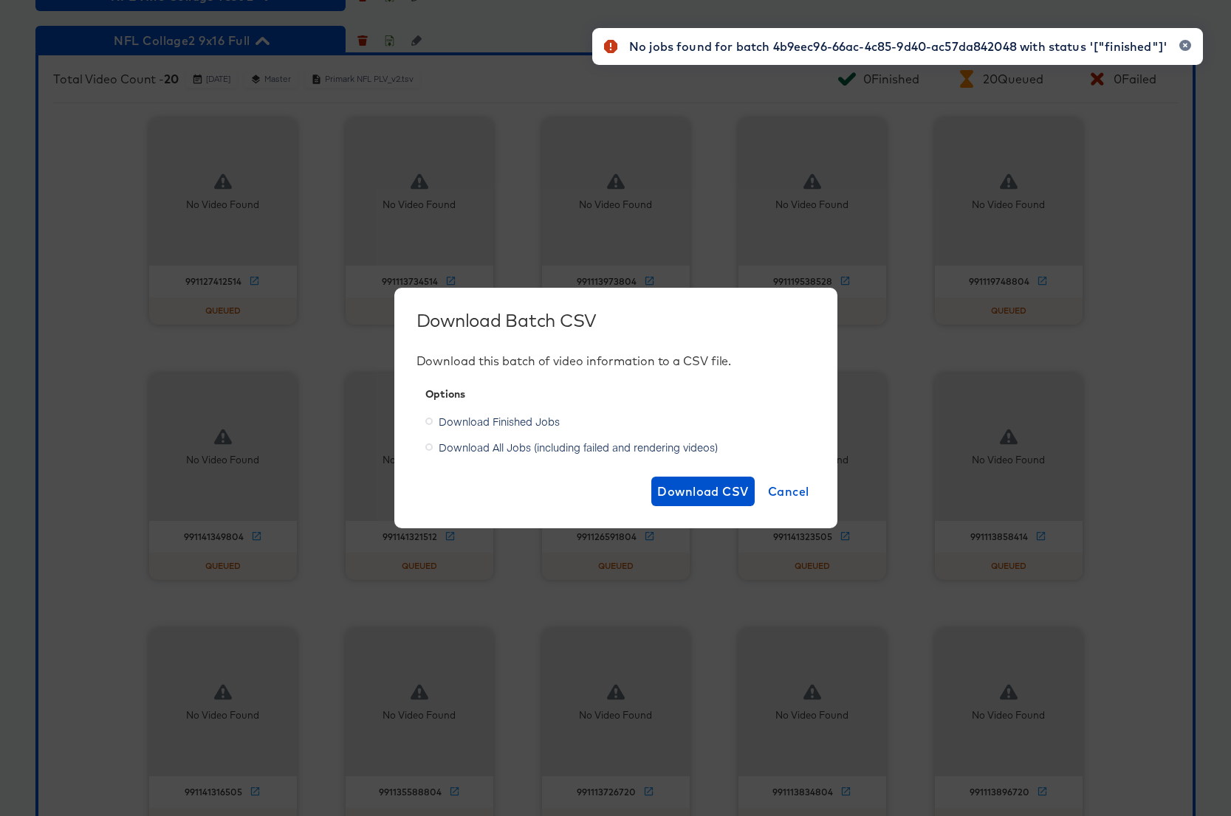
click at [781, 493] on div "No jobs found for batch 4b9eec96-66ac-4c85-9d40-ac57da842048 with status '["fin…" at bounding box center [897, 381] width 640 height 737
click at [780, 491] on div "No jobs found for batch 4b9eec96-66ac-4c85-9d40-ac57da842048 with status '["fin…" at bounding box center [897, 381] width 640 height 737
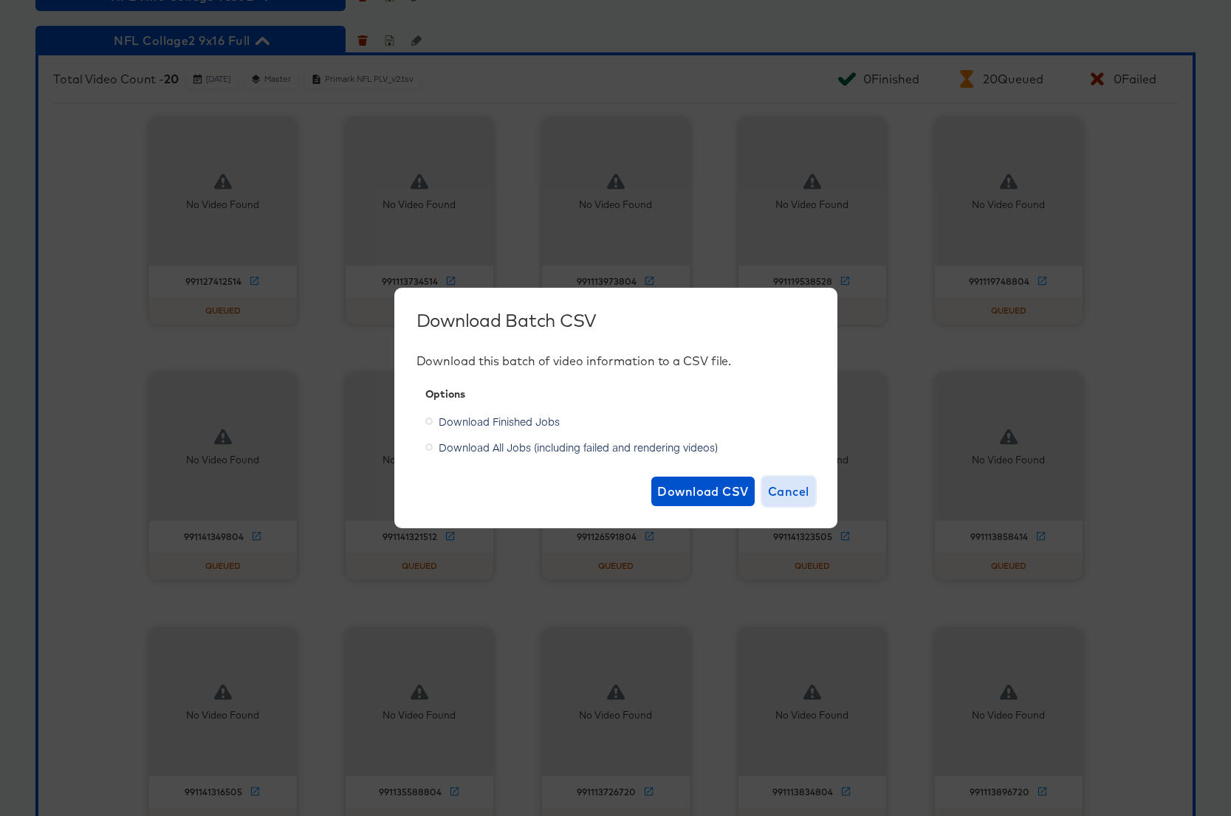
click at [788, 491] on span "Cancel" at bounding box center [788, 491] width 41 height 21
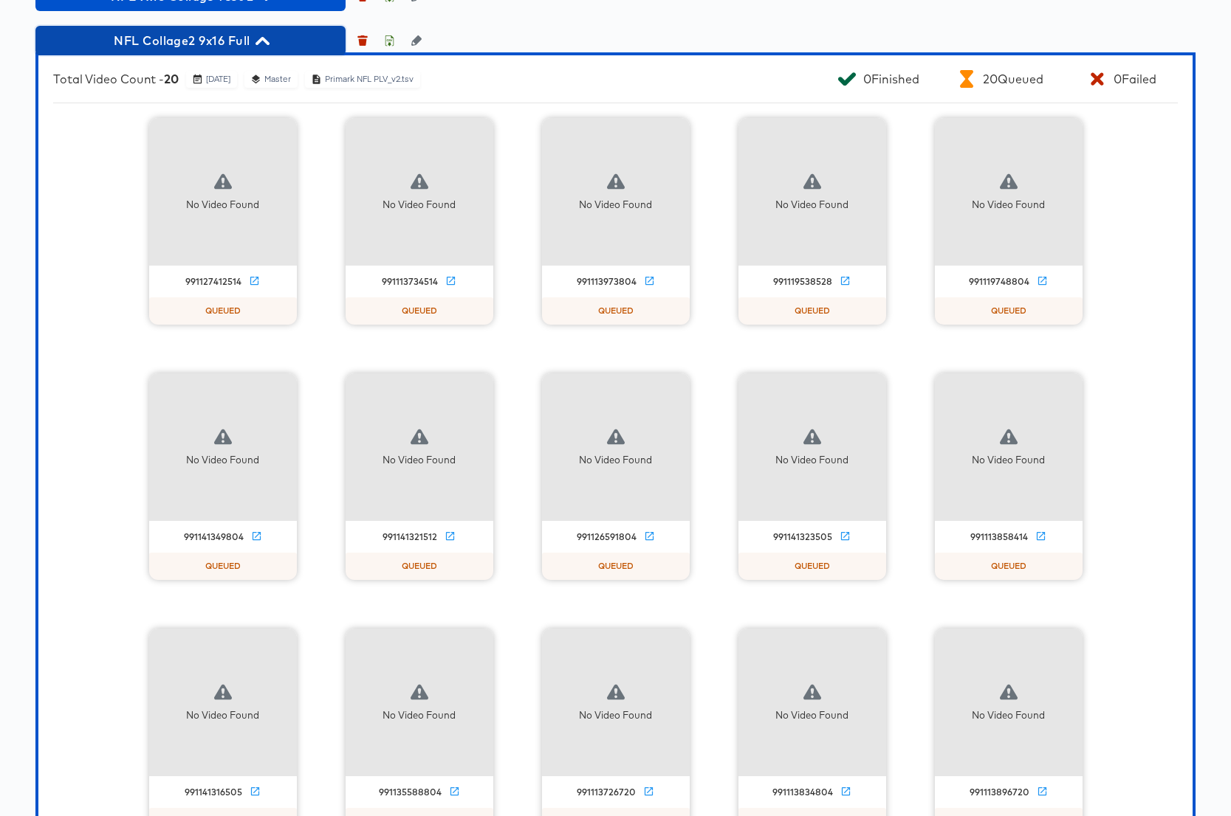
click at [267, 45] on icon "button" at bounding box center [262, 41] width 14 height 8
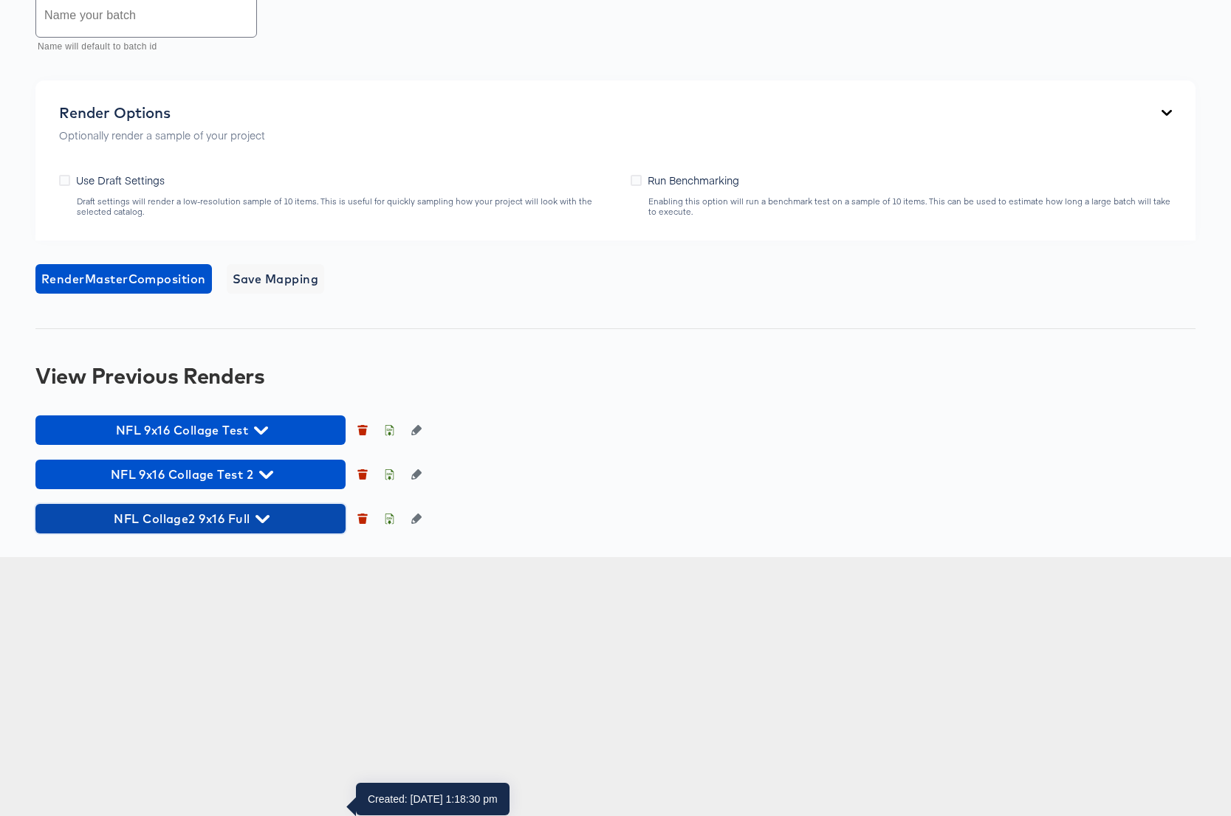
click at [266, 523] on icon "button" at bounding box center [262, 519] width 14 height 8
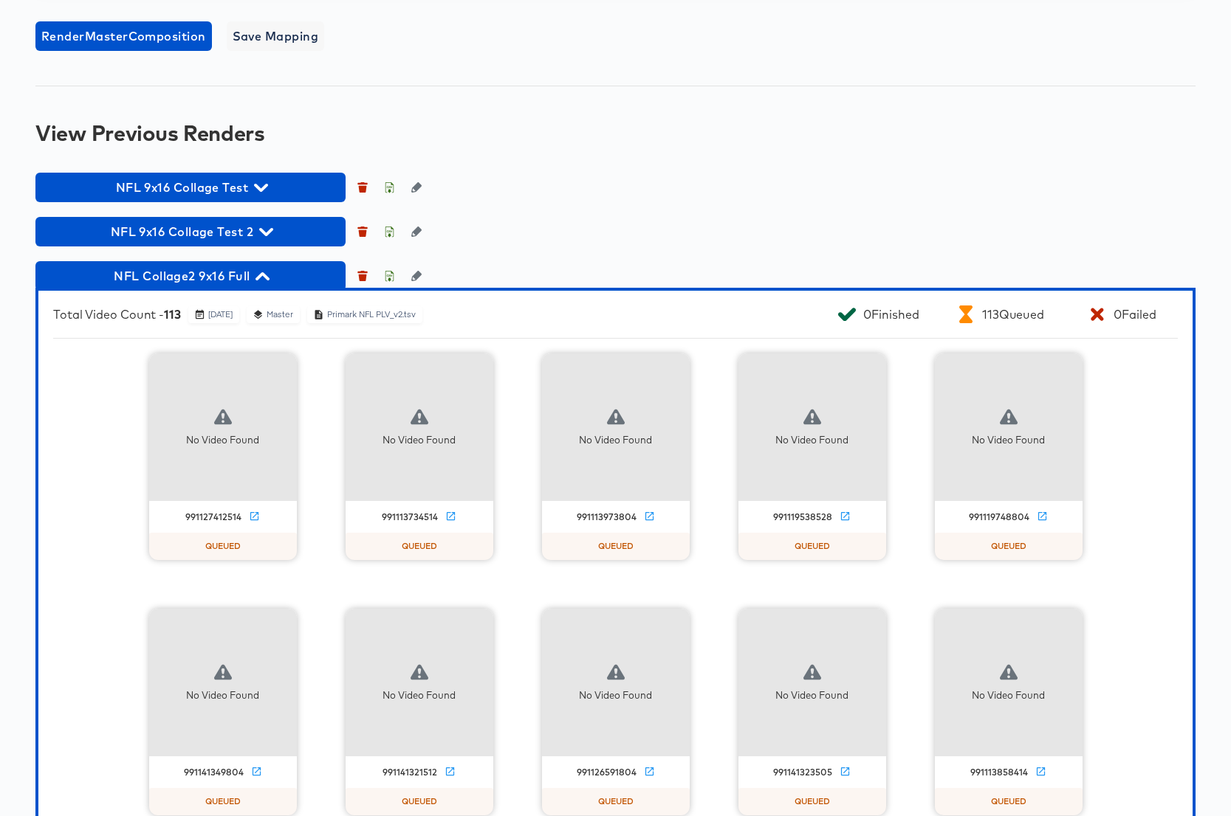
scroll to position [1394, 0]
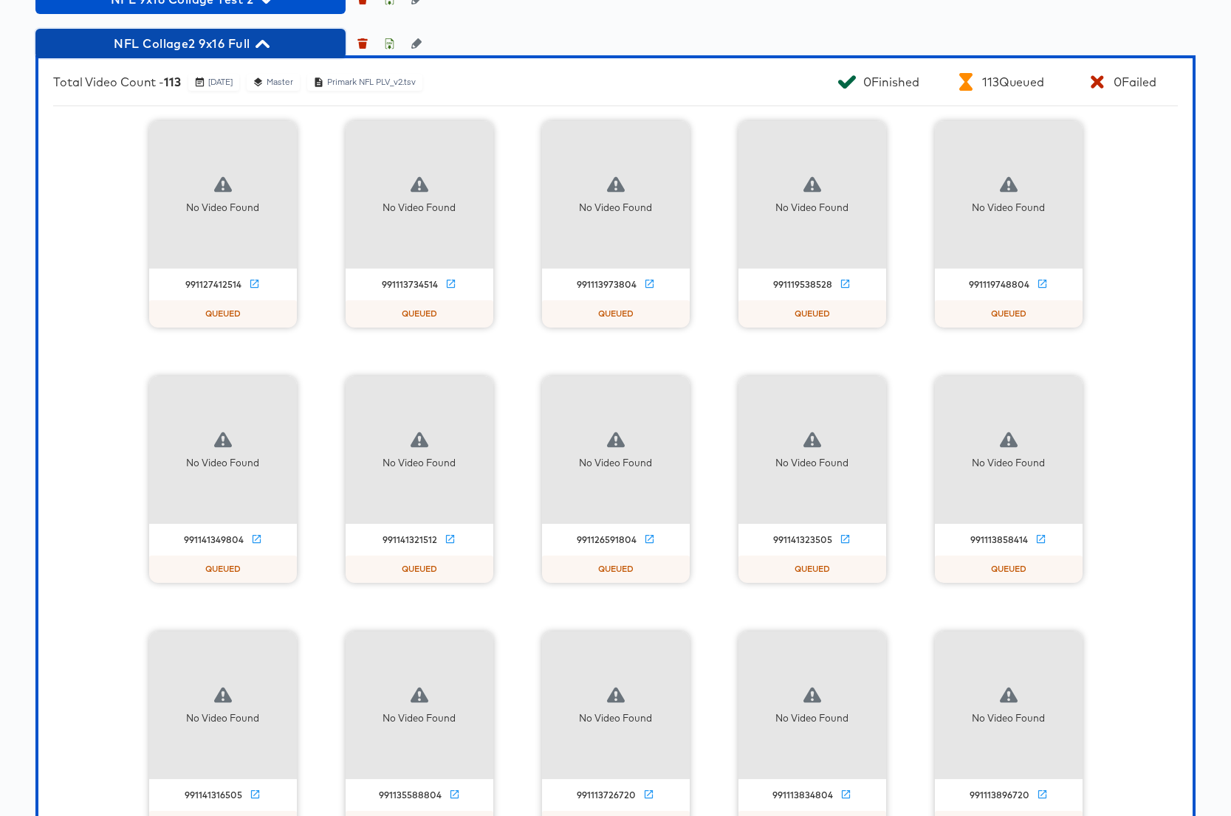
click at [261, 51] on icon "button" at bounding box center [262, 44] width 14 height 14
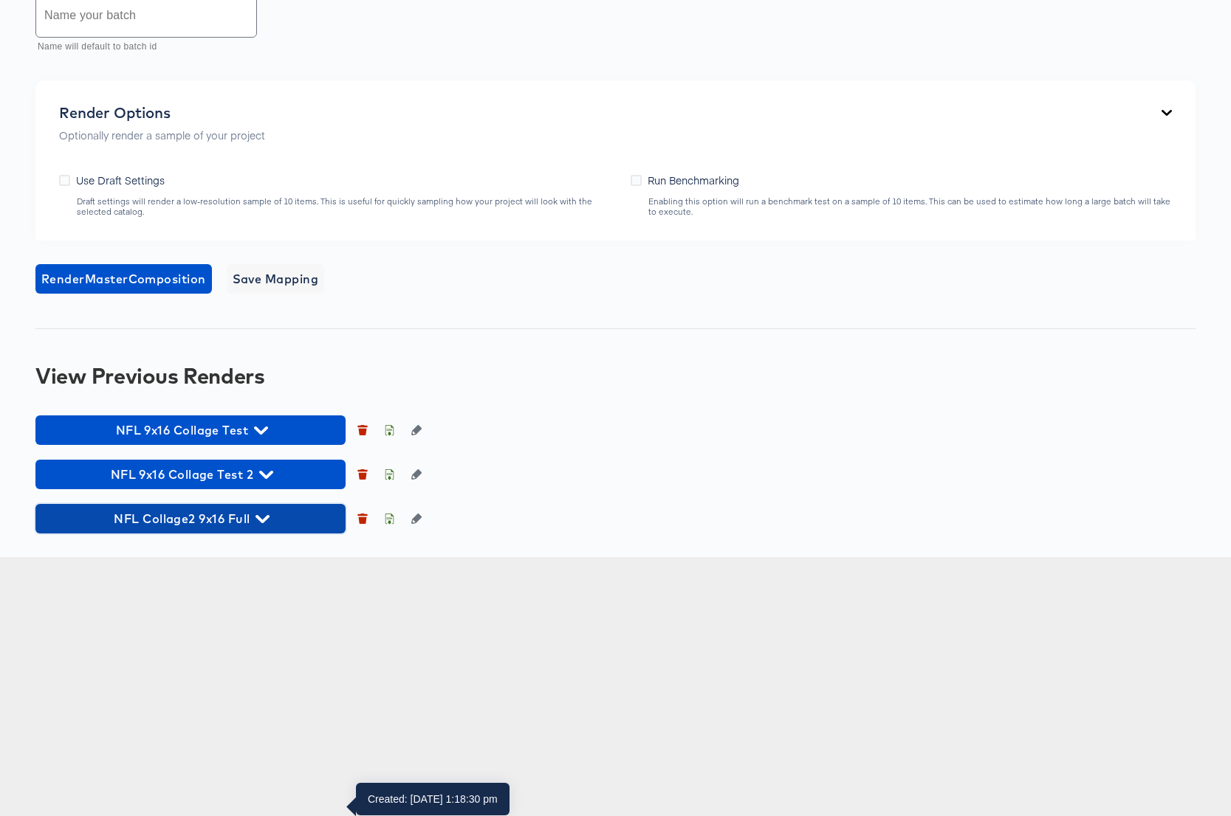
click at [261, 523] on icon "button" at bounding box center [262, 519] width 14 height 8
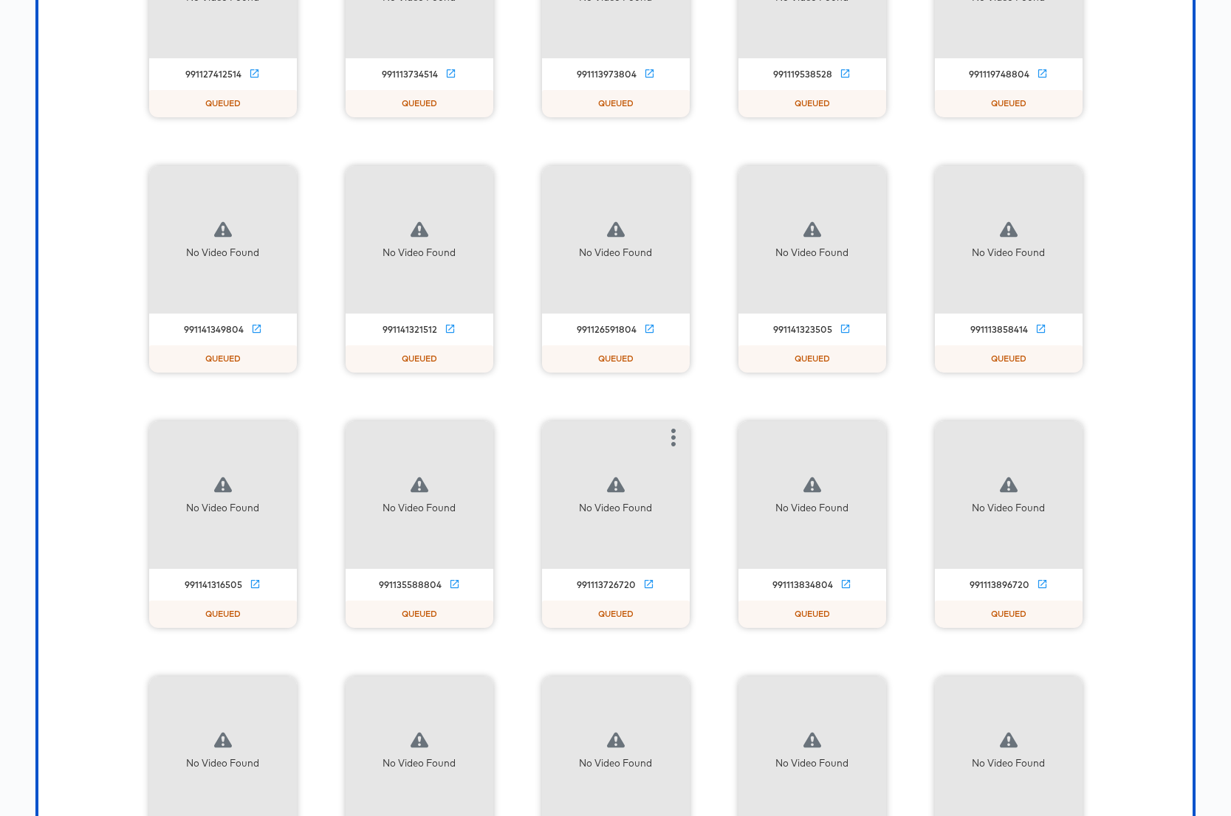
scroll to position [1513, 0]
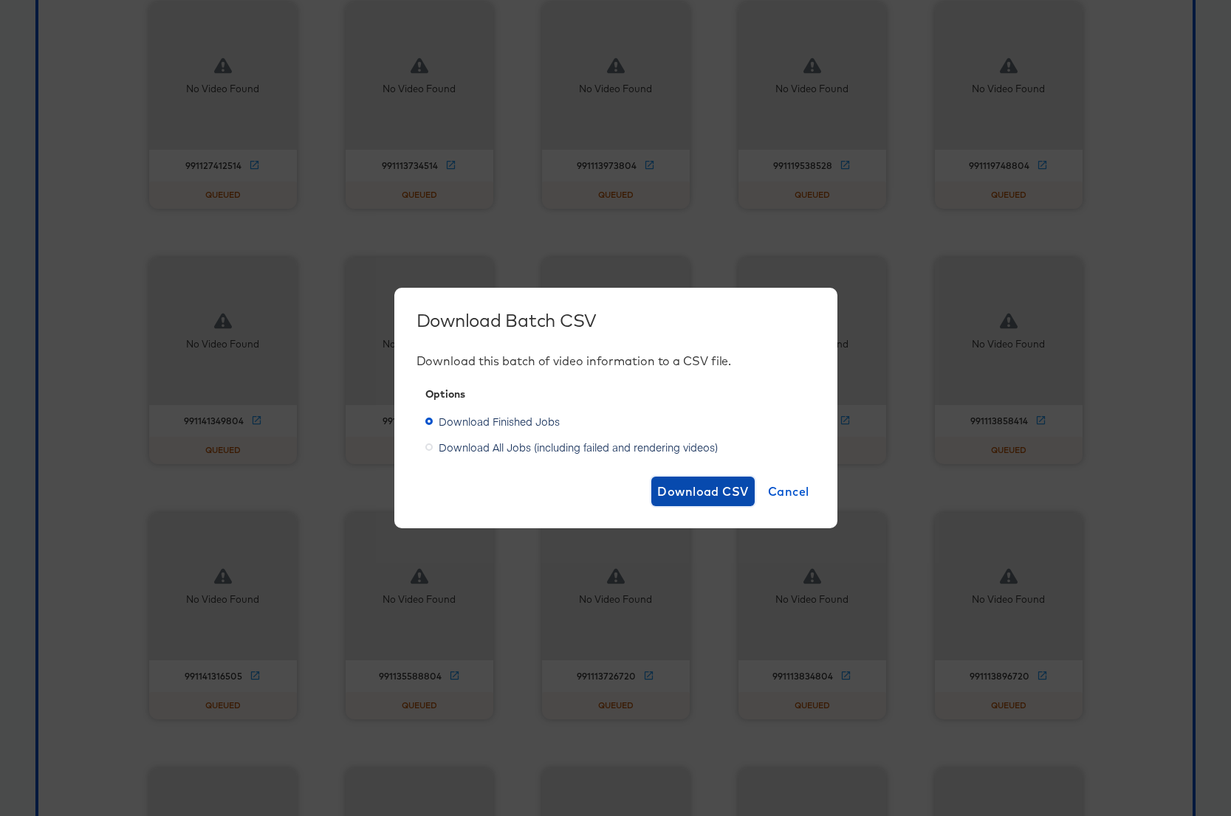
click at [713, 485] on span "Download CSV" at bounding box center [703, 491] width 92 height 21
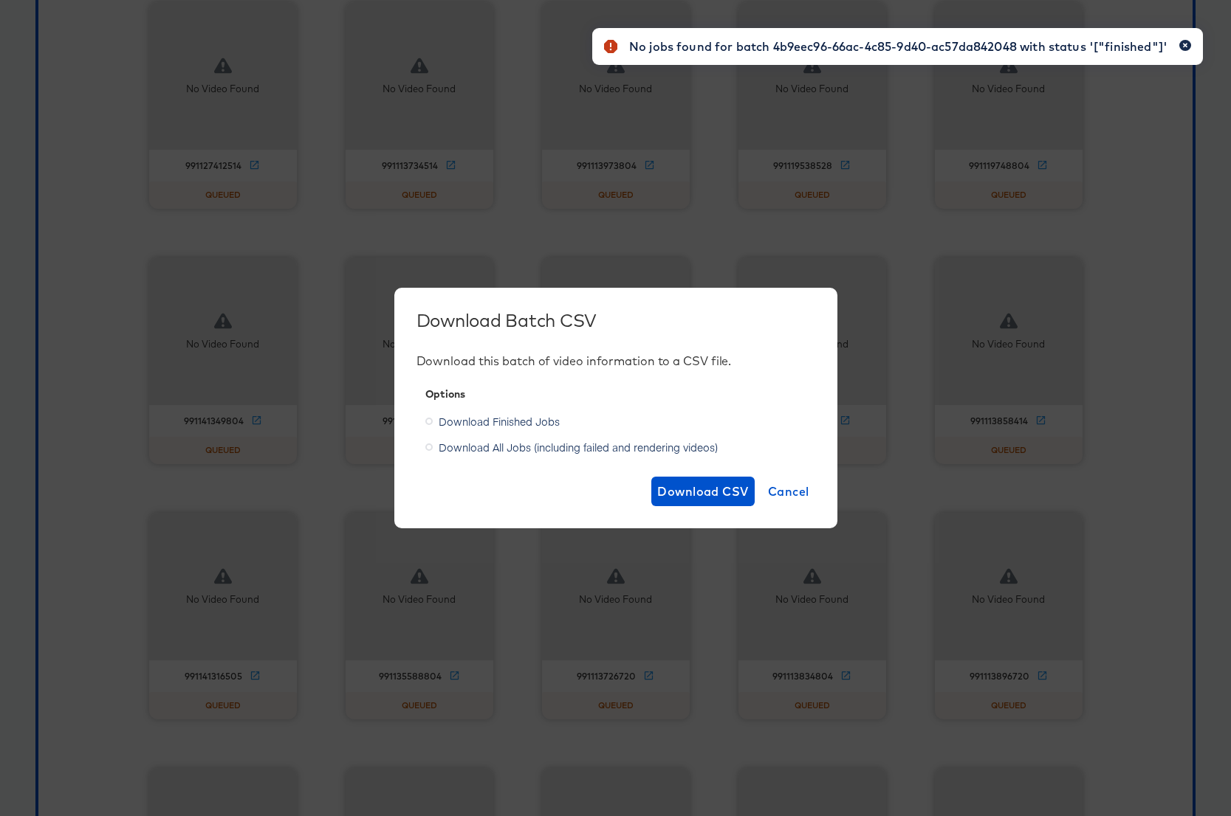
click at [1186, 43] on icon "button" at bounding box center [1185, 45] width 6 height 8
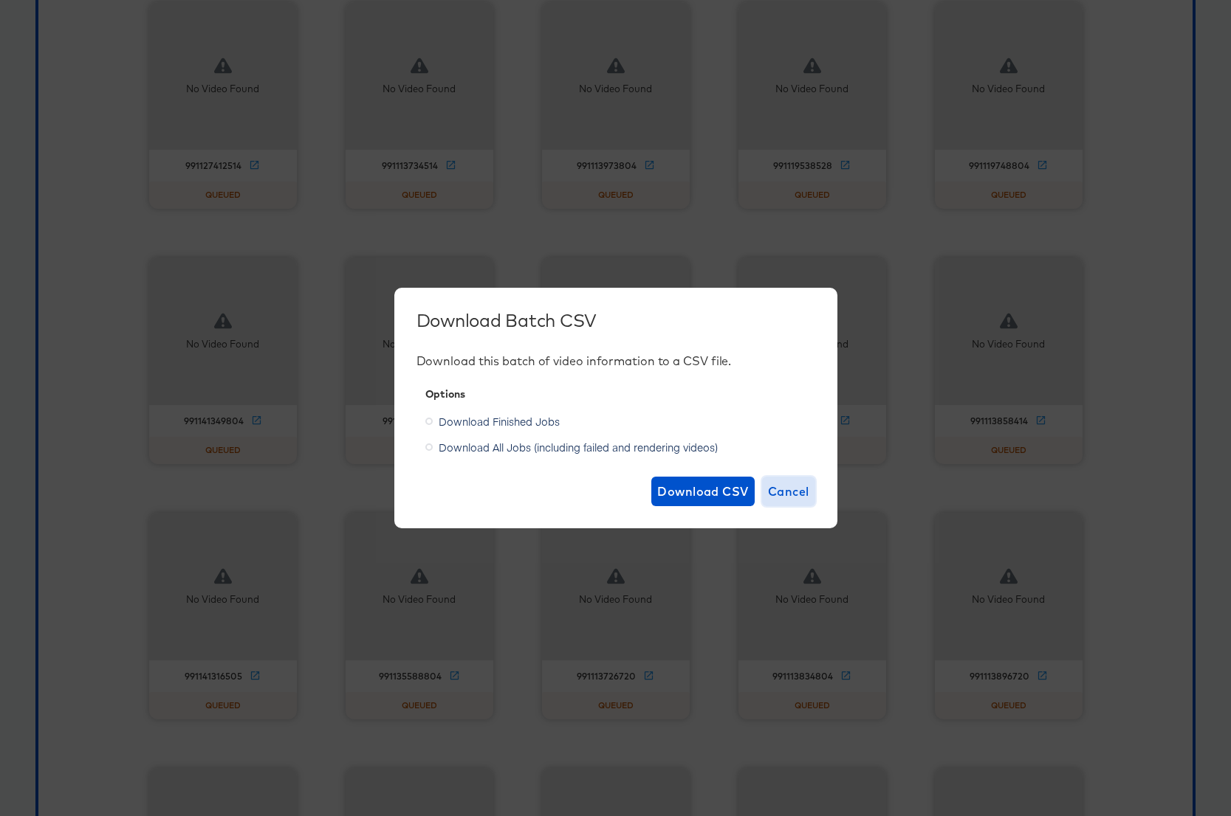
click at [800, 495] on span "Cancel" at bounding box center [788, 491] width 41 height 21
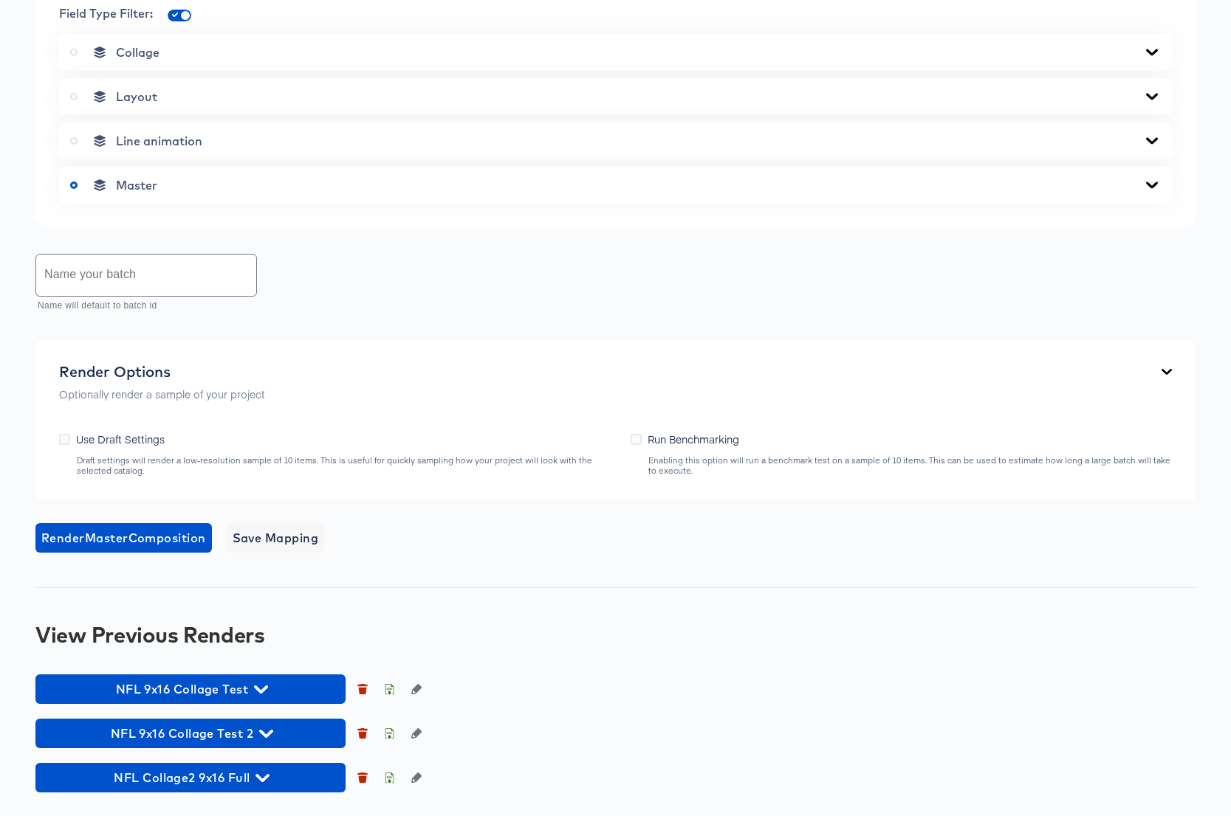
scroll to position [946, 0]
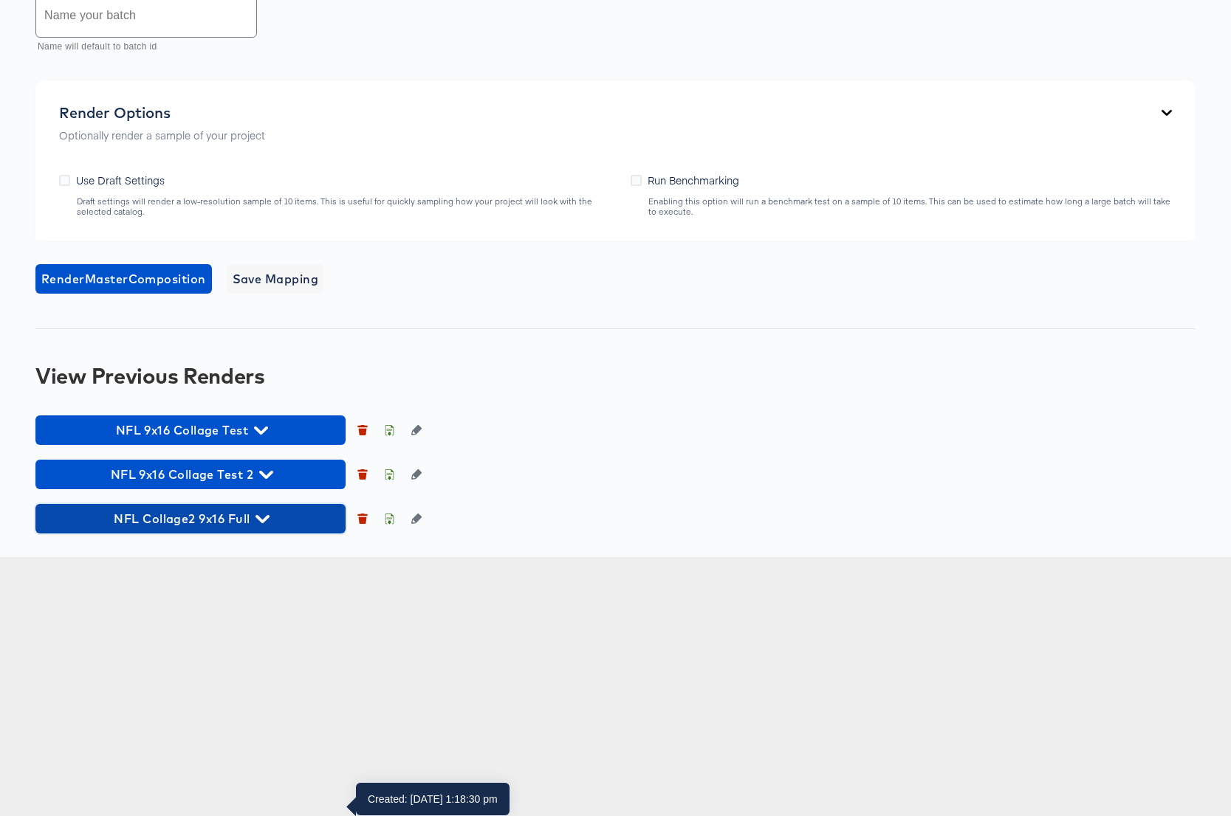
click at [264, 526] on icon "button" at bounding box center [262, 519] width 14 height 14
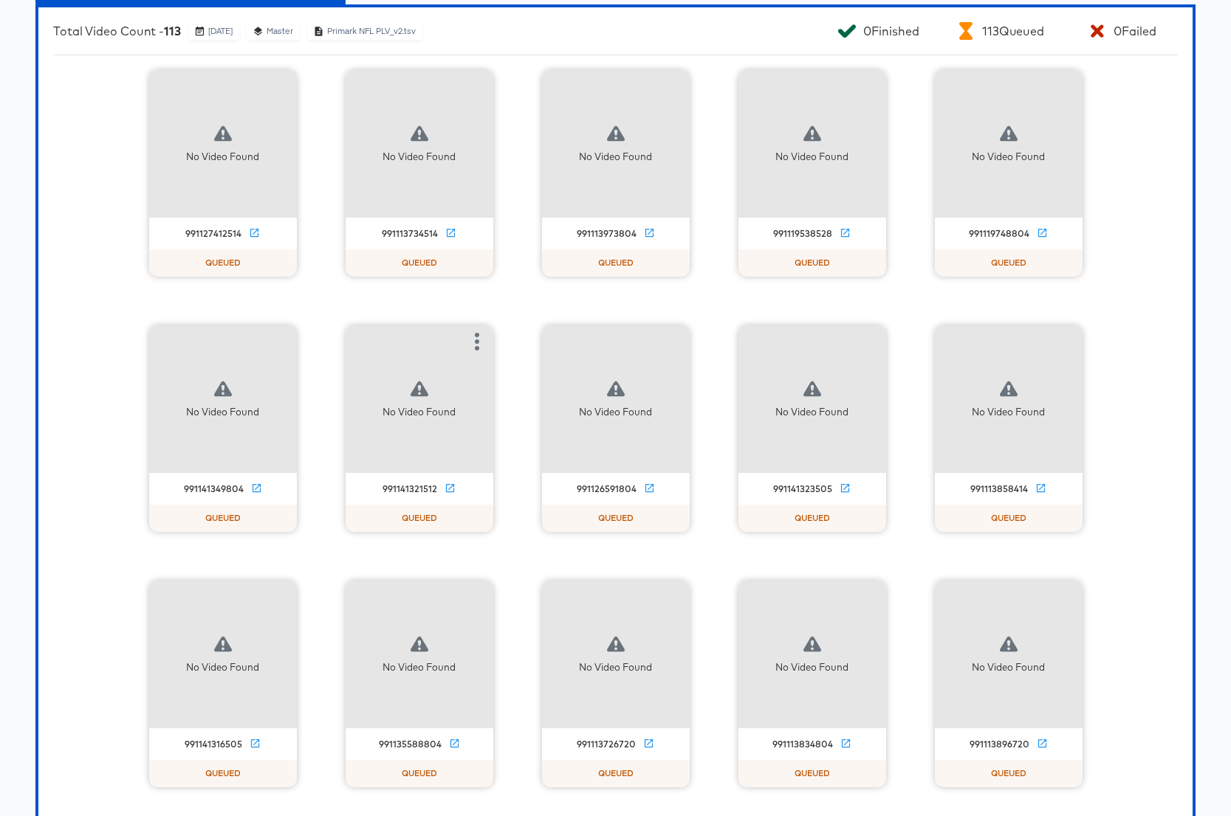
scroll to position [1548, 0]
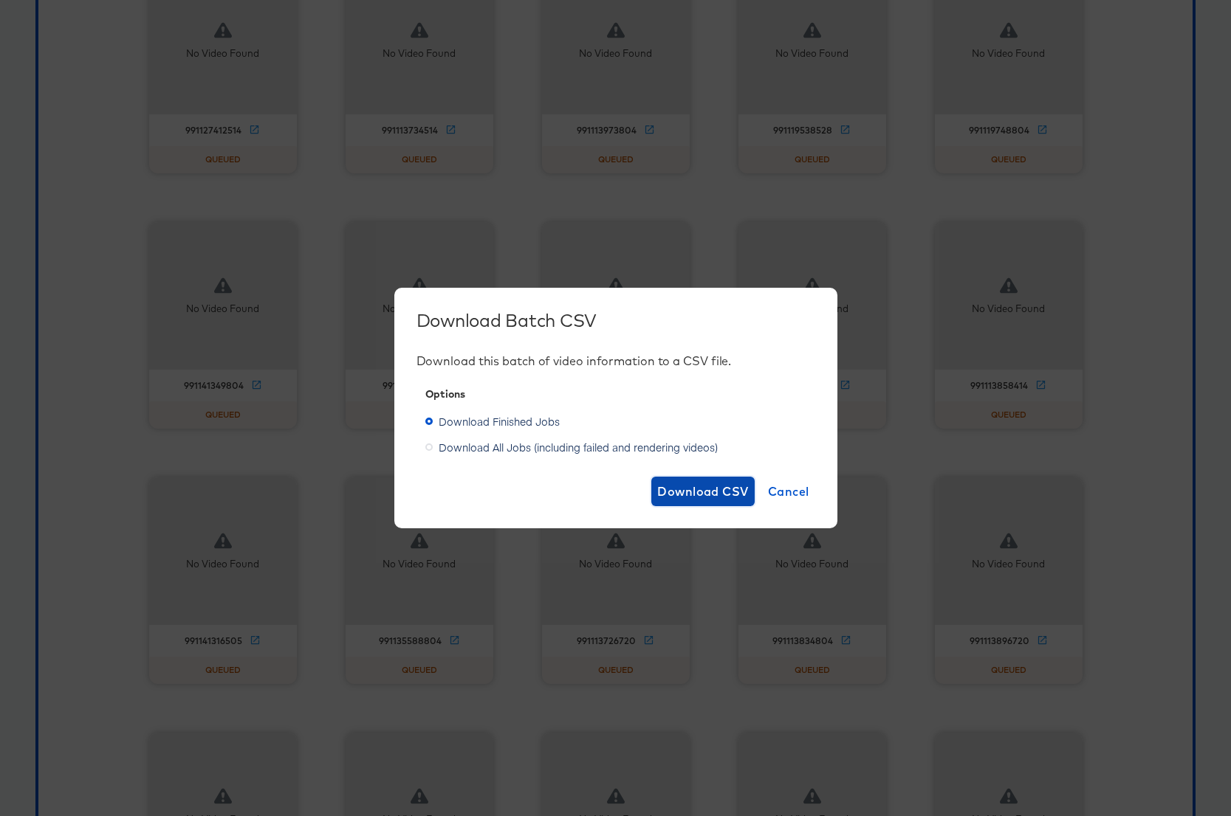
click at [695, 492] on span "Download CSV" at bounding box center [703, 491] width 92 height 21
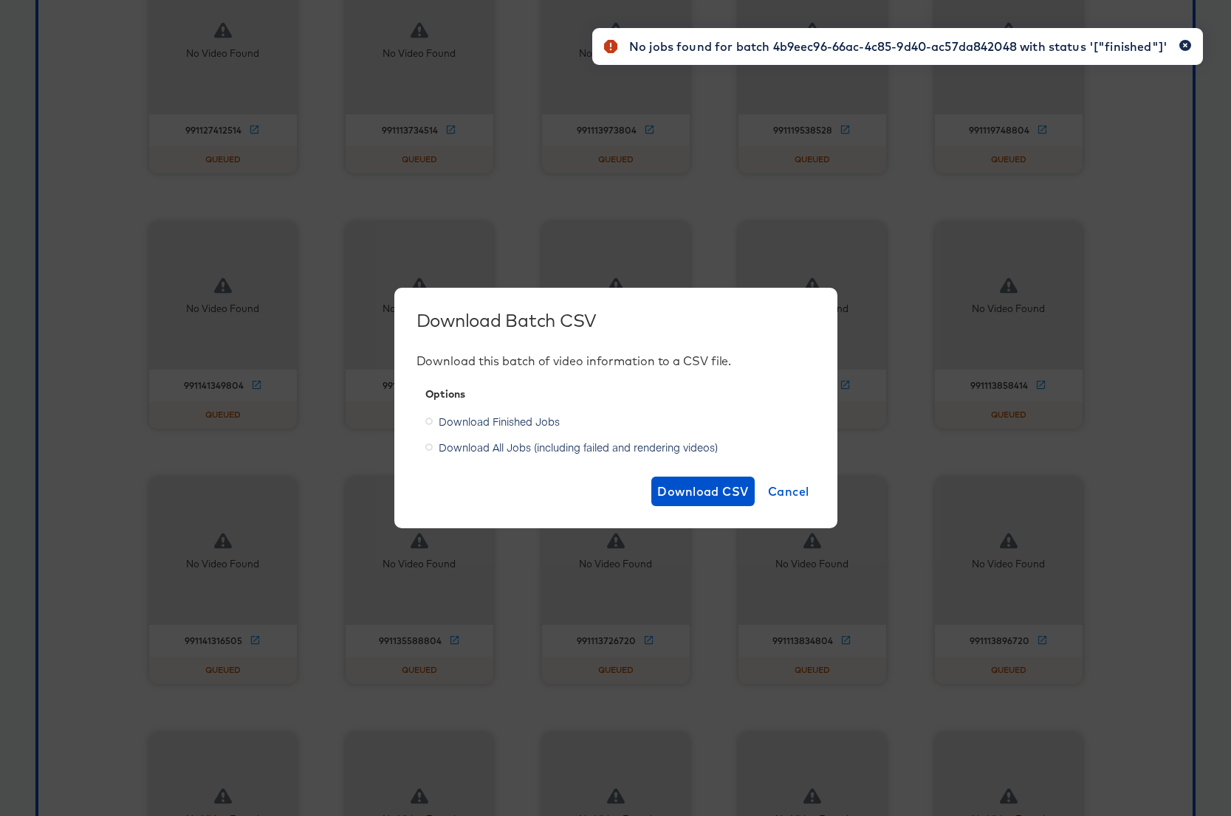
click at [1183, 45] on icon "button" at bounding box center [1185, 45] width 6 height 8
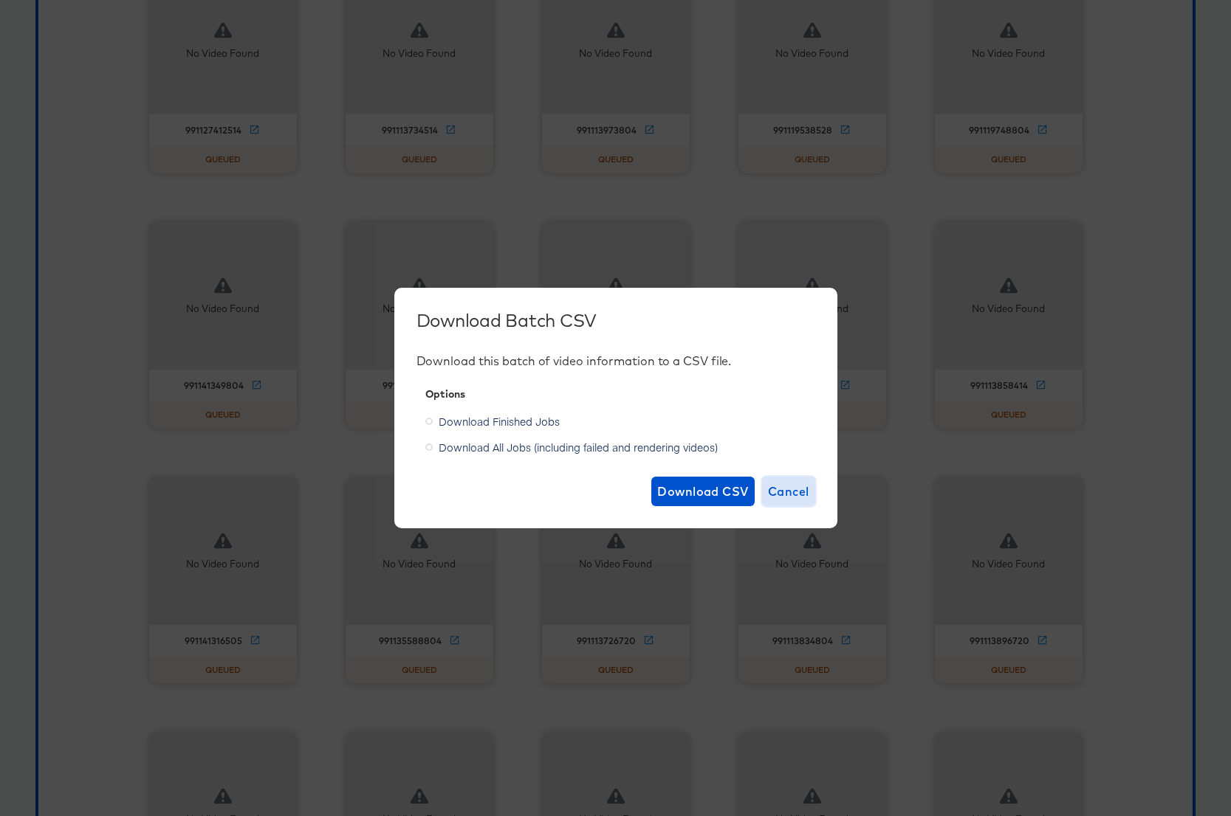
click at [783, 487] on span "Cancel" at bounding box center [788, 491] width 41 height 21
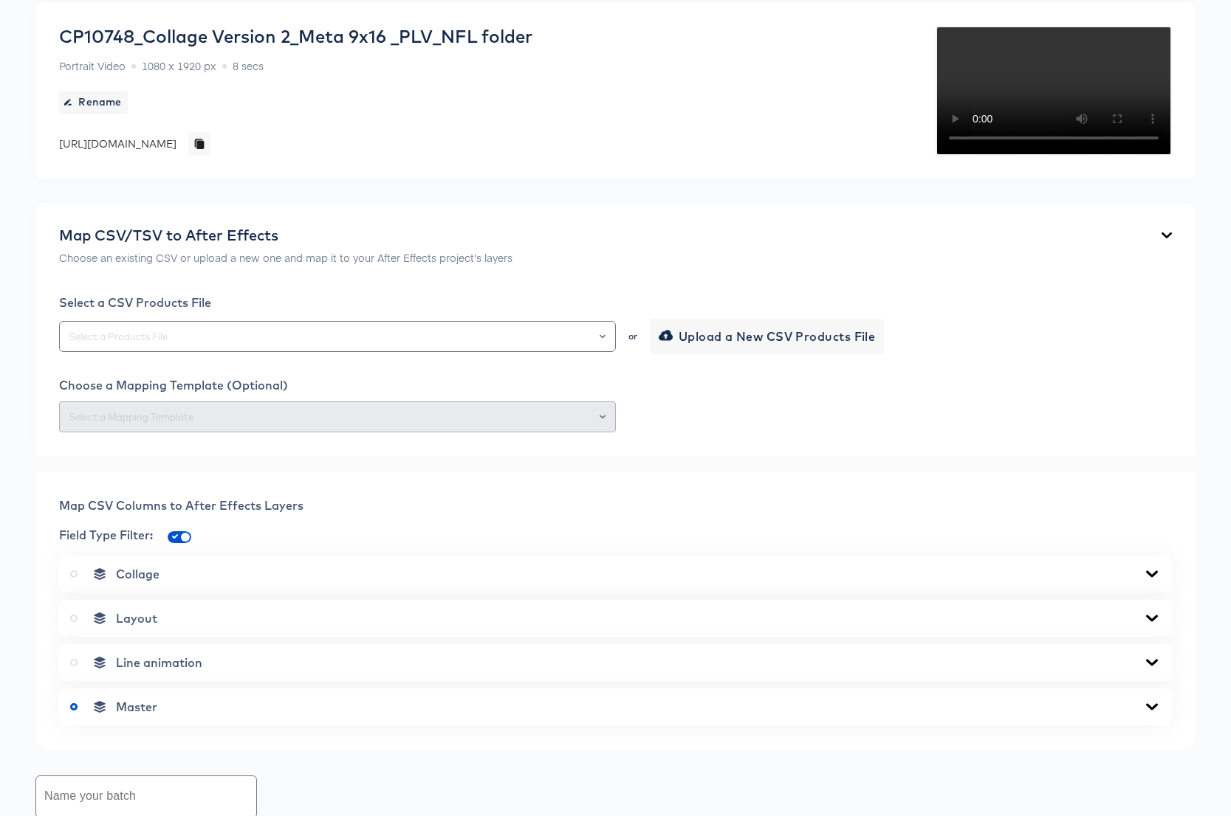
scroll to position [0, 0]
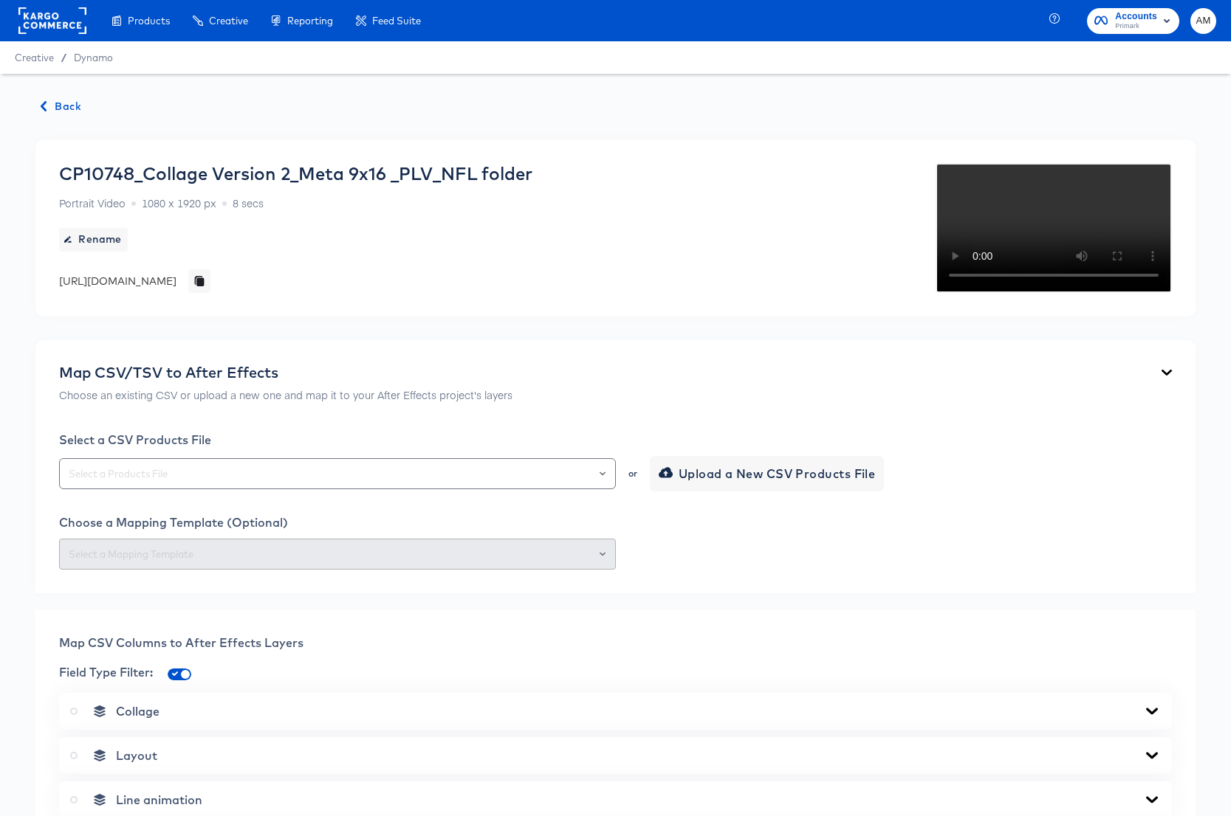
click at [60, 107] on span "Back" at bounding box center [61, 106] width 40 height 18
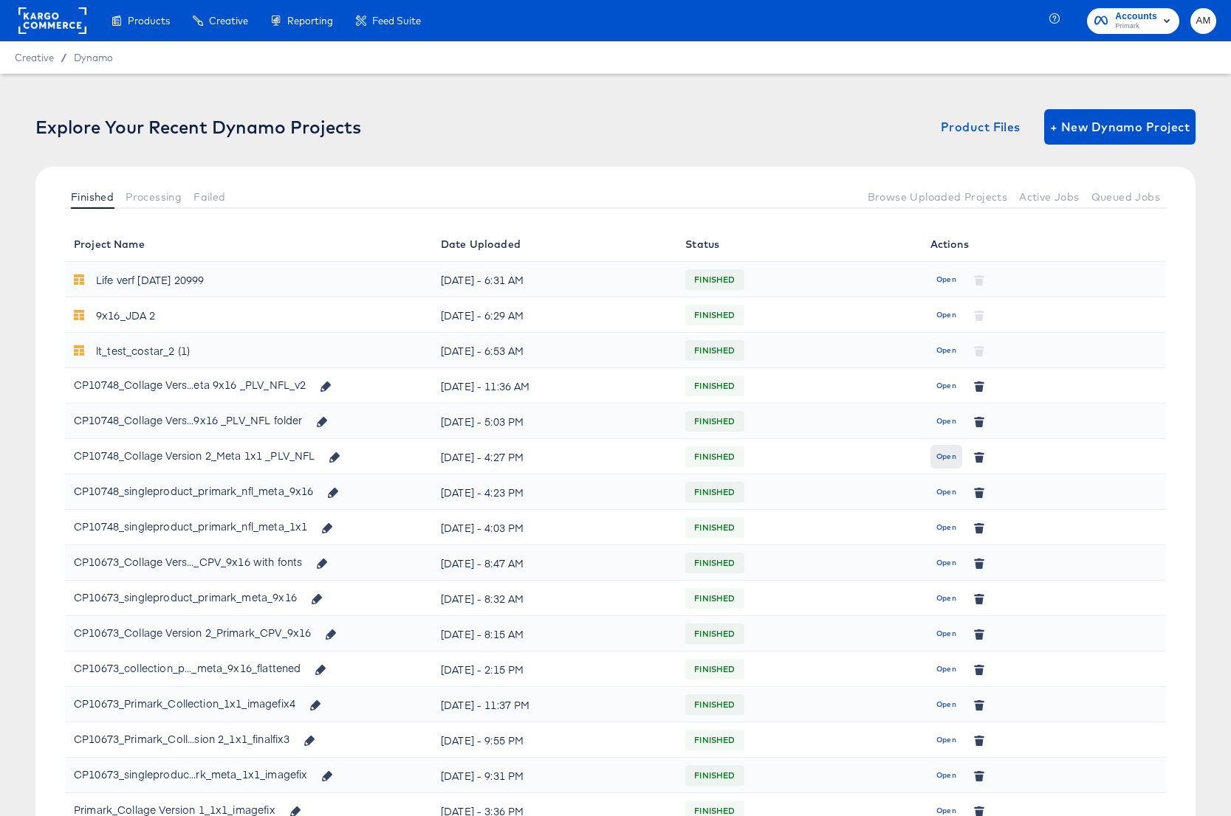
click at [950, 453] on span "Open" at bounding box center [946, 456] width 20 height 13
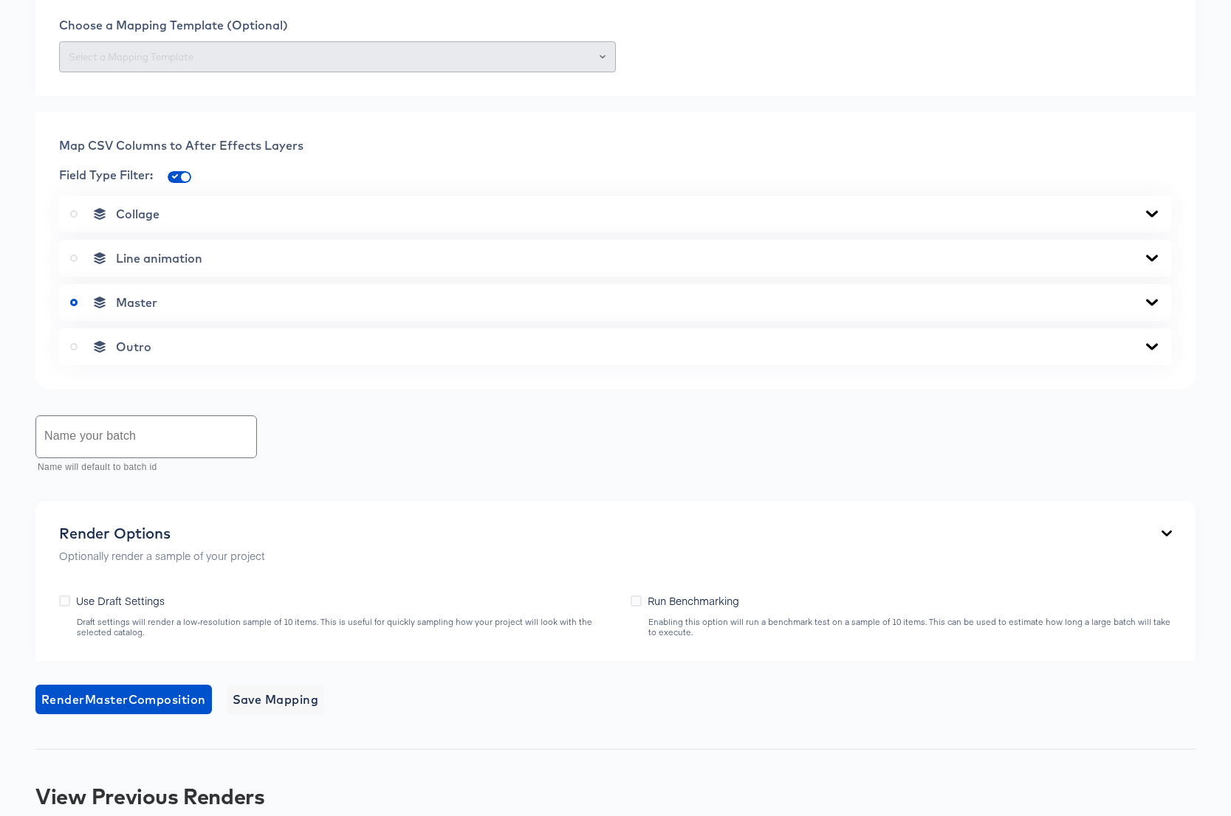
scroll to position [615, 0]
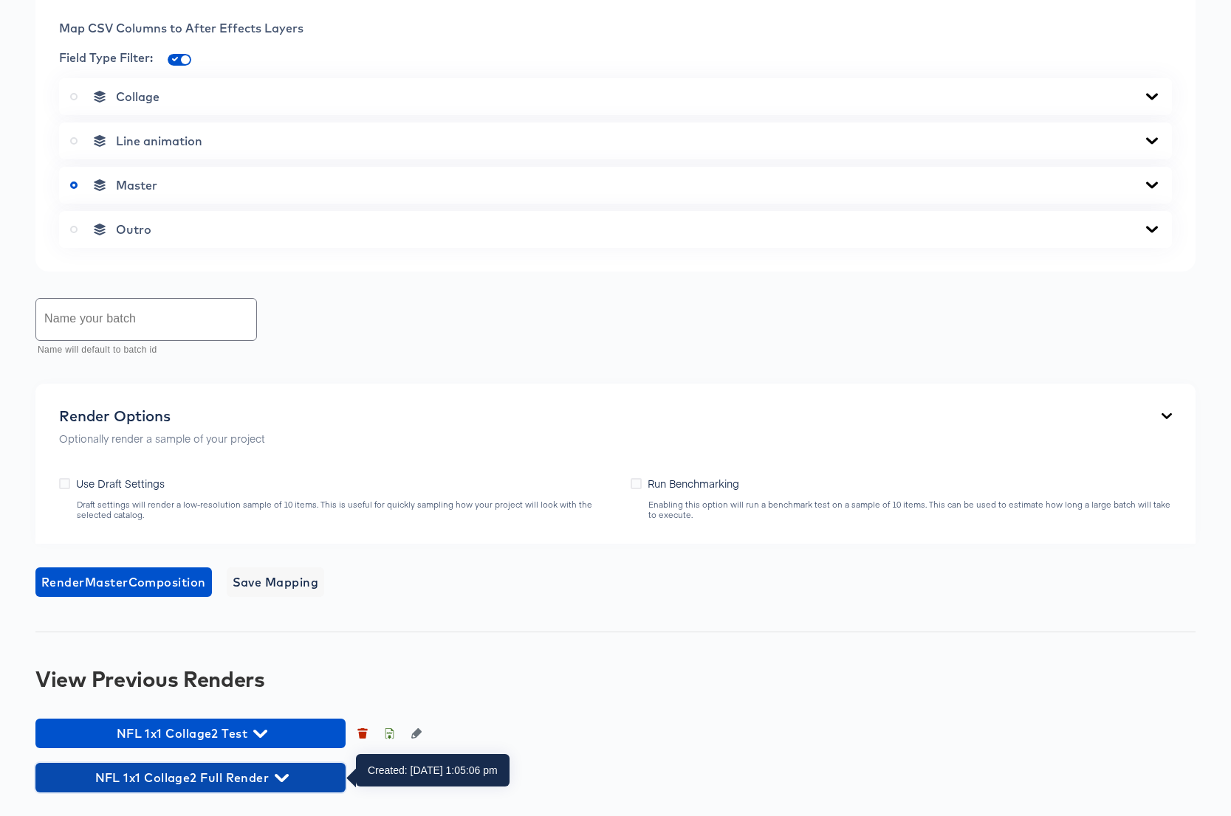
click at [283, 772] on icon "button" at bounding box center [282, 778] width 14 height 14
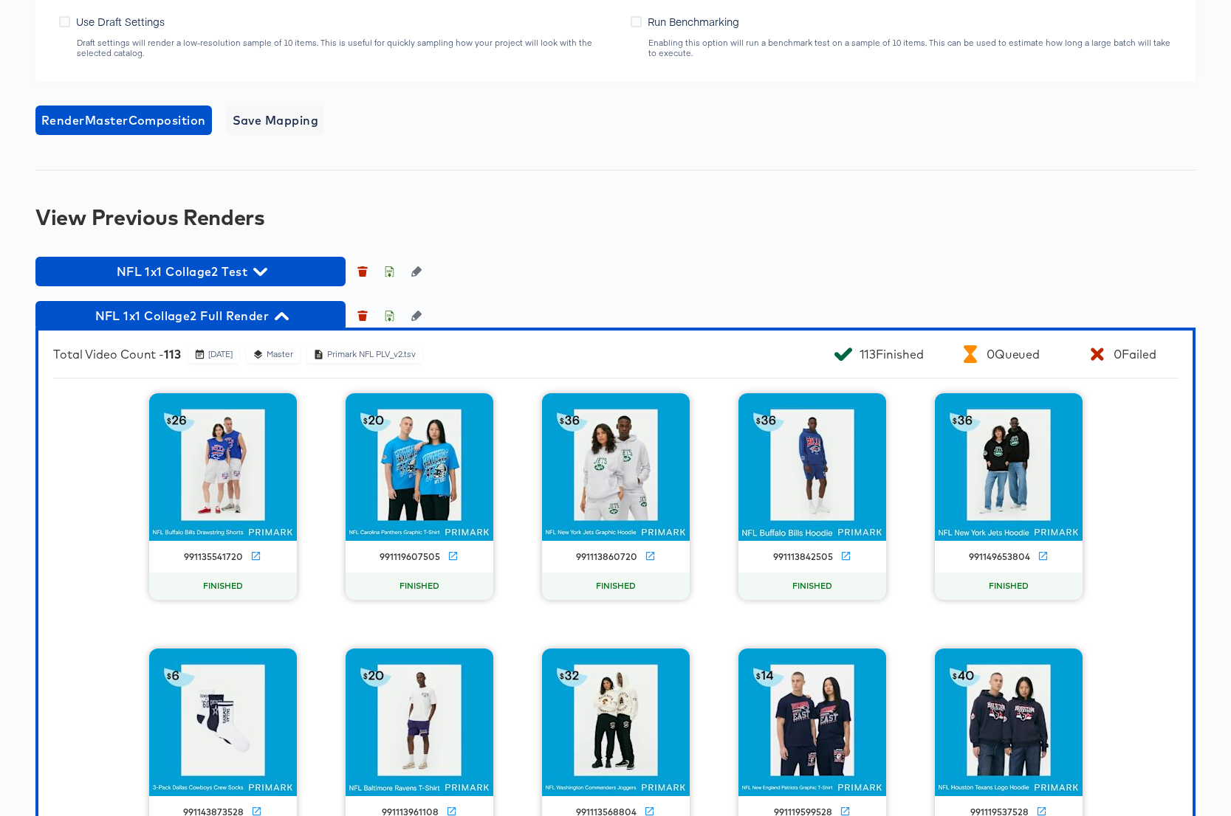
scroll to position [1094, 0]
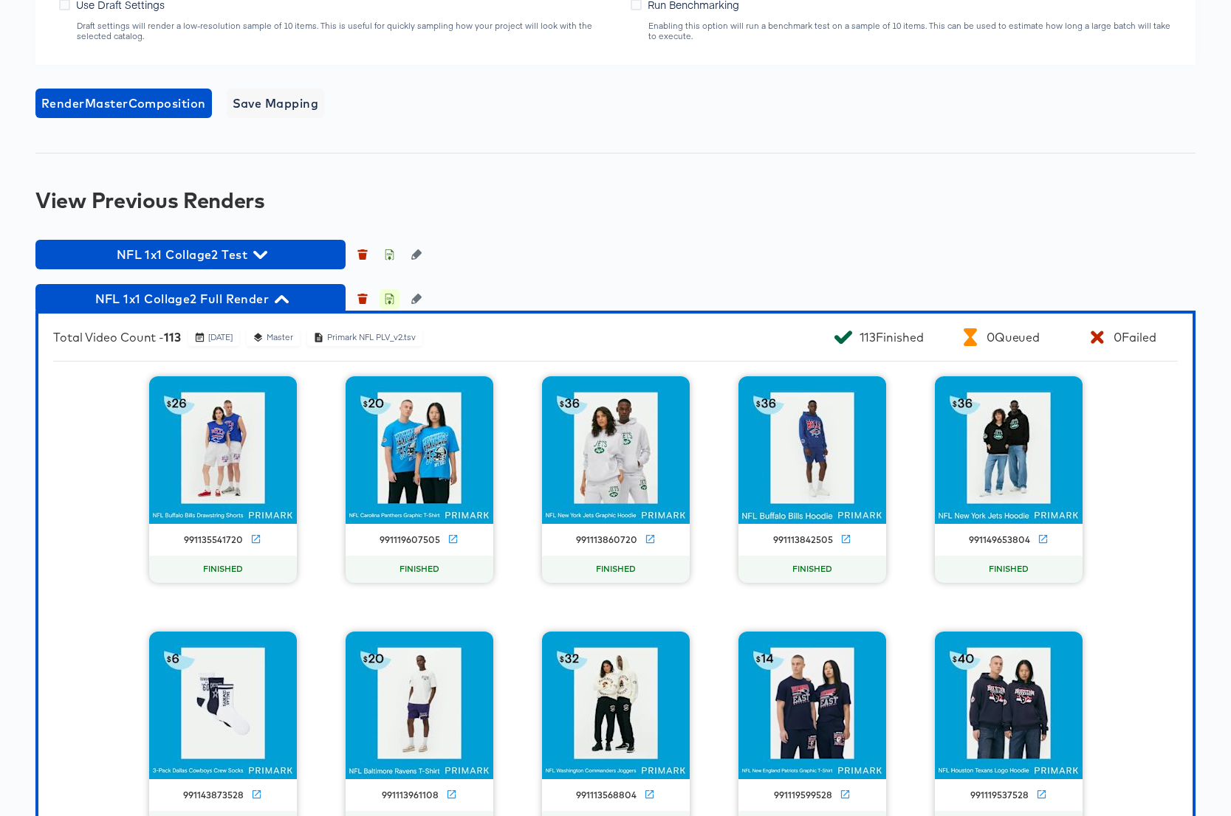
click at [387, 300] on icon "button" at bounding box center [389, 299] width 10 height 10
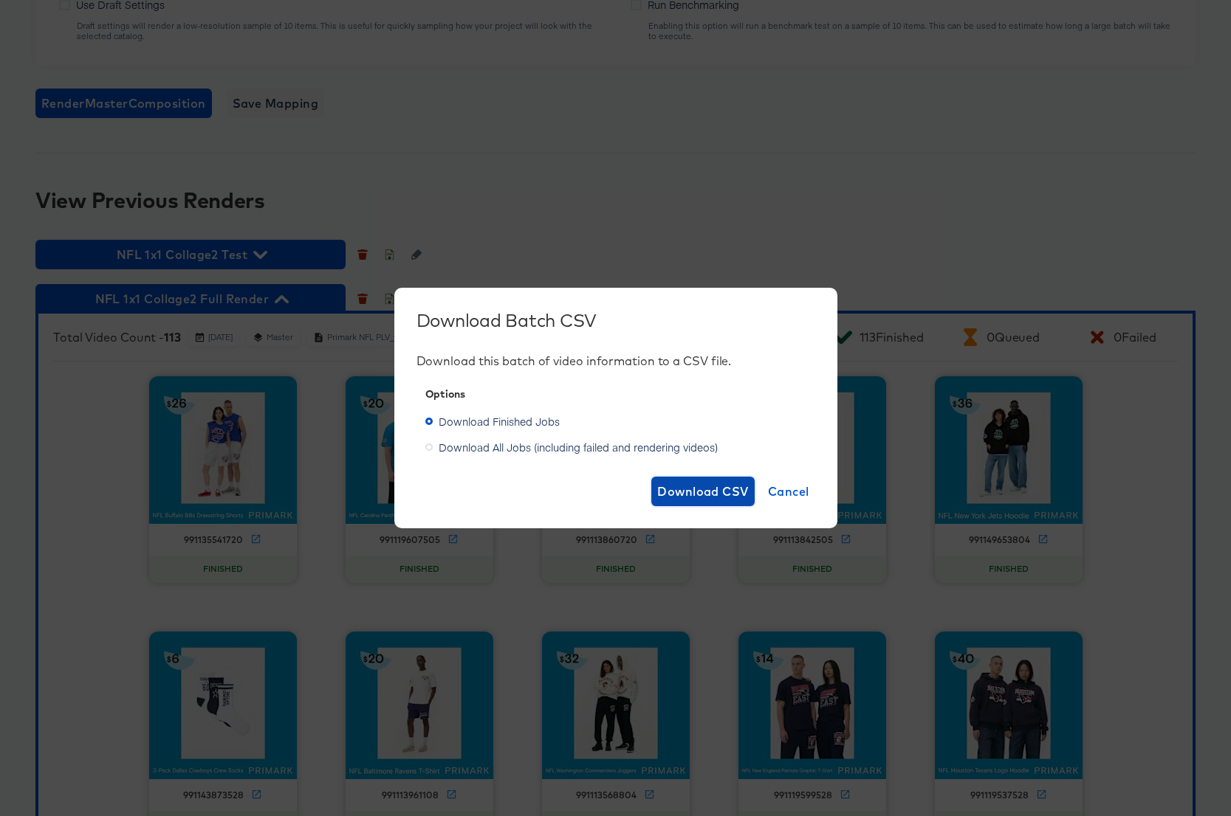
click at [681, 496] on span "Download CSV" at bounding box center [703, 491] width 92 height 21
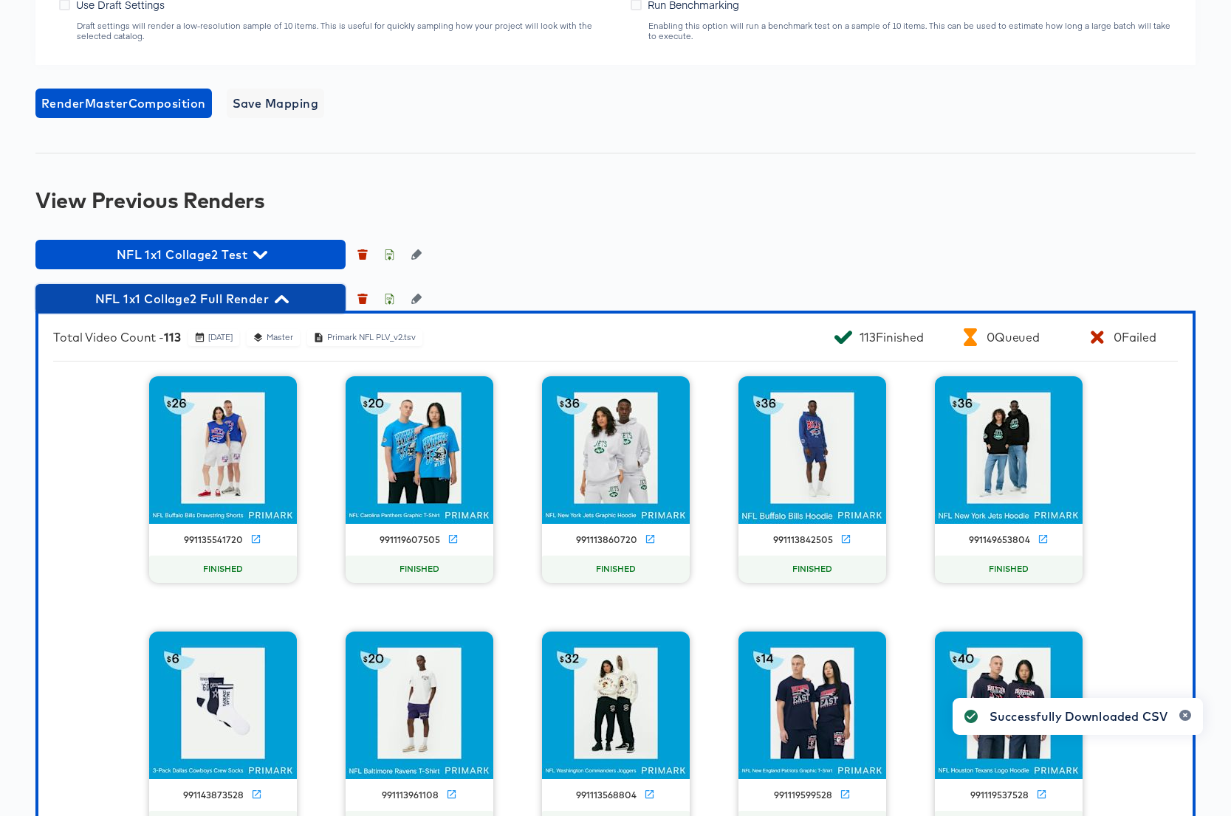
click at [285, 300] on icon "button" at bounding box center [282, 299] width 14 height 8
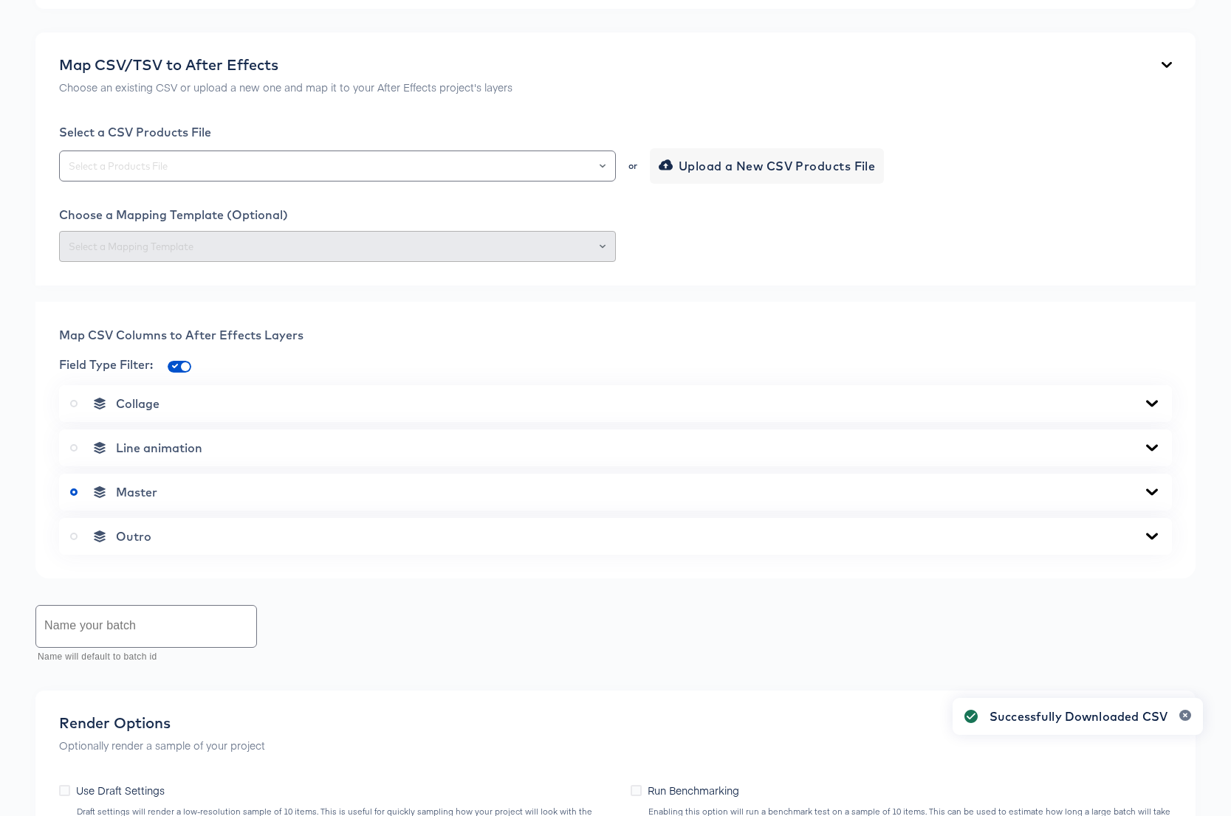
scroll to position [0, 0]
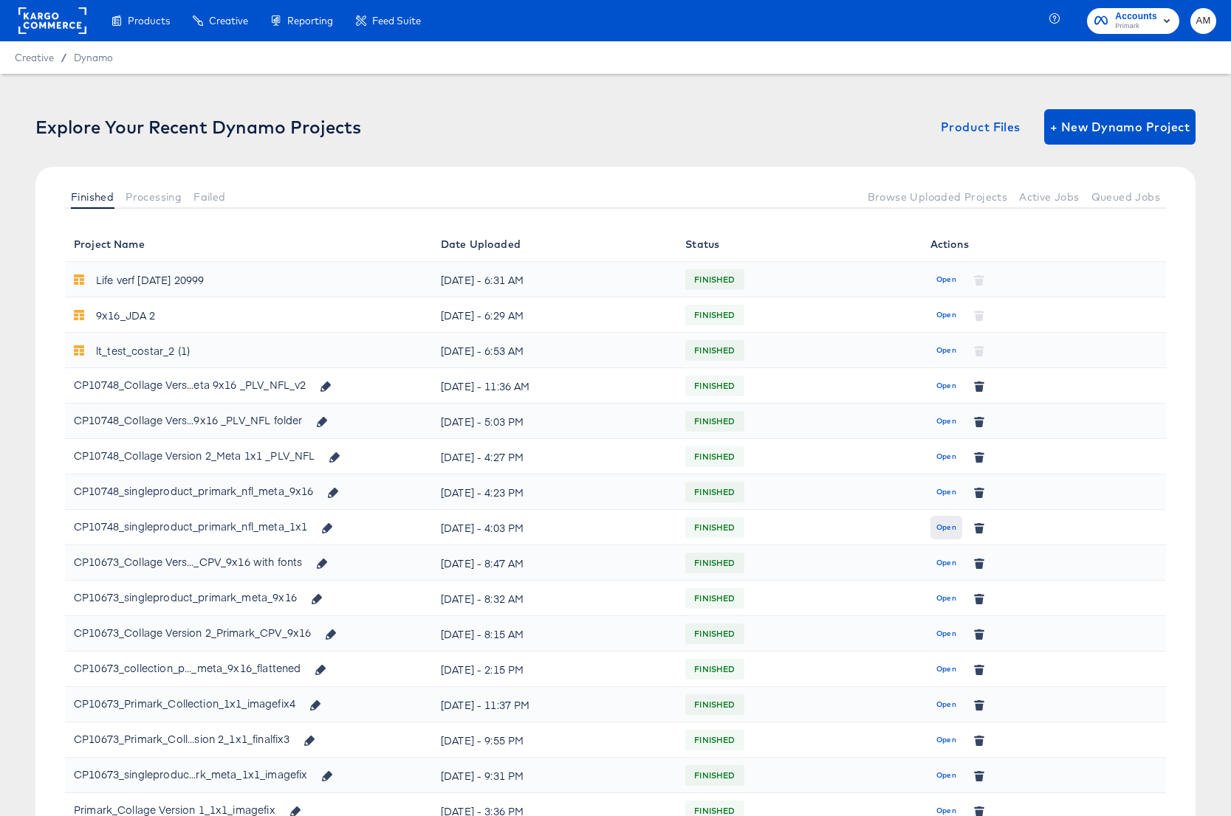
click at [939, 529] on span "Open" at bounding box center [946, 527] width 20 height 13
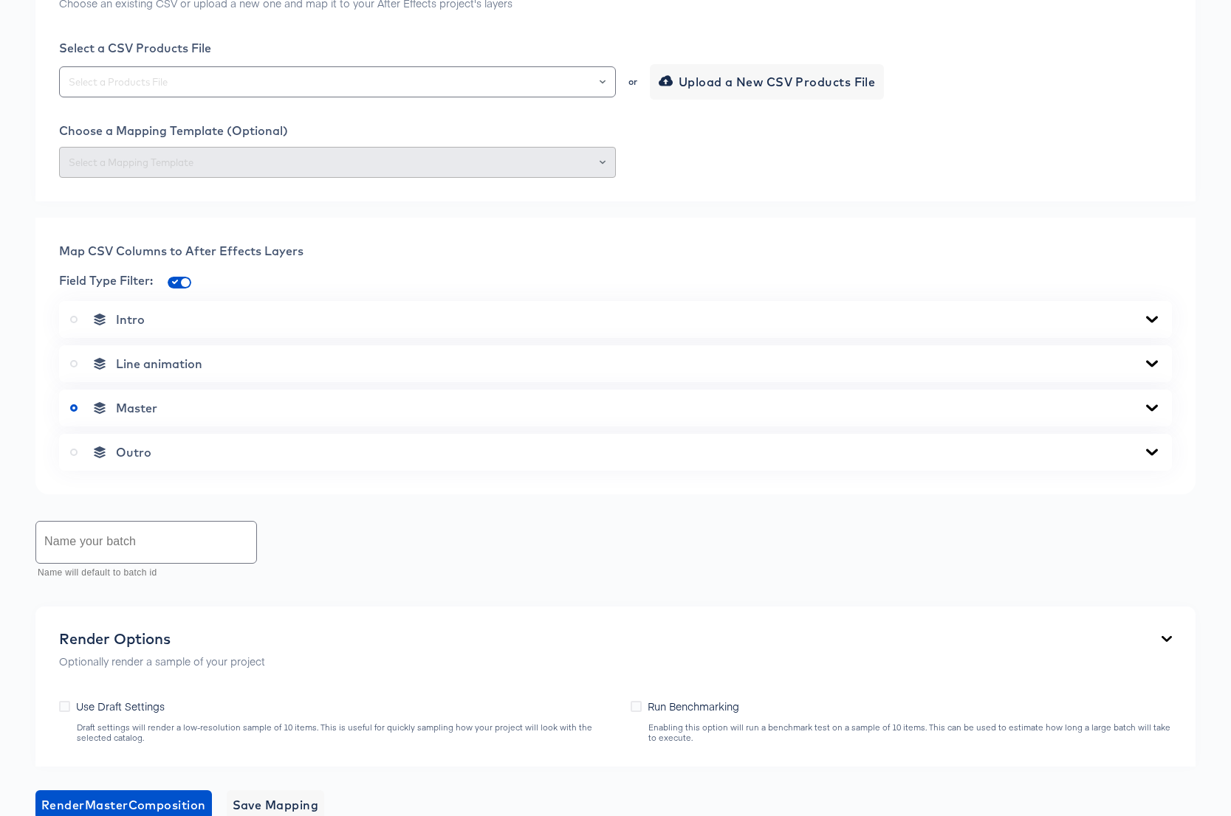
scroll to position [615, 0]
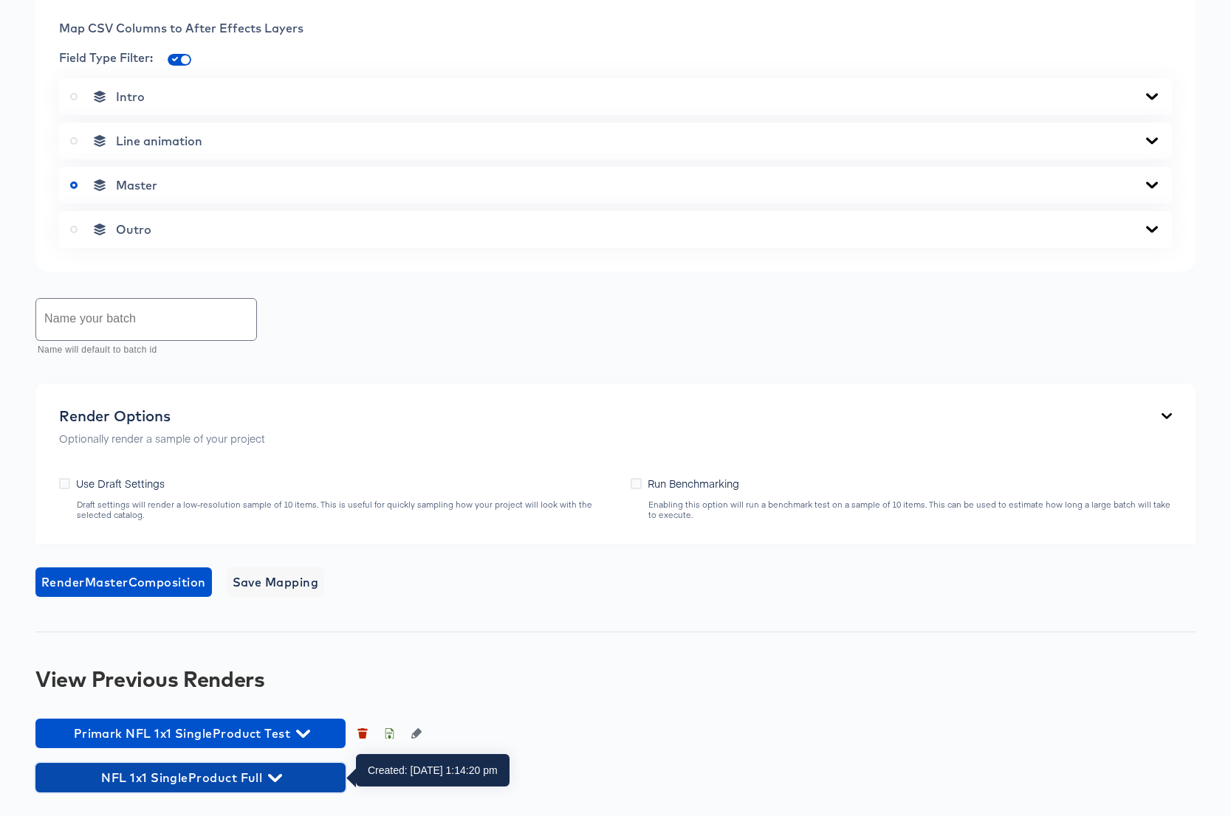
click at [279, 777] on icon "button" at bounding box center [275, 778] width 14 height 8
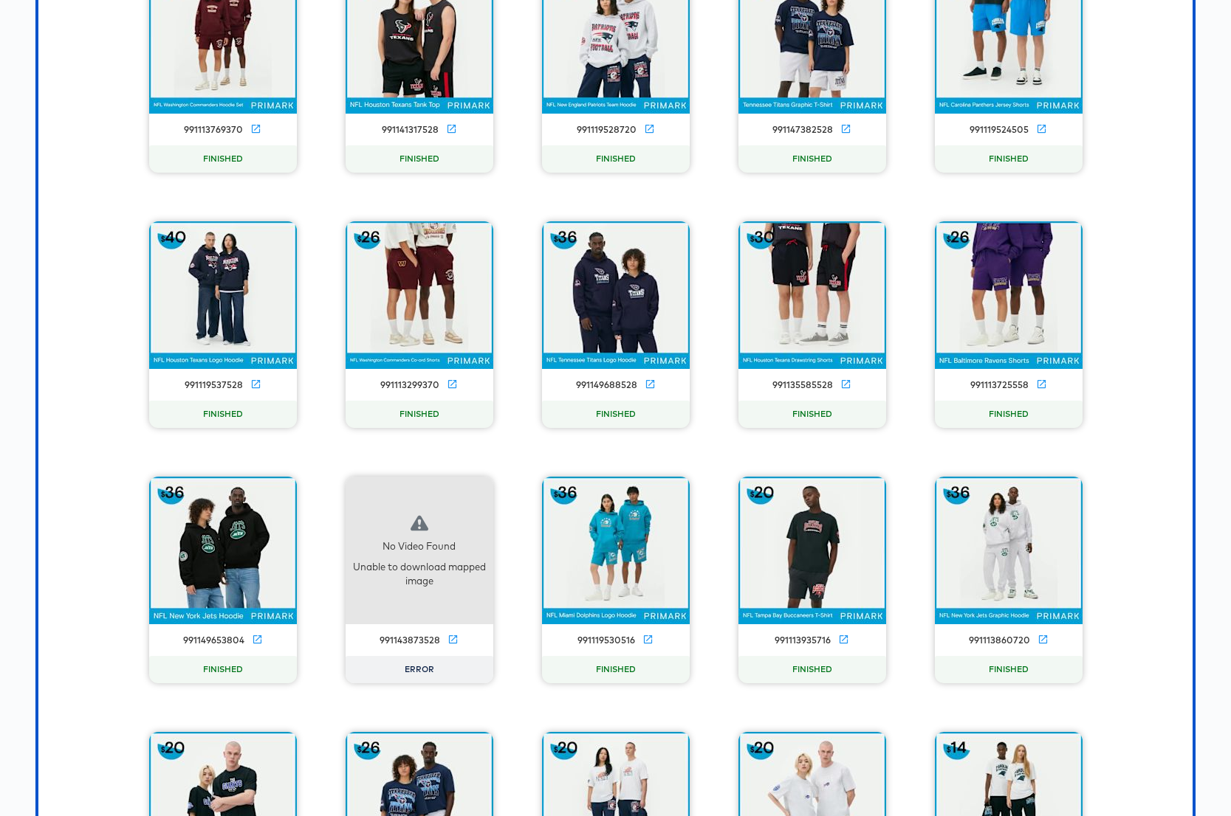
scroll to position [2016, 0]
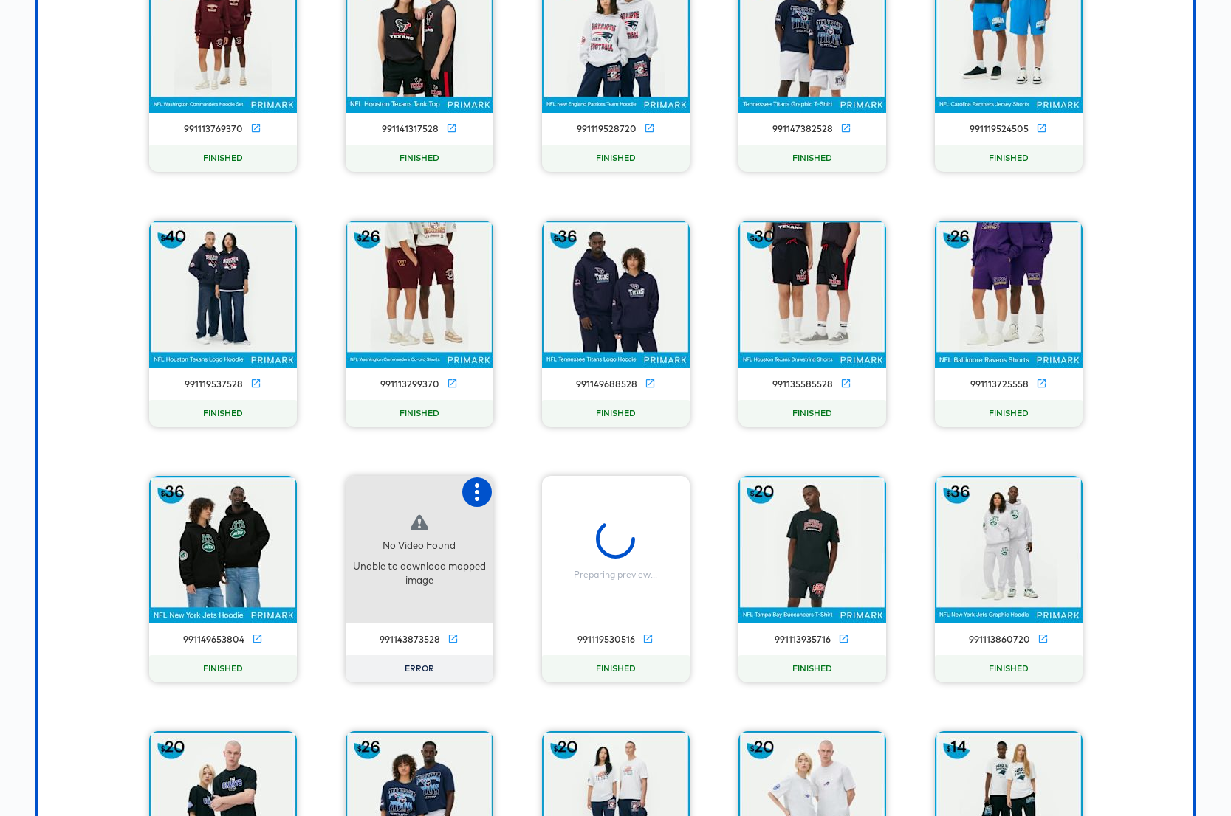
click at [474, 493] on icon "button" at bounding box center [477, 493] width 18 height 18
click at [530, 497] on div "Retry" at bounding box center [550, 491] width 111 height 30
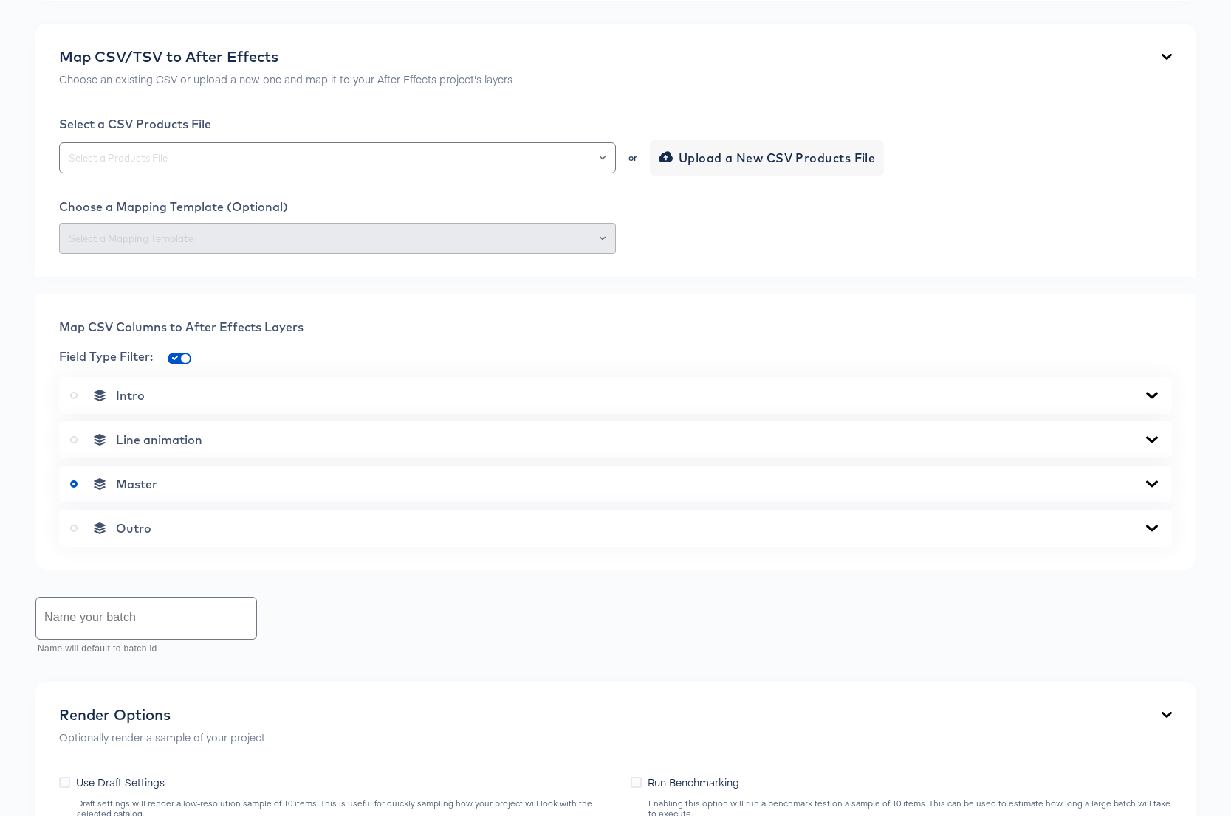
scroll to position [0, 0]
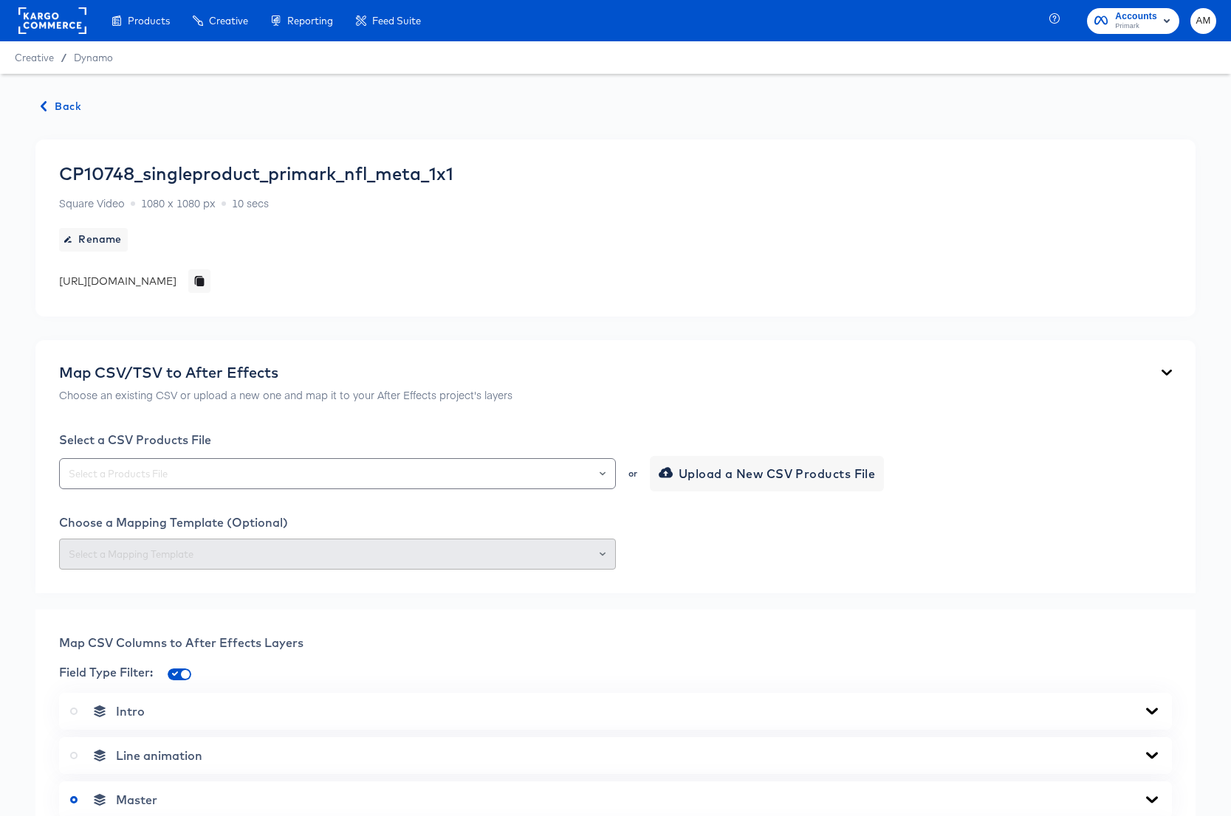
click at [67, 105] on span "Back" at bounding box center [61, 106] width 40 height 18
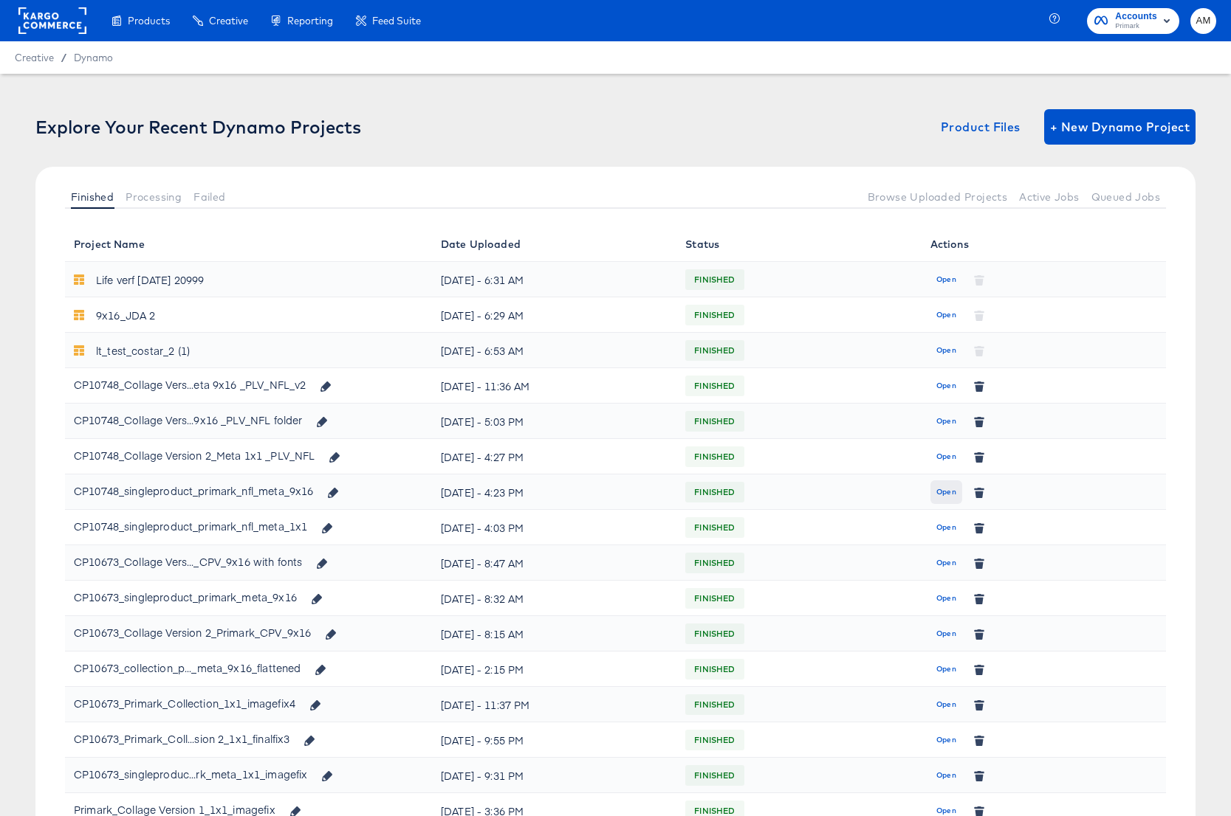
click at [945, 495] on span "Open" at bounding box center [946, 492] width 20 height 13
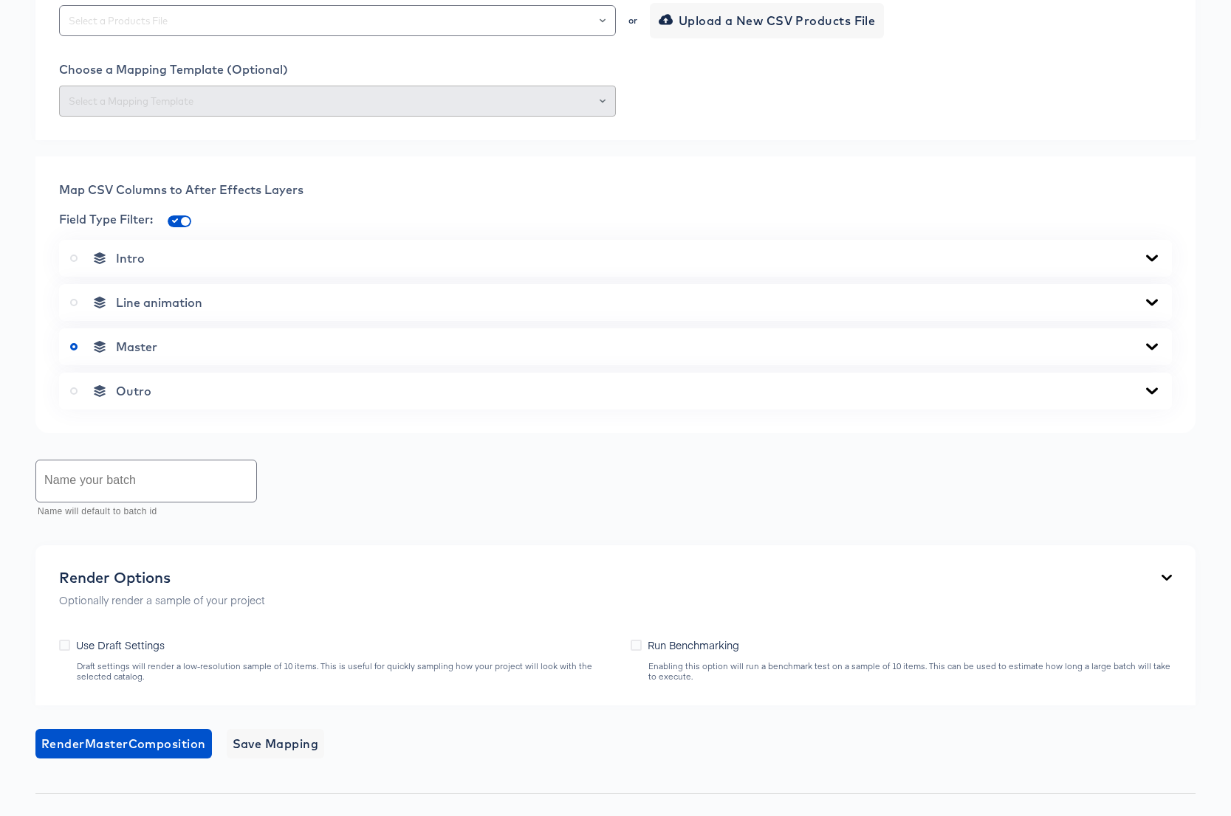
scroll to position [902, 0]
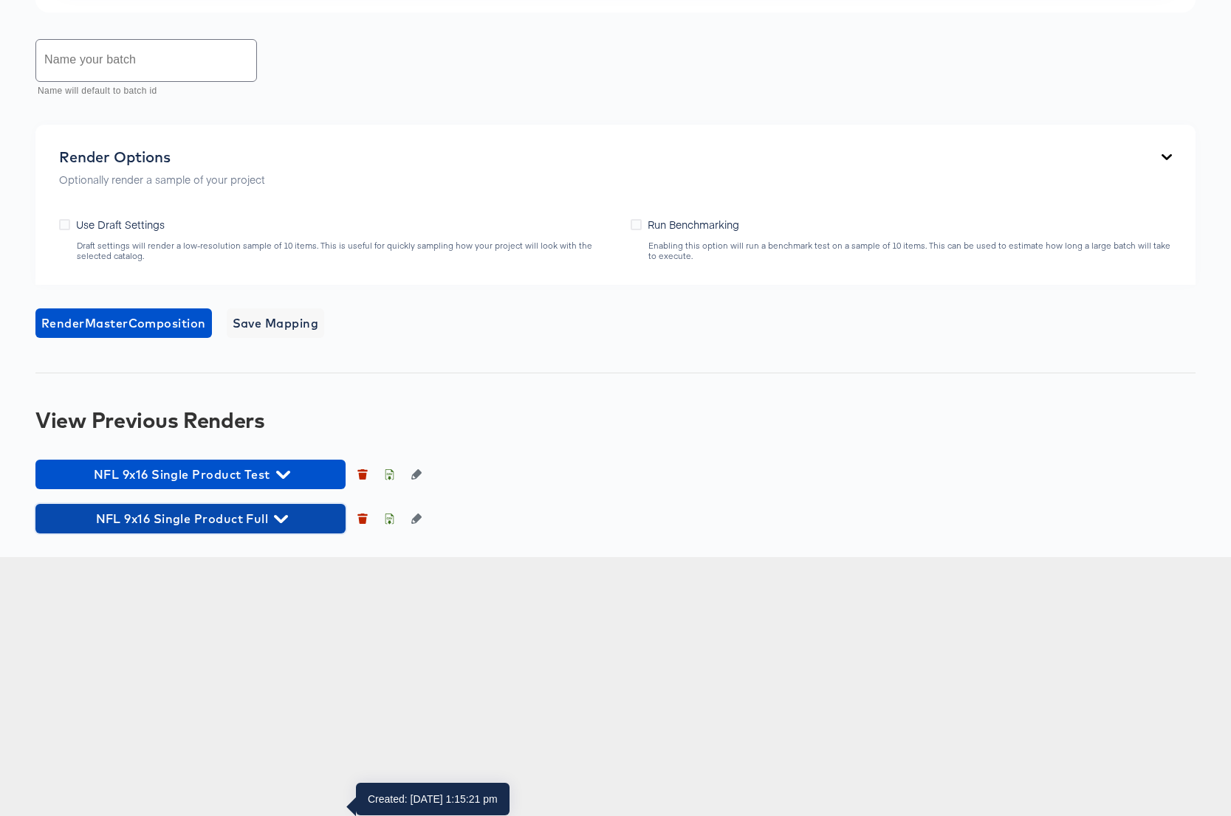
click at [286, 523] on icon "button" at bounding box center [281, 519] width 14 height 8
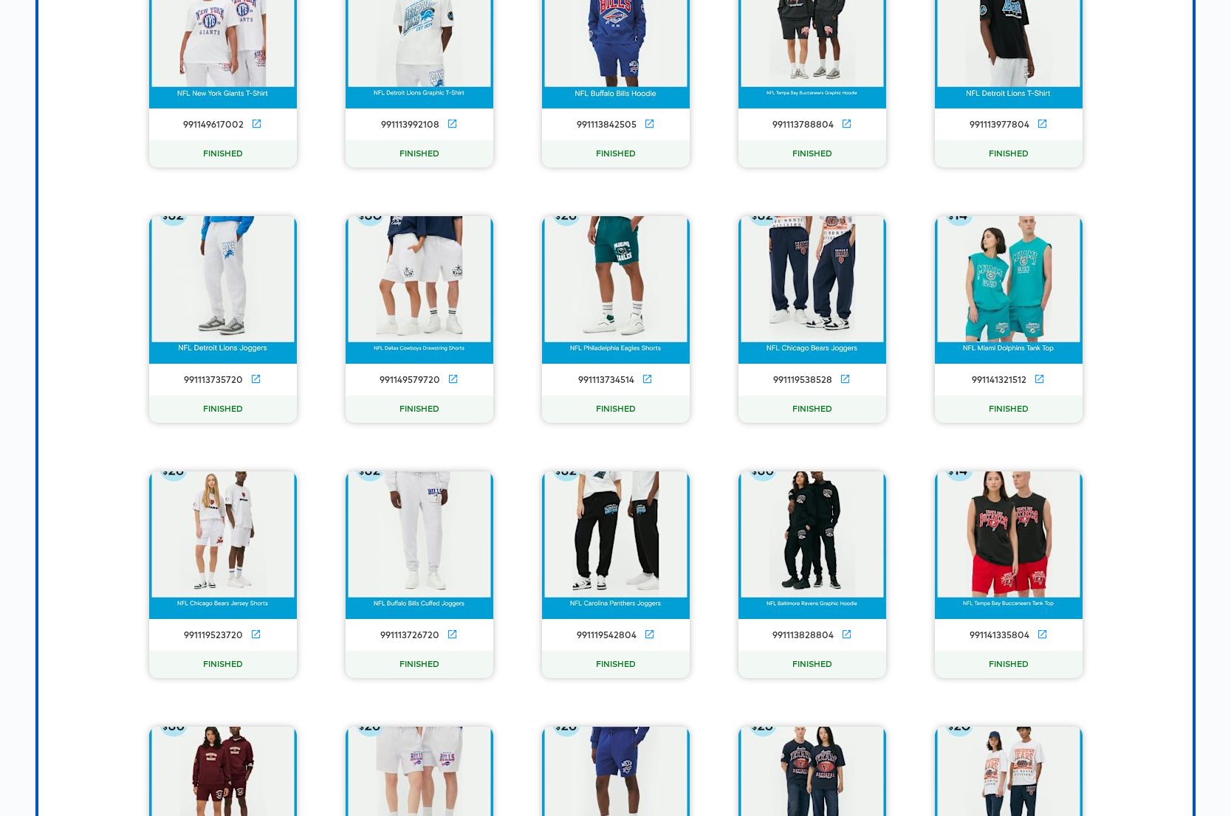
scroll to position [0, 0]
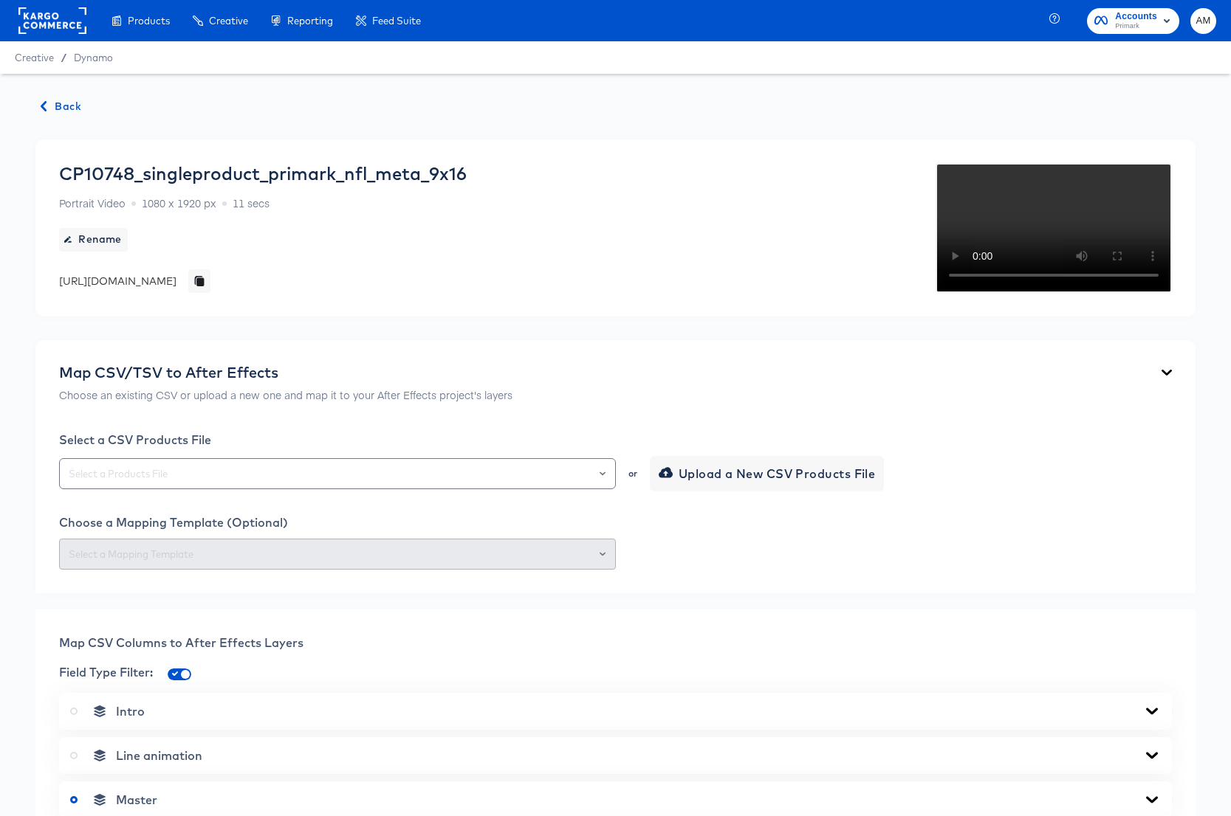
click at [45, 107] on icon "button" at bounding box center [43, 106] width 10 height 10
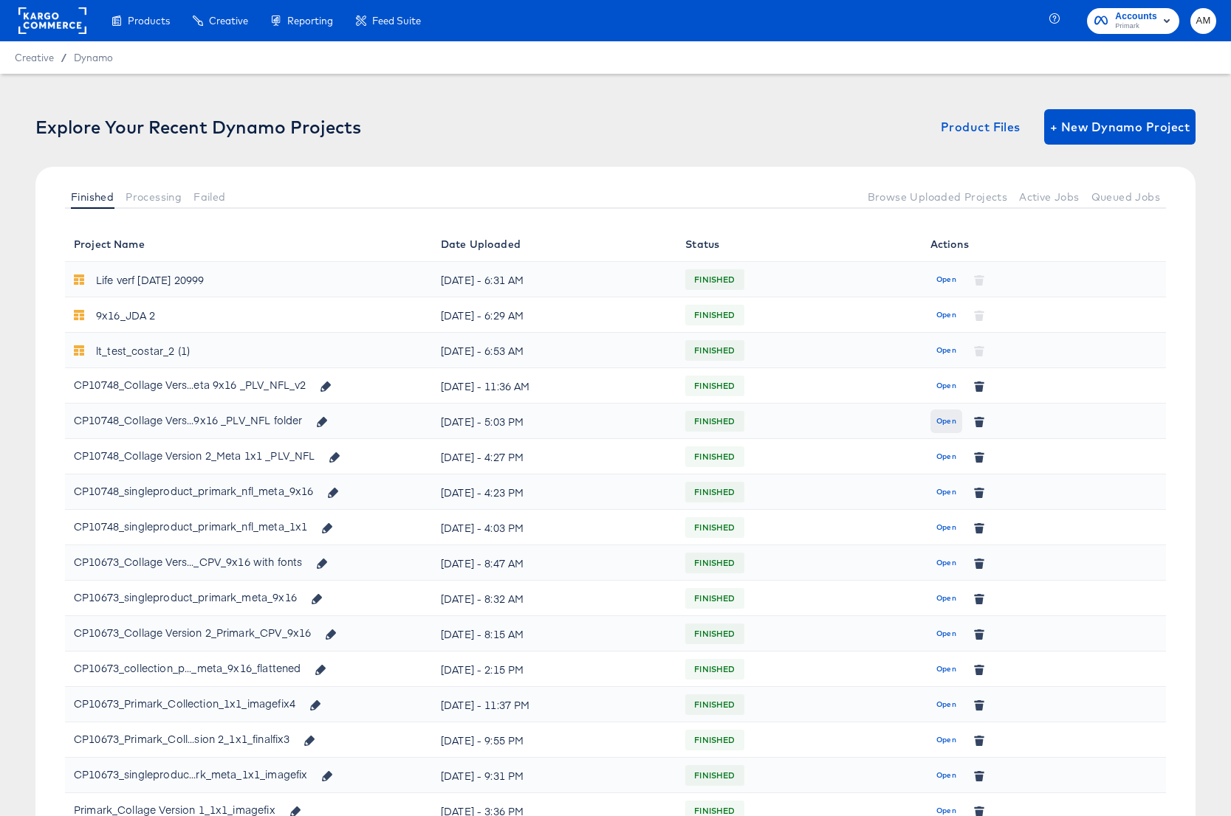
click at [946, 421] on span "Open" at bounding box center [946, 421] width 20 height 13
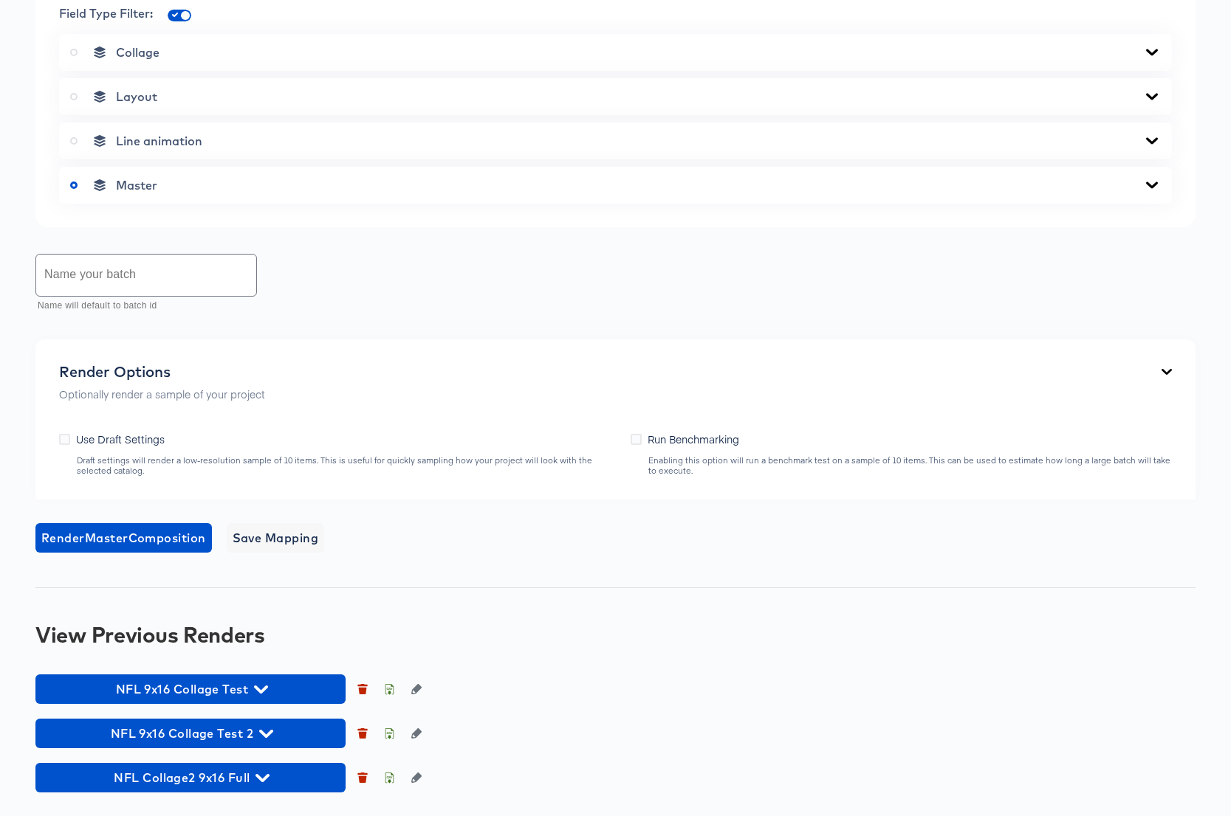
scroll to position [946, 0]
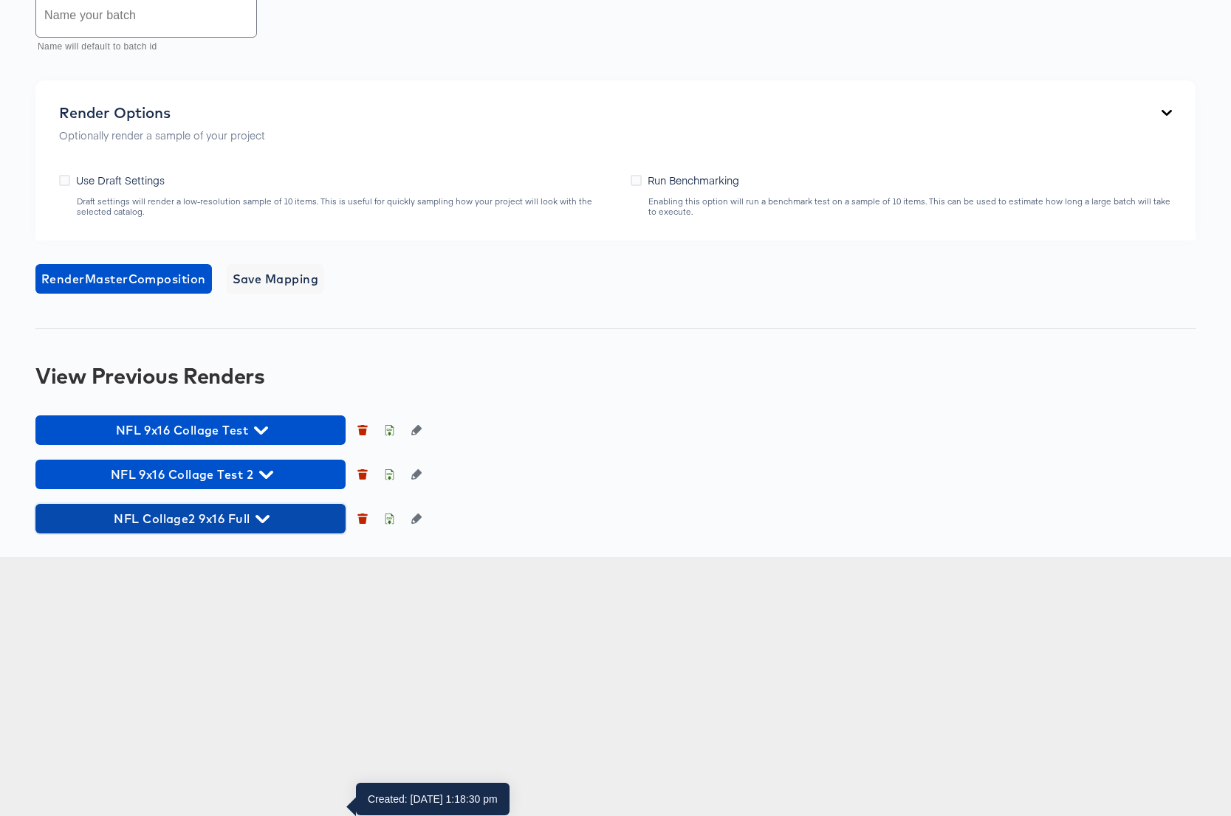
click at [264, 526] on icon "button" at bounding box center [262, 519] width 14 height 14
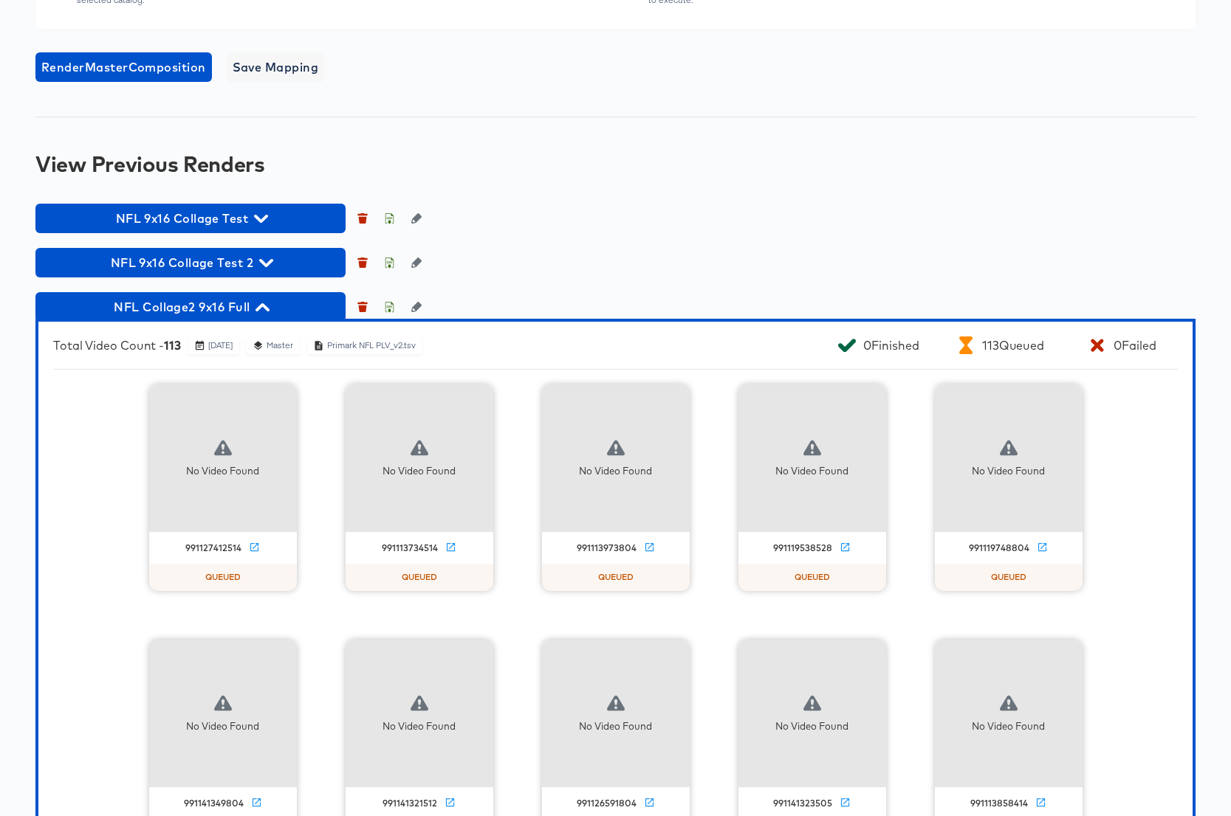
scroll to position [1213, 0]
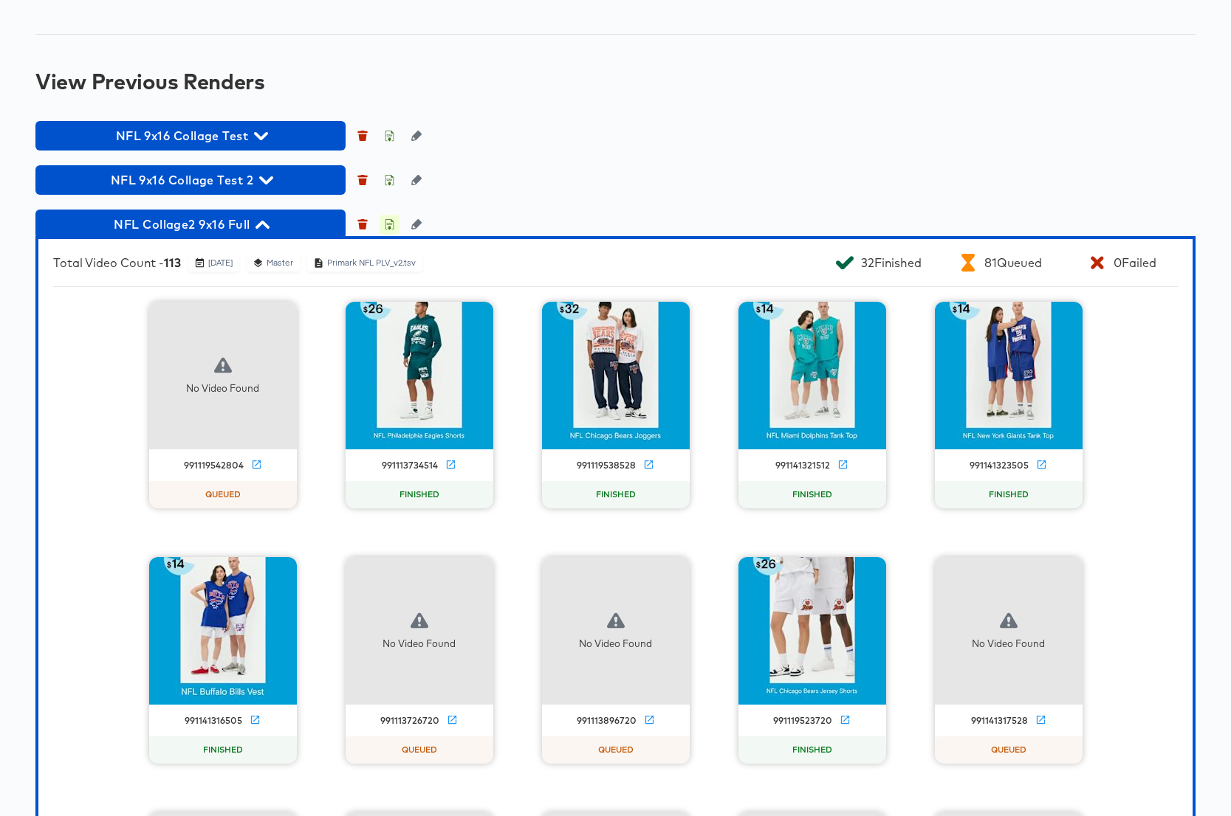
click at [391, 230] on icon "button" at bounding box center [389, 224] width 10 height 10
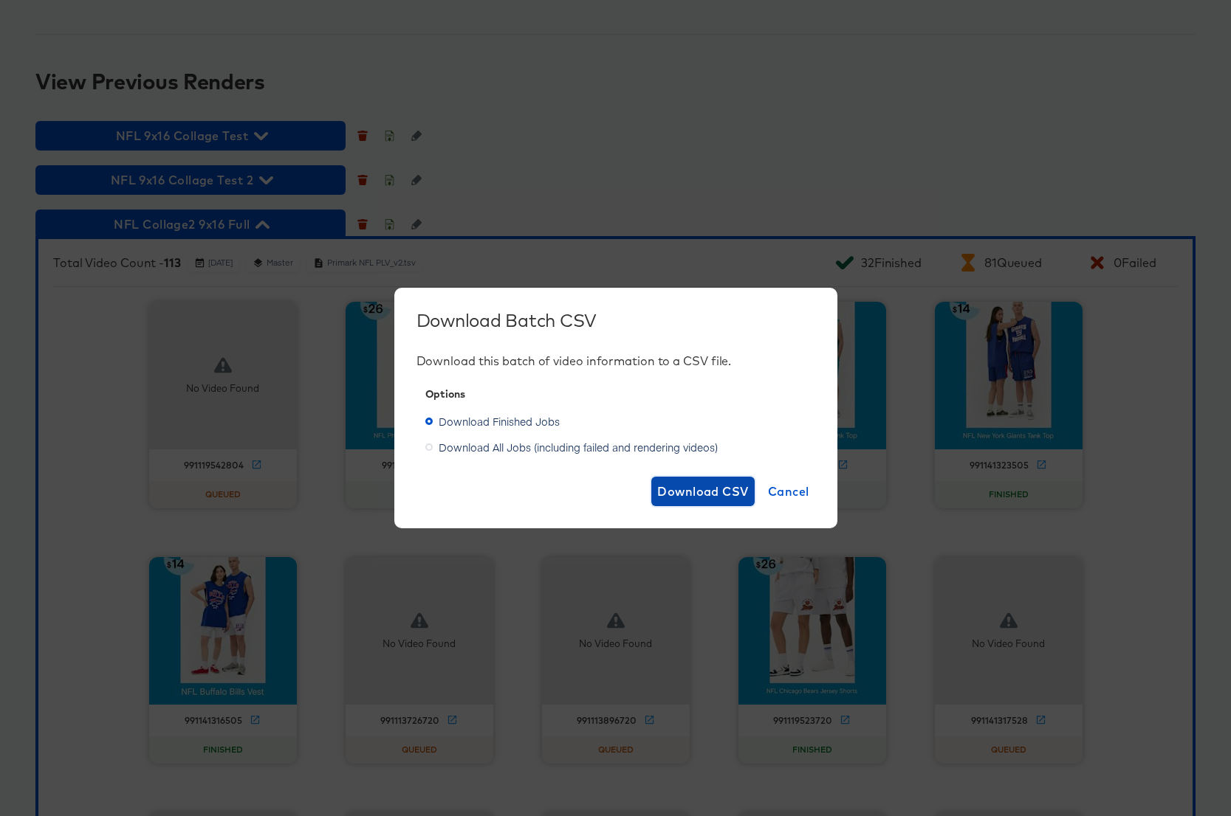
click at [711, 488] on span "Download CSV" at bounding box center [703, 491] width 92 height 21
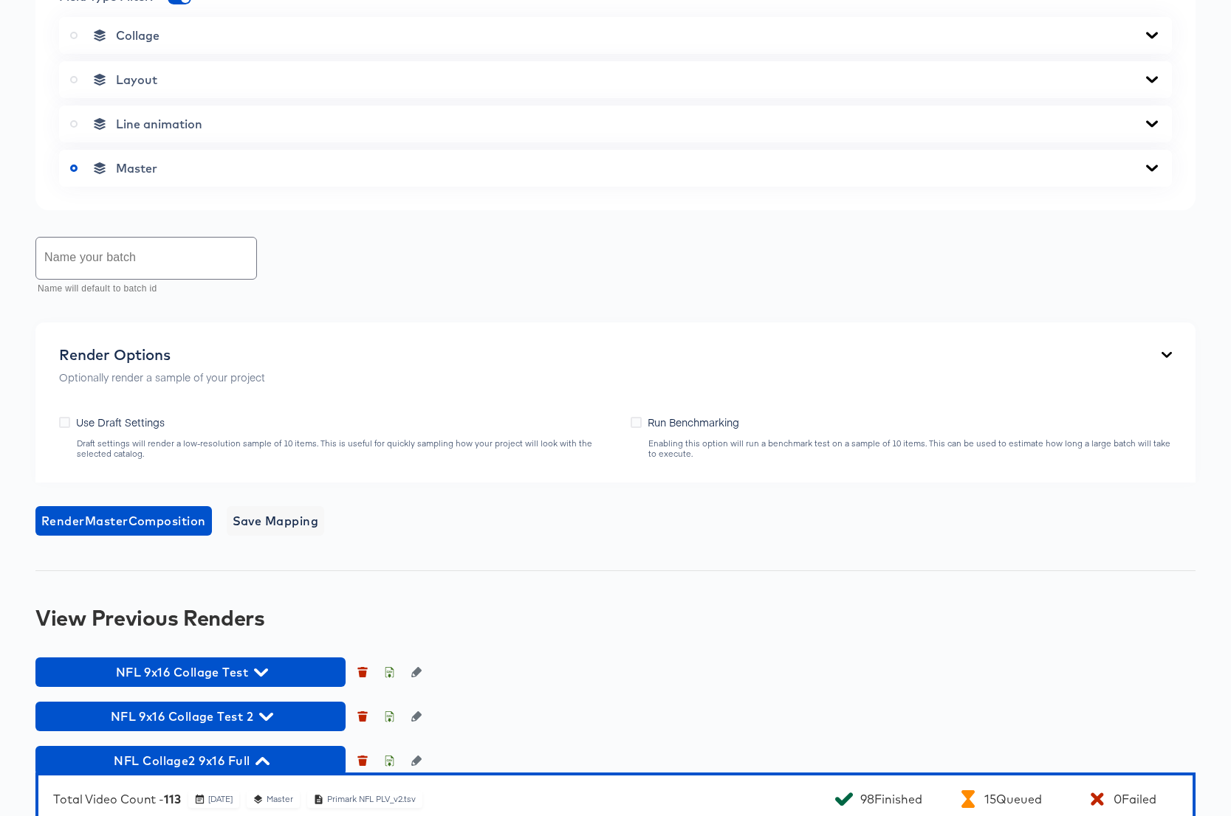
scroll to position [1375, 0]
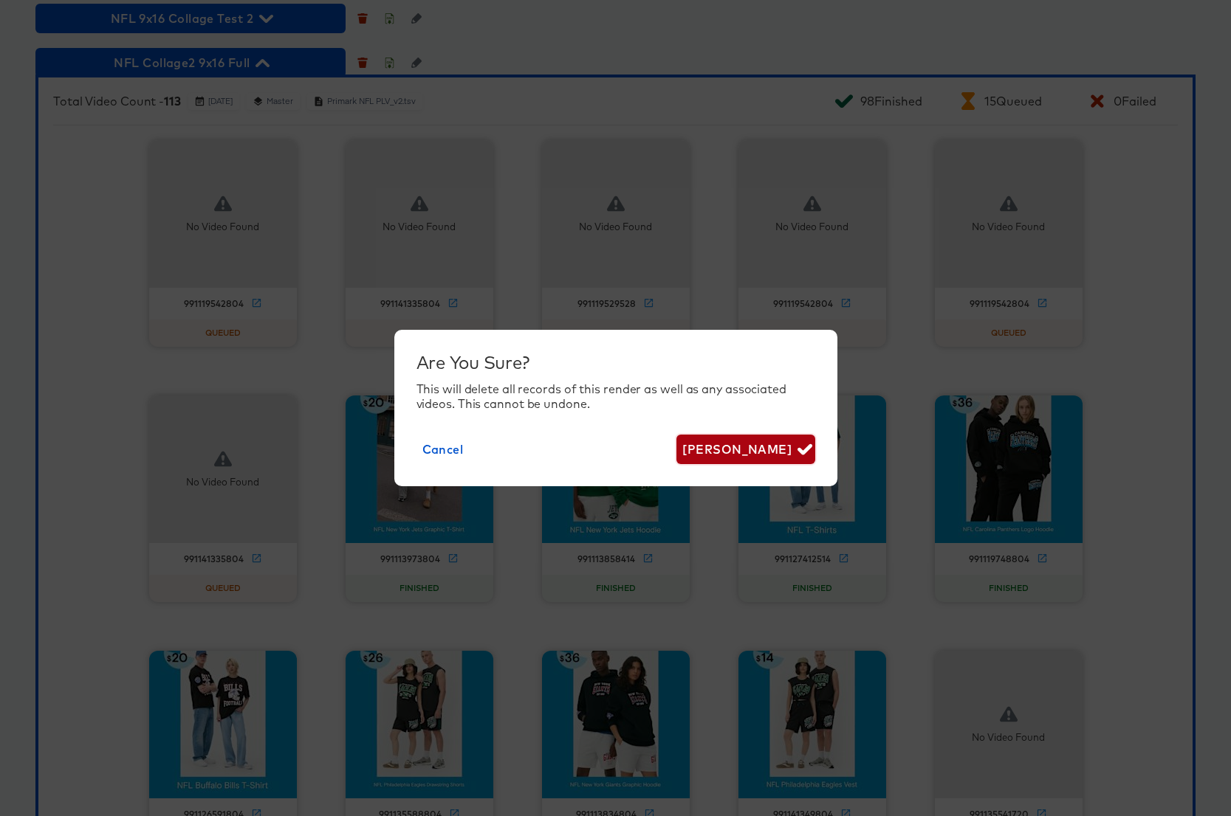
click at [722, 453] on span "Delete Render" at bounding box center [745, 449] width 126 height 21
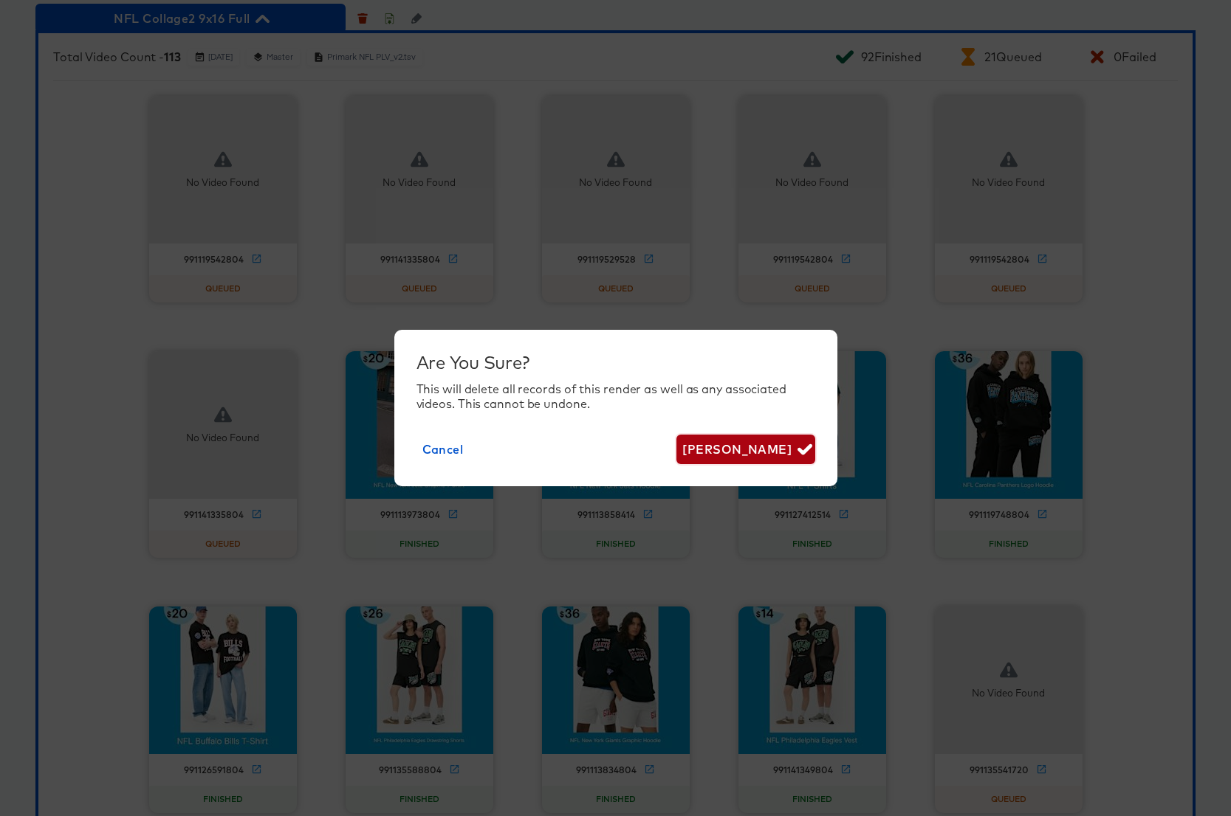
click at [759, 451] on span "Delete Render" at bounding box center [745, 449] width 126 height 21
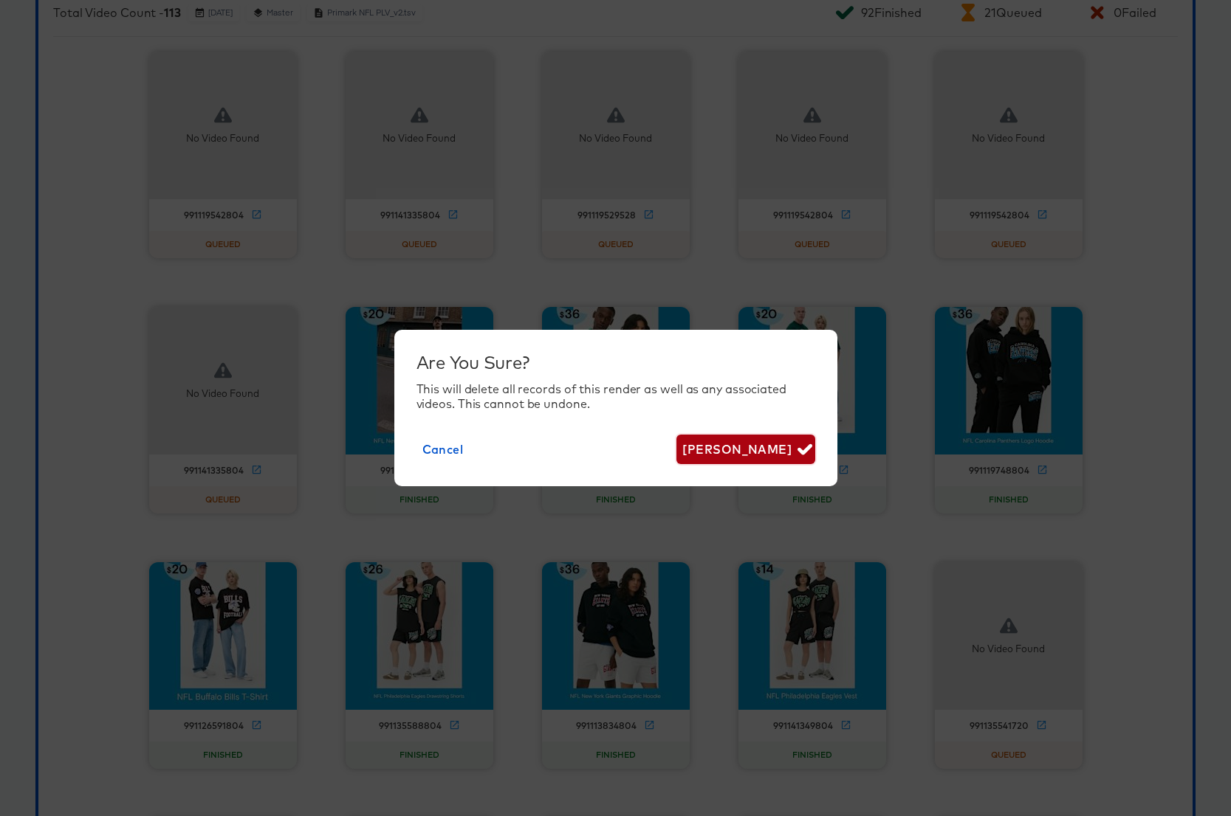
click at [781, 445] on span "Delete Render" at bounding box center [745, 449] width 126 height 21
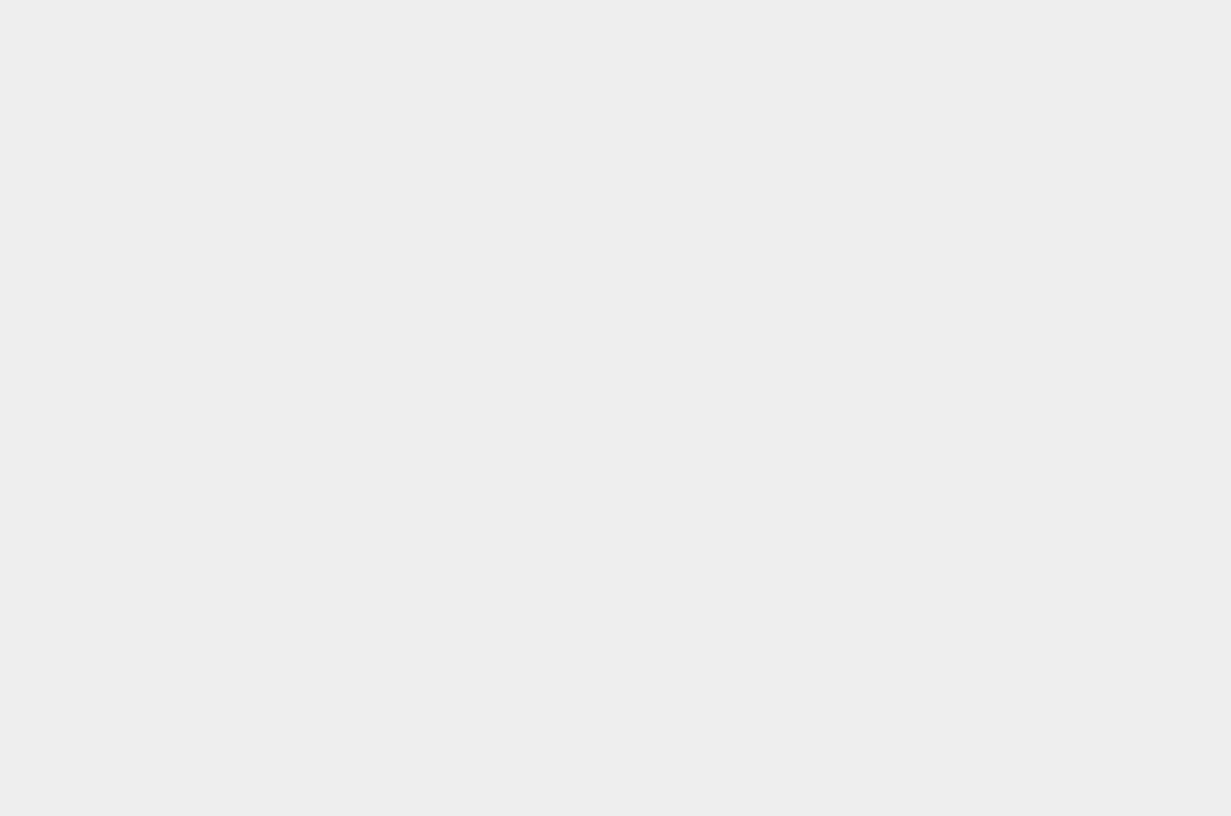
scroll to position [0, 0]
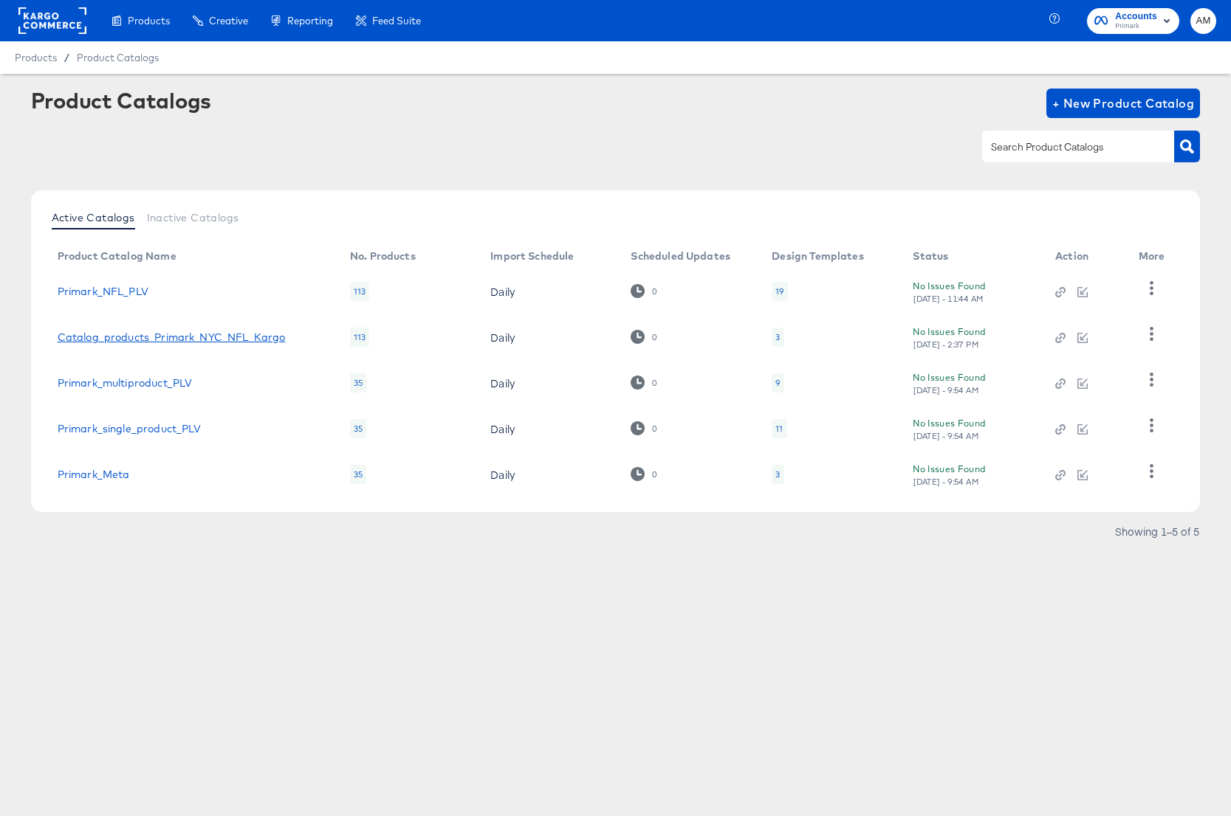
click at [163, 334] on link "Catalog_products_Primark_NYC_NFL_Kargo" at bounding box center [172, 337] width 228 height 12
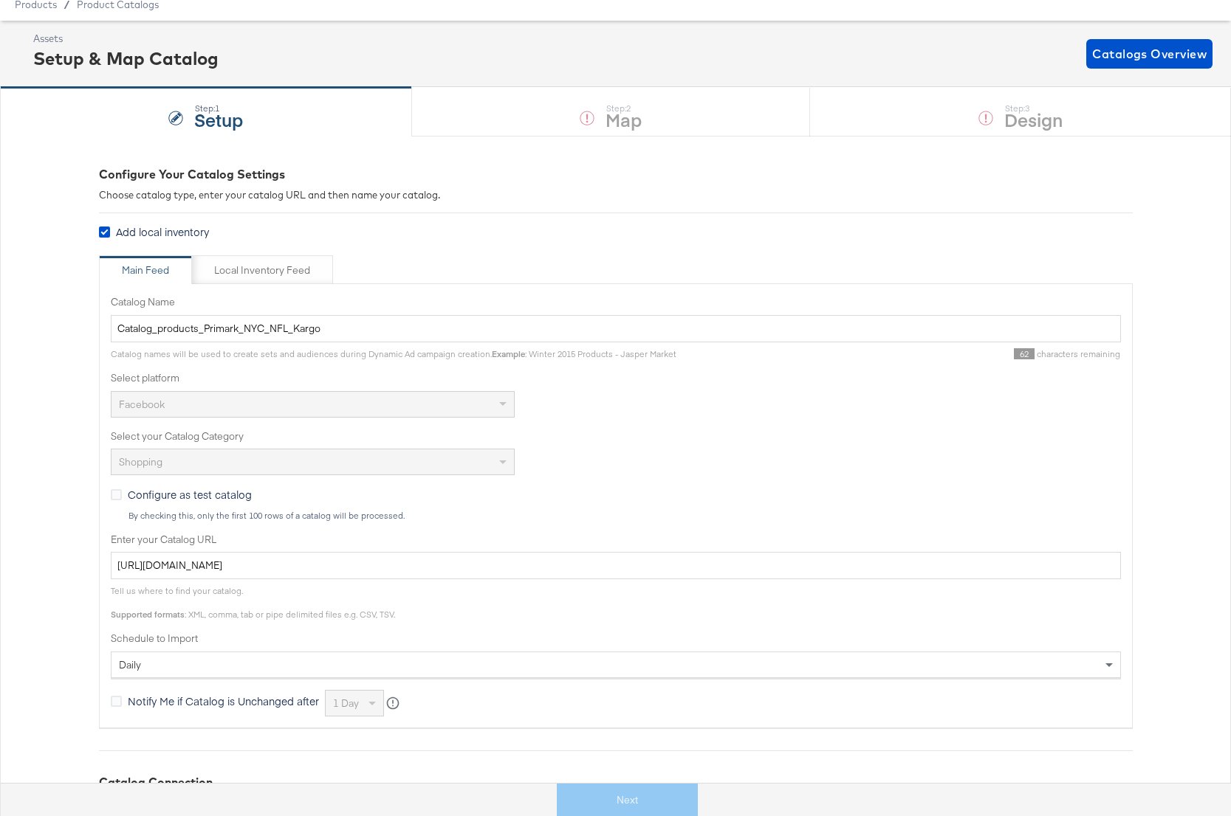
scroll to position [94, 0]
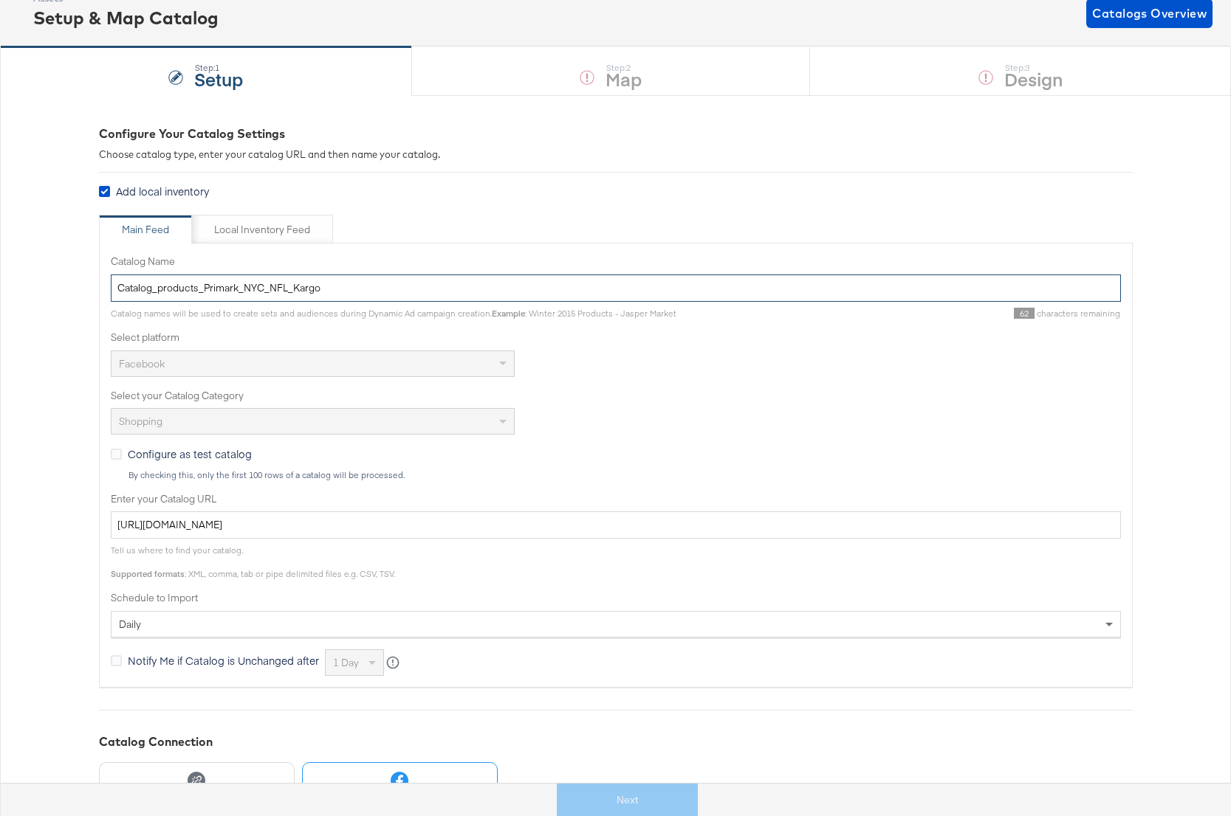
drag, startPoint x: 269, startPoint y: 288, endPoint x: 285, endPoint y: 290, distance: 15.7
click at [285, 290] on input "Catalog_products_Primark_NYC_NFL_Kargo" at bounding box center [616, 288] width 1010 height 27
click at [286, 289] on input "Catalog_products_Primark_NYC_NFL_Kargo" at bounding box center [616, 288] width 1010 height 27
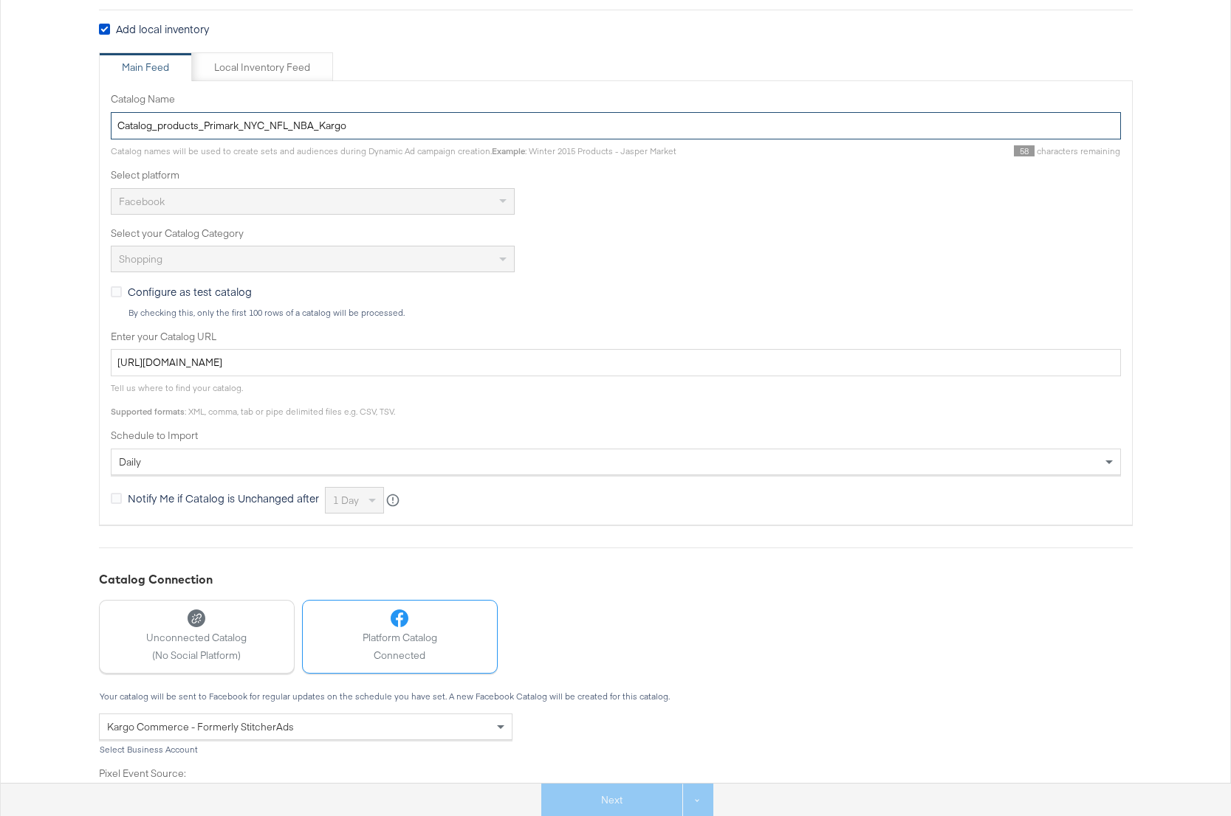
scroll to position [351, 0]
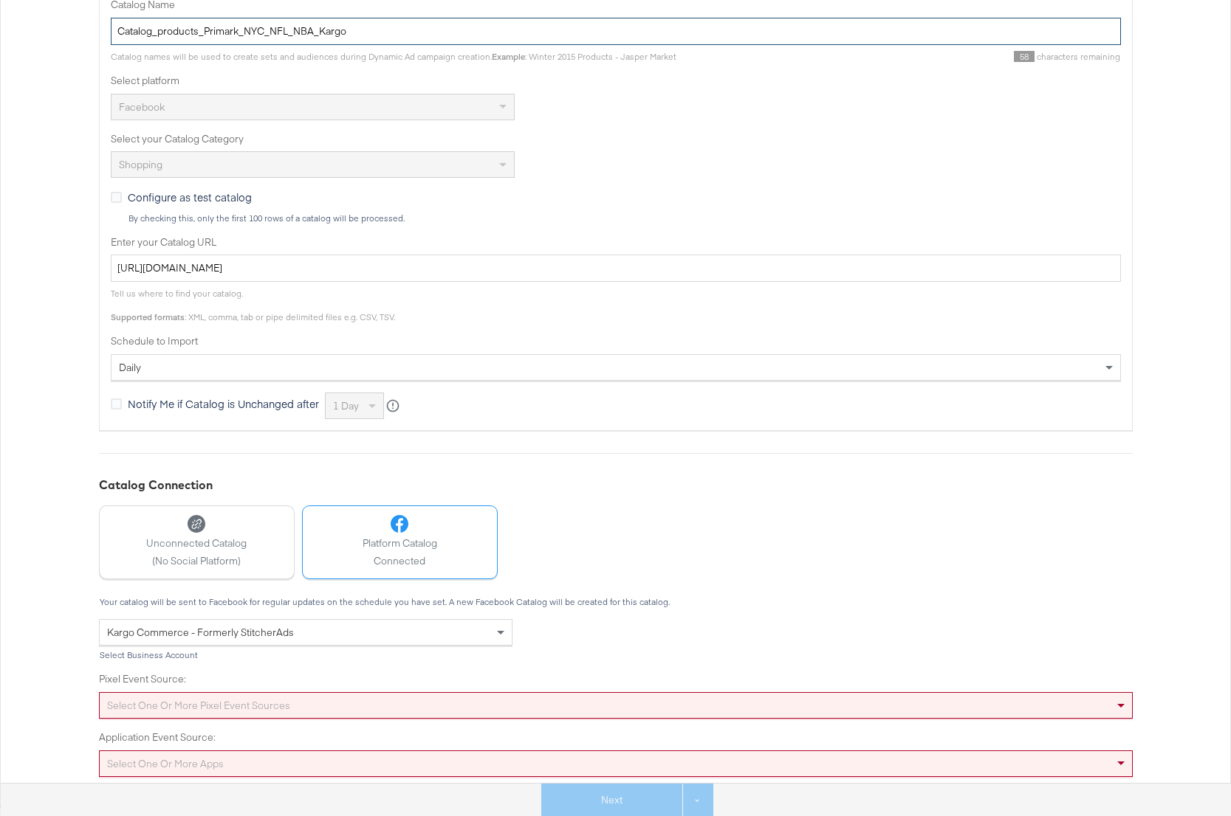
type input "Catalog_products_Primark_NYC_NFL_NBA_Kargo"
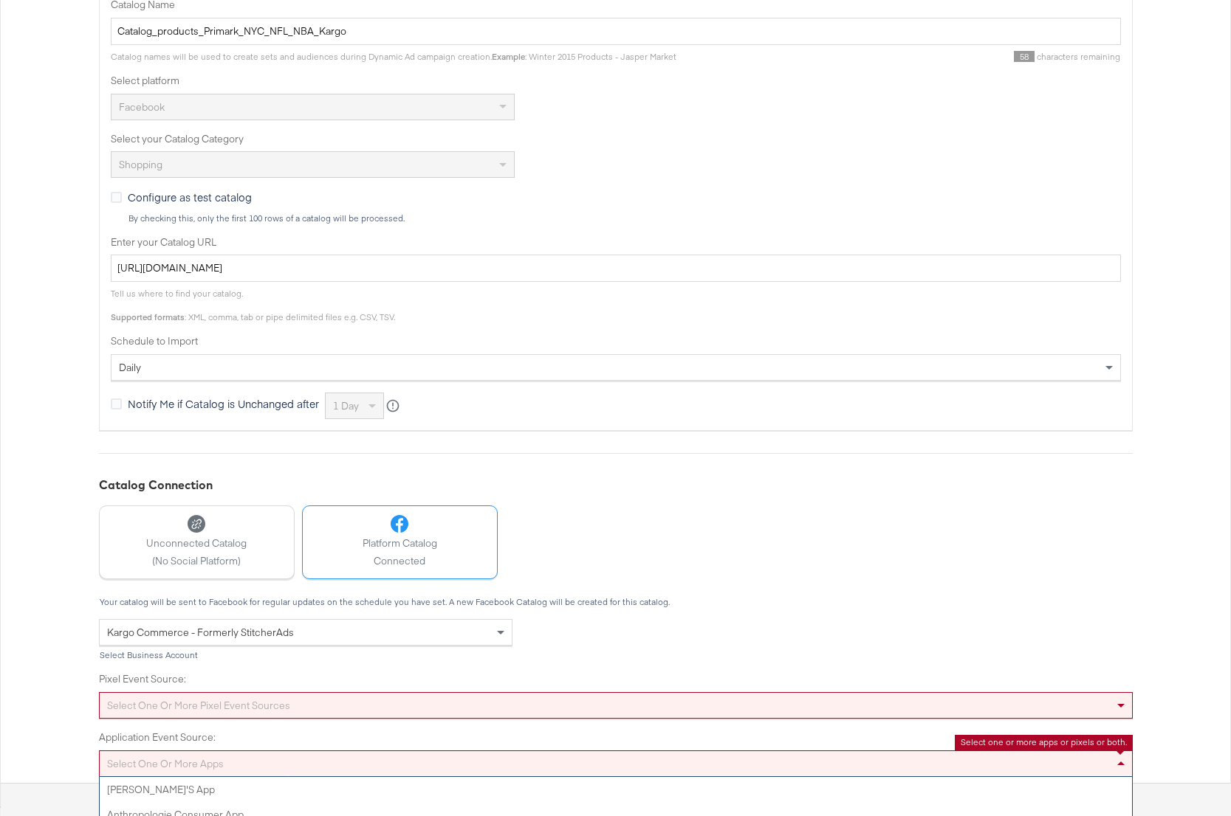
click at [209, 761] on div "Select one or more apps [PERSON_NAME]'s App Anthropologie Consumer App Azadea […" at bounding box center [616, 764] width 1034 height 27
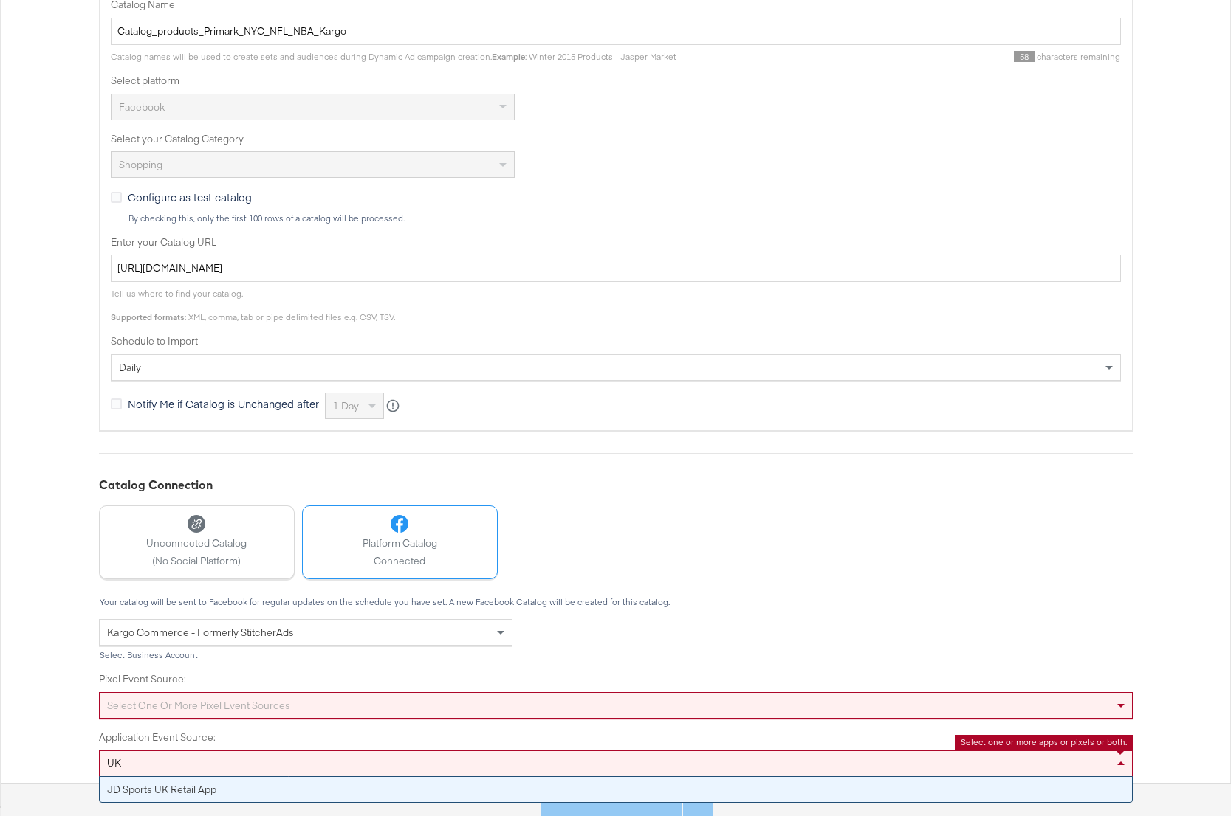
drag, startPoint x: 120, startPoint y: 764, endPoint x: 99, endPoint y: 761, distance: 20.9
click at [99, 761] on div "[GEOGRAPHIC_DATA] [GEOGRAPHIC_DATA]" at bounding box center [616, 764] width 1034 height 27
type input "U"
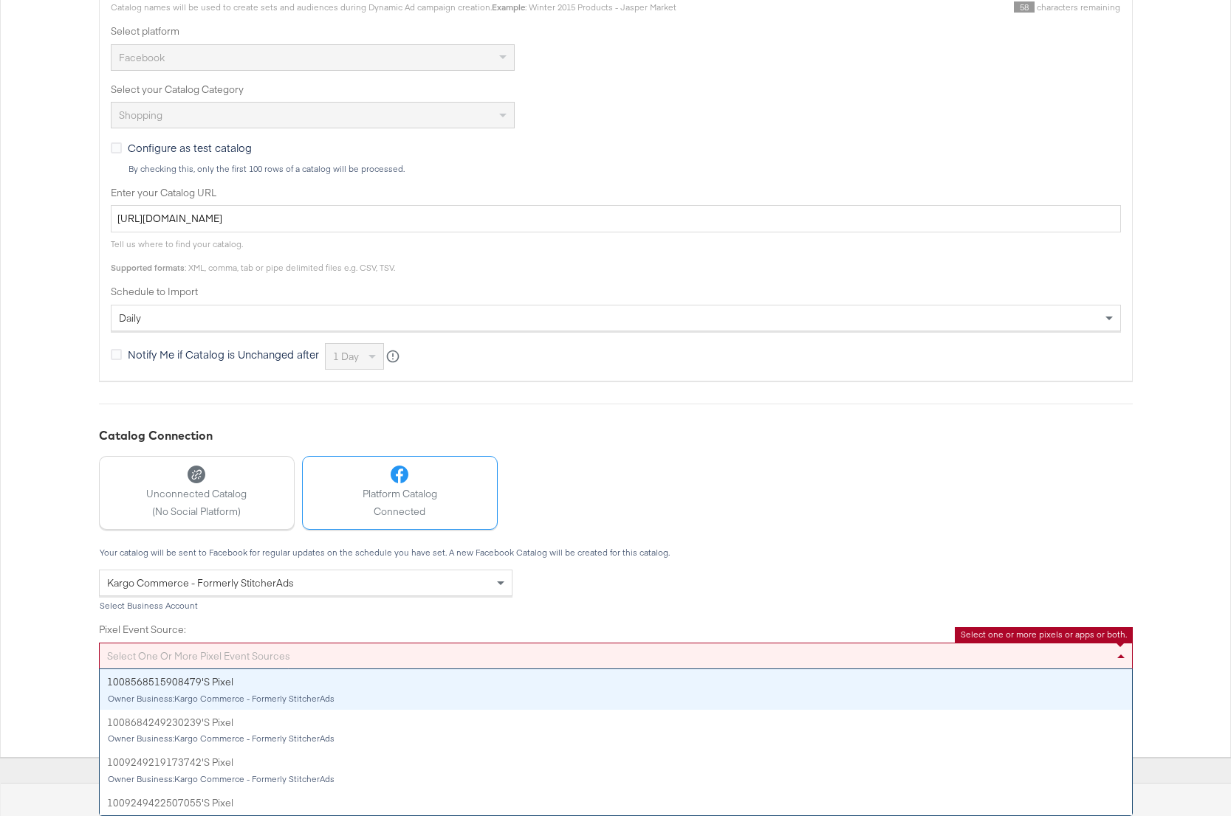
click at [130, 596] on div "Your catalog will be sent to Facebook for regular updates on the schedule you h…" at bounding box center [616, 637] width 1034 height 179
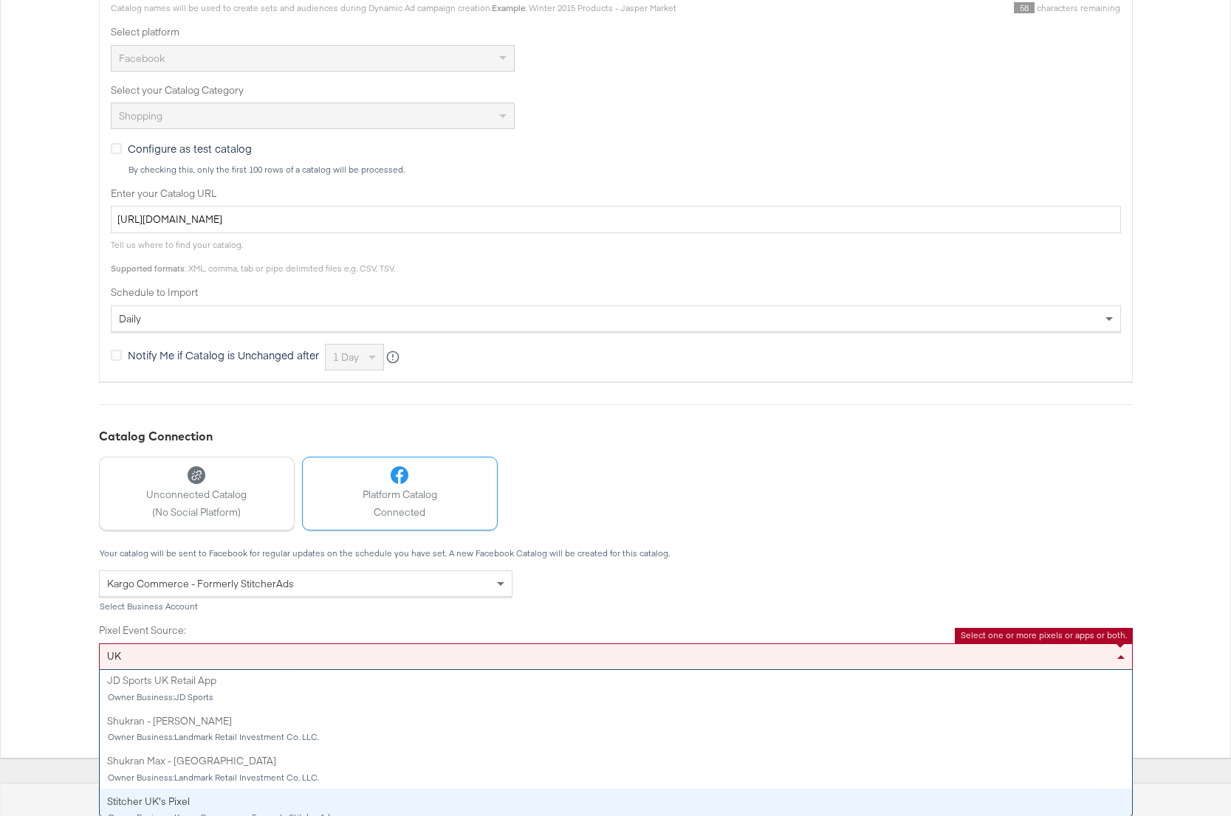
scroll to position [0, 0]
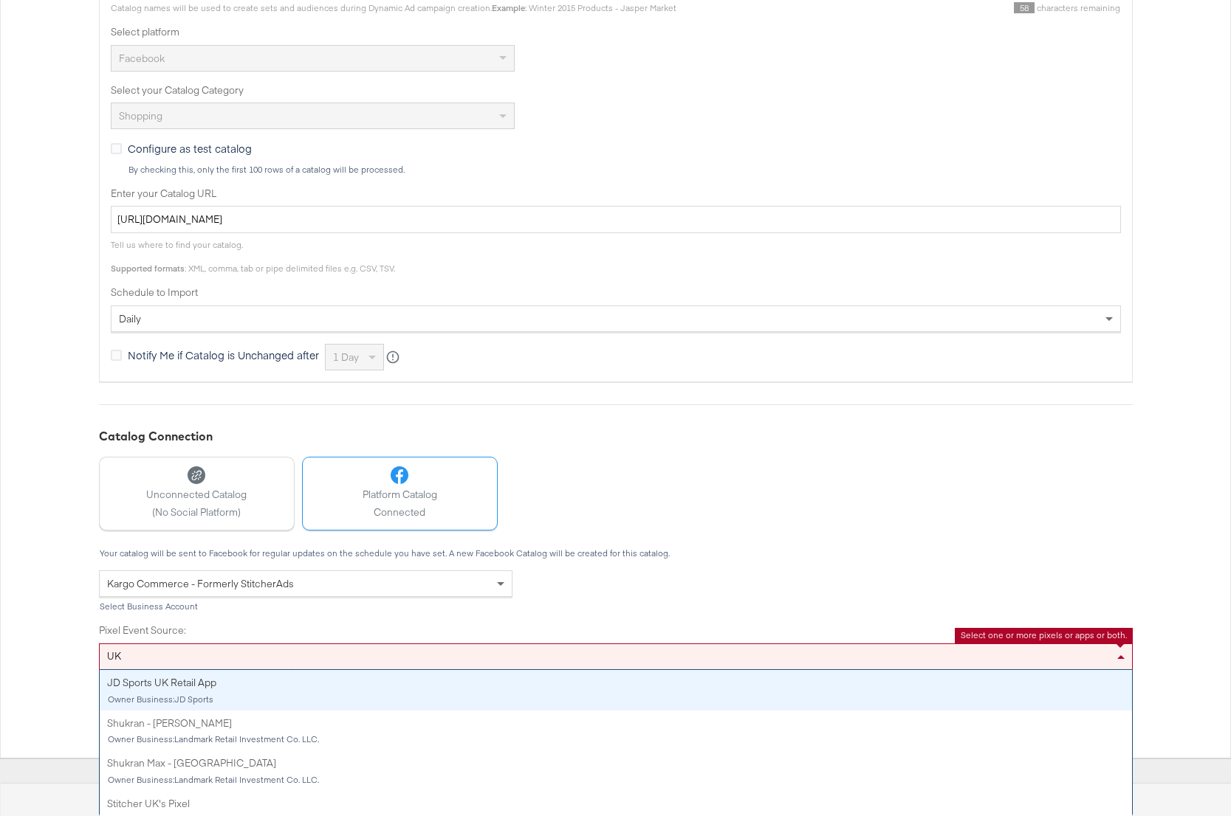
type input "UK"
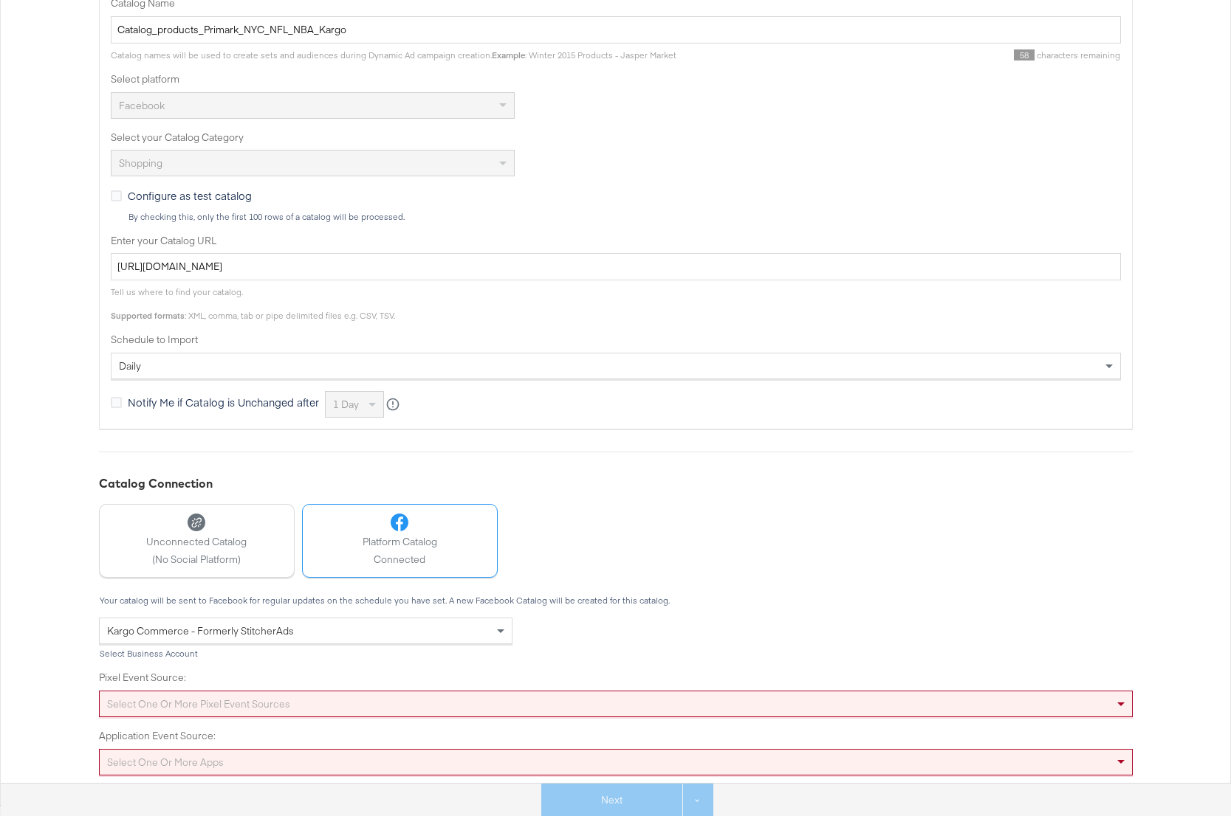
click at [232, 605] on div "Your catalog will be sent to Facebook for regular updates on the schedule you h…" at bounding box center [616, 685] width 1034 height 179
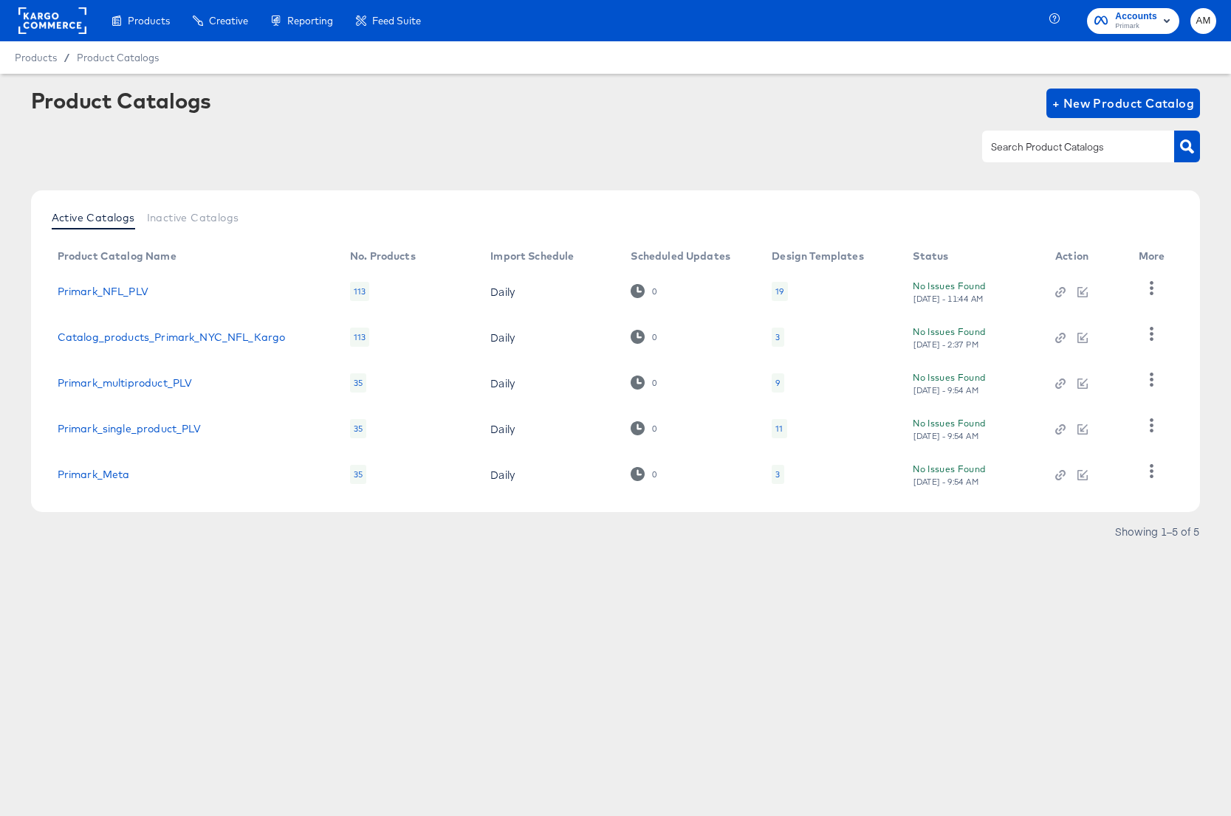
click at [780, 292] on div "19" at bounding box center [779, 292] width 8 height 12
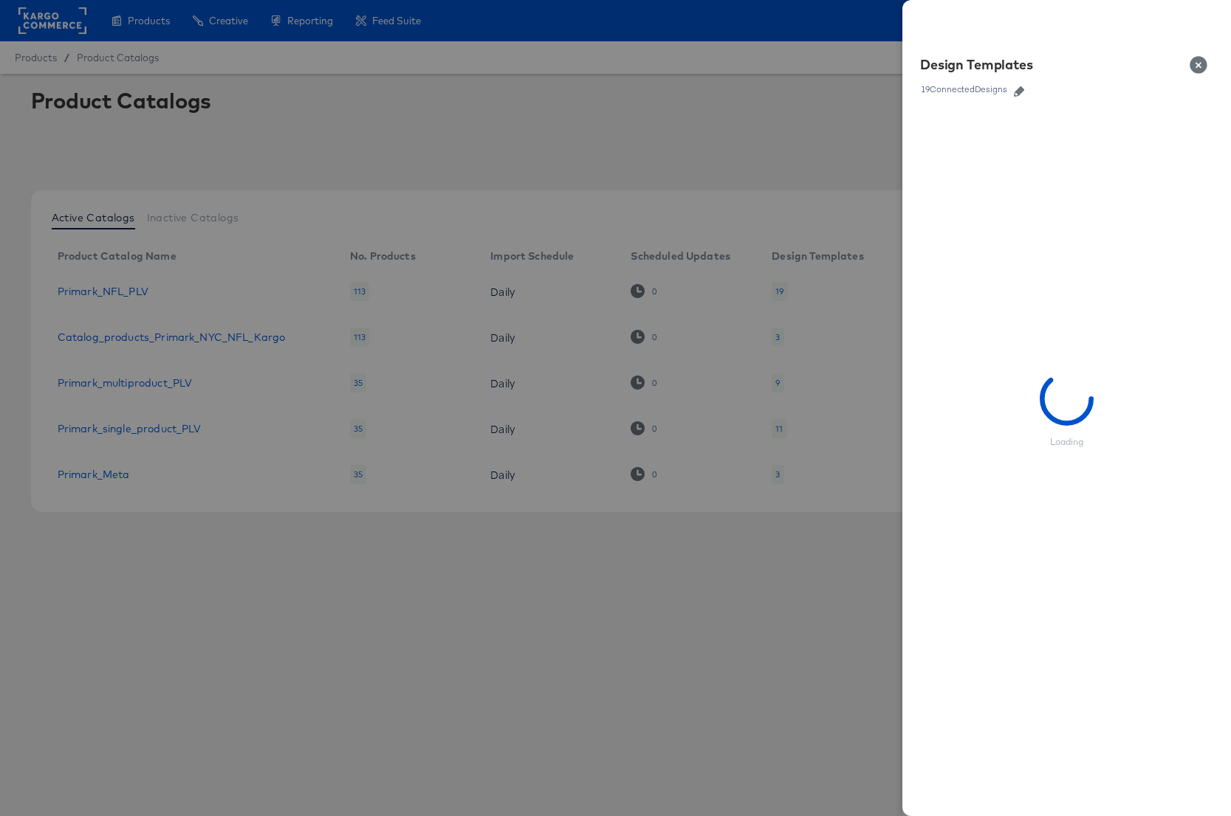
click at [1017, 90] on icon "button" at bounding box center [1019, 91] width 10 height 10
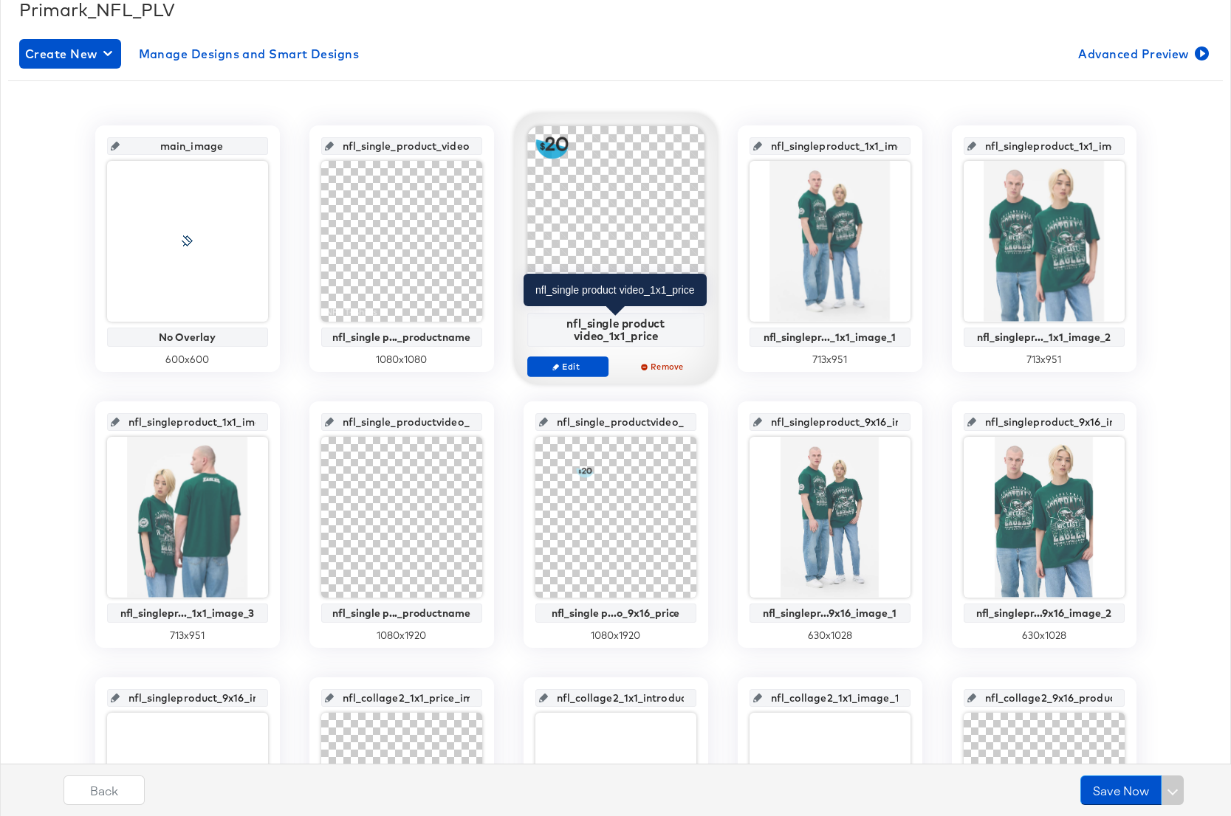
scroll to position [659, 0]
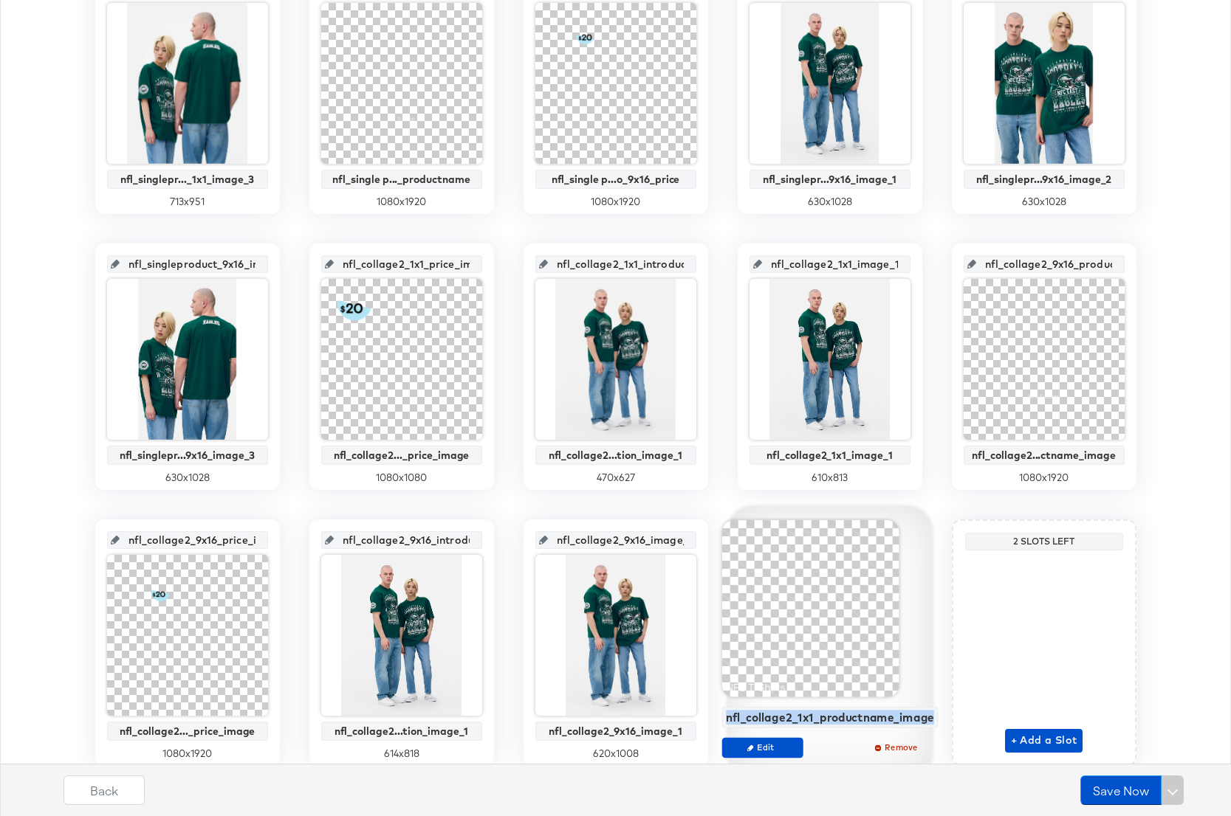
click at [931, 721] on div "nfl_collage2_1x1_productname_image" at bounding box center [829, 717] width 216 height 21
copy div "nfl_collage2_1x1_productname_image"
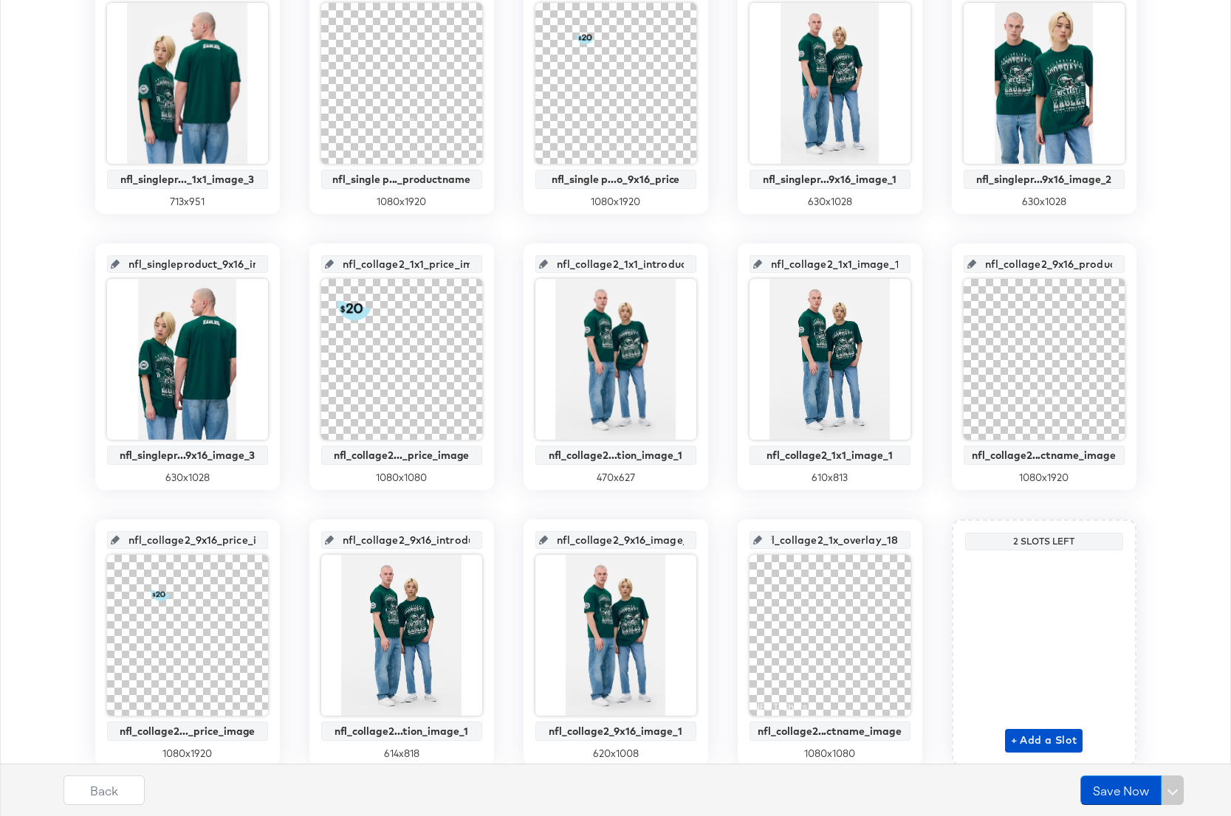
drag, startPoint x: 777, startPoint y: 544, endPoint x: 904, endPoint y: 545, distance: 127.0
click at [904, 545] on div "nfl_collage2_1x_overlay_18" at bounding box center [829, 541] width 161 height 18
paste input "1_productname_image"
type input "nfl_collage2_1x1_productname_image"
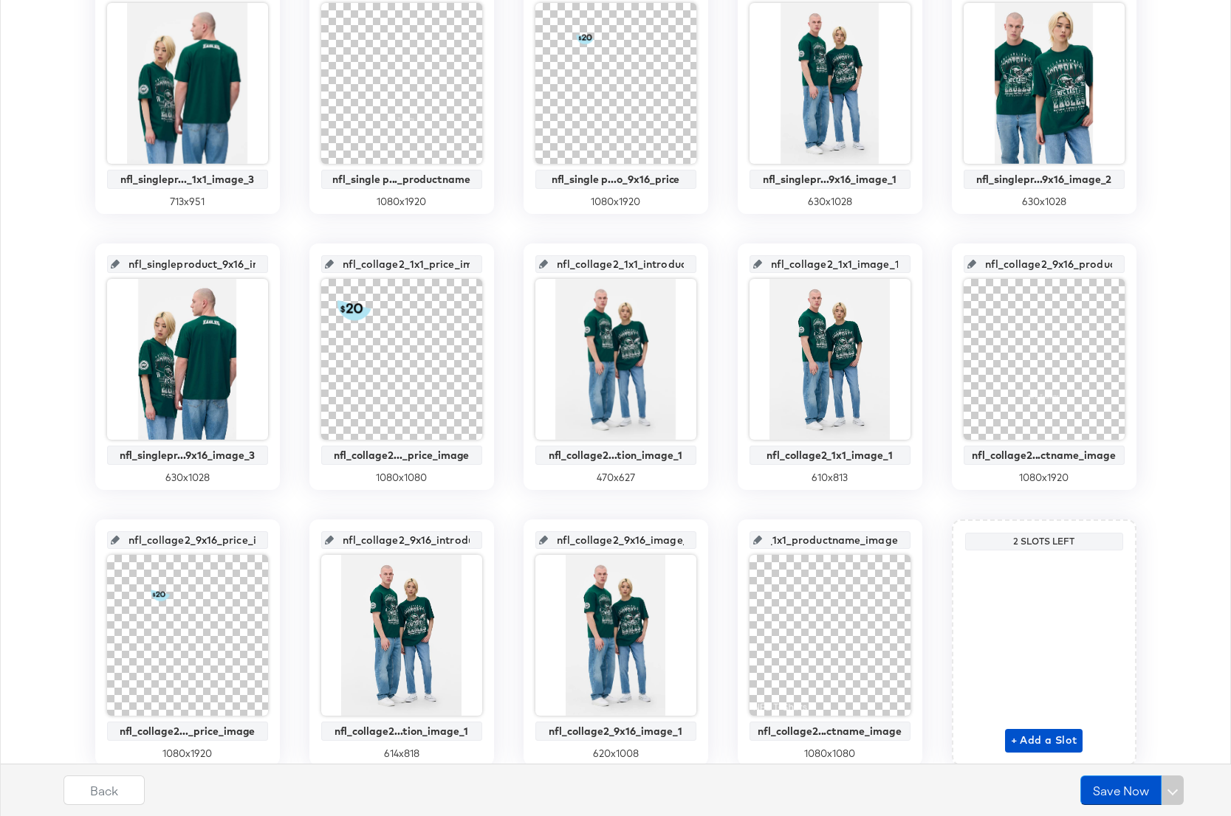
click at [703, 521] on div "nfl_collage2_9x16_image_1 nfl_collage2_9x16_image_1 620 x 1008" at bounding box center [615, 643] width 185 height 247
click at [639, 540] on input "nfl_collage2_9x16_image_1" at bounding box center [620, 535] width 145 height 40
drag, startPoint x: 633, startPoint y: 540, endPoint x: 715, endPoint y: 541, distance: 82.7
click at [715, 541] on div "main_image No Overlay 600 x 600 nfl_single_product_video_1x1_productname_image …" at bounding box center [615, 228] width 1214 height 1075
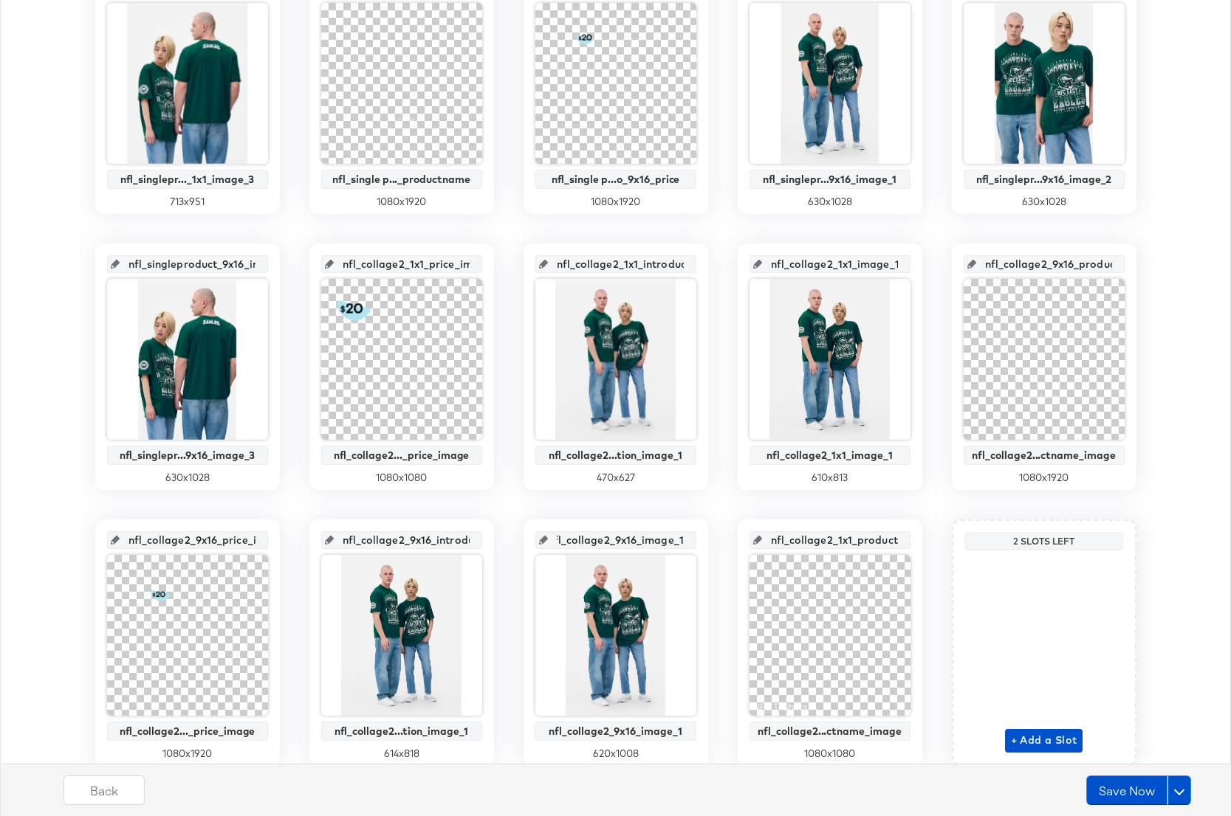
click at [422, 538] on input "nfl_collage2_9x16_introduction_image_1" at bounding box center [406, 535] width 145 height 40
drag, startPoint x: 430, startPoint y: 540, endPoint x: 512, endPoint y: 541, distance: 81.9
click at [512, 541] on div "main_image No Overlay 600 x 600 nfl_single_product_video_1x1_productname_image …" at bounding box center [615, 228] width 1214 height 1075
click at [207, 542] on input "nfl_collage2_9x16_price_image" at bounding box center [192, 535] width 145 height 40
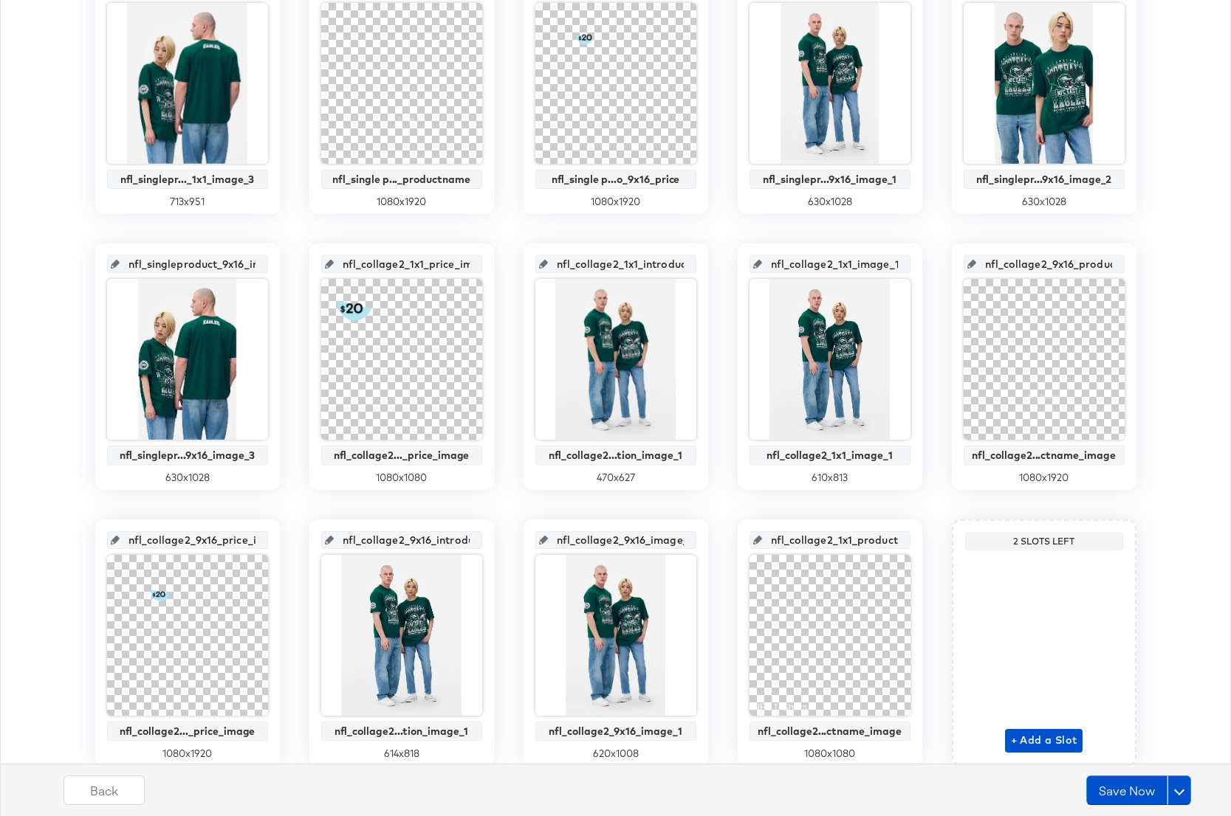
scroll to position [0, 38]
drag, startPoint x: 207, startPoint y: 541, endPoint x: 292, endPoint y: 541, distance: 84.9
click at [292, 541] on div "main_image No Overlay 600 x 600 nfl_single_product_video_1x1_productname_image …" at bounding box center [615, 228] width 1214 height 1075
click at [1069, 269] on input "nfl_collage2_9x16_productname_image" at bounding box center [1048, 258] width 145 height 40
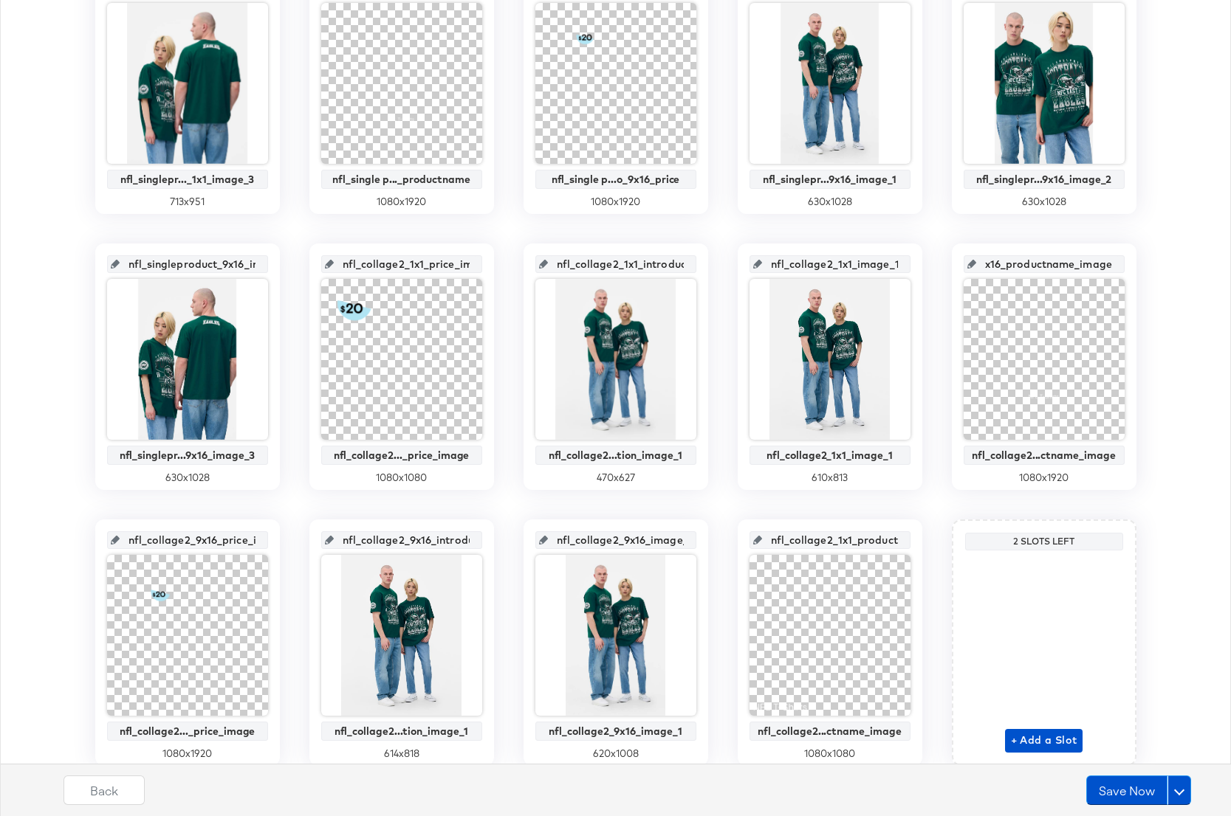
drag, startPoint x: 1062, startPoint y: 264, endPoint x: 1140, endPoint y: 272, distance: 78.7
click at [1140, 272] on div "main_image No Overlay 600 x 600 nfl_single_product_video_1x1_productname_image …" at bounding box center [615, 228] width 1214 height 1075
click at [847, 267] on input "nfl_collage2_1x1_image_1" at bounding box center [834, 258] width 145 height 40
drag, startPoint x: 901, startPoint y: 269, endPoint x: 918, endPoint y: 268, distance: 17.0
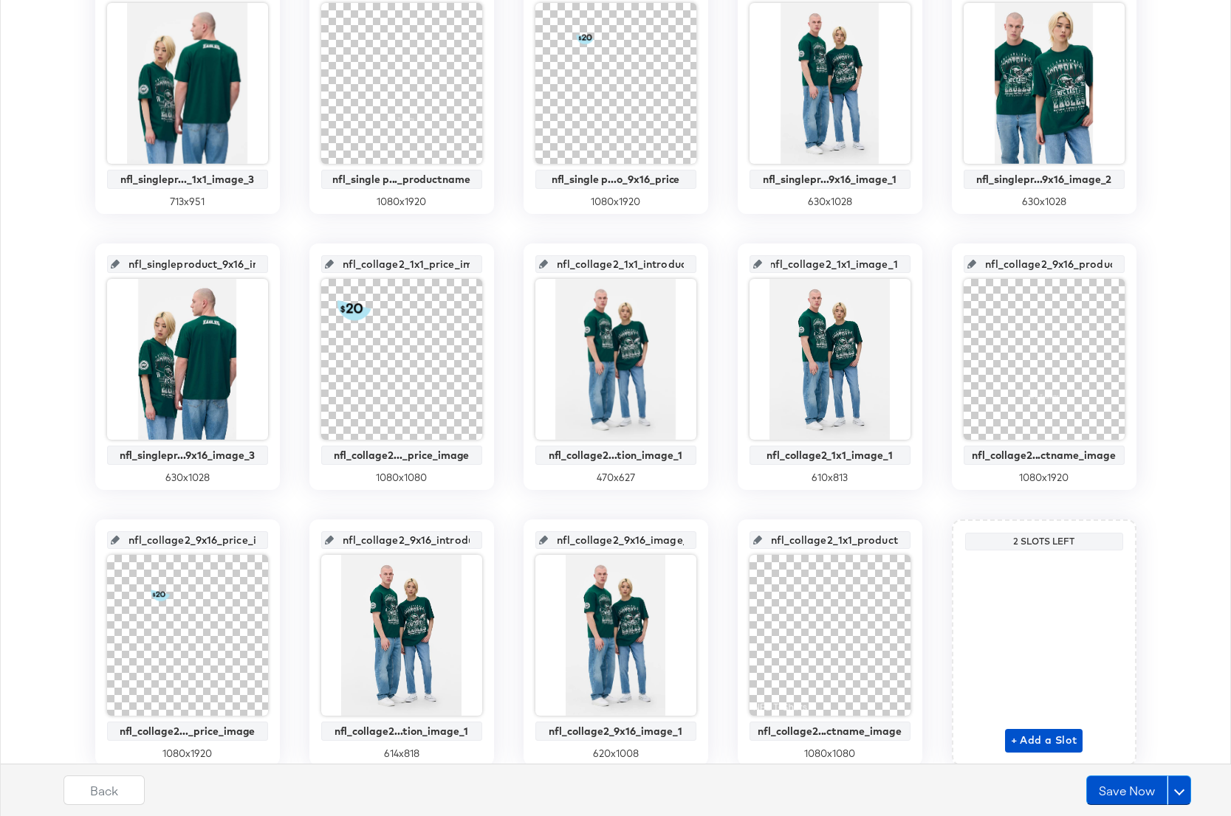
click at [918, 268] on div "nfl_collage2_1x1_image_1 nfl_collage2_1x1_image_1 610 x 813" at bounding box center [829, 367] width 185 height 247
click at [613, 266] on input "nfl_collage2_1x1_introduction_image_1" at bounding box center [620, 258] width 145 height 40
drag, startPoint x: 616, startPoint y: 266, endPoint x: 707, endPoint y: 267, distance: 90.8
click at [707, 267] on div "main_image No Overlay 600 x 600 nfl_single_product_video_1x1_productname_image …" at bounding box center [615, 228] width 1214 height 1075
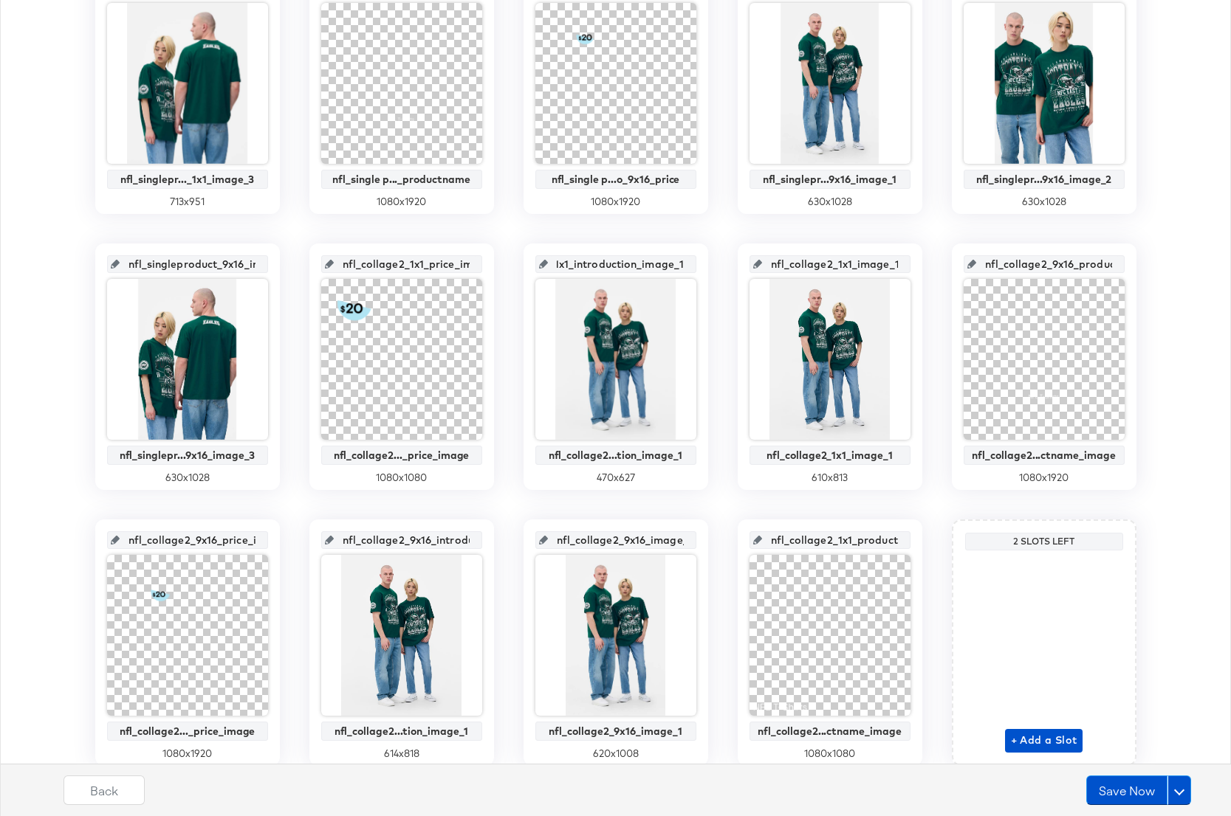
click at [414, 263] on input "nfl_collage2_1x1_price_image" at bounding box center [406, 258] width 145 height 40
drag, startPoint x: 449, startPoint y: 264, endPoint x: 515, endPoint y: 264, distance: 66.4
click at [515, 264] on div "main_image No Overlay 600 x 600 nfl_single_product_video_1x1_productname_image …" at bounding box center [615, 228] width 1214 height 1075
click at [208, 264] on input "nfl_singleproduct_9x16_image_3" at bounding box center [192, 258] width 145 height 40
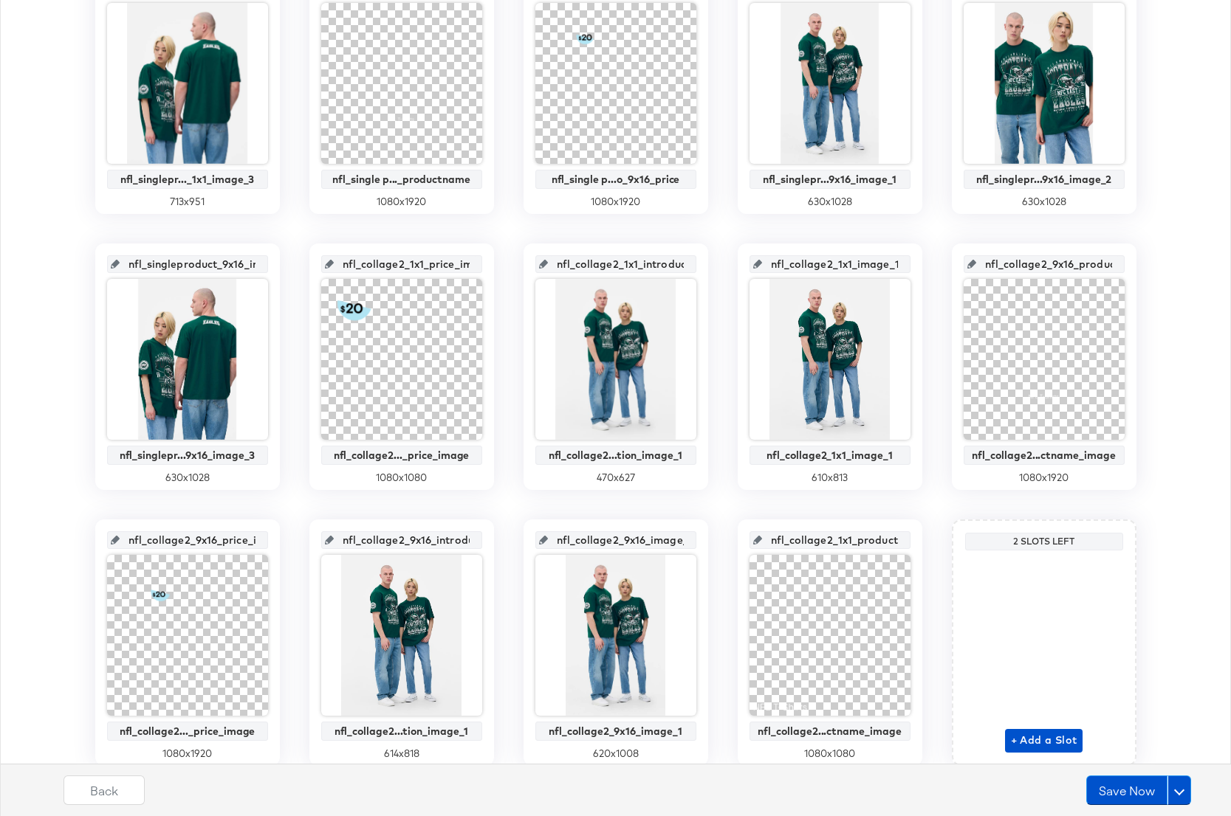
scroll to position [0, 47]
drag, startPoint x: 209, startPoint y: 264, endPoint x: 286, endPoint y: 266, distance: 76.8
click at [286, 266] on div "main_image No Overlay 600 x 600 nfl_single_product_video_1x1_productname_image …" at bounding box center [615, 228] width 1214 height 1075
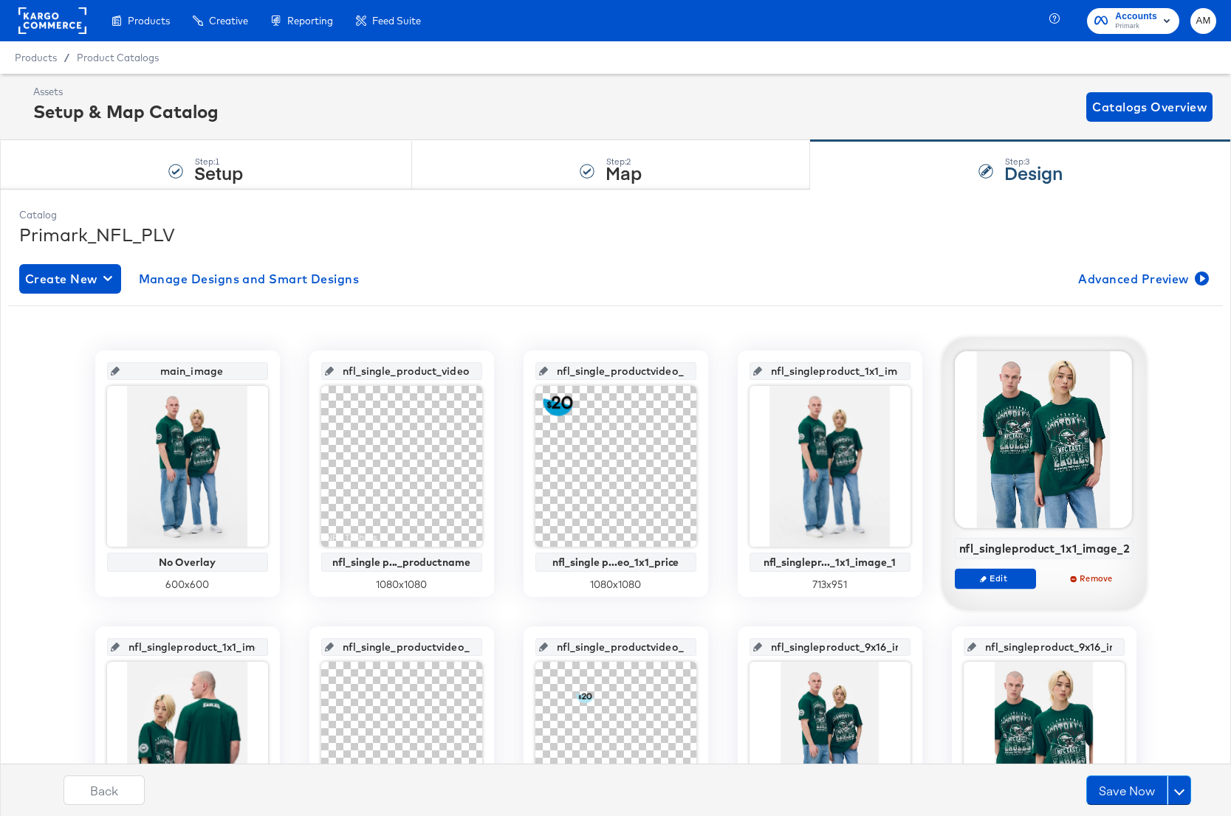
scroll to position [131, 0]
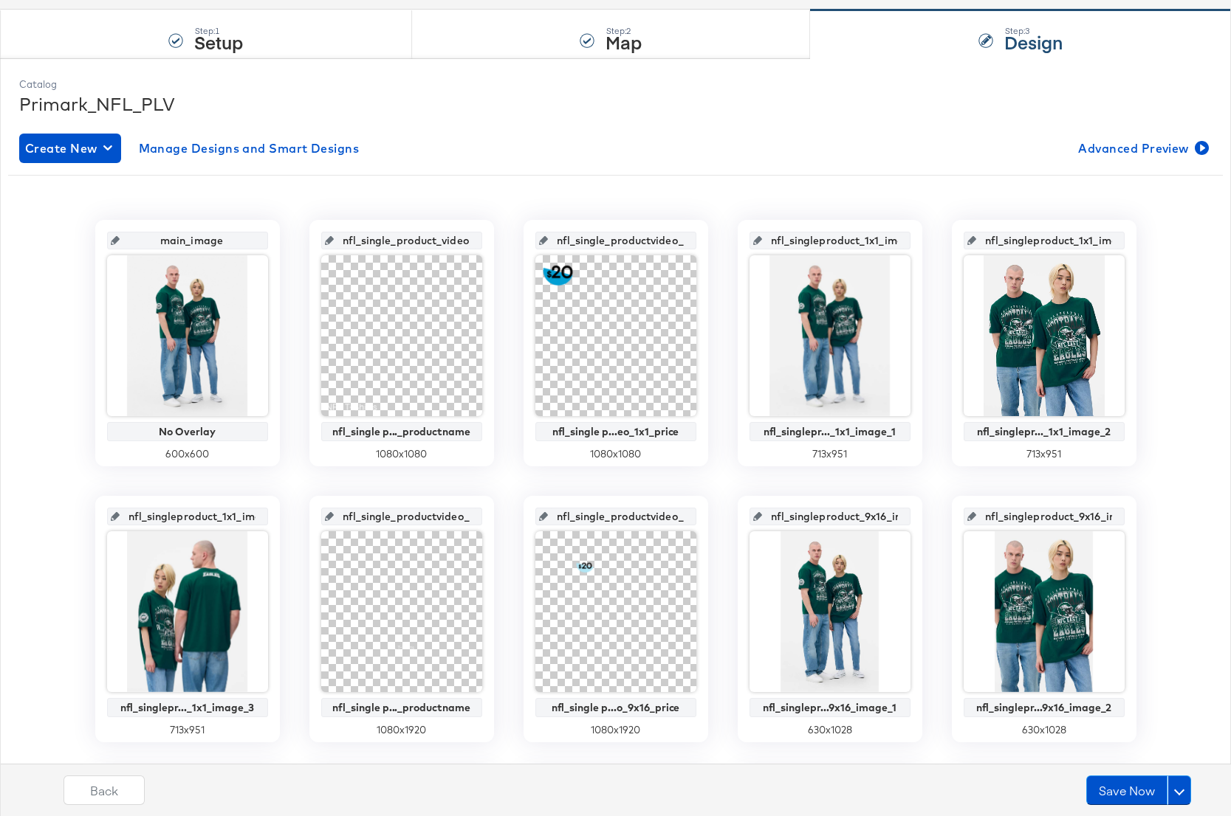
click at [1056, 520] on input "nfl_singleproduct_9x16_image_2" at bounding box center [1048, 511] width 145 height 40
drag, startPoint x: 1102, startPoint y: 519, endPoint x: 1130, endPoint y: 519, distance: 28.1
click at [1130, 519] on div "nfl_singleproduct_9x16_image_2 nfl_singlepr...9x16_image_2 630 x 1028" at bounding box center [1044, 619] width 185 height 247
click at [828, 517] on input "nfl_singleproduct_9x16_image_1" at bounding box center [834, 511] width 145 height 40
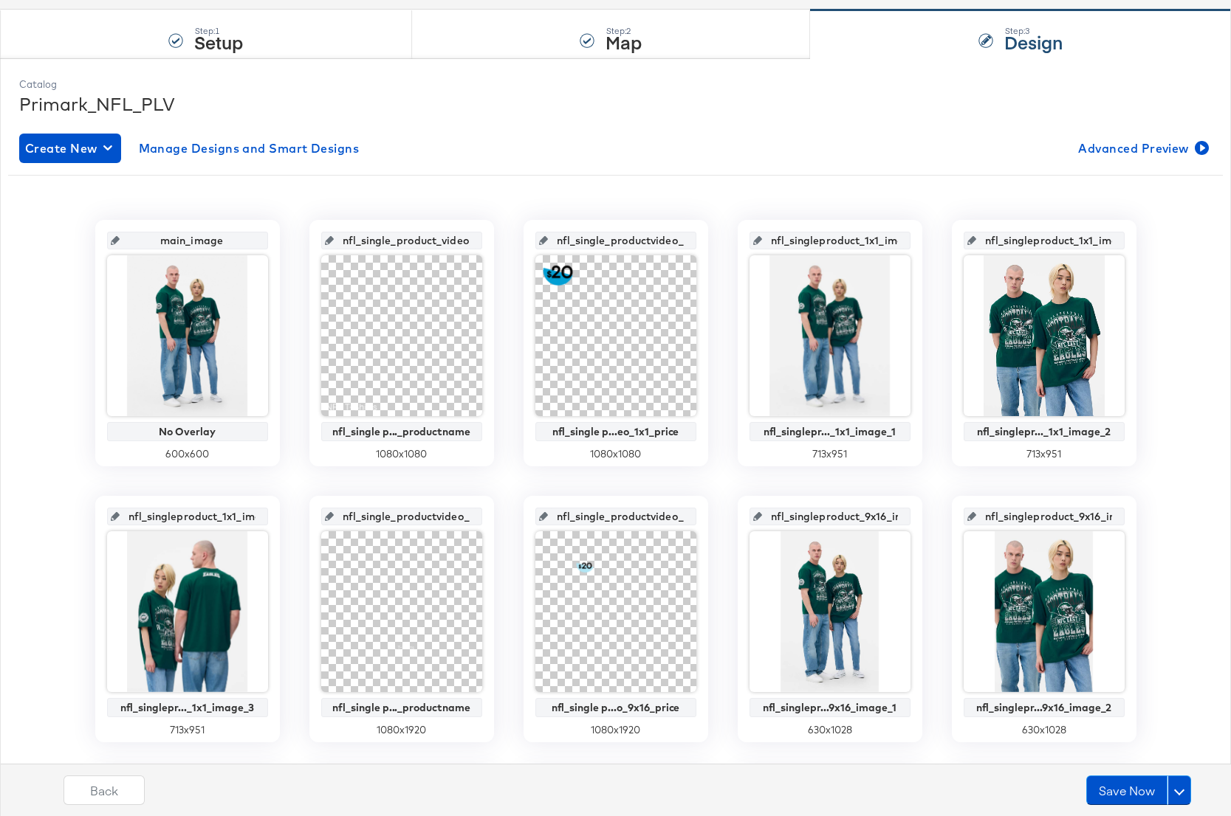
scroll to position [0, 45]
drag, startPoint x: 893, startPoint y: 518, endPoint x: 923, endPoint y: 519, distance: 30.3
click at [923, 519] on div "main_image No Overlay 600 x 600 nfl_single_product_video_1x1_productname_image …" at bounding box center [615, 757] width 1214 height 1075
click at [636, 514] on input "nfl_single_productvideo_9x16_price_image" at bounding box center [620, 511] width 145 height 40
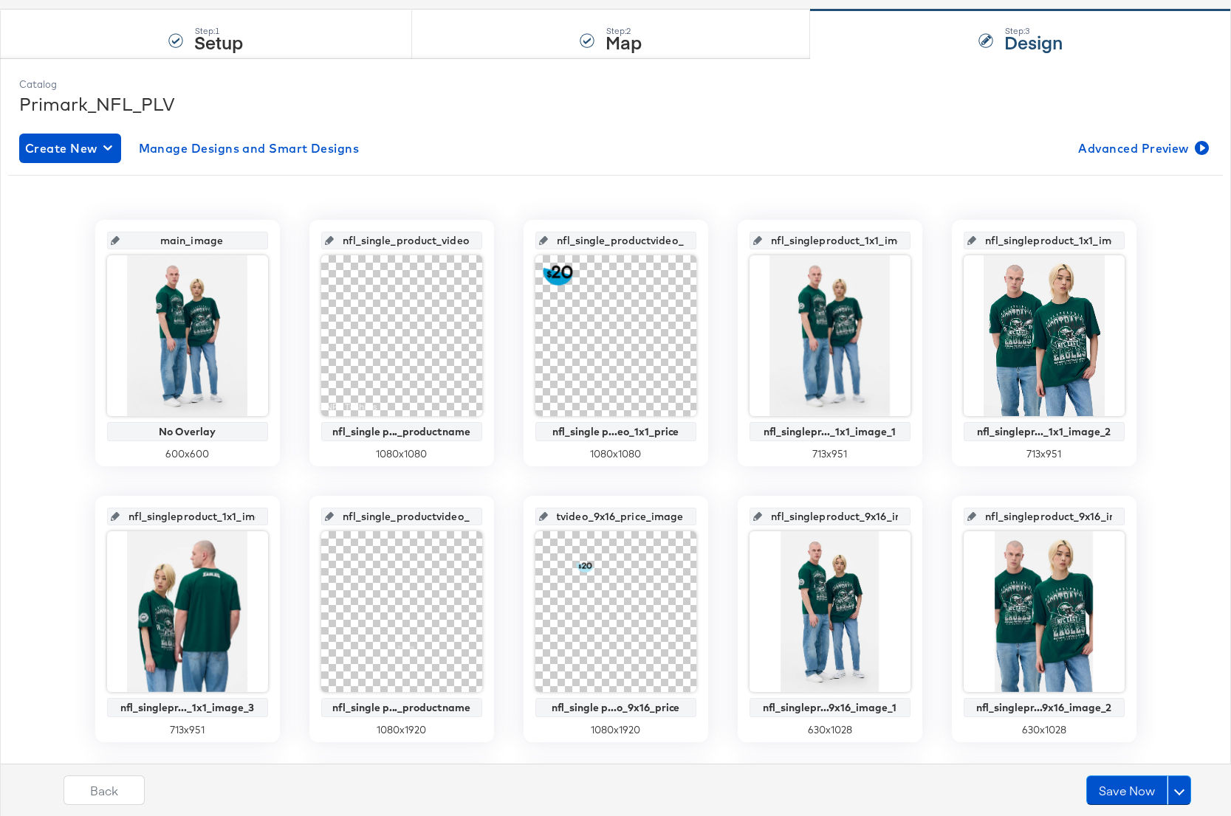
drag, startPoint x: 635, startPoint y: 515, endPoint x: 726, endPoint y: 520, distance: 90.9
click at [726, 520] on div "main_image No Overlay 600 x 600 nfl_single_product_video_1x1_productname_image …" at bounding box center [615, 757] width 1214 height 1075
click at [423, 519] on input "nfl_single_productvideo_9x16_productname_image" at bounding box center [406, 511] width 145 height 40
drag, startPoint x: 421, startPoint y: 518, endPoint x: 494, endPoint y: 521, distance: 73.1
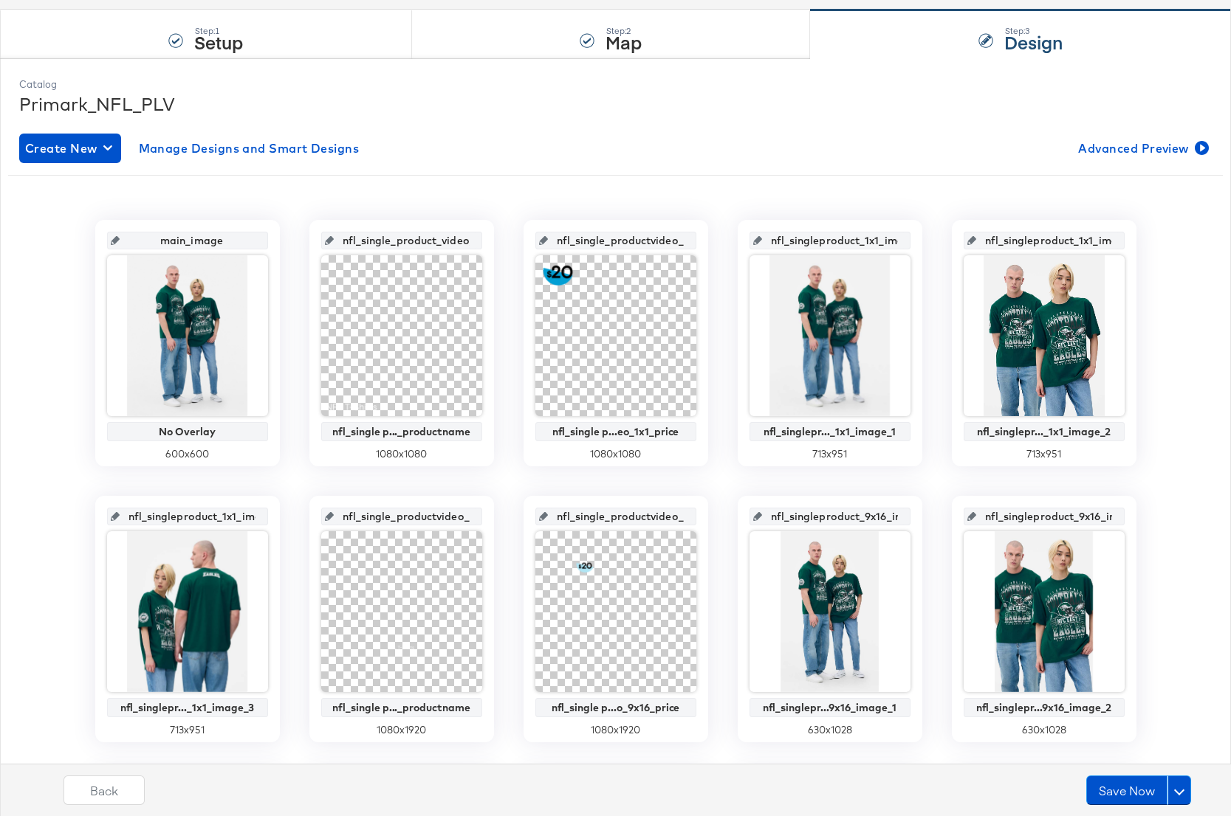
click at [494, 521] on div "main_image No Overlay 600 x 600 nfl_single_product_video_1x1_productname_image …" at bounding box center [615, 757] width 1214 height 1075
drag, startPoint x: 427, startPoint y: 522, endPoint x: 519, endPoint y: 519, distance: 91.6
click at [519, 519] on div "main_image No Overlay 600 x 600 nfl_single_product_video_1x1_productname_image …" at bounding box center [615, 757] width 1214 height 1075
click at [191, 512] on input "nfl_singleproduct_1x1_image_3" at bounding box center [192, 511] width 145 height 40
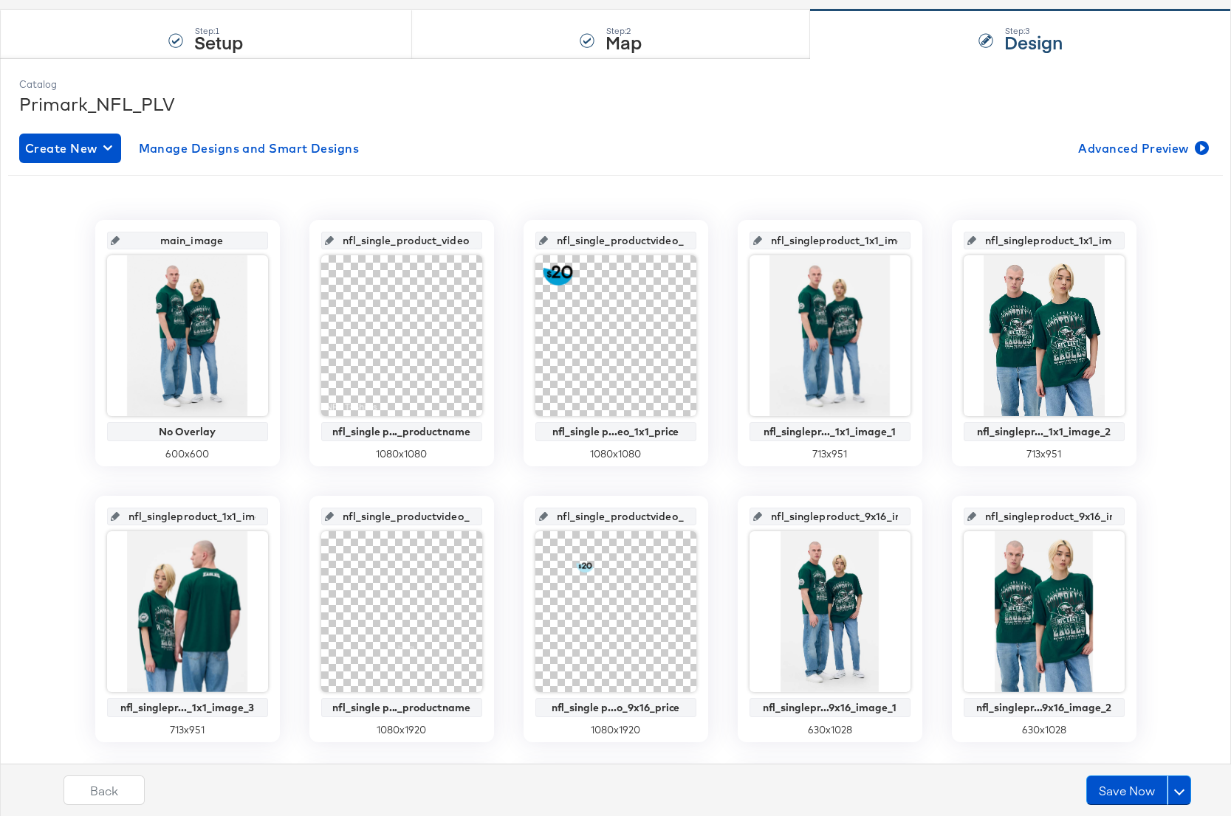
scroll to position [0, 39]
drag, startPoint x: 193, startPoint y: 513, endPoint x: 293, endPoint y: 515, distance: 100.4
click at [293, 515] on div "main_image No Overlay 600 x 600 nfl_single_product_video_1x1_productname_image …" at bounding box center [615, 757] width 1214 height 1075
click at [1075, 244] on input "nfl_singleproduct_1x1_image_2" at bounding box center [1048, 235] width 145 height 40
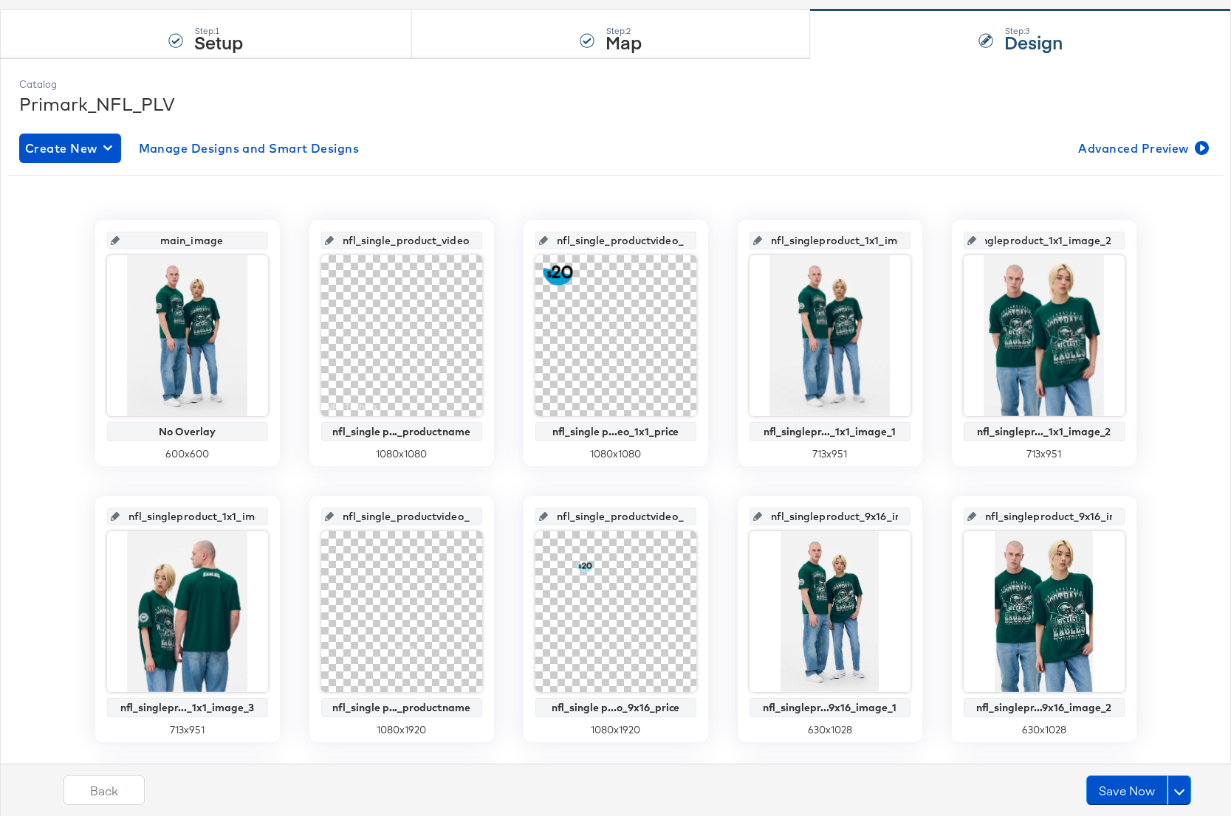
drag, startPoint x: 1115, startPoint y: 241, endPoint x: 1155, endPoint y: 241, distance: 39.9
click at [1155, 241] on div "main_image No Overlay 600 x 600 nfl_single_product_video_1x1_productname_image …" at bounding box center [615, 757] width 1214 height 1075
click at [842, 244] on input "nfl_singleproduct_1x1_image_1" at bounding box center [834, 235] width 145 height 40
drag, startPoint x: 850, startPoint y: 244, endPoint x: 941, endPoint y: 244, distance: 90.1
click at [941, 244] on div "main_image No Overlay 600 x 600 nfl_single_product_video_1x1_productname_image …" at bounding box center [615, 757] width 1214 height 1075
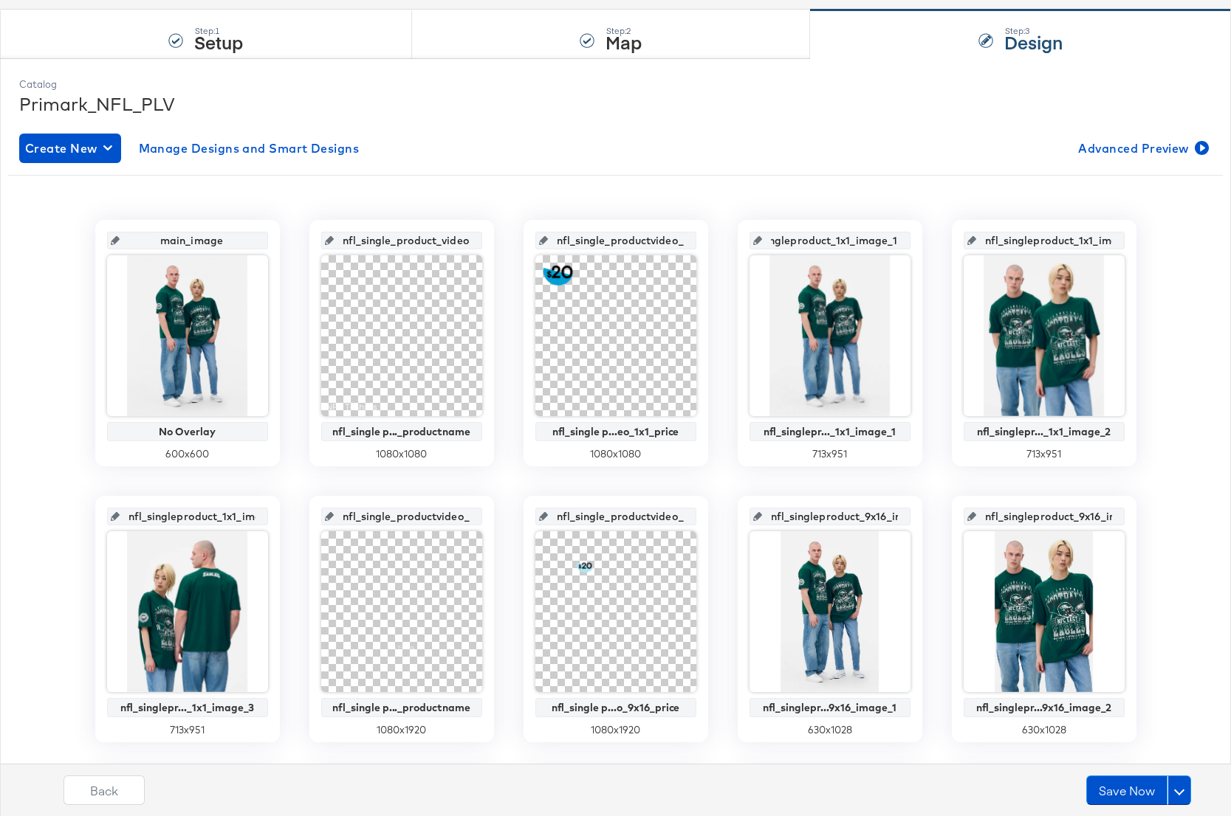
click at [628, 247] on input "nfl_single_productvideo_1x1_price_image" at bounding box center [620, 235] width 145 height 40
drag, startPoint x: 627, startPoint y: 241, endPoint x: 718, endPoint y: 241, distance: 90.8
click at [718, 241] on div "main_image No Overlay 600 x 600 nfl_single_product_video_1x1_productname_image …" at bounding box center [615, 757] width 1214 height 1075
click at [426, 238] on input "nfl_single_product_video_1x1_productname_image" at bounding box center [406, 235] width 145 height 40
drag, startPoint x: 410, startPoint y: 240, endPoint x: 506, endPoint y: 241, distance: 95.2
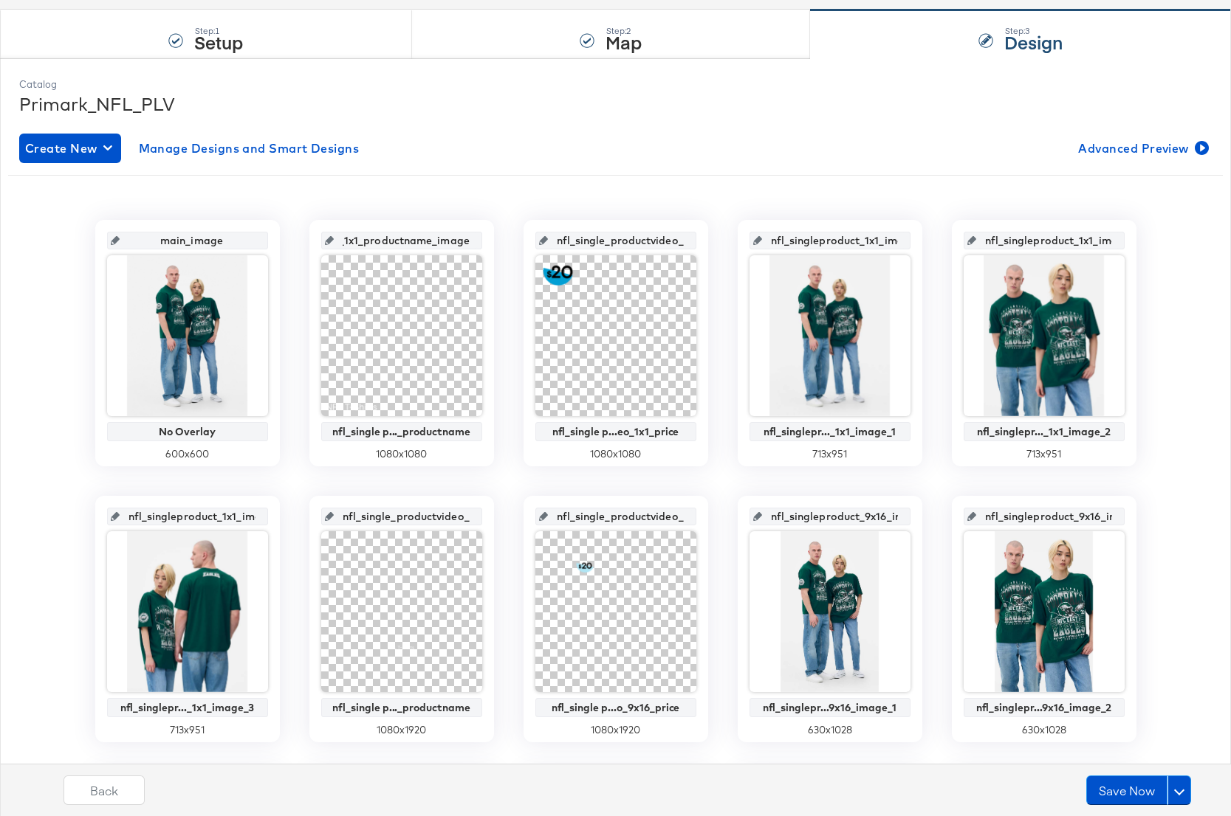
click at [506, 241] on div "main_image No Overlay 600 x 600 nfl_single_product_video_1x1_productname_image …" at bounding box center [615, 757] width 1214 height 1075
click at [213, 240] on input "main_image" at bounding box center [192, 235] width 145 height 40
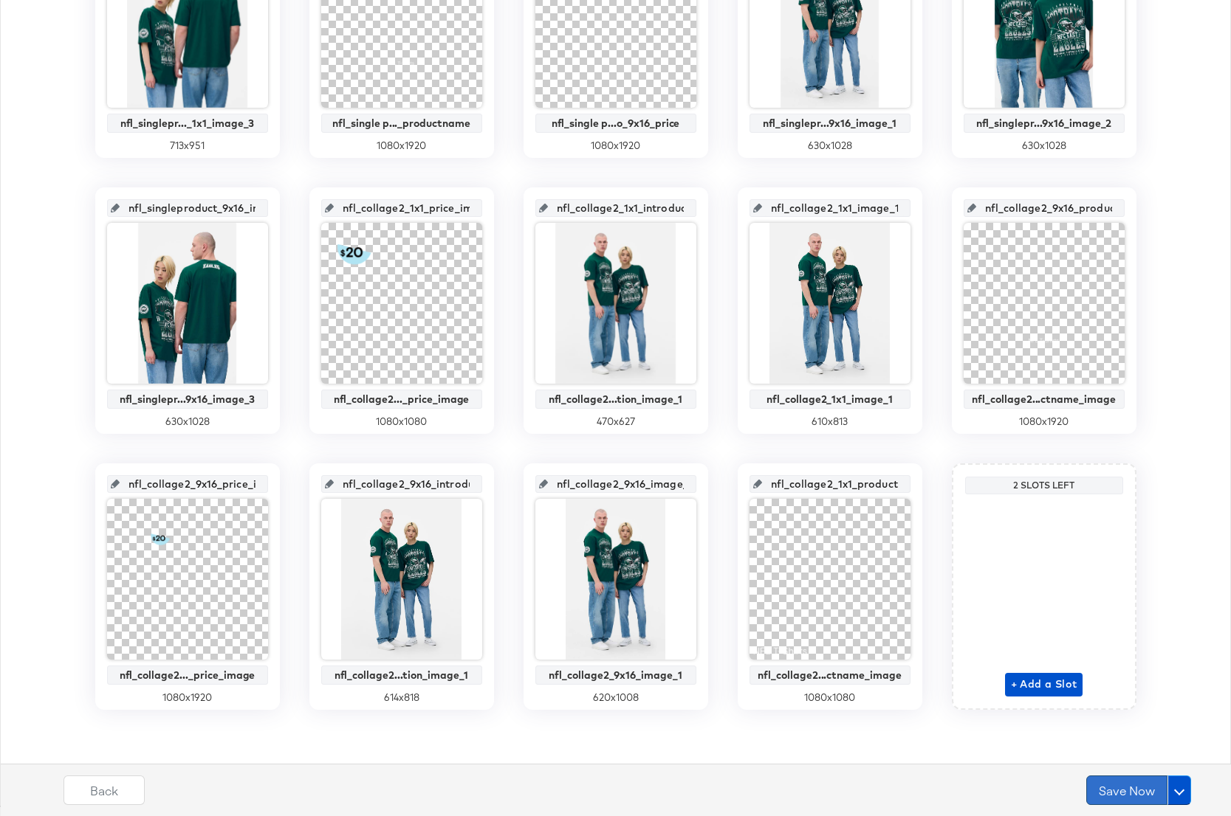
click at [1111, 792] on button "Save Now" at bounding box center [1126, 791] width 81 height 30
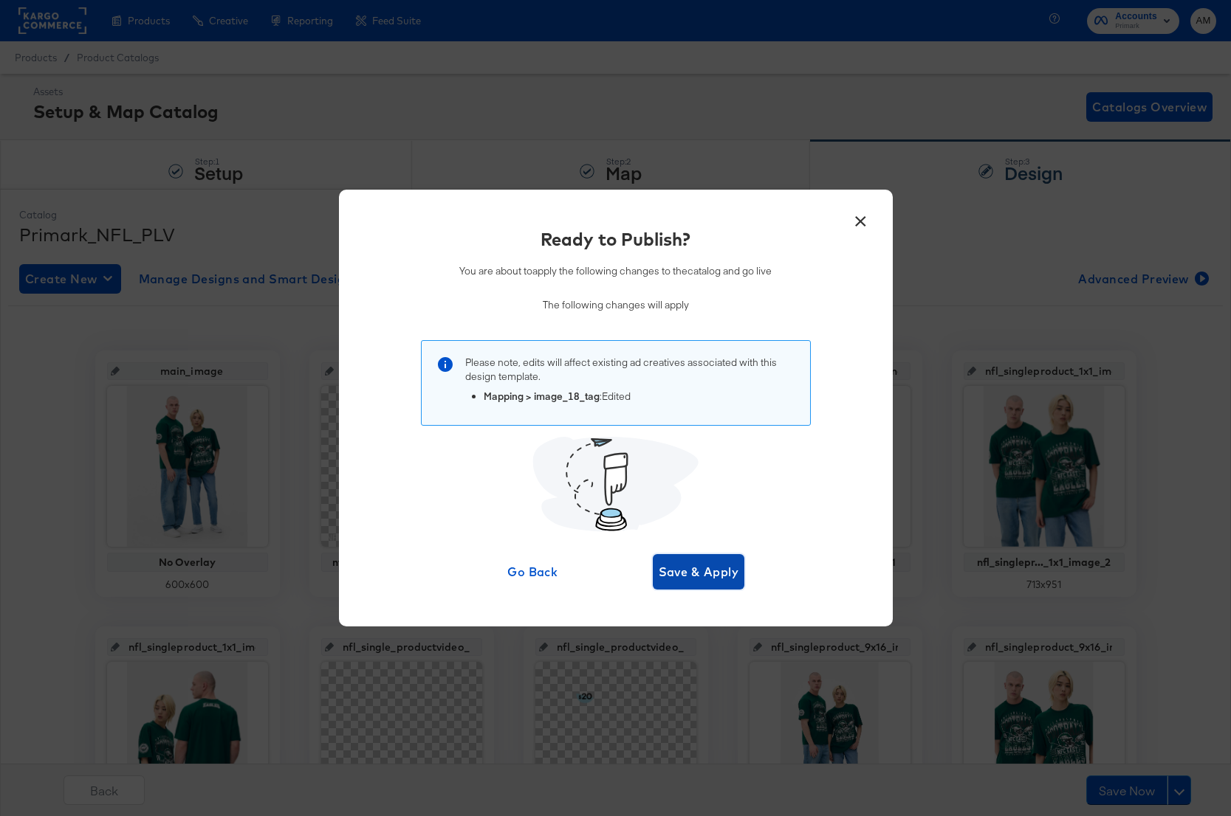
click at [684, 570] on span "Save & Apply" at bounding box center [699, 572] width 80 height 21
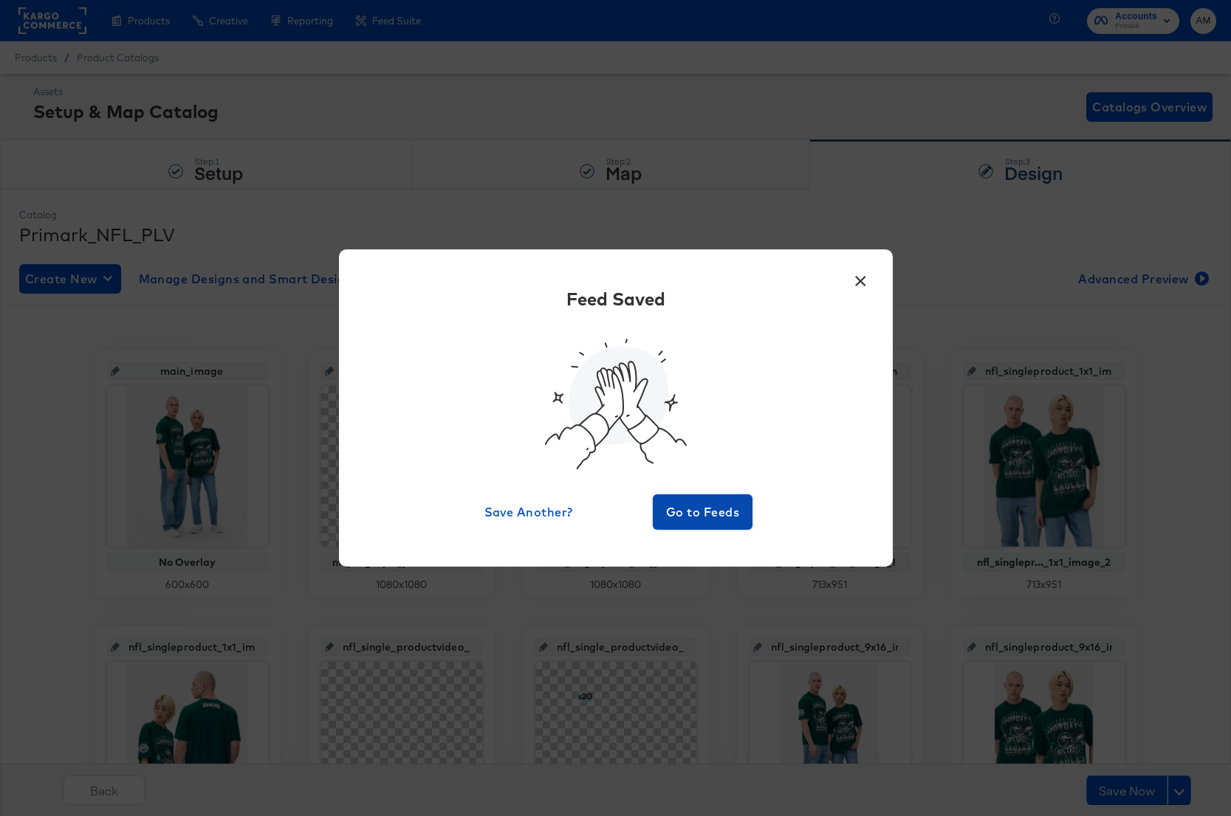
click at [698, 509] on span "Go to Feeds" at bounding box center [703, 512] width 89 height 21
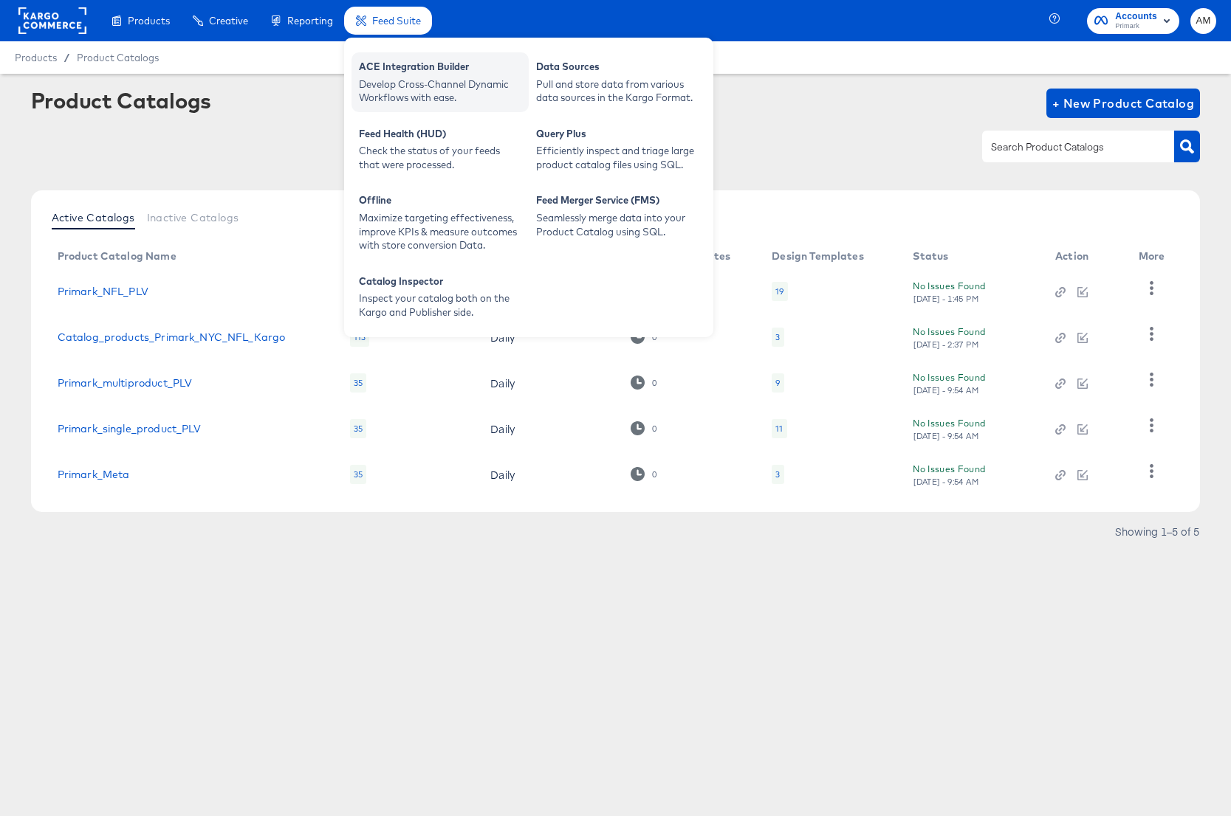
click at [399, 84] on div "Develop Cross-Channel Dynamic Workflows with ease." at bounding box center [440, 91] width 162 height 27
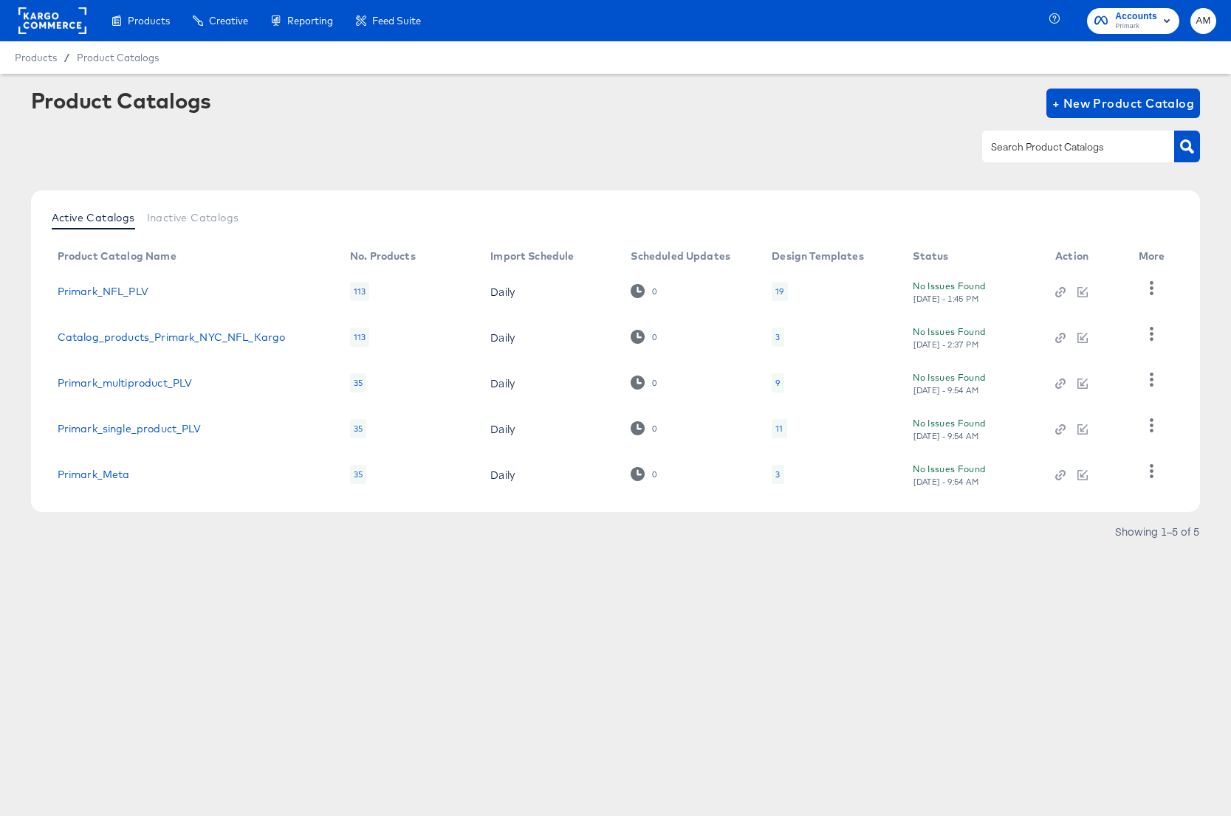
click at [773, 291] on div "19" at bounding box center [779, 291] width 16 height 19
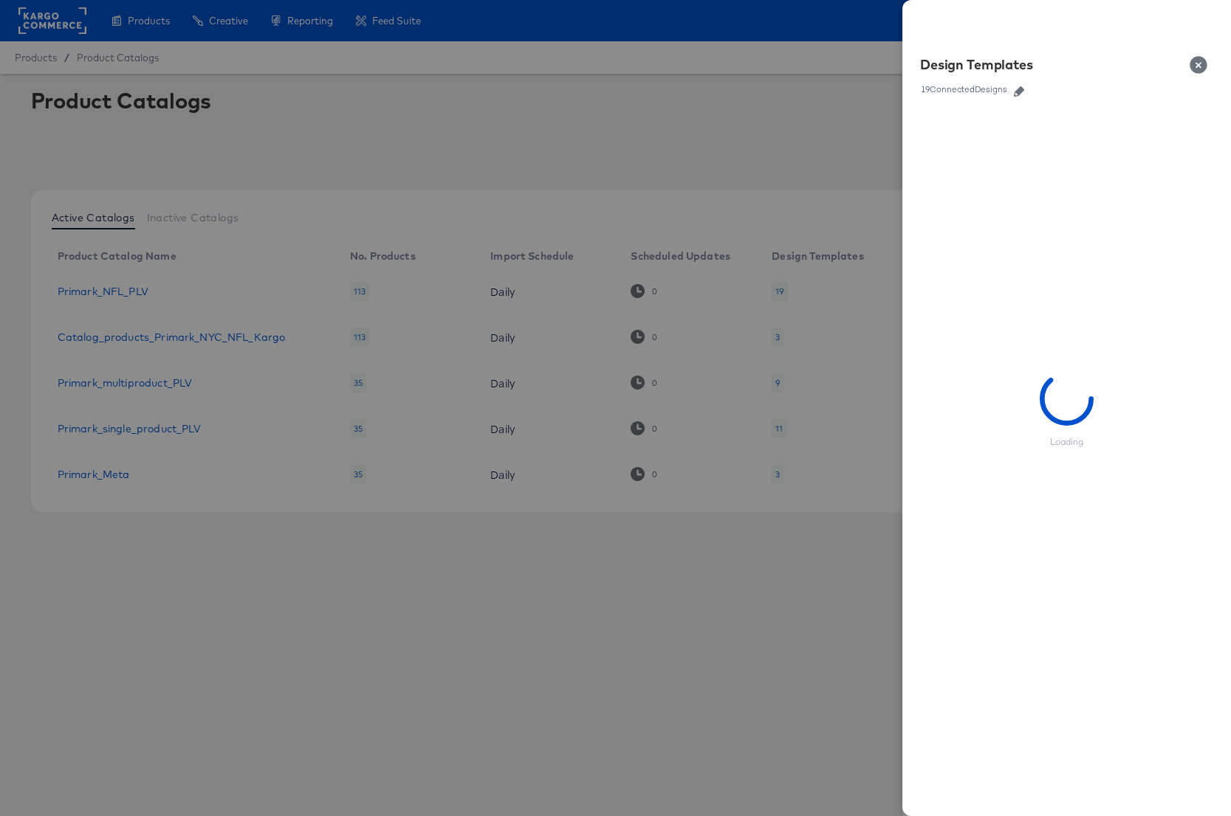
click at [1017, 89] on icon "button" at bounding box center [1019, 91] width 10 height 10
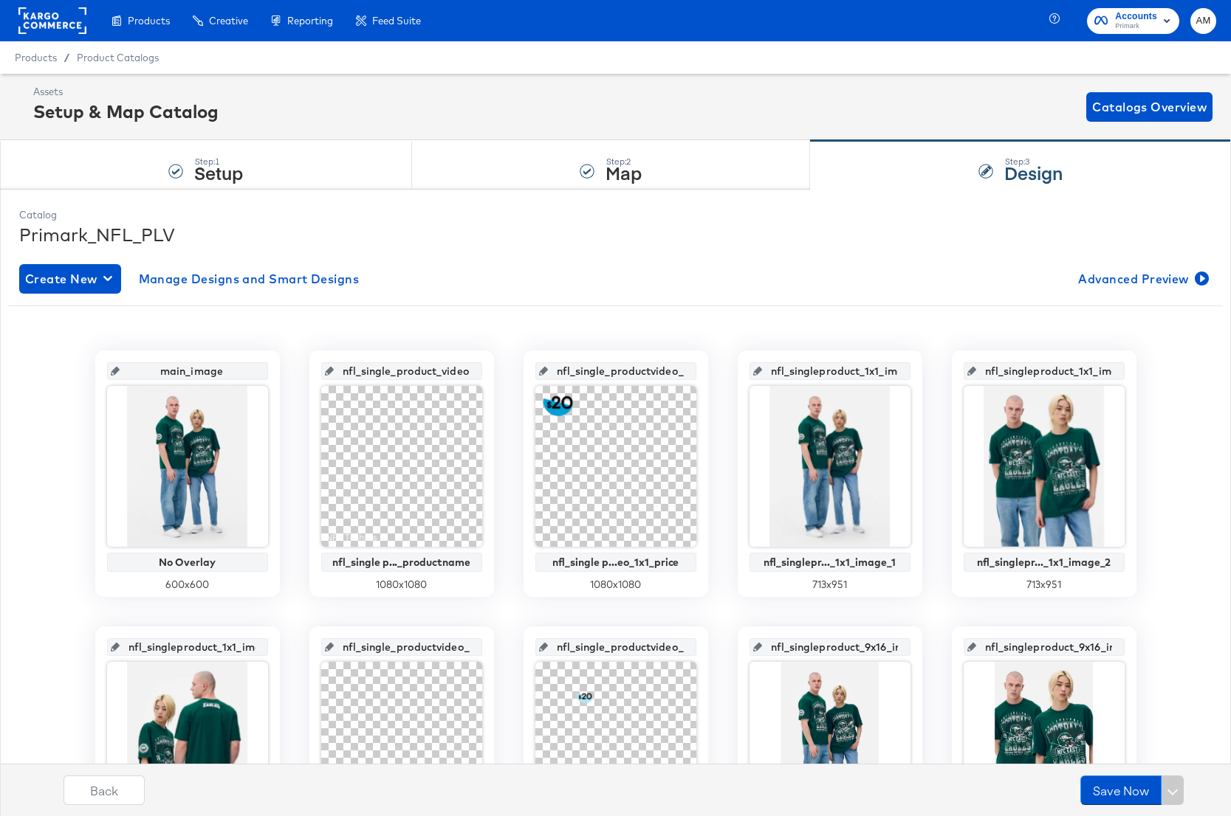
scroll to position [0, 139]
drag, startPoint x: 424, startPoint y: 371, endPoint x: 504, endPoint y: 372, distance: 80.5
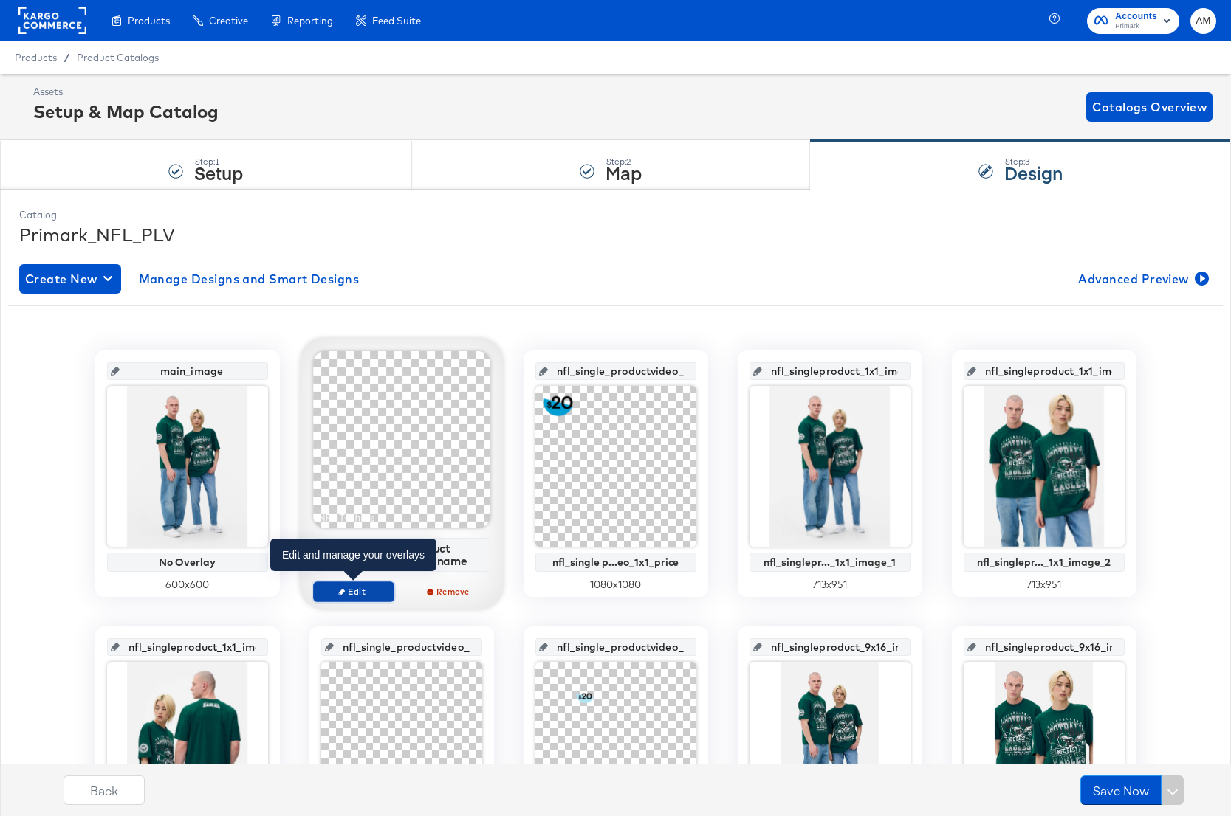
click at [365, 591] on span "Edit" at bounding box center [353, 591] width 68 height 11
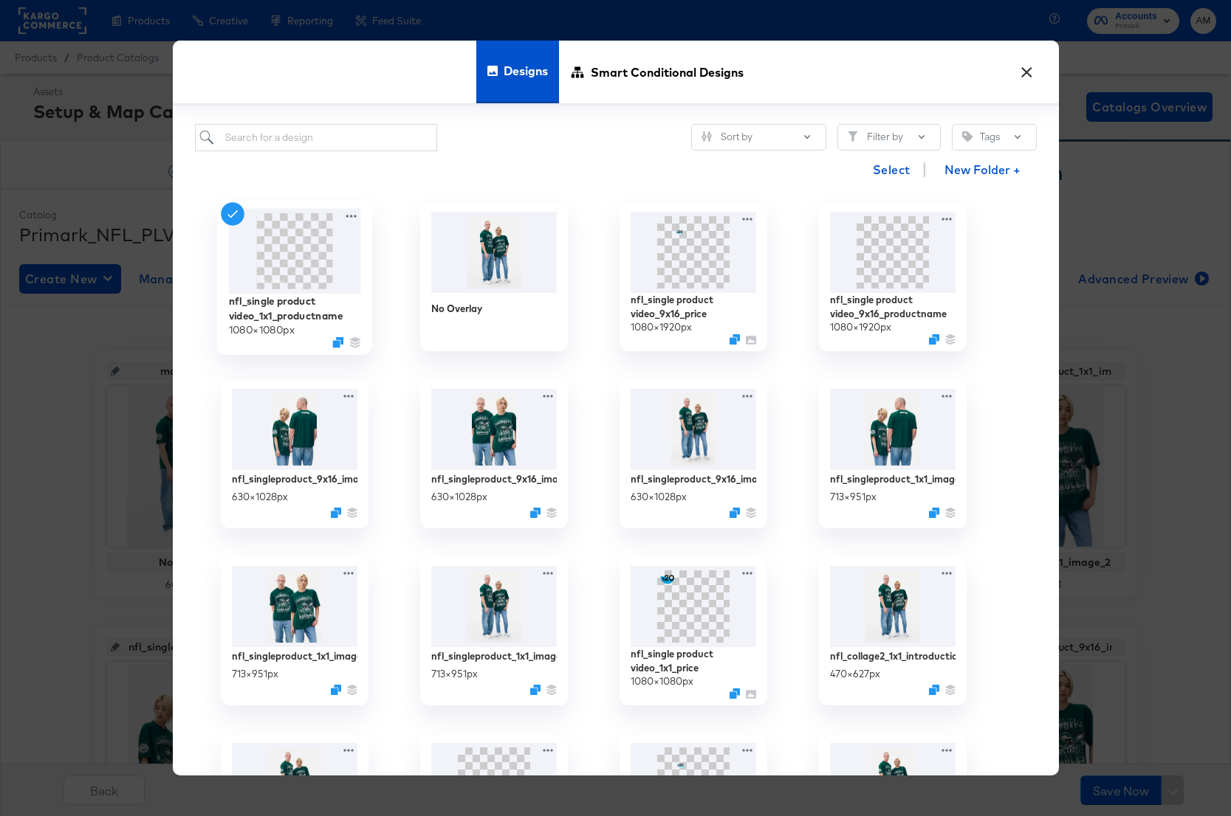
click at [296, 263] on img at bounding box center [294, 250] width 132 height 85
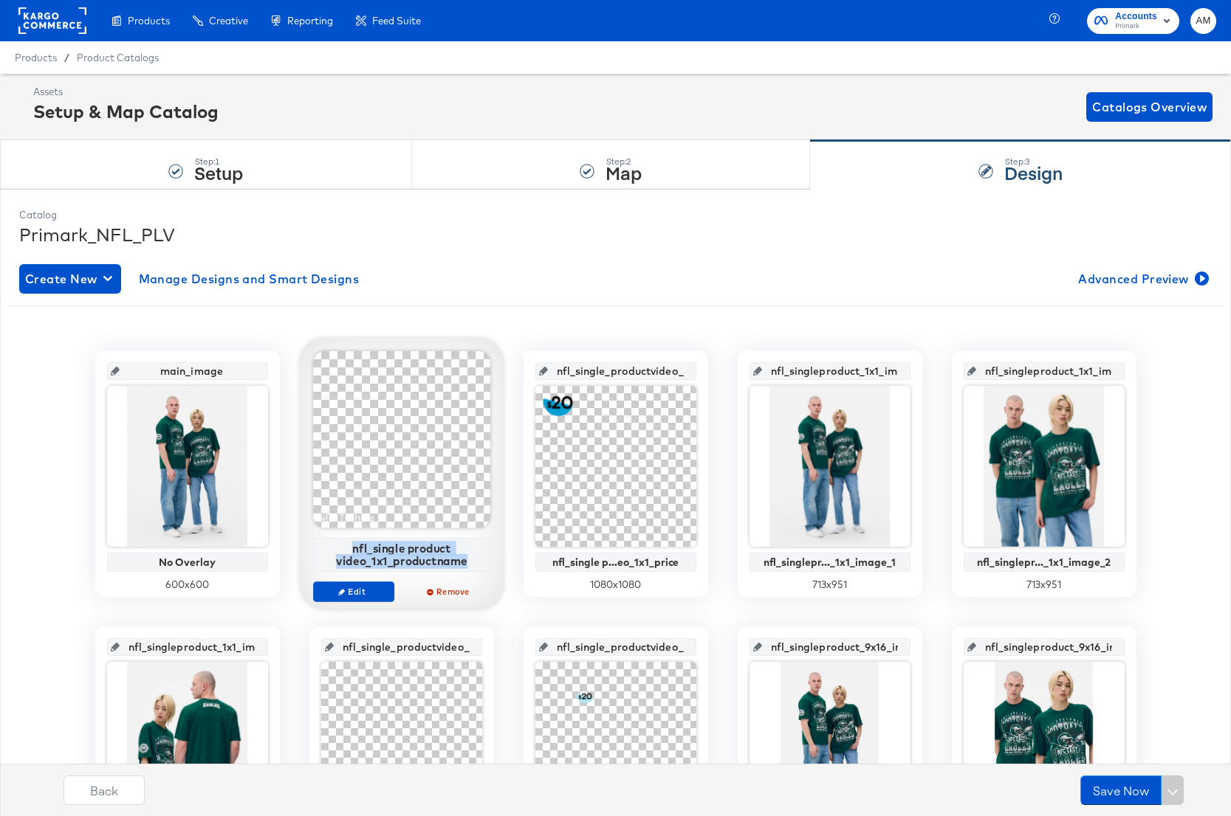
drag, startPoint x: 354, startPoint y: 547, endPoint x: 469, endPoint y: 569, distance: 117.3
click at [469, 569] on div "nfl_single product video_1x1_productname" at bounding box center [401, 555] width 177 height 34
copy div "nfl_single product video_1x1_productname"
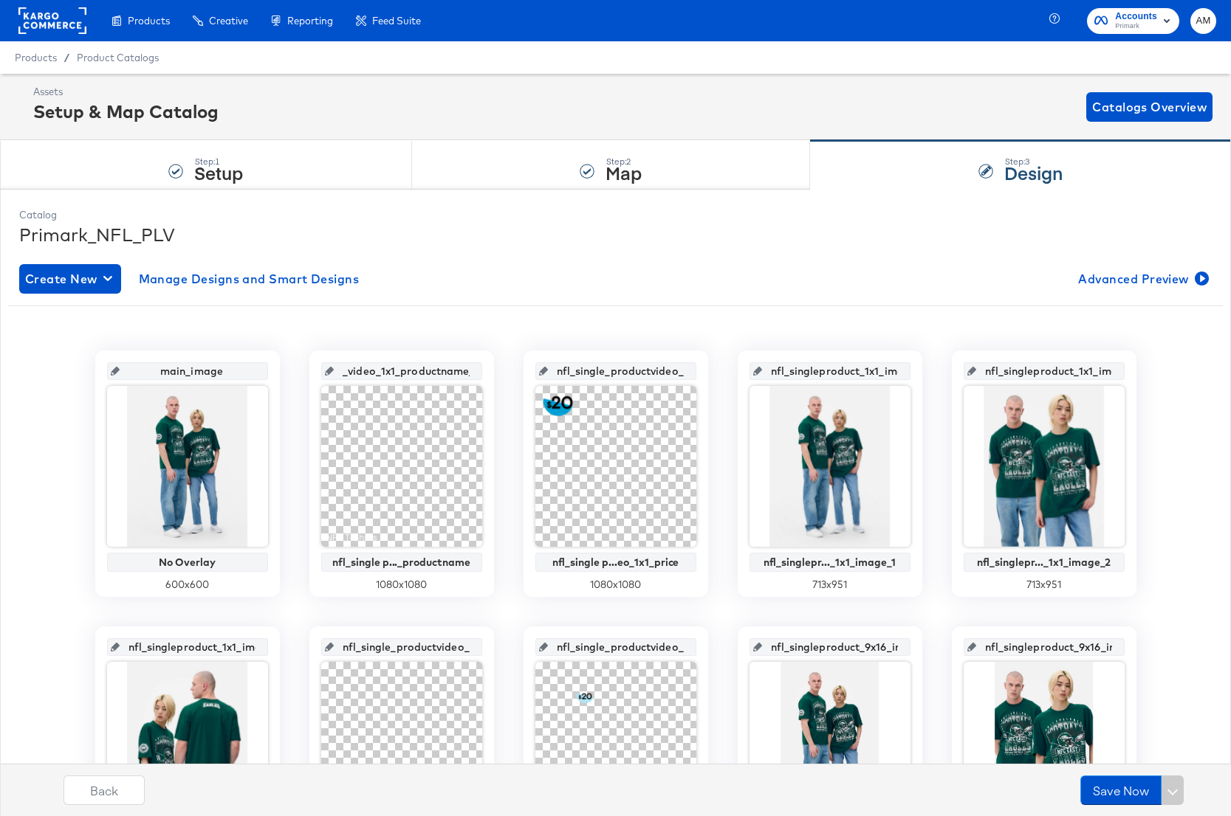
scroll to position [0, 139]
drag, startPoint x: 348, startPoint y: 374, endPoint x: 488, endPoint y: 377, distance: 140.3
click at [488, 377] on div "nfl_single_product_video_1x1_productname_image nfl_single p..._productname 1080…" at bounding box center [401, 474] width 185 height 247
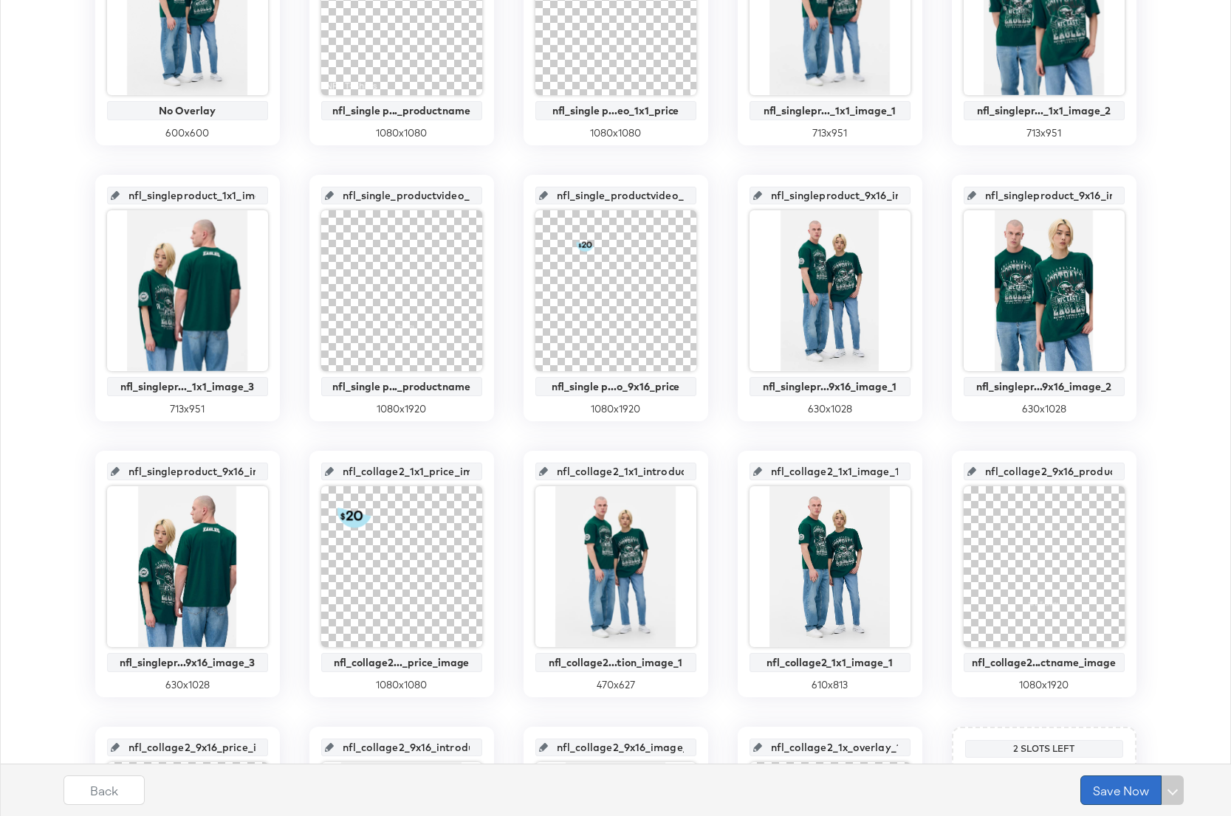
click at [1110, 794] on button "Save Now" at bounding box center [1120, 791] width 81 height 30
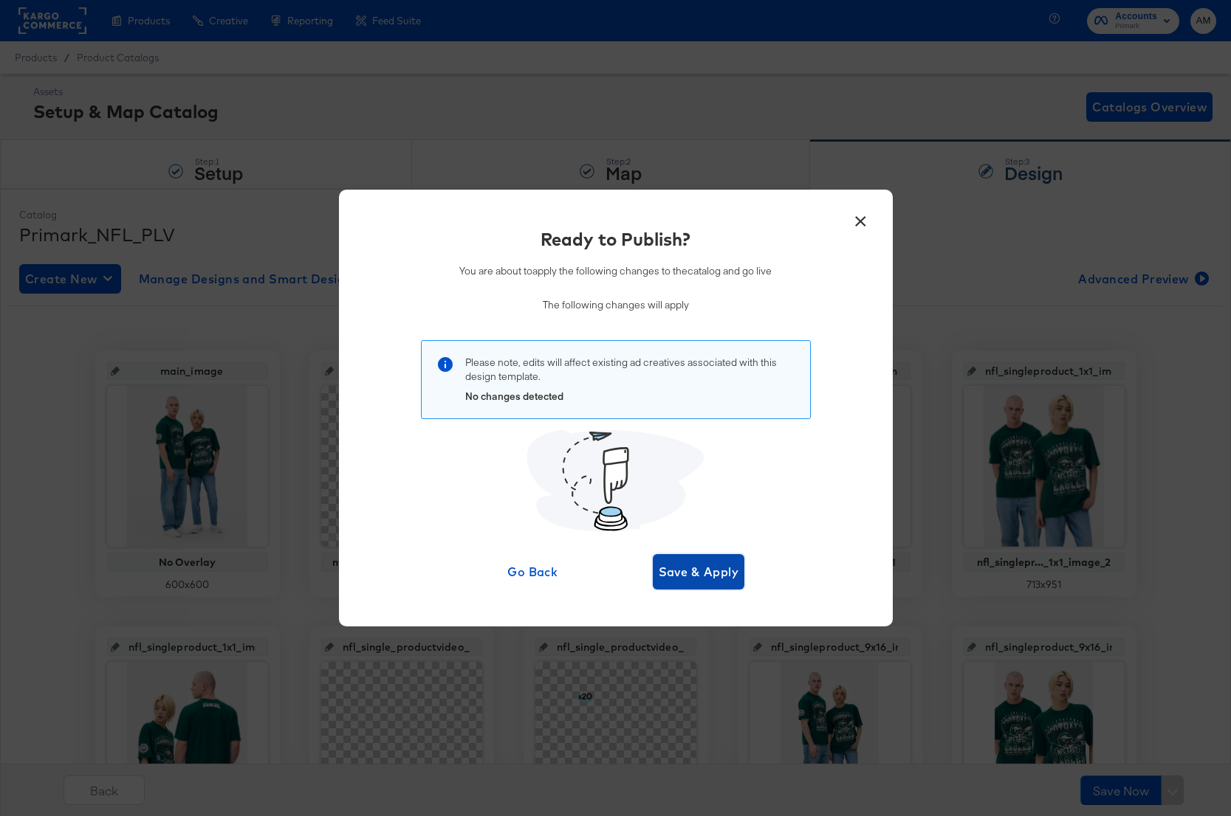
click at [702, 576] on span "Save & Apply" at bounding box center [699, 572] width 80 height 21
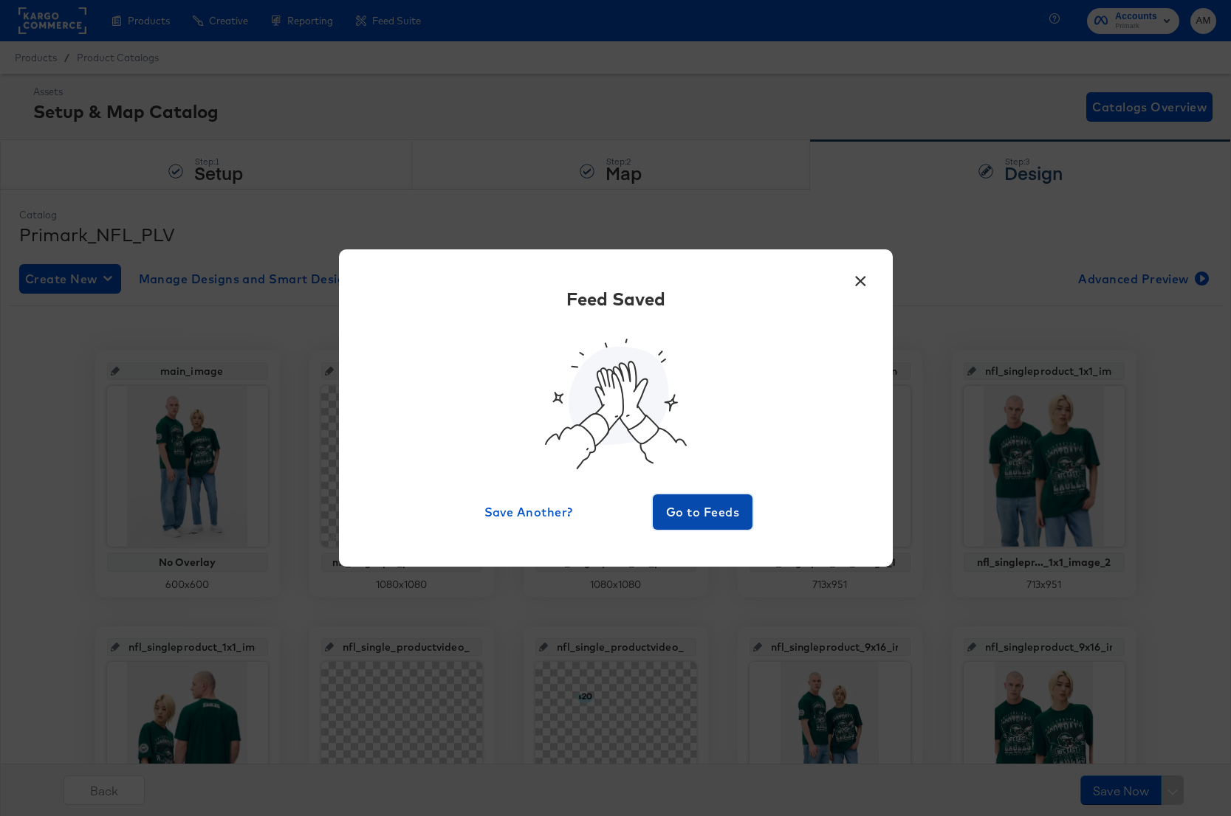
click at [701, 511] on span "Go to Feeds" at bounding box center [703, 512] width 89 height 21
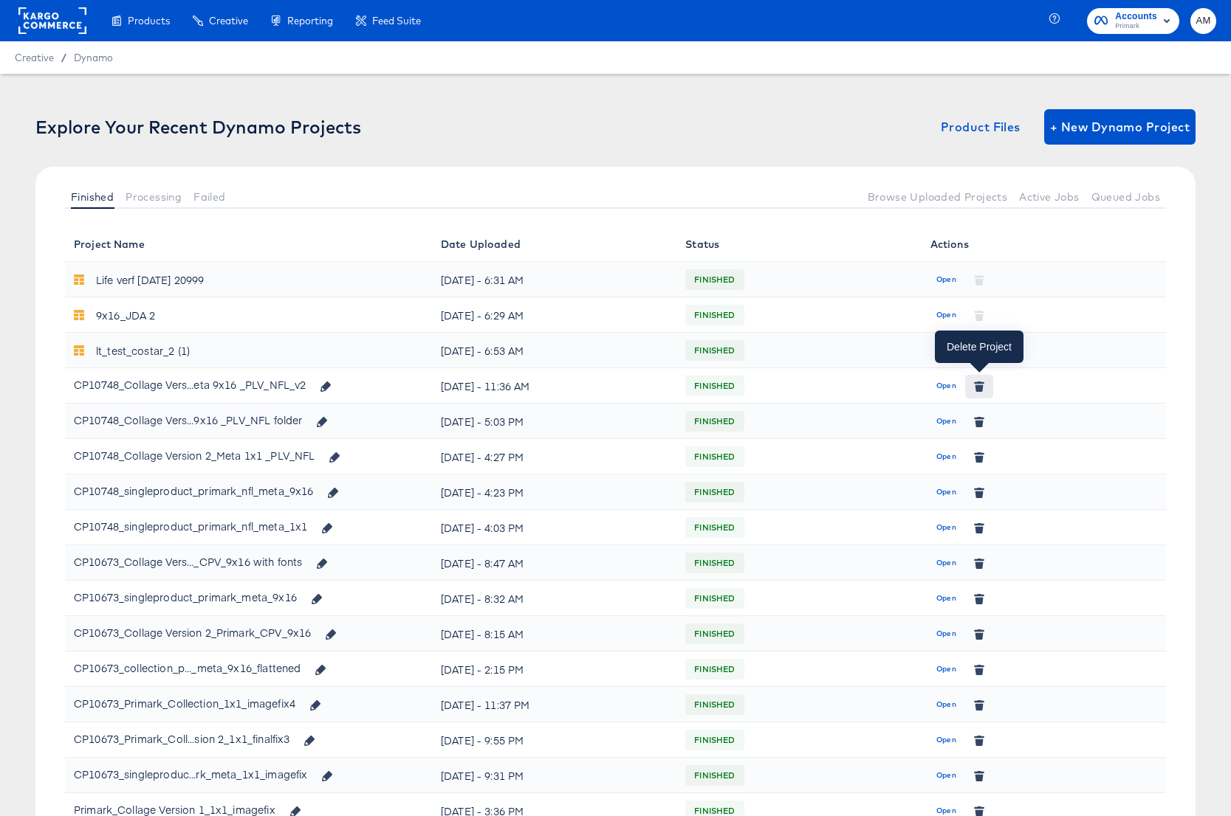
click at [976, 388] on icon "button" at bounding box center [978, 388] width 8 height 7
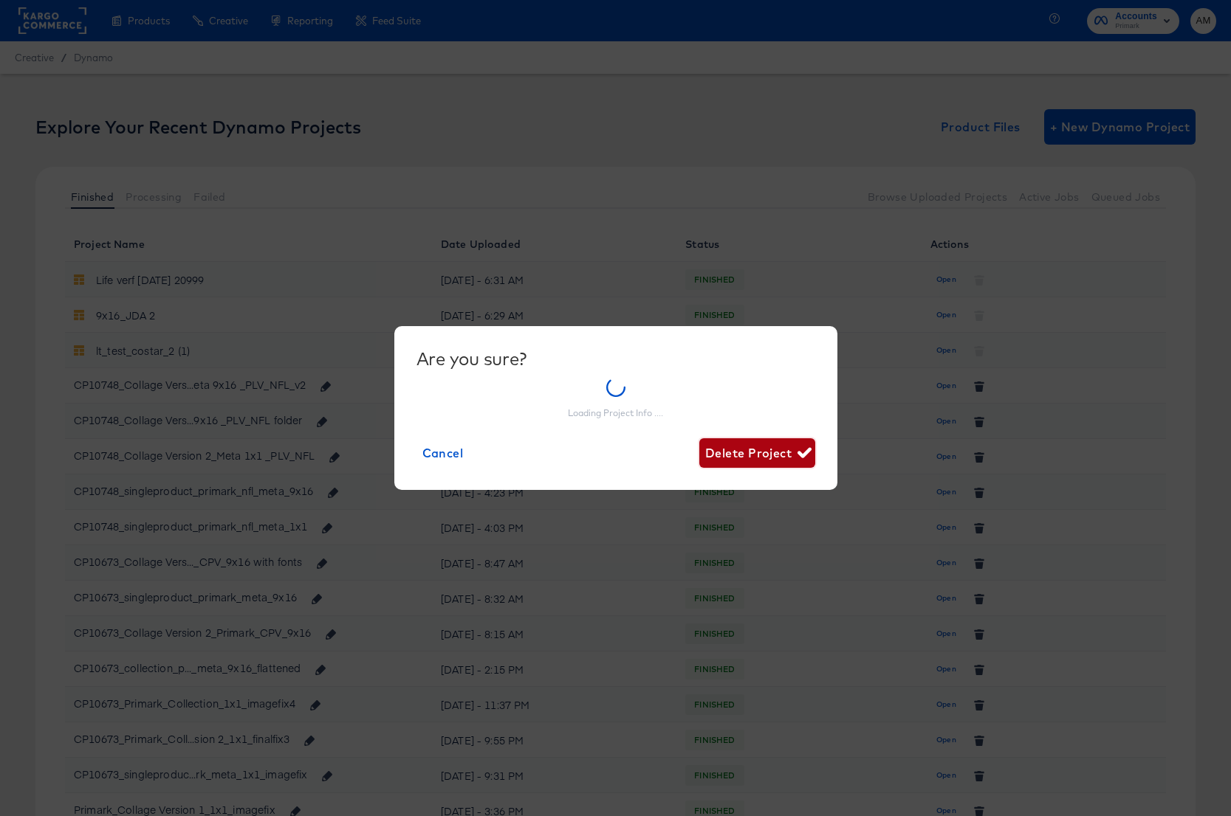
click at [727, 452] on div "Are you sure? Loading Project Info .... Cancel Delete Project" at bounding box center [615, 408] width 399 height 120
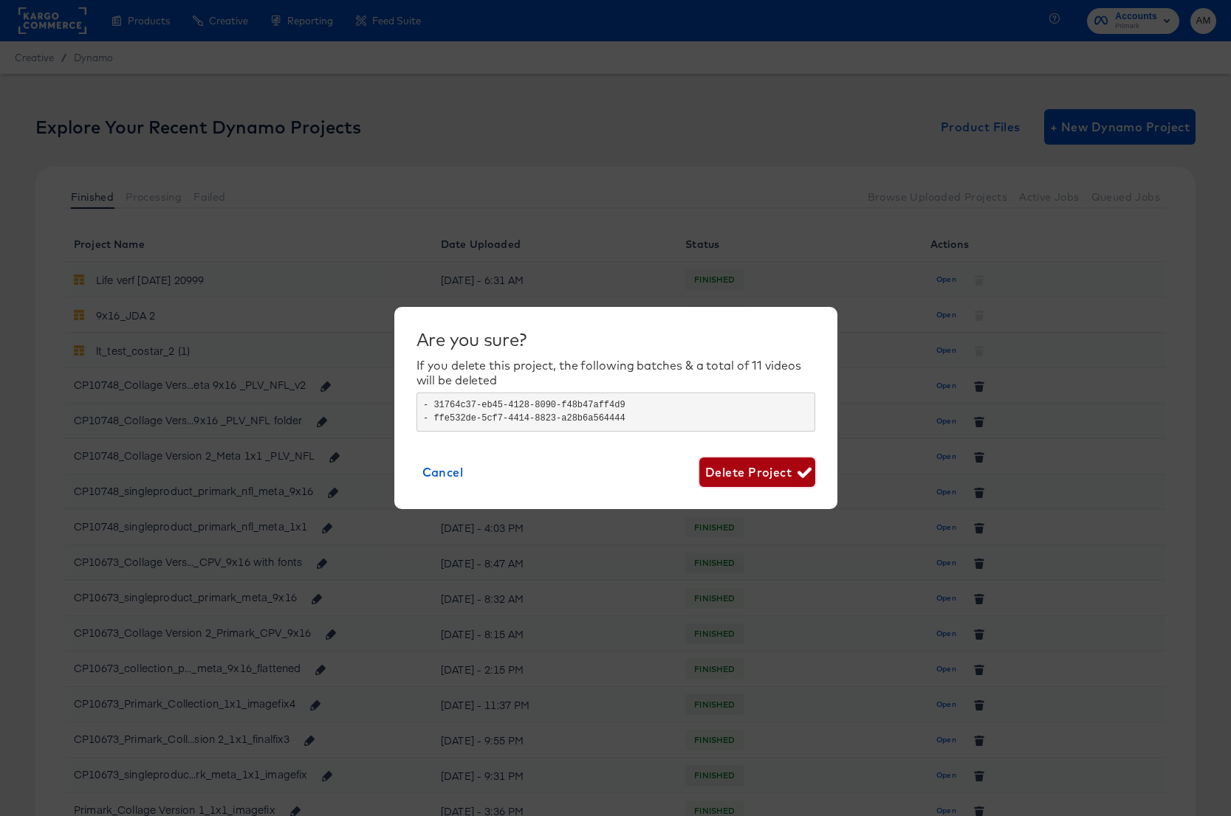
click at [742, 470] on span "Delete Project" at bounding box center [757, 472] width 104 height 21
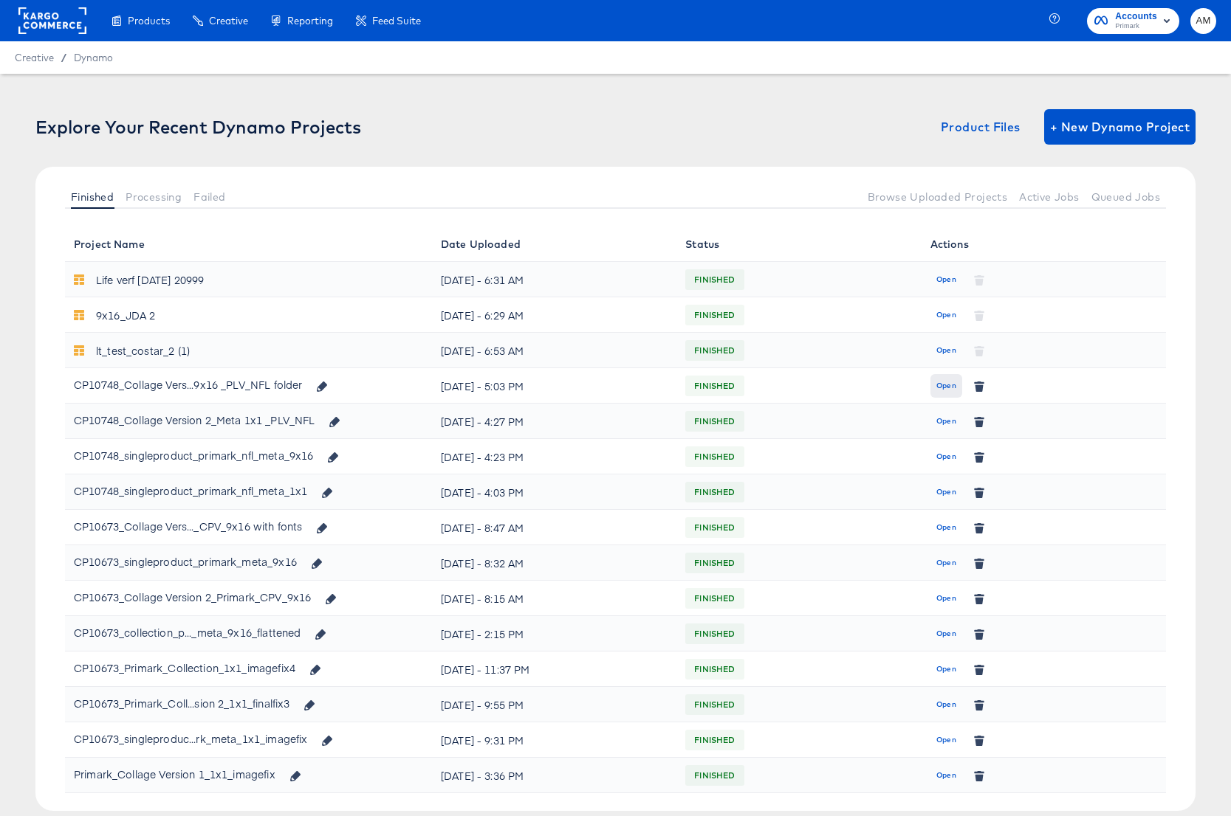
click at [942, 384] on span "Open" at bounding box center [946, 385] width 20 height 13
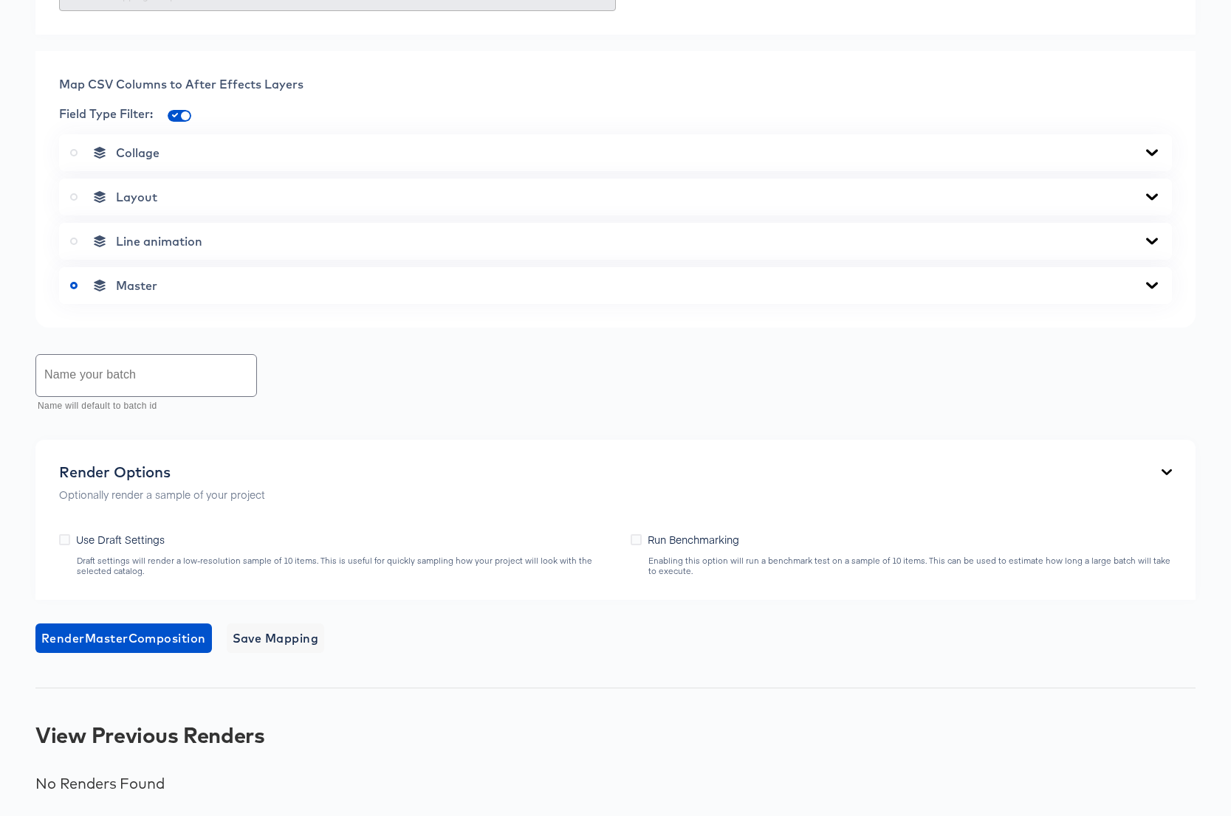
scroll to position [846, 0]
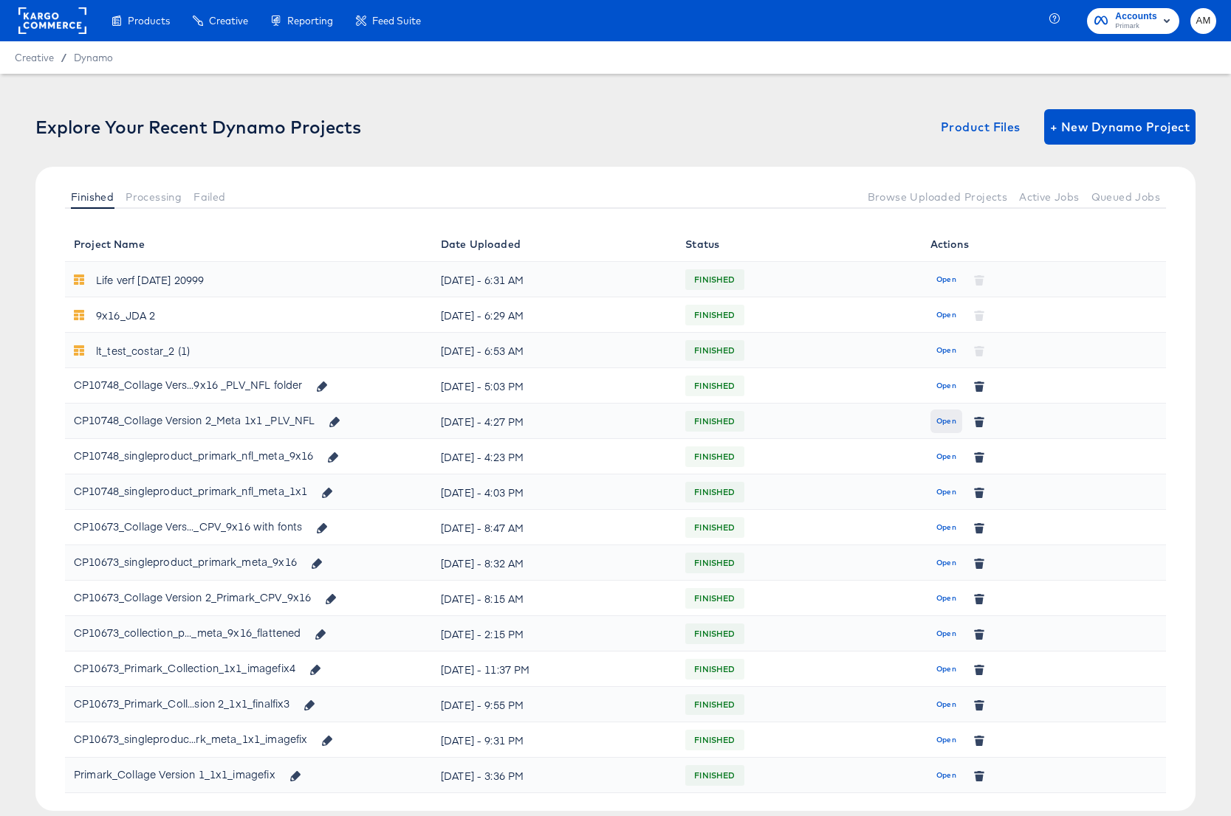
click at [943, 419] on span "Open" at bounding box center [946, 421] width 20 height 13
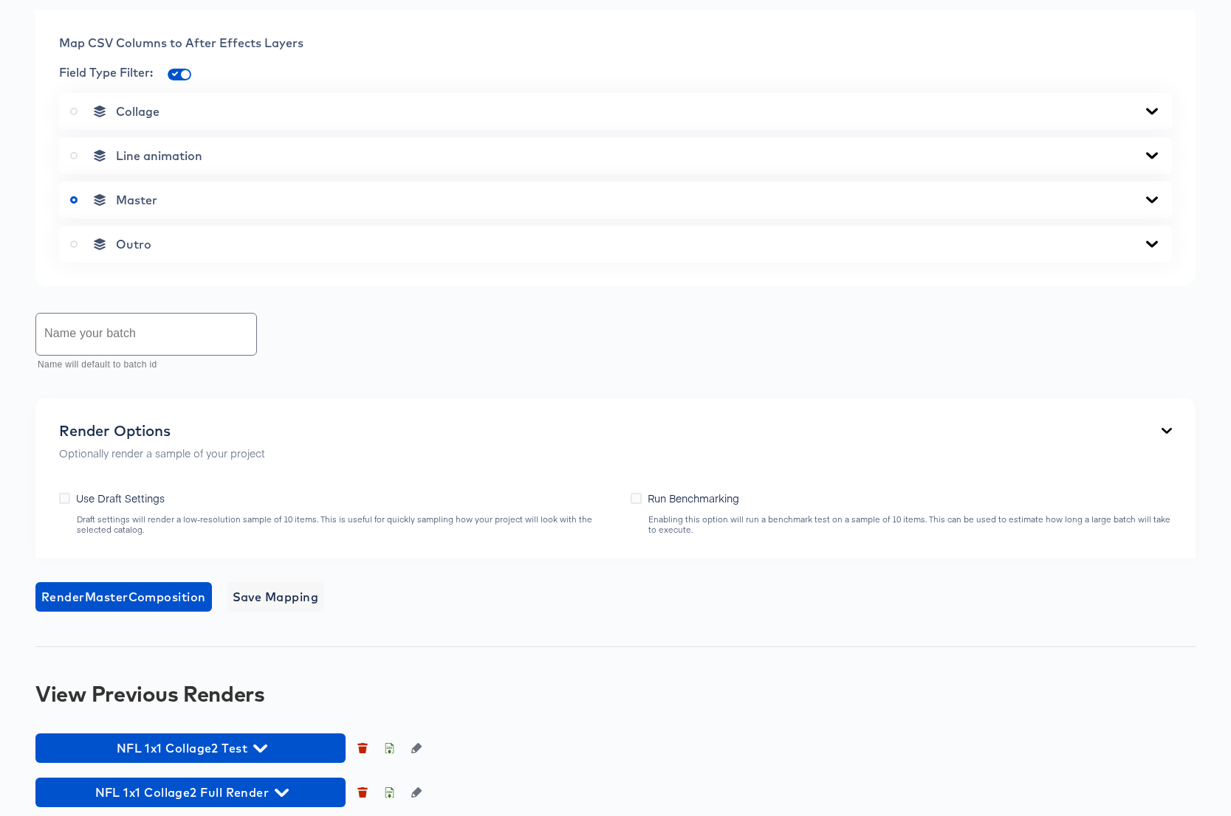
scroll to position [615, 0]
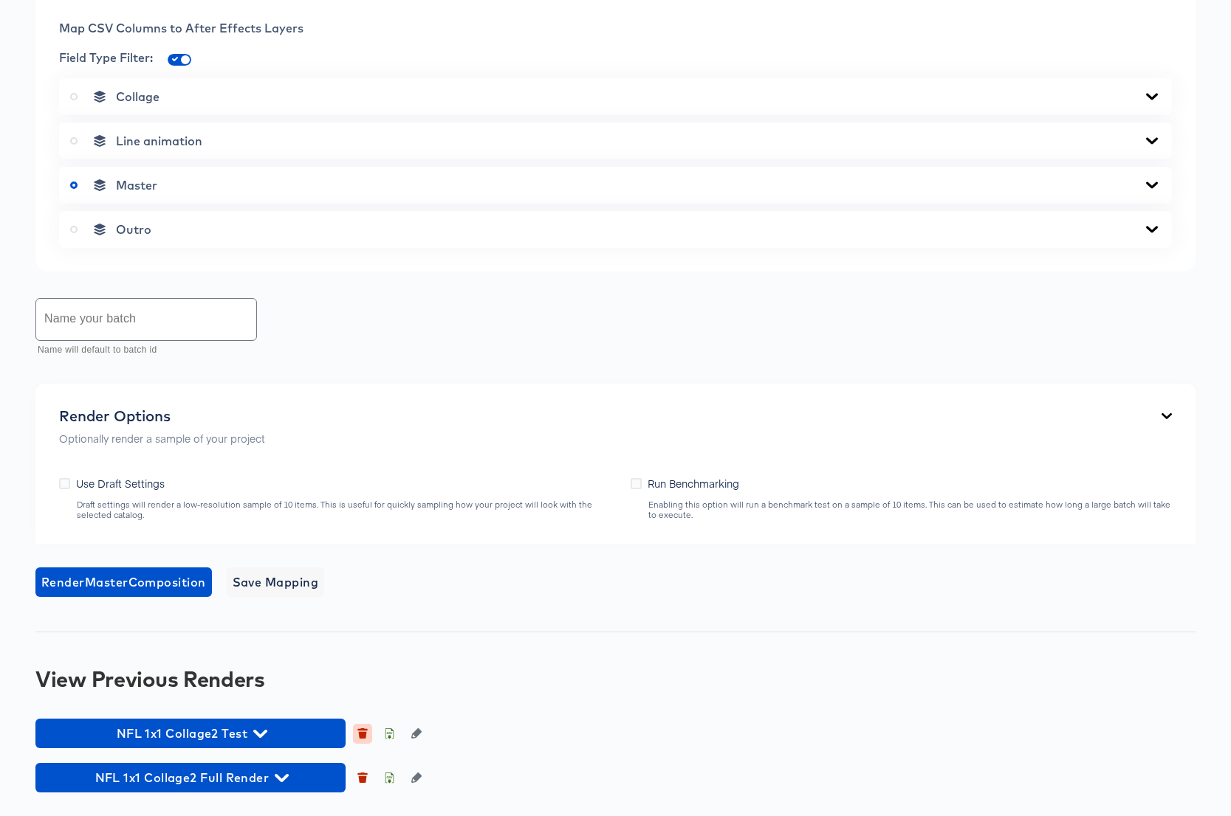
click at [362, 735] on icon "button" at bounding box center [363, 735] width 8 height 7
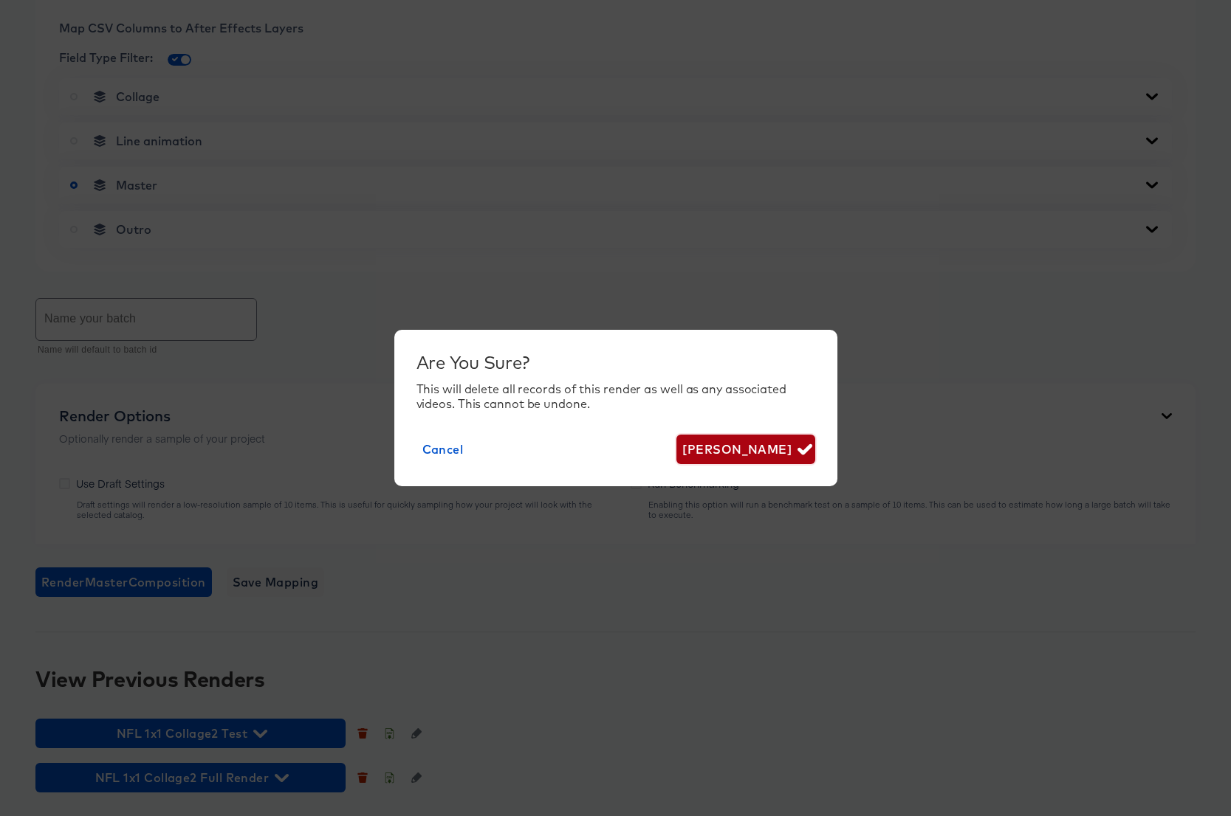
click at [711, 450] on span "[PERSON_NAME]" at bounding box center [745, 449] width 126 height 21
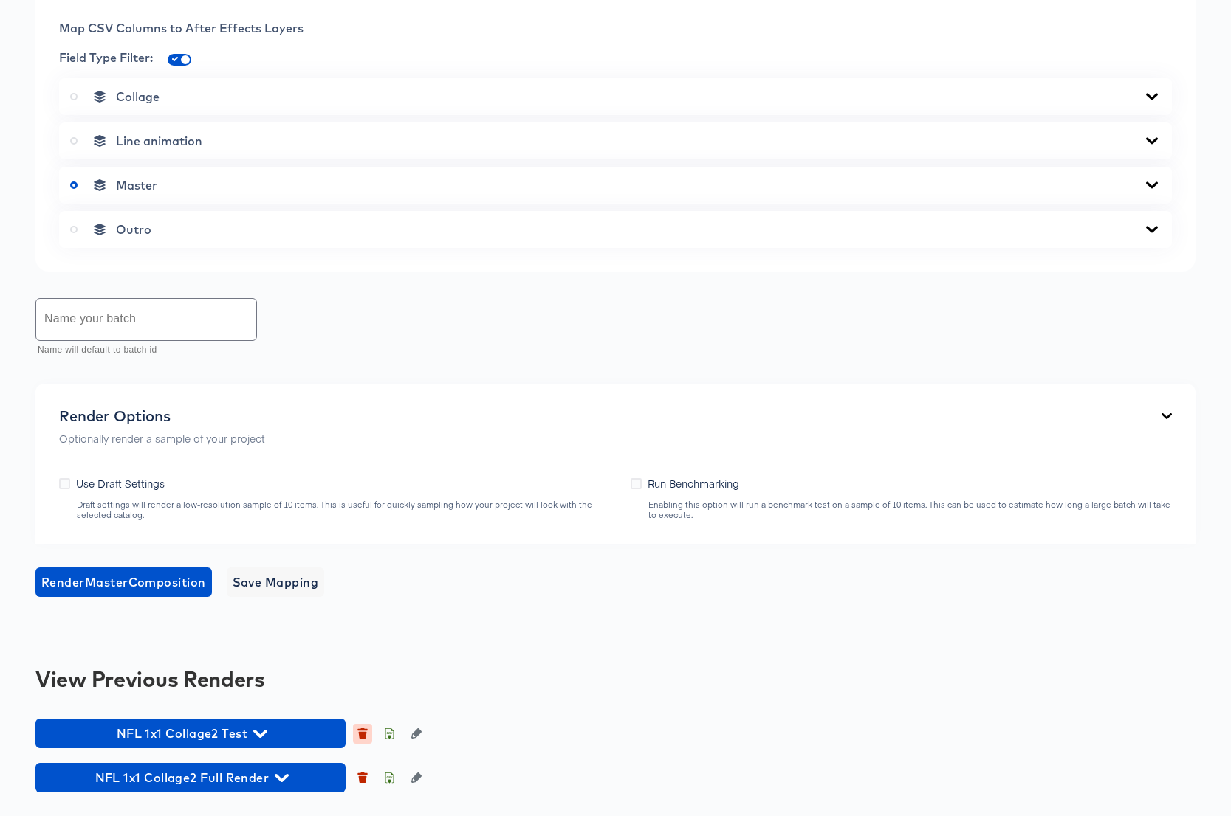
scroll to position [571, 0]
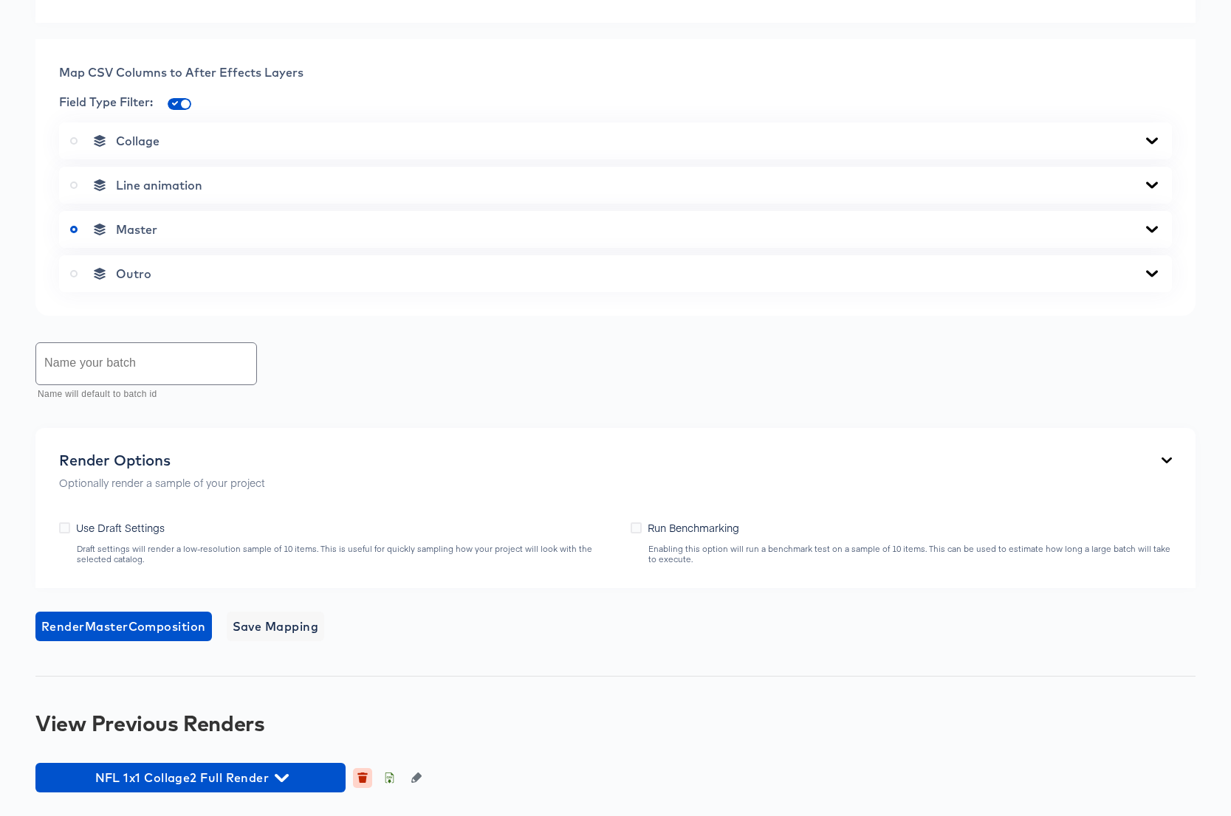
click at [360, 775] on icon "button" at bounding box center [362, 778] width 10 height 10
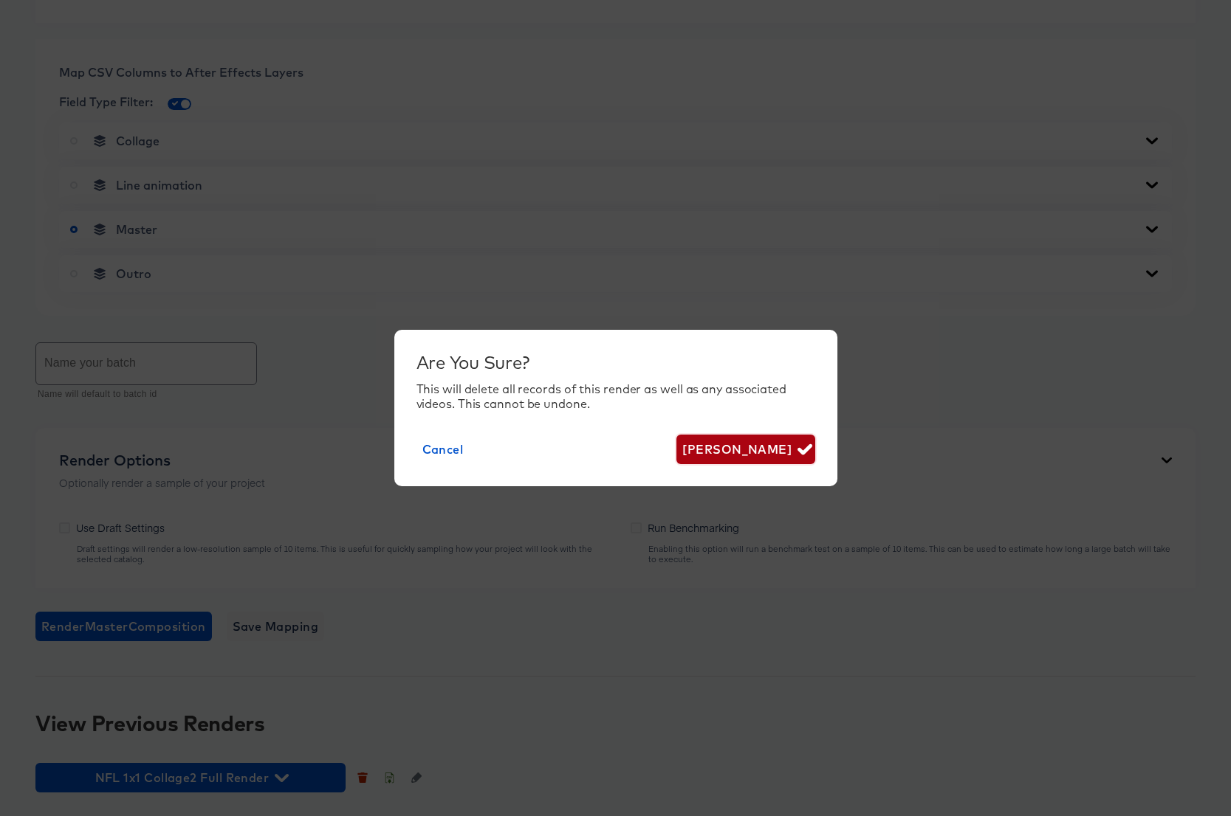
click at [805, 446] on icon "button" at bounding box center [804, 449] width 14 height 14
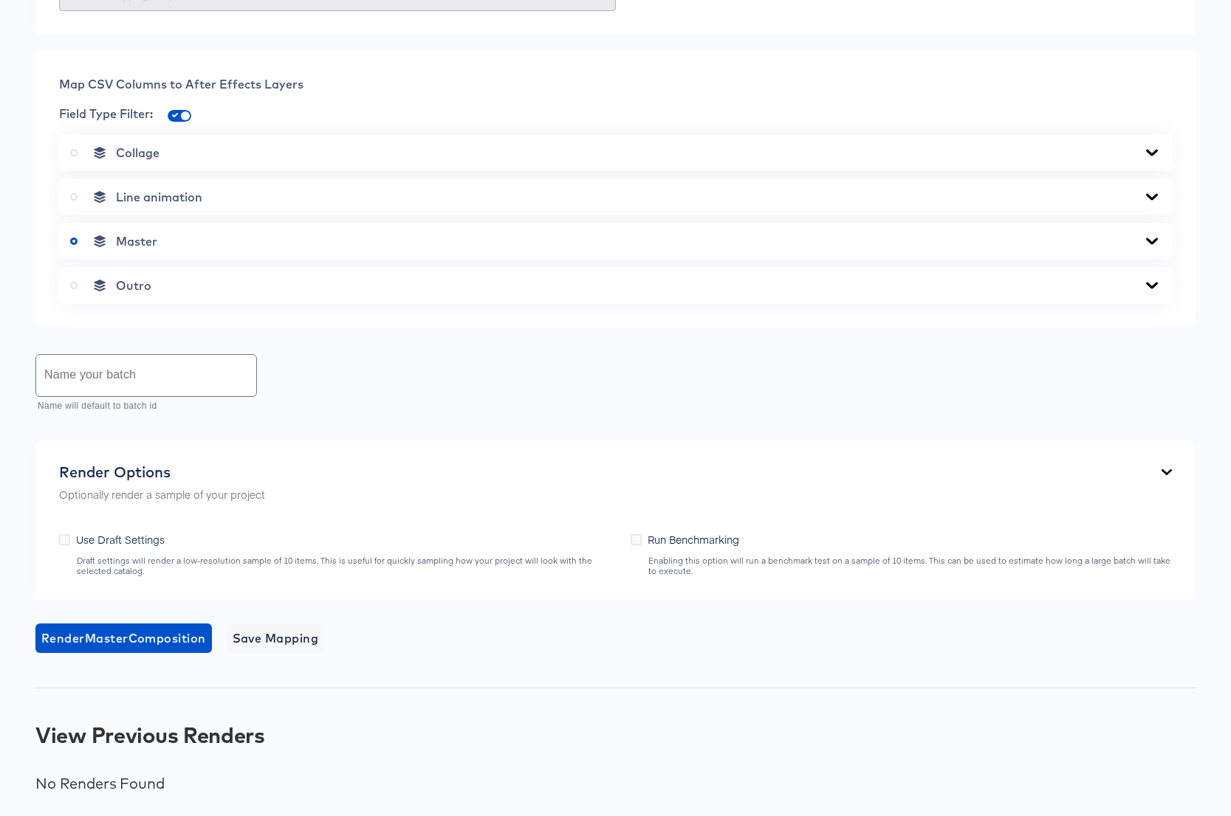
scroll to position [559, 0]
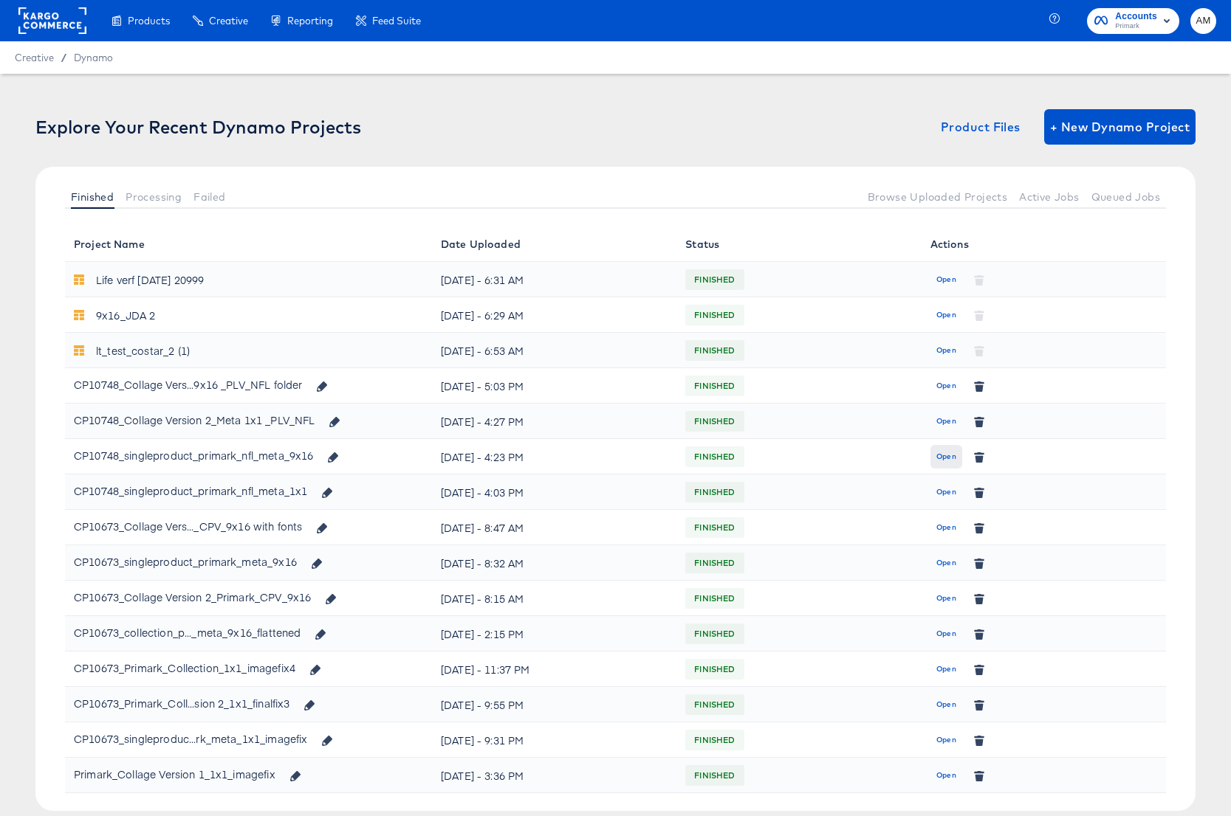
click at [943, 452] on span "Open" at bounding box center [946, 456] width 20 height 13
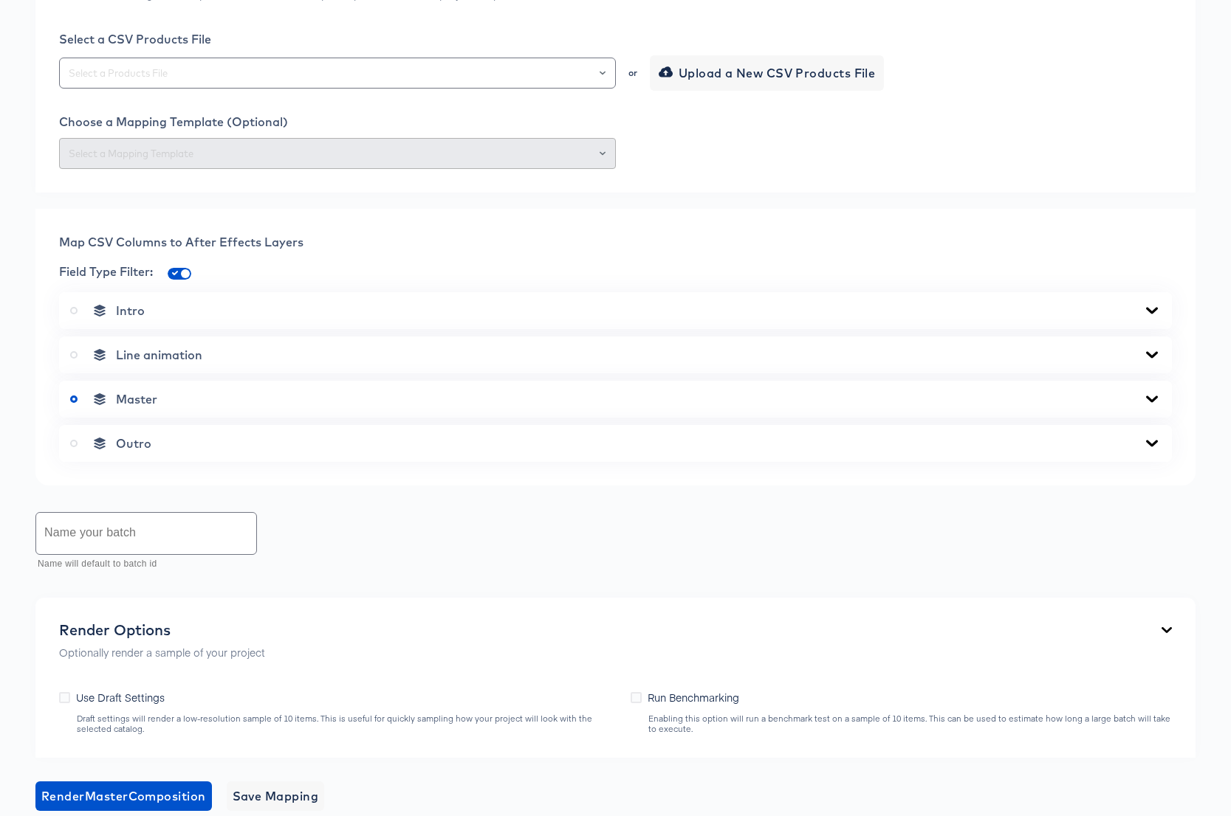
scroll to position [902, 0]
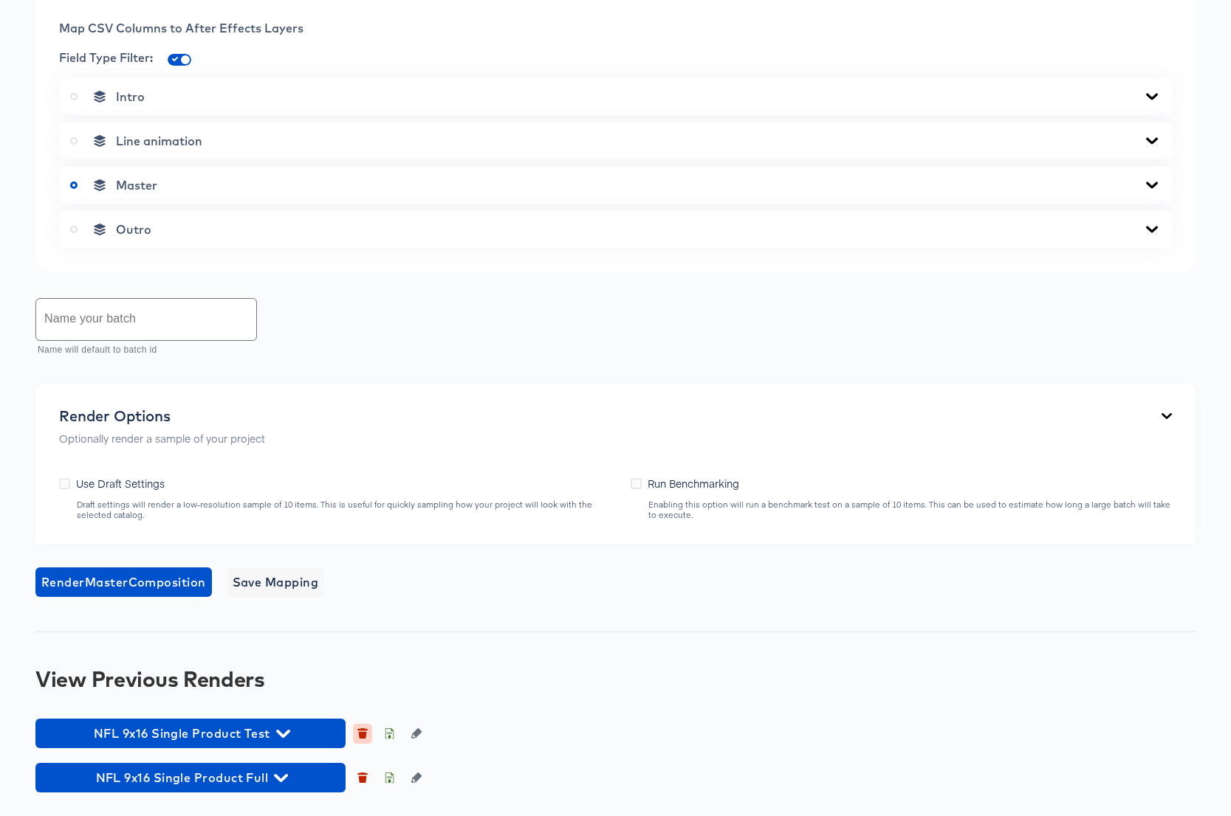
click at [364, 733] on icon "button" at bounding box center [363, 735] width 8 height 7
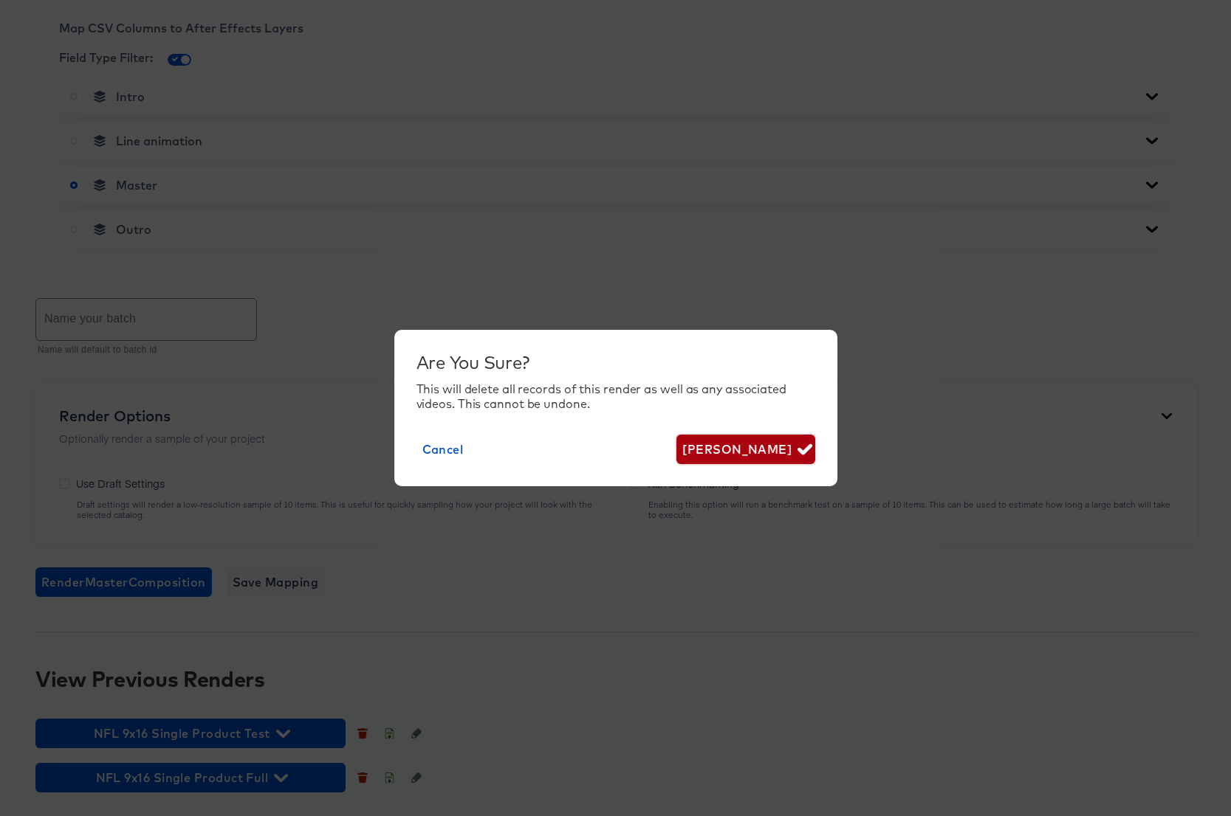
click at [750, 441] on span "[PERSON_NAME]" at bounding box center [745, 449] width 126 height 21
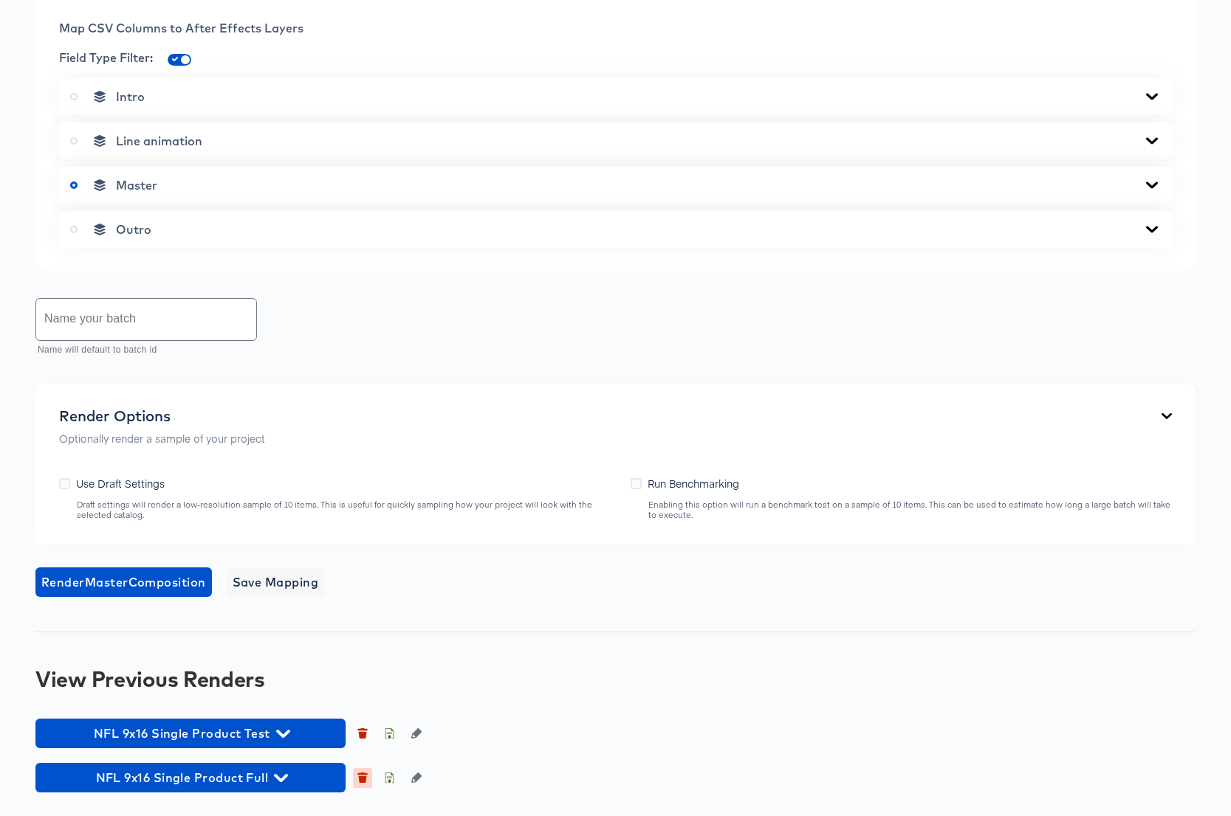
scroll to position [858, 0]
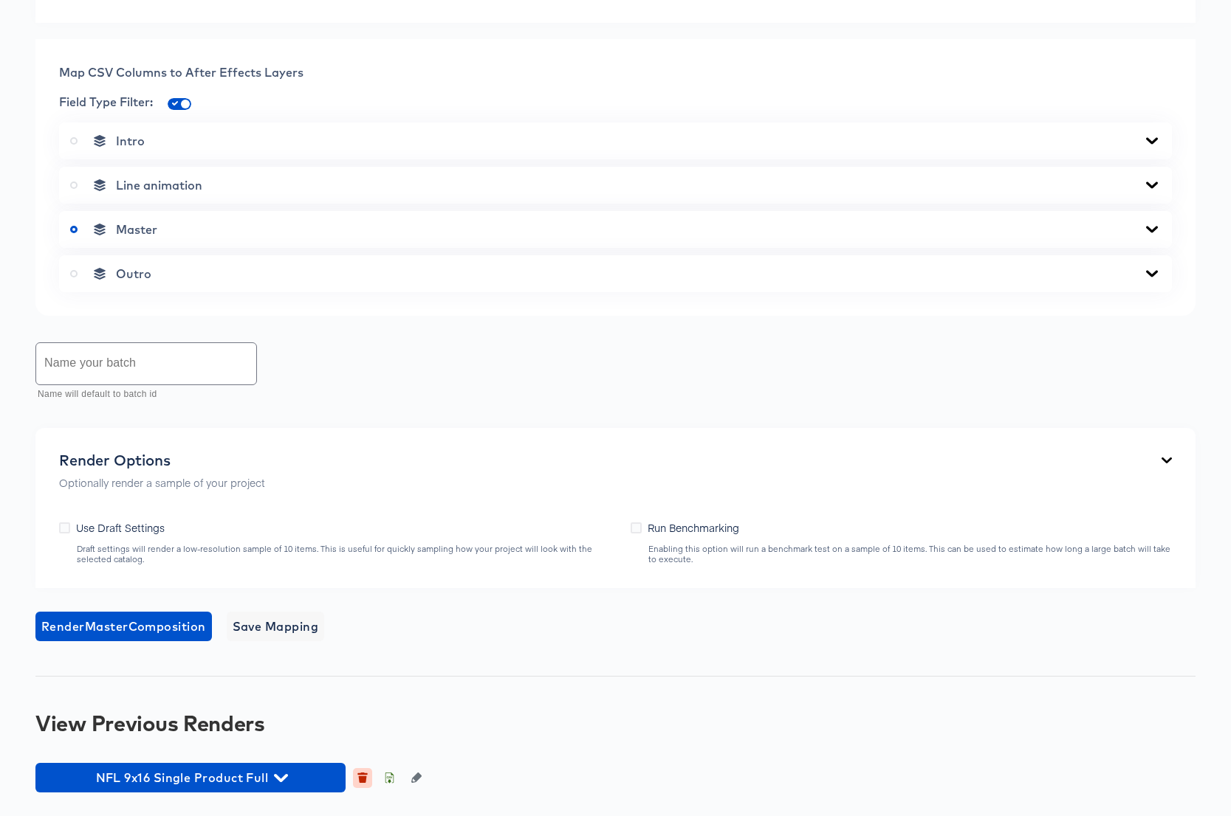
click at [364, 775] on icon "button" at bounding box center [362, 778] width 10 height 10
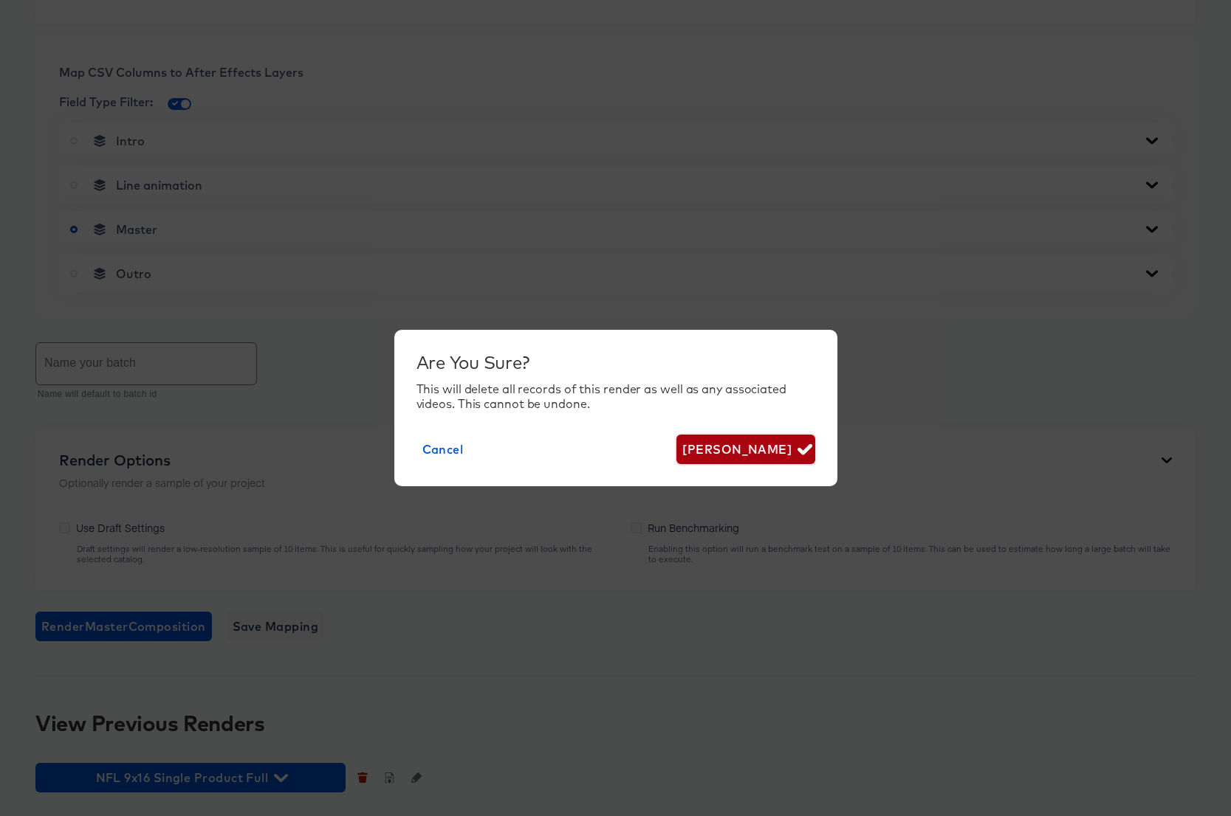
click at [793, 440] on span "[PERSON_NAME]" at bounding box center [745, 449] width 126 height 21
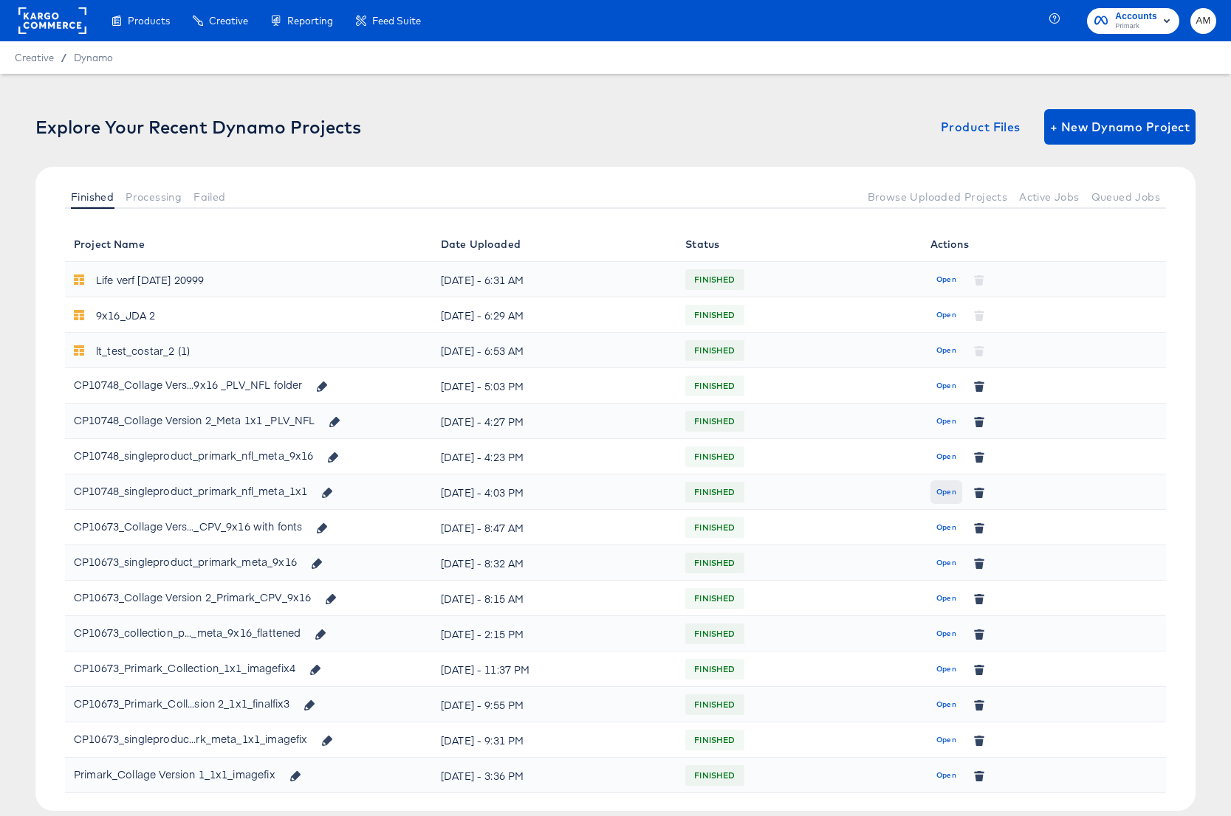
click at [944, 495] on span "Open" at bounding box center [946, 492] width 20 height 13
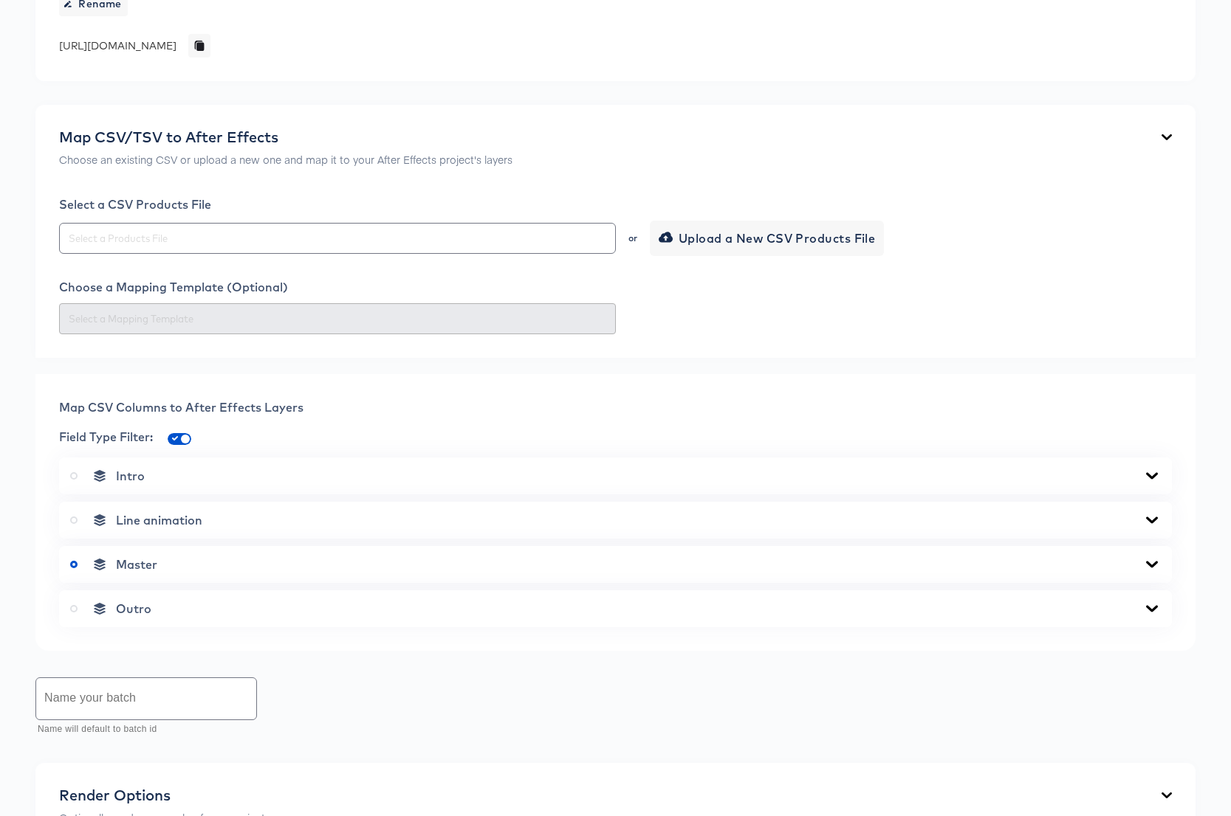
scroll to position [615, 0]
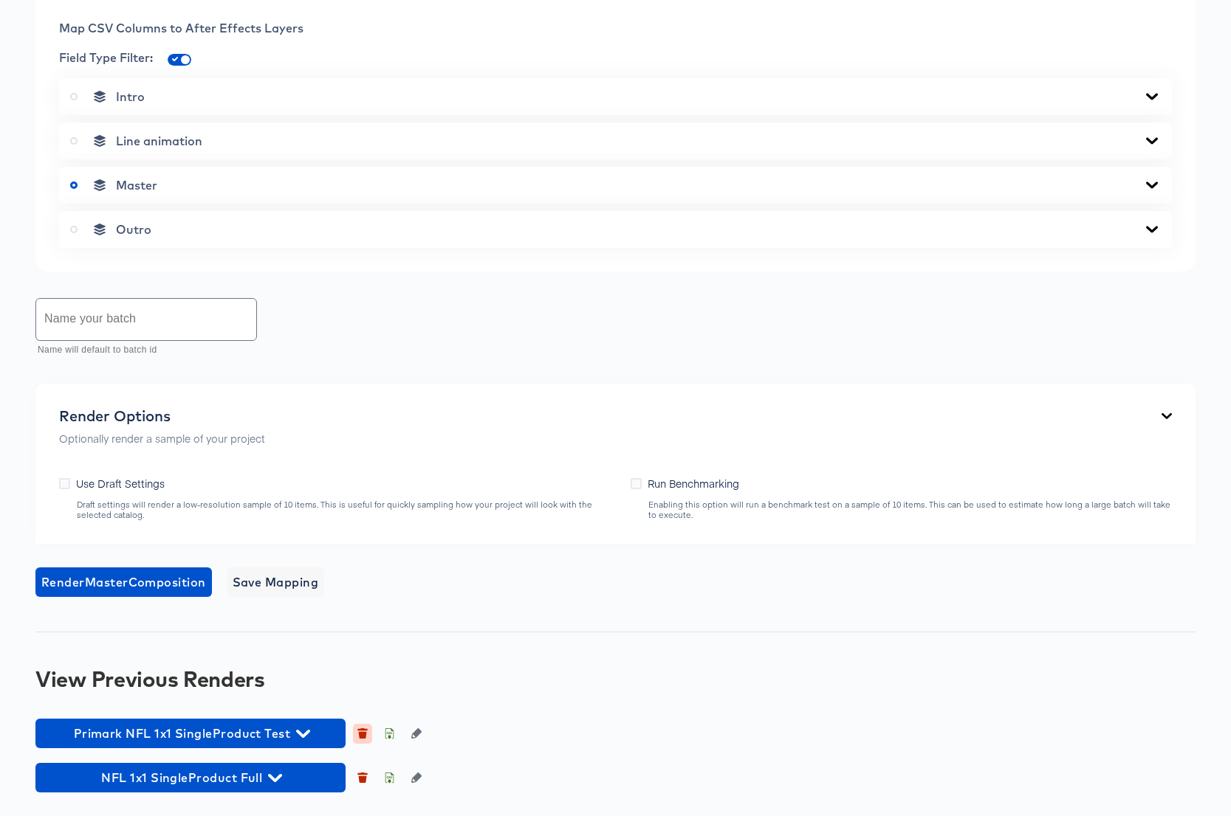
click at [364, 732] on icon "button" at bounding box center [363, 735] width 8 height 7
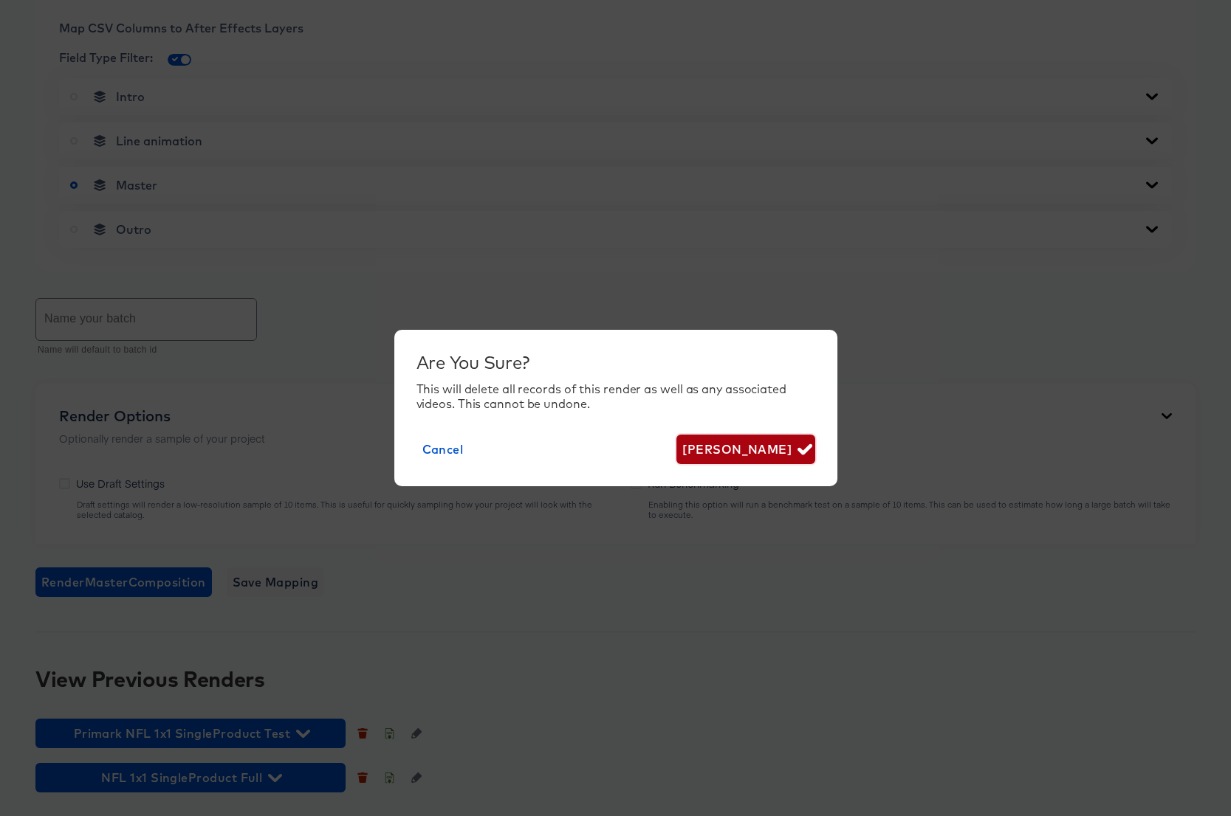
click at [721, 448] on span "[PERSON_NAME]" at bounding box center [745, 449] width 126 height 21
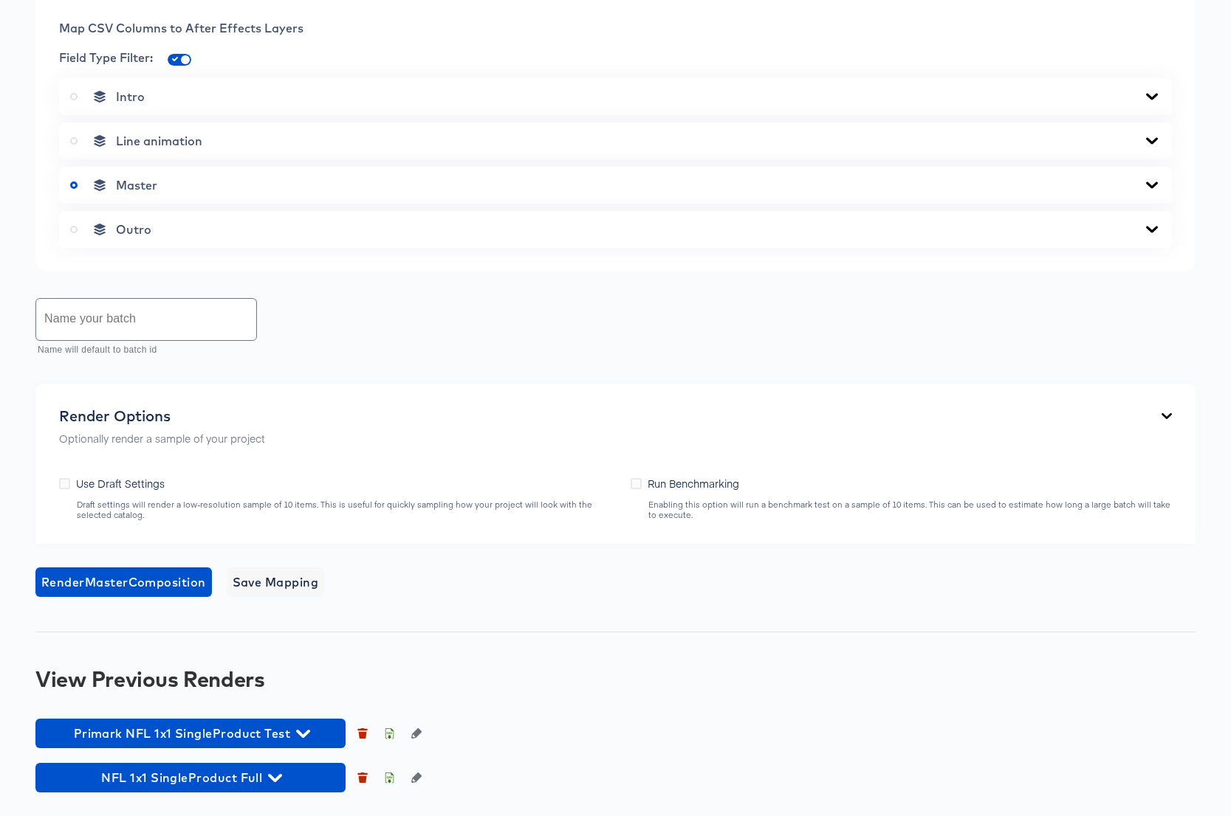
scroll to position [571, 0]
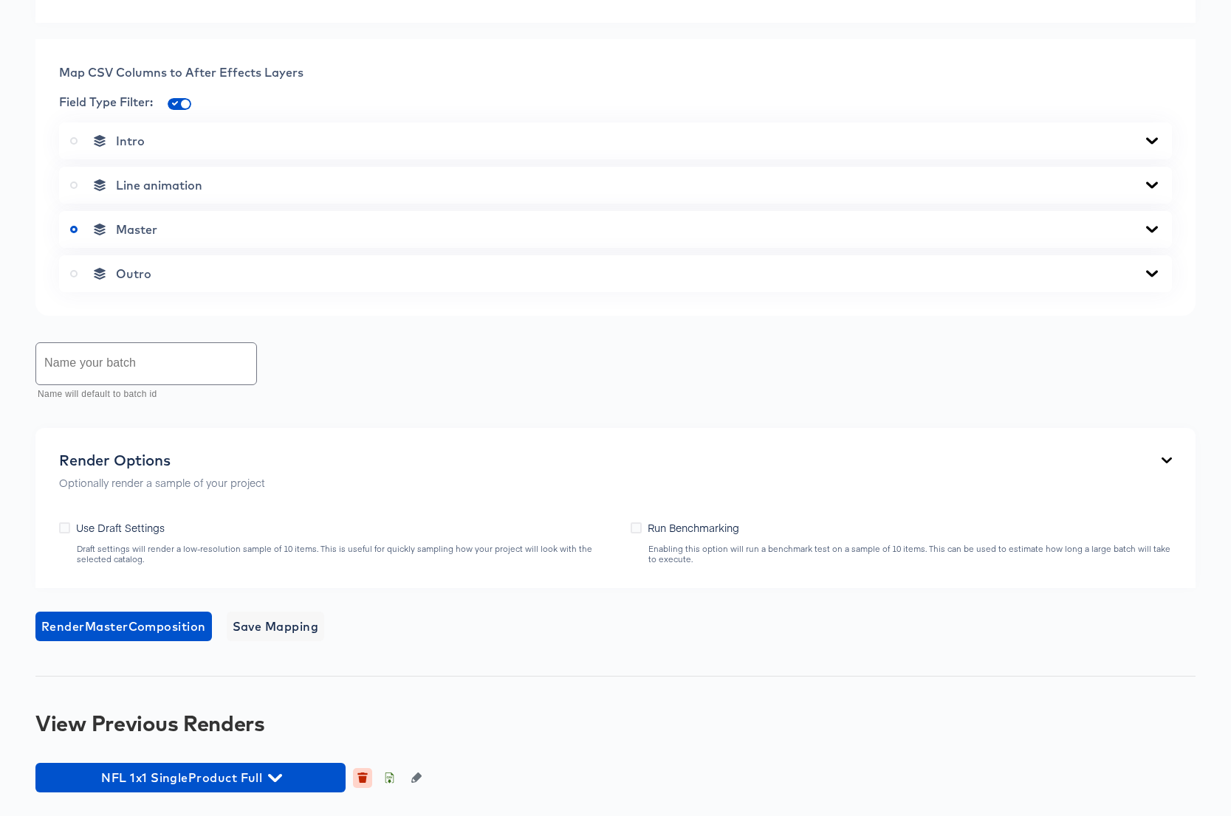
click at [365, 776] on icon "button" at bounding box center [362, 778] width 10 height 10
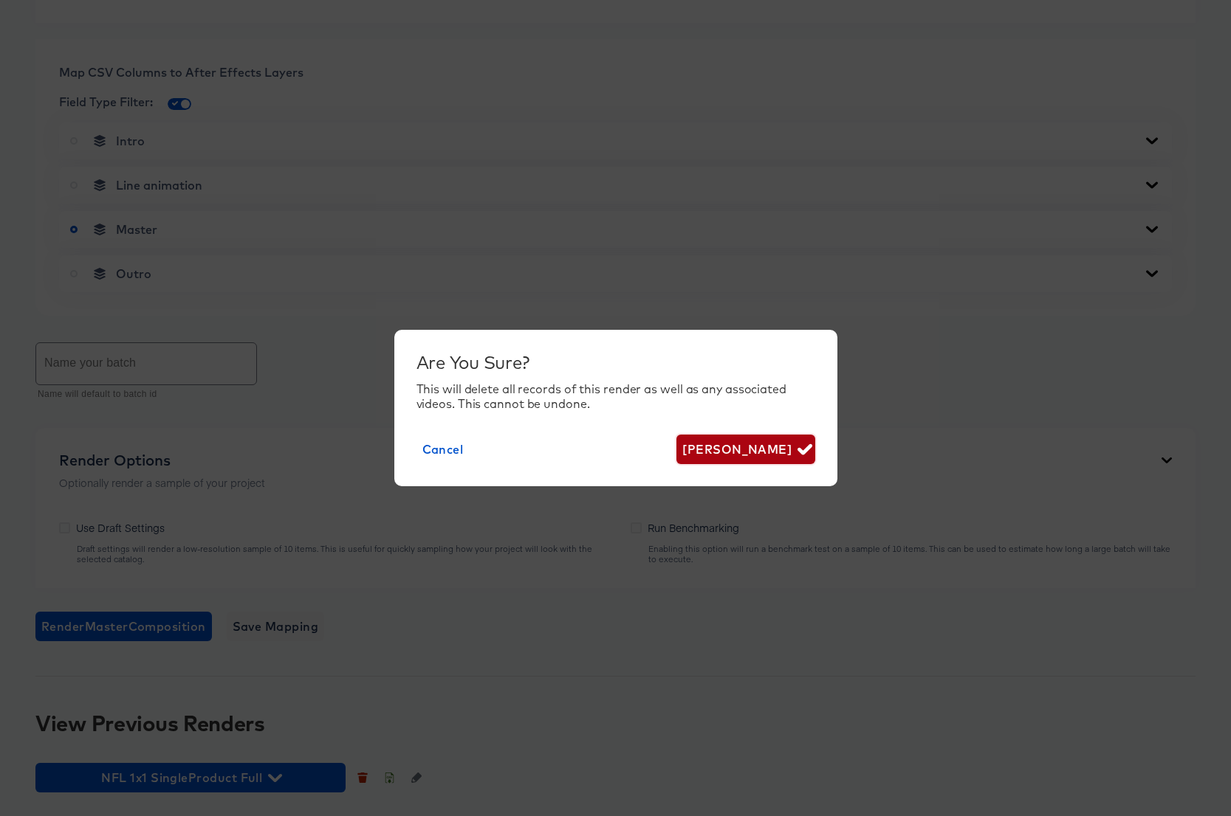
click at [777, 451] on span "[PERSON_NAME]" at bounding box center [745, 449] width 126 height 21
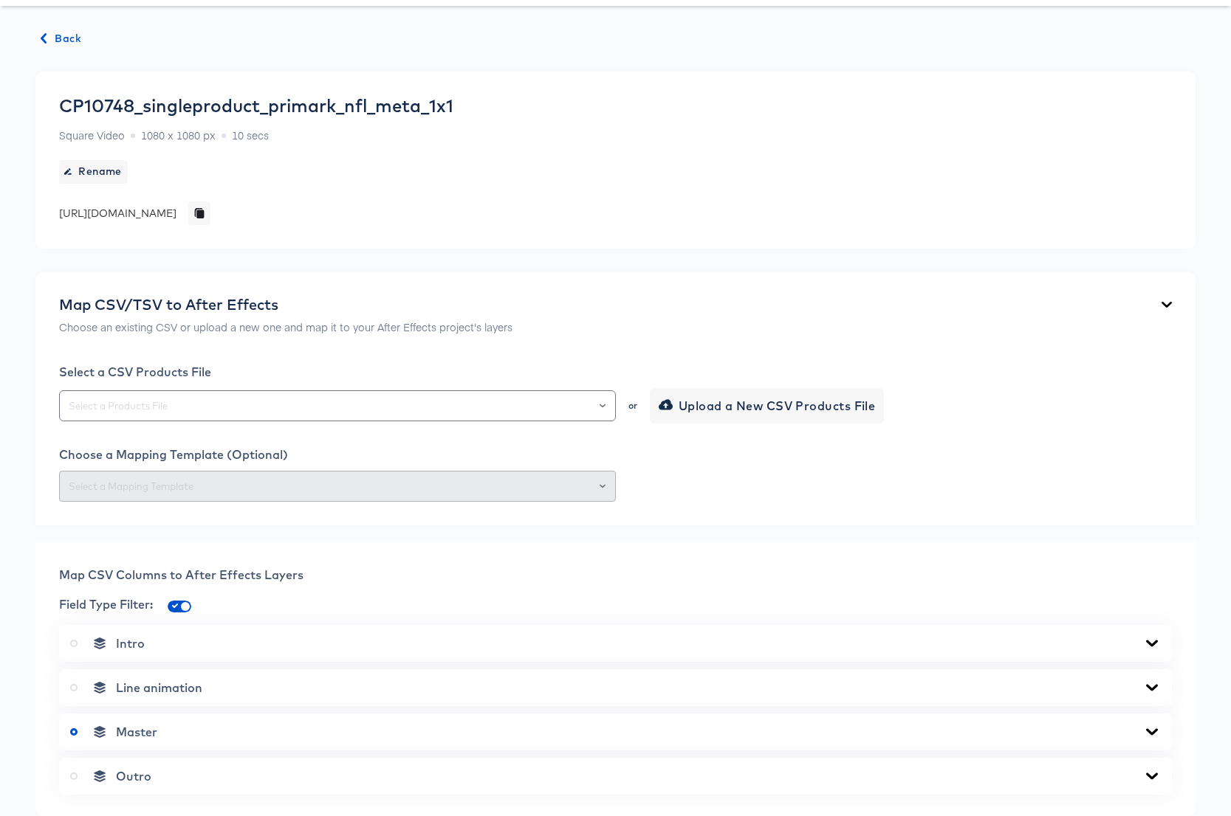
scroll to position [0, 0]
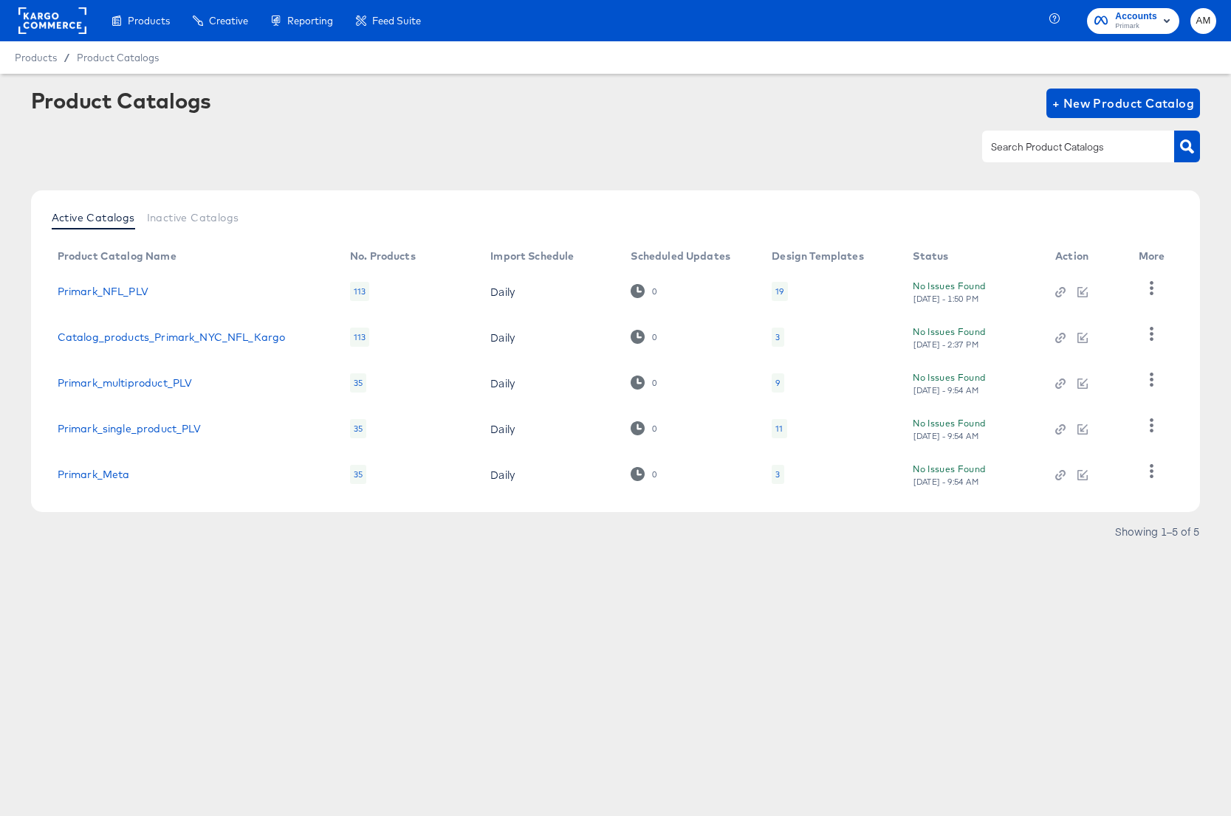
click at [40, 18] on rect at bounding box center [52, 20] width 68 height 27
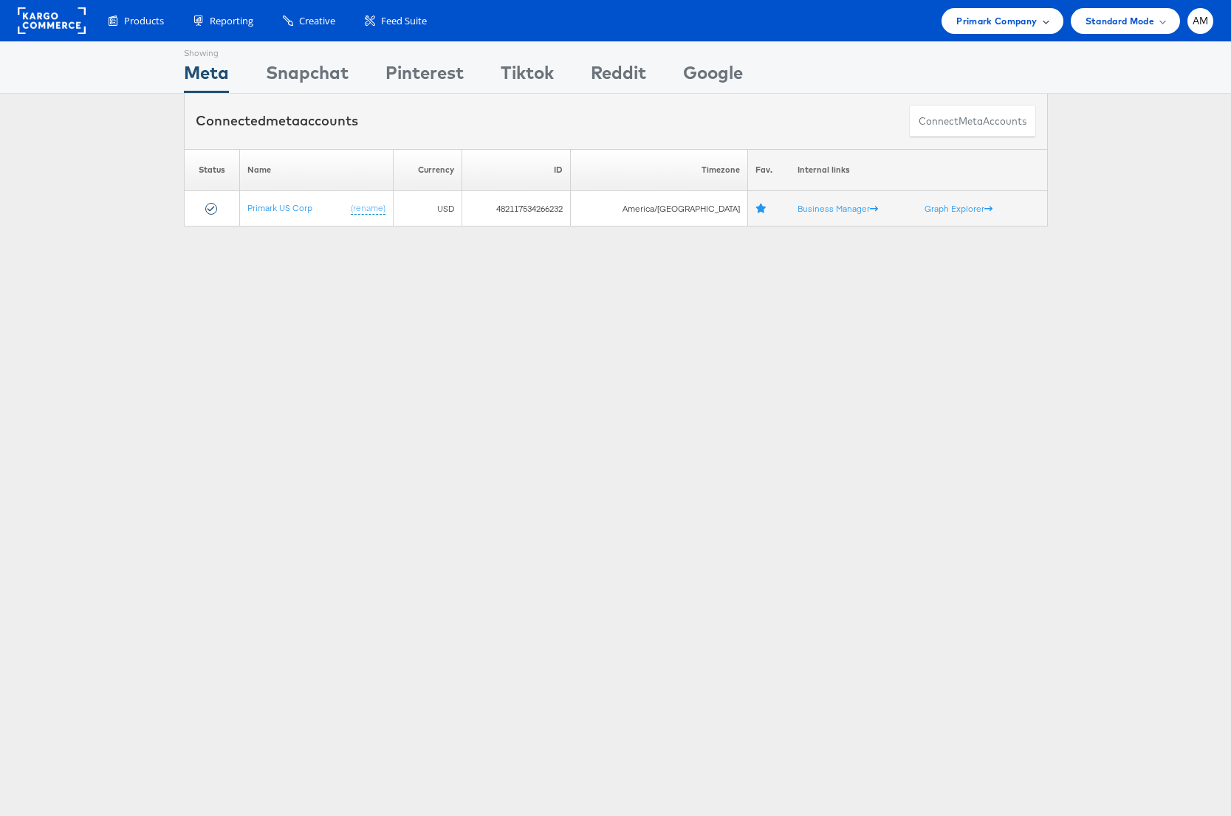
click at [971, 17] on span "Primark Company" at bounding box center [996, 21] width 80 height 16
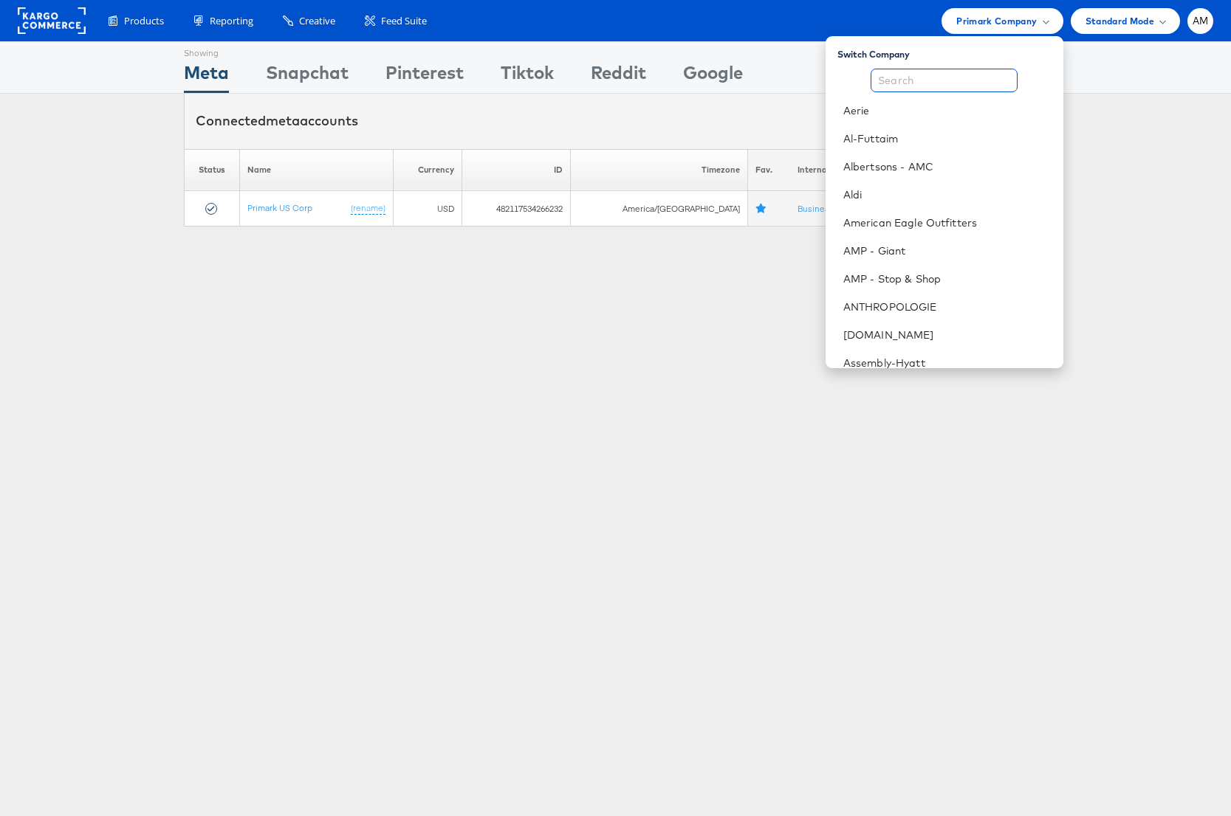
click at [935, 73] on input "text" at bounding box center [943, 81] width 147 height 24
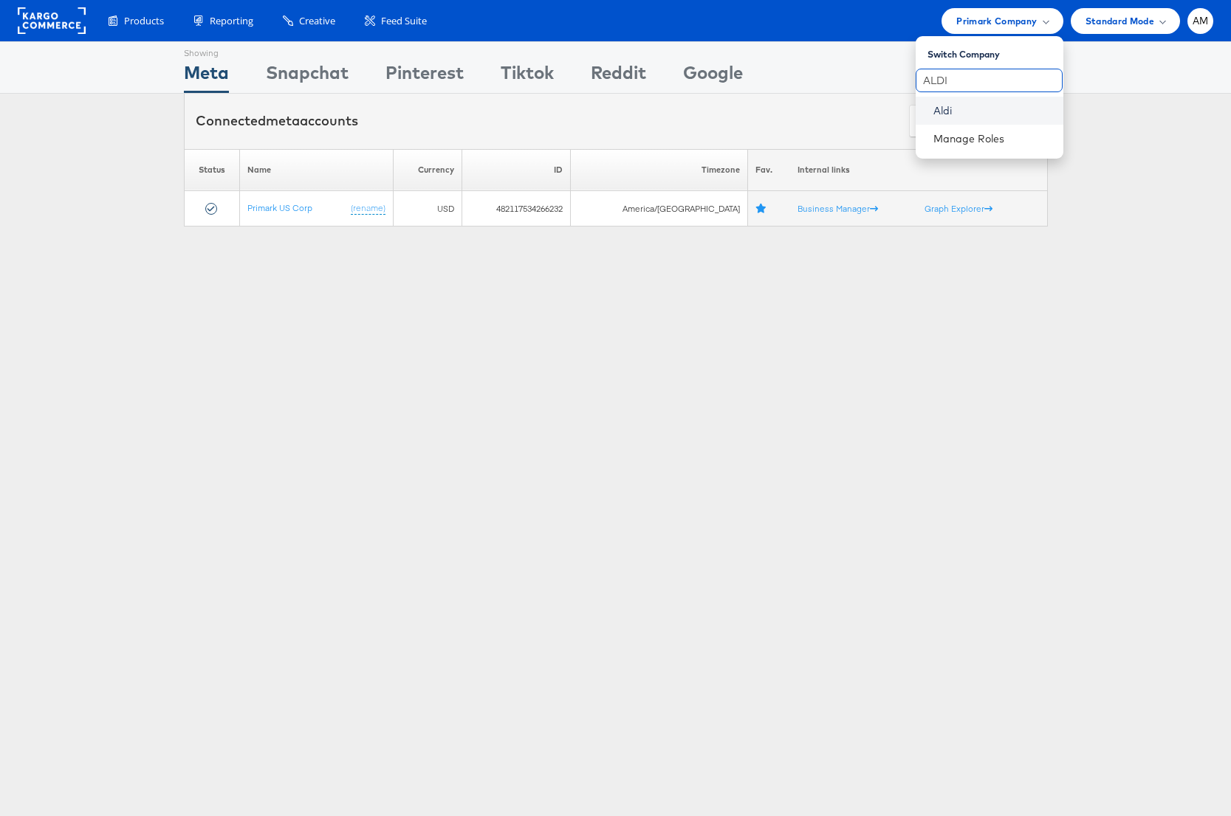
type input "ALDI"
click at [937, 113] on link "Aldi" at bounding box center [992, 110] width 118 height 15
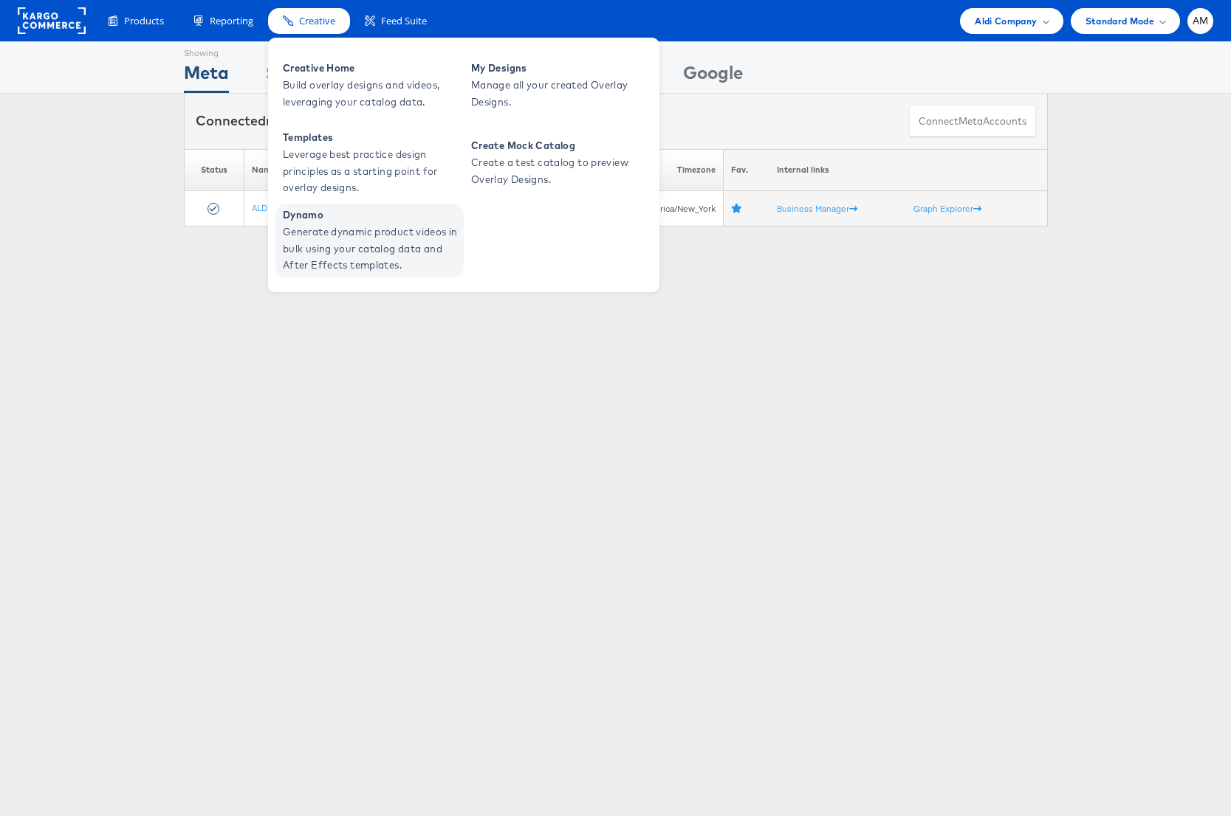
click at [379, 241] on span "Generate dynamic product videos in bulk using your catalog data and After Effec…" at bounding box center [371, 249] width 177 height 50
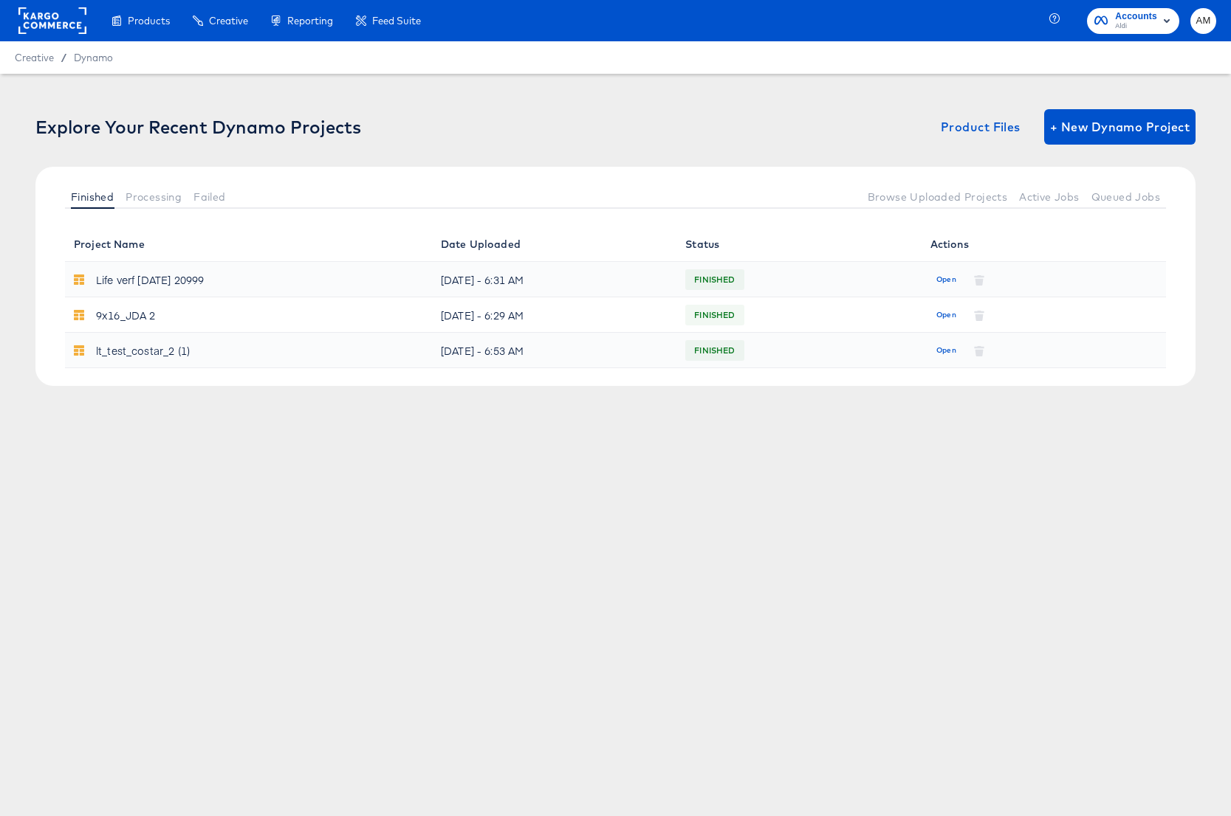
click at [31, 27] on rect at bounding box center [52, 20] width 68 height 27
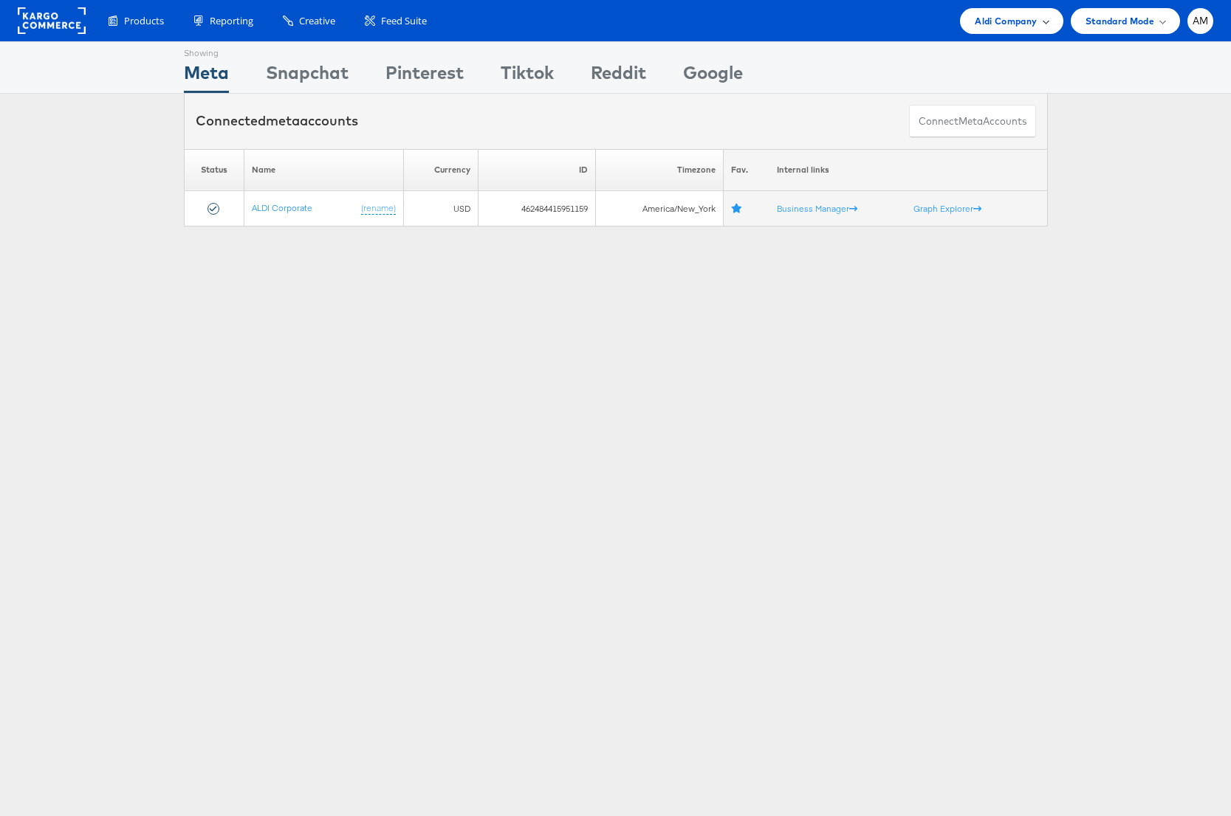
click at [1021, 15] on span "Aldi Company" at bounding box center [1005, 21] width 62 height 16
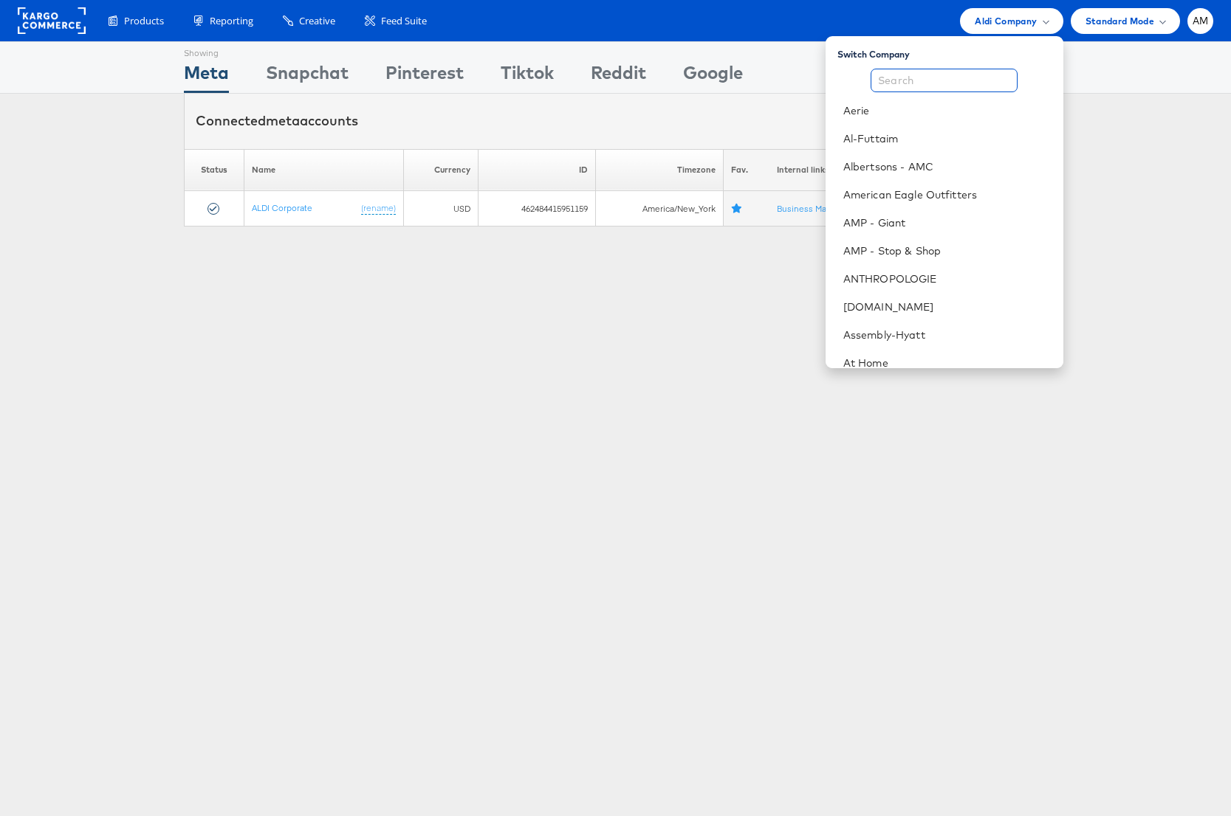
click at [939, 83] on input "text" at bounding box center [943, 81] width 147 height 24
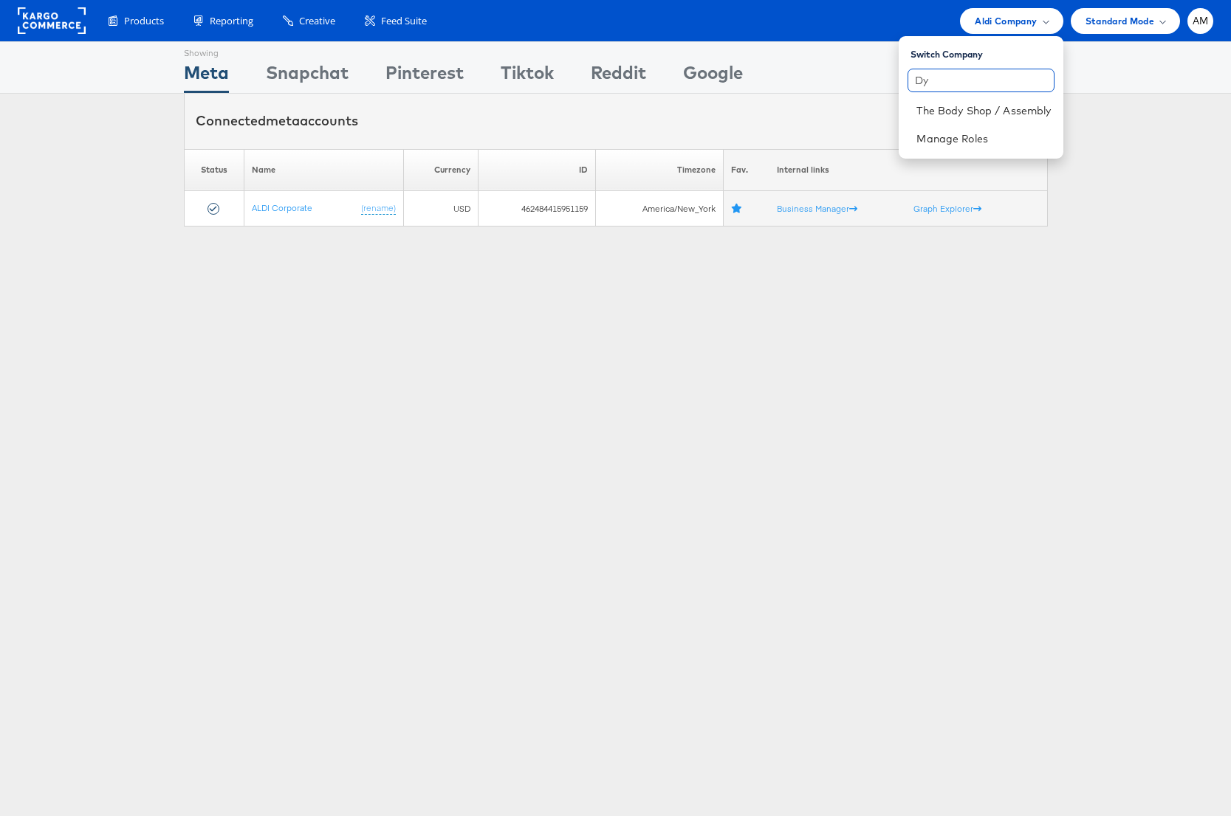
type input "D"
type input "Primark"
click at [950, 115] on link "Primark" at bounding box center [992, 110] width 118 height 15
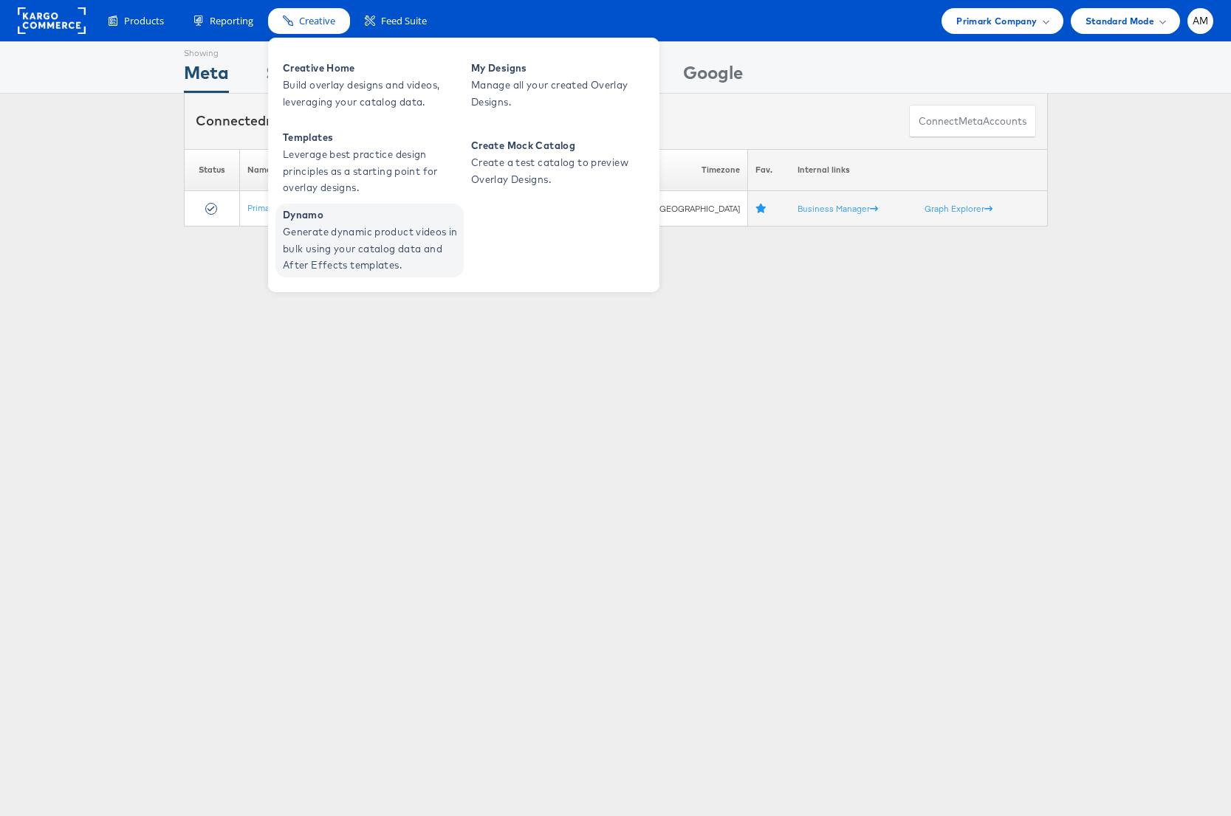
click at [368, 253] on span "Generate dynamic product videos in bulk using your catalog data and After Effec…" at bounding box center [371, 249] width 177 height 50
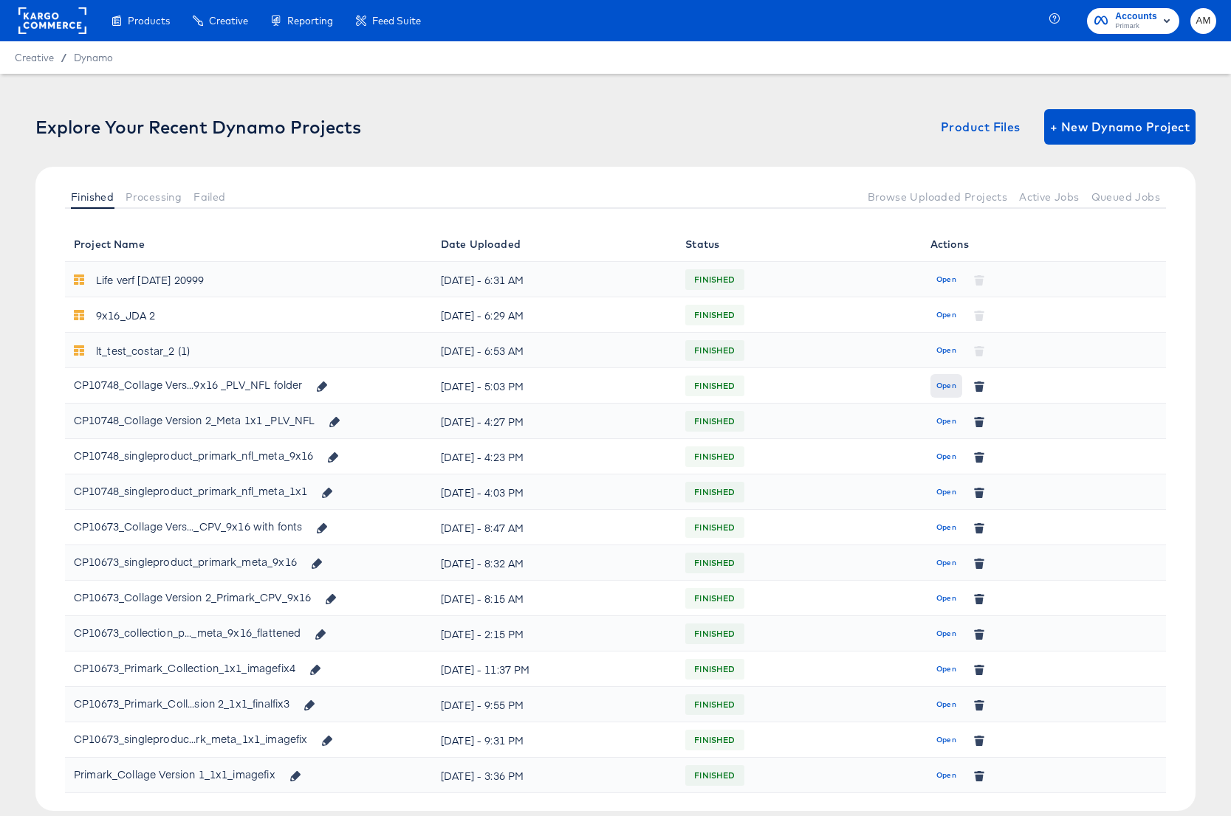
click at [941, 387] on span "Open" at bounding box center [946, 385] width 20 height 13
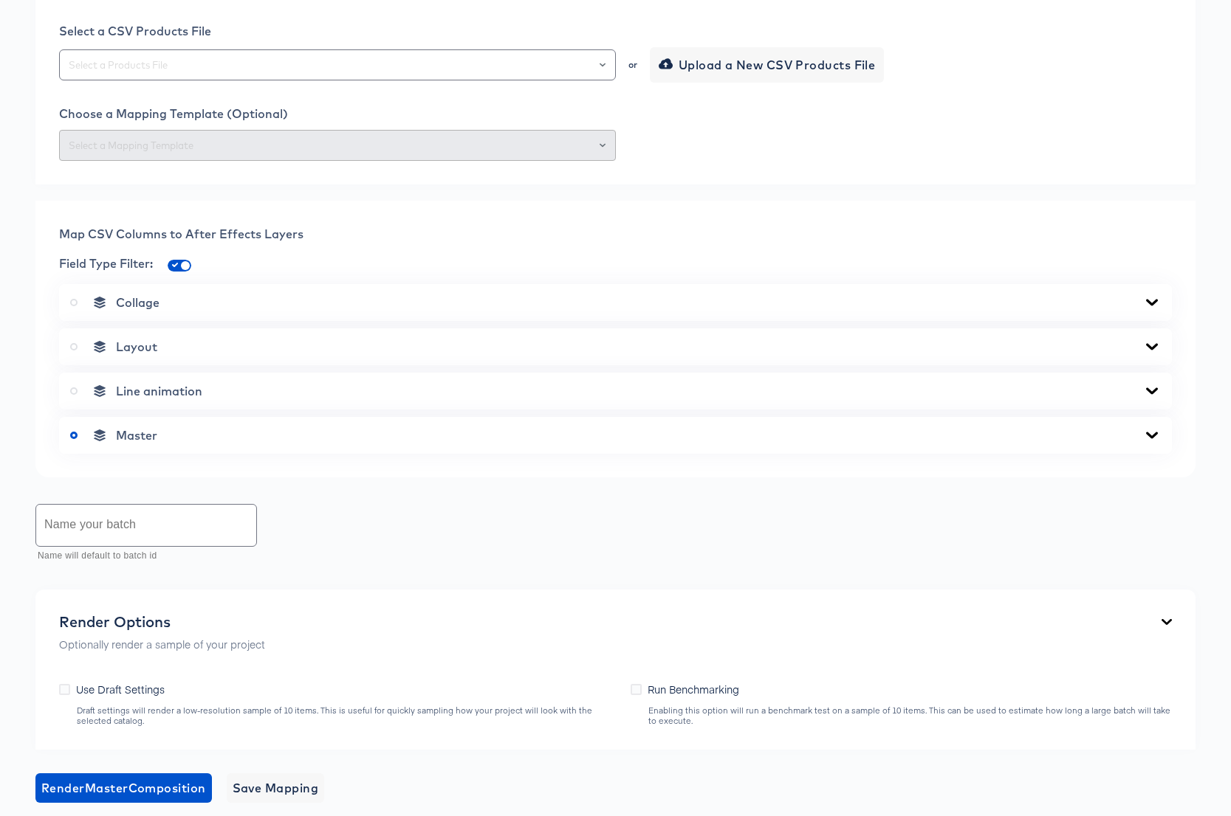
scroll to position [416, 0]
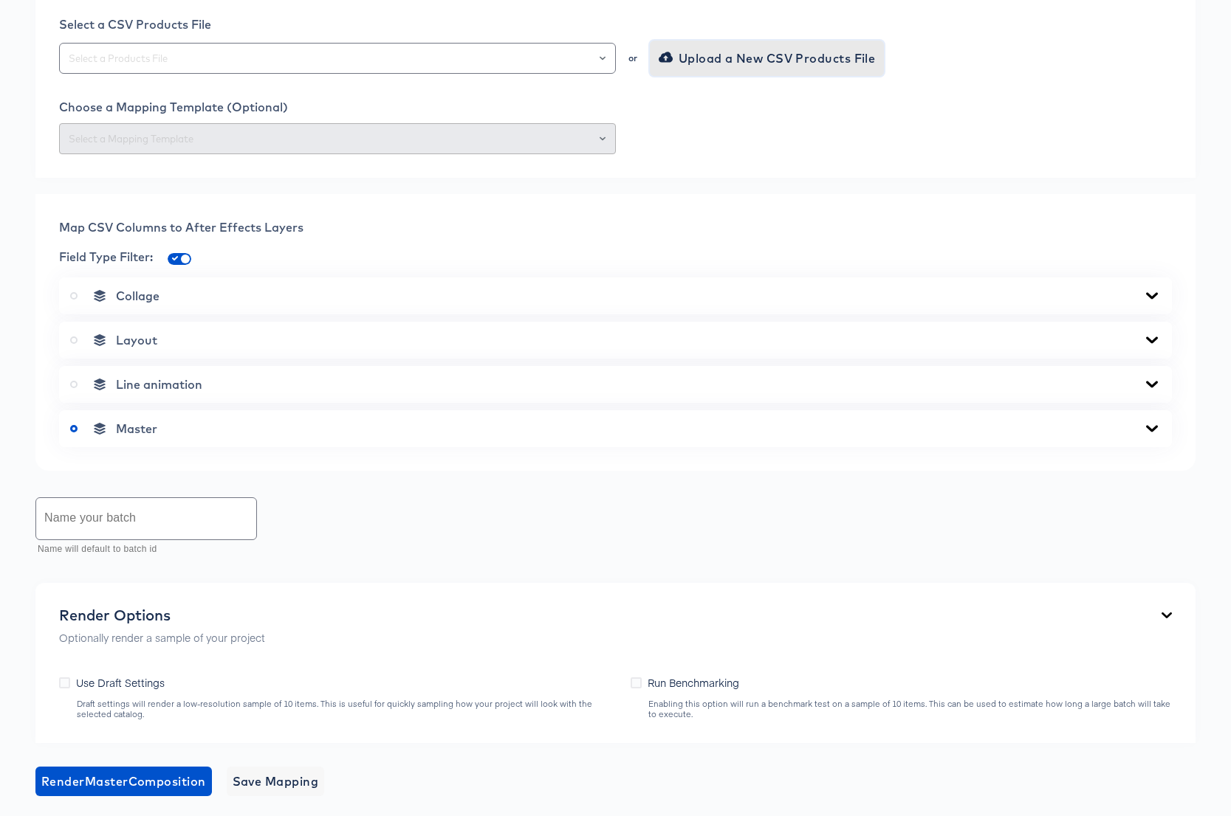
click at [692, 69] on span "Upload a New CSV Products File" at bounding box center [768, 58] width 214 height 21
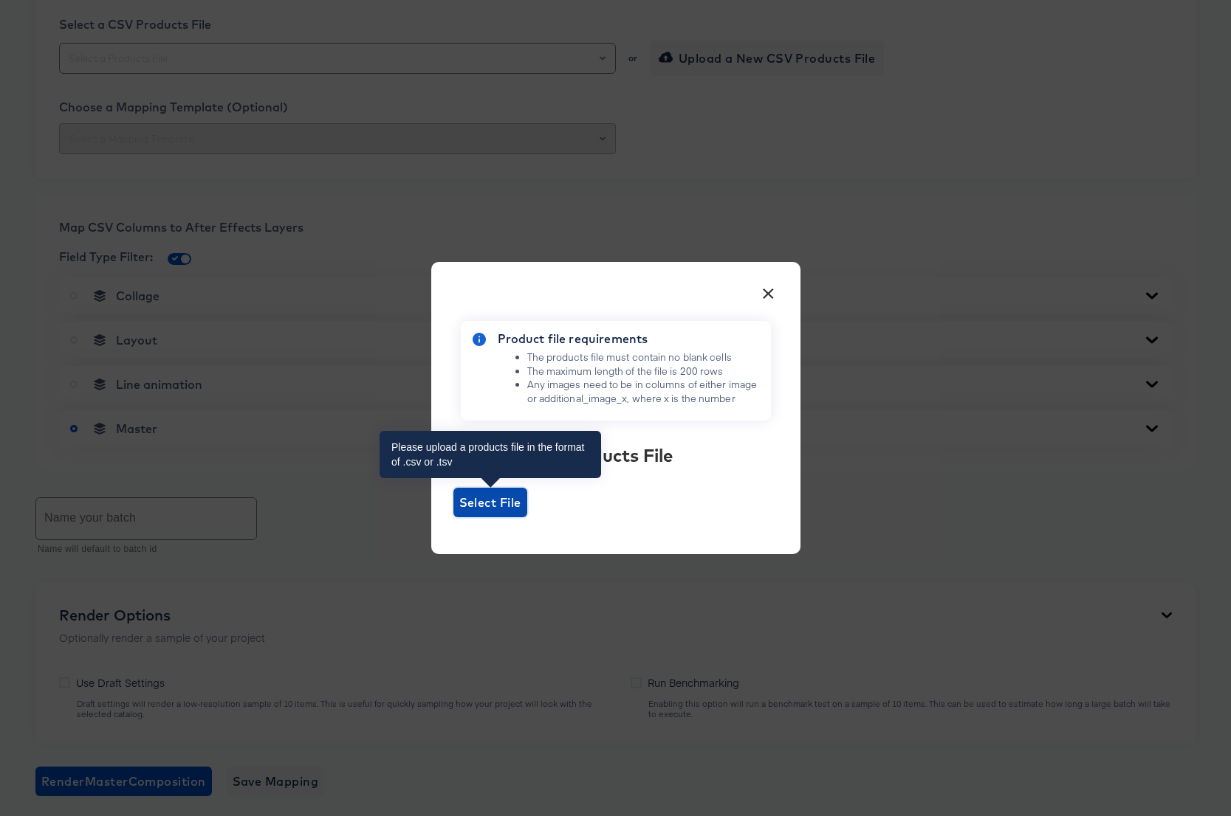
click at [486, 503] on span "Select File" at bounding box center [490, 502] width 62 height 21
click at [453, 517] on input "Select File" at bounding box center [453, 517] width 0 height 0
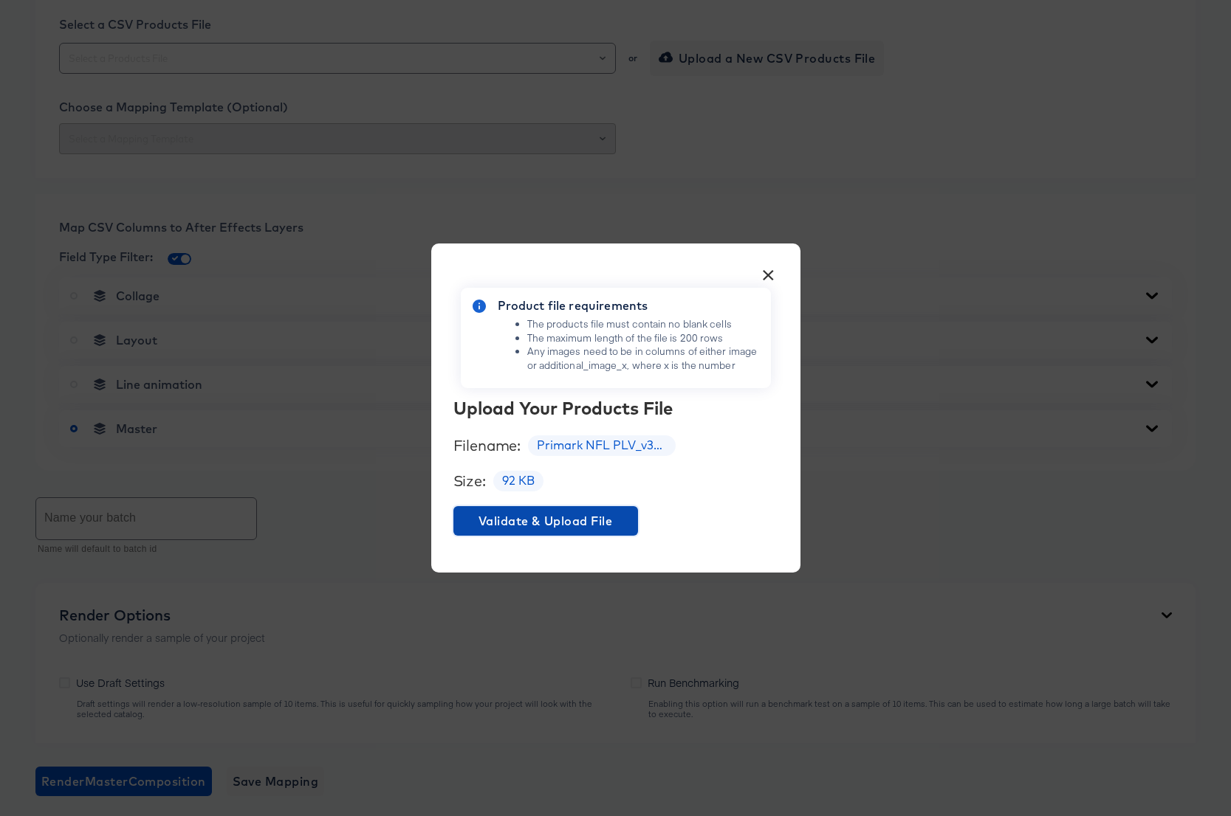
click at [580, 528] on span "Validate & Upload File" at bounding box center [545, 521] width 173 height 21
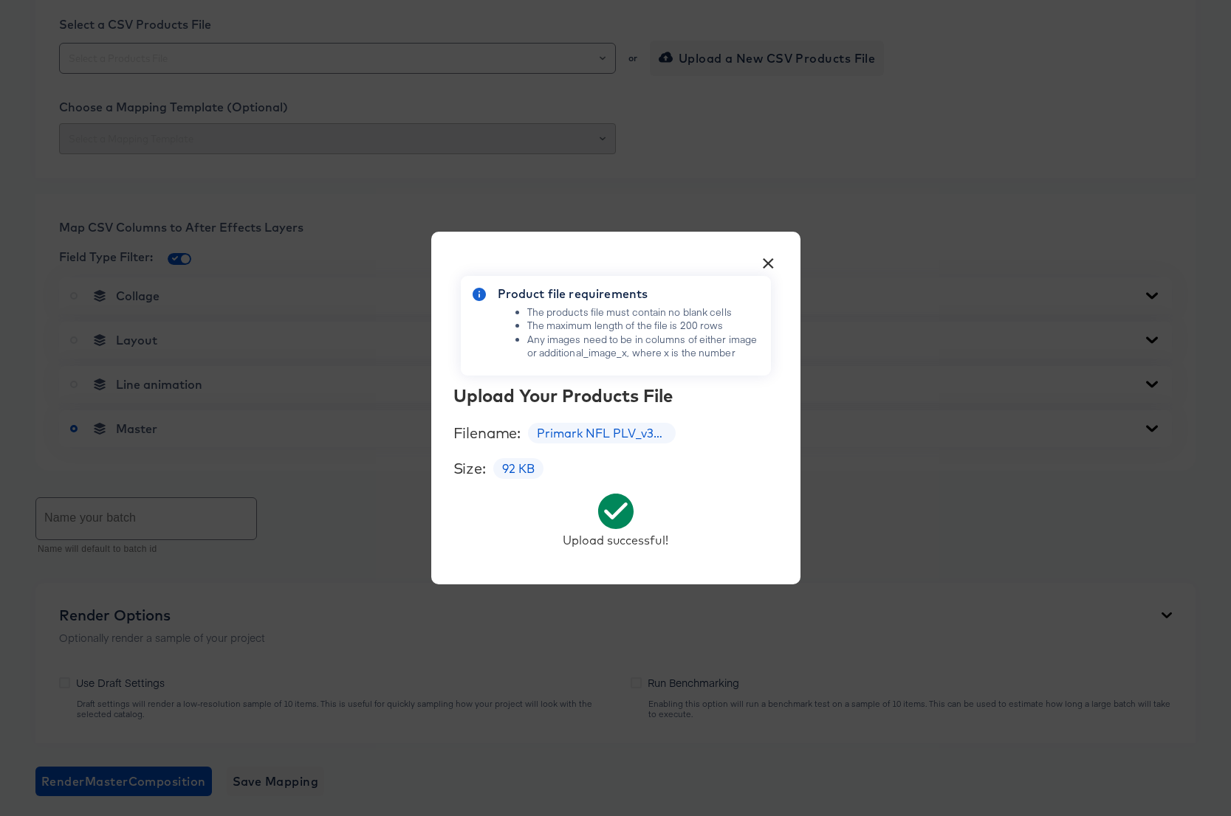
click at [767, 259] on button "×" at bounding box center [768, 260] width 27 height 27
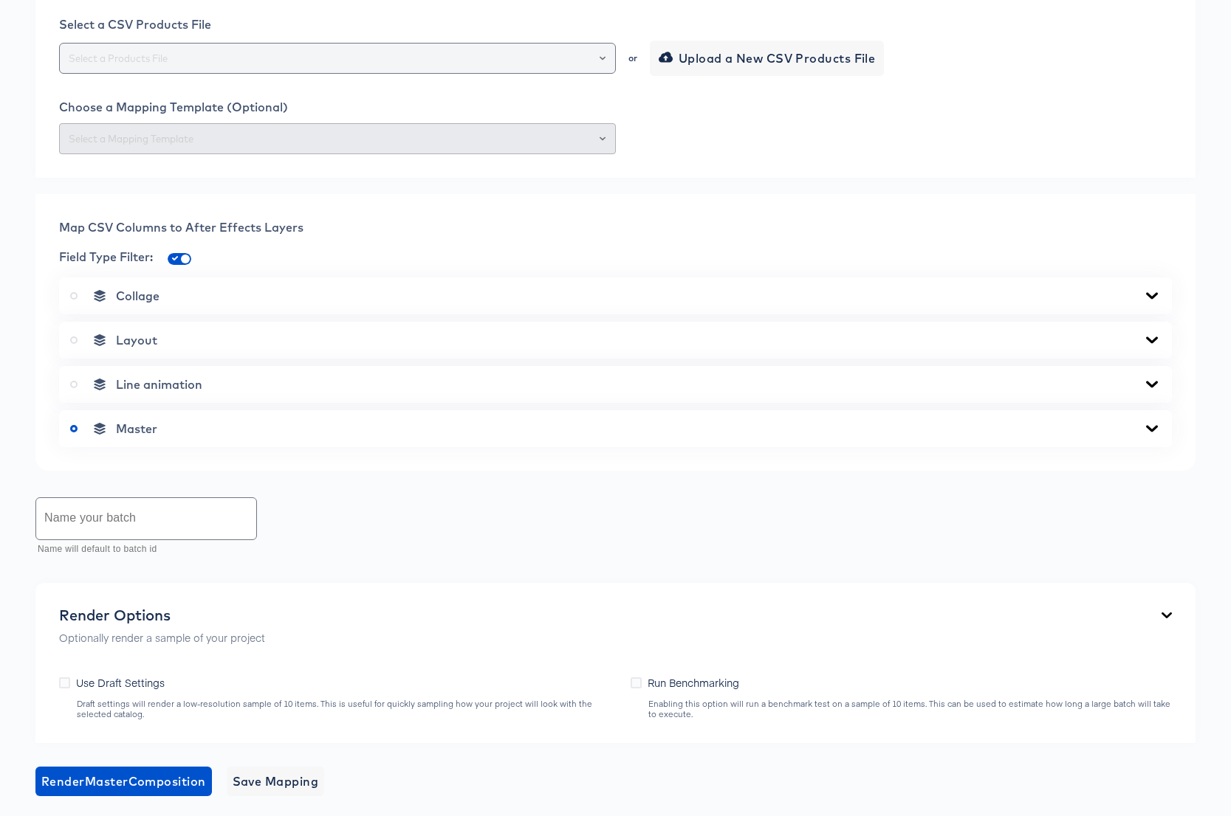
click at [247, 67] on input "text" at bounding box center [337, 58] width 543 height 17
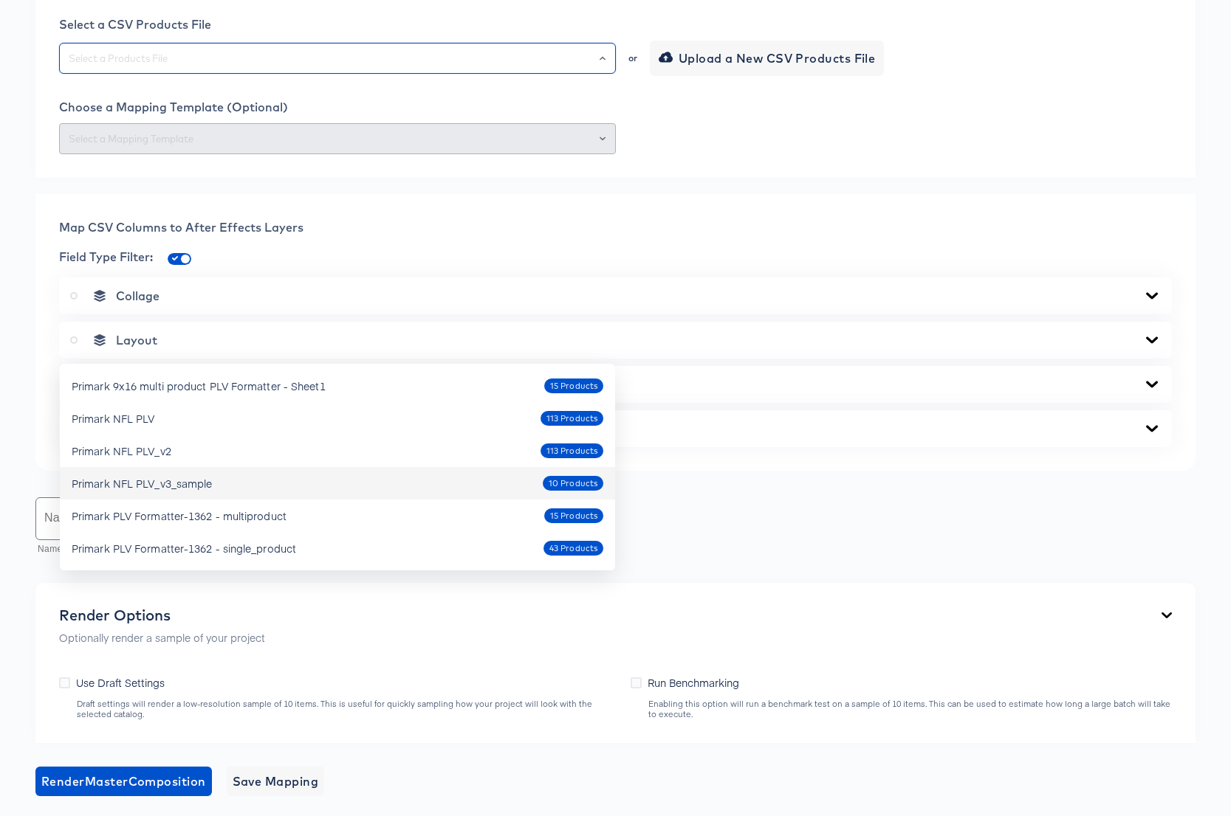
click at [233, 494] on div "Primark NFL PLV_v3_sample 10 Products" at bounding box center [338, 484] width 532 height 24
type input "Primark NFL PLV_v3_sample"
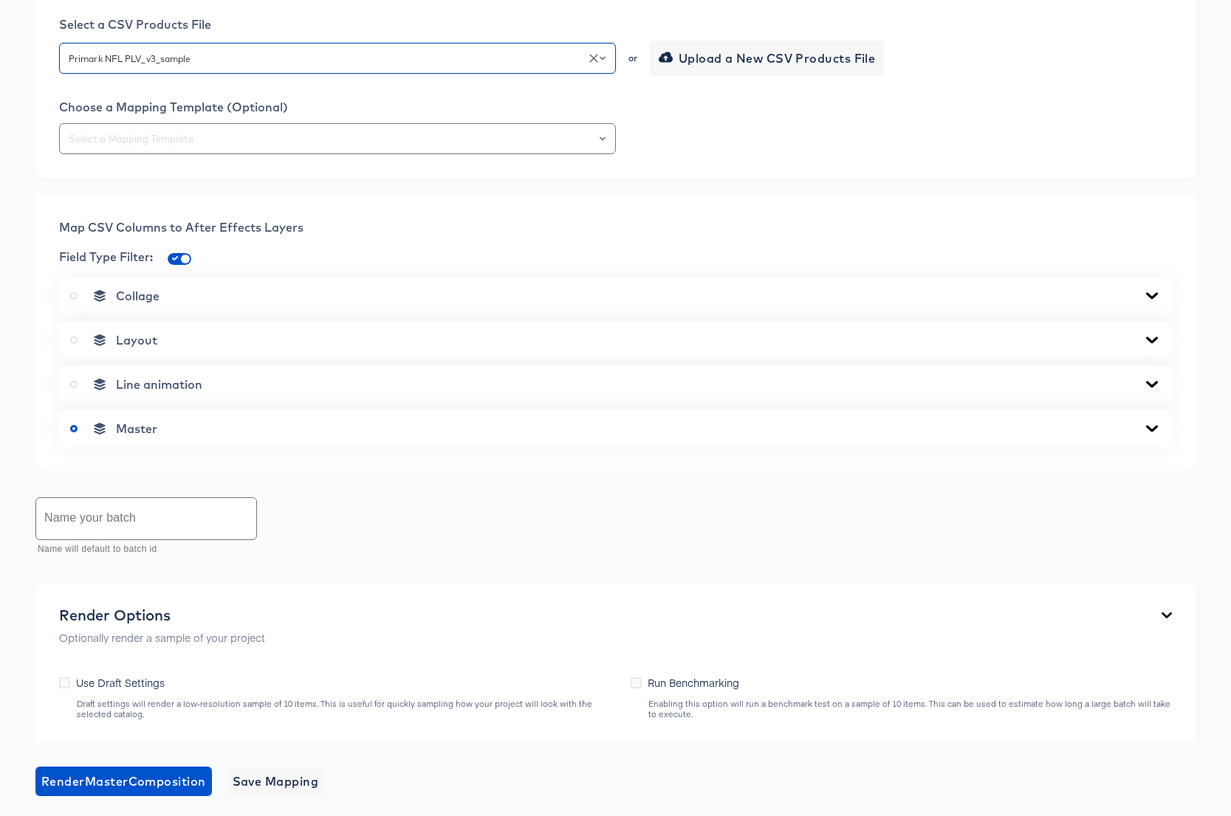
click at [532, 154] on div "Choose a Mapping Template (Optional)" at bounding box center [615, 127] width 1113 height 55
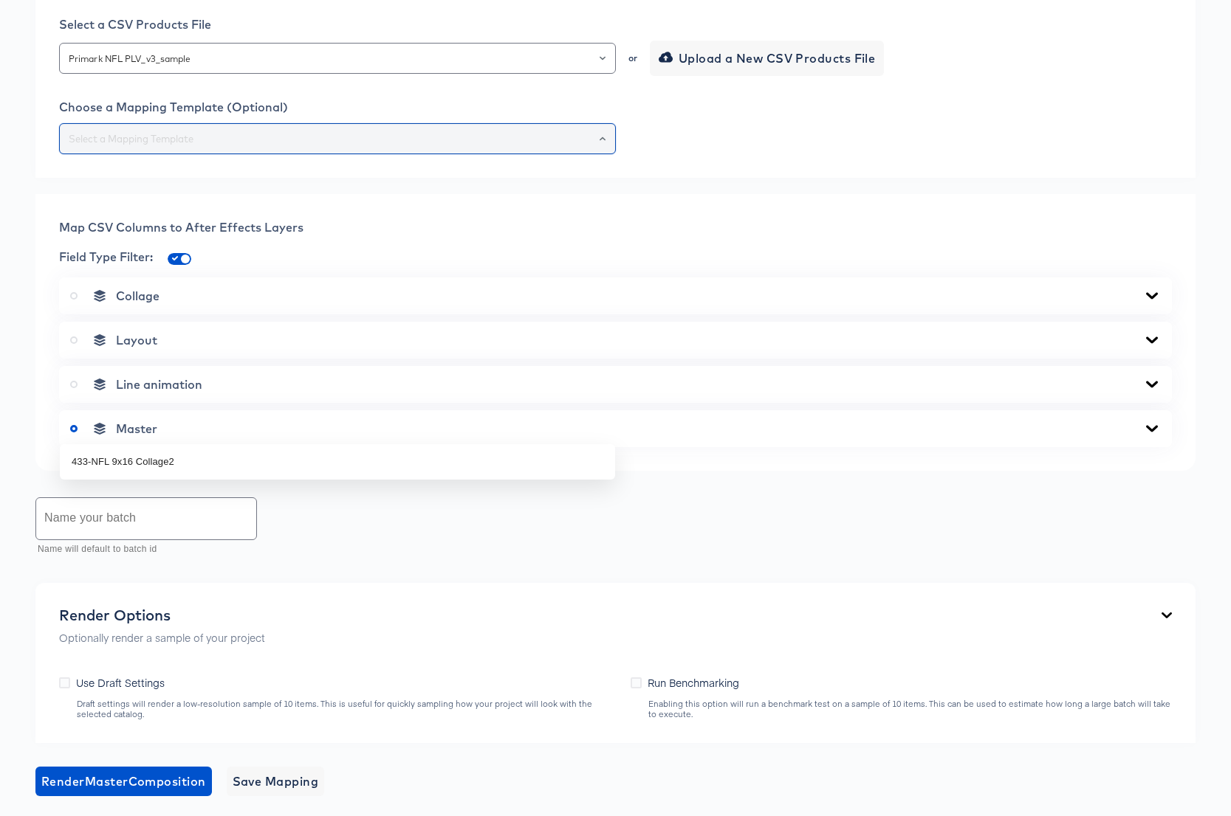
click at [529, 148] on input "text" at bounding box center [337, 139] width 543 height 17
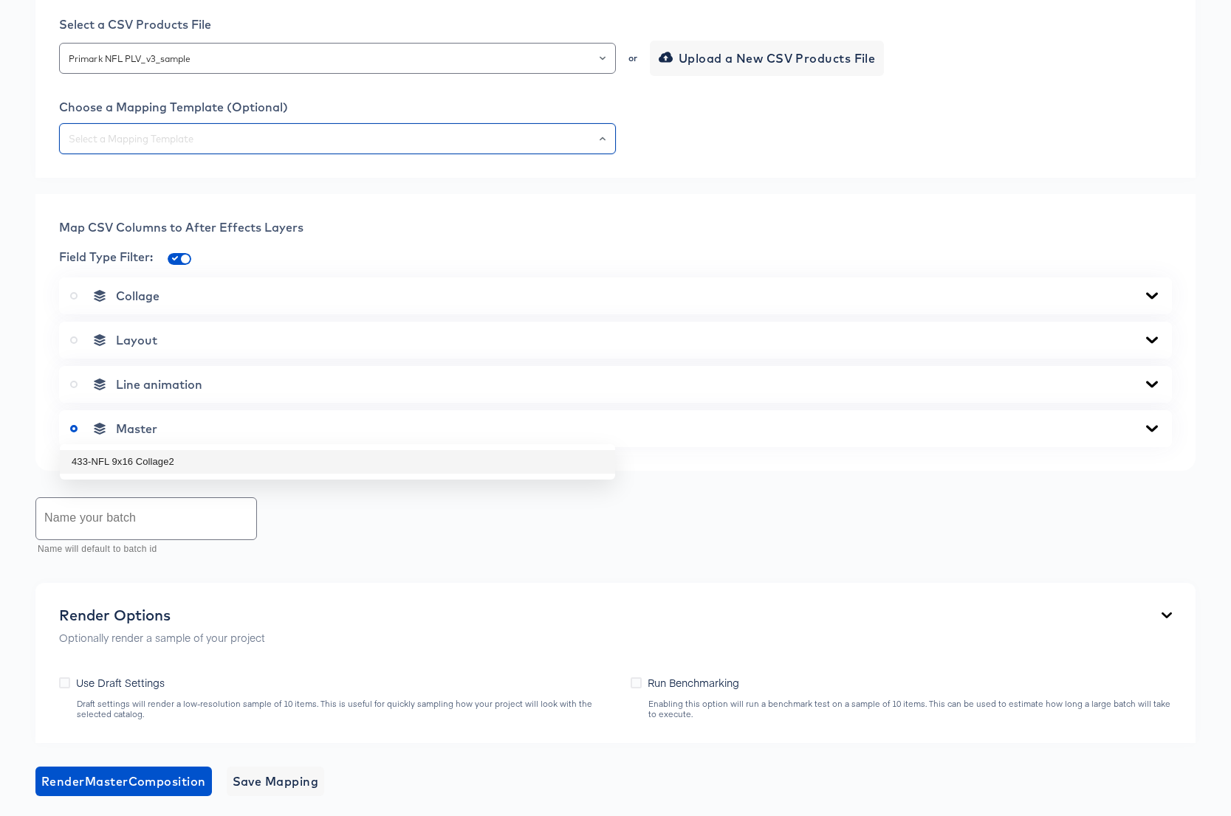
click at [270, 457] on li "433-NFL 9x16 Collage2" at bounding box center [337, 462] width 555 height 24
type input "433-NFL 9x16 Collage2"
click at [1152, 302] on icon at bounding box center [1152, 296] width 18 height 12
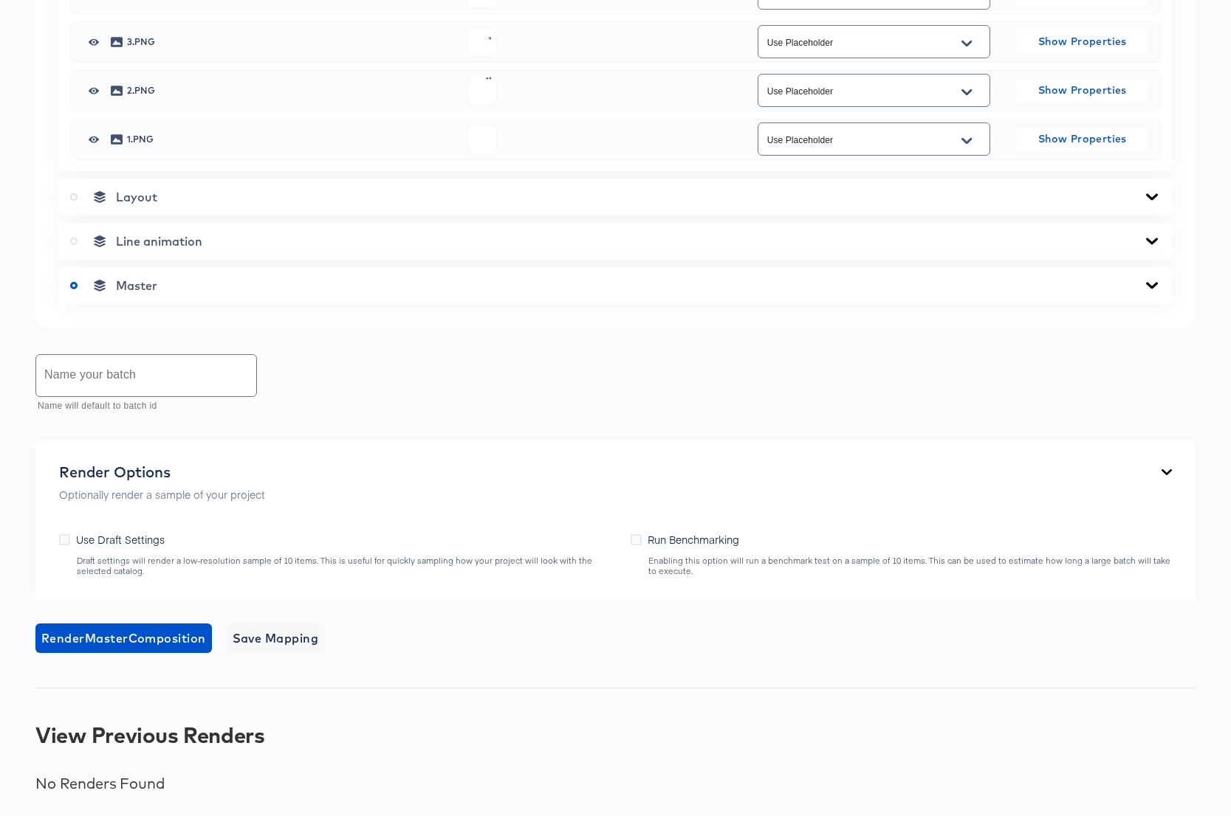
scroll to position [1284, 0]
click at [1147, 292] on icon at bounding box center [1152, 286] width 18 height 12
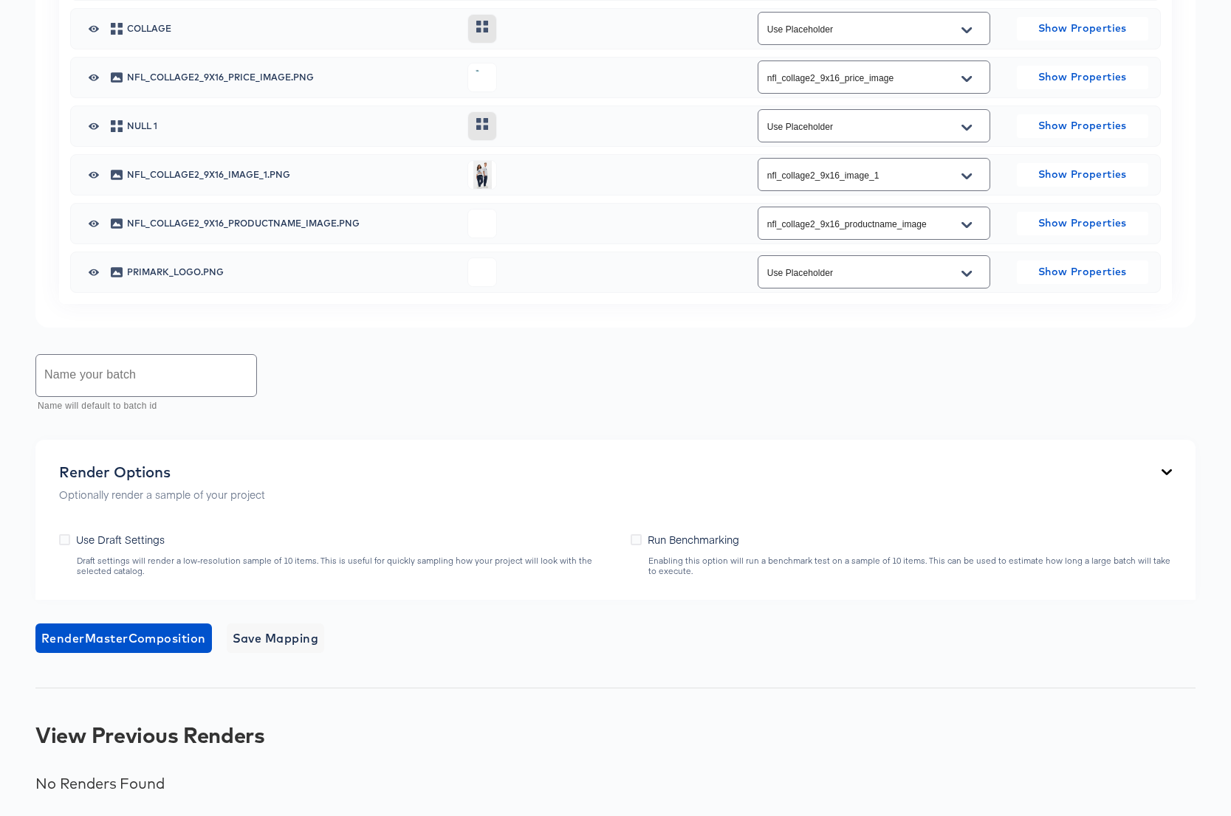
scroll to position [2030, 0]
click at [96, 371] on input "text" at bounding box center [146, 375] width 220 height 41
type input "NFL Collage2 9x16 Sample"
click at [138, 636] on span "Render Master Composition" at bounding box center [123, 638] width 165 height 21
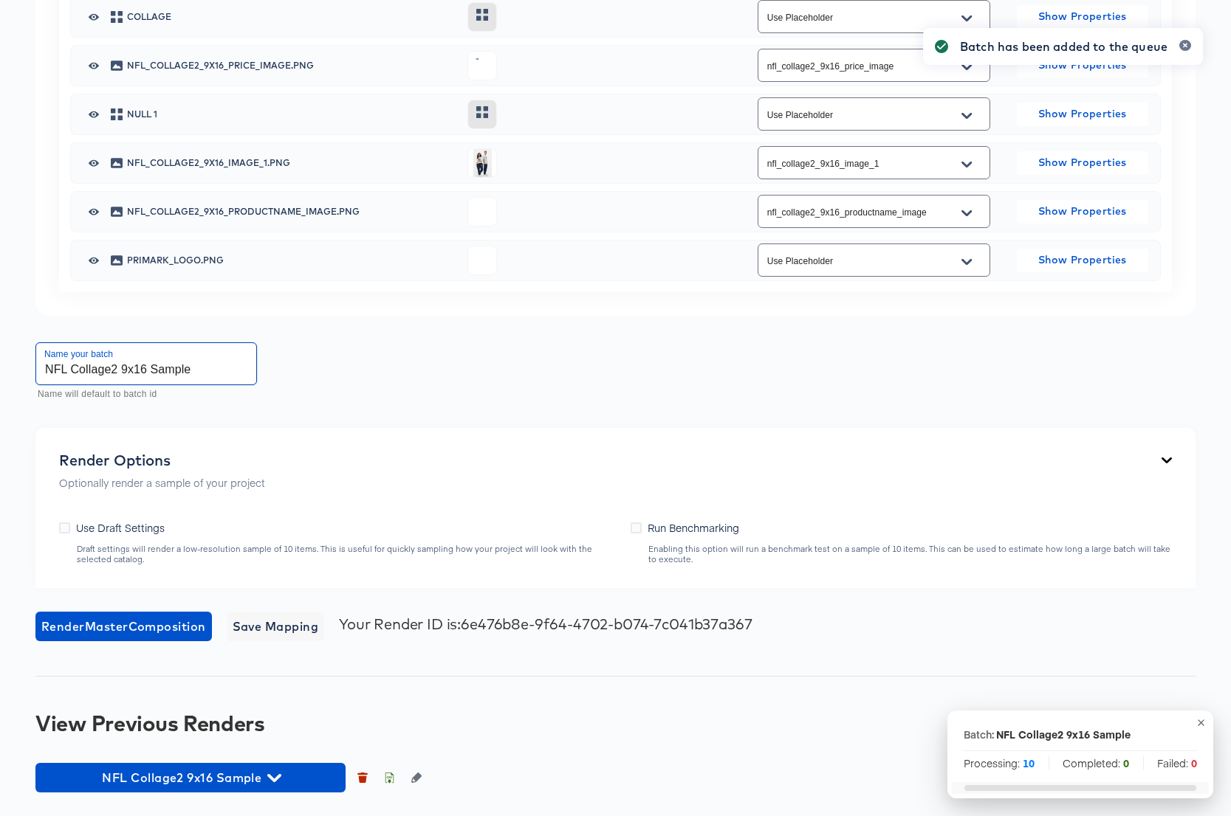
drag, startPoint x: 173, startPoint y: 385, endPoint x: 23, endPoint y: 387, distance: 149.9
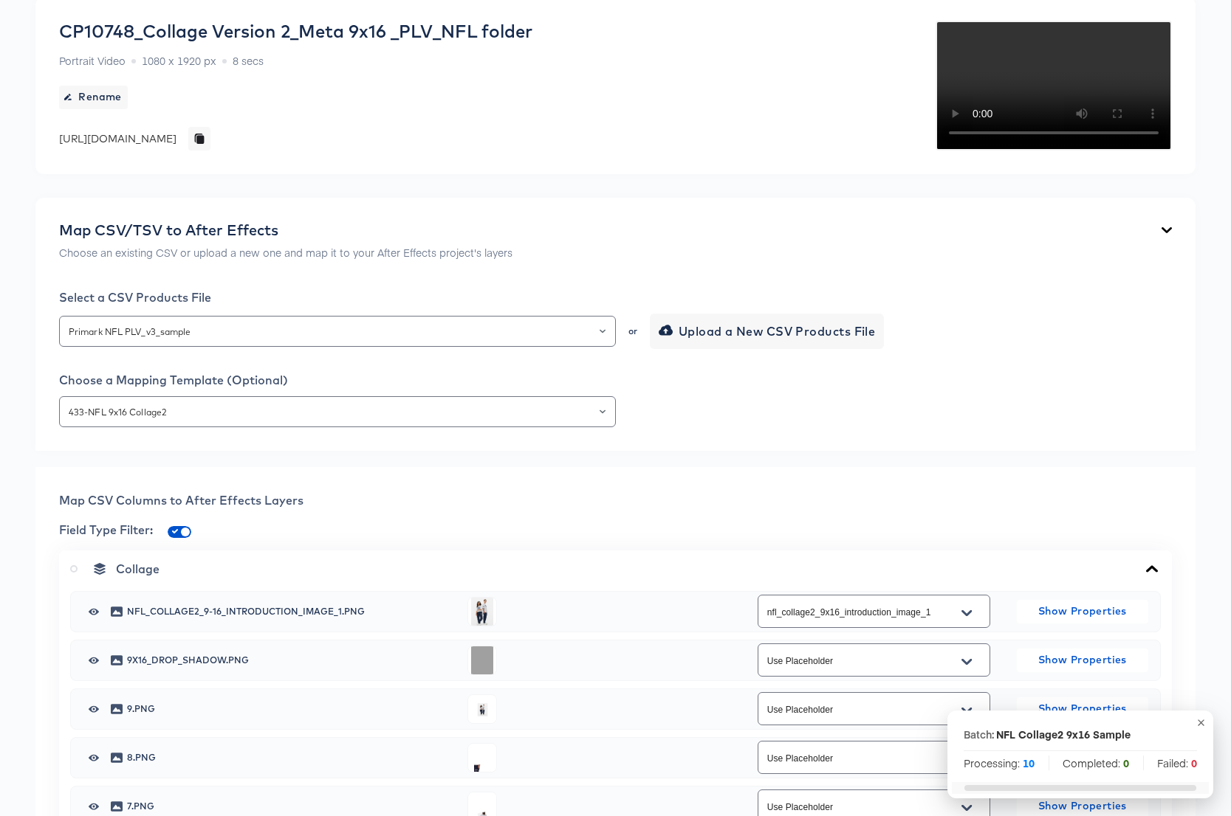
scroll to position [0, 0]
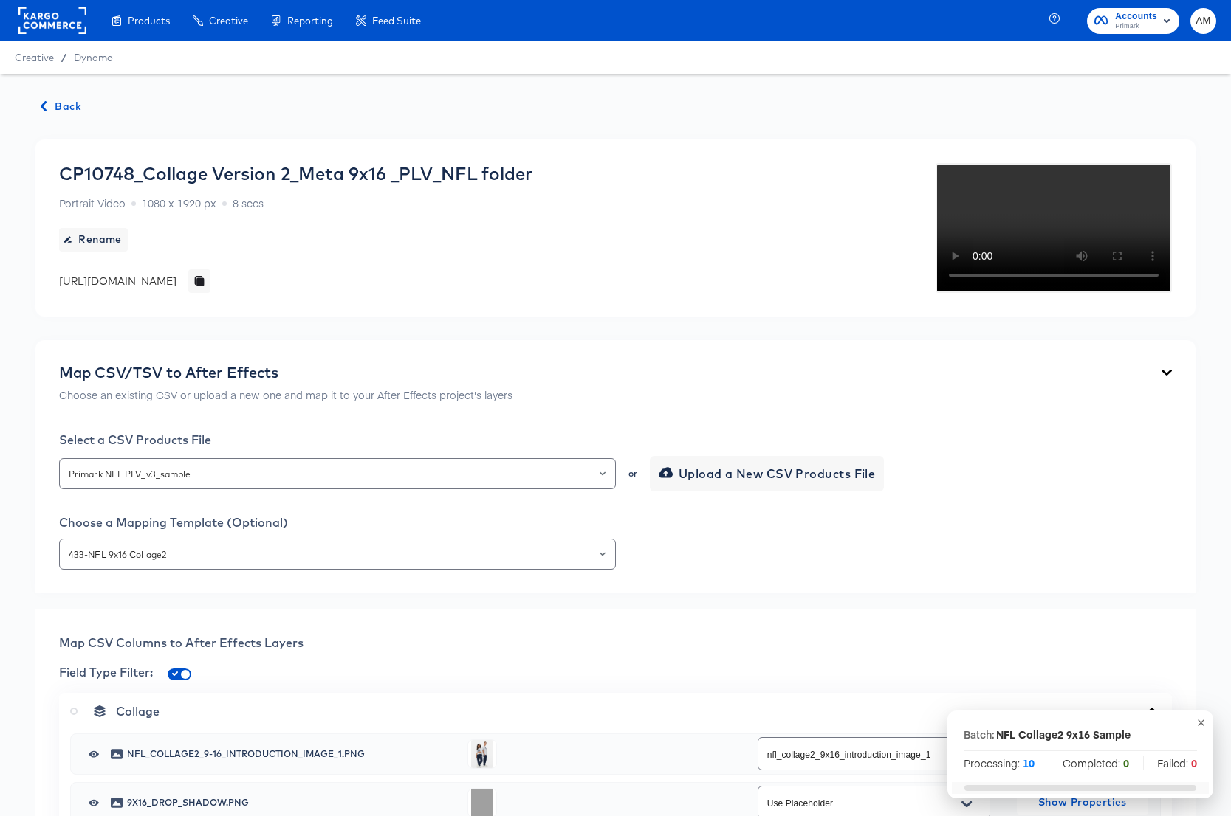
click at [69, 105] on span "Back" at bounding box center [61, 106] width 40 height 18
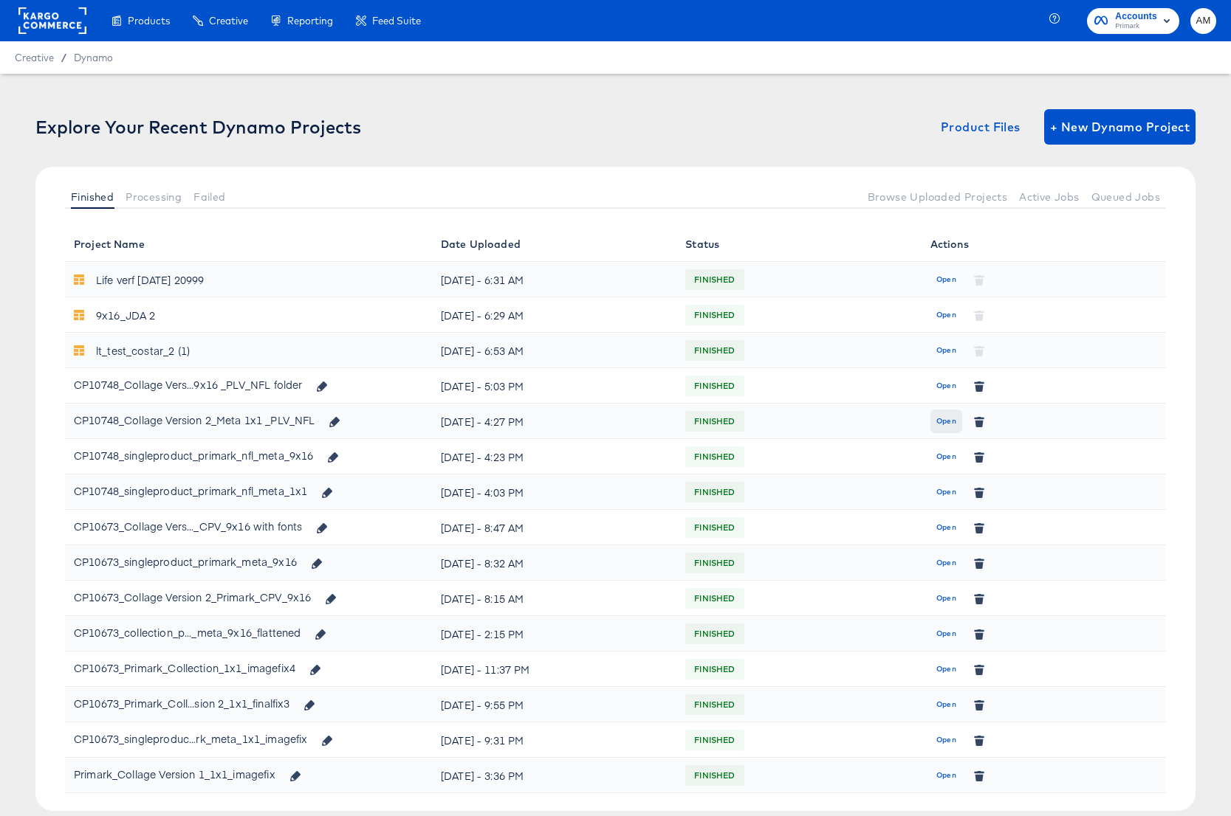
click at [936, 422] on span "Open" at bounding box center [946, 421] width 20 height 13
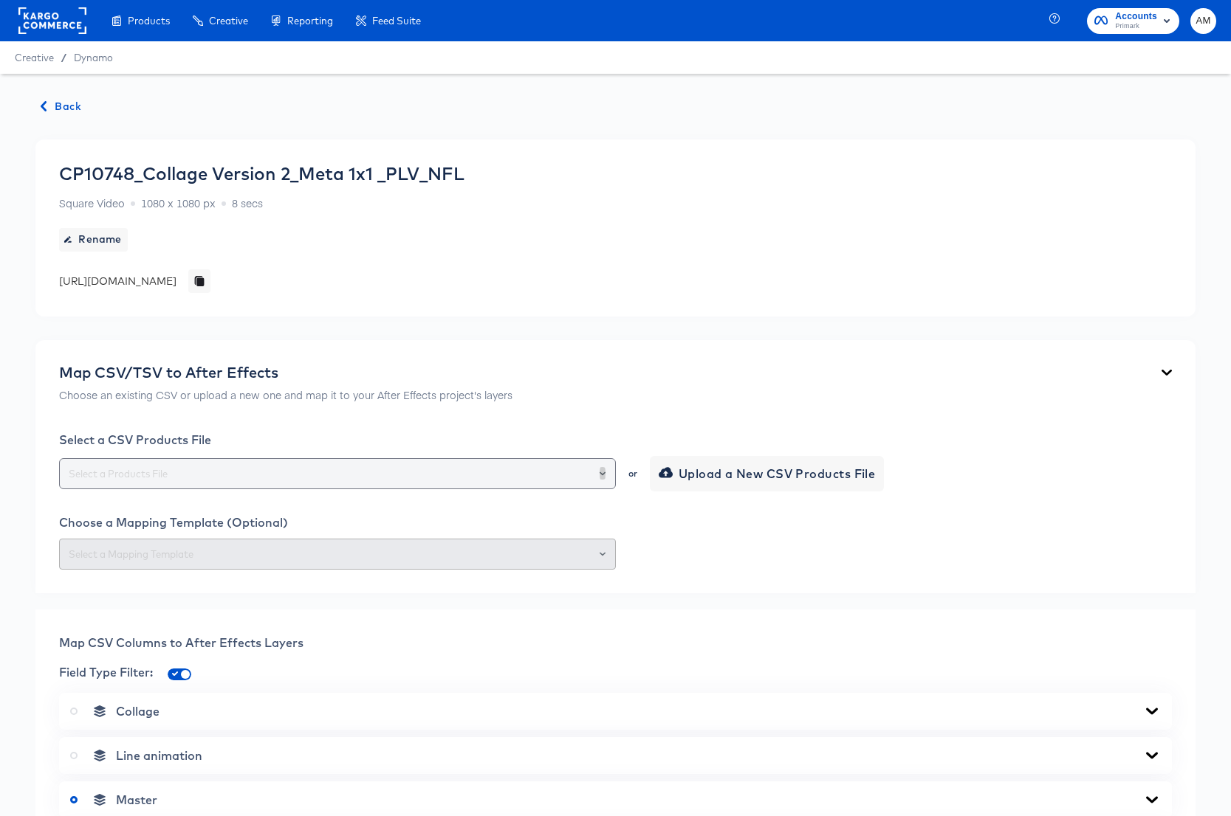
click at [602, 475] on icon "Open" at bounding box center [602, 474] width 6 height 4
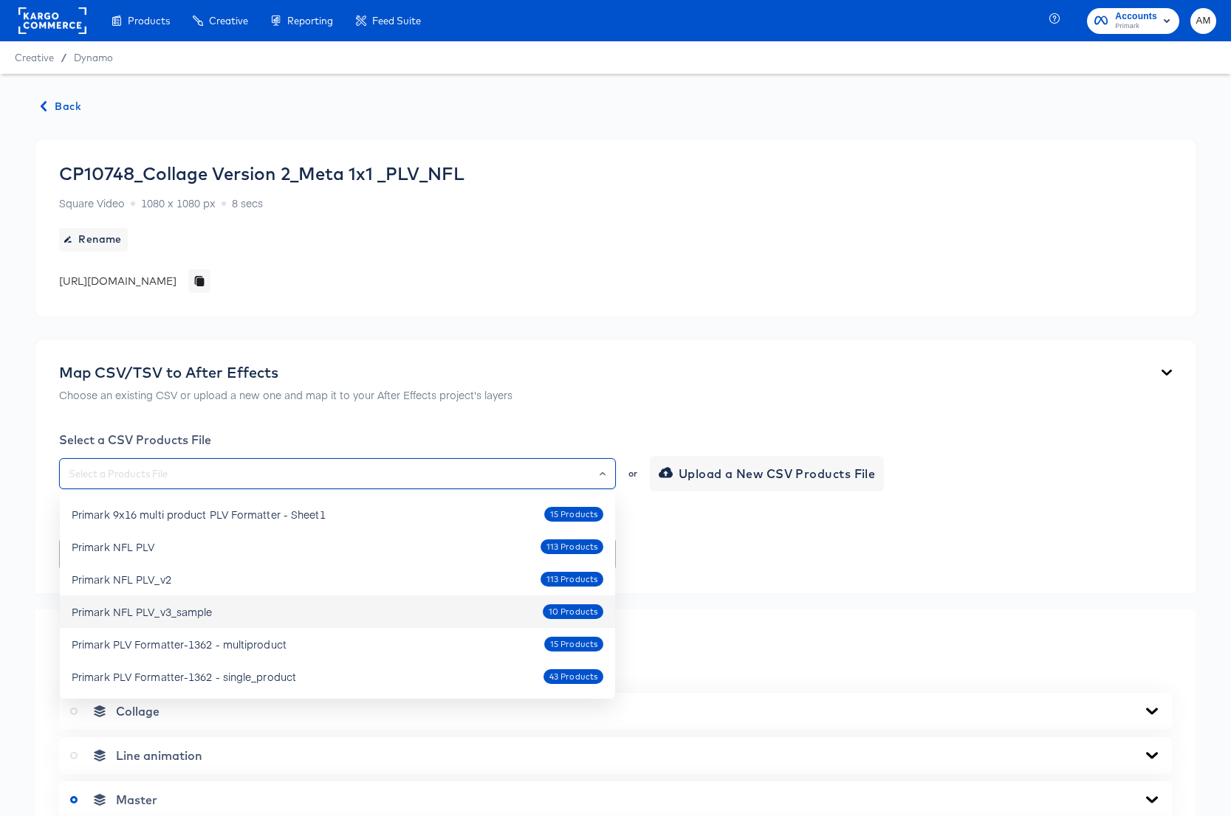
click at [199, 612] on div "Primark NFL PLV_v3_sample" at bounding box center [142, 612] width 140 height 15
type input "Primark NFL PLV_v3_sample"
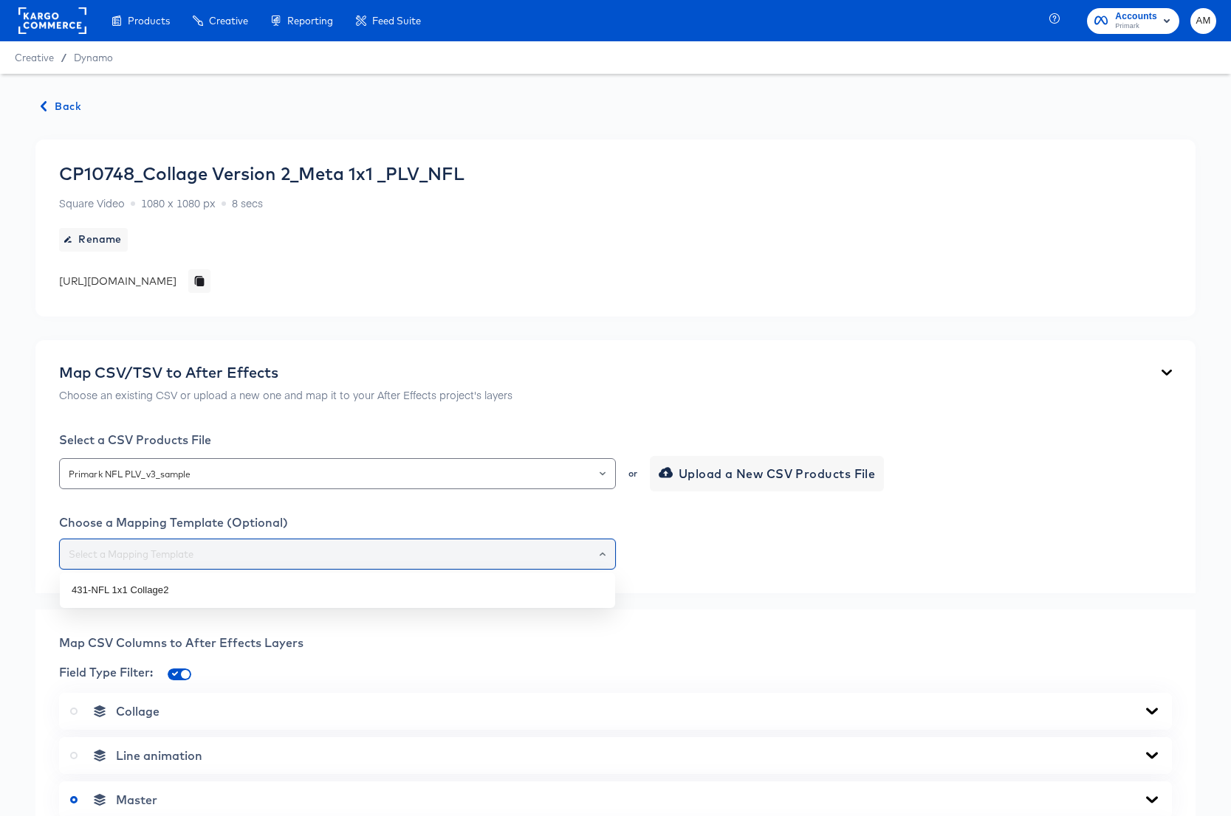
click at [461, 551] on input "text" at bounding box center [337, 554] width 543 height 17
click at [231, 591] on li "431-NFL 1x1 Collage2" at bounding box center [337, 591] width 555 height 24
type input "431-NFL 1x1 Collage2"
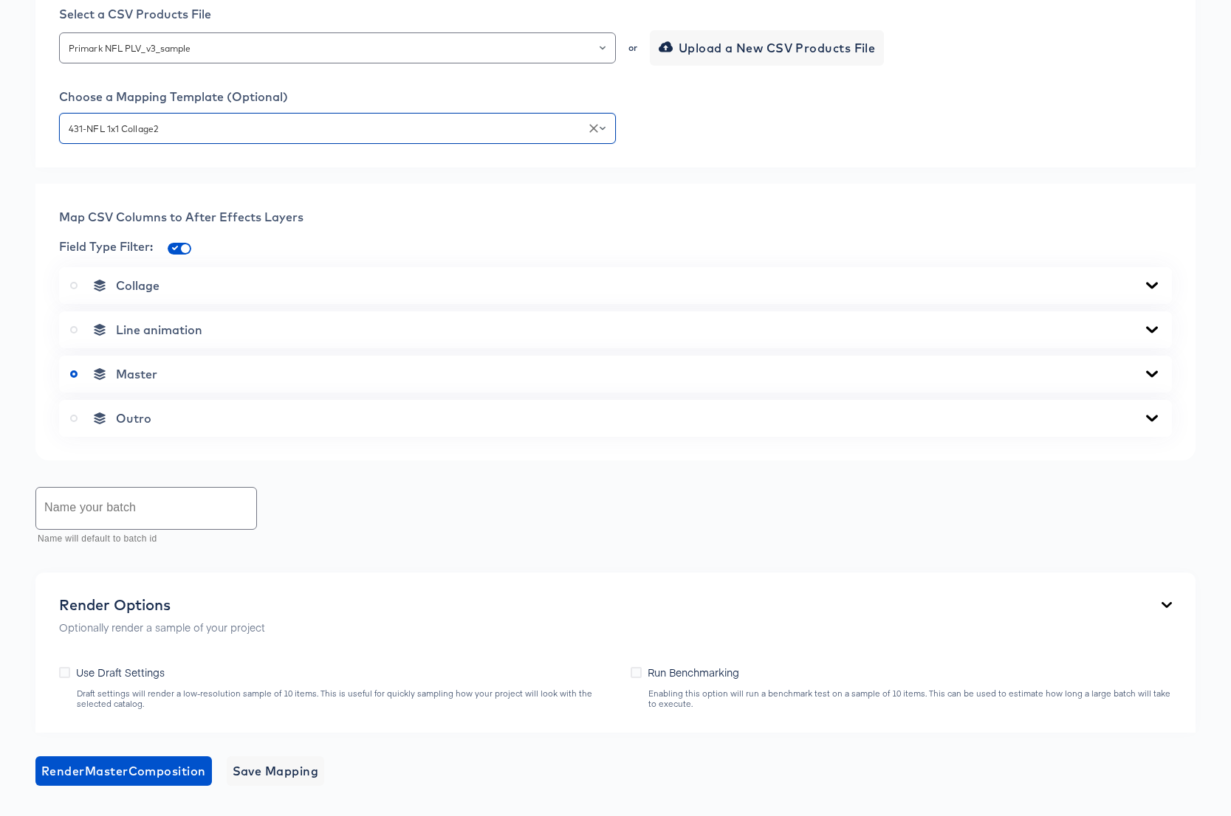
scroll to position [435, 0]
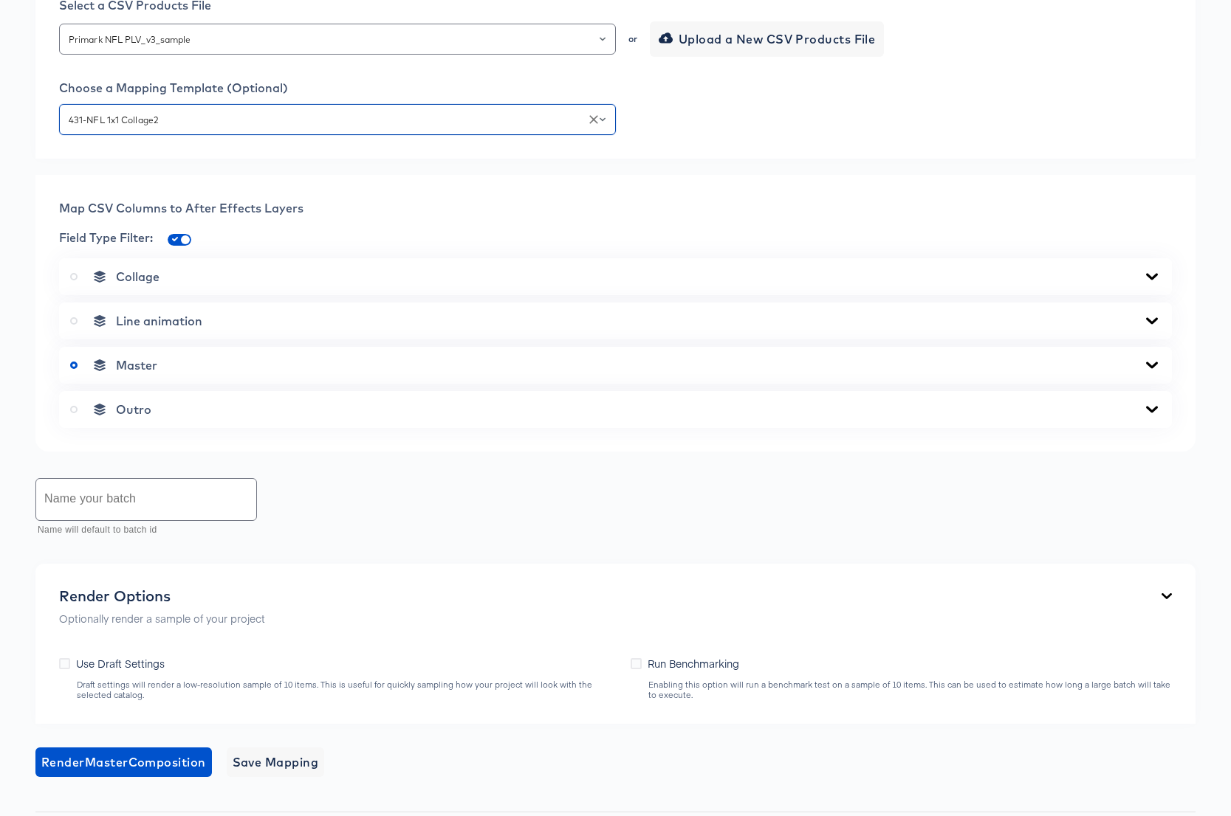
click at [1154, 272] on icon at bounding box center [1152, 277] width 18 height 12
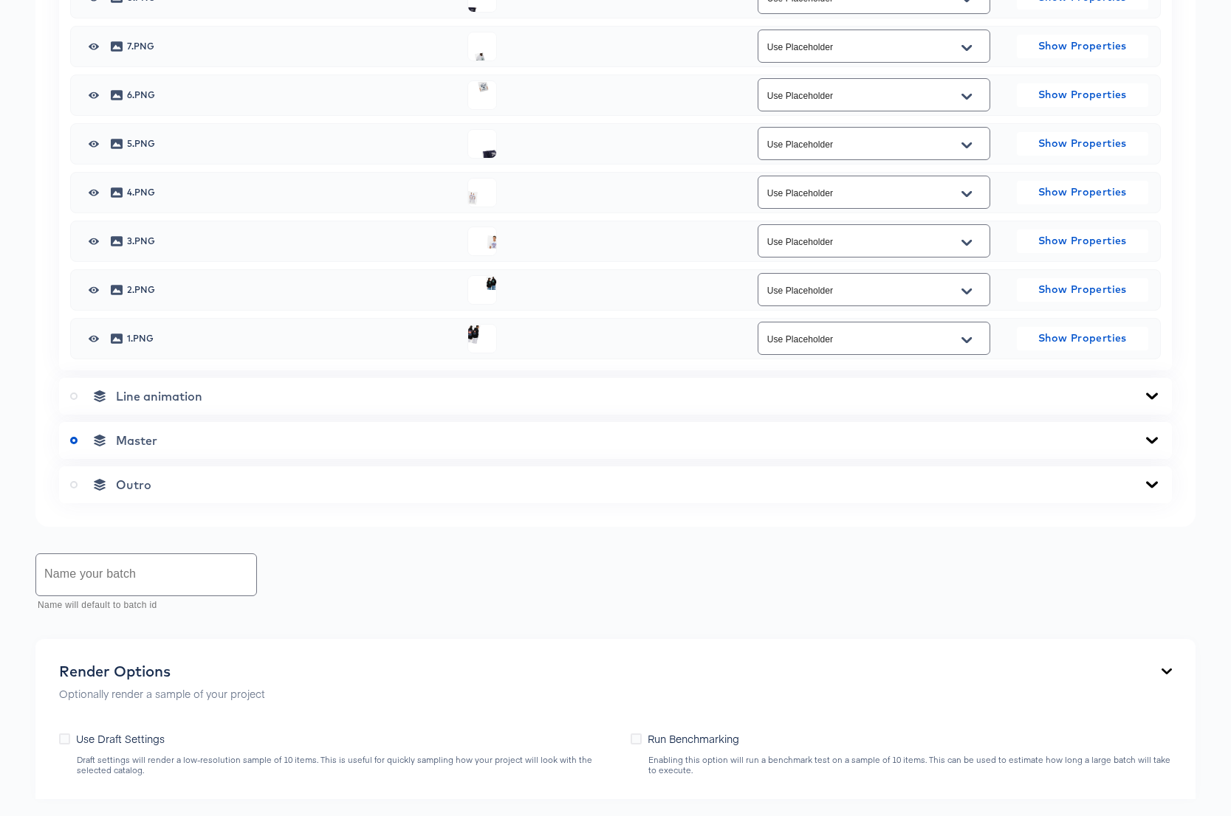
scroll to position [909, 0]
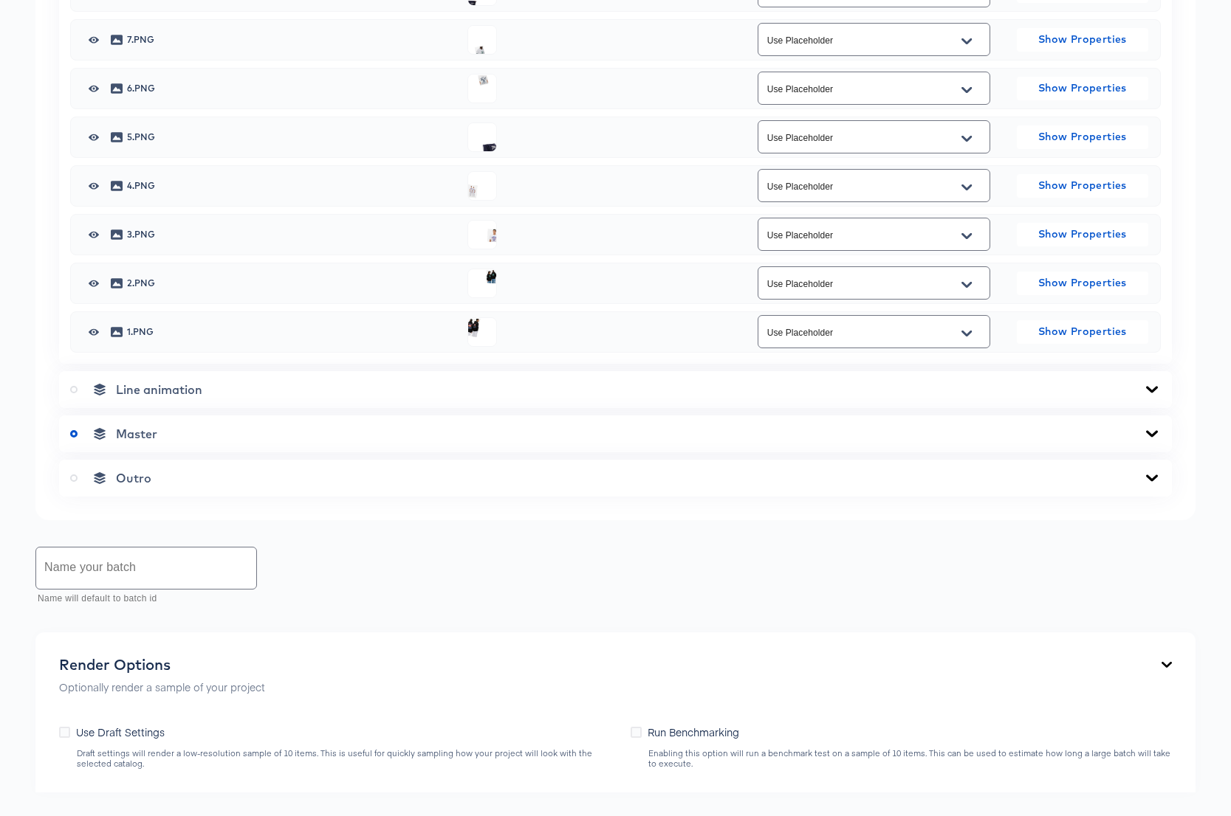
click at [1147, 432] on icon at bounding box center [1152, 433] width 12 height 7
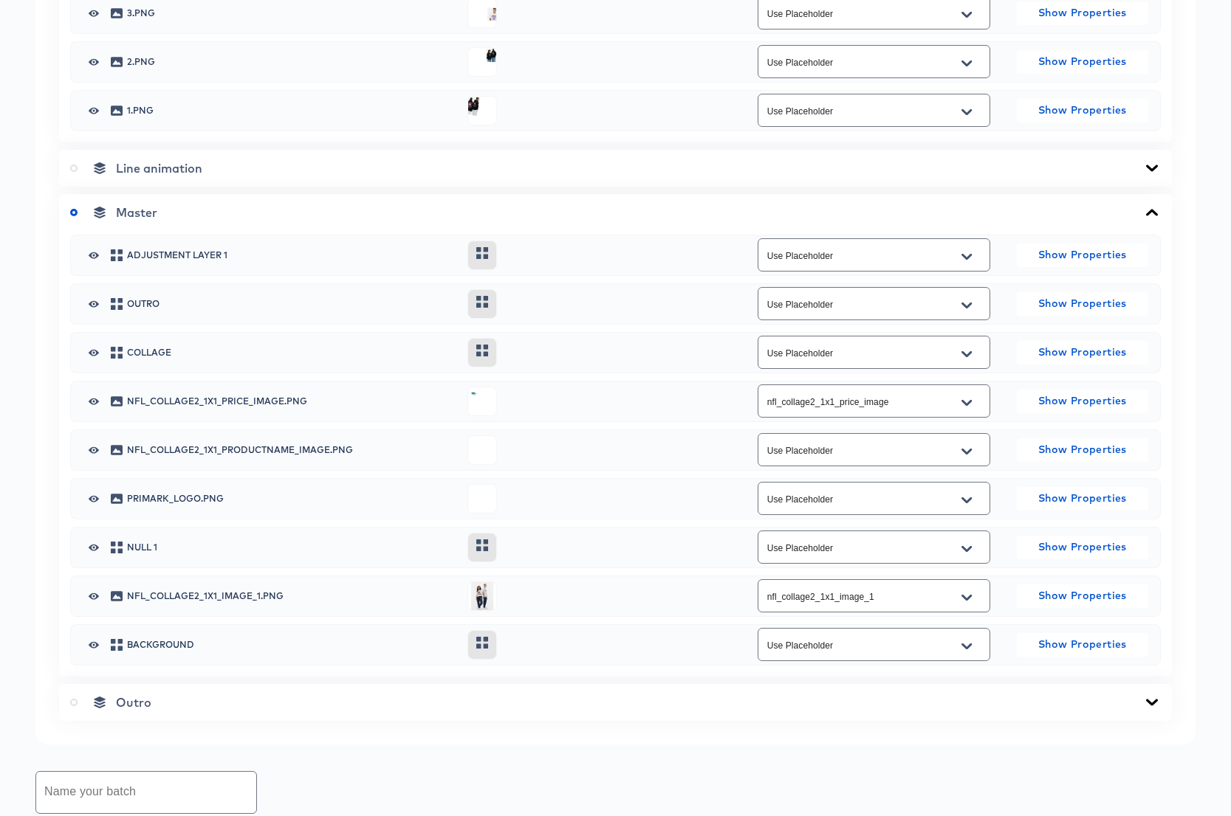
scroll to position [1134, 0]
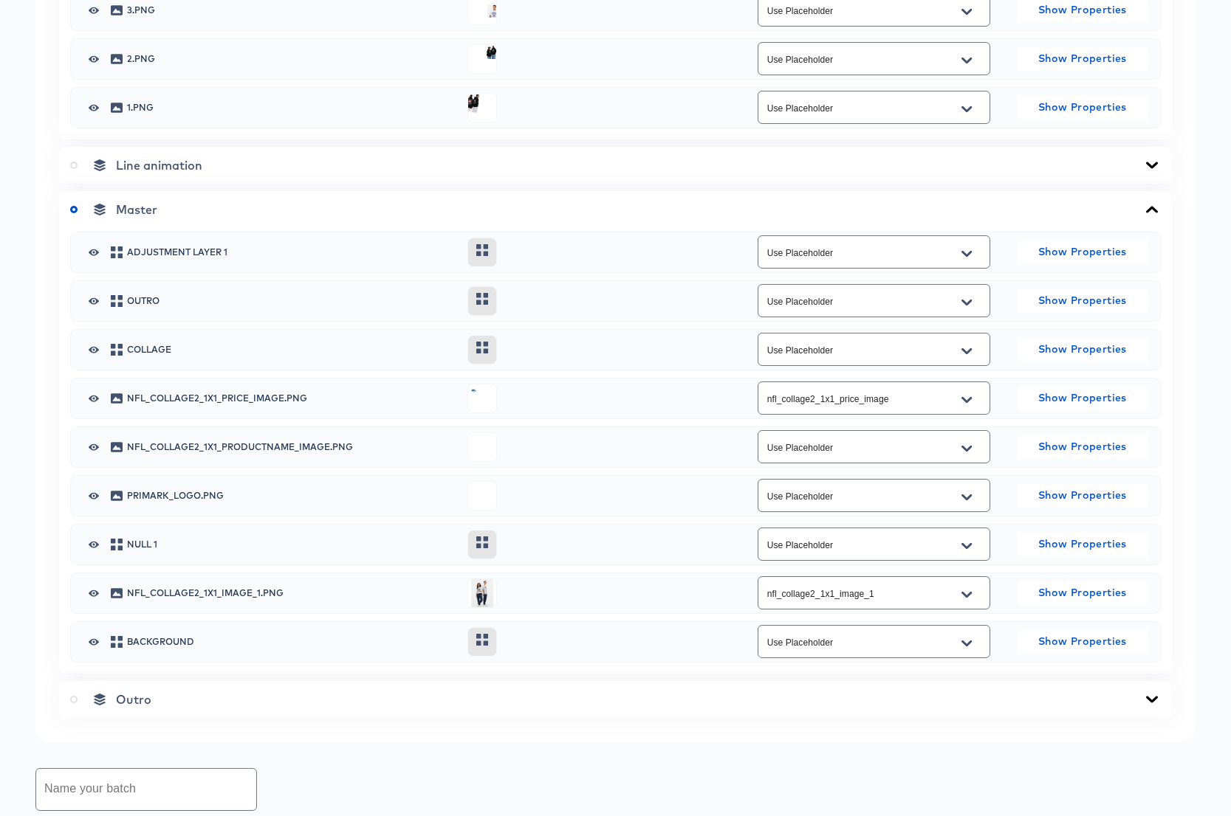
click at [967, 447] on icon "Open" at bounding box center [966, 449] width 10 height 12
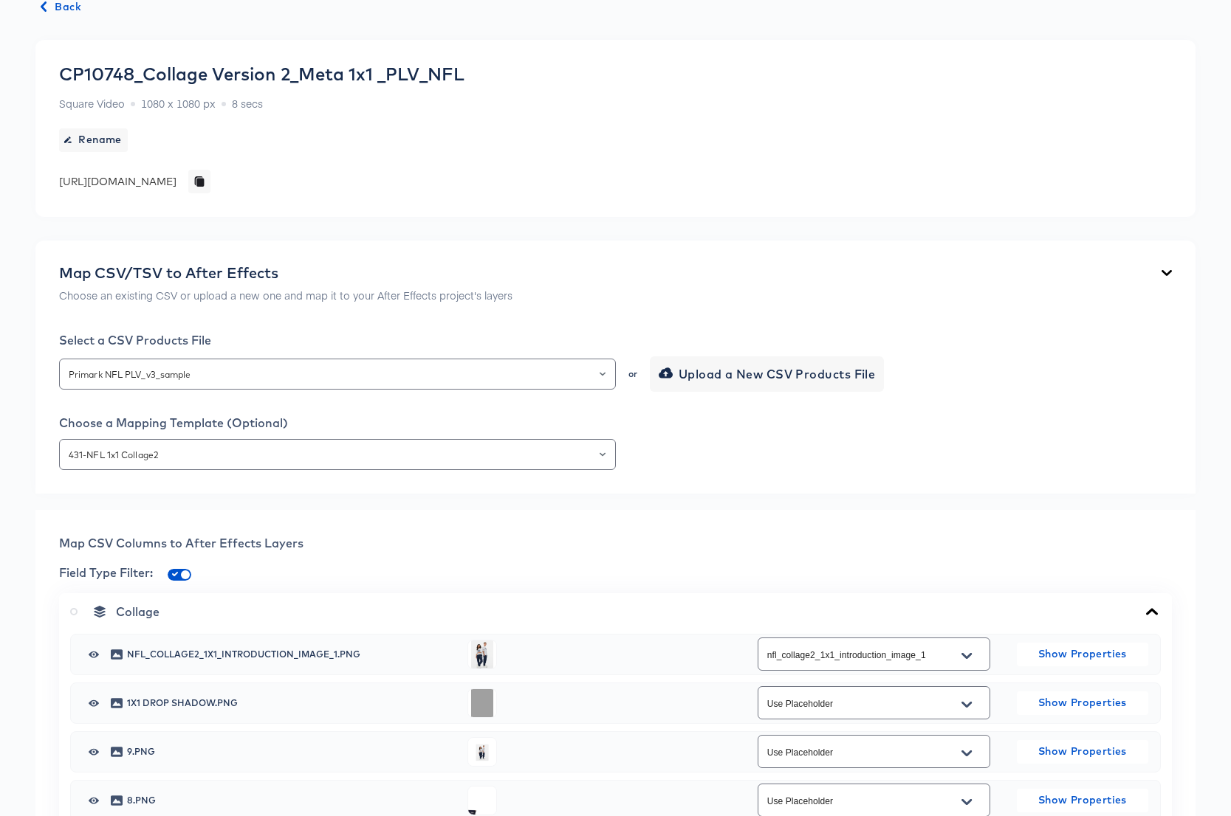
scroll to position [0, 0]
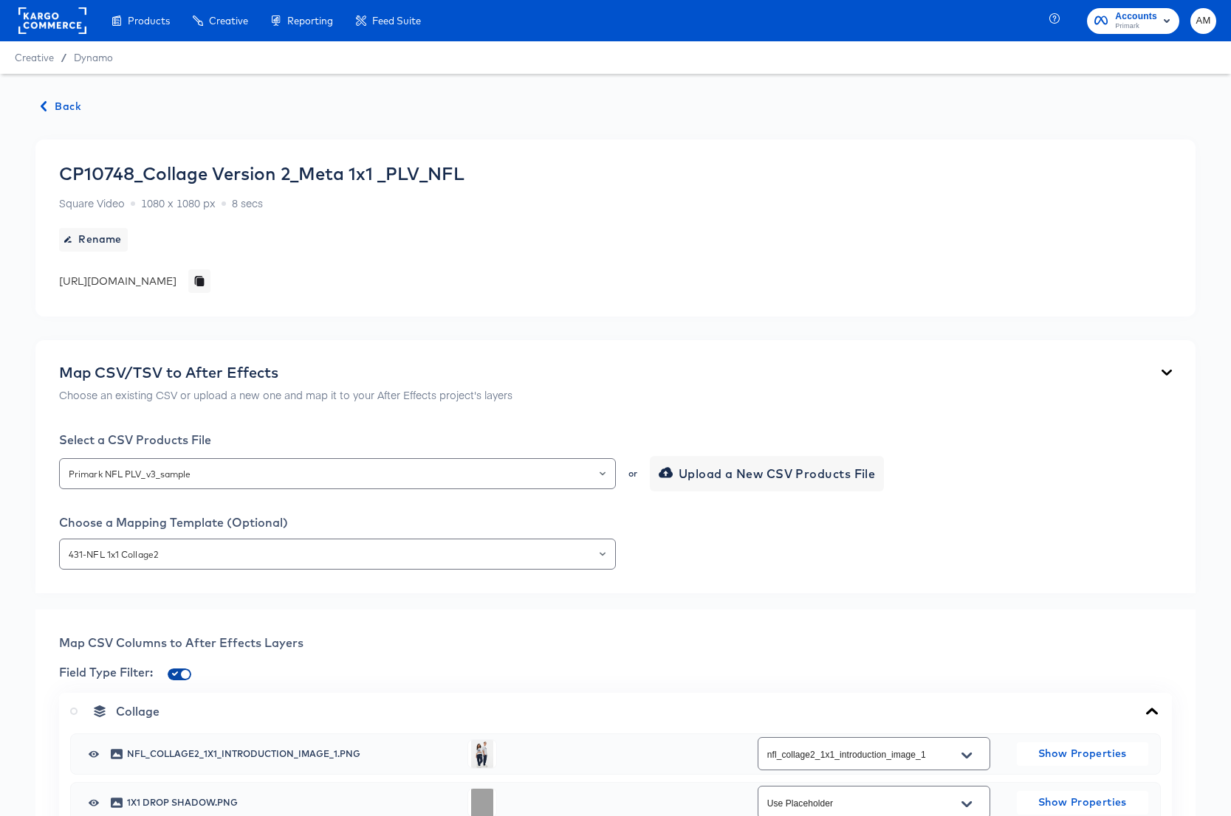
click at [181, 675] on input "checkbox" at bounding box center [185, 678] width 35 height 12
checkbox input "false"
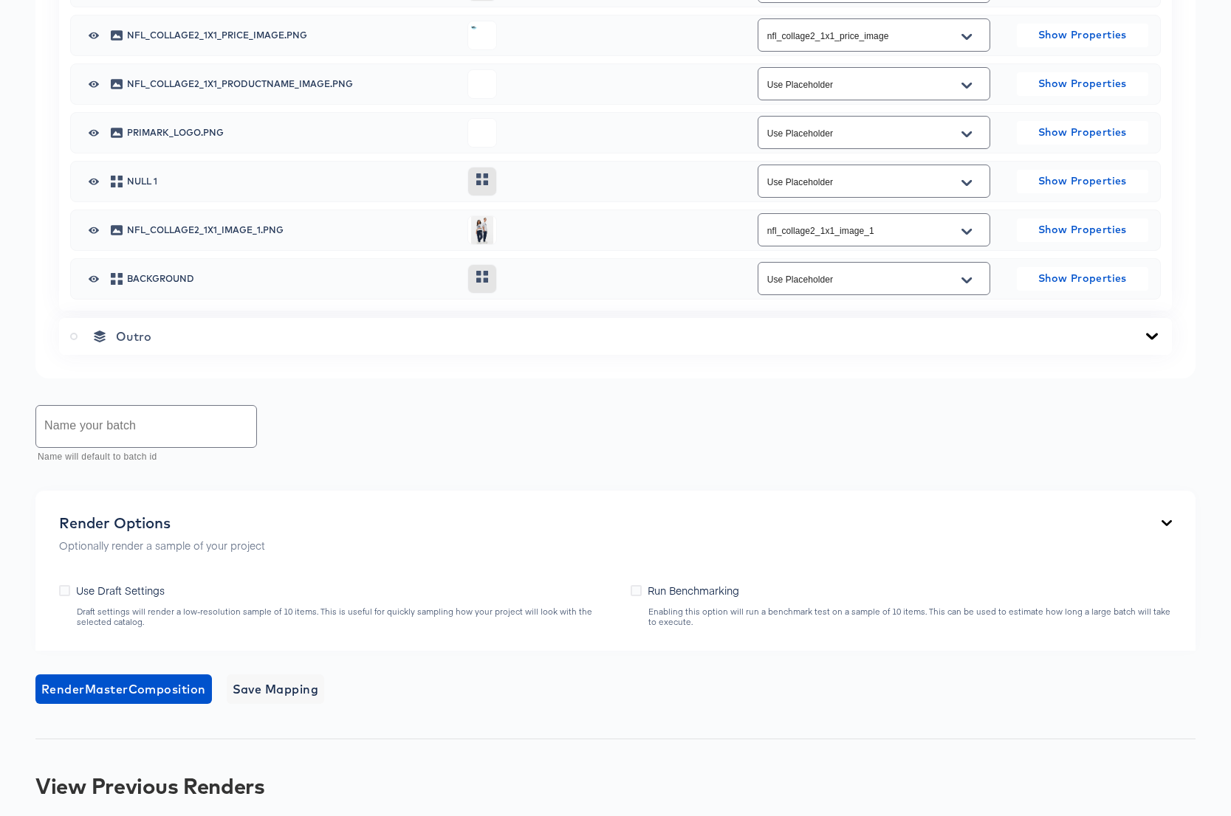
scroll to position [1383, 0]
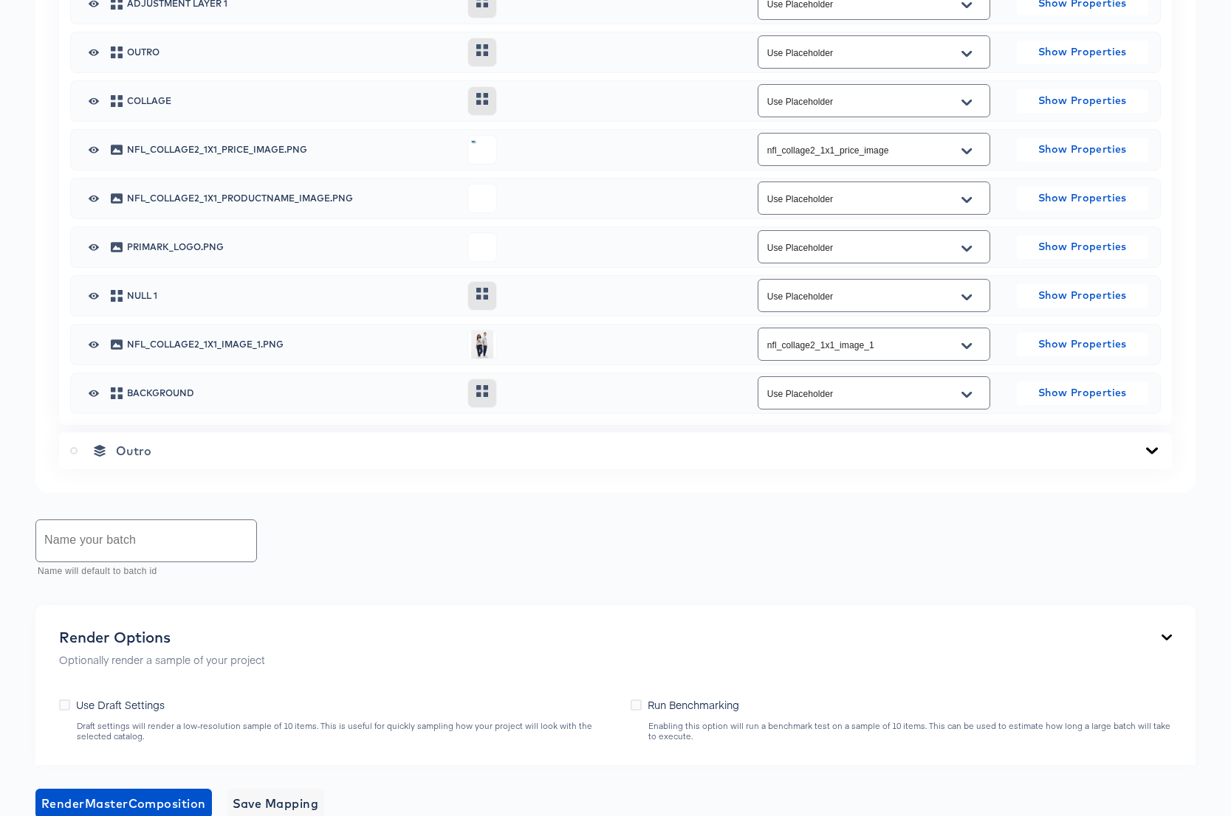
click at [966, 199] on icon "Open" at bounding box center [966, 200] width 10 height 12
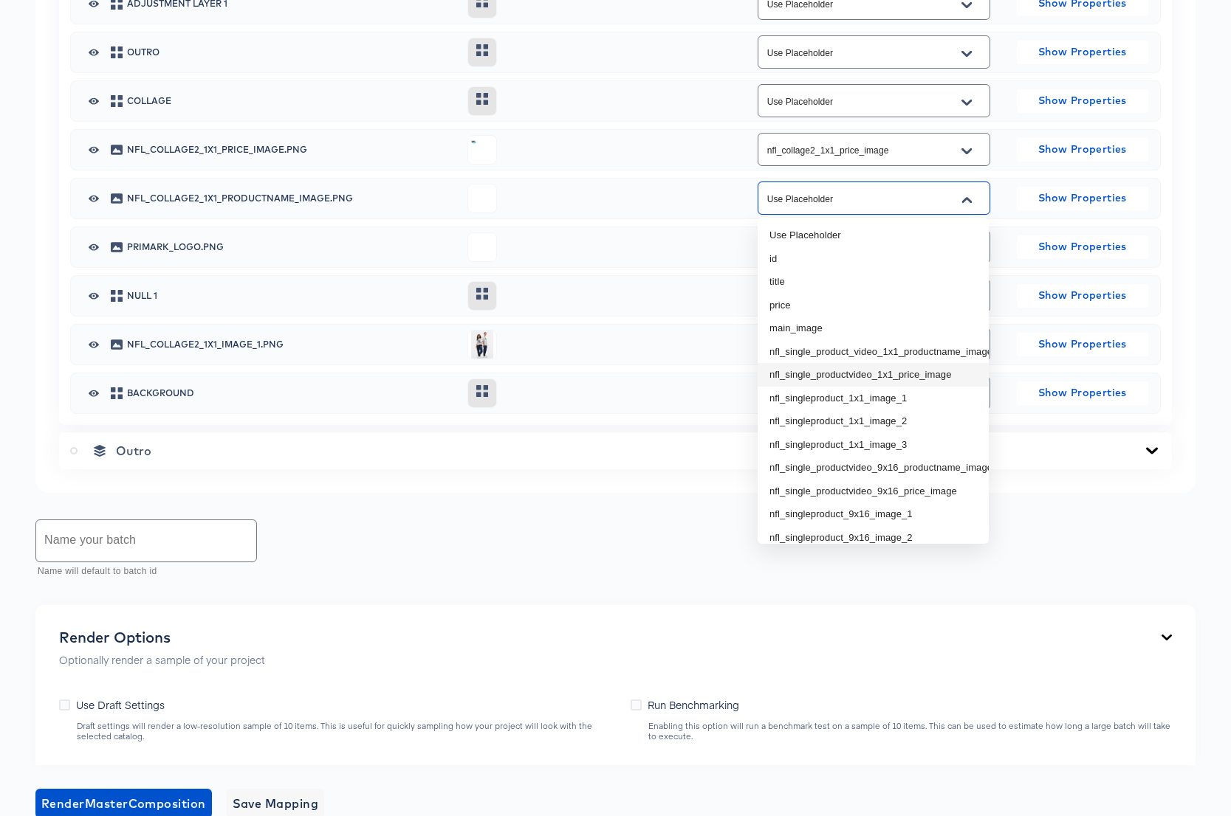
scroll to position [220, 0]
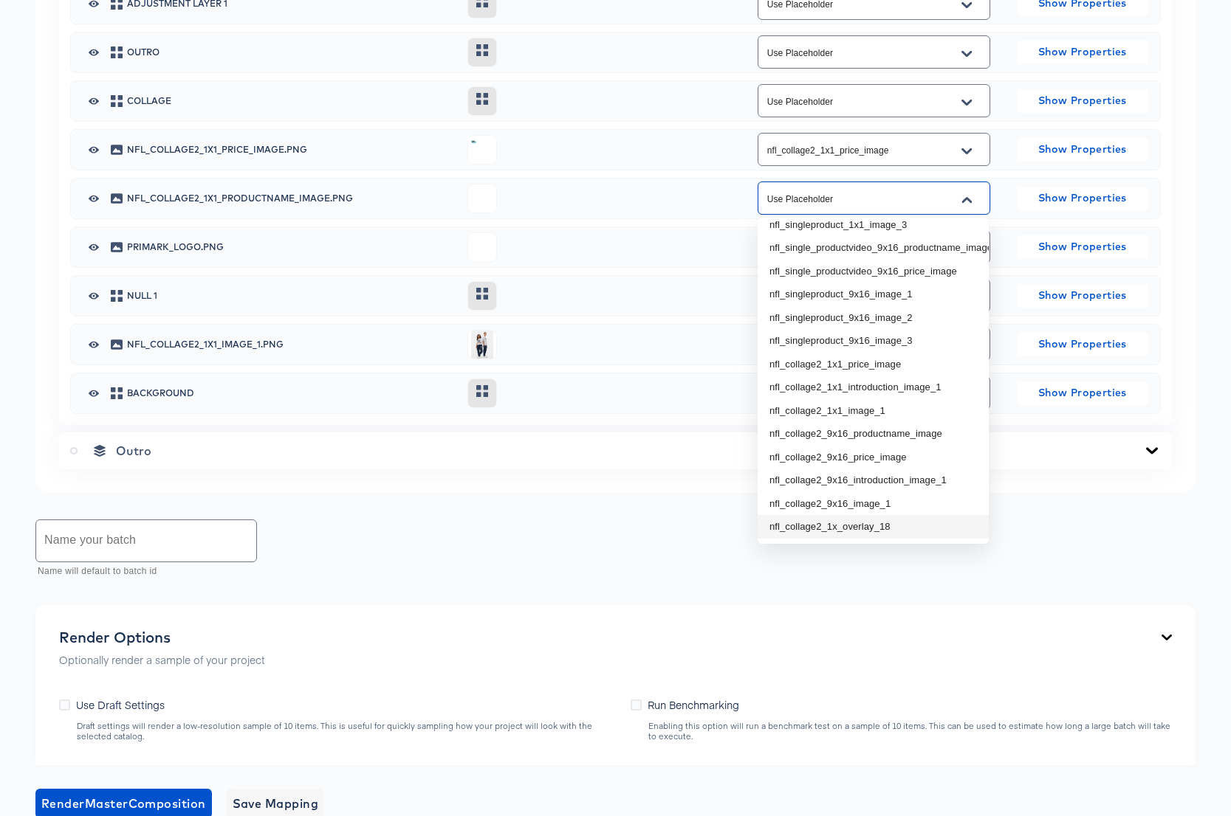
click at [861, 525] on li "nfl_collage2_1x_overlay_18" at bounding box center [872, 527] width 231 height 24
type input "nfl_collage2_1x_overlay_18"
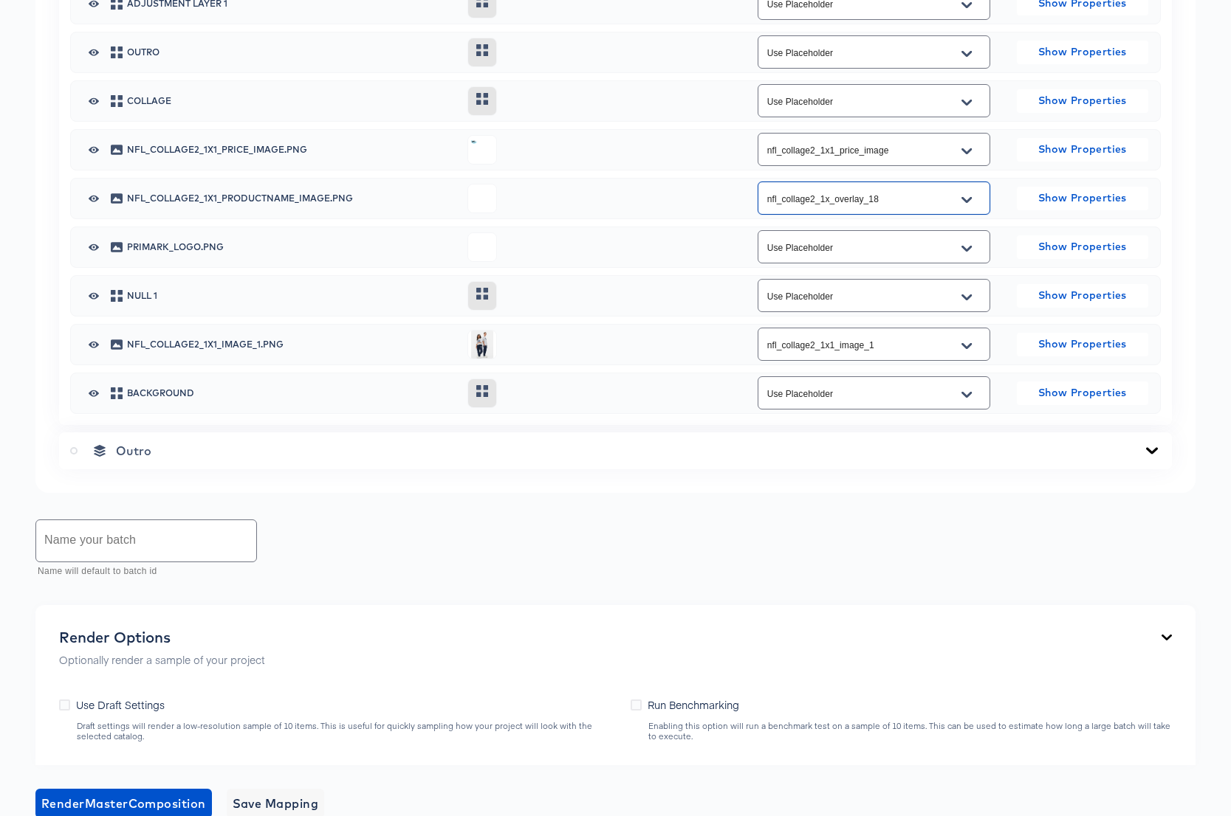
scroll to position [1548, 0]
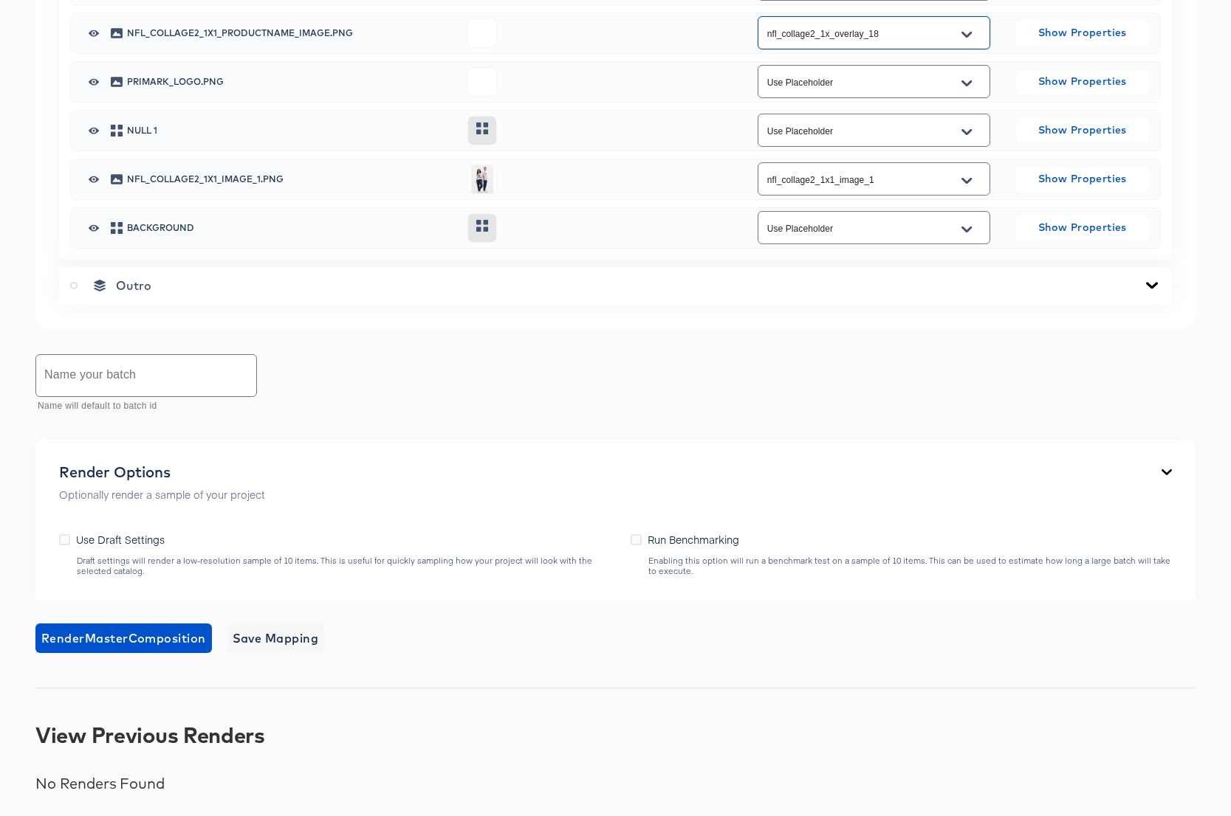
click at [95, 374] on input "text" at bounding box center [146, 375] width 220 height 41
paste input "NFL Collage2 9x16 Sample"
drag, startPoint x: 120, startPoint y: 383, endPoint x: 150, endPoint y: 385, distance: 30.3
click at [150, 385] on input "NFL Collage2 9x16 Sample" at bounding box center [146, 375] width 220 height 41
type input "NFL Collage2 1x1 Sample"
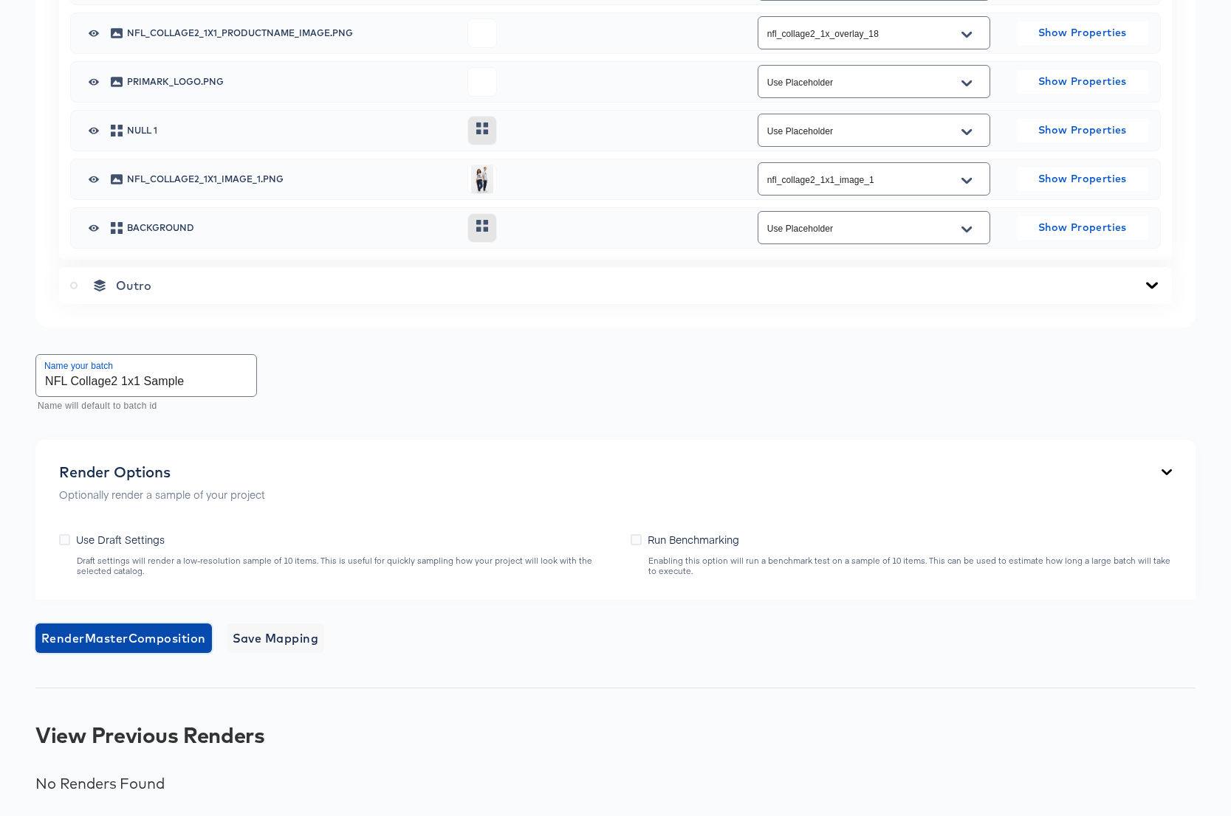
click at [134, 636] on span "Render Master Composition" at bounding box center [123, 638] width 165 height 21
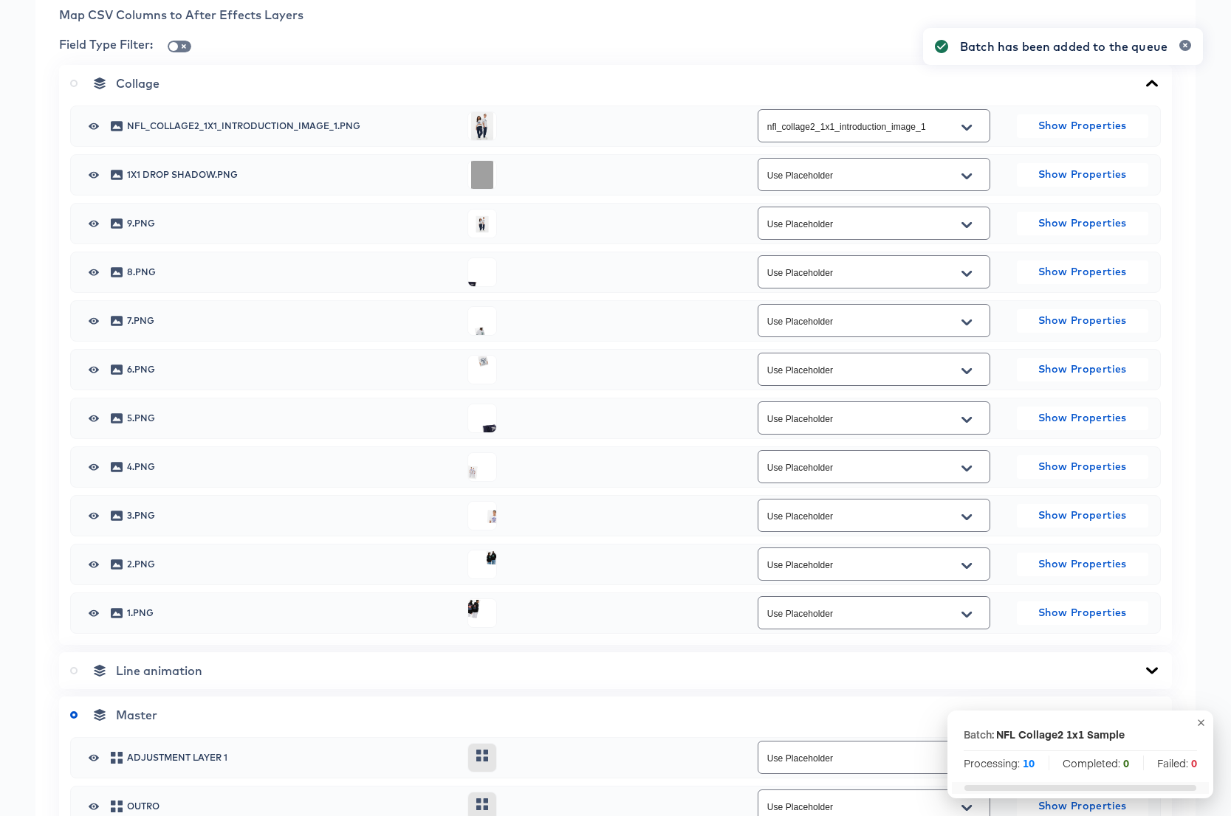
scroll to position [0, 0]
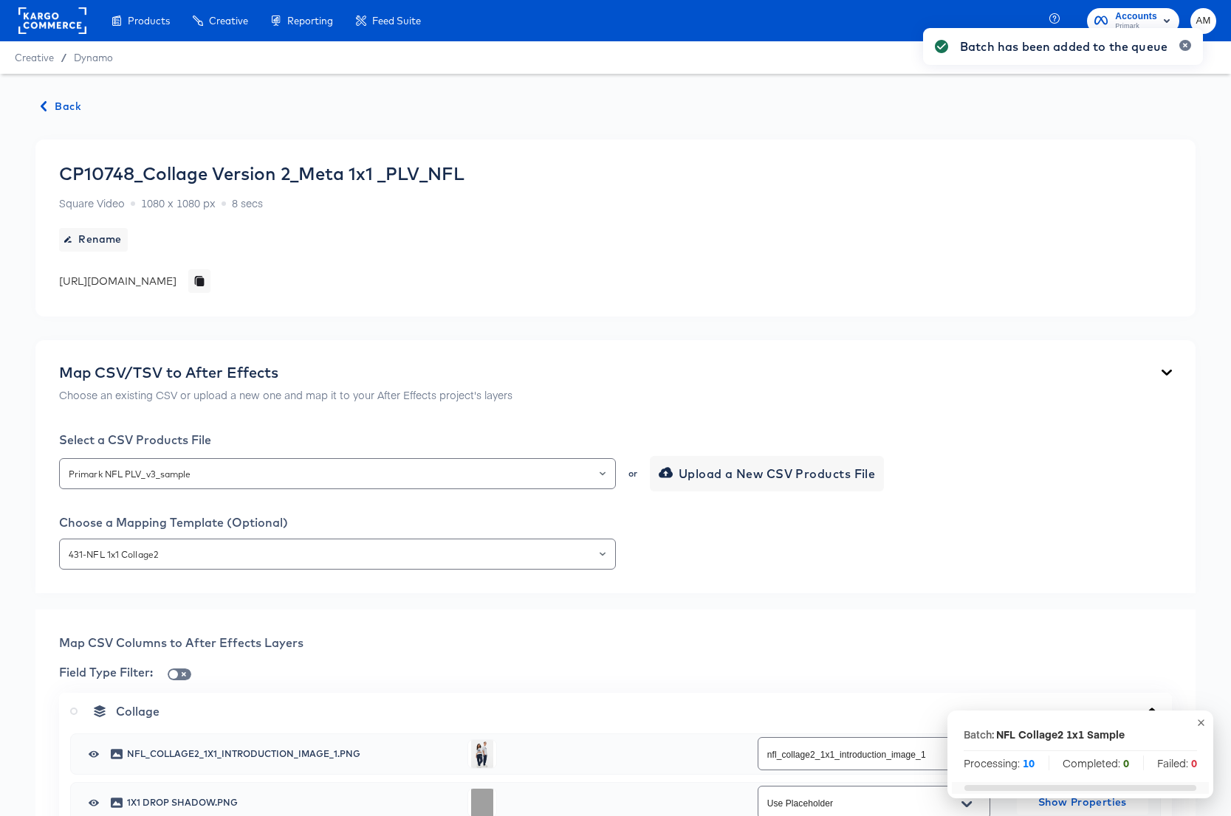
click at [63, 102] on span "Back" at bounding box center [61, 106] width 40 height 18
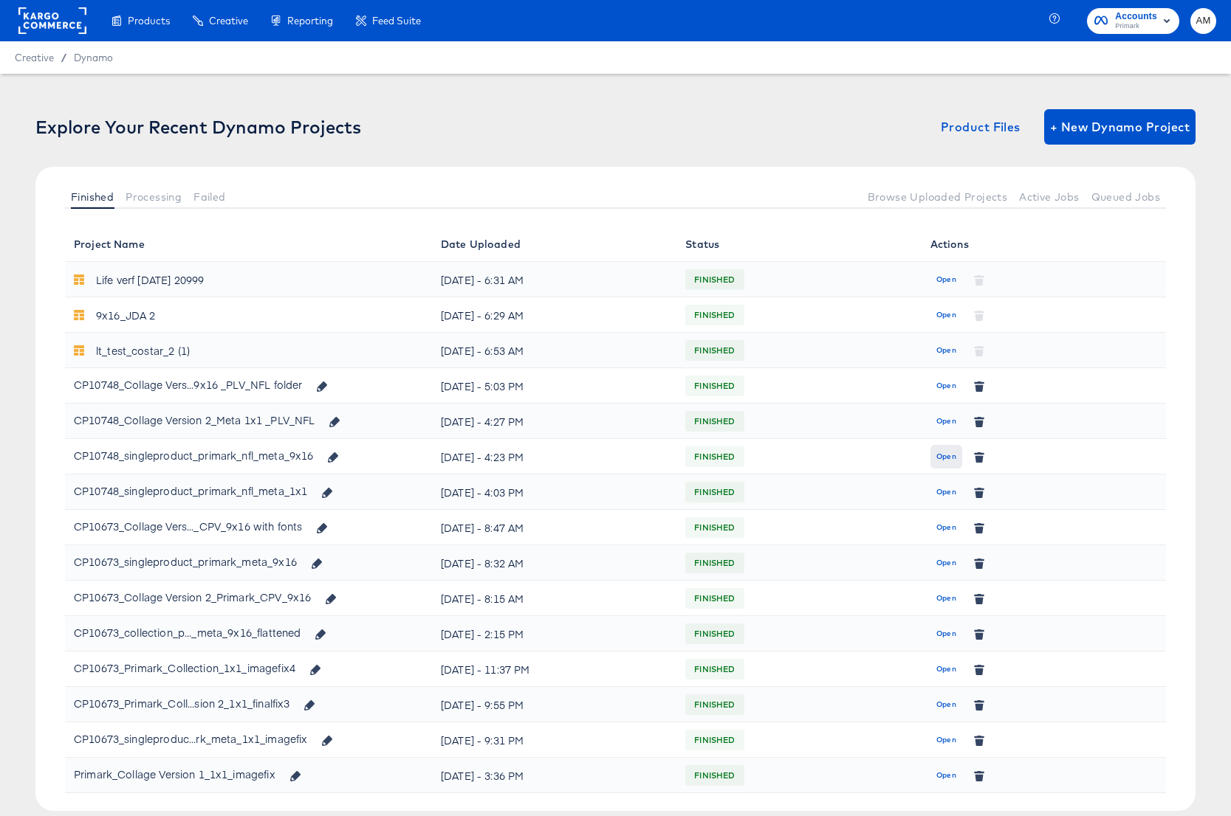
click at [944, 458] on span "Open" at bounding box center [946, 456] width 20 height 13
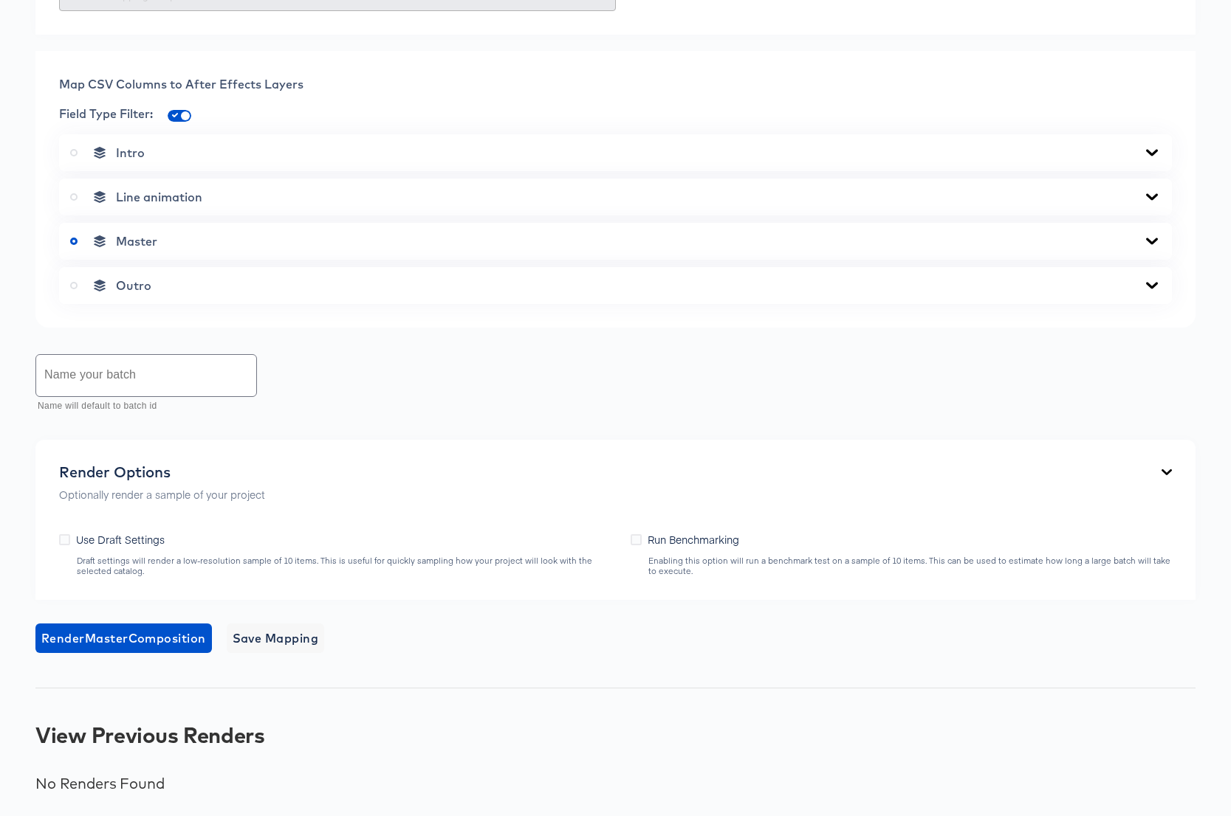
scroll to position [596, 0]
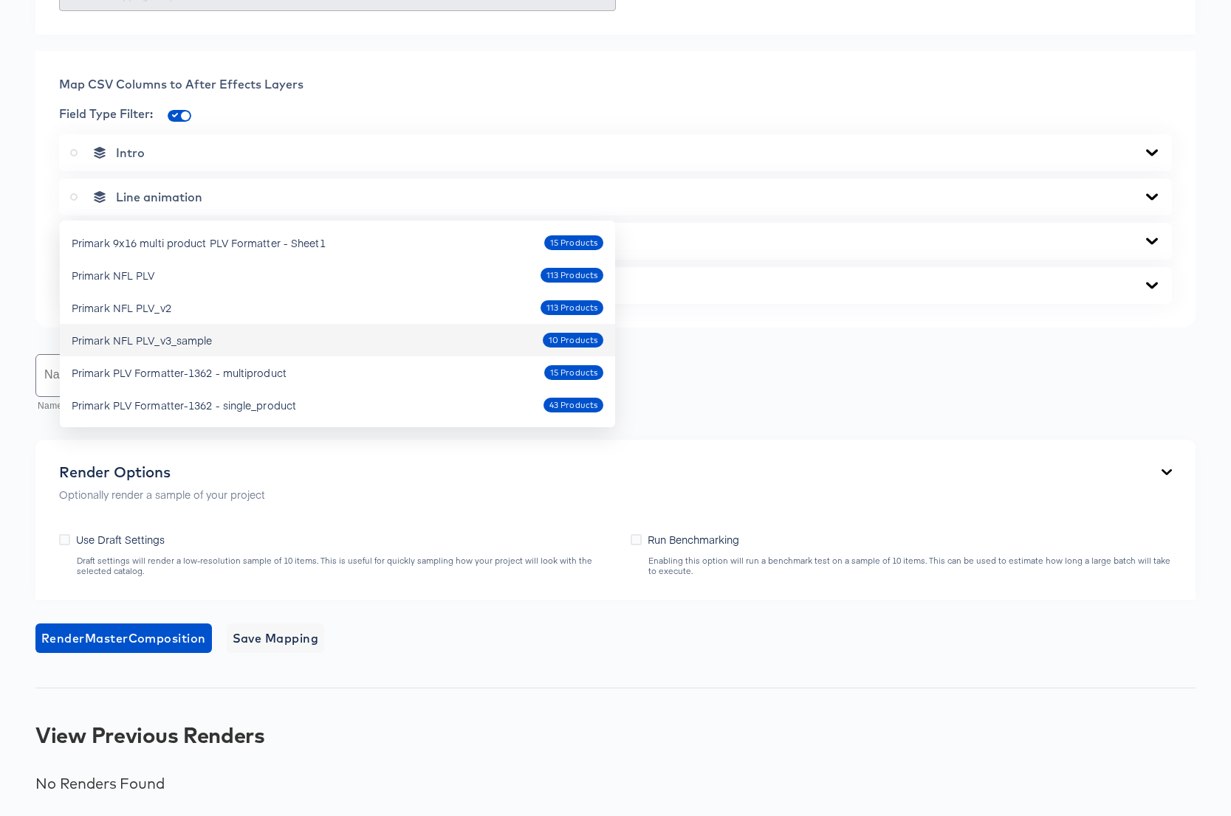
click at [220, 329] on div "Primark NFL PLV_v3_sample 10 Products" at bounding box center [338, 341] width 532 height 24
type input "Primark NFL PLV_v3_sample"
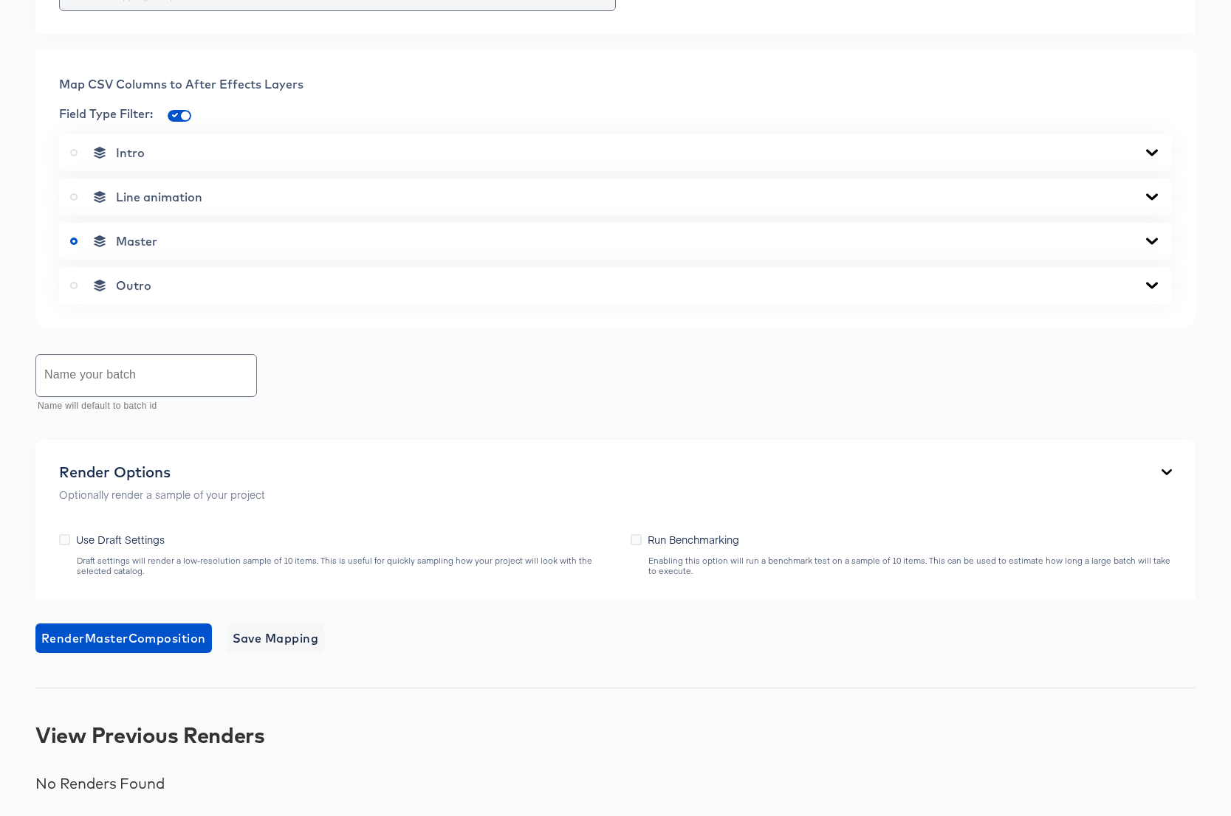
click at [258, 307] on li "432-NFL 9x16 Single Product" at bounding box center [337, 319] width 555 height 24
type input "432-NFL 9x16 Single Product"
click at [1151, 244] on icon at bounding box center [1152, 241] width 12 height 7
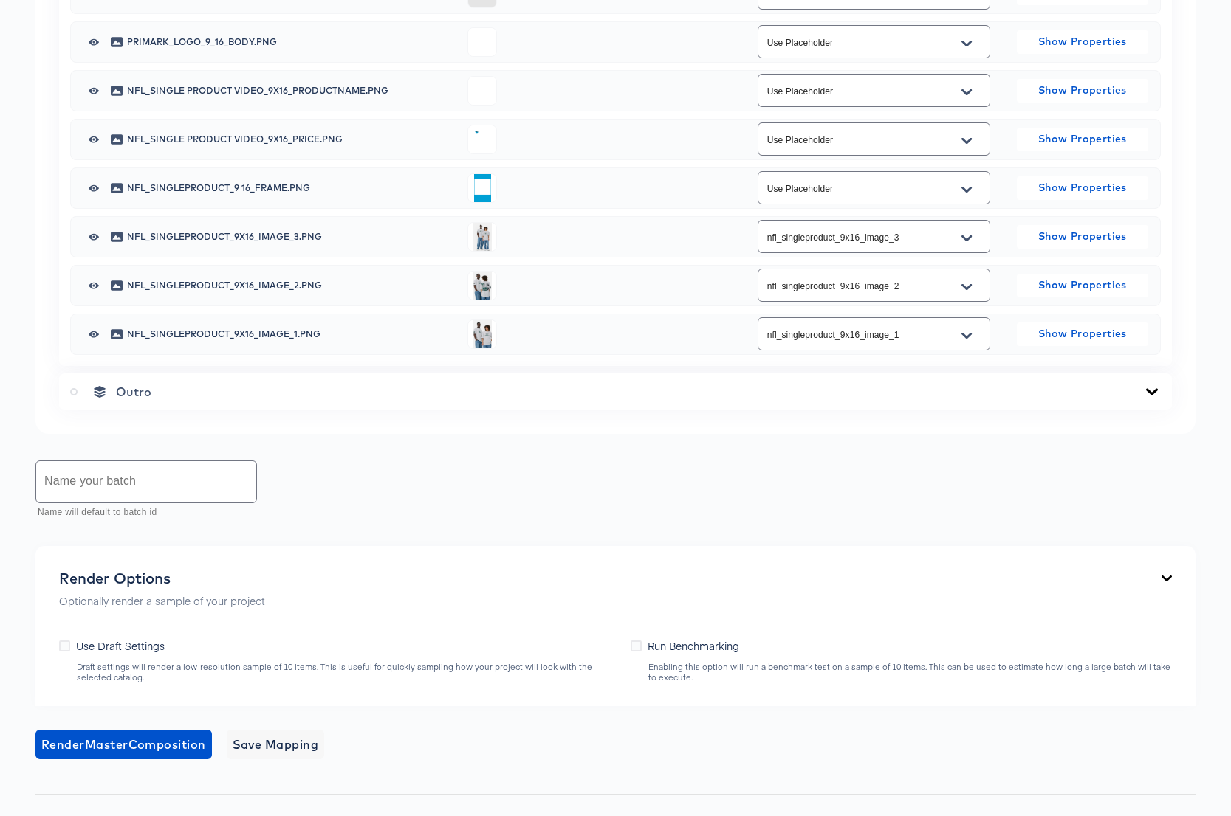
scroll to position [955, 0]
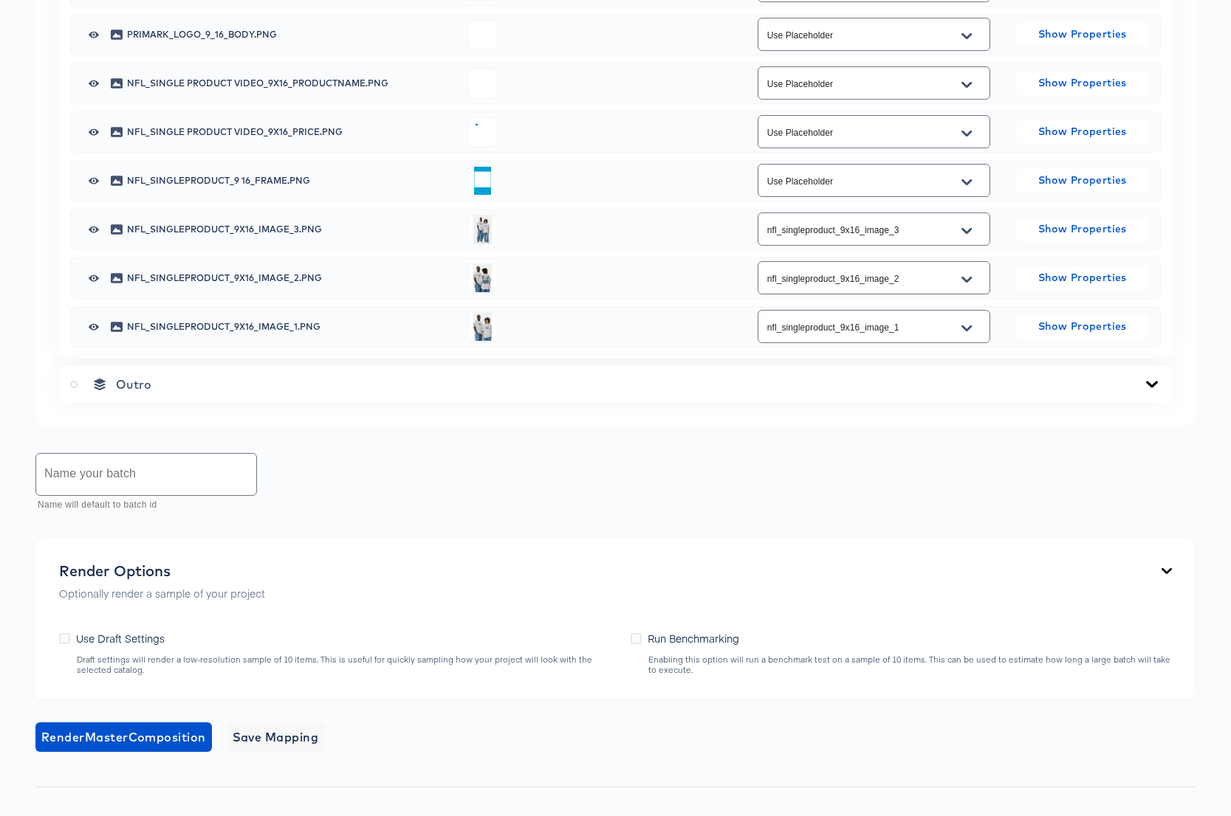
checkbox input "false"
click at [971, 91] on icon "Open" at bounding box center [966, 85] width 10 height 12
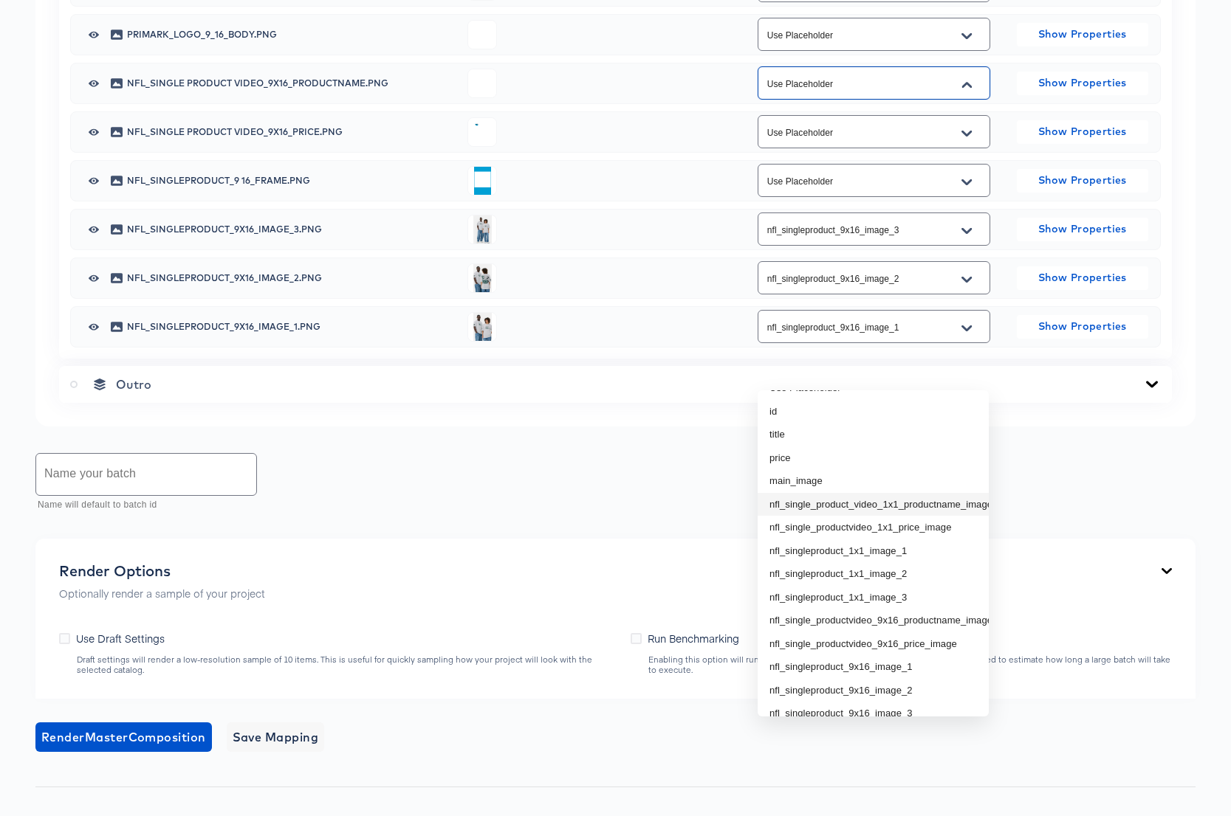
scroll to position [42, 0]
click at [940, 599] on li "nfl_single_productvideo_9x16_productname_image" at bounding box center [872, 599] width 231 height 24
type input "nfl_single_productvideo_9x16_productname_image"
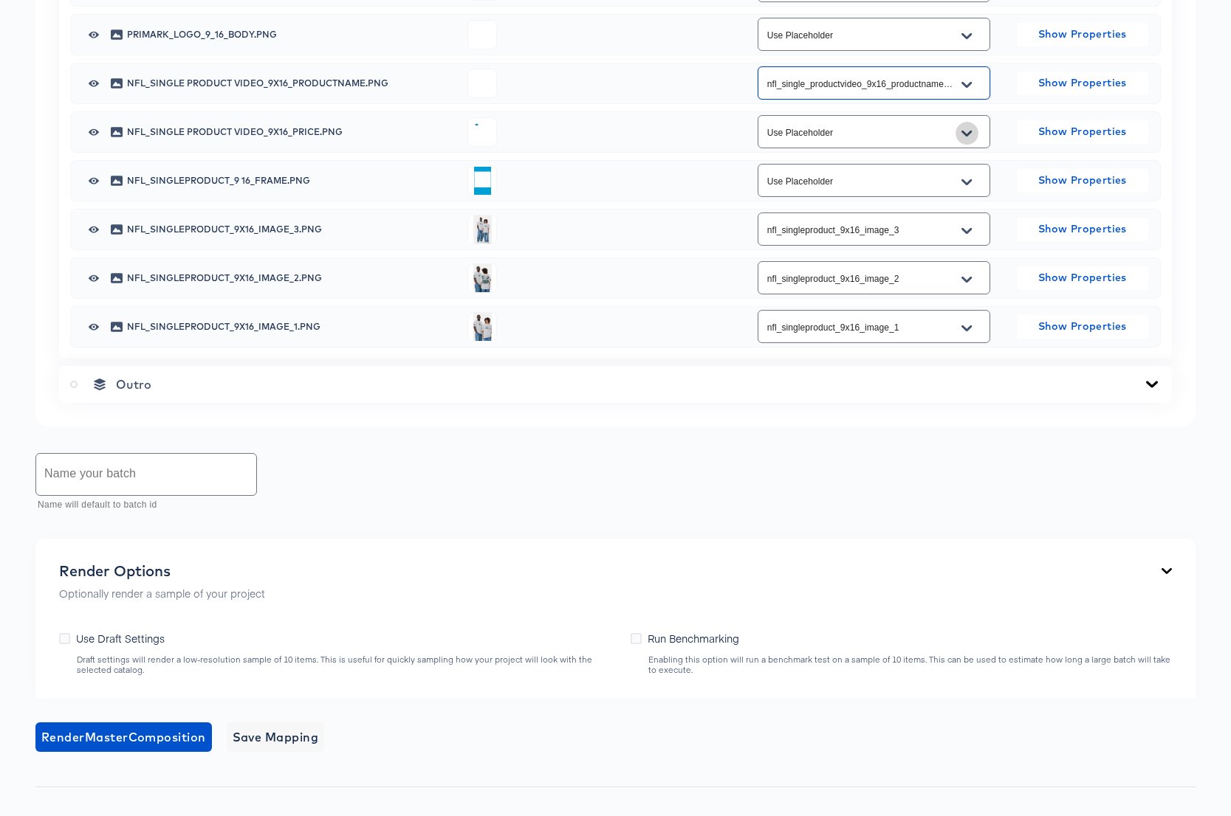
click at [961, 140] on icon "Open" at bounding box center [966, 134] width 10 height 12
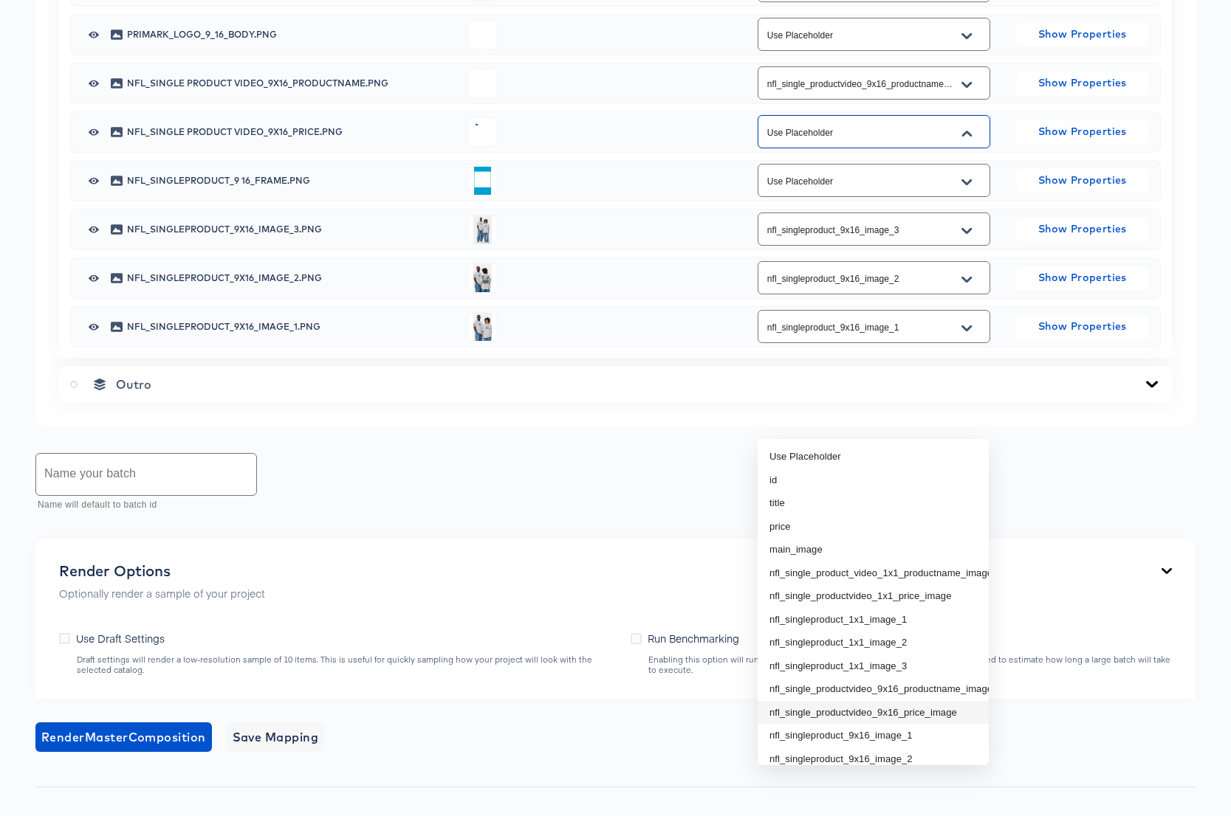
click at [953, 709] on li "nfl_single_productvideo_9x16_price_image" at bounding box center [872, 713] width 231 height 24
type input "nfl_single_productvideo_9x16_price_image"
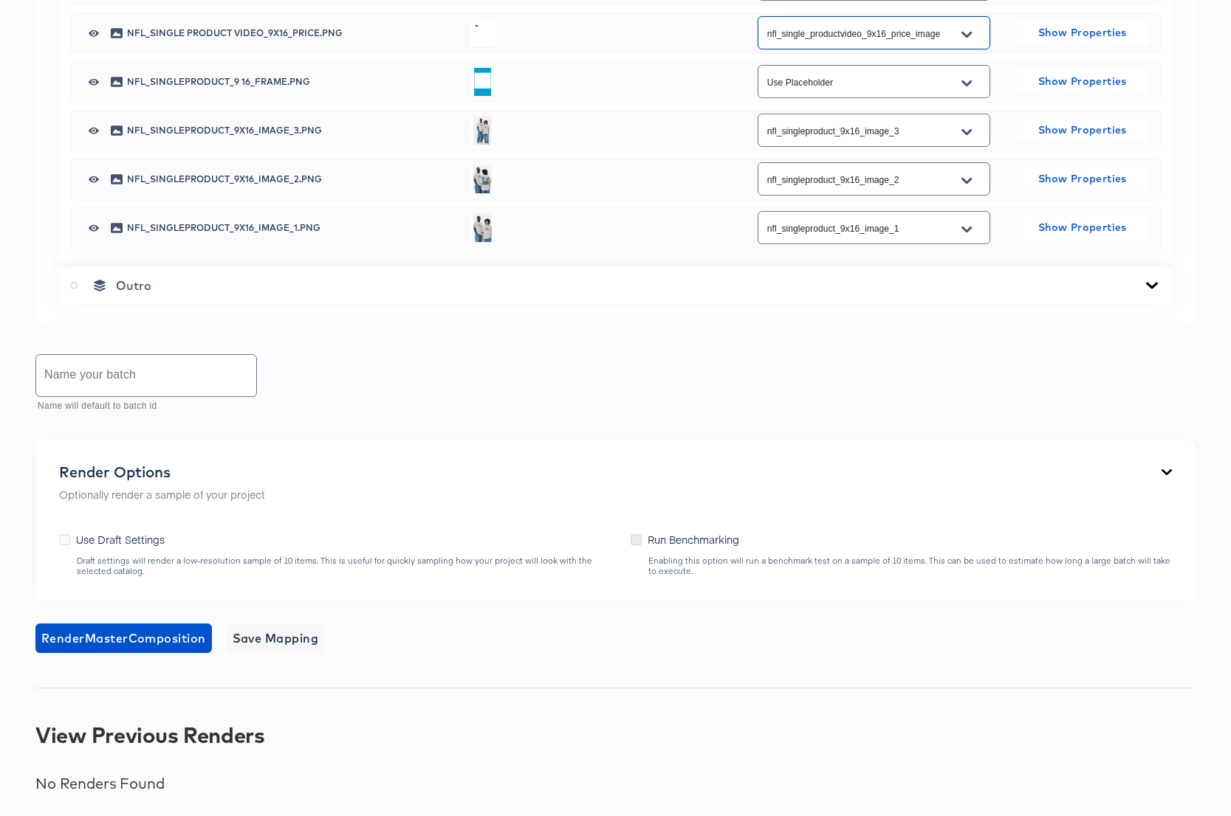
scroll to position [1338, 0]
click at [168, 378] on input "text" at bounding box center [146, 375] width 220 height 41
paste input "NFL Collage2 9x16 Sample"
drag, startPoint x: 72, startPoint y: 383, endPoint x: 144, endPoint y: 383, distance: 72.3
click at [144, 383] on input "NFL Collage2 9x16 Sample" at bounding box center [146, 375] width 220 height 41
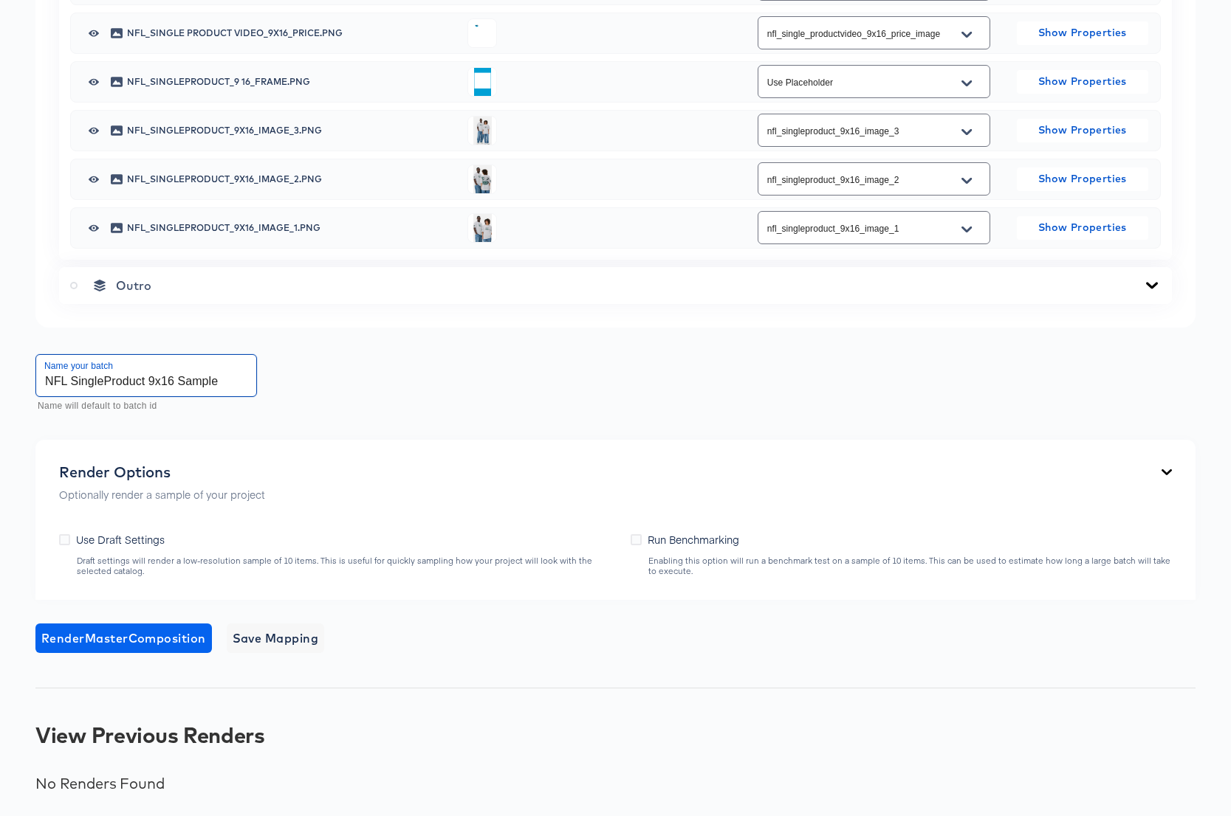
type input "NFL SingleProduct 9x16 Sample"
click at [114, 640] on span "Render Master Composition" at bounding box center [123, 638] width 165 height 21
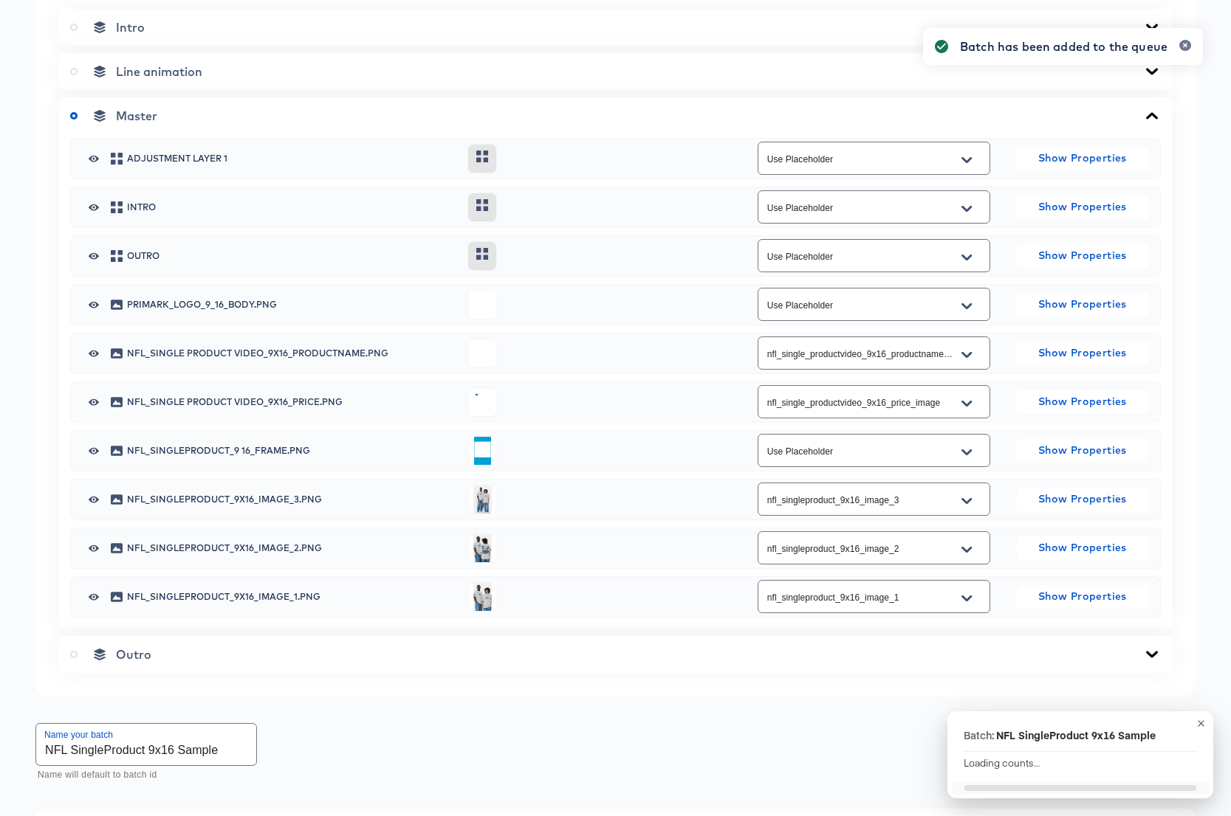
scroll to position [0, 0]
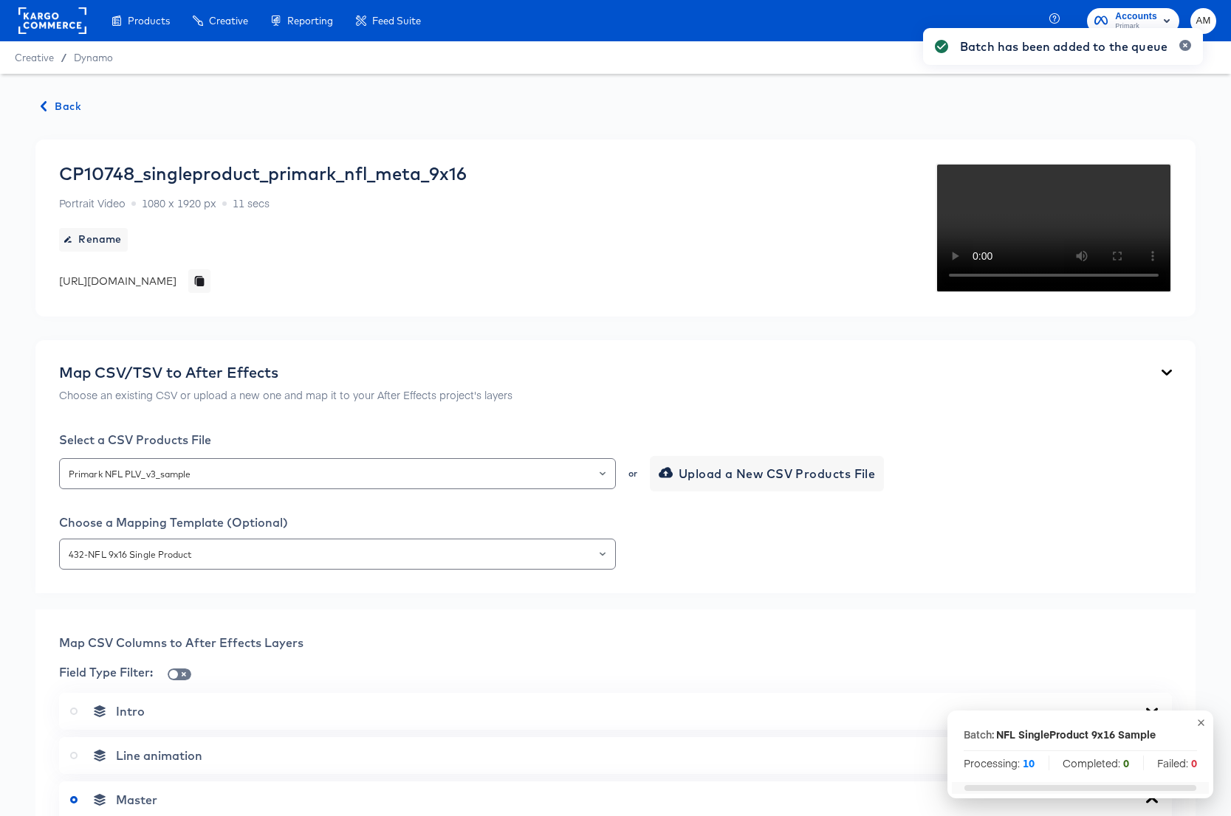
click at [53, 106] on span "Back" at bounding box center [61, 106] width 40 height 18
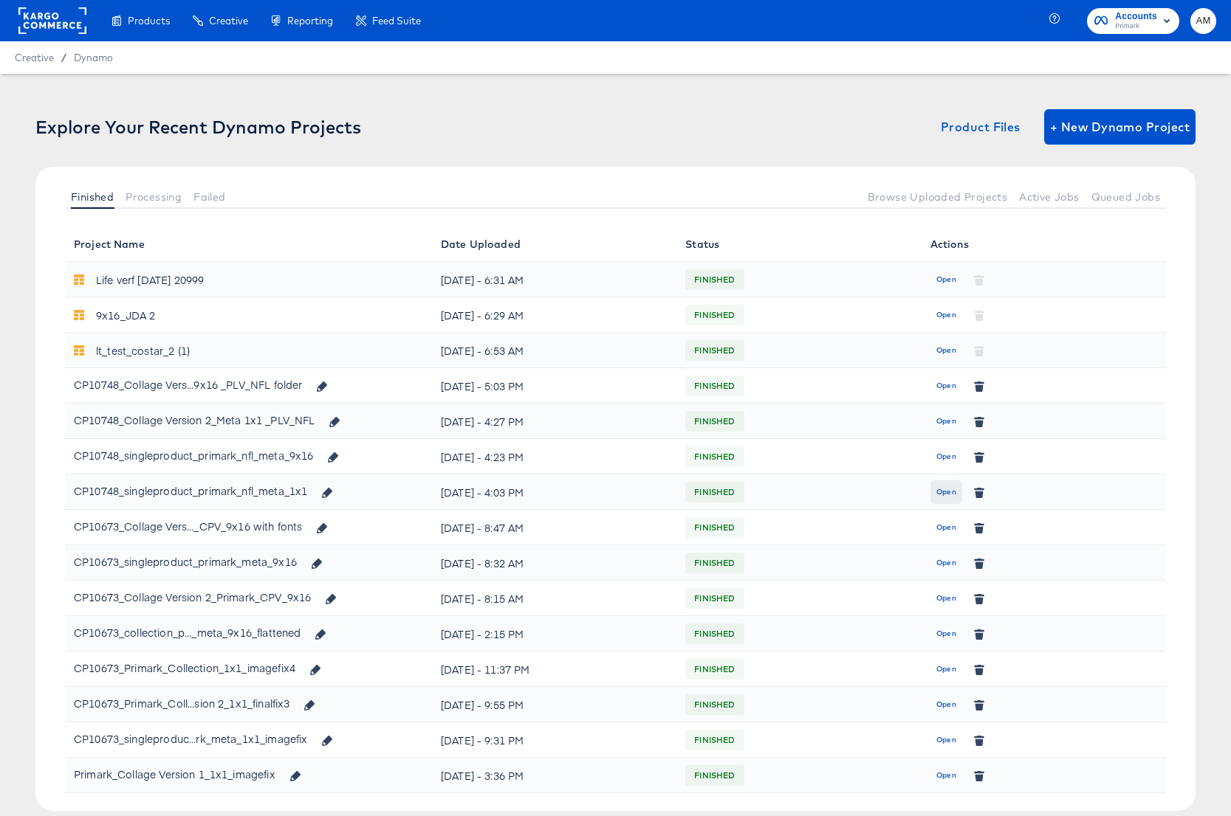
click at [951, 490] on span "Open" at bounding box center [946, 492] width 20 height 13
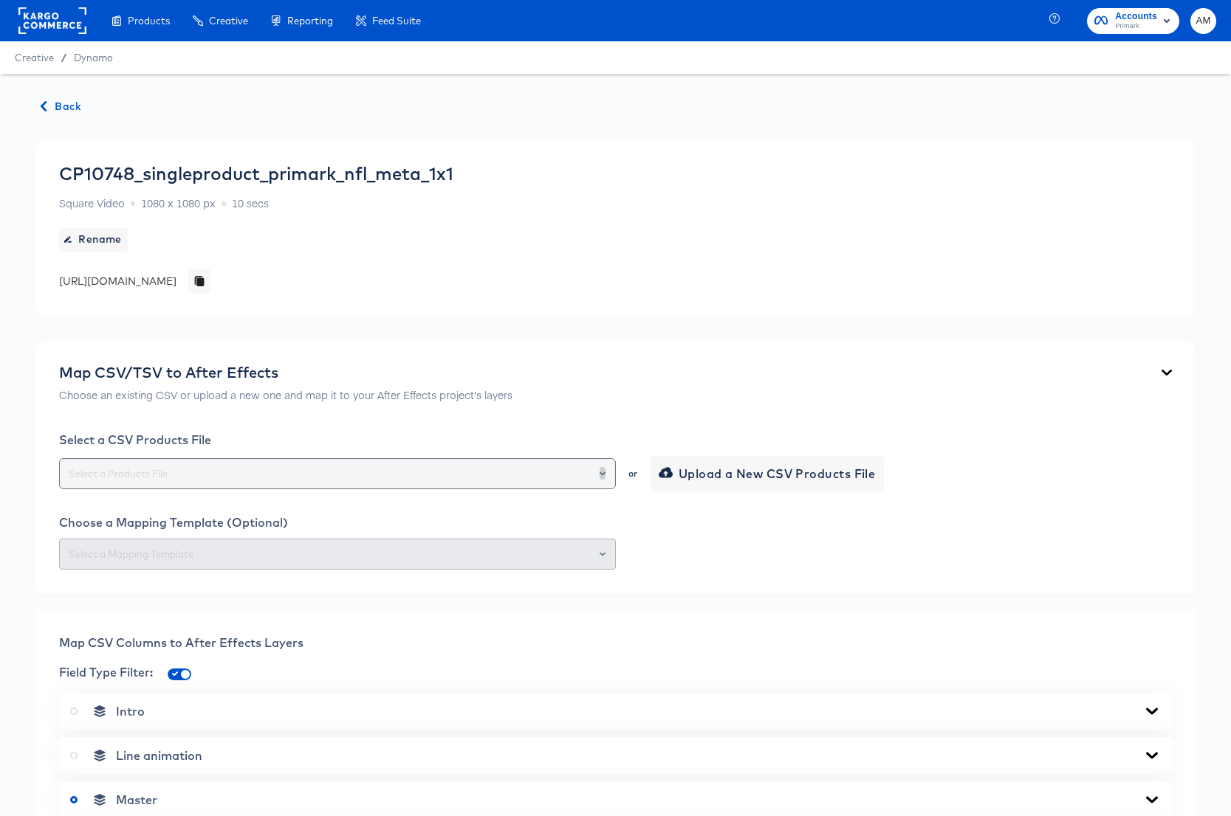
drag, startPoint x: 602, startPoint y: 474, endPoint x: 587, endPoint y: 482, distance: 16.9
click at [602, 474] on icon "Open" at bounding box center [602, 474] width 6 height 4
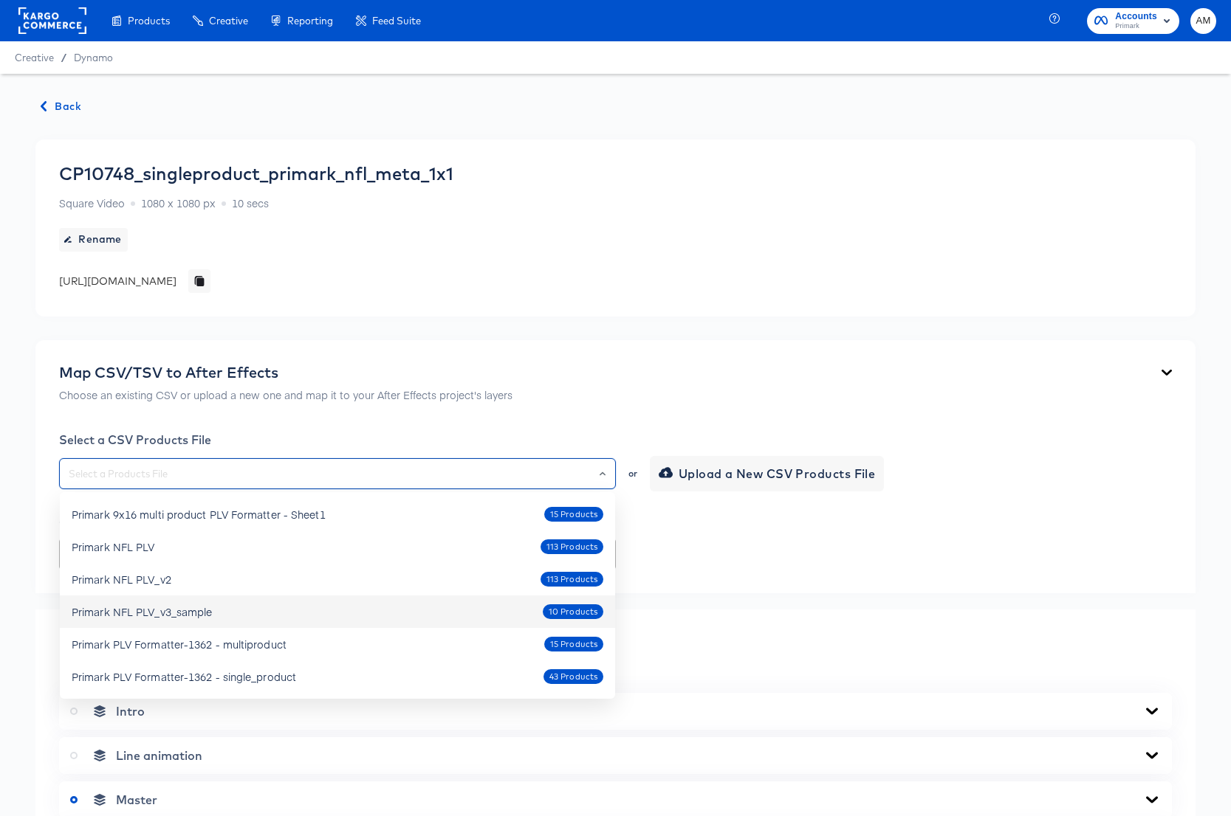
click at [202, 616] on div "Primark NFL PLV_v3_sample" at bounding box center [142, 612] width 140 height 15
type input "Primark NFL PLV_v3_sample"
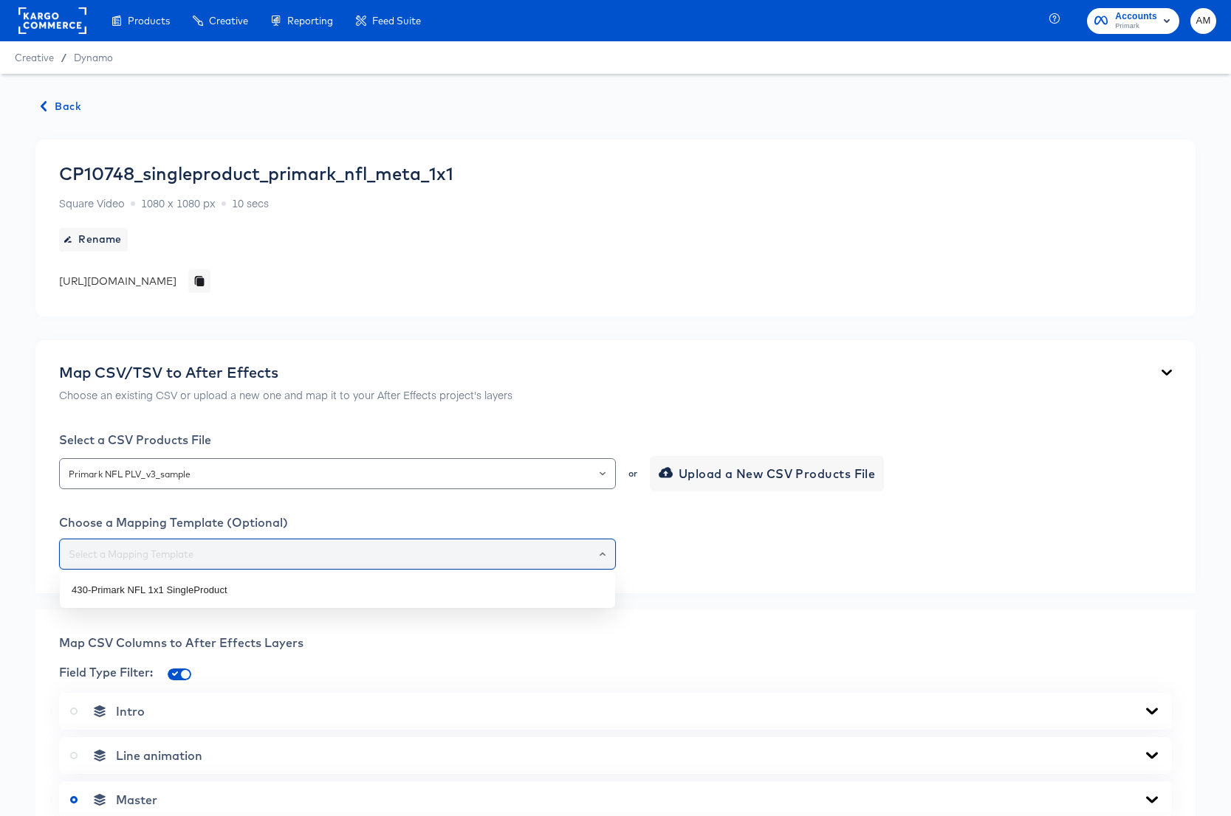
click at [337, 556] on input "text" at bounding box center [337, 554] width 543 height 17
click at [210, 595] on li "430-Primark NFL 1x1 SingleProduct" at bounding box center [337, 591] width 555 height 24
type input "430-Primark NFL 1x1 SingleProduct"
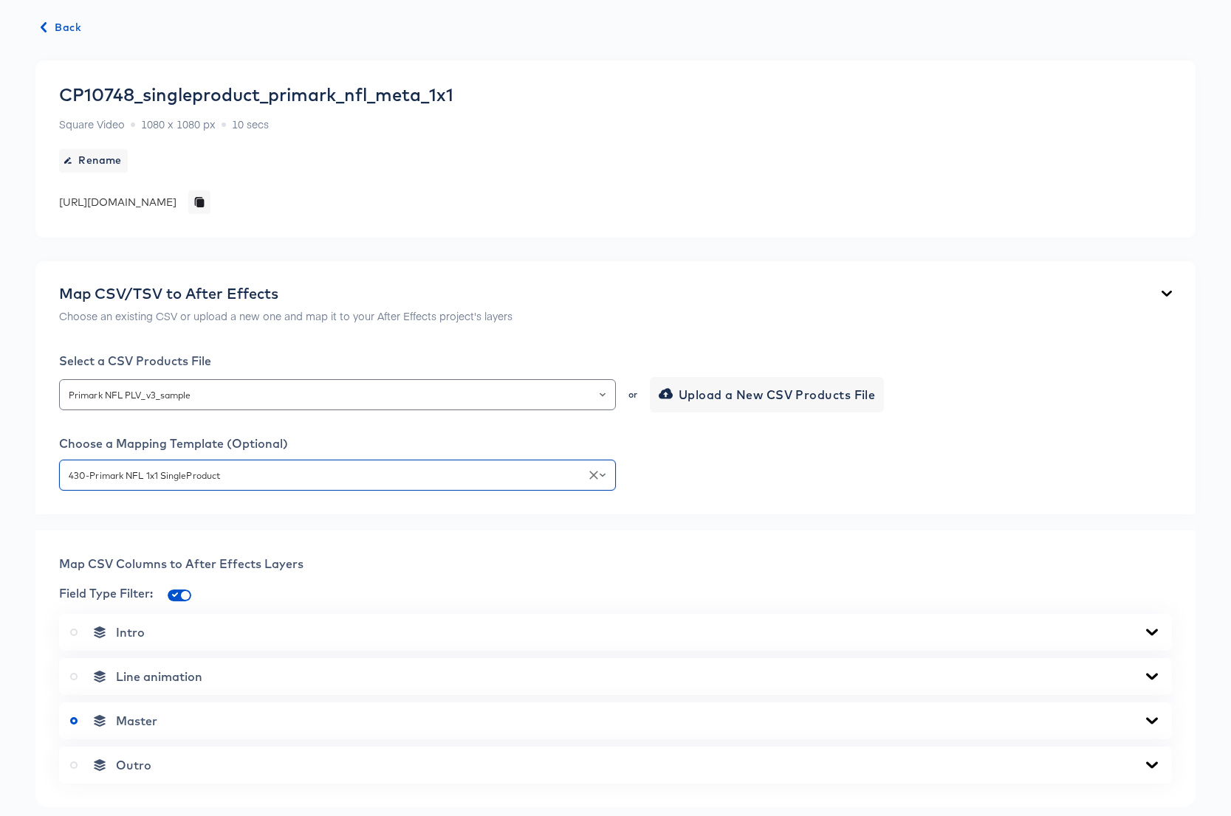
scroll to position [447, 0]
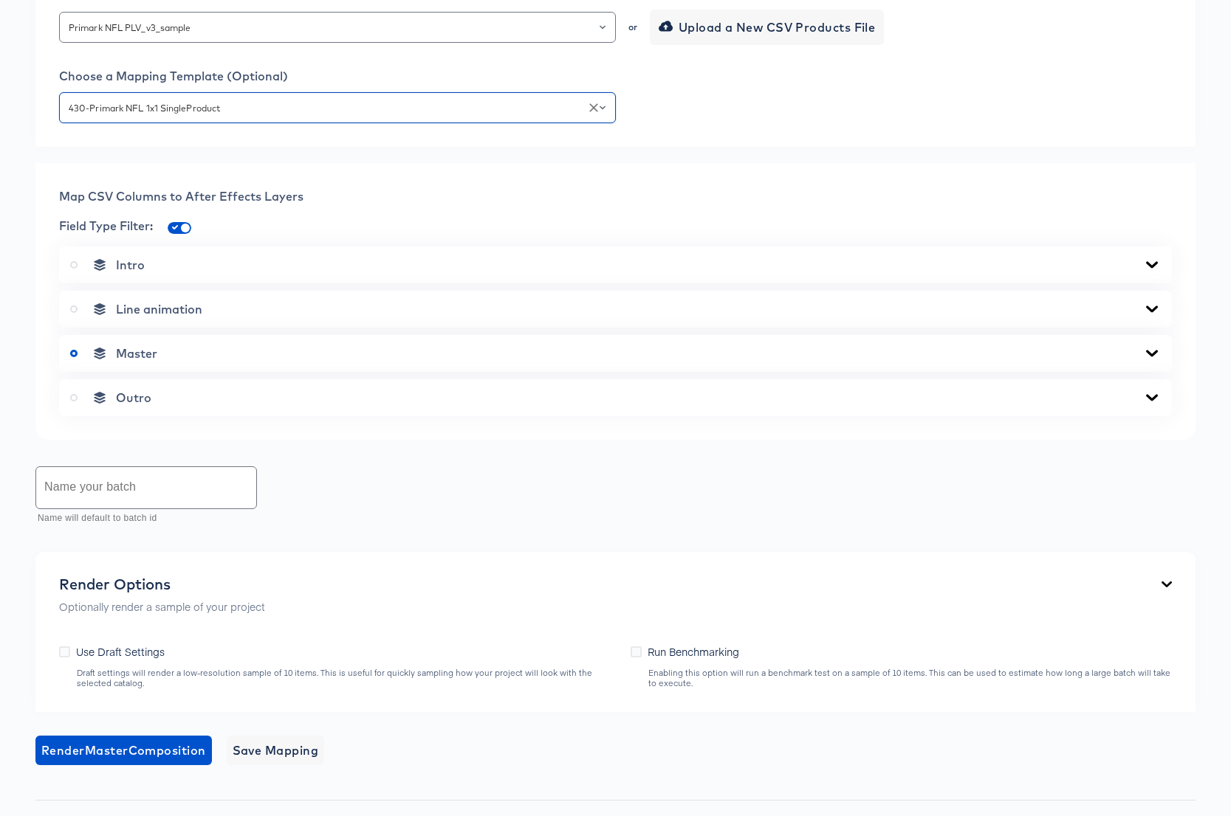
click at [1150, 357] on icon at bounding box center [1152, 354] width 18 height 12
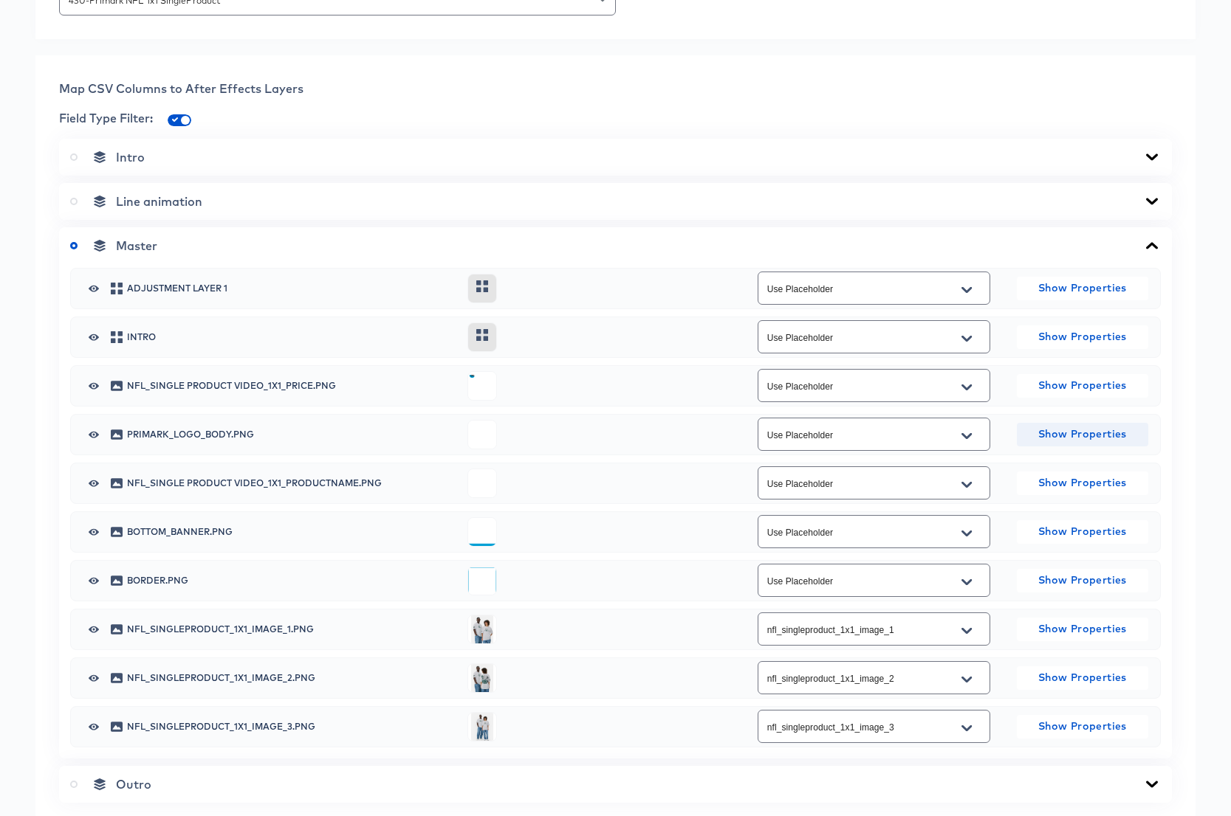
scroll to position [565, 0]
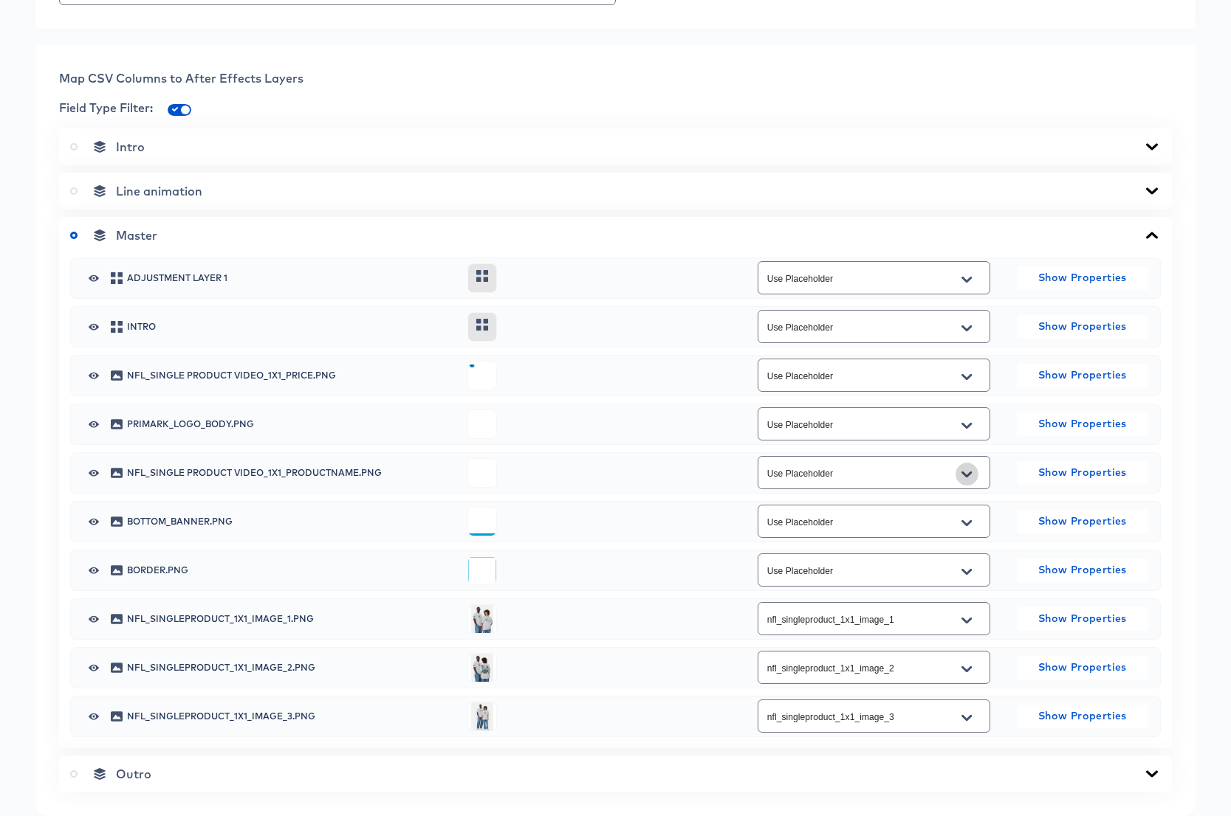
click at [966, 475] on icon "Open" at bounding box center [966, 474] width 10 height 6
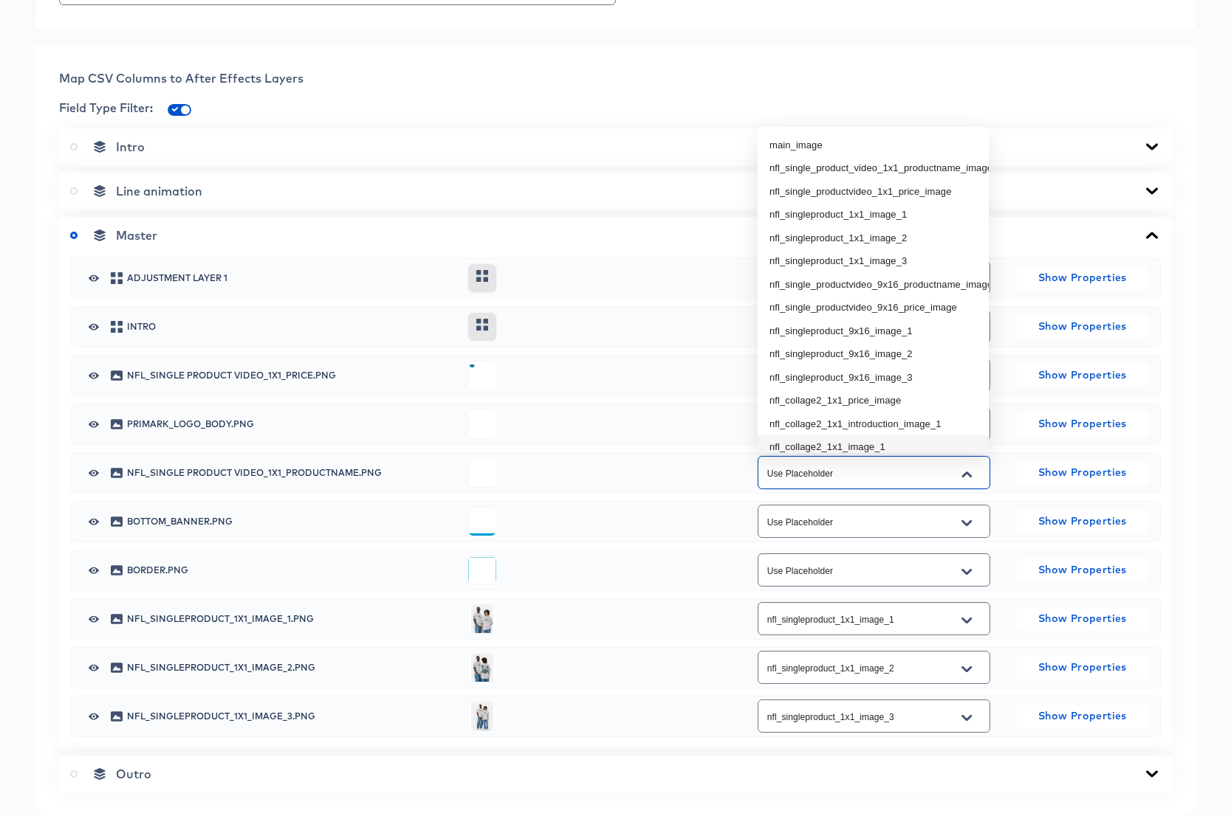
scroll to position [23, 0]
click at [921, 165] on li "nfl_single_product_video_1x1_productname_image" at bounding box center [872, 169] width 231 height 24
type input "nfl_single_product_video_1x1_productname_image"
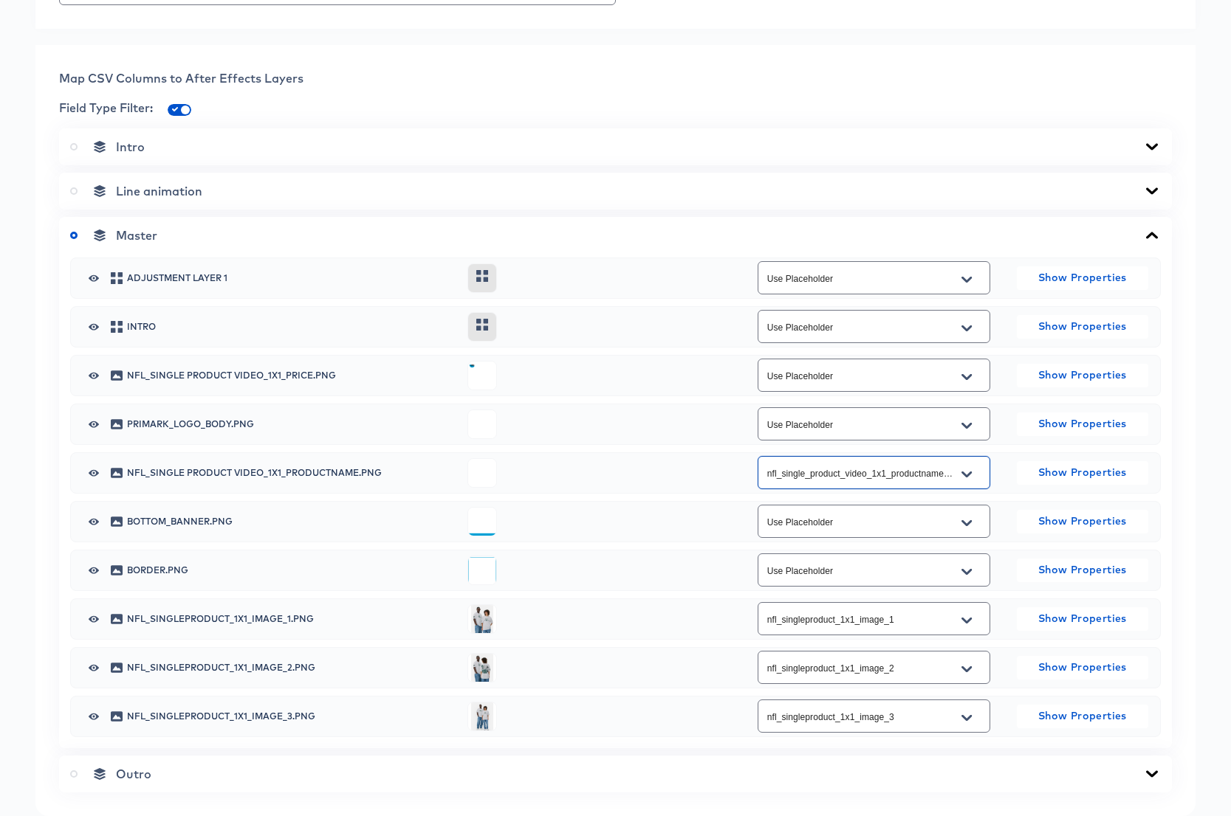
click at [966, 374] on icon "Open" at bounding box center [966, 377] width 10 height 12
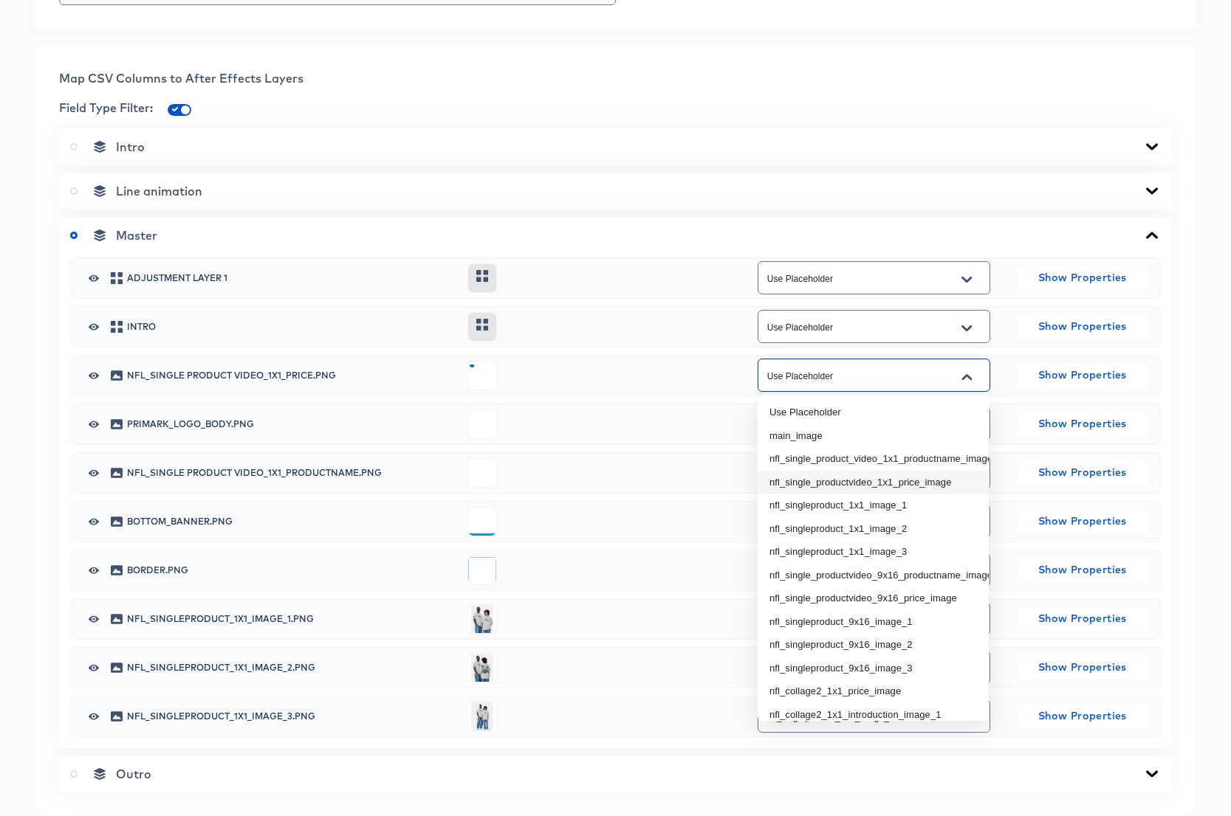
click at [958, 481] on li "nfl_single_productvideo_1x1_price_image" at bounding box center [872, 483] width 231 height 24
type input "nfl_single_productvideo_1x1_price_image"
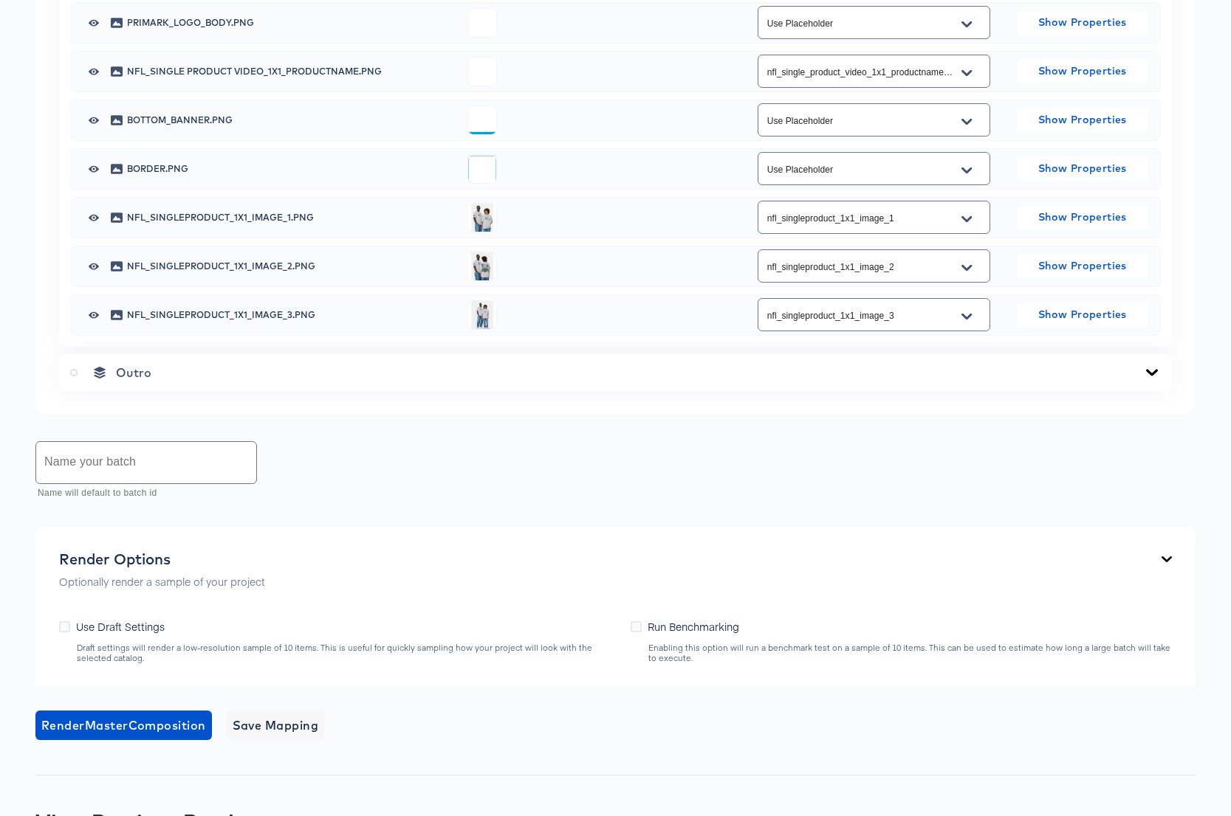
scroll to position [991, 0]
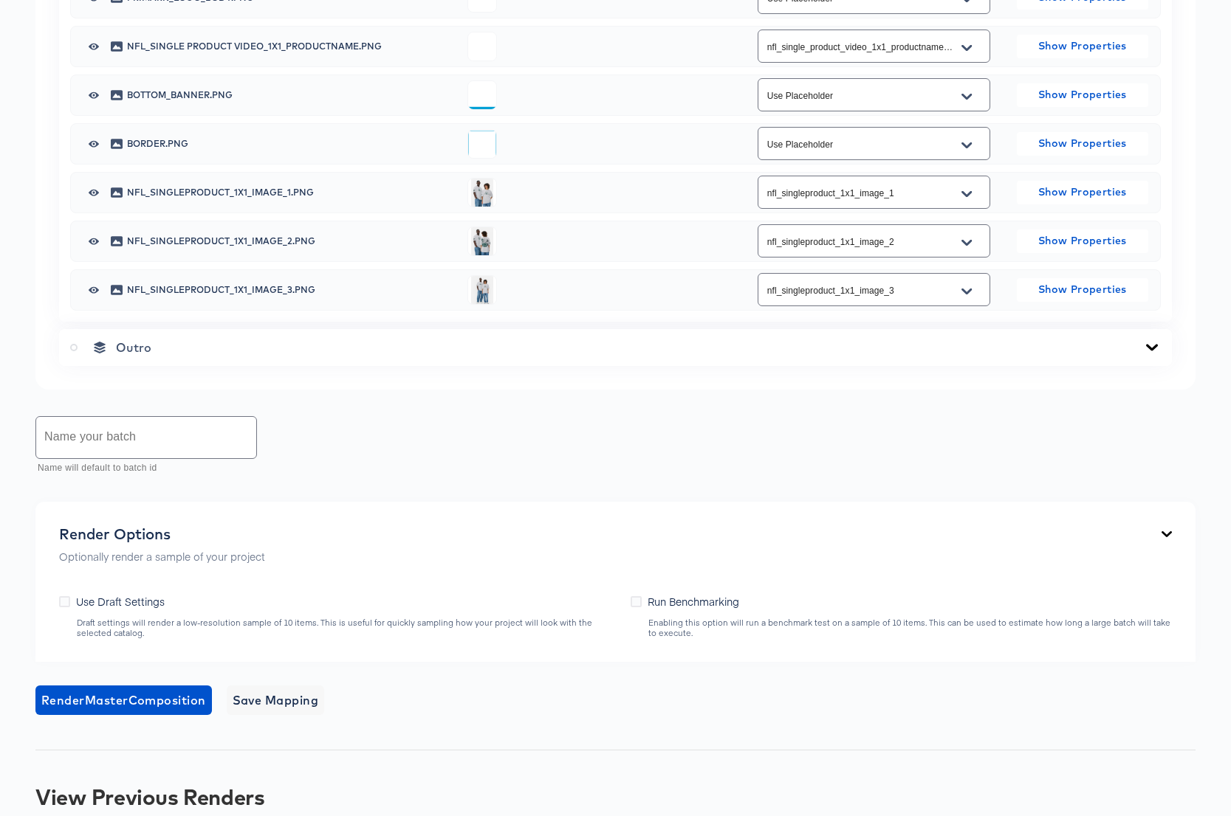
click at [129, 432] on input "text" at bounding box center [146, 437] width 220 height 41
paste input "NFL Collage2 9x16 Sample"
drag, startPoint x: 81, startPoint y: 443, endPoint x: 118, endPoint y: 444, distance: 36.9
click at [118, 444] on input "NFL Collage2 9x16 Sample" at bounding box center [146, 437] width 220 height 41
type input "NFL SingleProduct 1x1 Sample"
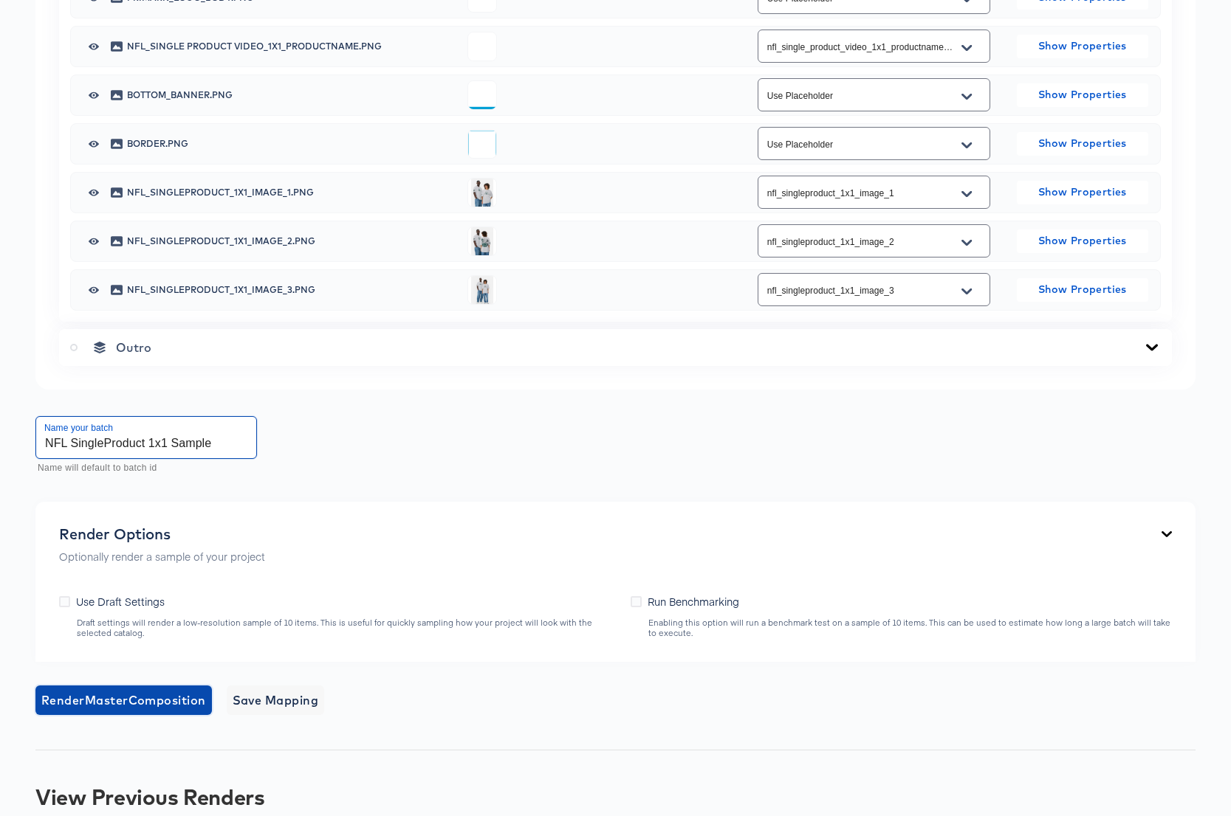
click at [160, 704] on span "Render Master Composition" at bounding box center [123, 700] width 165 height 21
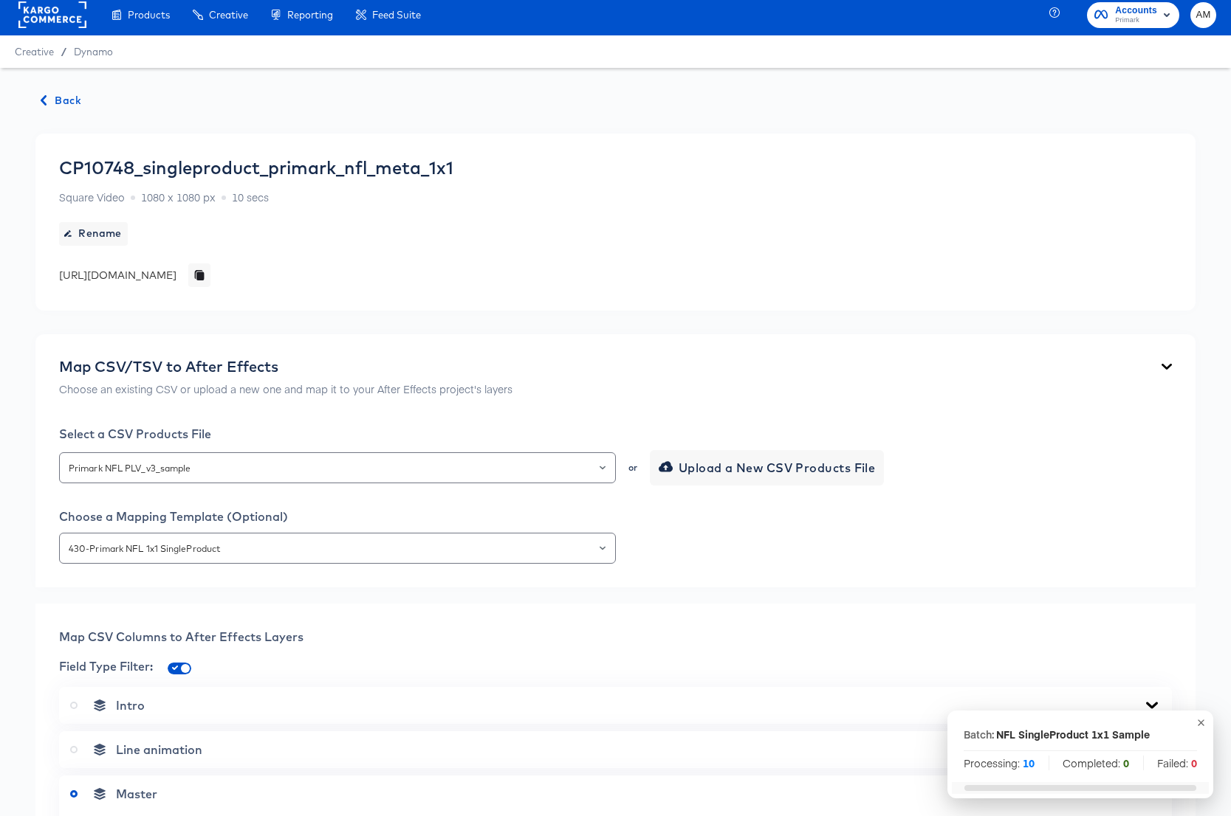
scroll to position [0, 0]
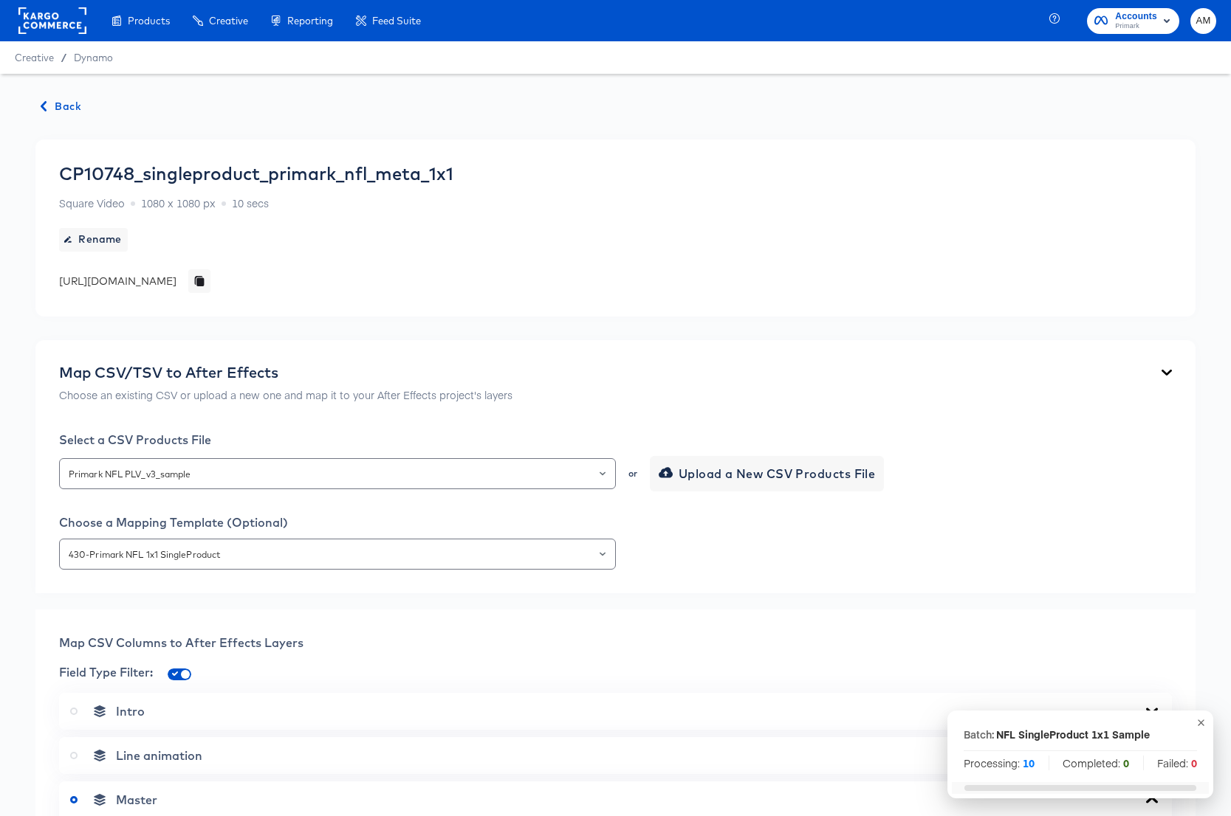
click at [68, 103] on span "Back" at bounding box center [61, 106] width 40 height 18
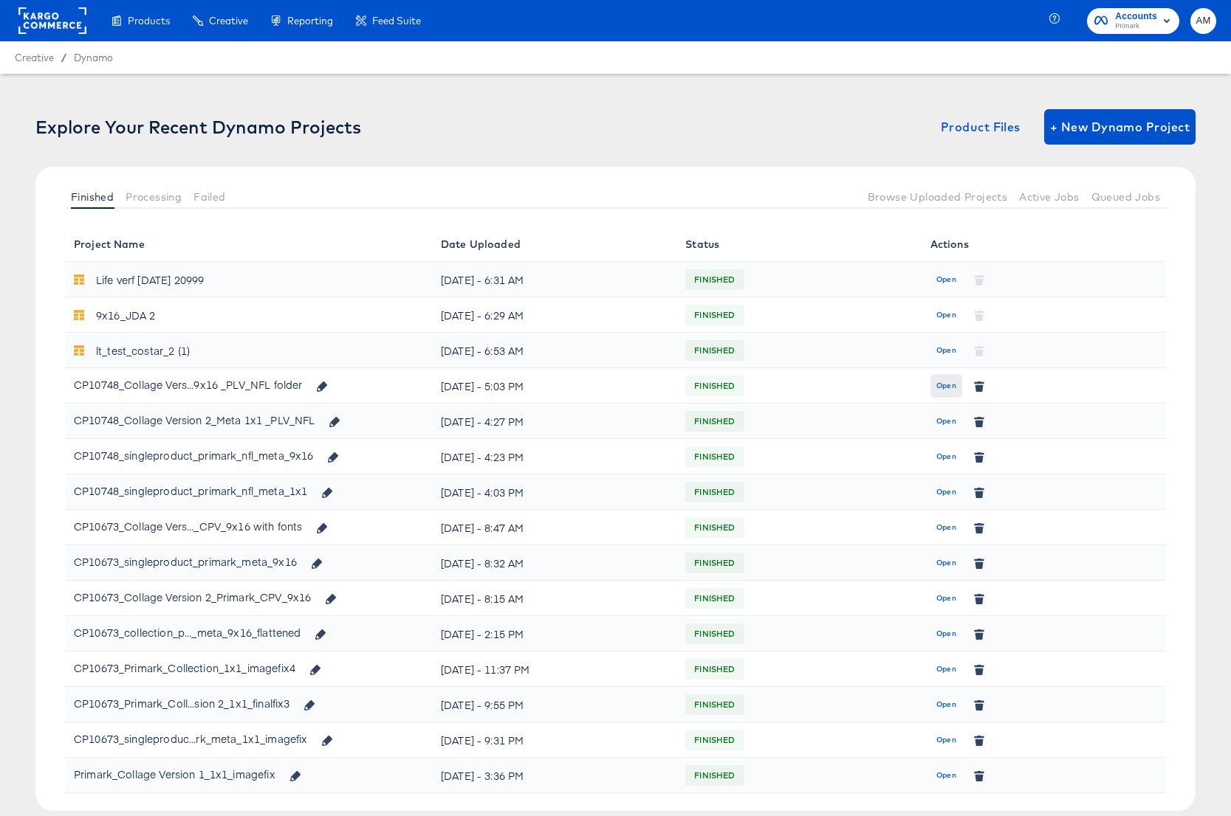
click at [946, 383] on span "Open" at bounding box center [946, 385] width 20 height 13
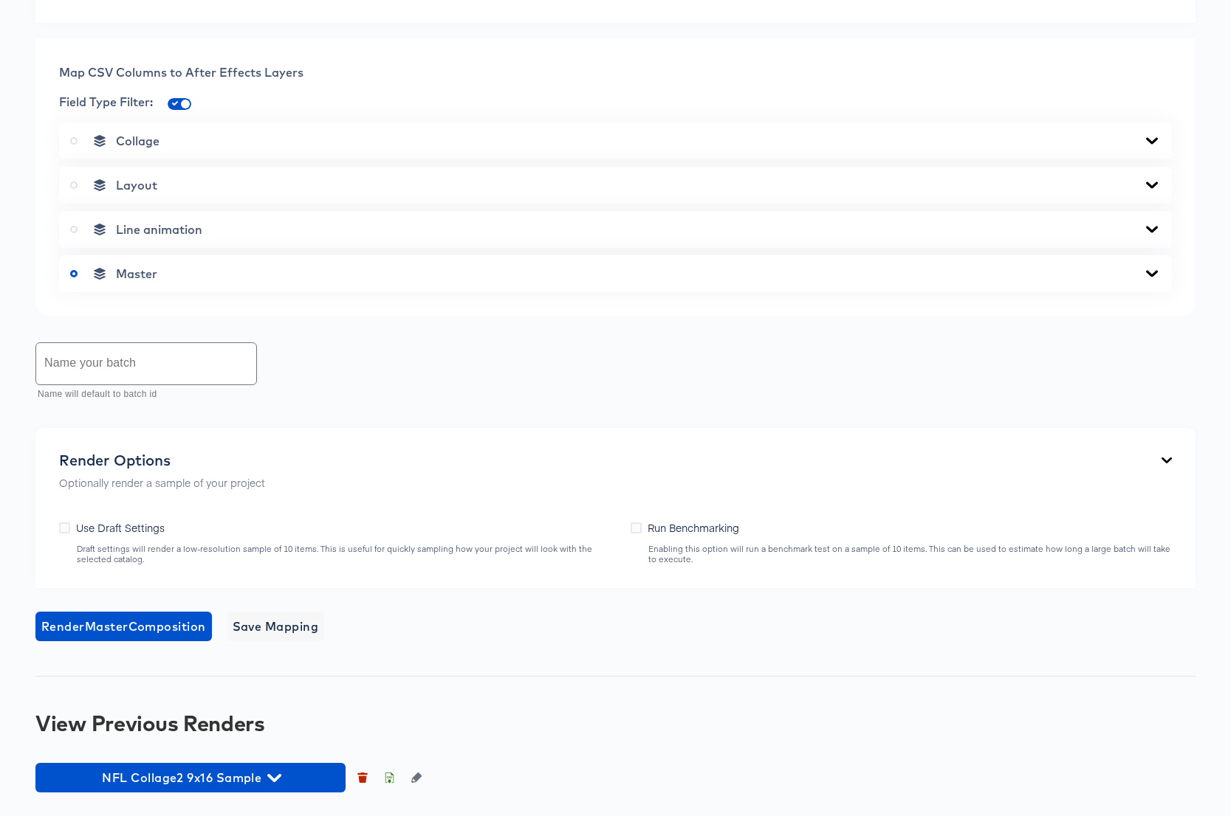
scroll to position [858, 0]
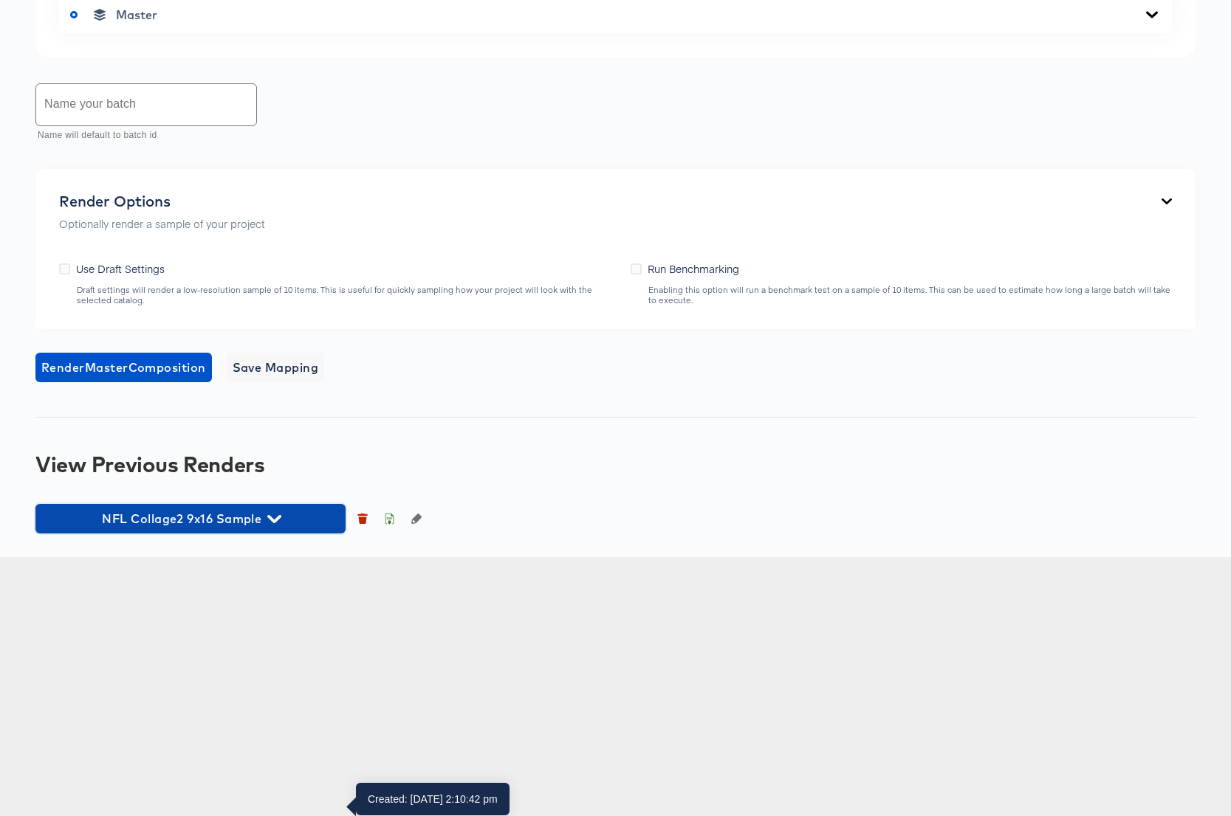
click at [275, 526] on icon "button" at bounding box center [274, 519] width 14 height 14
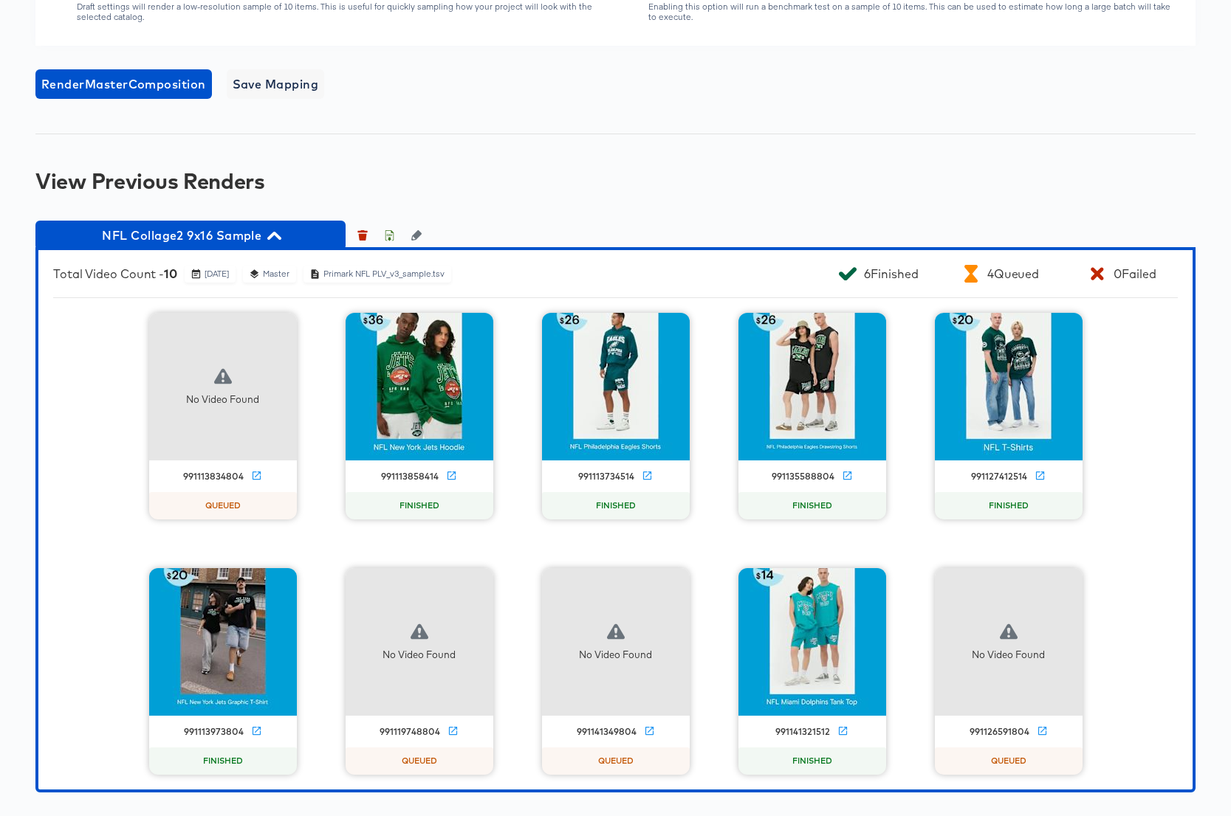
scroll to position [1400, 0]
click at [271, 235] on icon "button" at bounding box center [274, 236] width 14 height 8
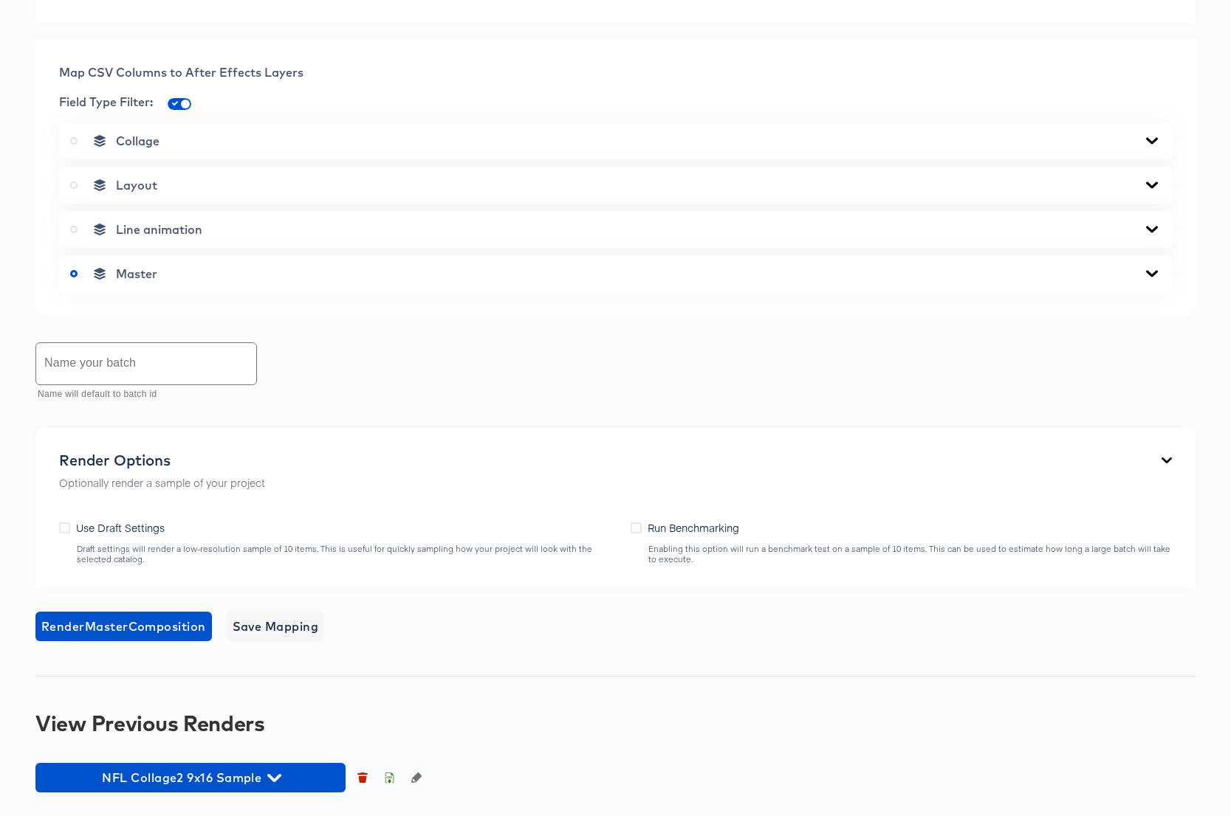
scroll to position [858, 0]
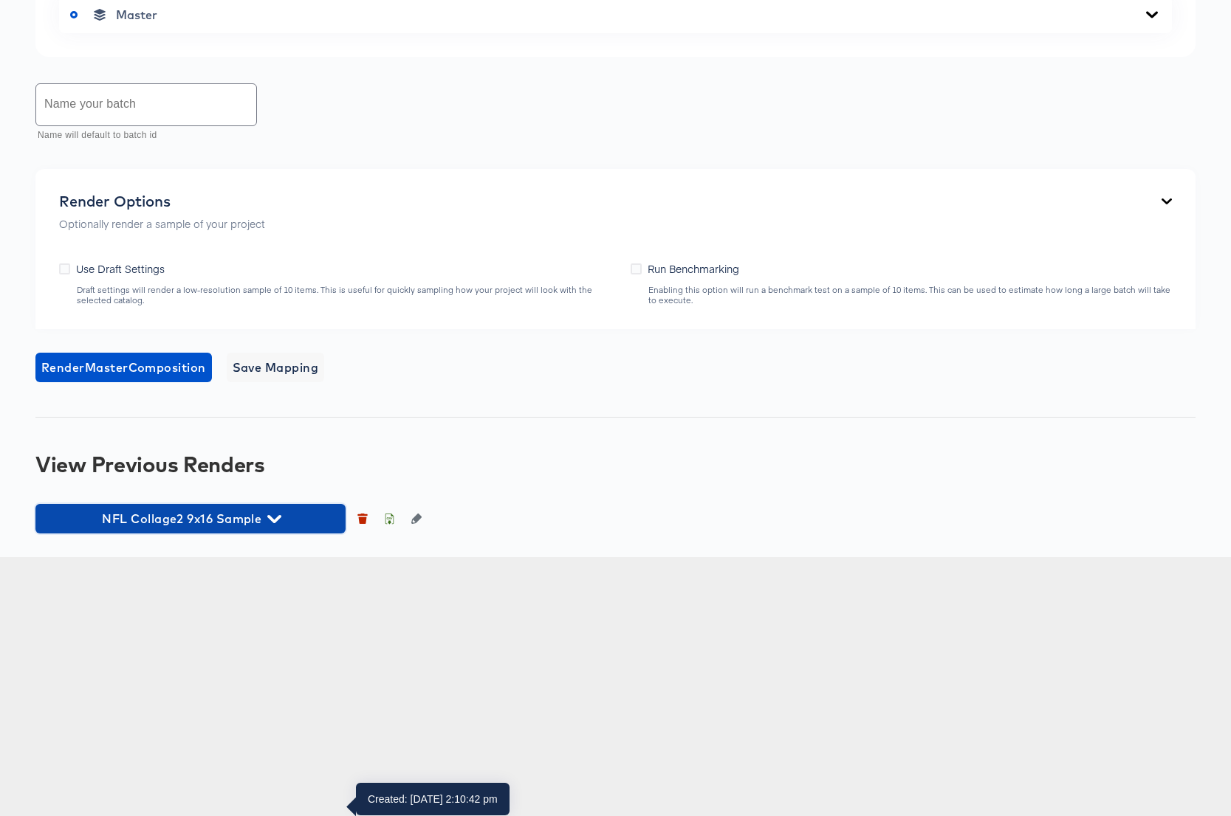
click at [276, 526] on icon "button" at bounding box center [274, 519] width 14 height 14
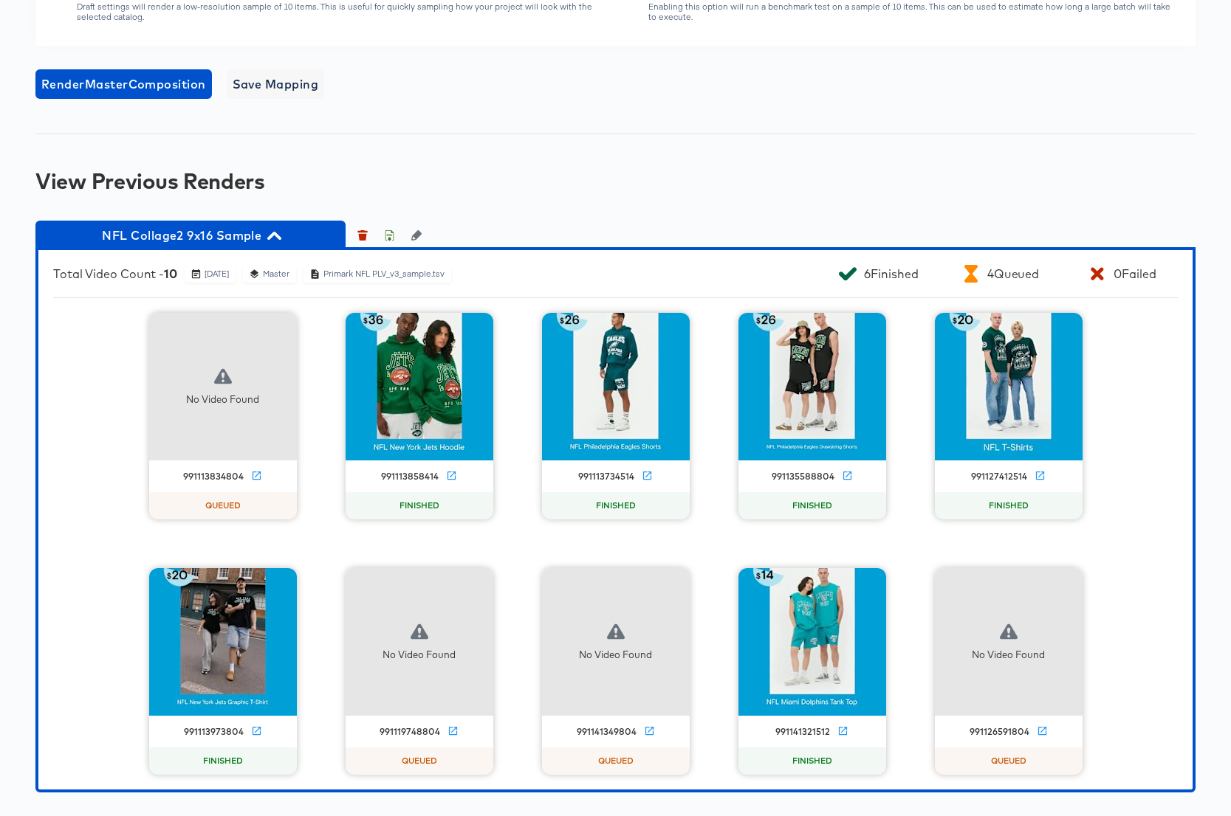
scroll to position [1330, 0]
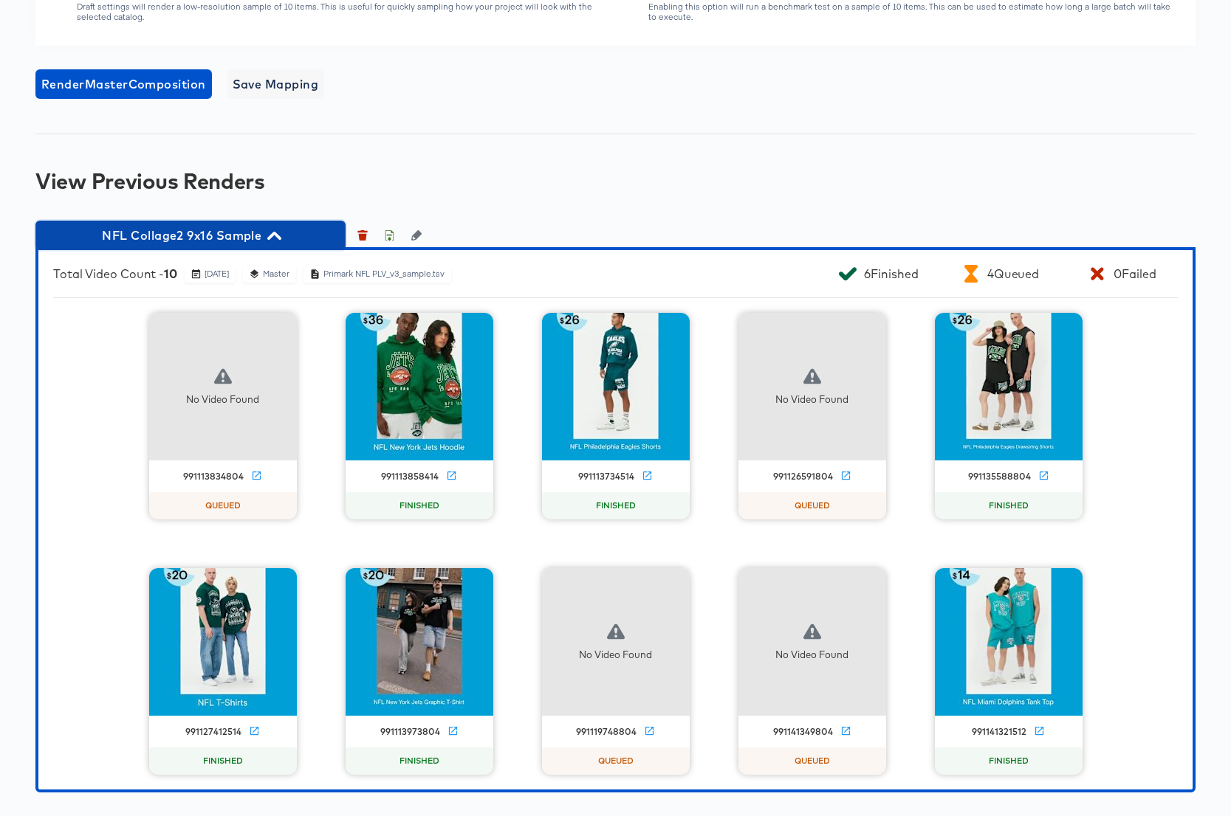
click at [273, 243] on icon "button" at bounding box center [274, 236] width 14 height 14
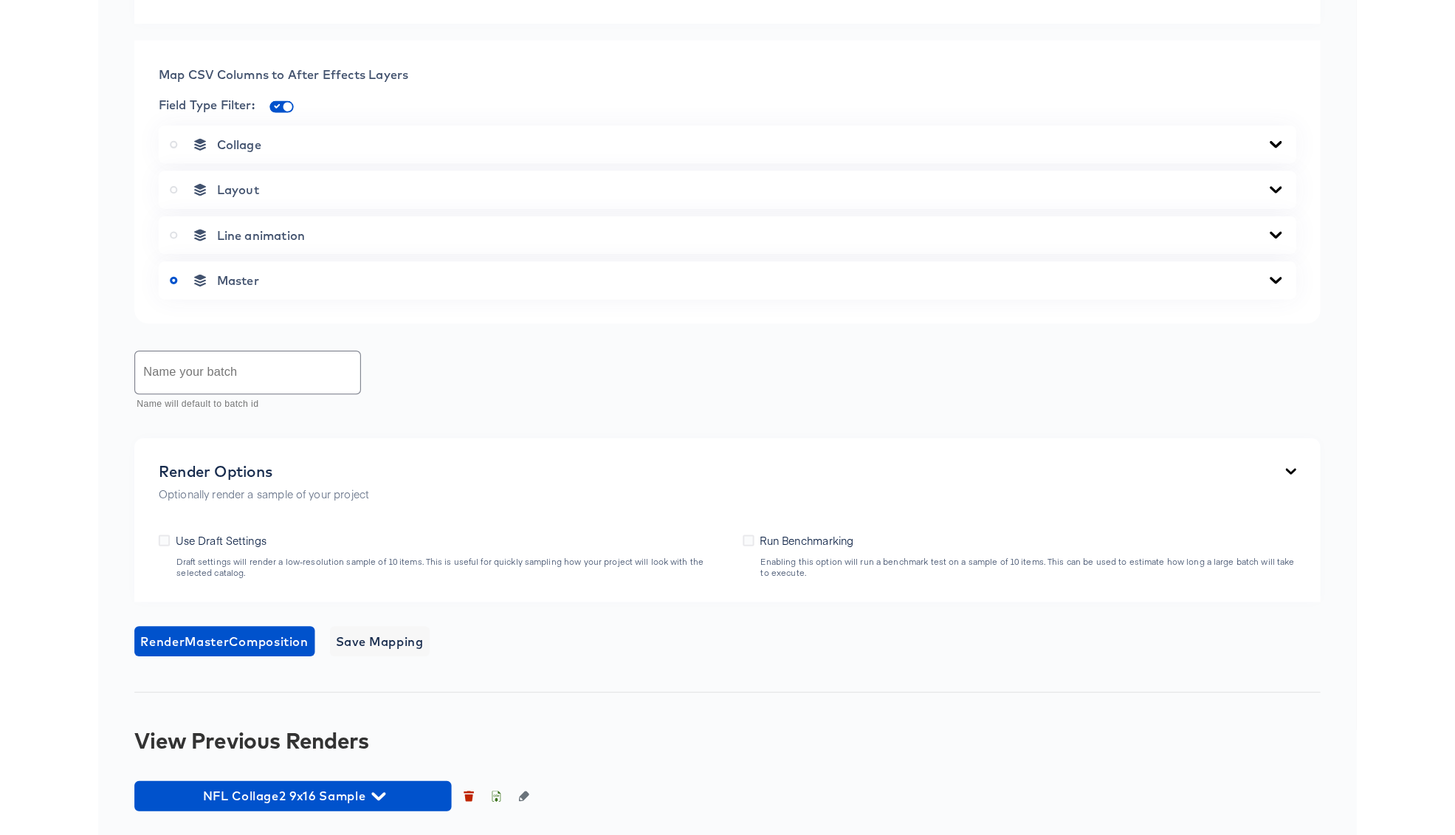
scroll to position [829, 0]
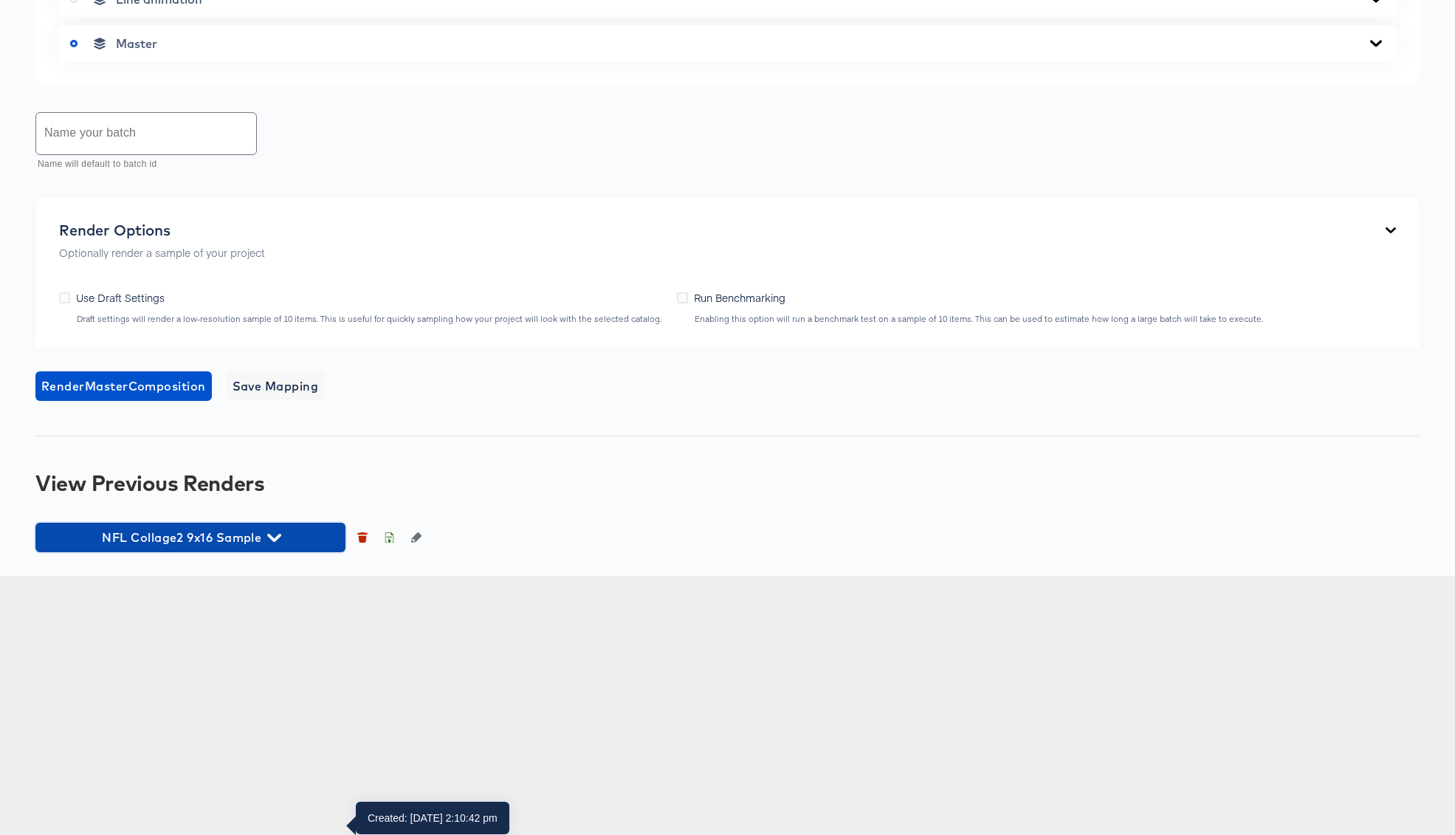
click at [272, 545] on icon "button" at bounding box center [274, 538] width 14 height 14
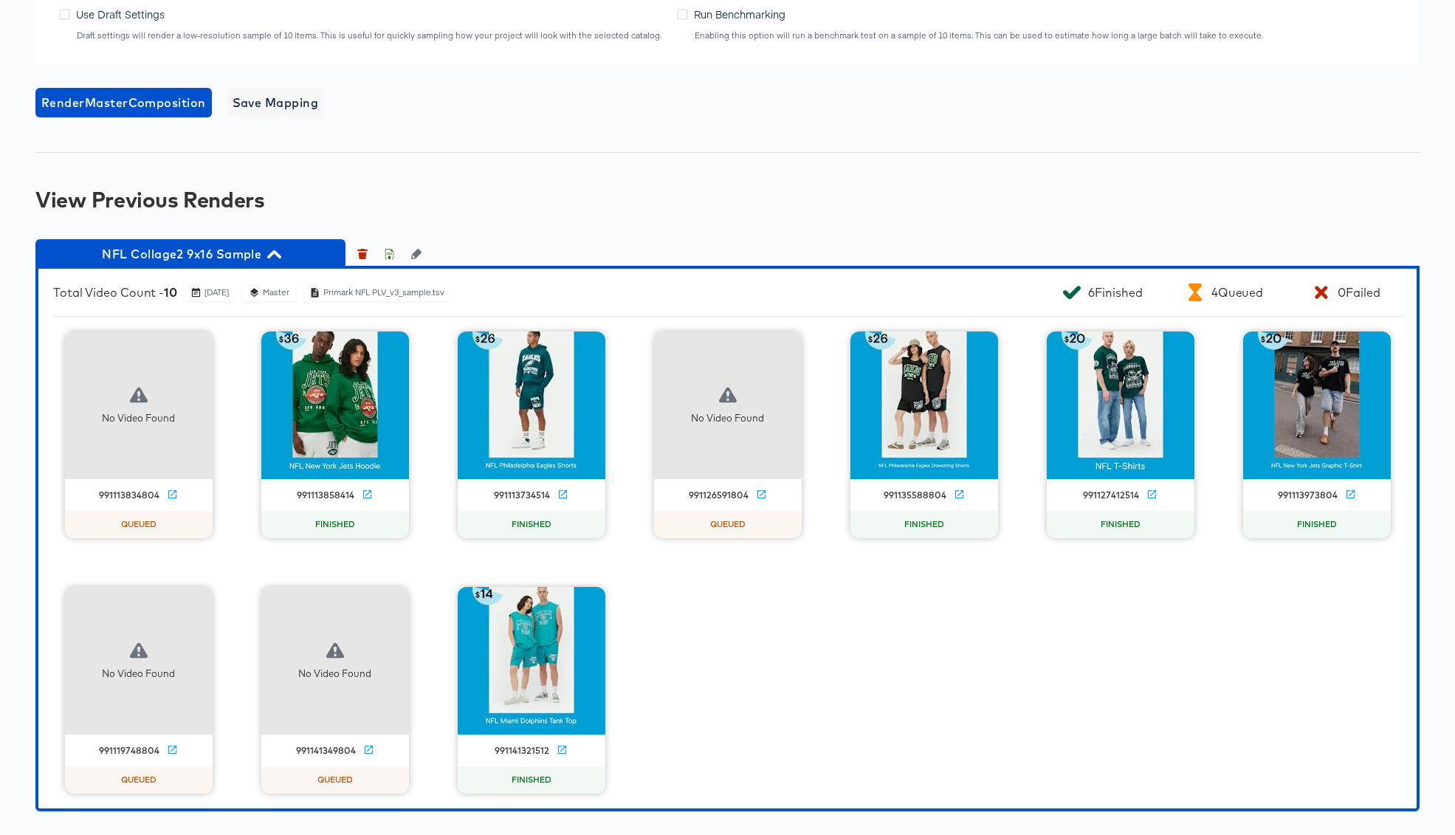
scroll to position [1319, 0]
click at [275, 258] on icon "button" at bounding box center [274, 254] width 14 height 8
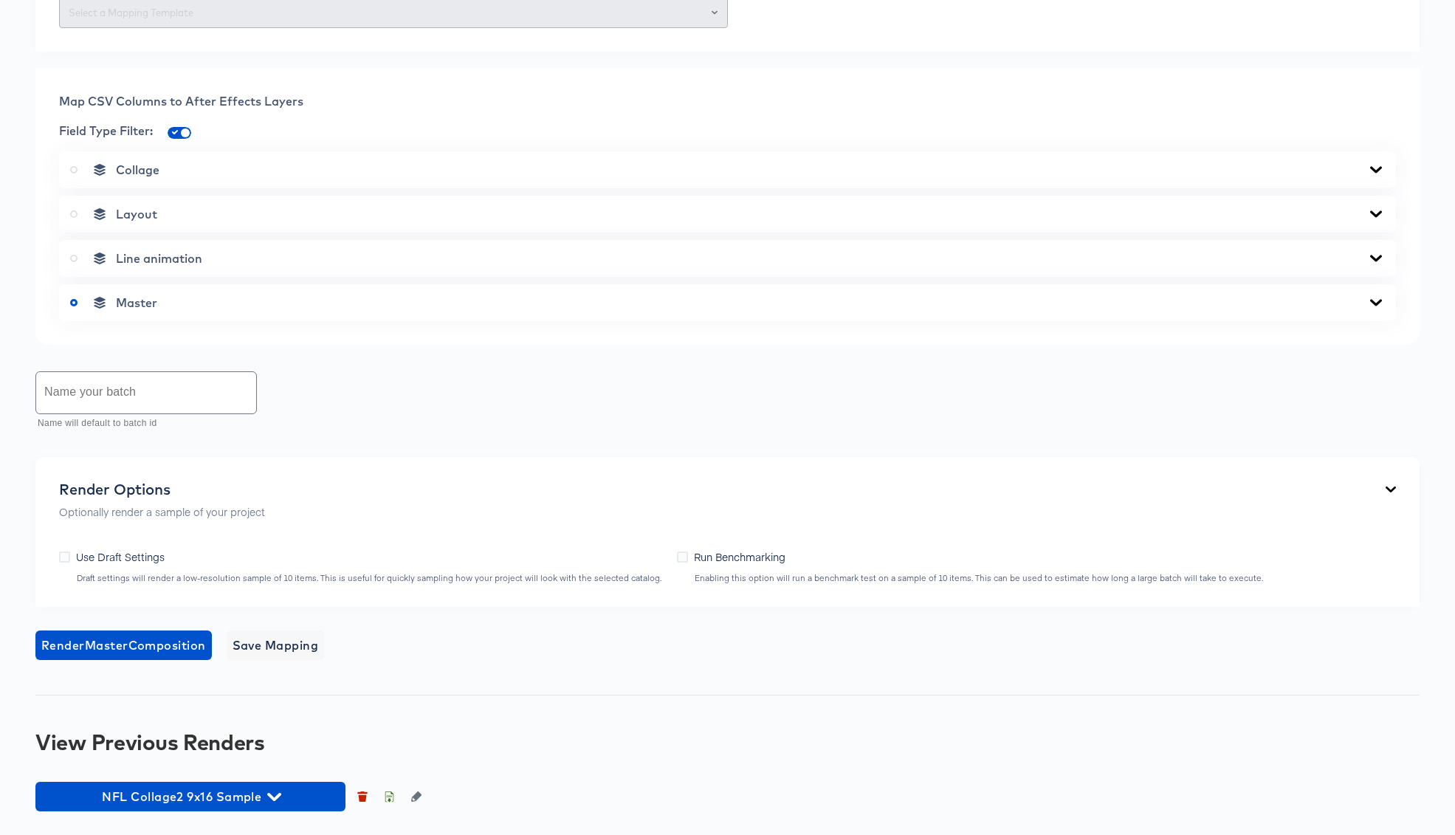
scroll to position [829, 0]
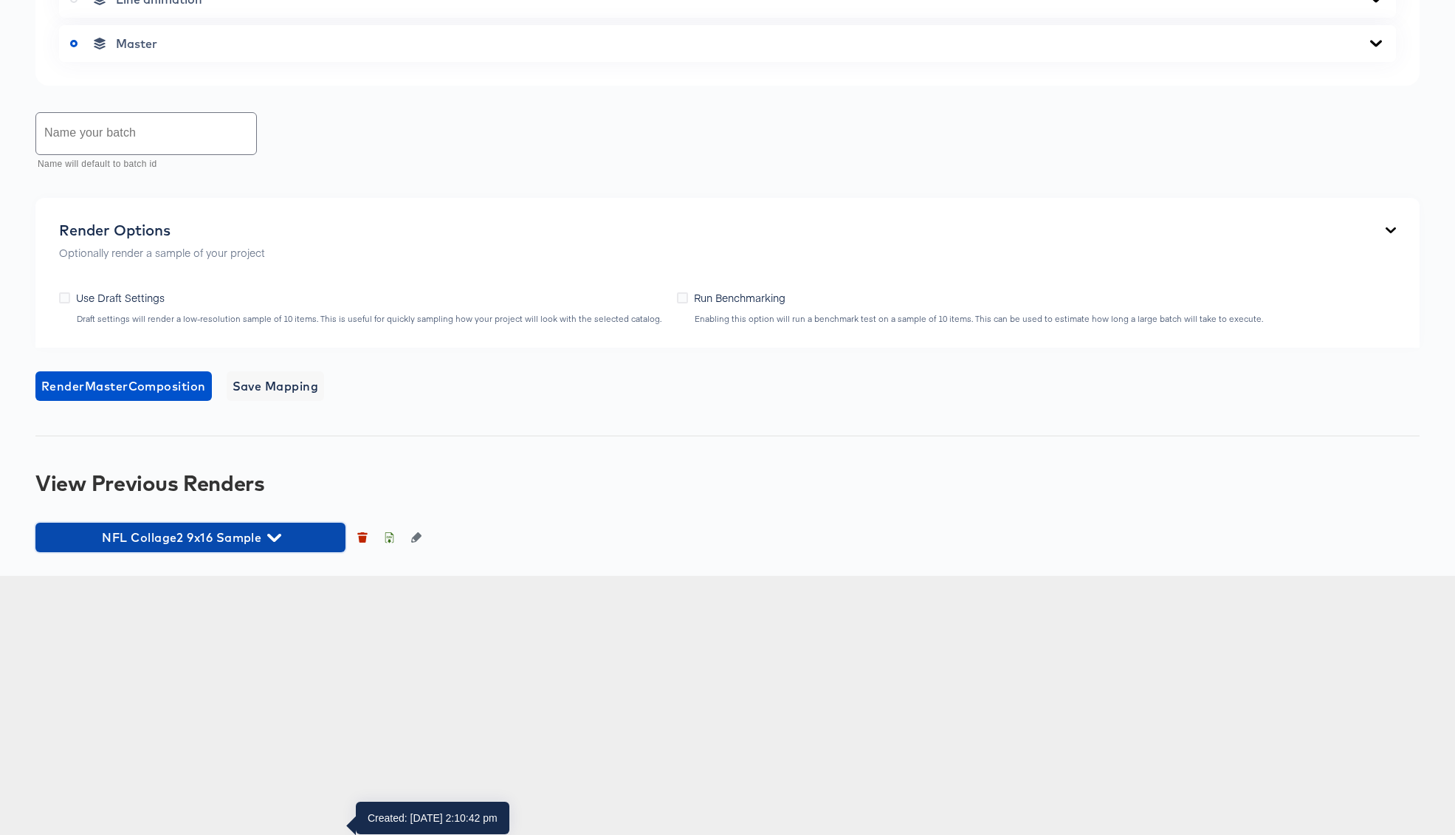
drag, startPoint x: 275, startPoint y: 792, endPoint x: 329, endPoint y: 754, distance: 65.1
click at [275, 545] on icon "button" at bounding box center [274, 538] width 14 height 14
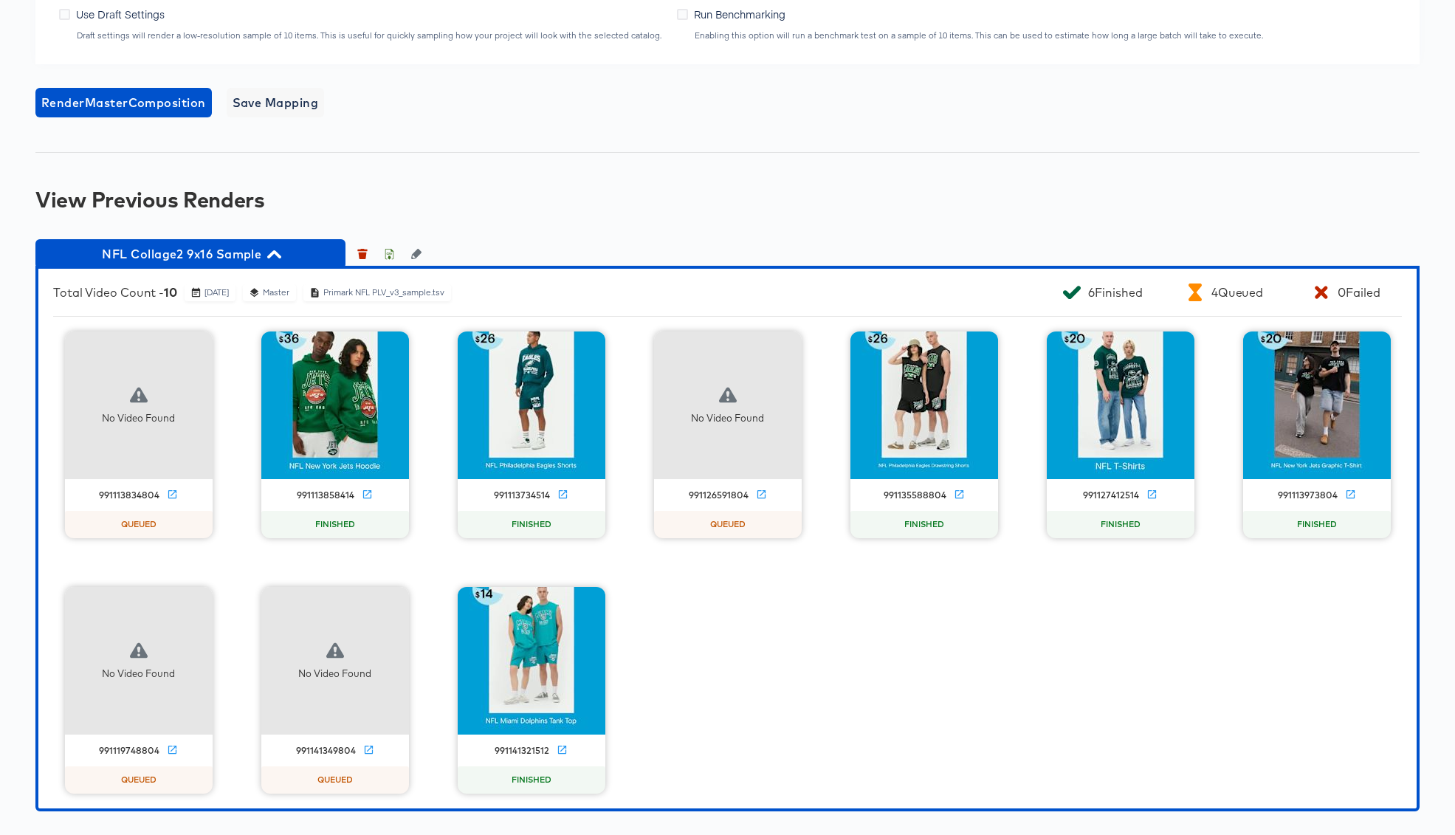
scroll to position [1262, 0]
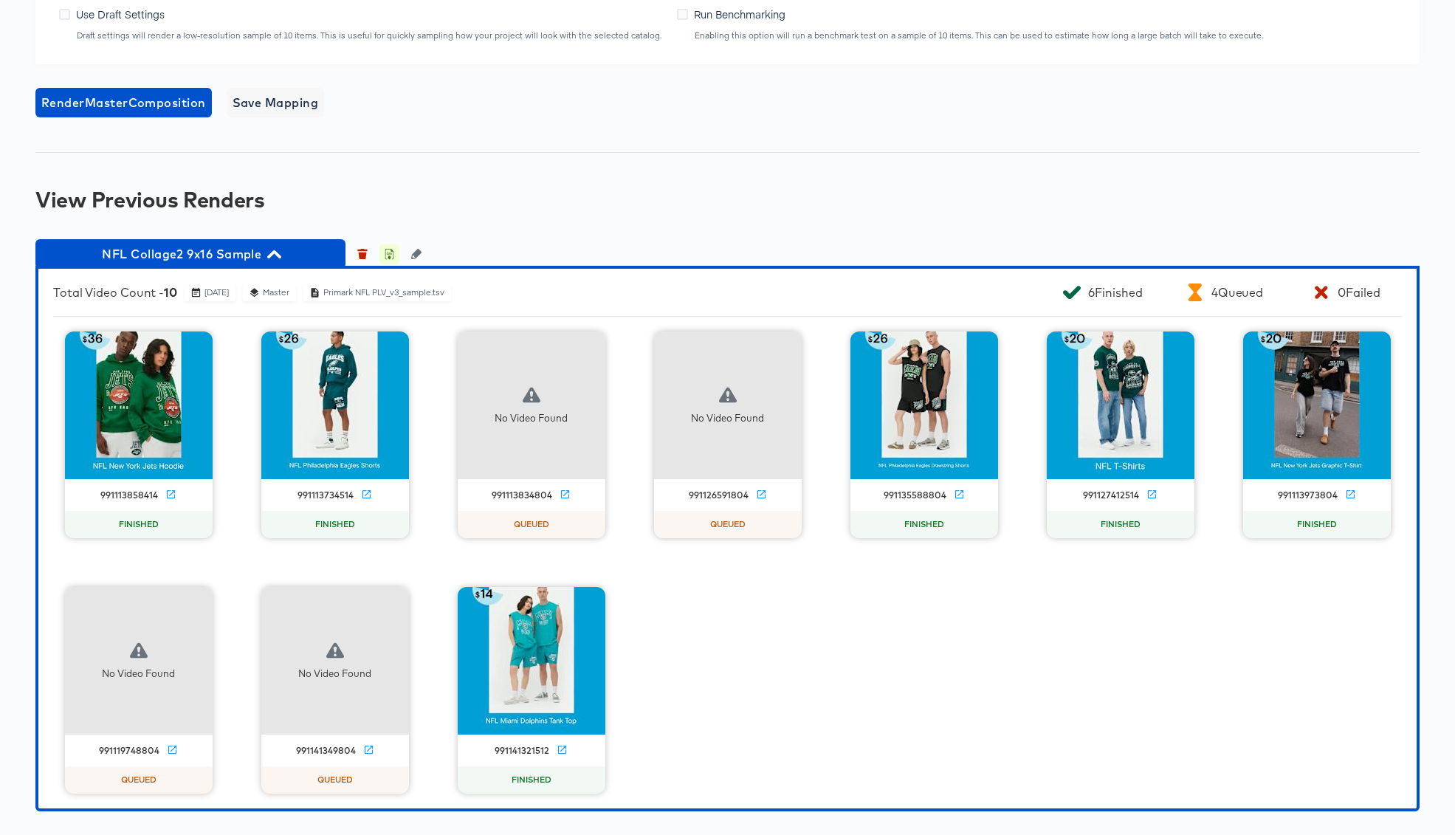
click at [388, 259] on icon "button" at bounding box center [389, 255] width 5 height 7
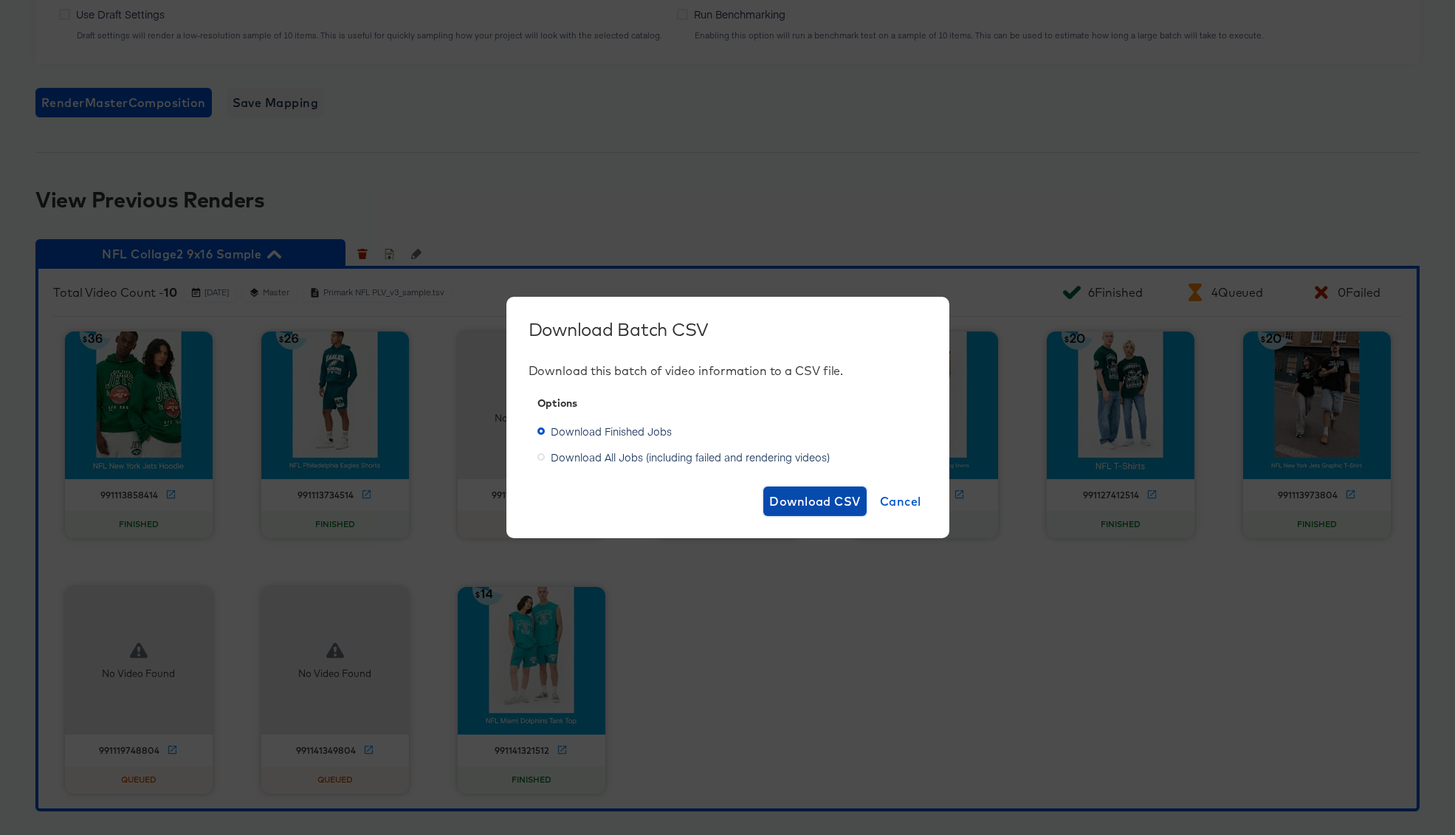
click at [813, 503] on span "Download CSV" at bounding box center [815, 501] width 92 height 21
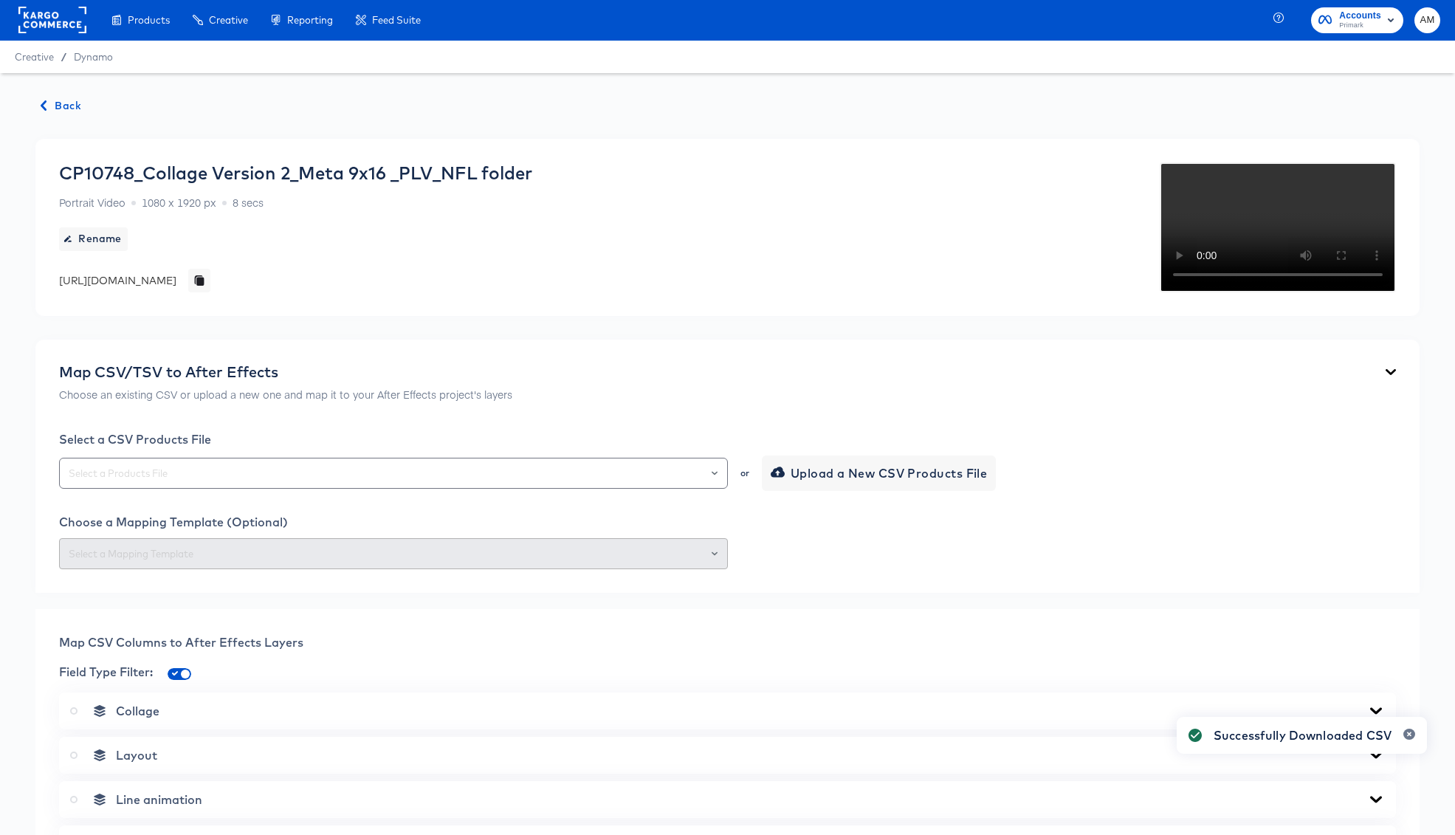
scroll to position [0, 0]
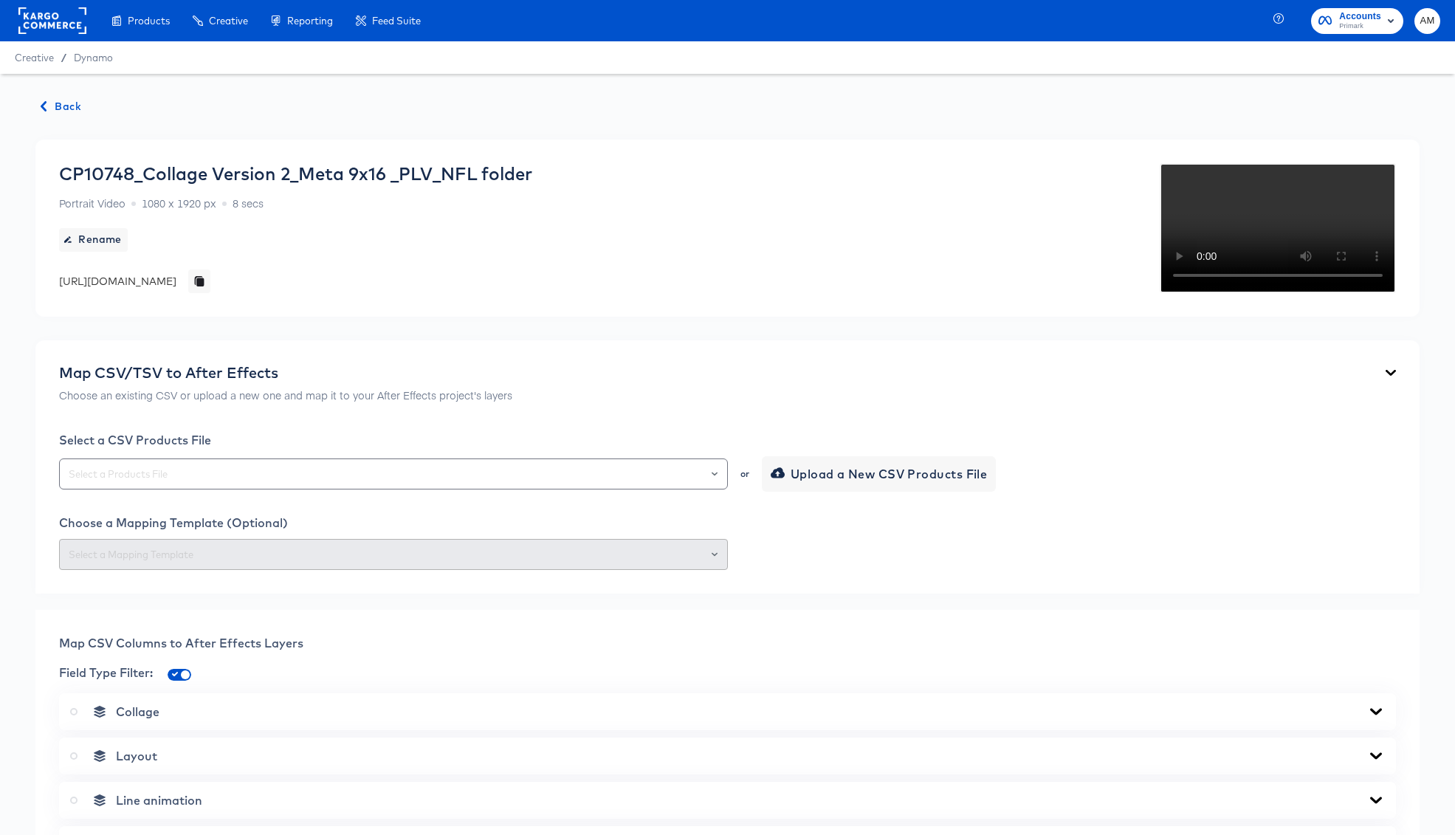
click at [48, 108] on icon "button" at bounding box center [43, 106] width 10 height 10
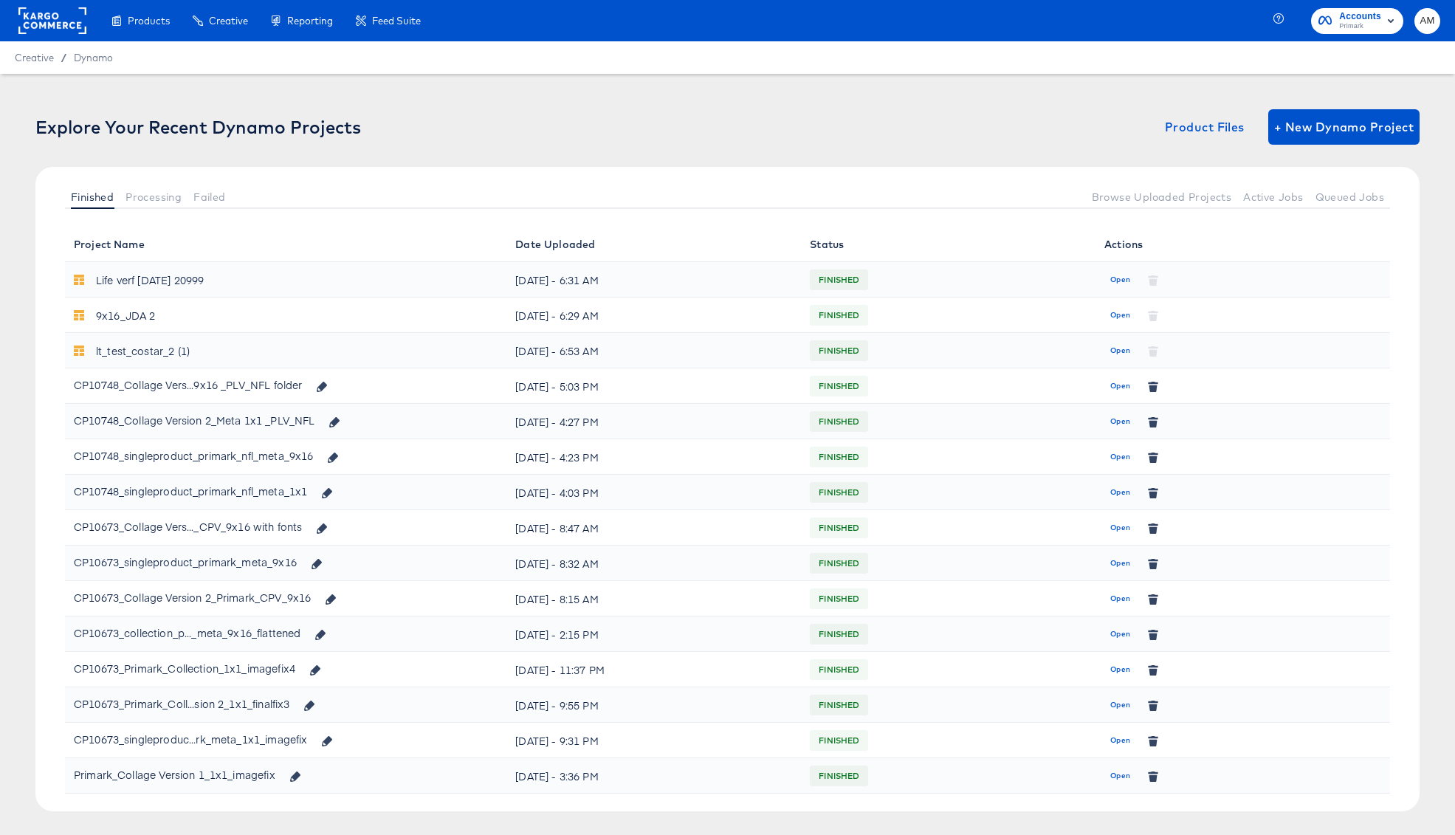
click at [1117, 418] on span "Open" at bounding box center [1120, 421] width 20 height 13
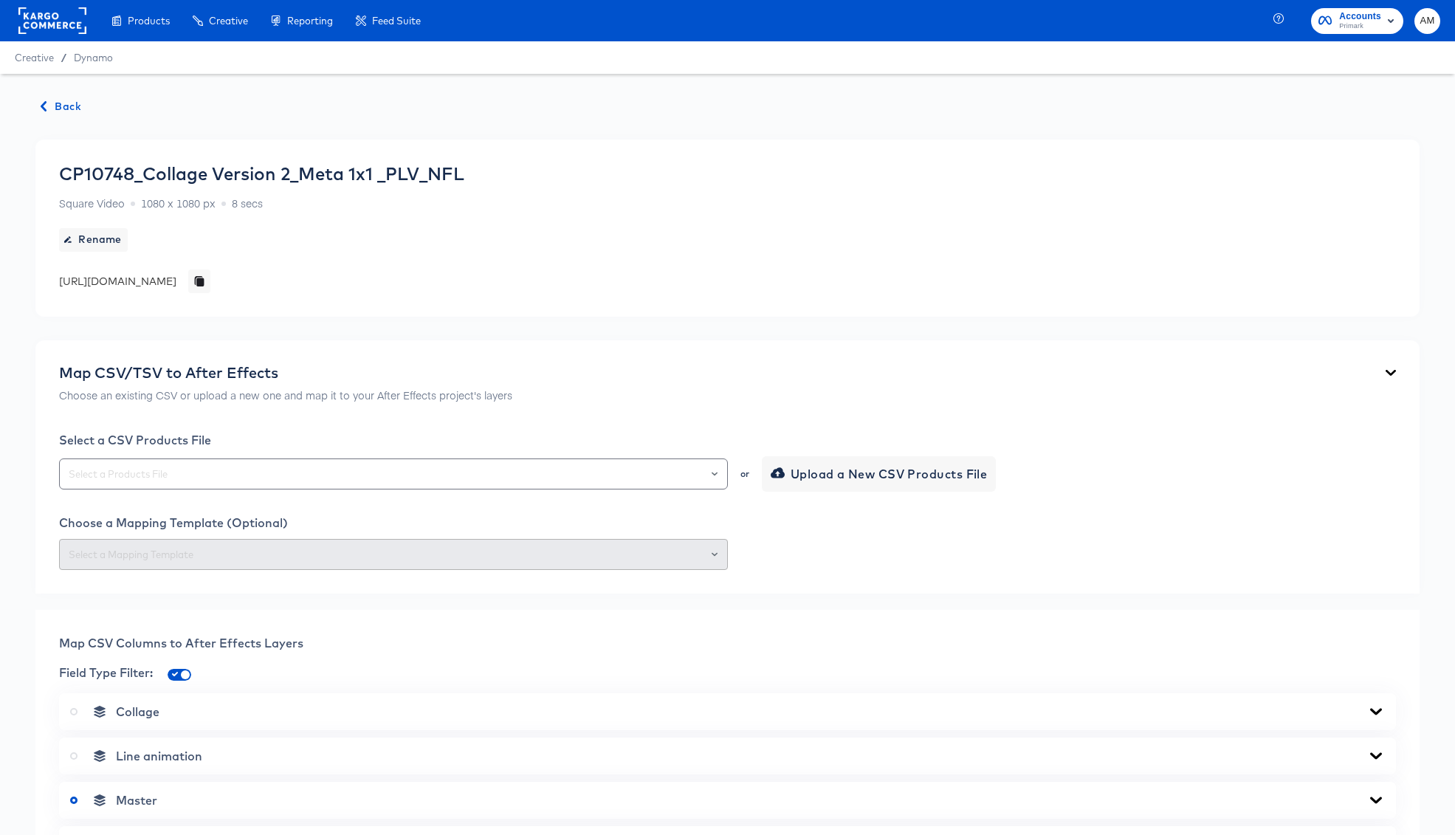
scroll to position [542, 0]
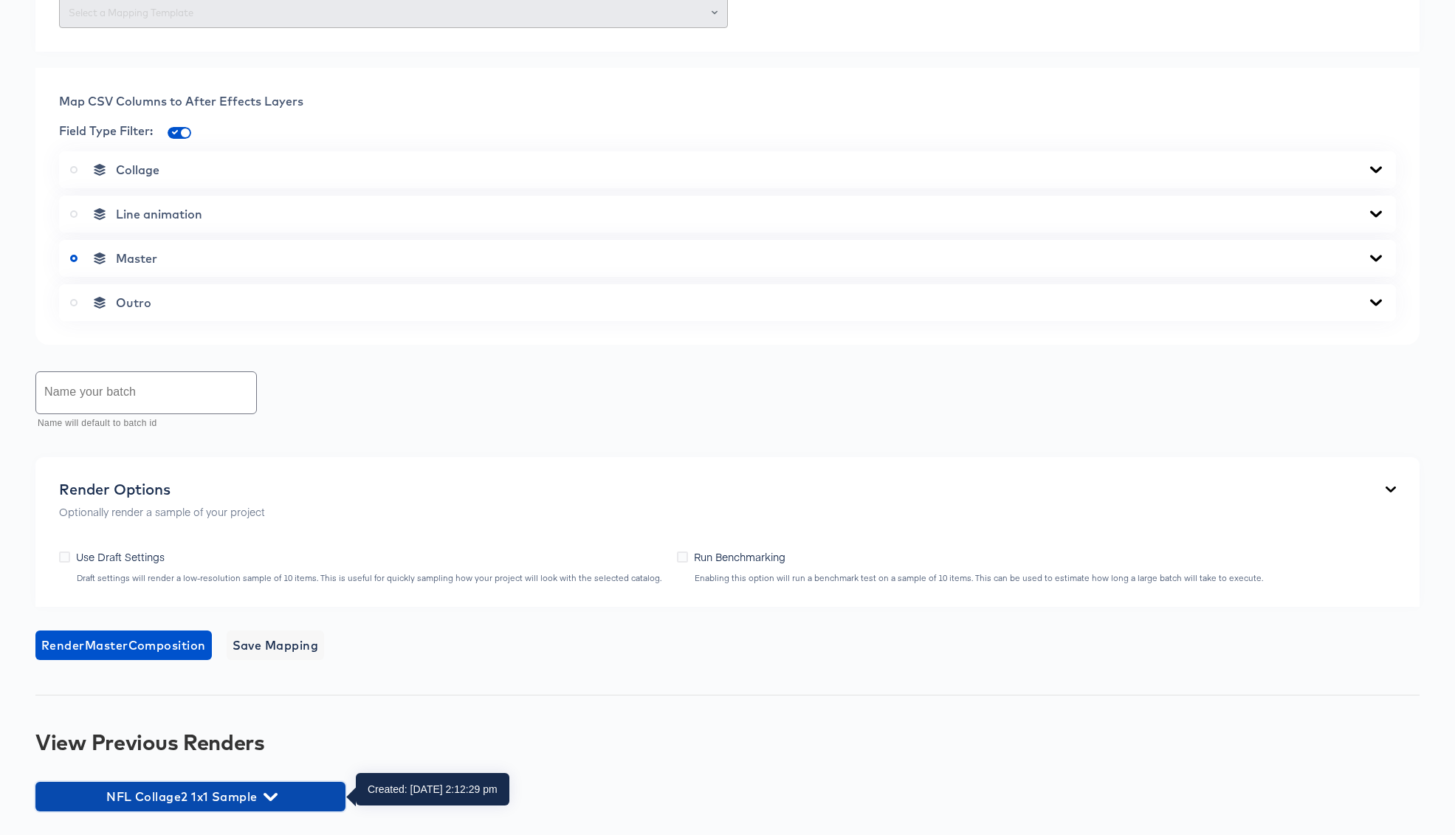
drag, startPoint x: 269, startPoint y: 791, endPoint x: 320, endPoint y: 761, distance: 59.9
click at [269, 791] on icon "button" at bounding box center [271, 797] width 14 height 14
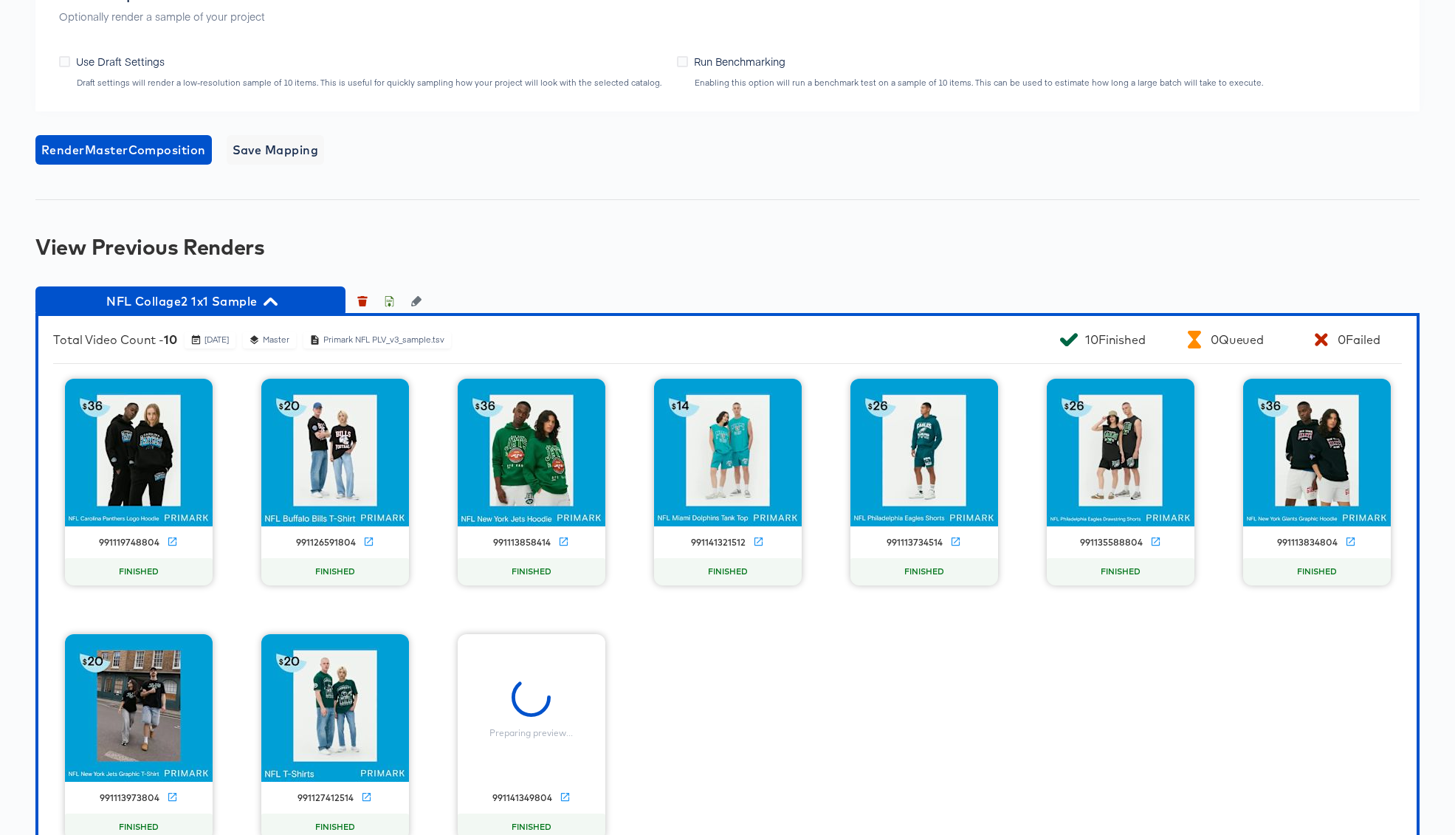
scroll to position [952, 0]
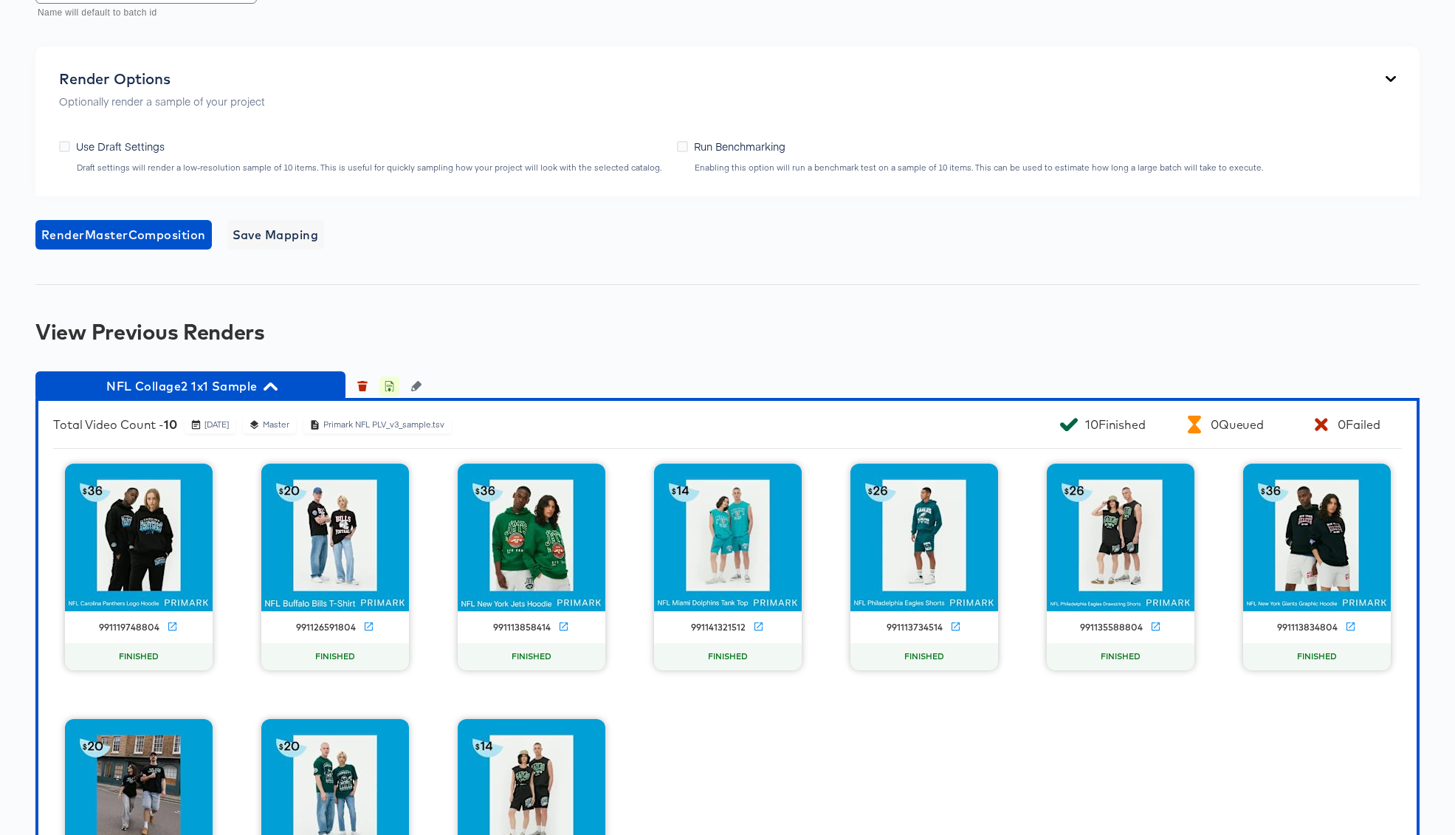
click at [389, 388] on icon "button" at bounding box center [389, 388] width 5 height 7
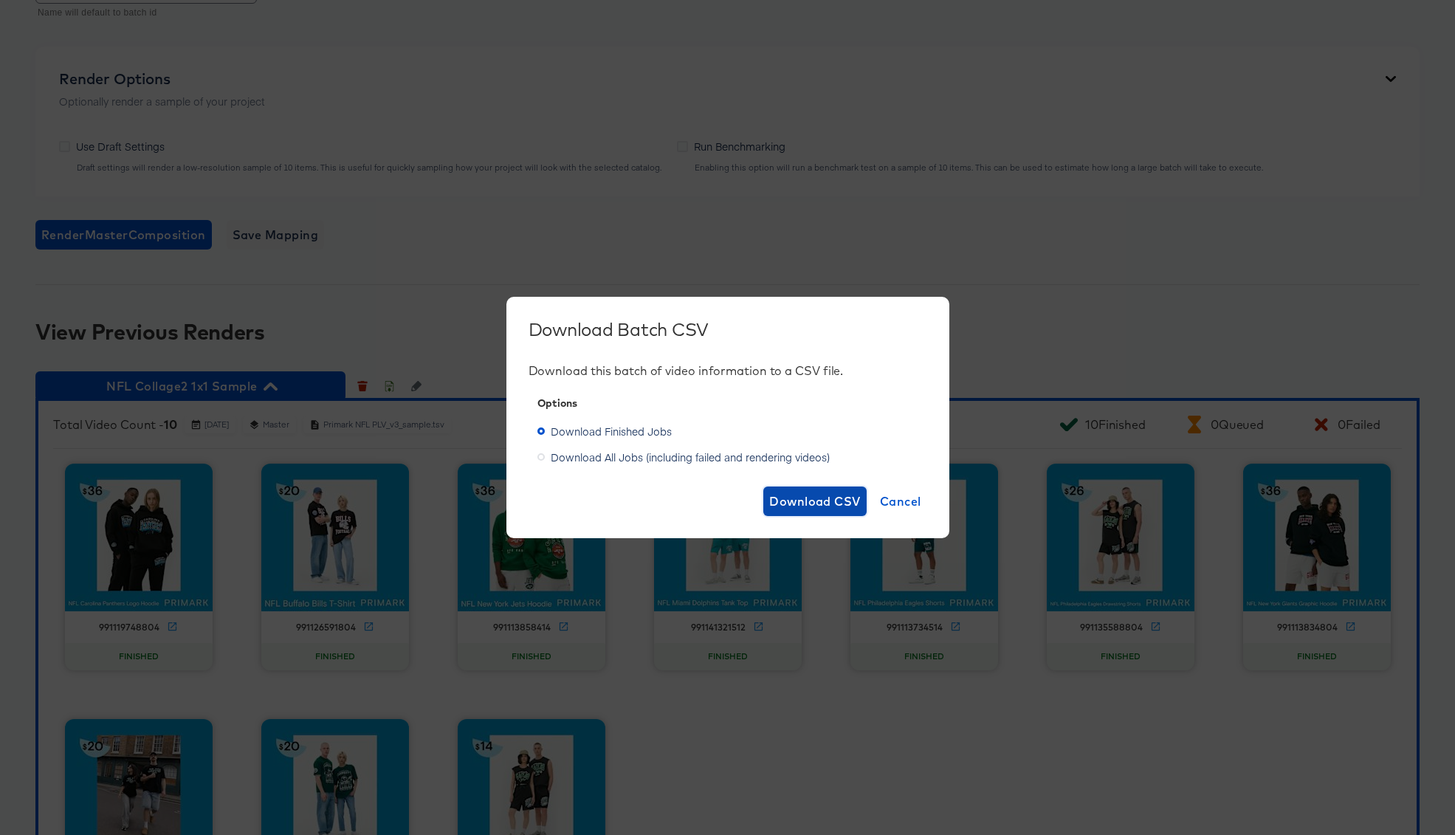
click at [802, 502] on span "Download CSV" at bounding box center [815, 501] width 92 height 21
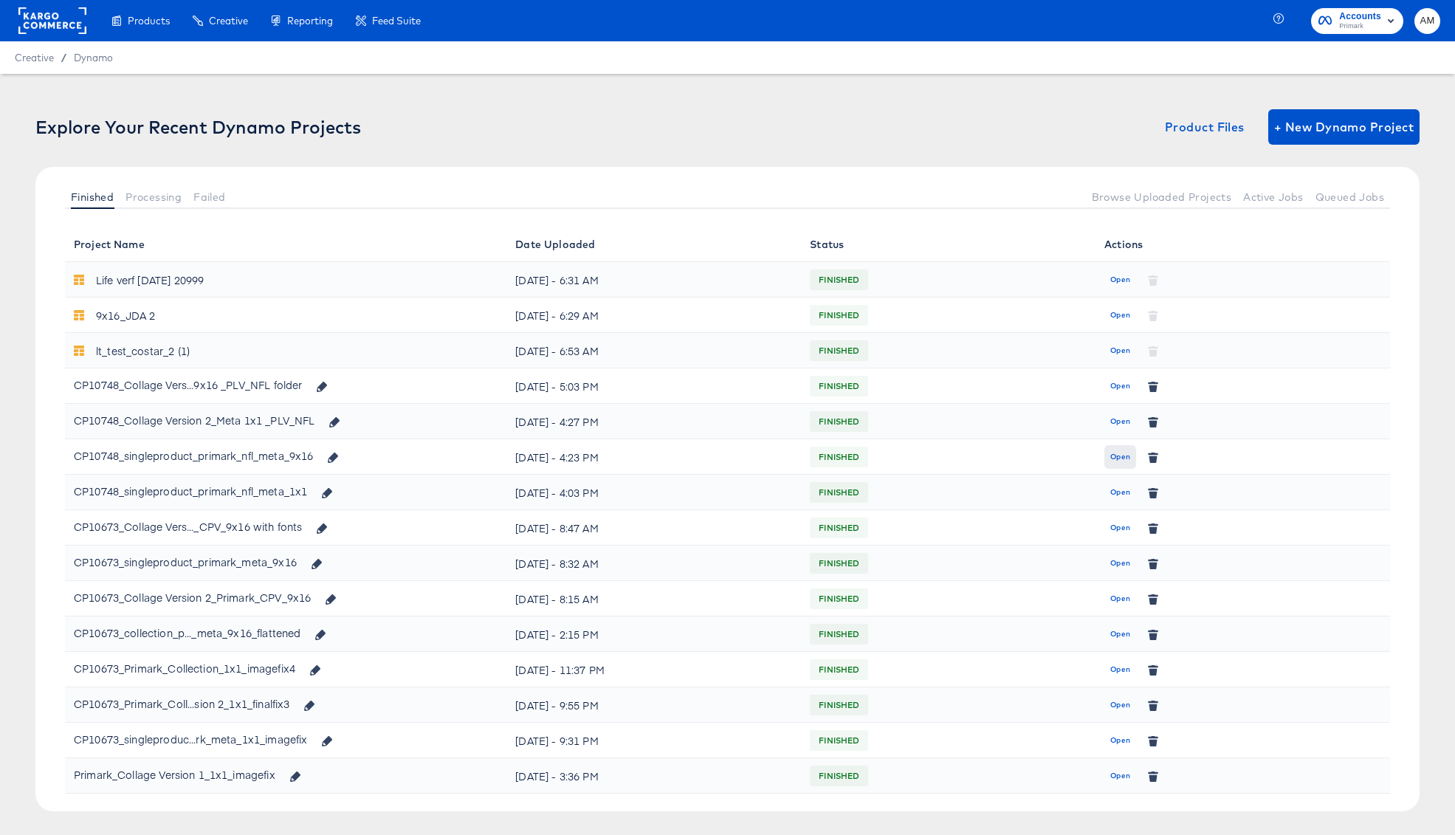
click at [1121, 455] on span "Open" at bounding box center [1120, 456] width 20 height 13
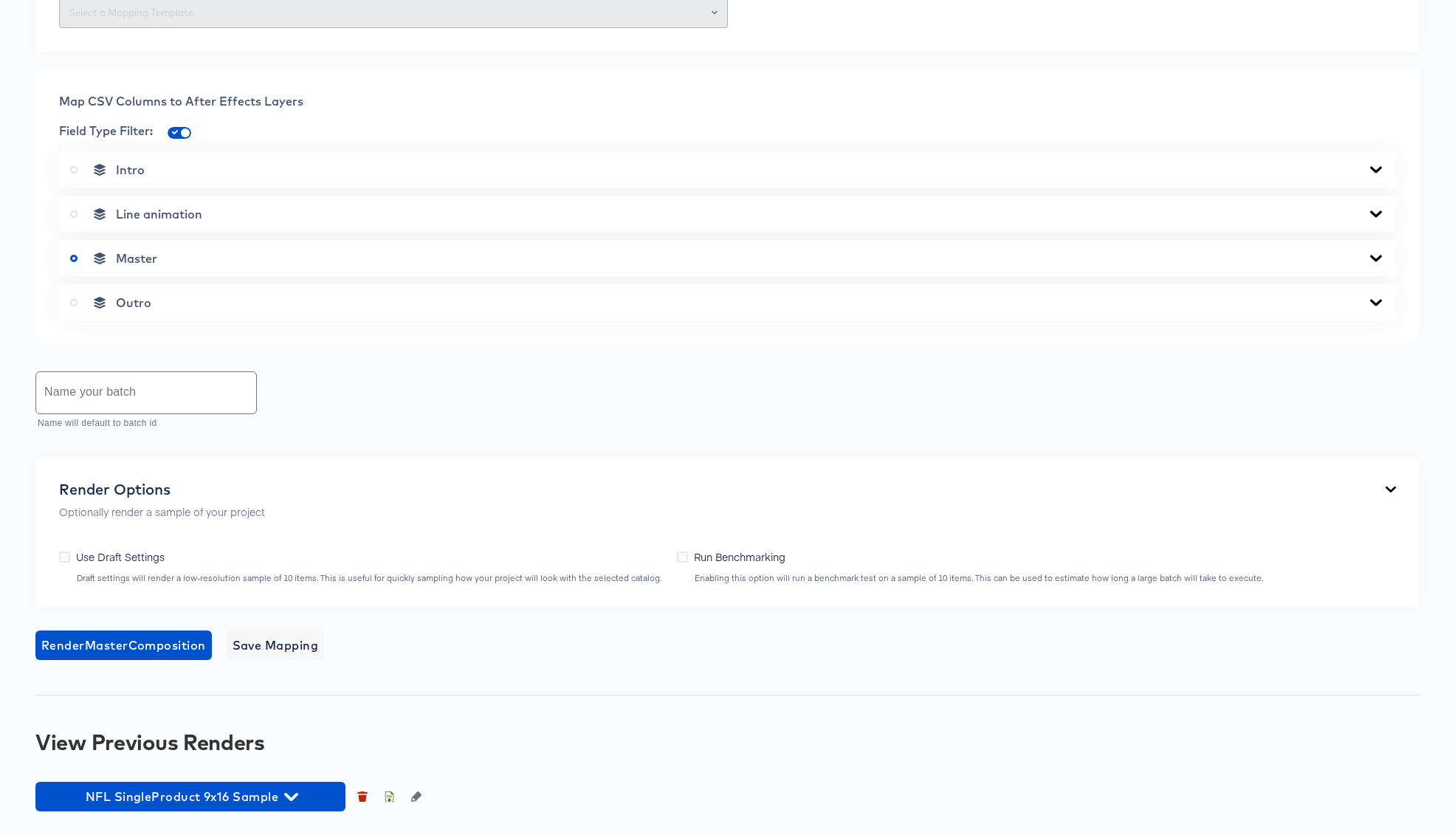
scroll to position [829, 0]
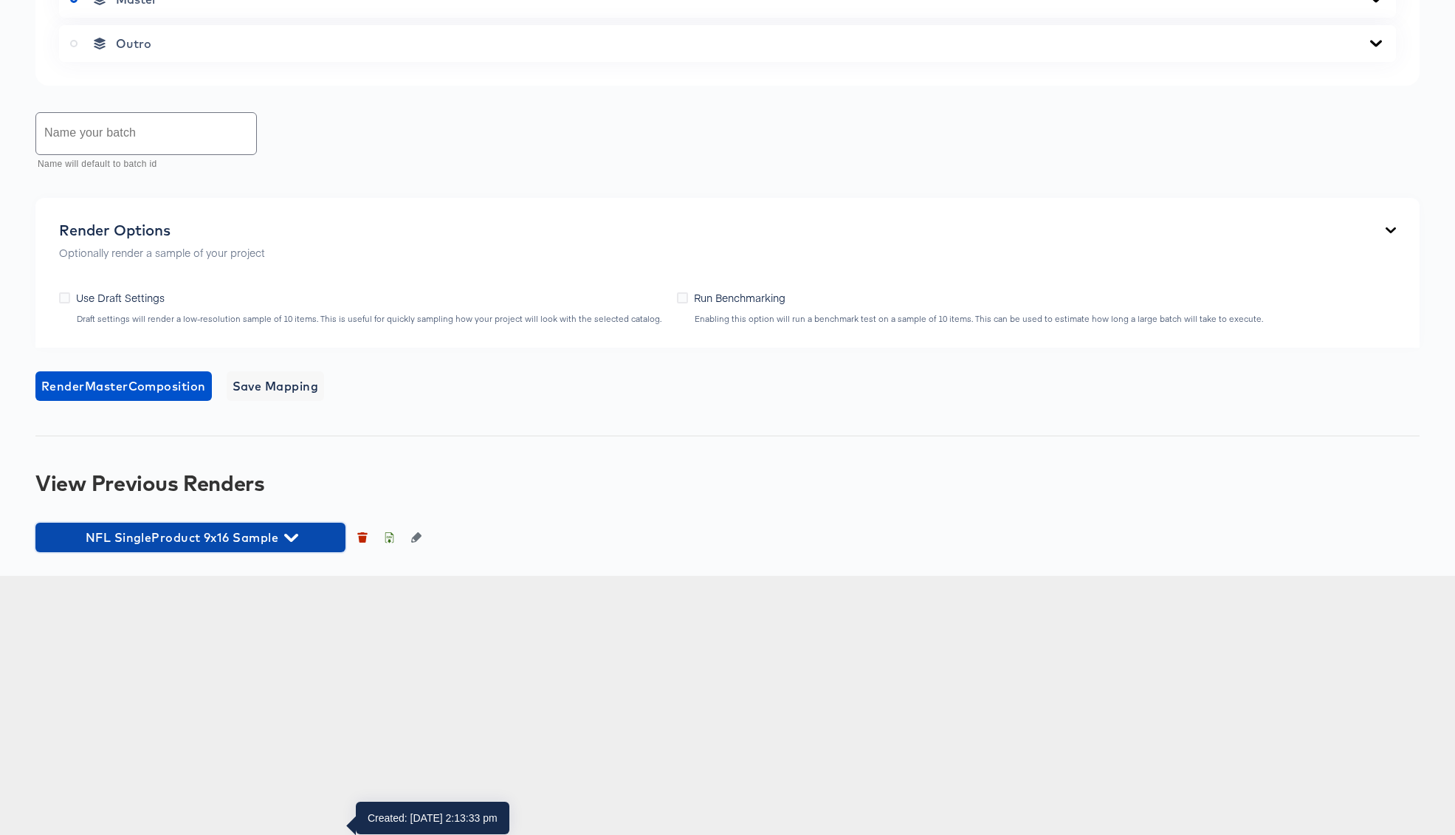
click at [292, 545] on icon "button" at bounding box center [291, 538] width 14 height 14
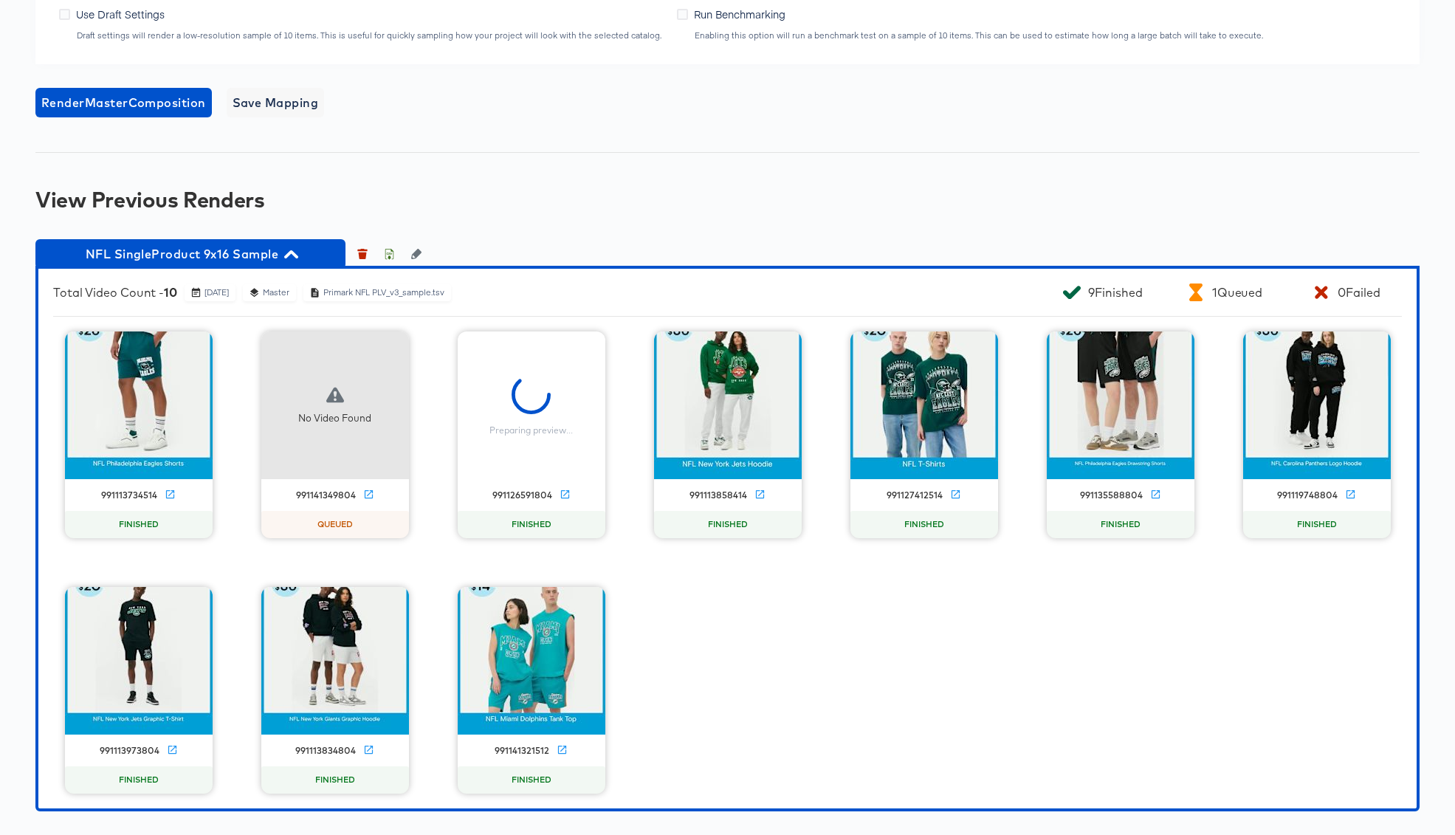
scroll to position [1372, 0]
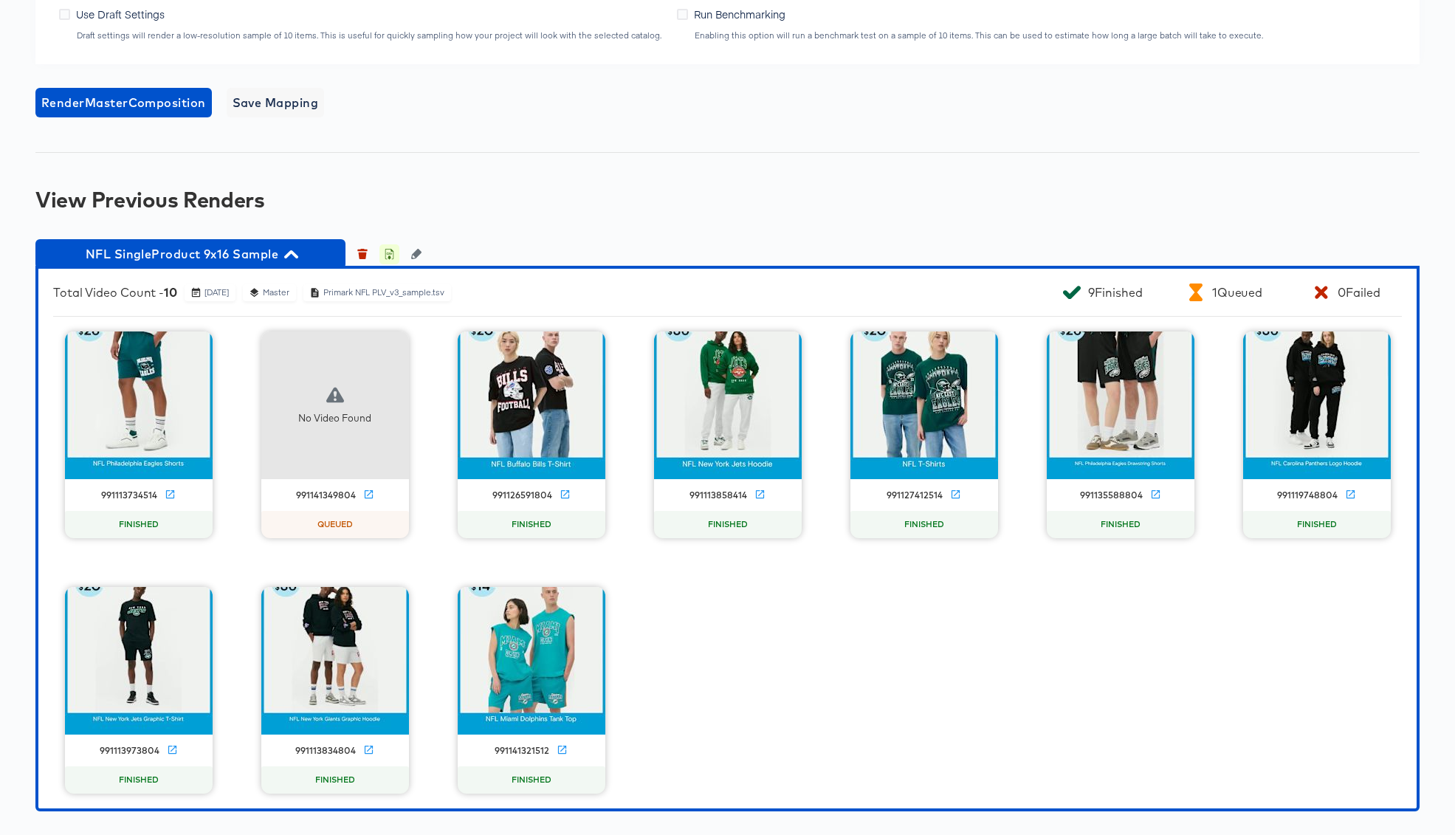
click at [386, 256] on icon "button" at bounding box center [389, 254] width 10 height 10
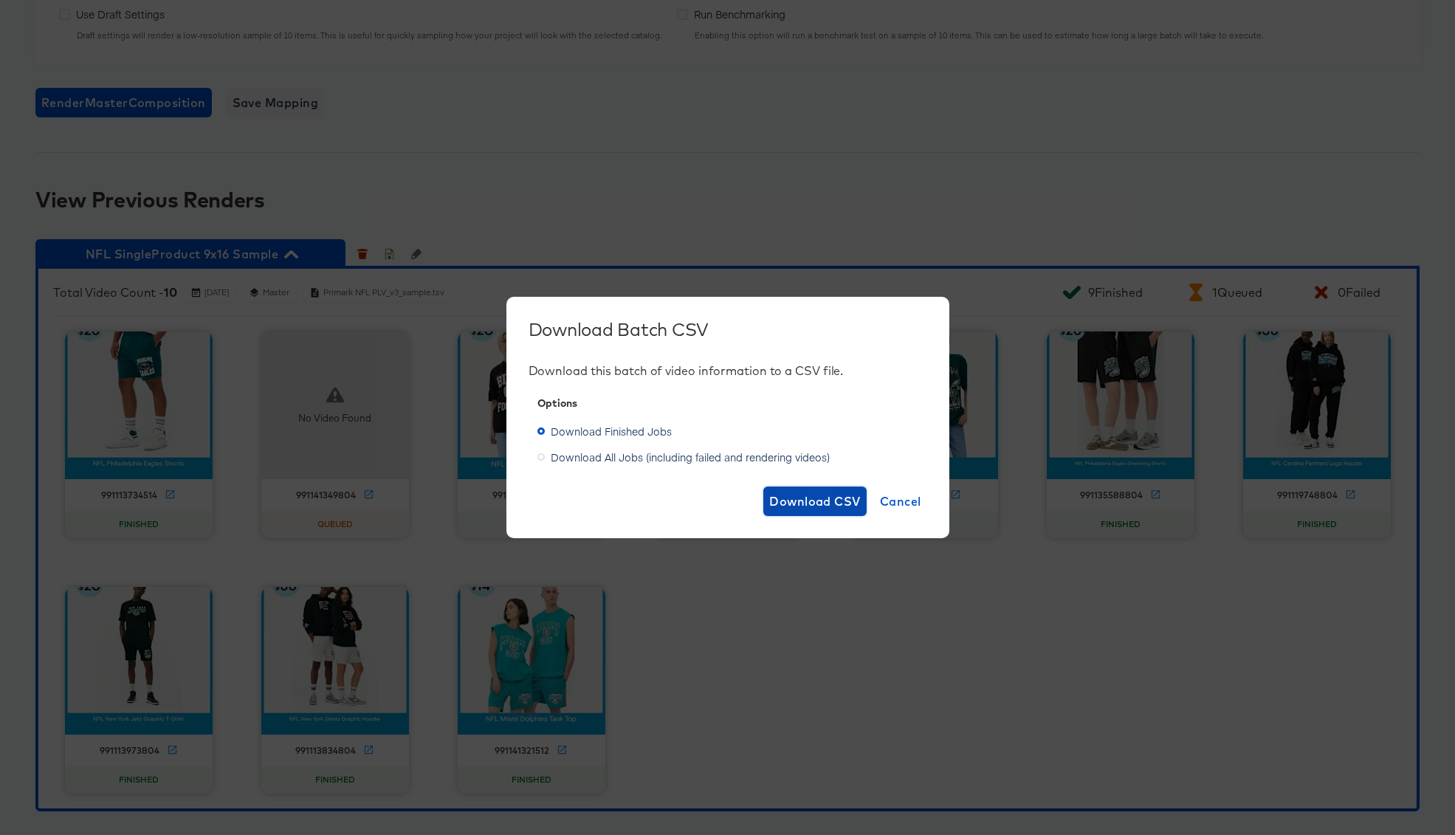
click at [816, 506] on span "Download CSV" at bounding box center [815, 501] width 92 height 21
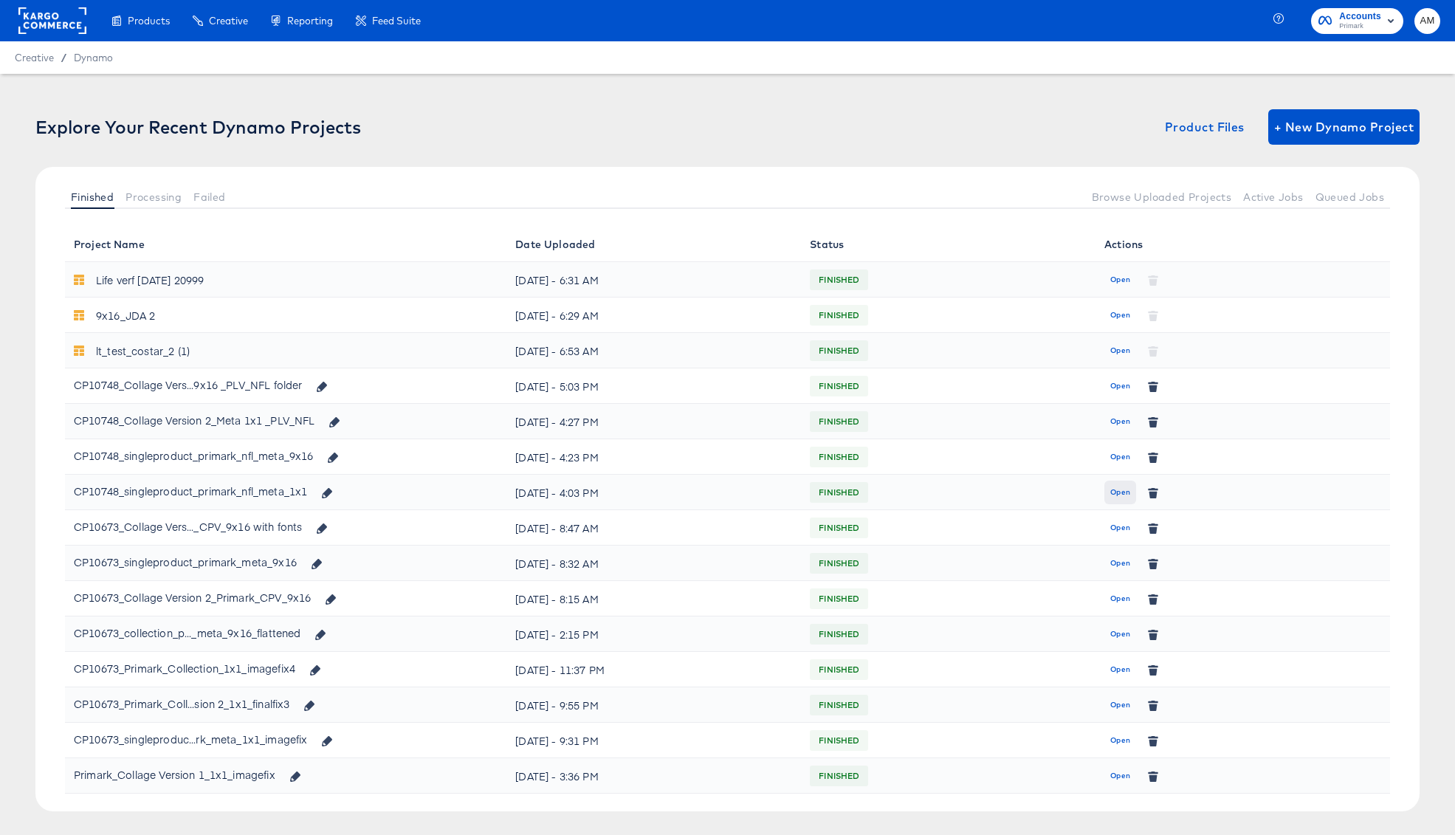
click at [1123, 490] on span "Open" at bounding box center [1120, 492] width 20 height 13
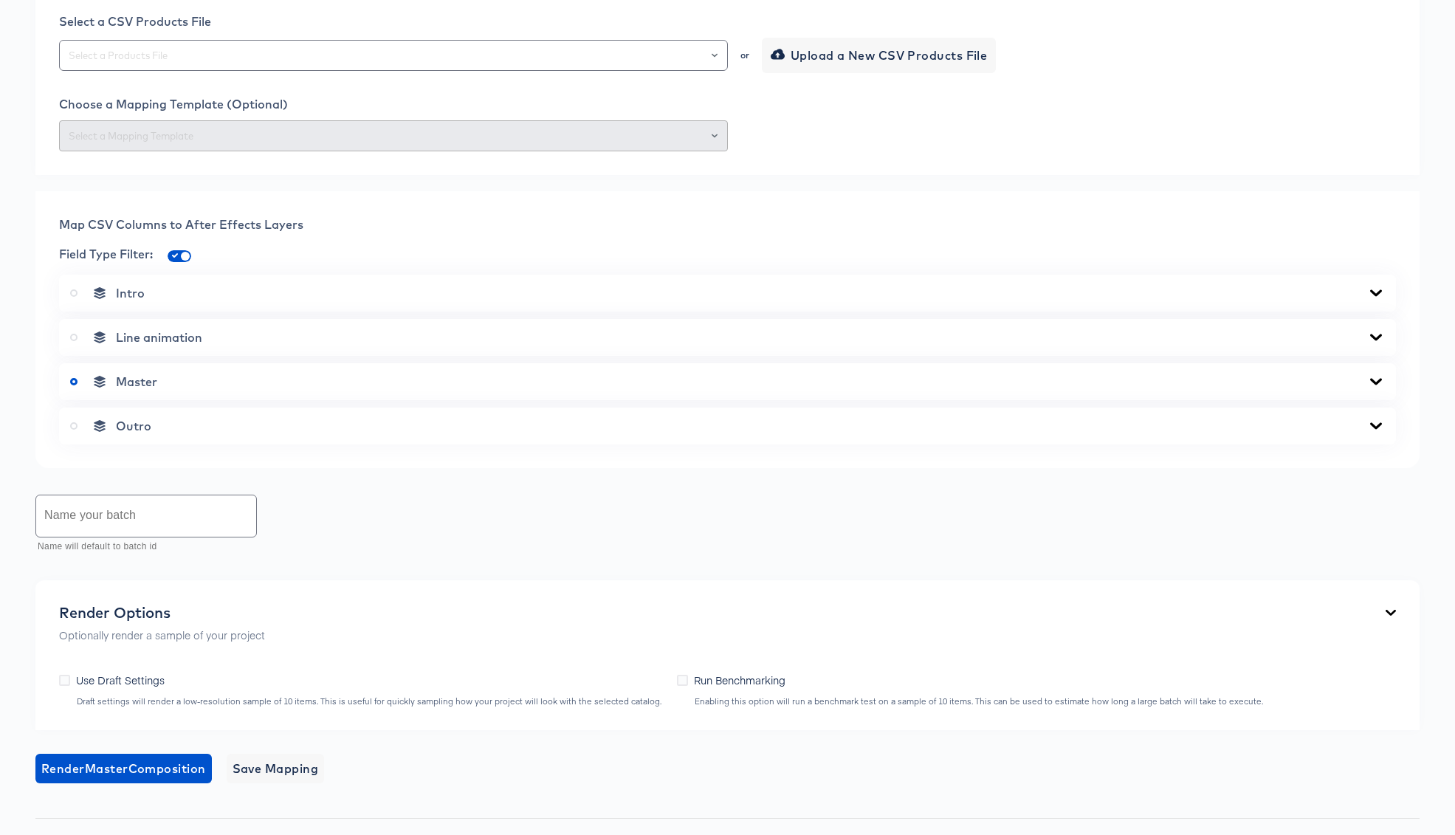
scroll to position [542, 0]
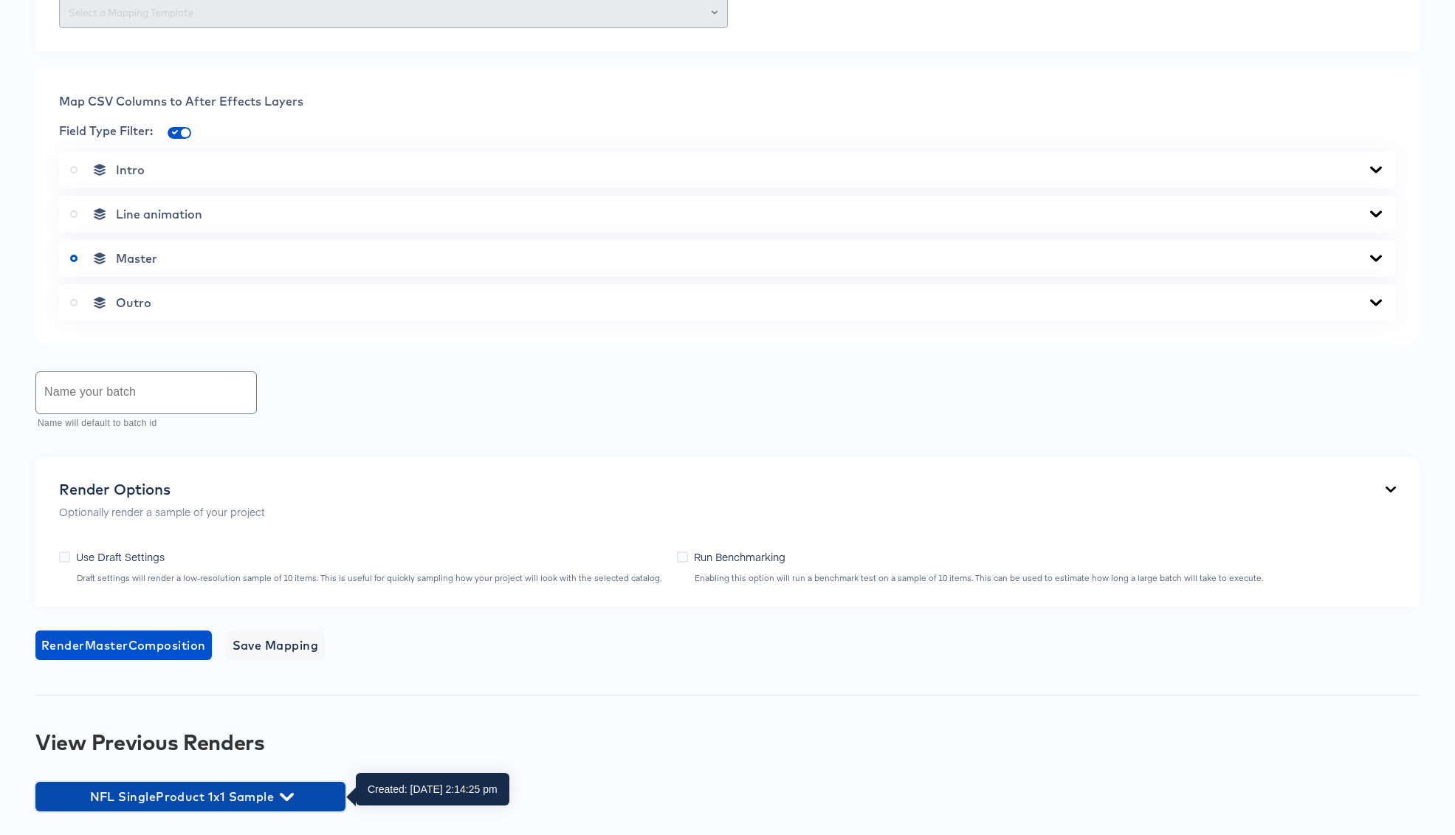
click at [292, 794] on icon "button" at bounding box center [287, 797] width 14 height 8
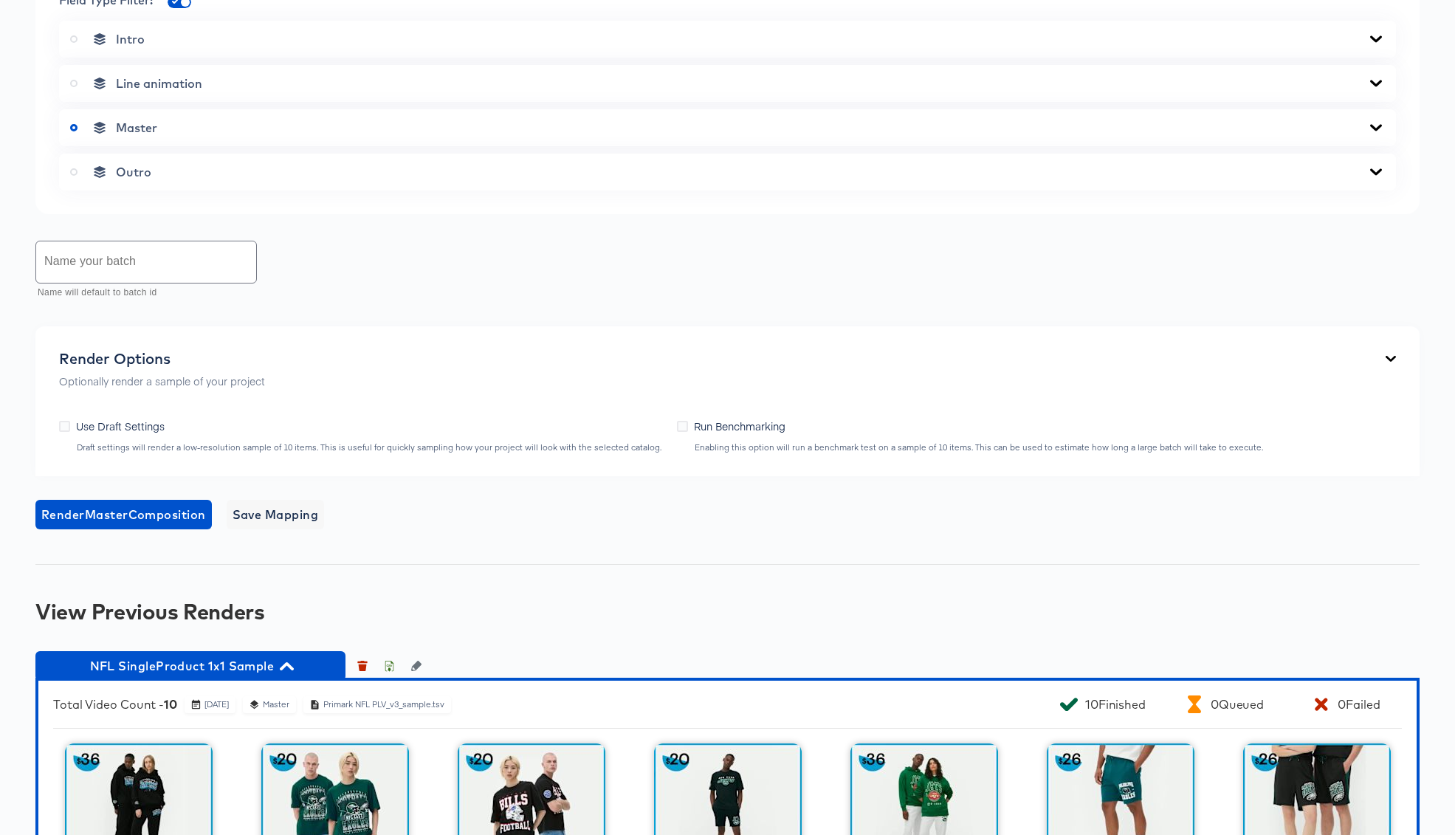
scroll to position [890, 0]
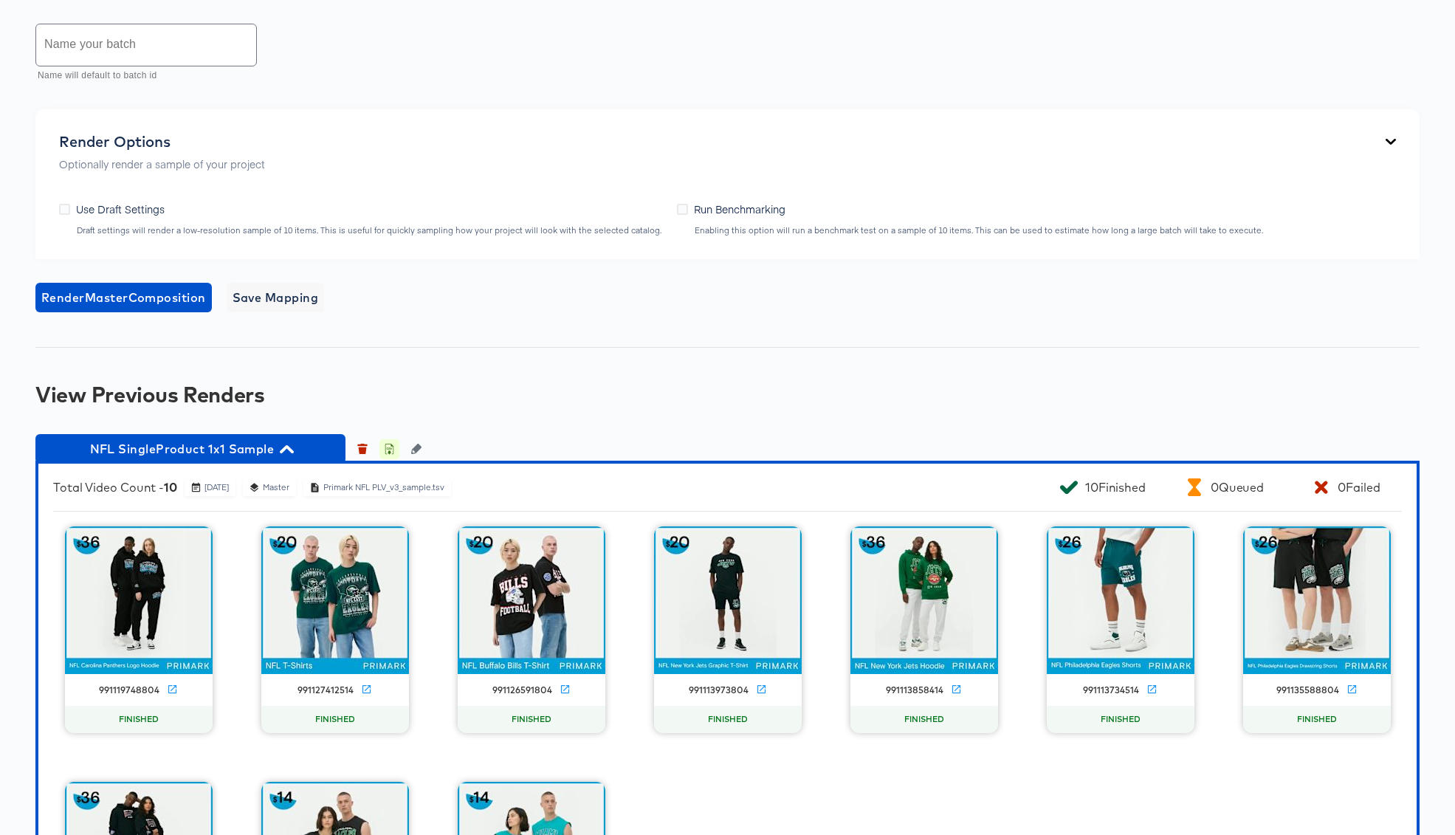
click at [388, 453] on button "button" at bounding box center [388, 448] width 19 height 19
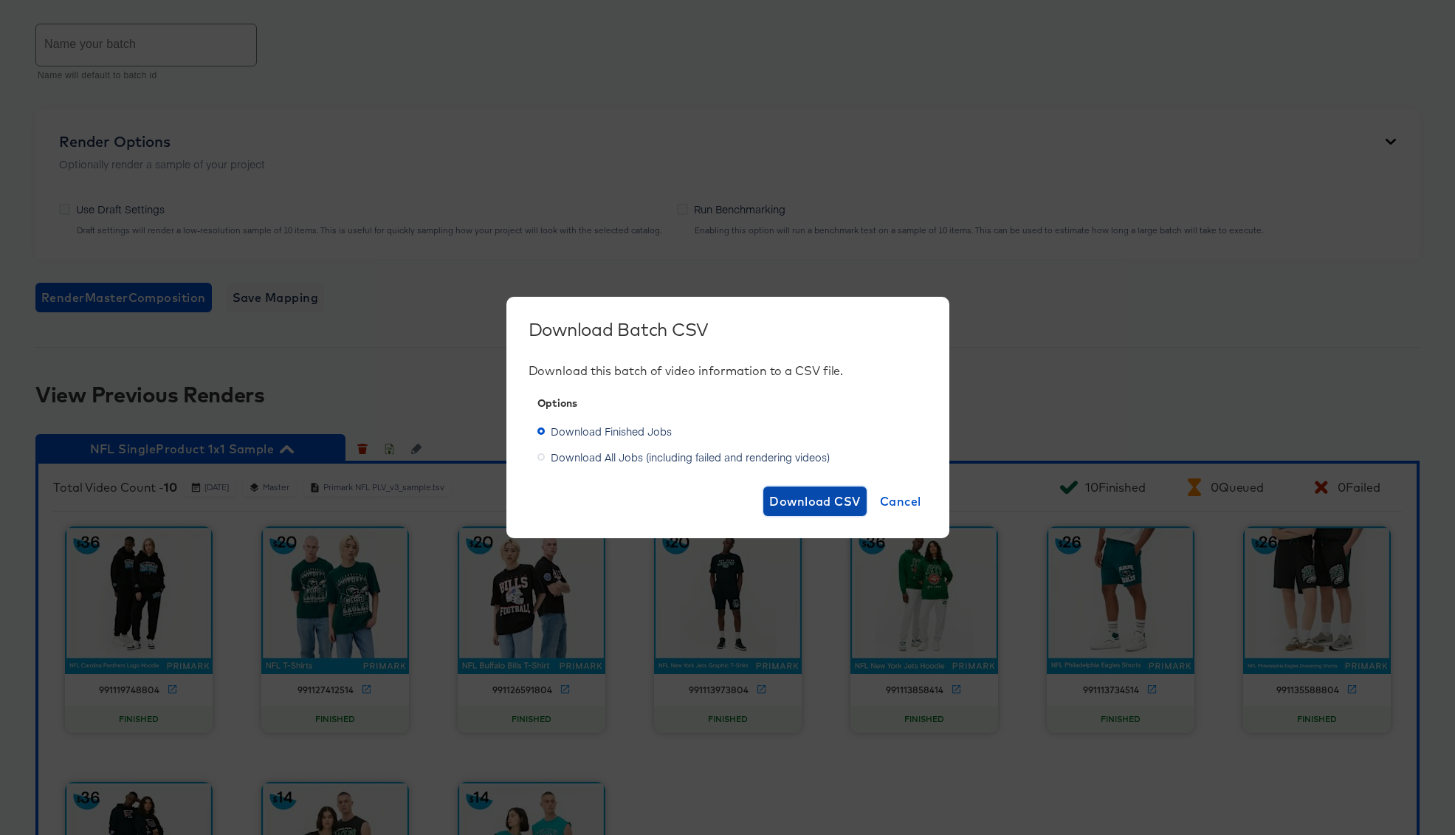
click at [802, 497] on span "Download CSV" at bounding box center [815, 501] width 92 height 21
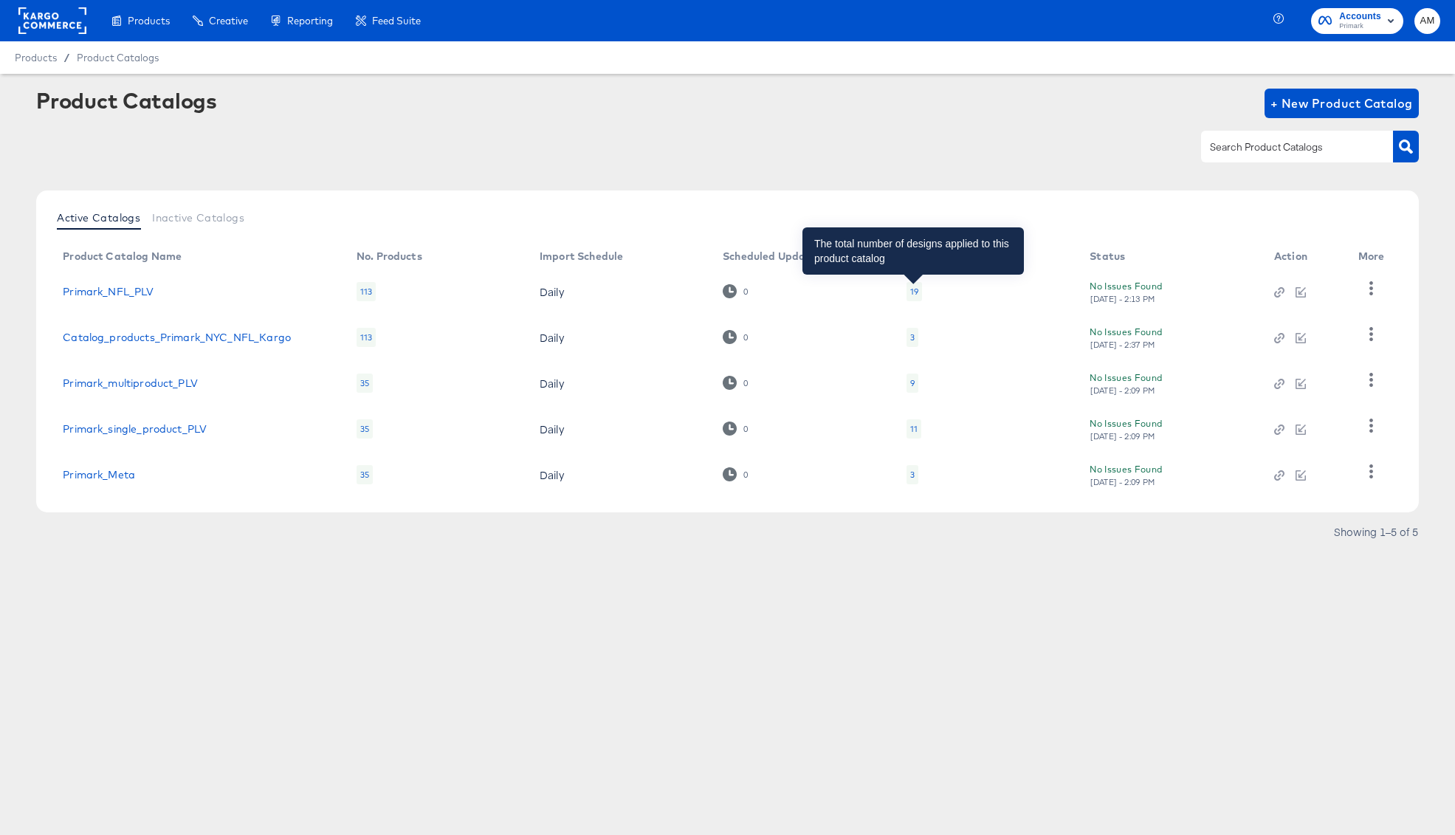
click at [915, 291] on div "19" at bounding box center [914, 292] width 8 height 12
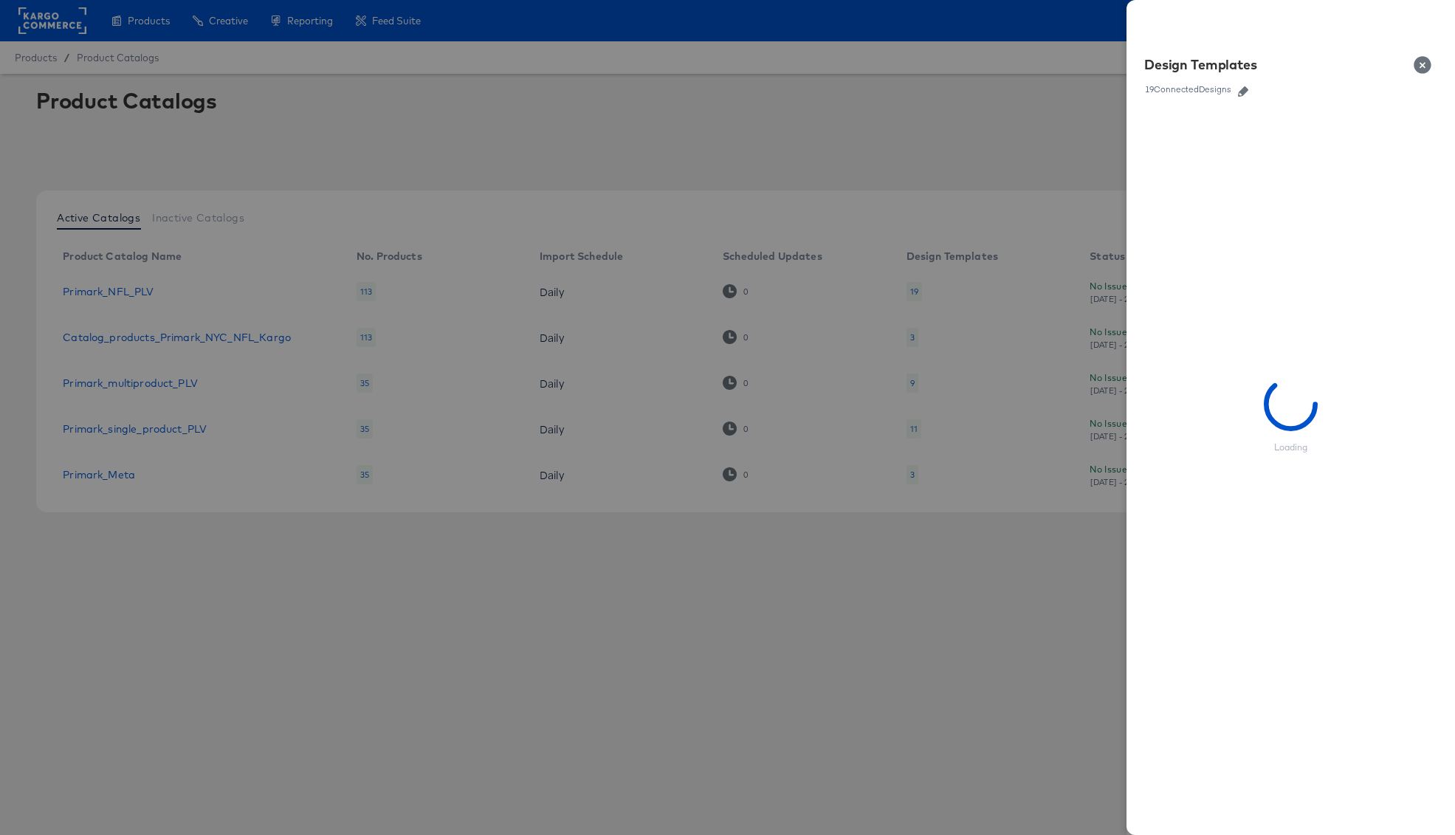
click at [1242, 94] on icon "button" at bounding box center [1243, 91] width 10 height 10
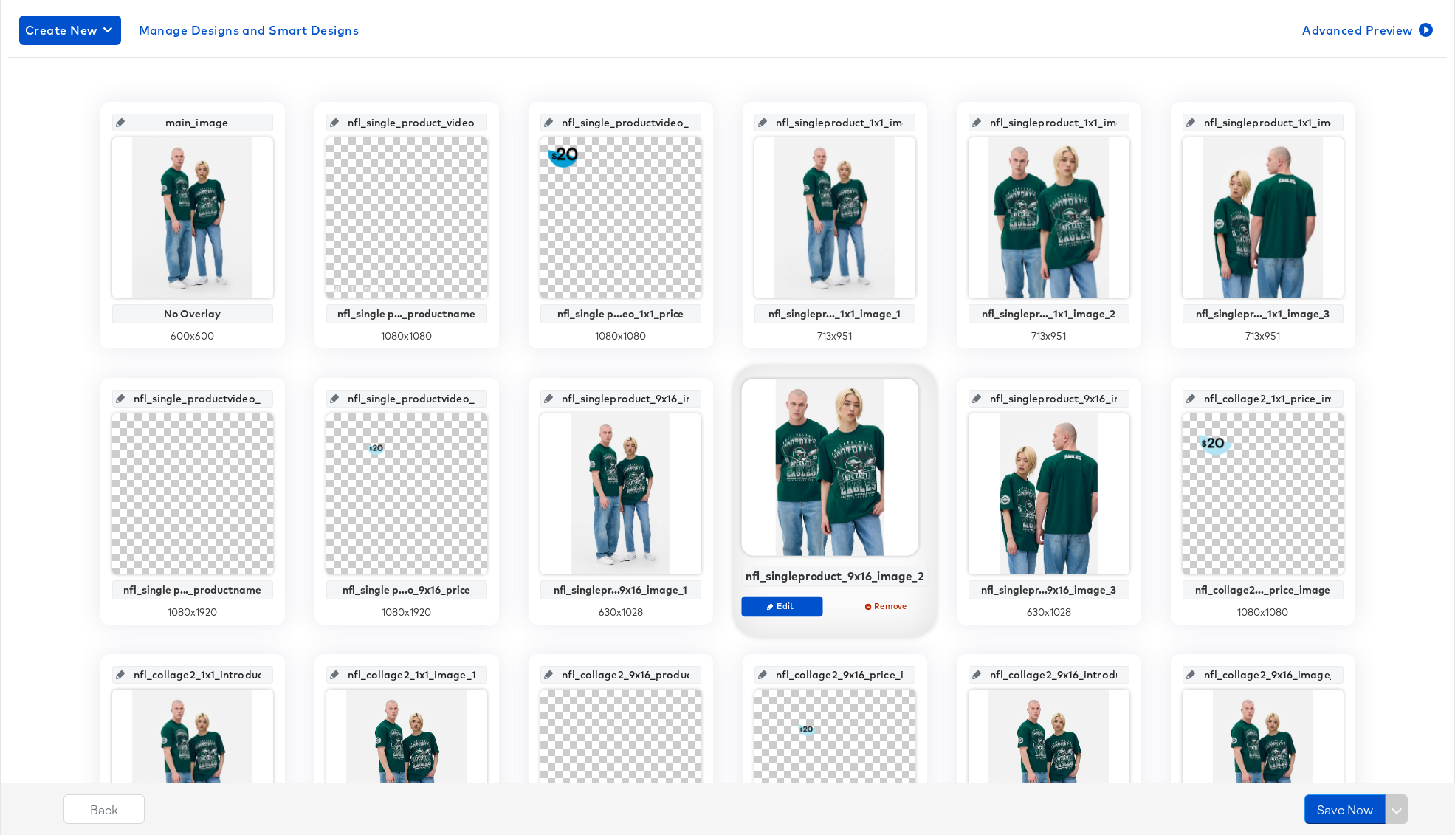
scroll to position [697, 0]
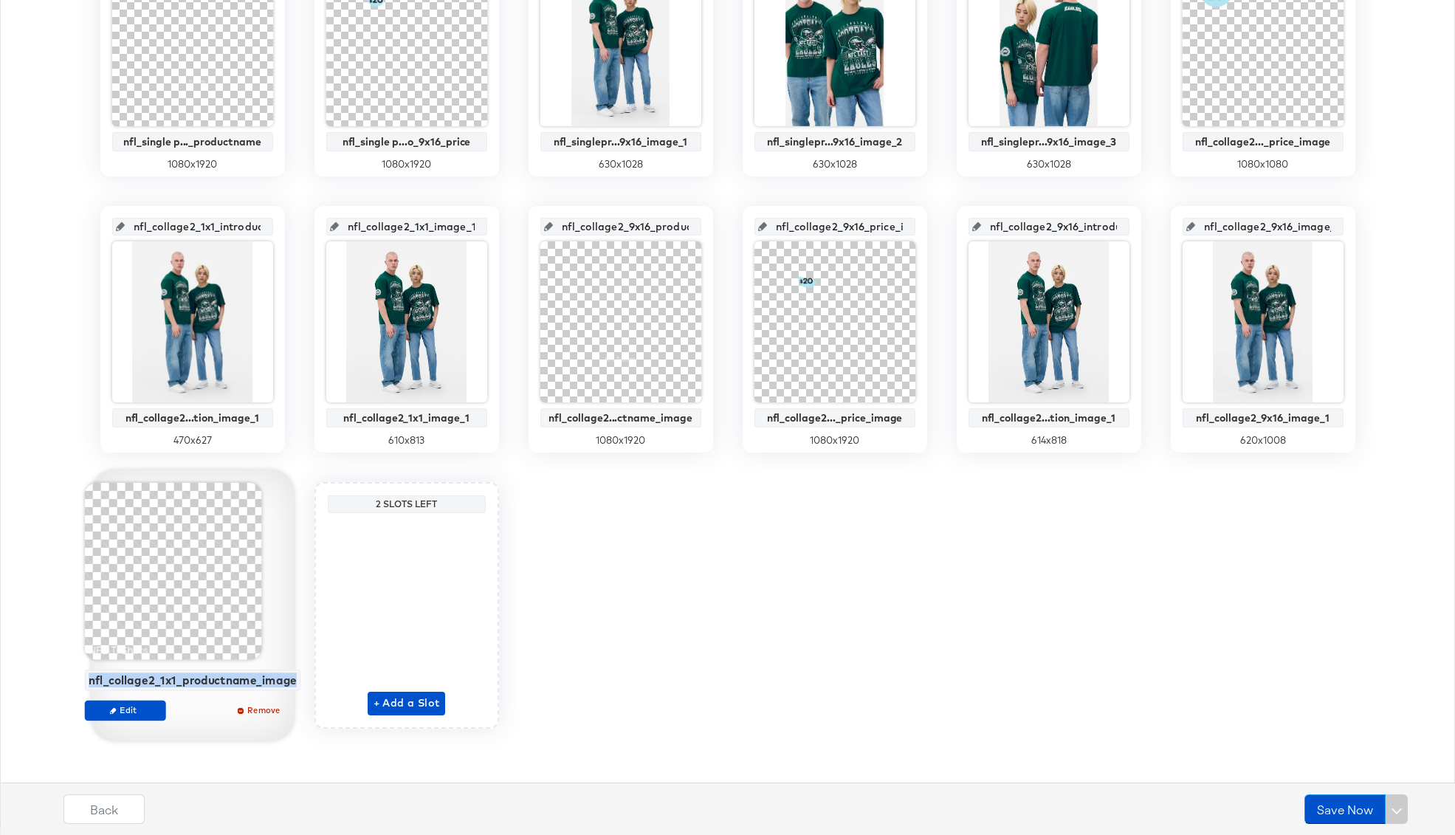
drag, startPoint x: 292, startPoint y: 681, endPoint x: 128, endPoint y: 687, distance: 164.0
click at [128, 687] on div "nfl_collage2_1x1_productname_image" at bounding box center [192, 680] width 216 height 21
click at [128, 681] on div "nfl_collage2_1x1_productname_image" at bounding box center [192, 679] width 208 height 13
drag, startPoint x: 91, startPoint y: 680, endPoint x: 293, endPoint y: 684, distance: 202.3
click at [293, 684] on div "nfl_collage2_1x1_productname_image" at bounding box center [192, 679] width 208 height 13
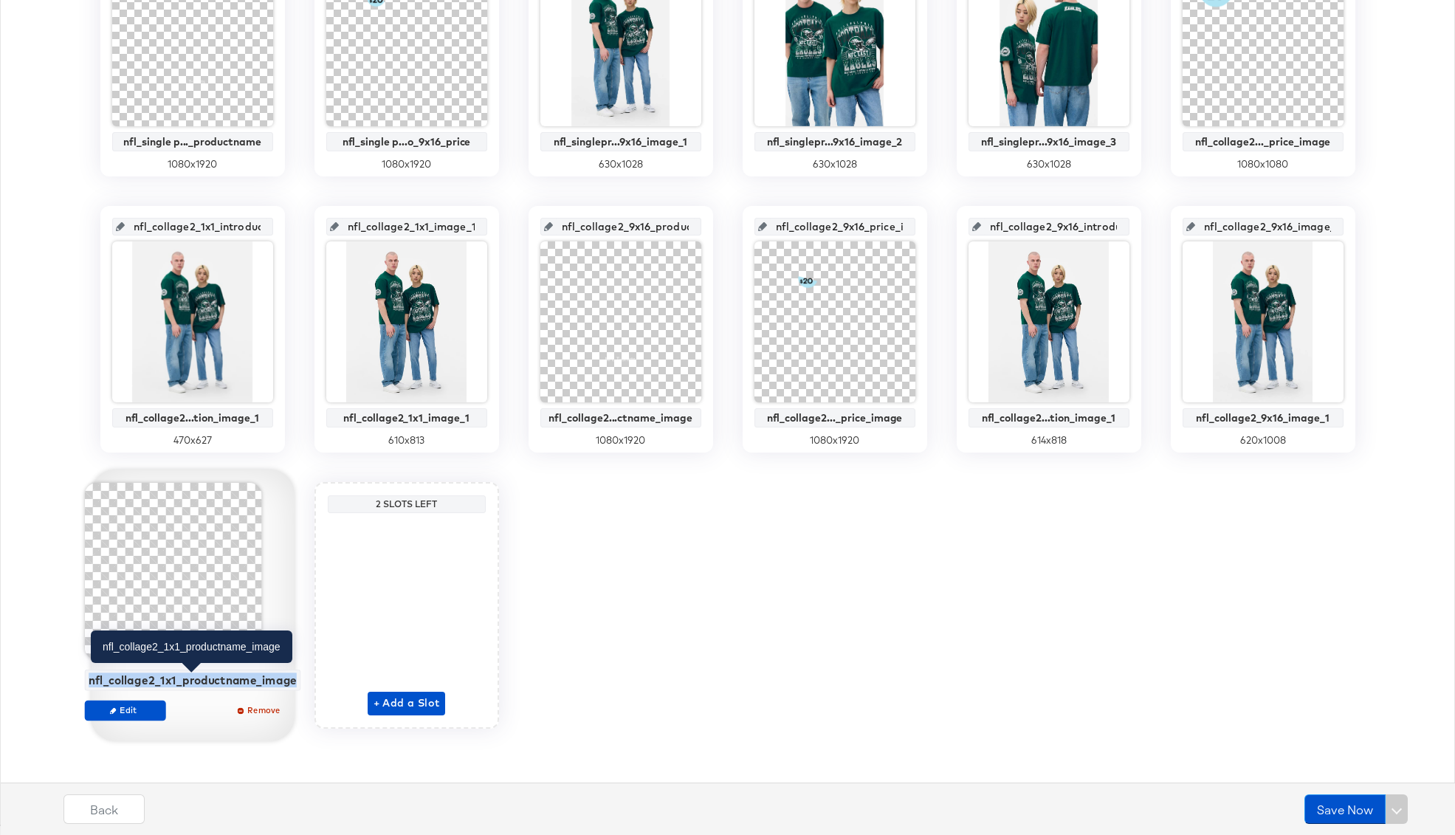
copy div "nfl_collage2_1x1_productname_image"
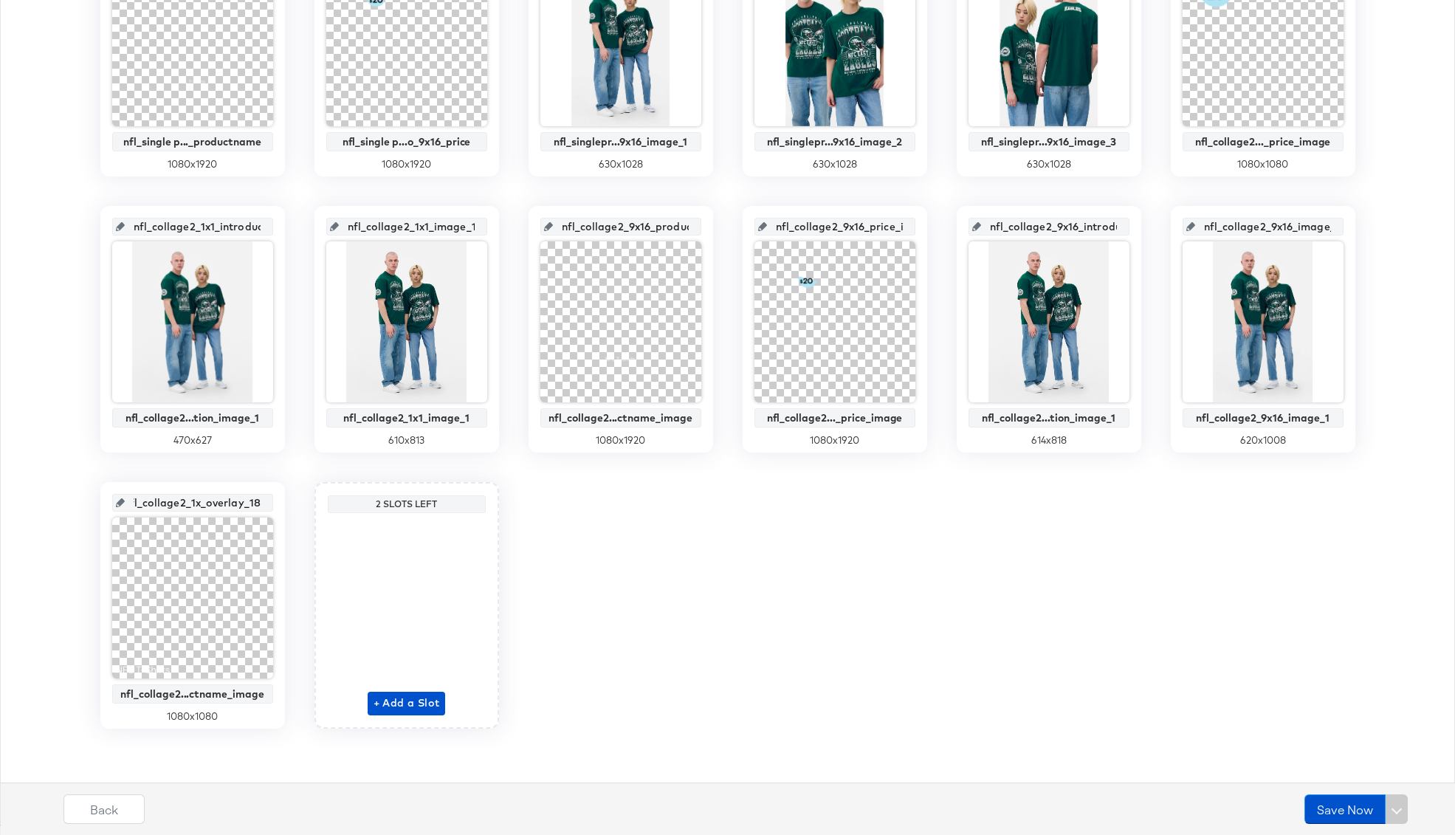
drag, startPoint x: 140, startPoint y: 504, endPoint x: 277, endPoint y: 510, distance: 136.7
click at [277, 510] on div "nfl_collage2_1x_overlay_18 nfl_collage2...ctname_image 1080 x 1080" at bounding box center [192, 605] width 185 height 247
paste input "1_productname_image"
type input "nfl_collage2_1x1_productname_image"
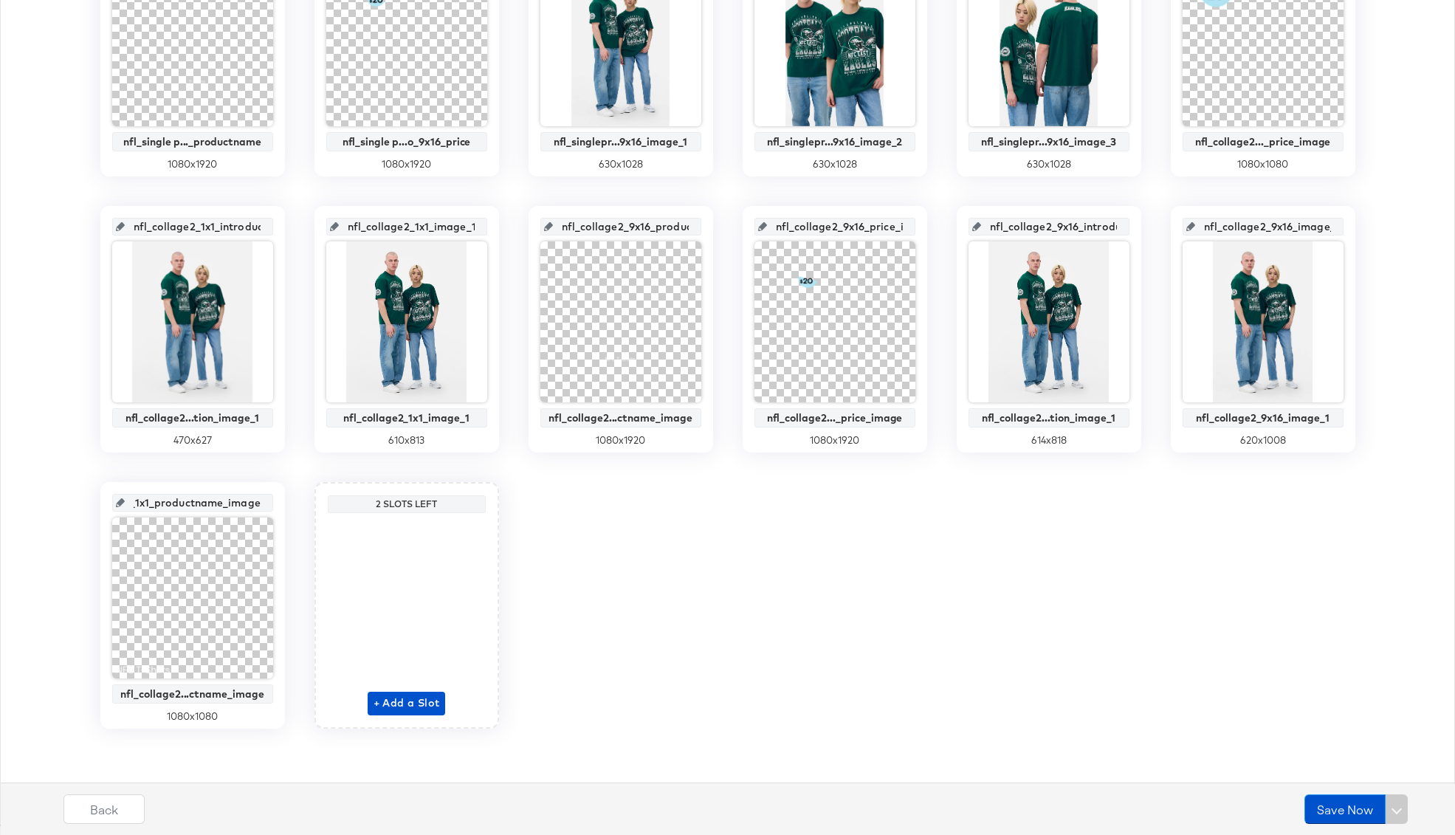
click at [304, 558] on div "main_image No Overlay 600 x 600 nfl_single_product_video_1x1_productname_image …" at bounding box center [727, 191] width 1439 height 1075
drag, startPoint x: 212, startPoint y: 505, endPoint x: 303, endPoint y: 506, distance: 91.6
click at [303, 506] on div "main_image No Overlay 600 x 600 nfl_single_product_video_1x1_productname_image …" at bounding box center [727, 191] width 1439 height 1075
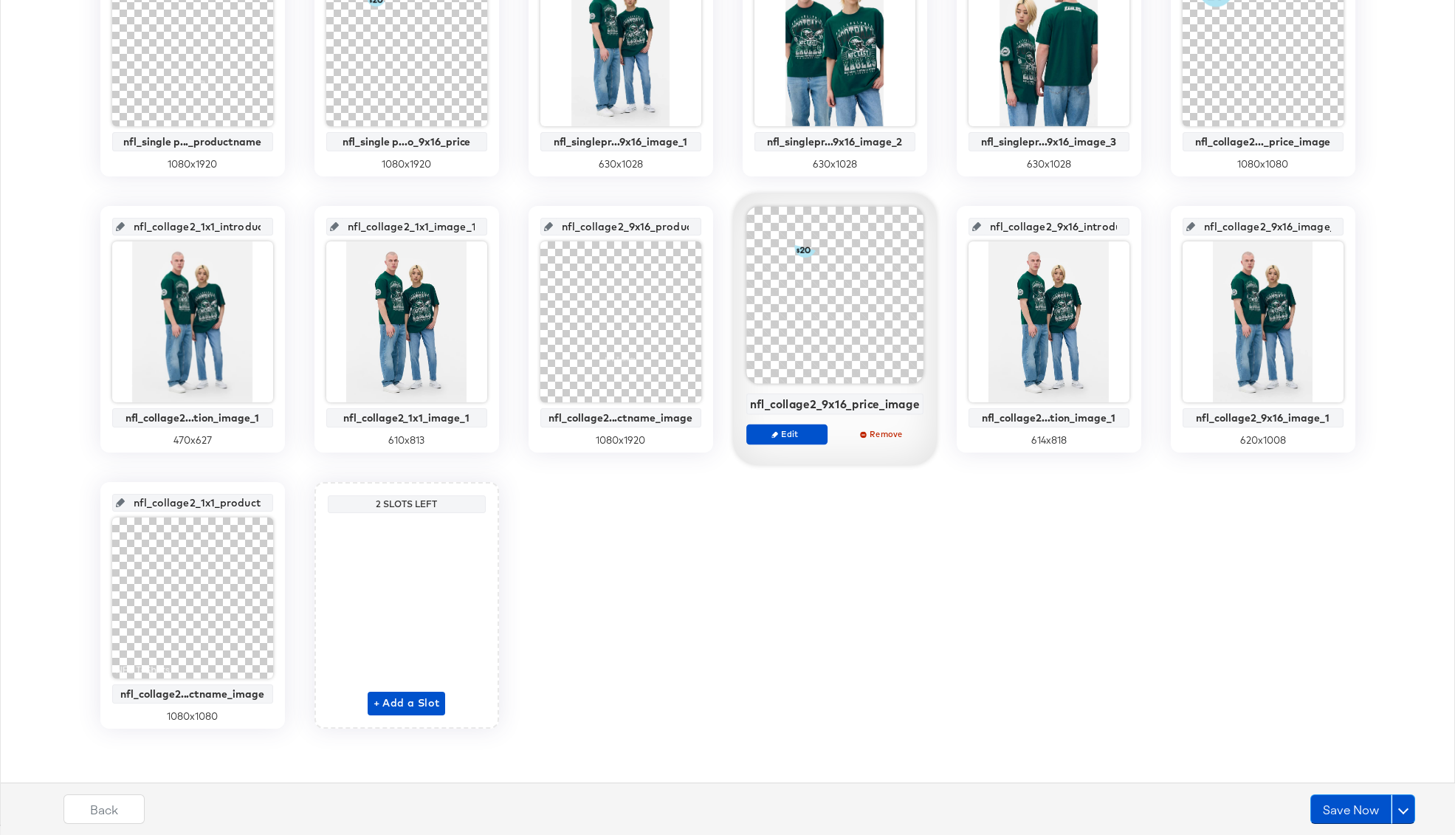
scroll to position [0, 18]
drag, startPoint x: 1290, startPoint y: 224, endPoint x: 1335, endPoint y: 224, distance: 44.3
click at [1335, 224] on div "nfl_collage2_9x16_image_1" at bounding box center [1263, 227] width 161 height 18
drag, startPoint x: 1093, startPoint y: 227, endPoint x: 1128, endPoint y: 228, distance: 35.4
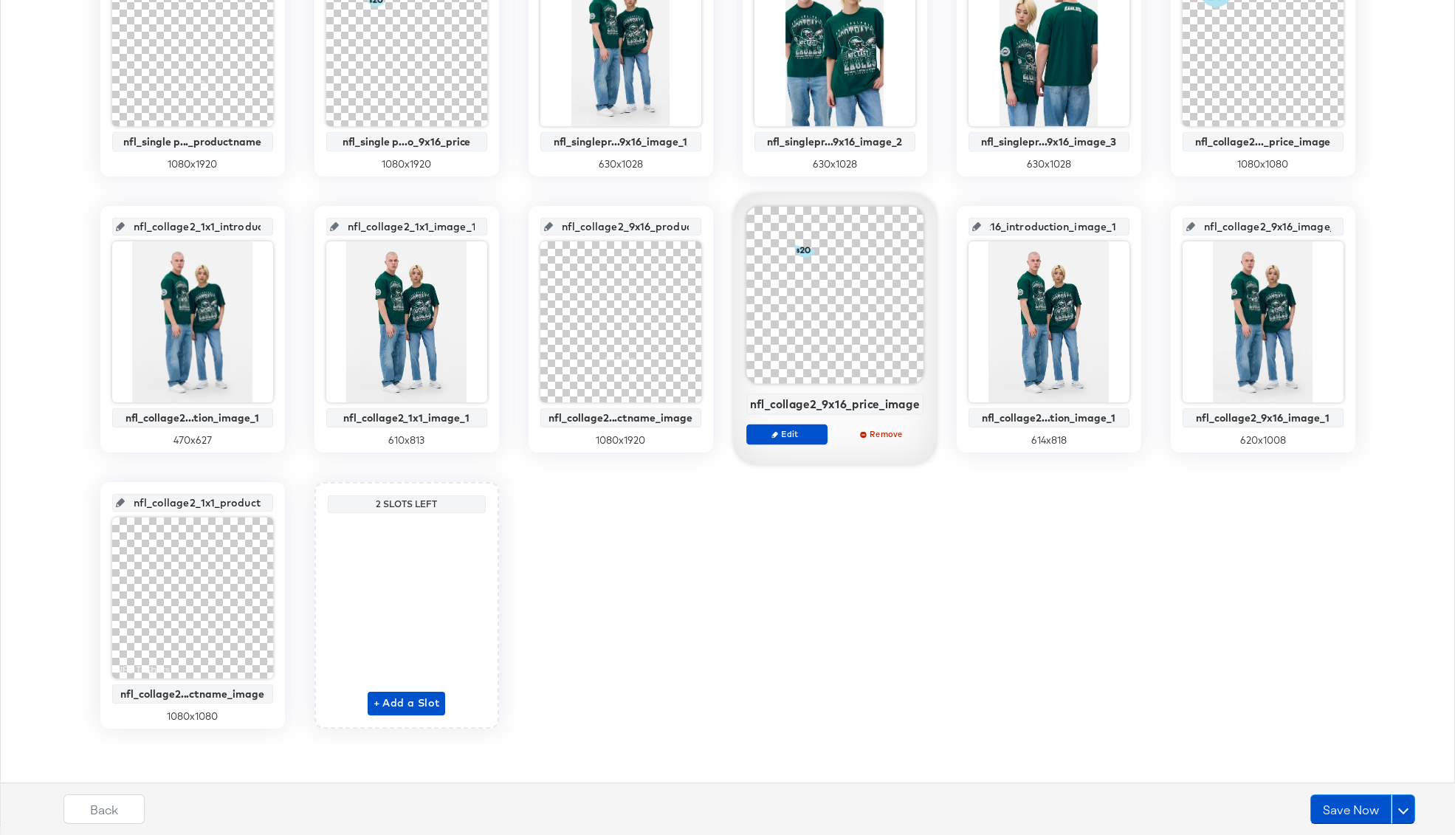
click at [1128, 228] on div "nfl_collage2_9x16_introduction_image_1" at bounding box center [1049, 227] width 161 height 18
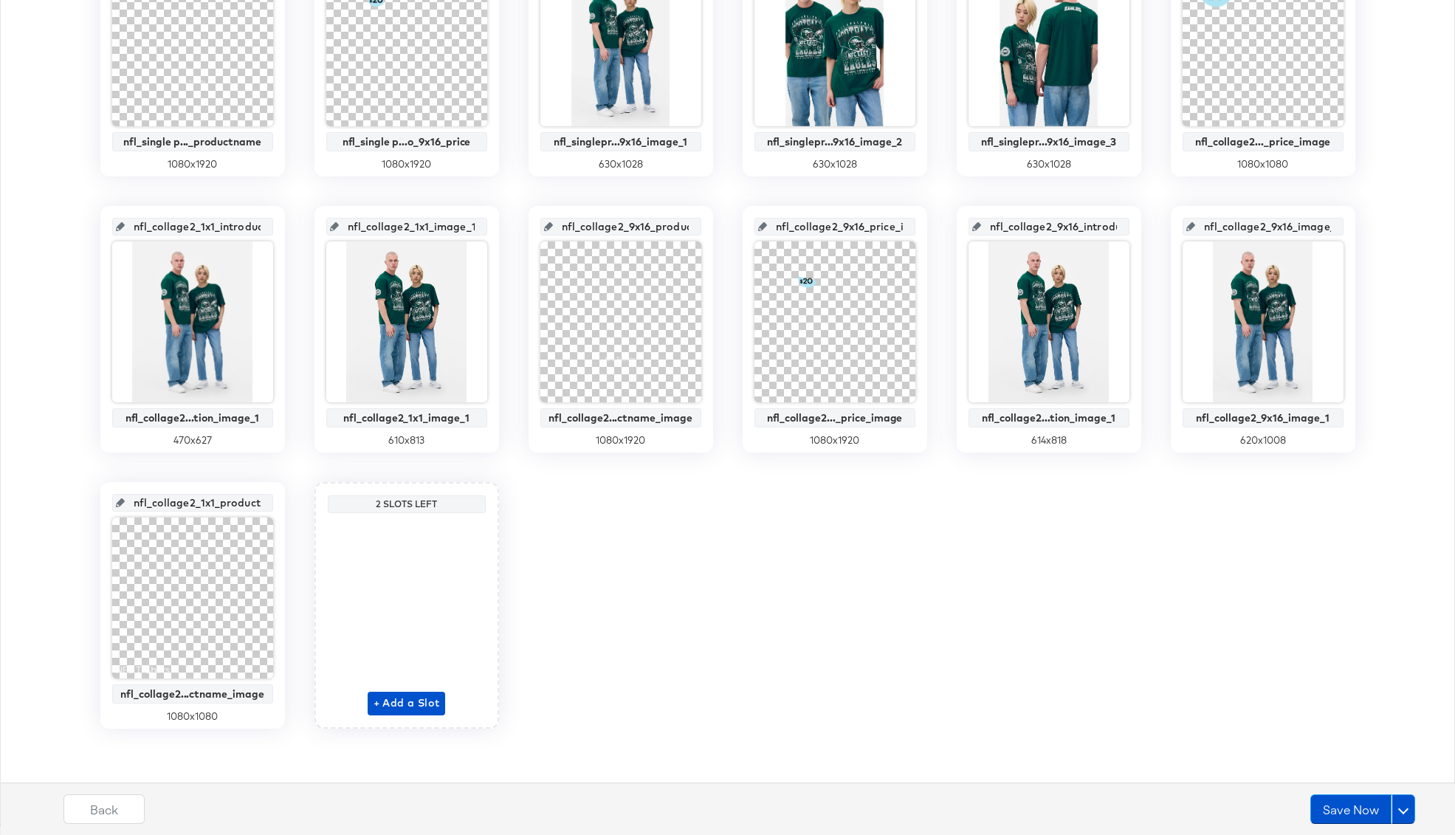
scroll to position [0, 38]
drag, startPoint x: 870, startPoint y: 226, endPoint x: 921, endPoint y: 224, distance: 51.0
click at [921, 224] on div "nfl_collage2_9x16_price_image nfl_collage2..._price_image 1080 x 1920" at bounding box center [835, 329] width 185 height 247
drag, startPoint x: 633, startPoint y: 227, endPoint x: 728, endPoint y: 233, distance: 95.4
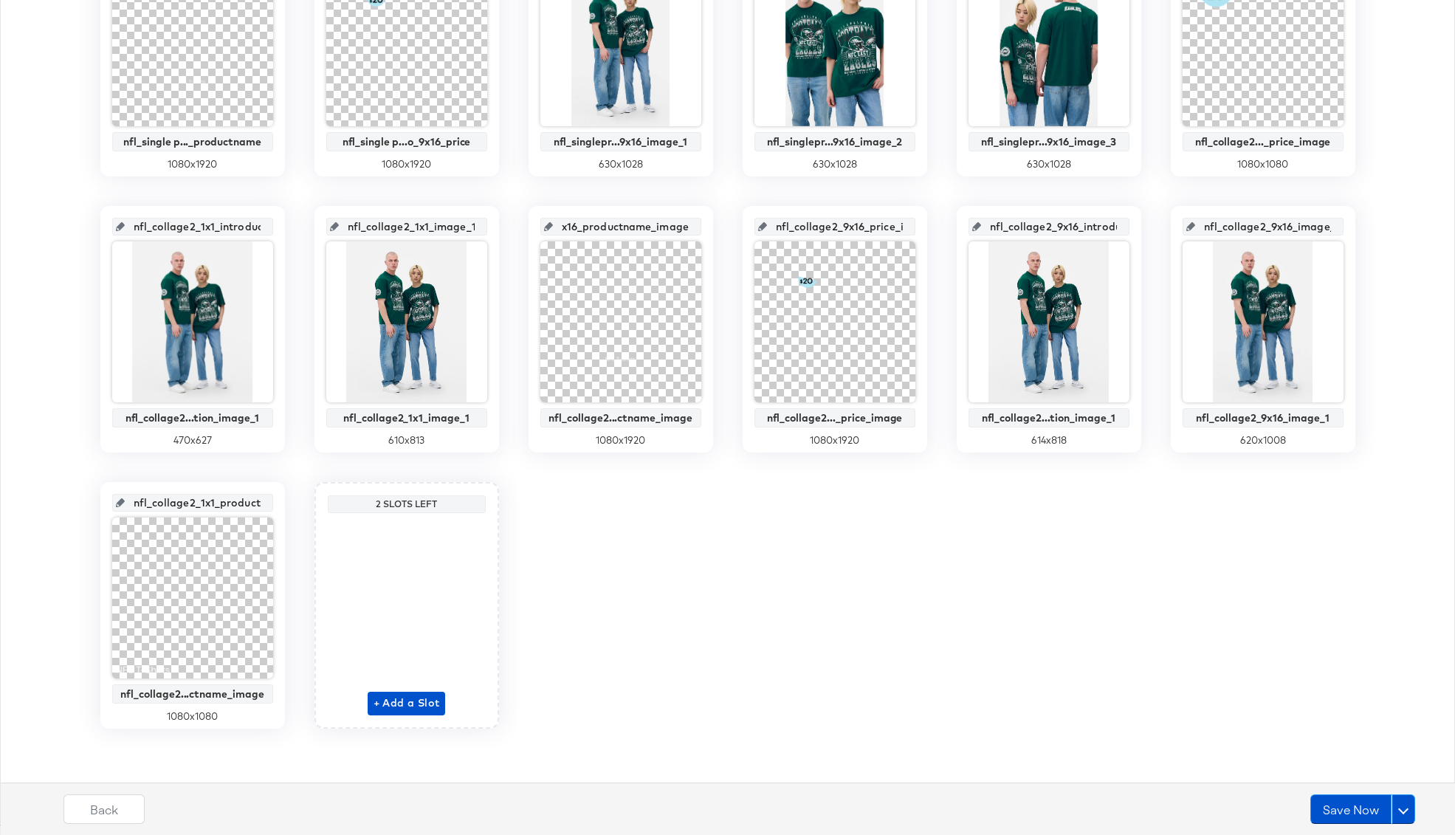
click at [728, 233] on div "main_image No Overlay 600 x 600 nfl_single_product_video_1x1_productname_image …" at bounding box center [727, 191] width 1439 height 1075
drag, startPoint x: 433, startPoint y: 227, endPoint x: 486, endPoint y: 230, distance: 53.3
click at [486, 230] on div "nfl_collage2_1x1_image_1" at bounding box center [406, 227] width 161 height 18
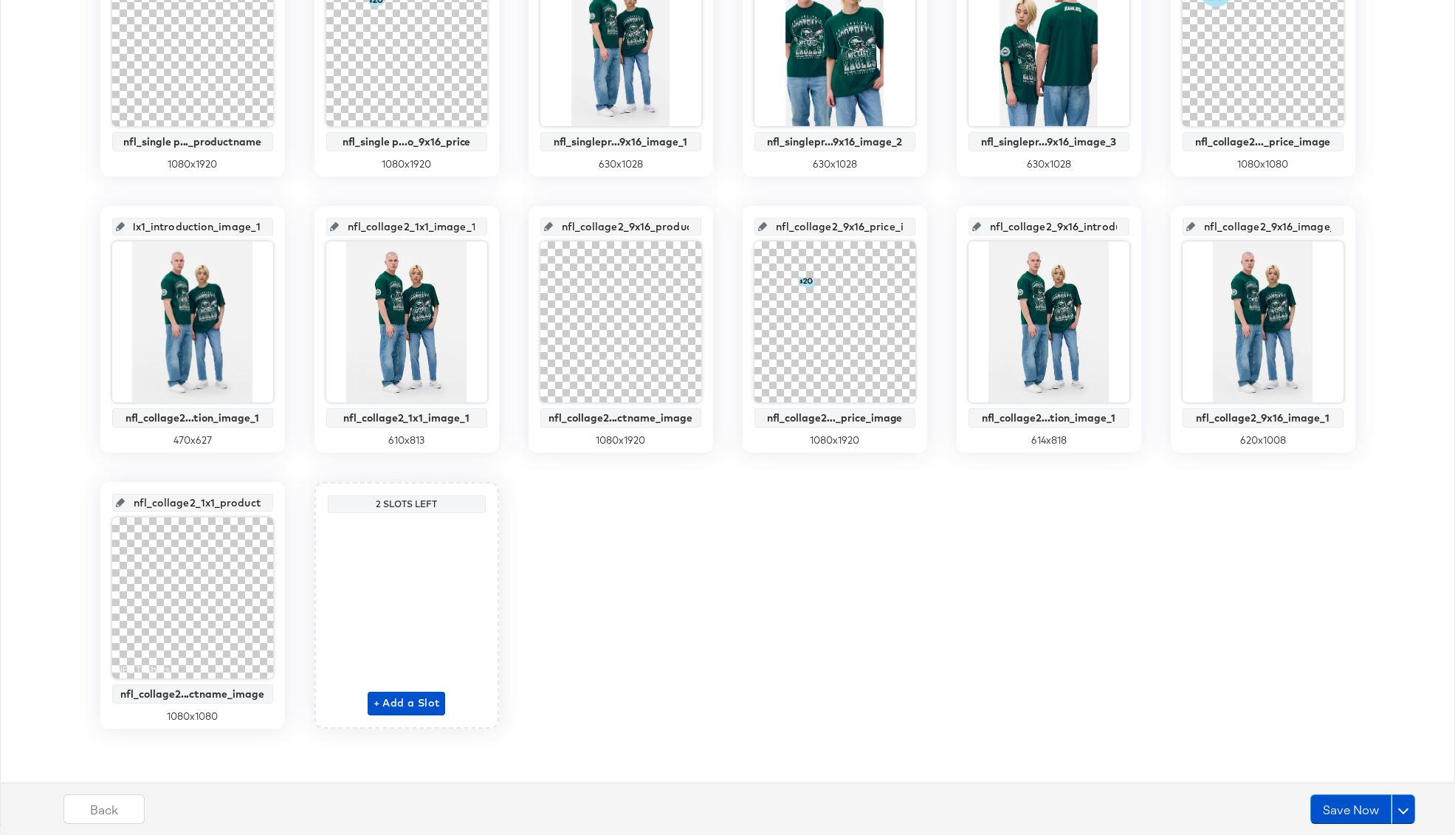
drag, startPoint x: 244, startPoint y: 227, endPoint x: 292, endPoint y: 227, distance: 47.2
click at [292, 227] on div "main_image No Overlay 600 x 600 nfl_single_product_video_1x1_productname_image …" at bounding box center [727, 191] width 1439 height 1075
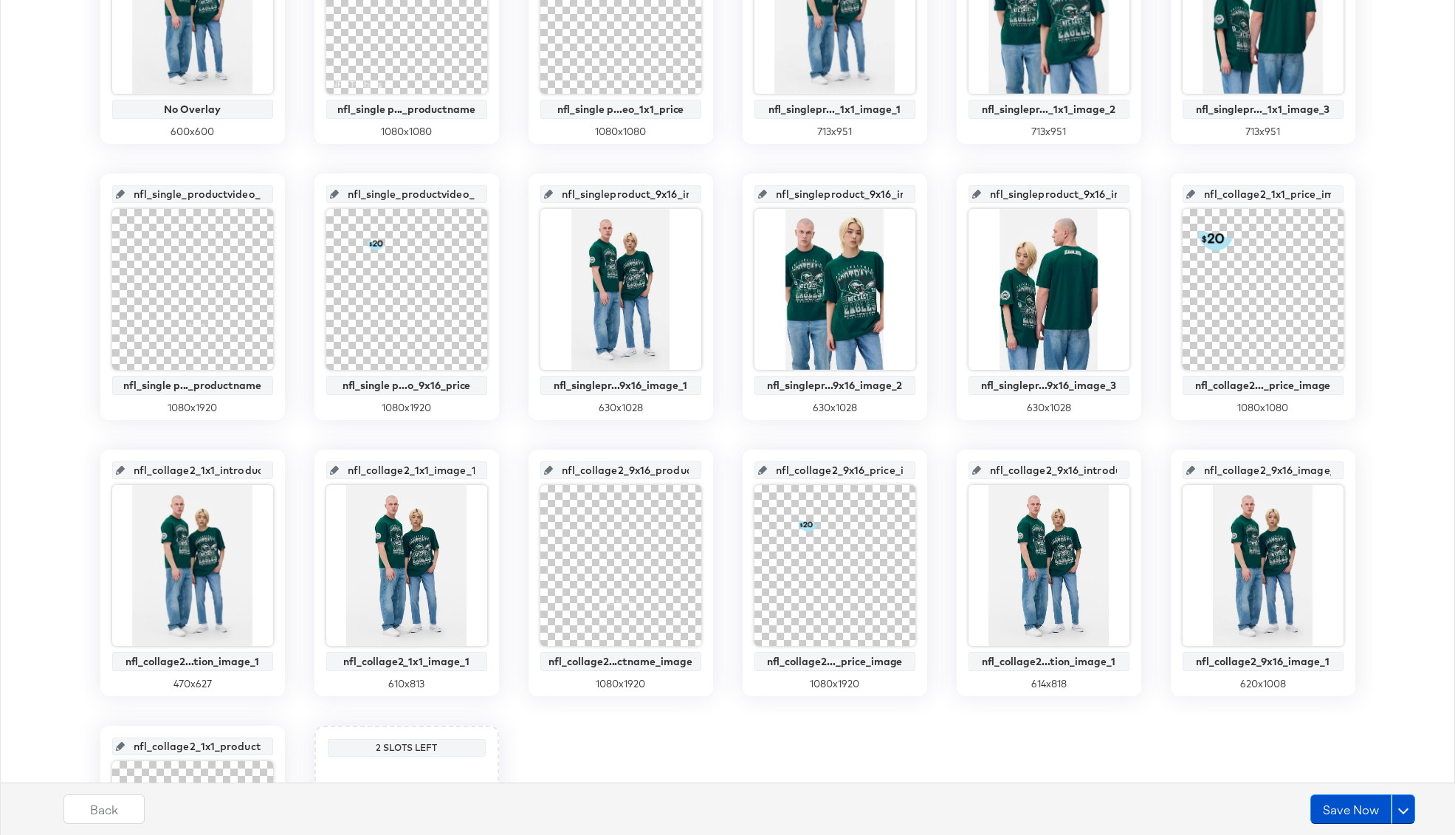
scroll to position [0, 30]
drag, startPoint x: 1304, startPoint y: 189, endPoint x: 1335, endPoint y: 189, distance: 31.0
click at [1335, 189] on div "nfl_collage2_1x1_price_image" at bounding box center [1263, 194] width 161 height 18
drag, startPoint x: 1023, startPoint y: 190, endPoint x: 1133, endPoint y: 196, distance: 110.1
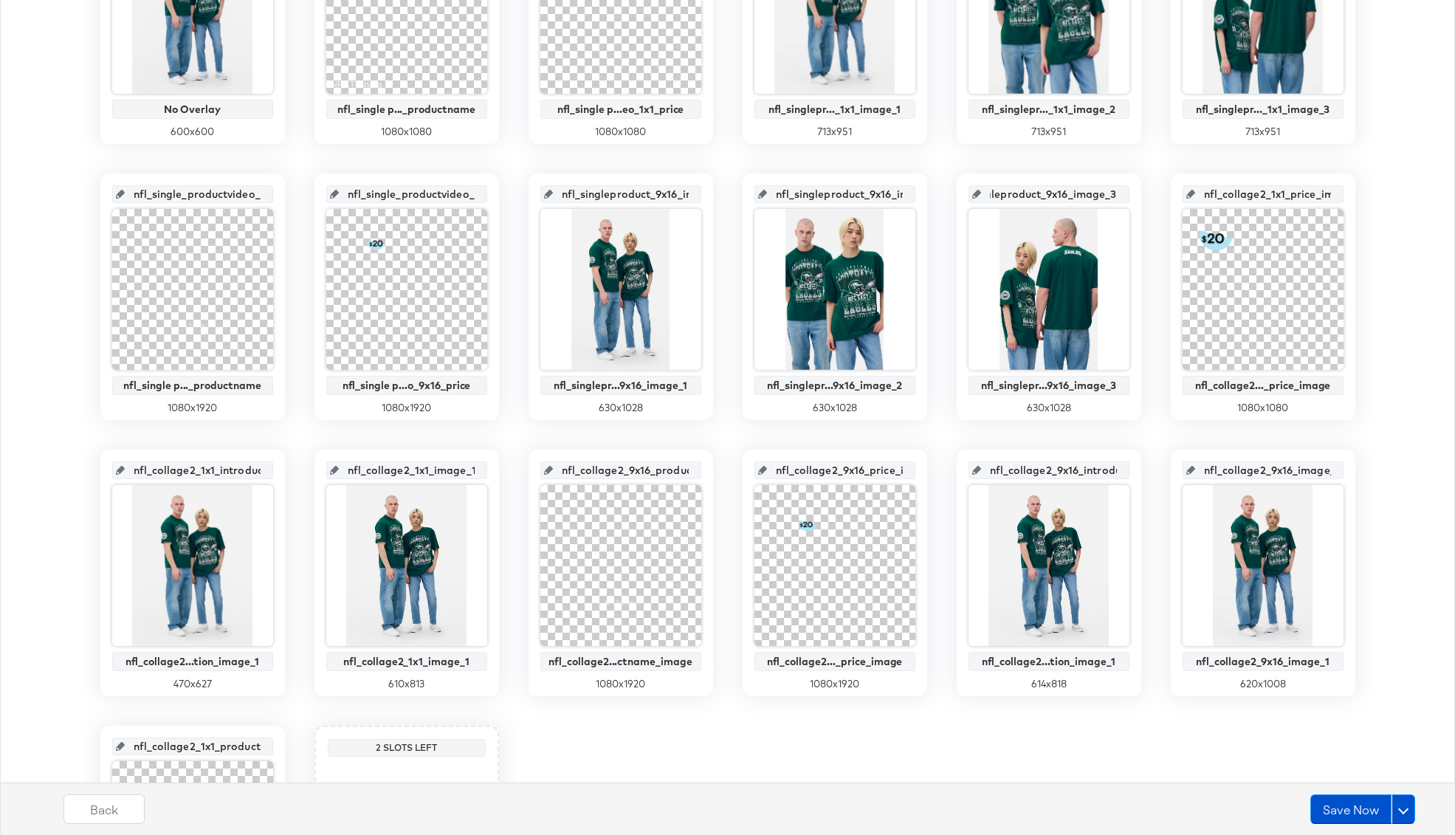
click at [1133, 196] on div "nfl_singleproduct_9x16_image_3 nfl_singlepr...9x16_image_3 630 x 1028" at bounding box center [1049, 296] width 185 height 247
drag, startPoint x: 860, startPoint y: 195, endPoint x: 927, endPoint y: 196, distance: 67.2
click at [927, 196] on div "main_image No Overlay 600 x 600 nfl_single_product_video_1x1_productname_image …" at bounding box center [727, 434] width 1439 height 1075
drag, startPoint x: 647, startPoint y: 194, endPoint x: 725, endPoint y: 196, distance: 77.5
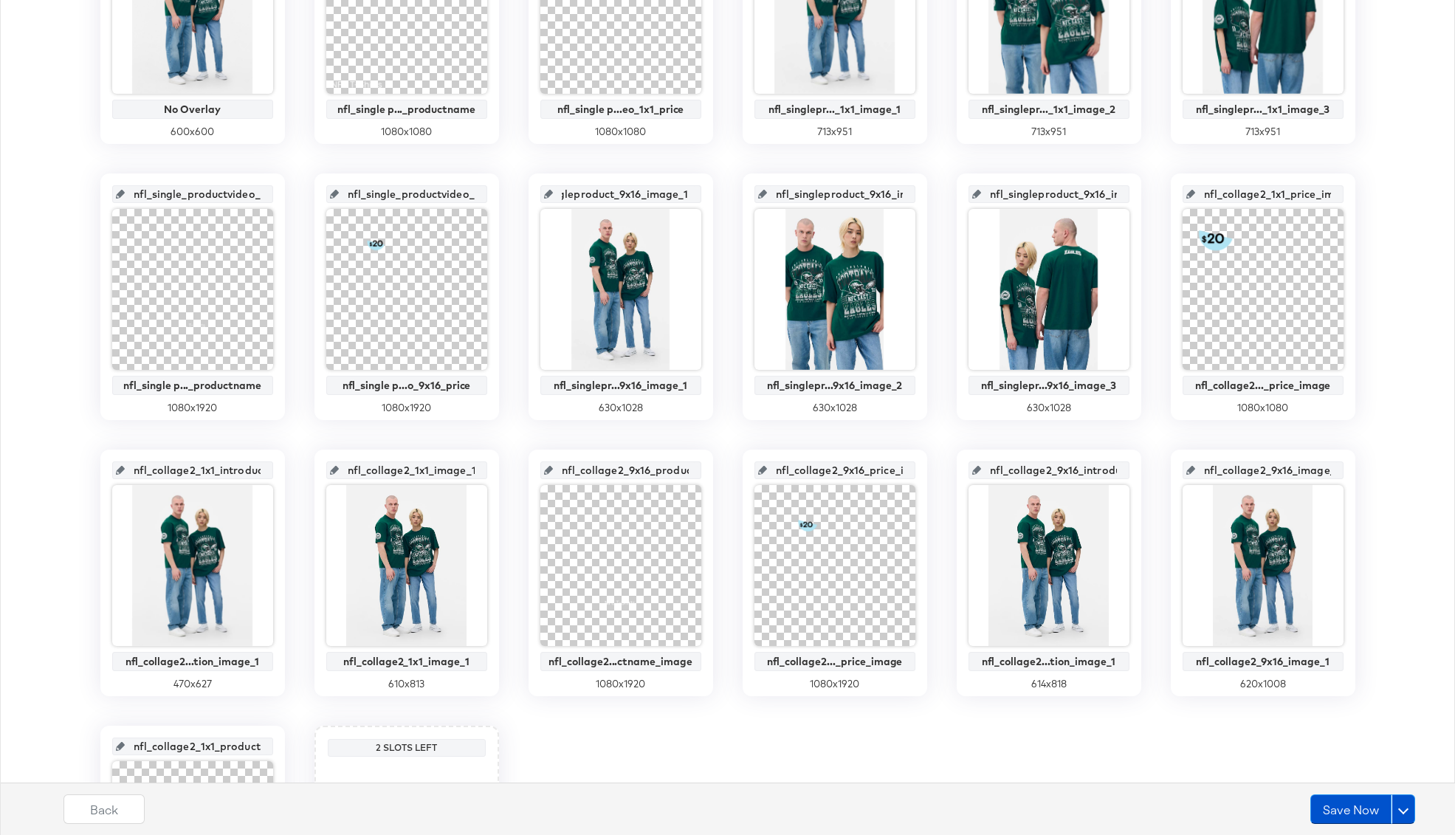
click at [725, 196] on div "main_image No Overlay 600 x 600 nfl_single_product_video_1x1_productname_image …" at bounding box center [727, 434] width 1439 height 1075
drag, startPoint x: 439, startPoint y: 197, endPoint x: 514, endPoint y: 198, distance: 75.3
click at [514, 198] on div "main_image No Overlay 600 x 600 nfl_single_product_video_1x1_productname_image …" at bounding box center [727, 434] width 1439 height 1075
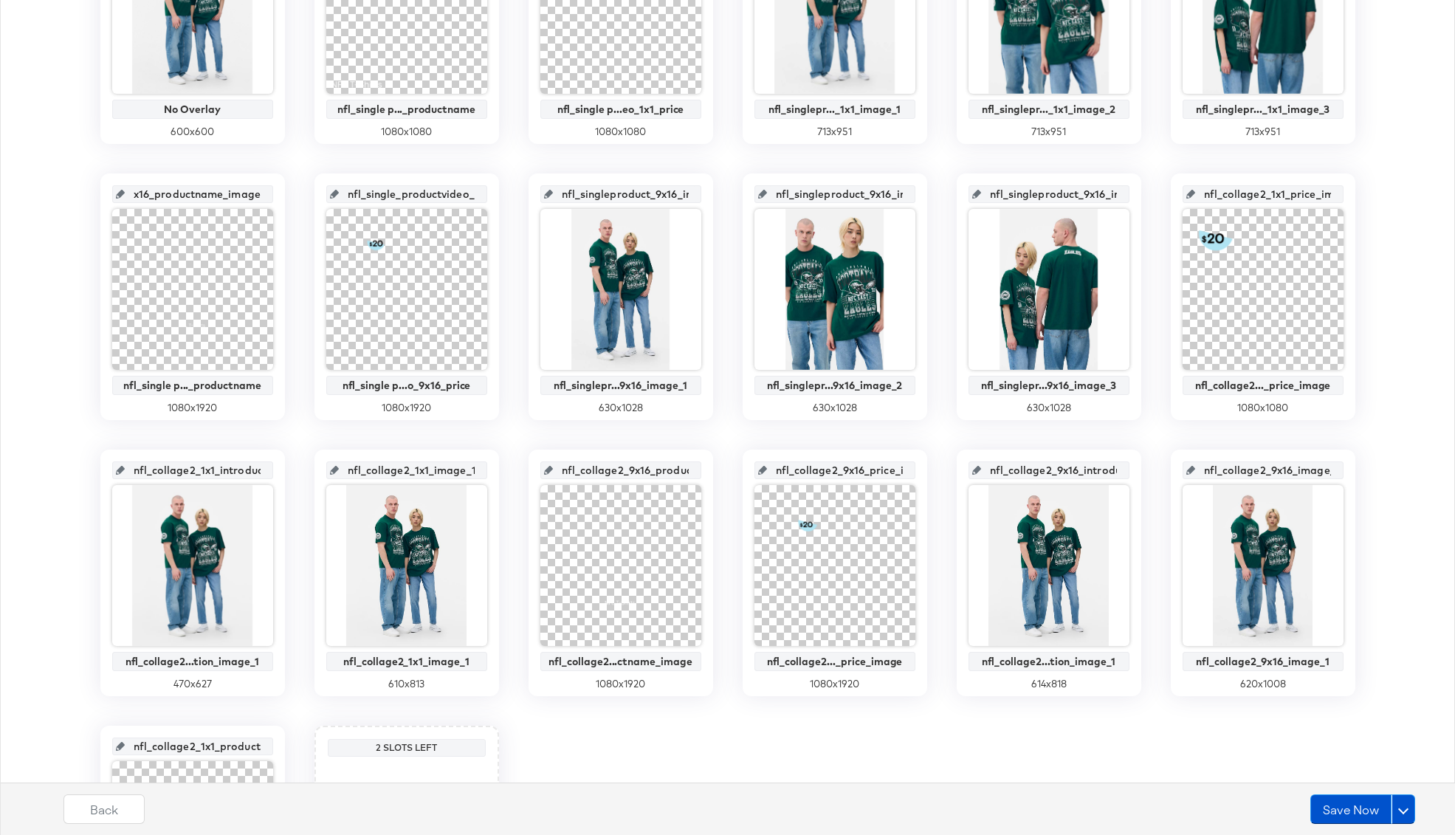
drag, startPoint x: 204, startPoint y: 193, endPoint x: 291, endPoint y: 194, distance: 87.1
click at [291, 194] on div "main_image No Overlay 600 x 600 nfl_single_product_video_1x1_productname_image …" at bounding box center [727, 434] width 1439 height 1075
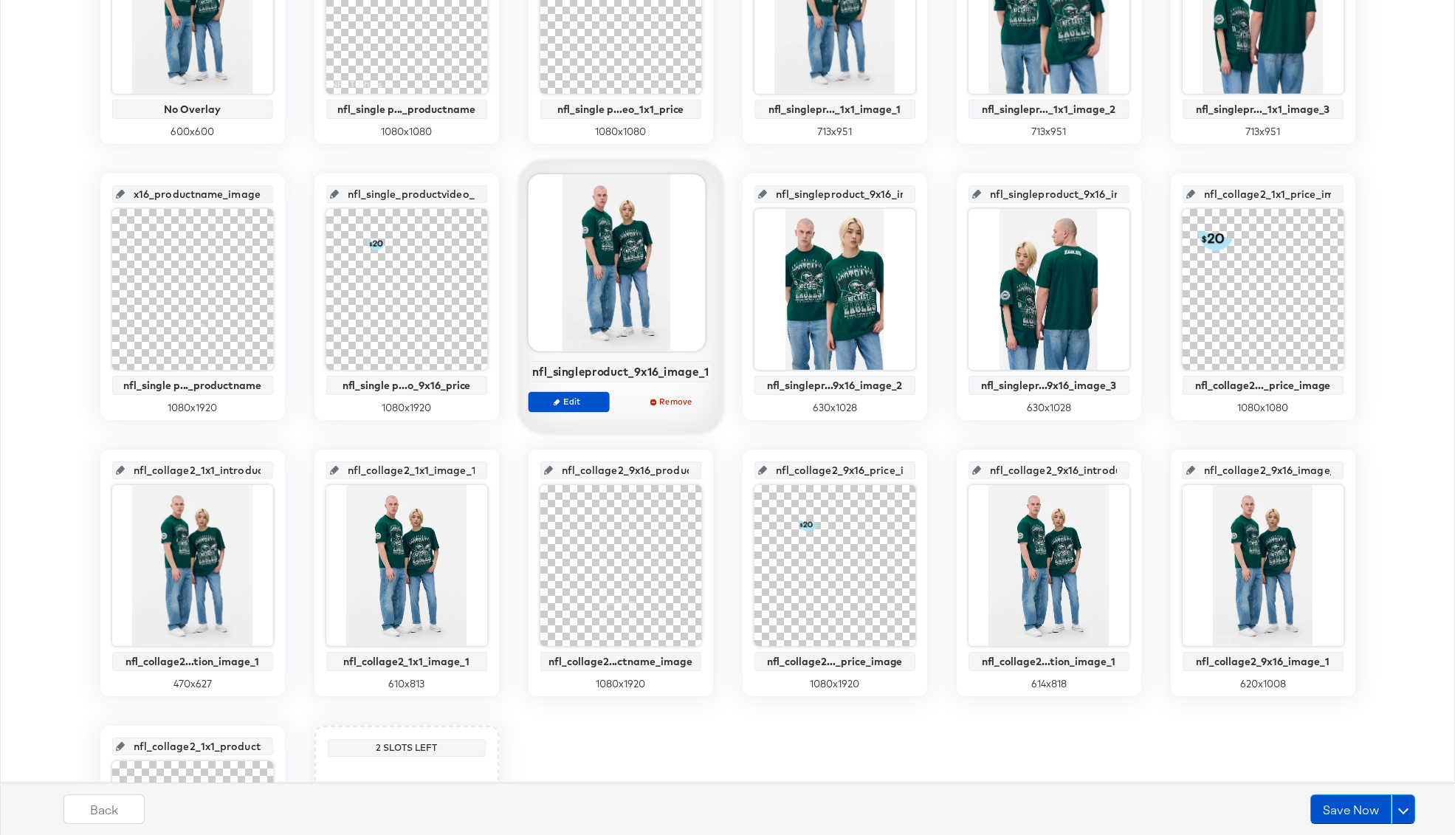
scroll to position [0, 0]
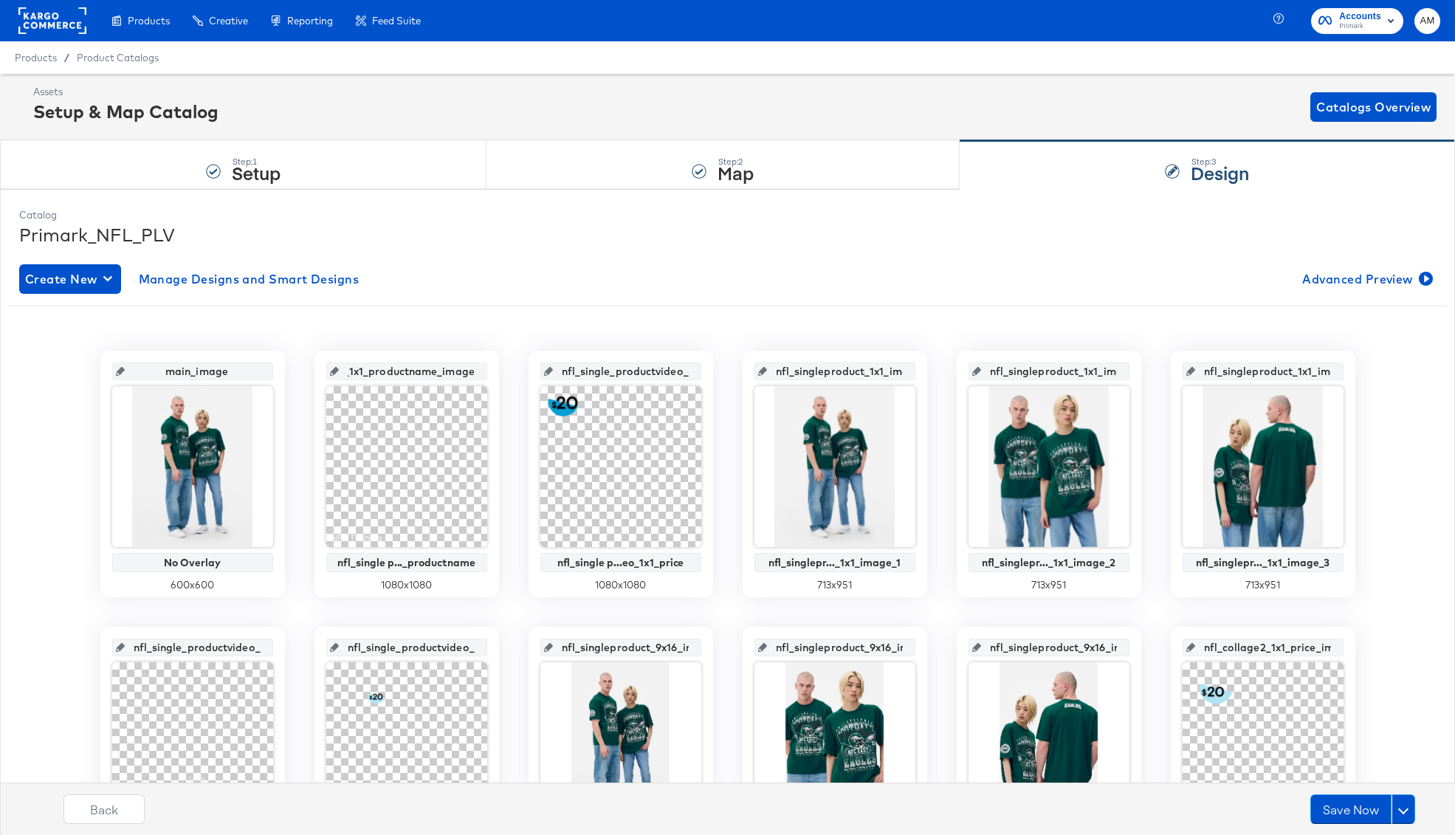
drag, startPoint x: 422, startPoint y: 373, endPoint x: 509, endPoint y: 373, distance: 87.8
drag, startPoint x: 645, startPoint y: 372, endPoint x: 714, endPoint y: 374, distance: 68.7
drag, startPoint x: 836, startPoint y: 371, endPoint x: 923, endPoint y: 374, distance: 86.4
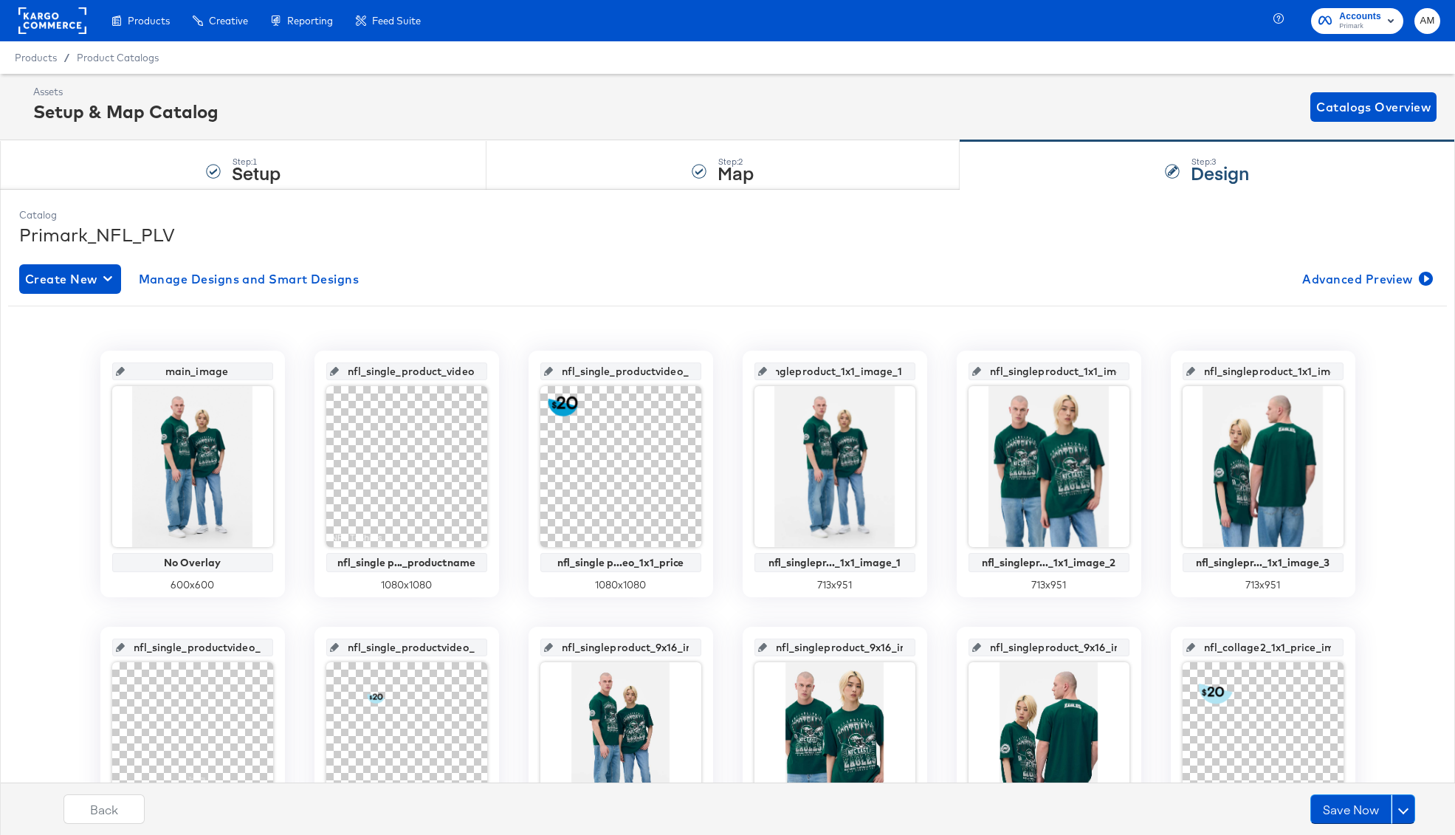
click at [923, 374] on div "nfl_singleproduct_1x1_image_1 nfl_singlepr..._1x1_image_1 713 x 951" at bounding box center [835, 474] width 185 height 247
drag, startPoint x: 1058, startPoint y: 376, endPoint x: 1126, endPoint y: 371, distance: 68.2
click at [1126, 371] on div "nfl_singleproduct_1x1_image_2" at bounding box center [1049, 371] width 161 height 18
drag, startPoint x: 1255, startPoint y: 371, endPoint x: 1335, endPoint y: 373, distance: 80.5
click at [1352, 368] on div "nfl_singleproduct_1x1_image_3 nfl_singlepr..._1x1_image_3 713 x 951" at bounding box center [1263, 474] width 185 height 247
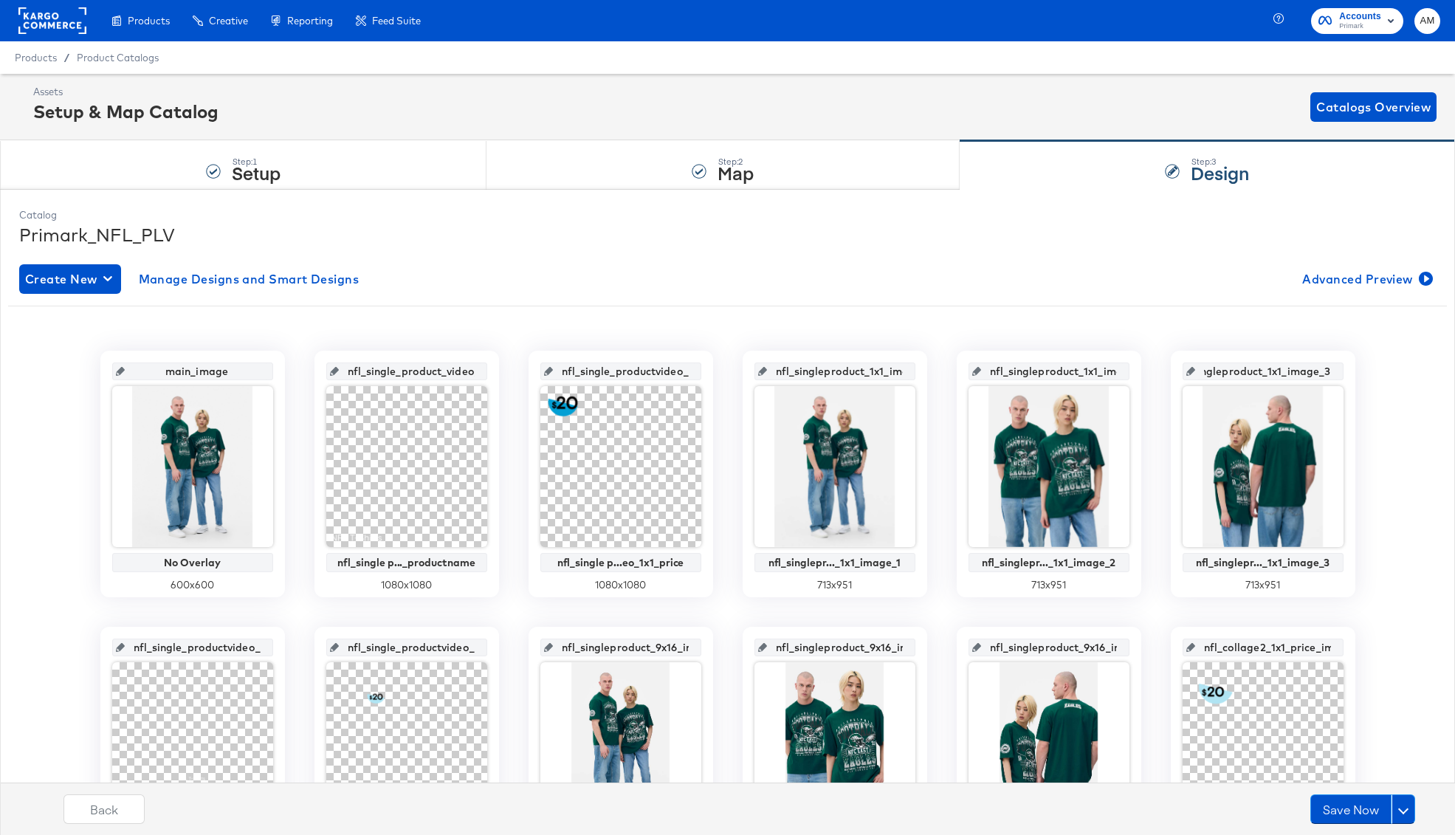
drag, startPoint x: 1281, startPoint y: 373, endPoint x: 1368, endPoint y: 367, distance: 87.3
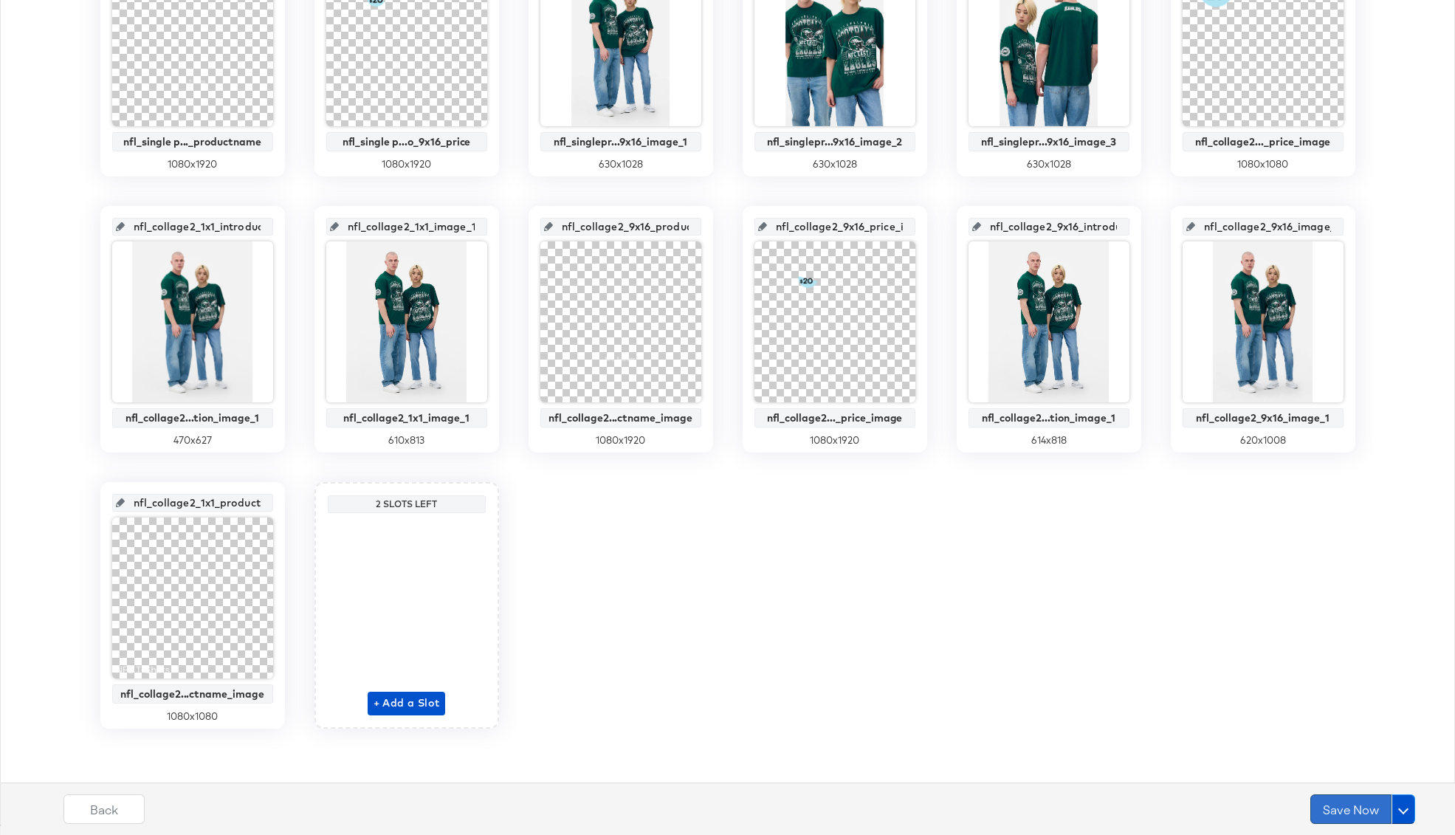
click at [1356, 809] on button "Save Now" at bounding box center [1350, 809] width 81 height 30
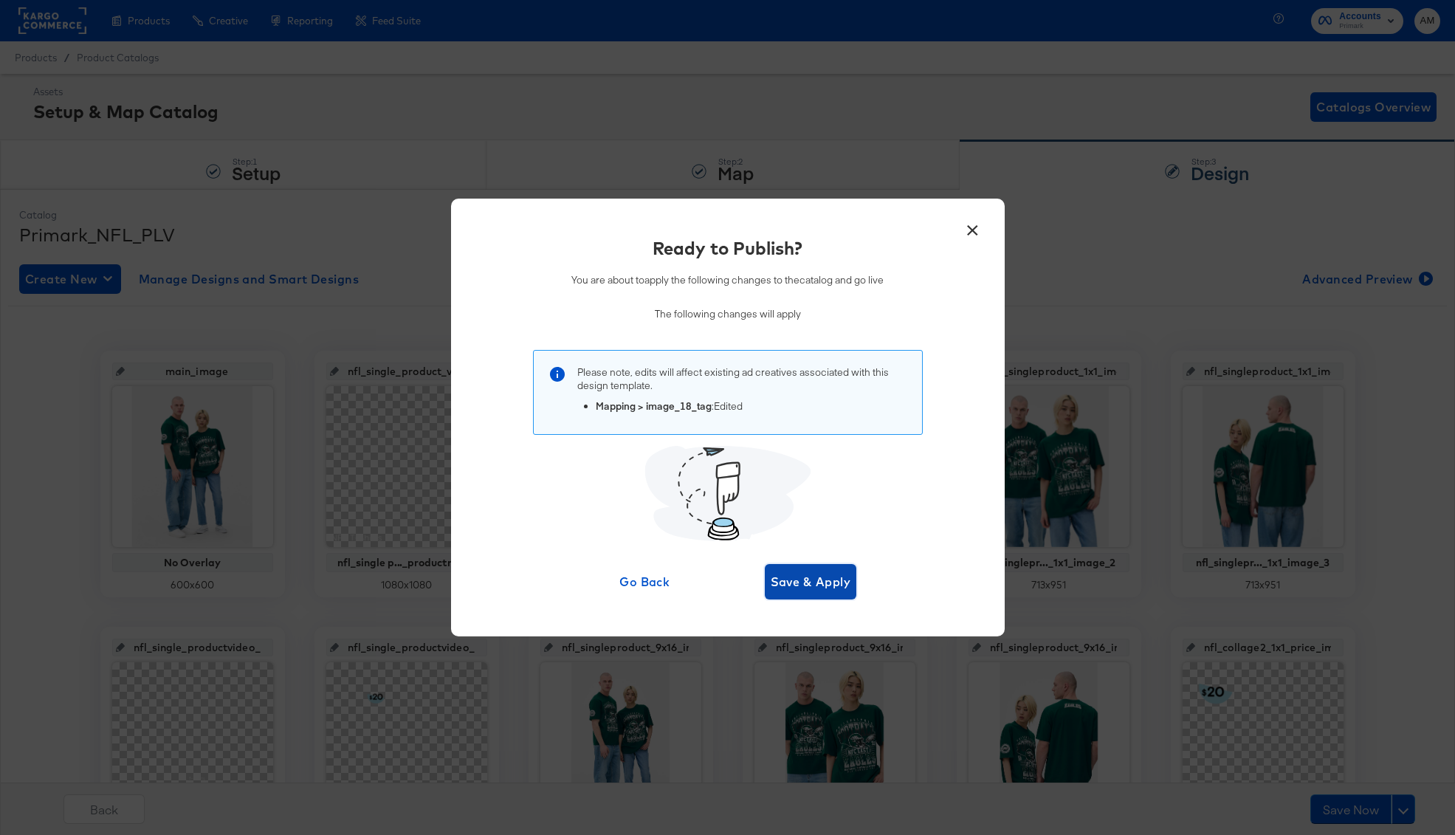
click at [791, 588] on span "Save & Apply" at bounding box center [811, 581] width 80 height 21
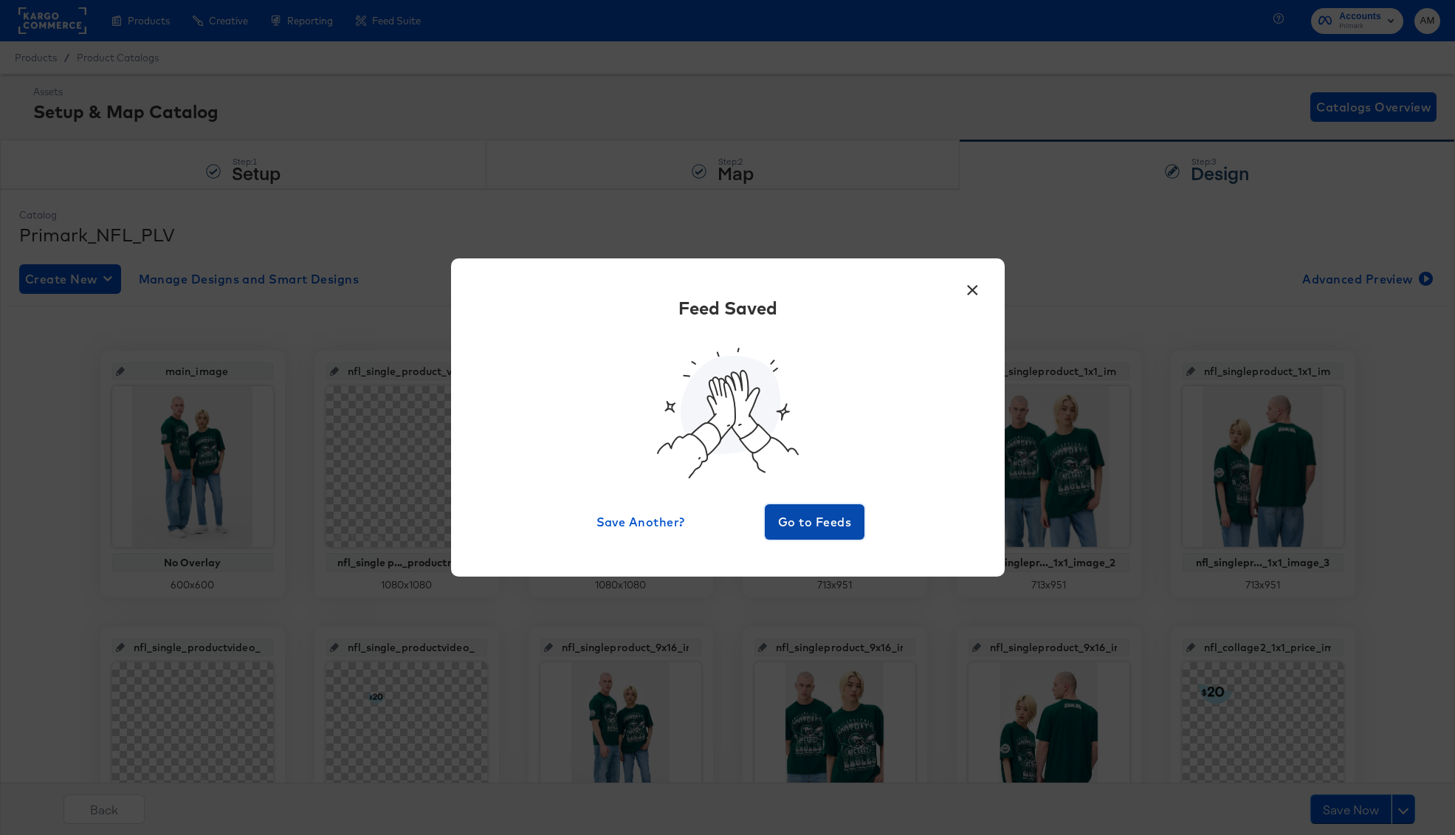
click at [812, 537] on button "Go to Feeds" at bounding box center [815, 521] width 100 height 35
